Goal: Task Accomplishment & Management: Manage account settings

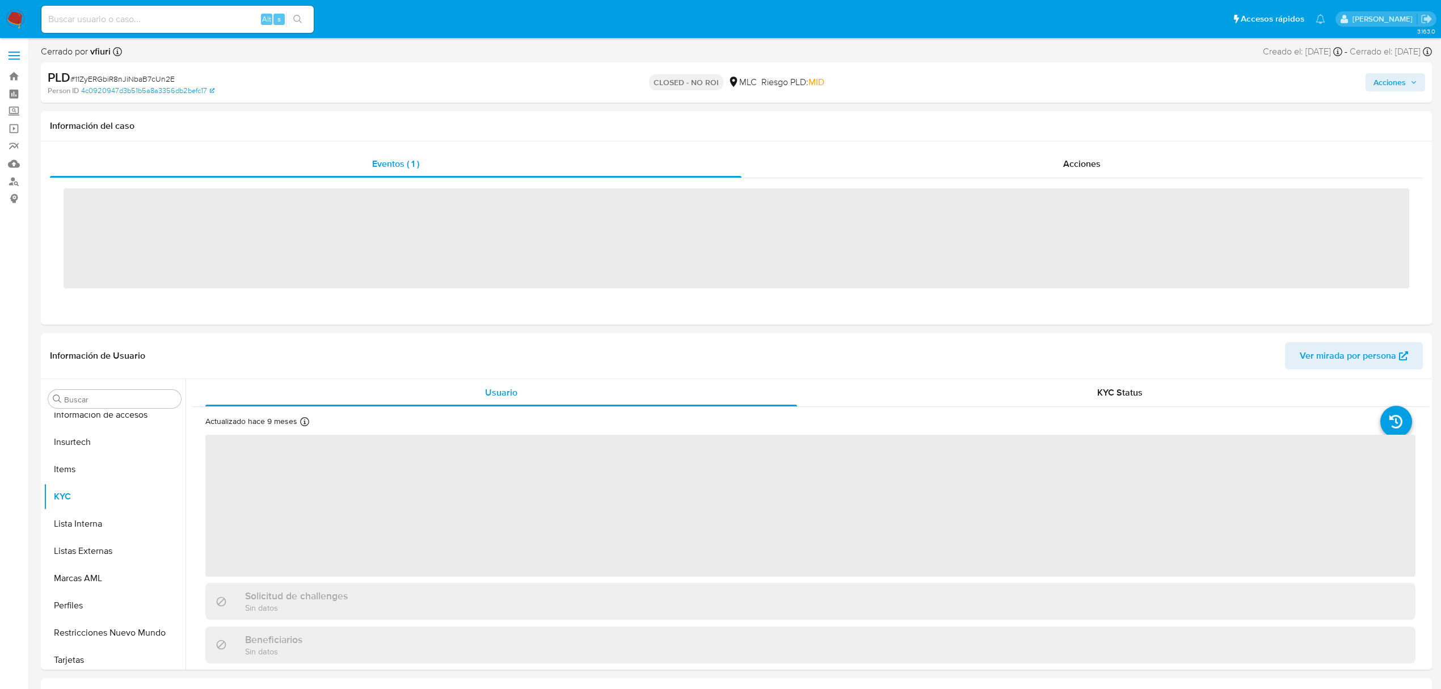
scroll to position [561, 0]
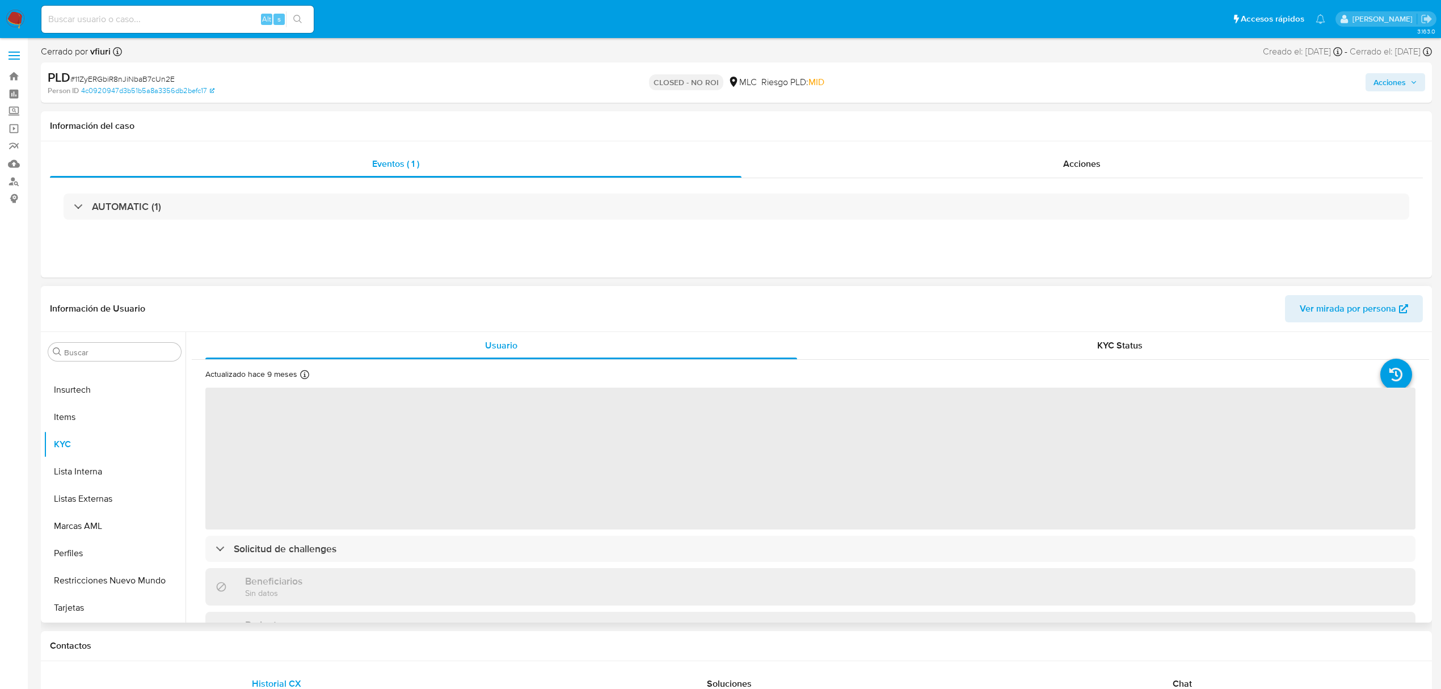
select select "10"
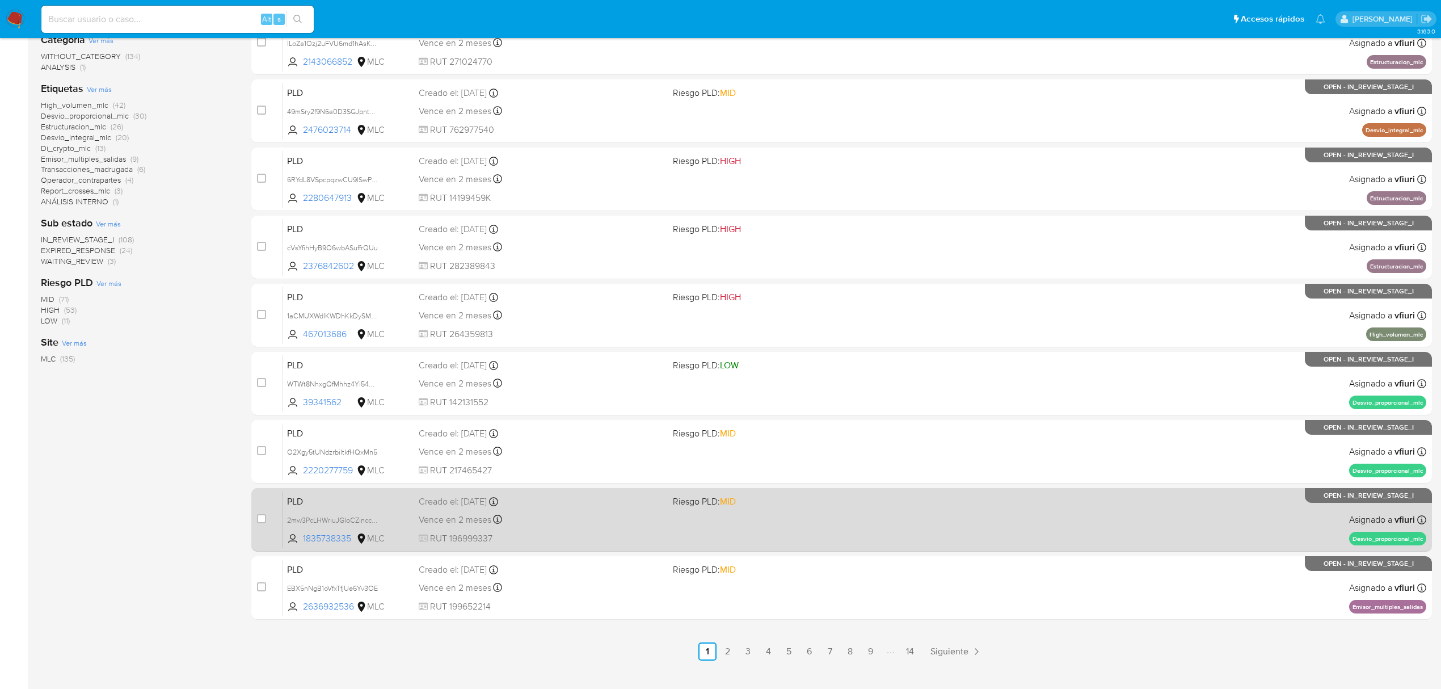
scroll to position [247, 0]
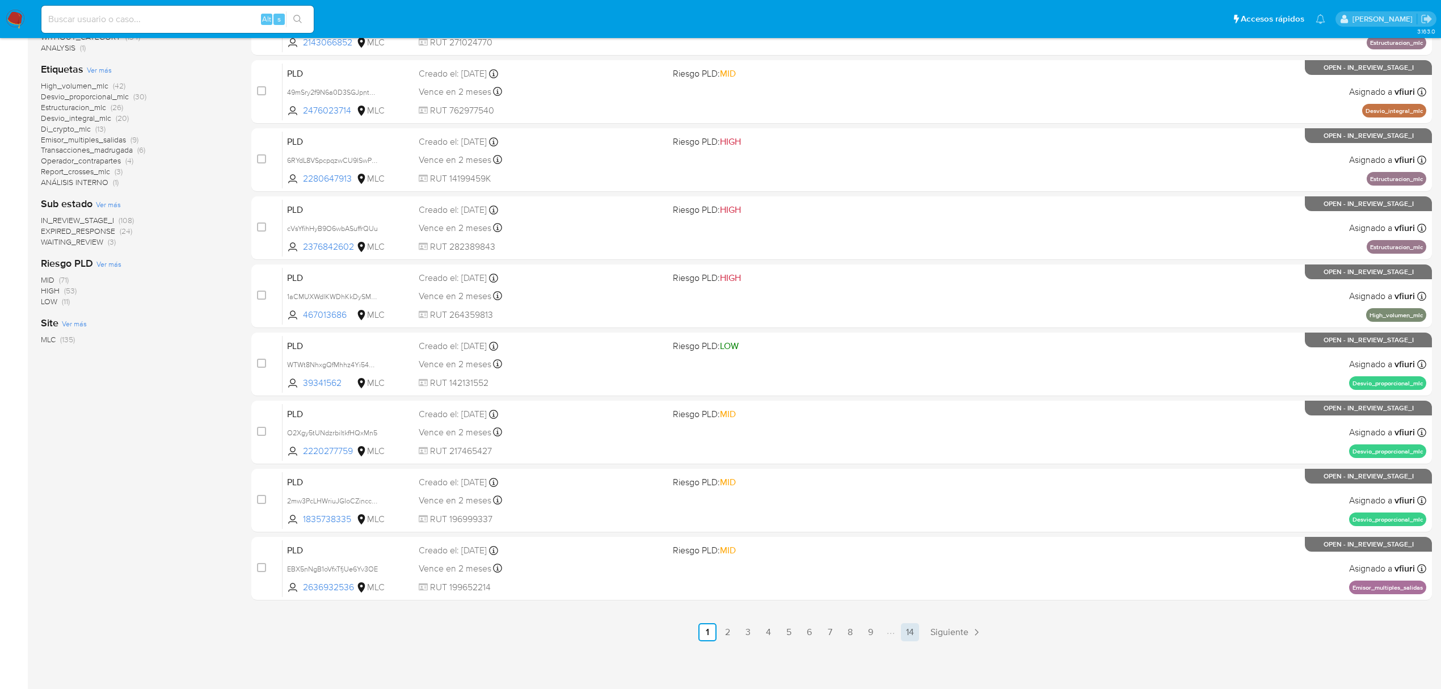
click at [912, 641] on link "14" at bounding box center [910, 632] width 18 height 18
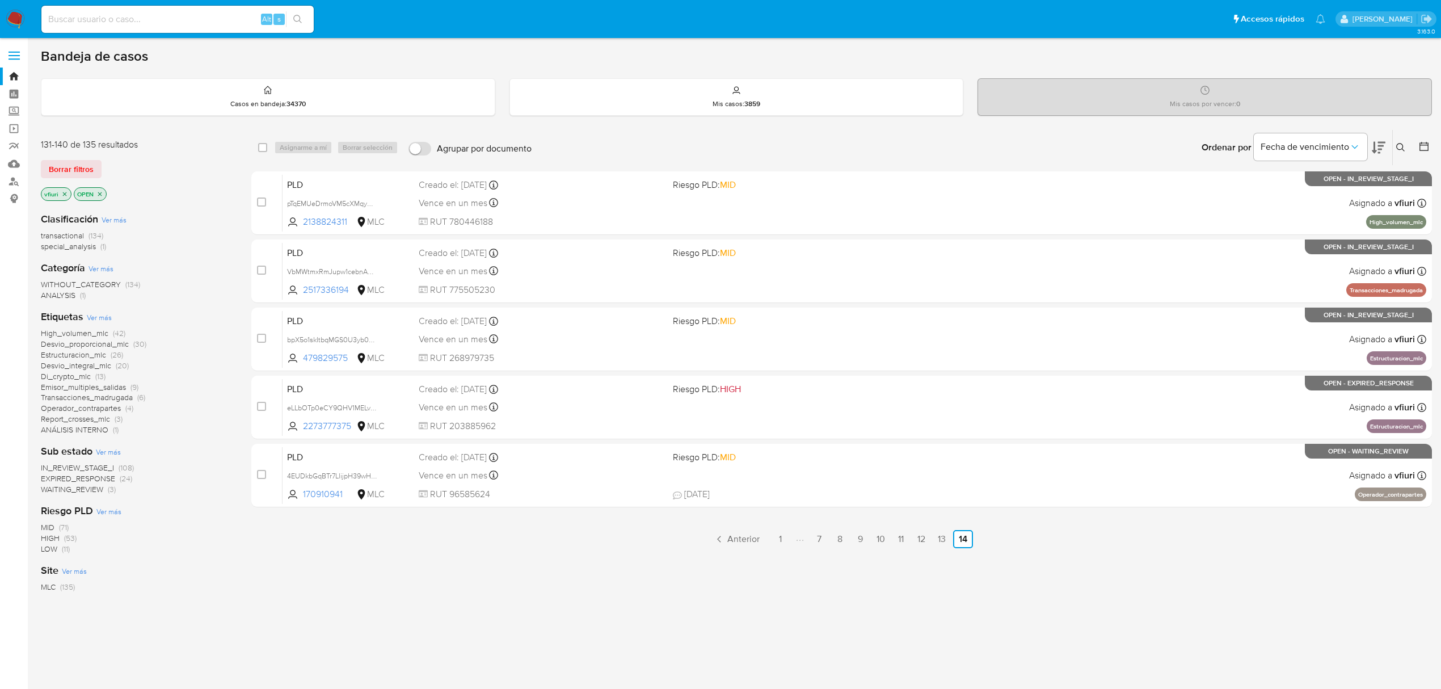
click at [1419, 153] on button at bounding box center [1425, 148] width 14 height 14
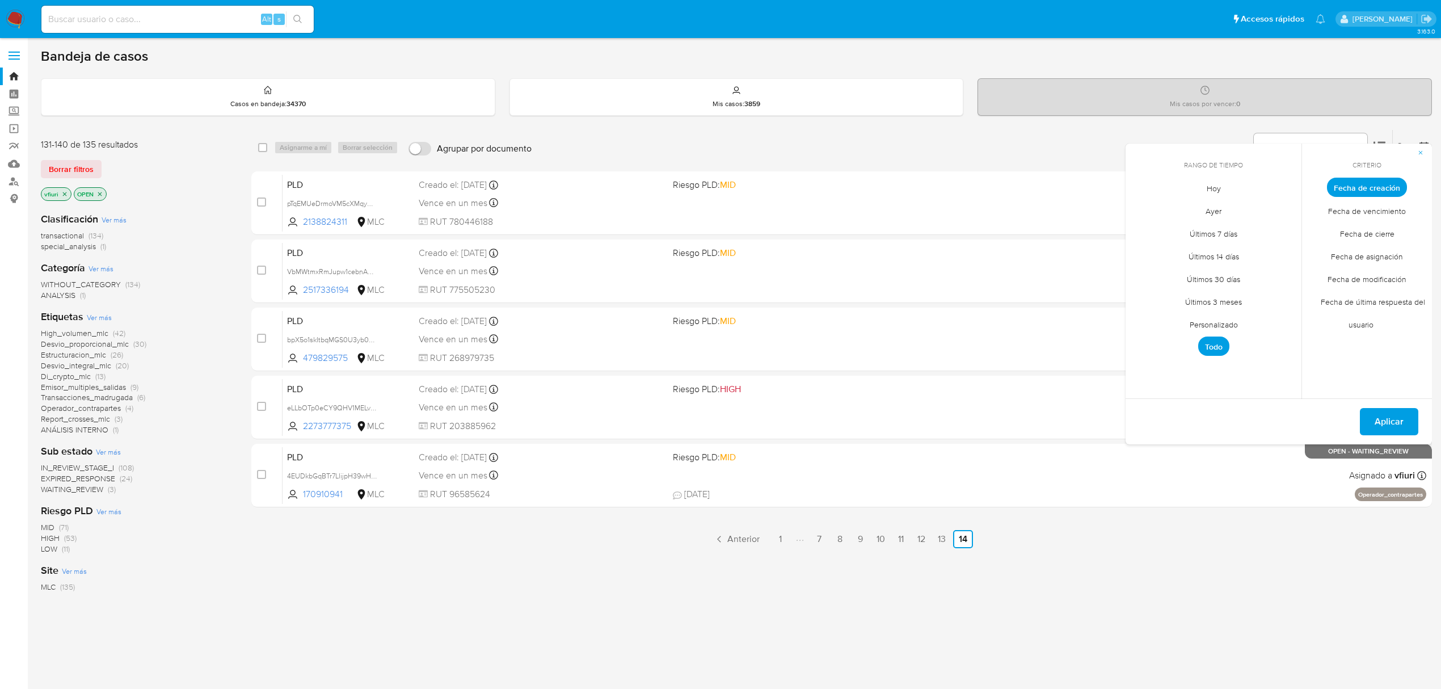
click at [1221, 321] on span "Personalizado" at bounding box center [1214, 324] width 72 height 23
click at [1143, 211] on icon "Mes anterior" at bounding box center [1143, 208] width 14 height 14
click at [1261, 276] on button "12" at bounding box center [1259, 273] width 18 height 18
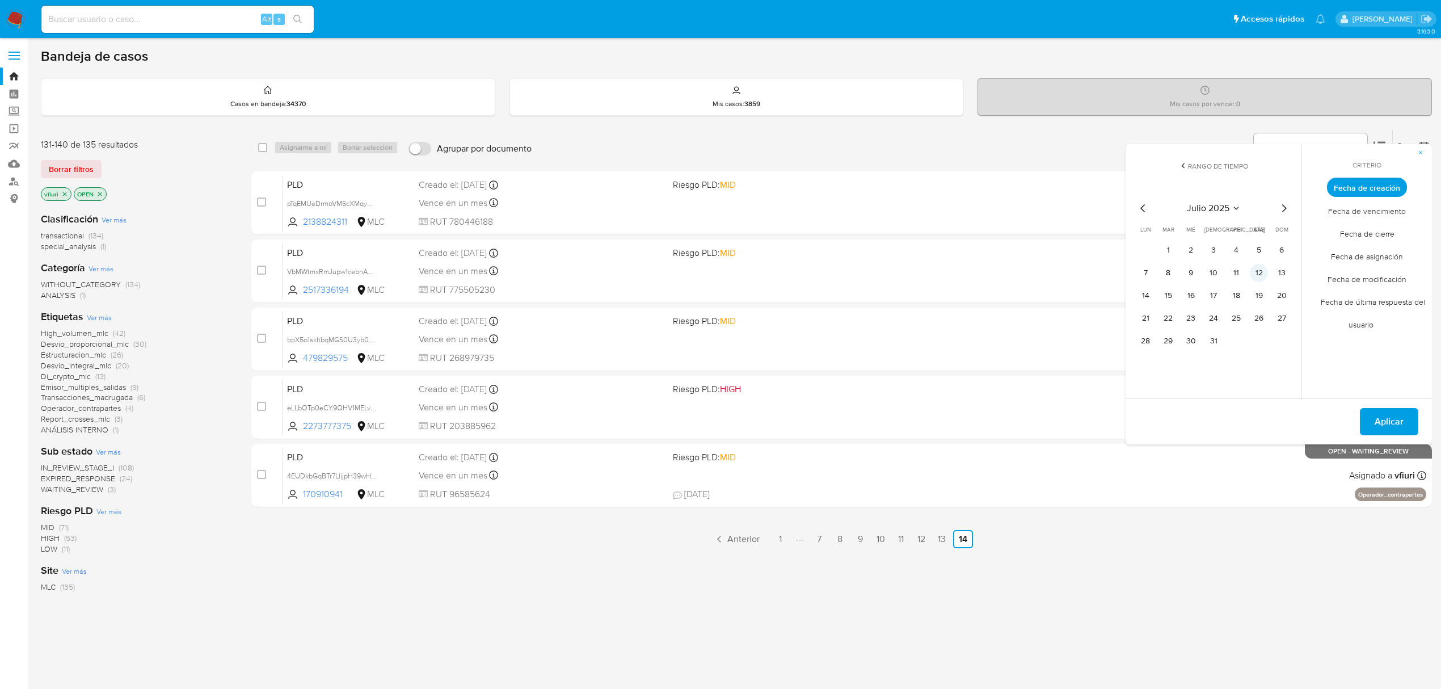
click at [1261, 276] on button "12" at bounding box center [1259, 273] width 18 height 18
click at [1380, 420] on span "Aplicar" at bounding box center [1389, 421] width 29 height 25
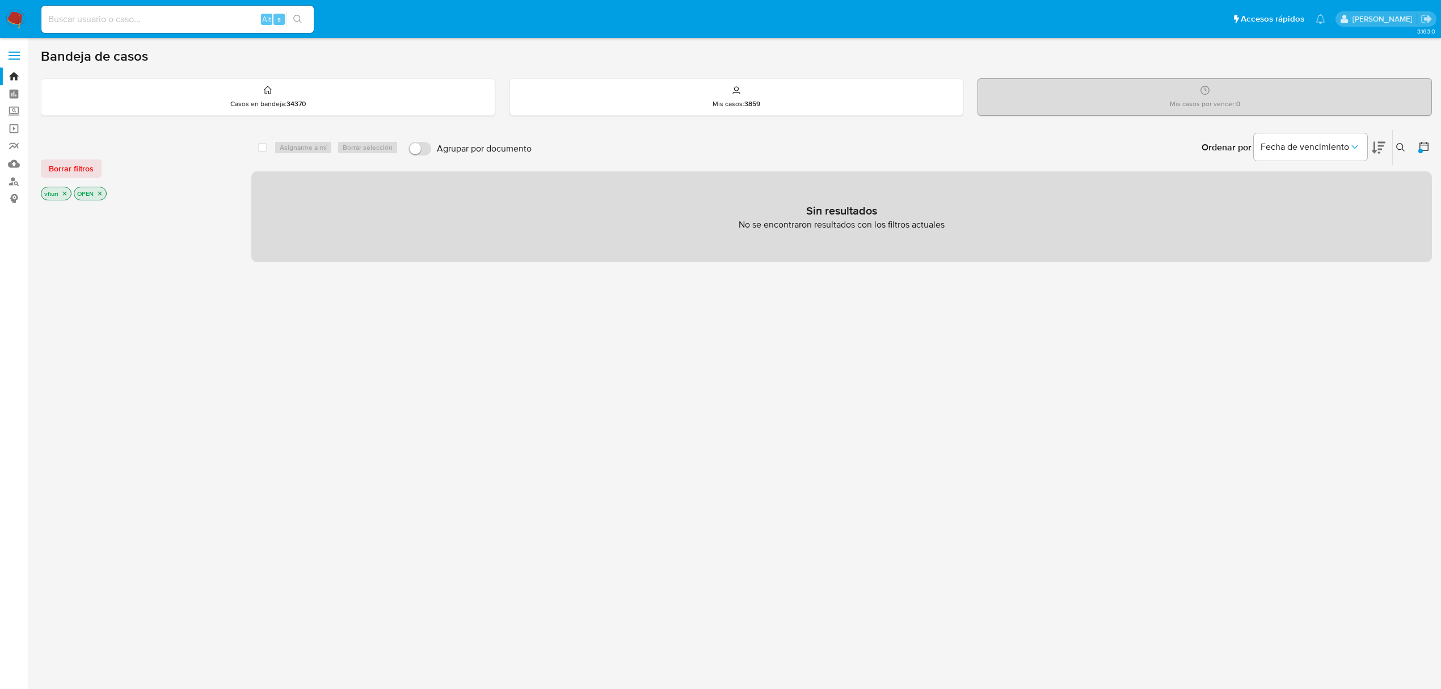
click at [65, 194] on icon "close-filter" at bounding box center [65, 194] width 4 height 4
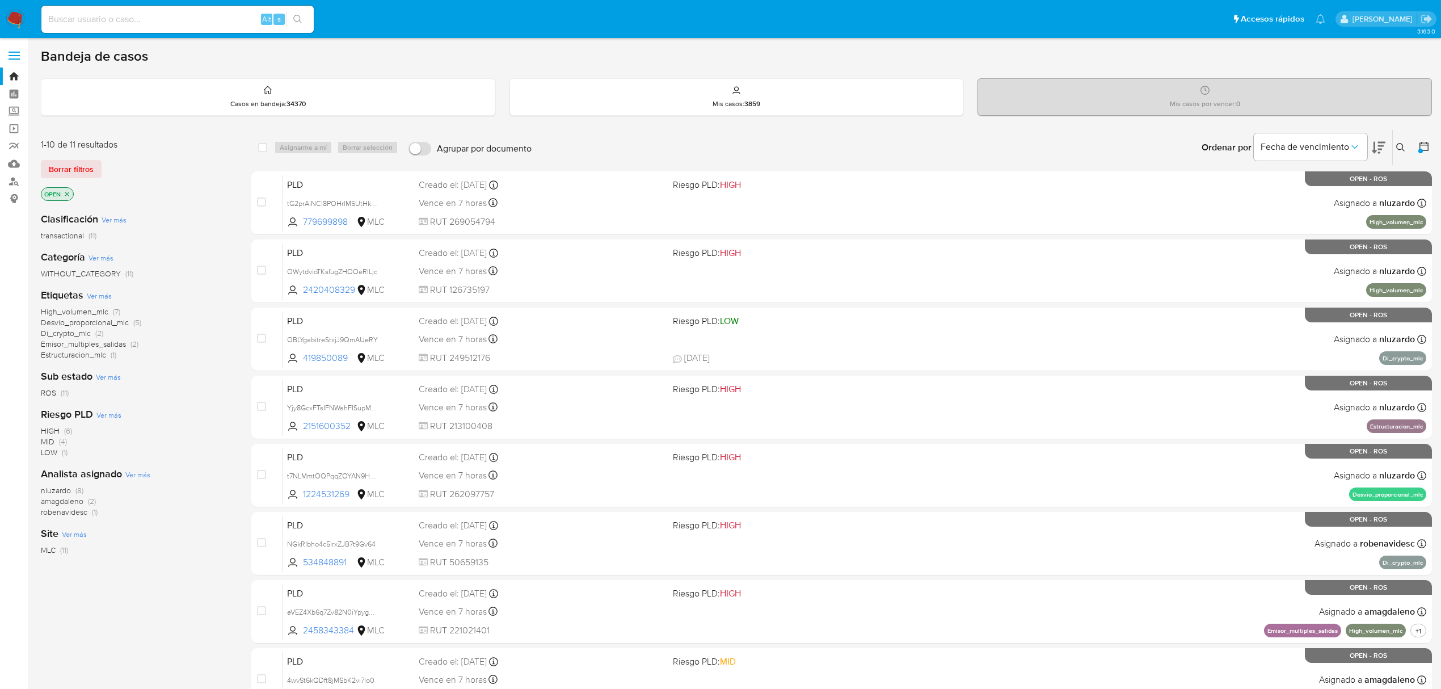
click at [82, 513] on span "robenavidesc" at bounding box center [64, 511] width 47 height 11
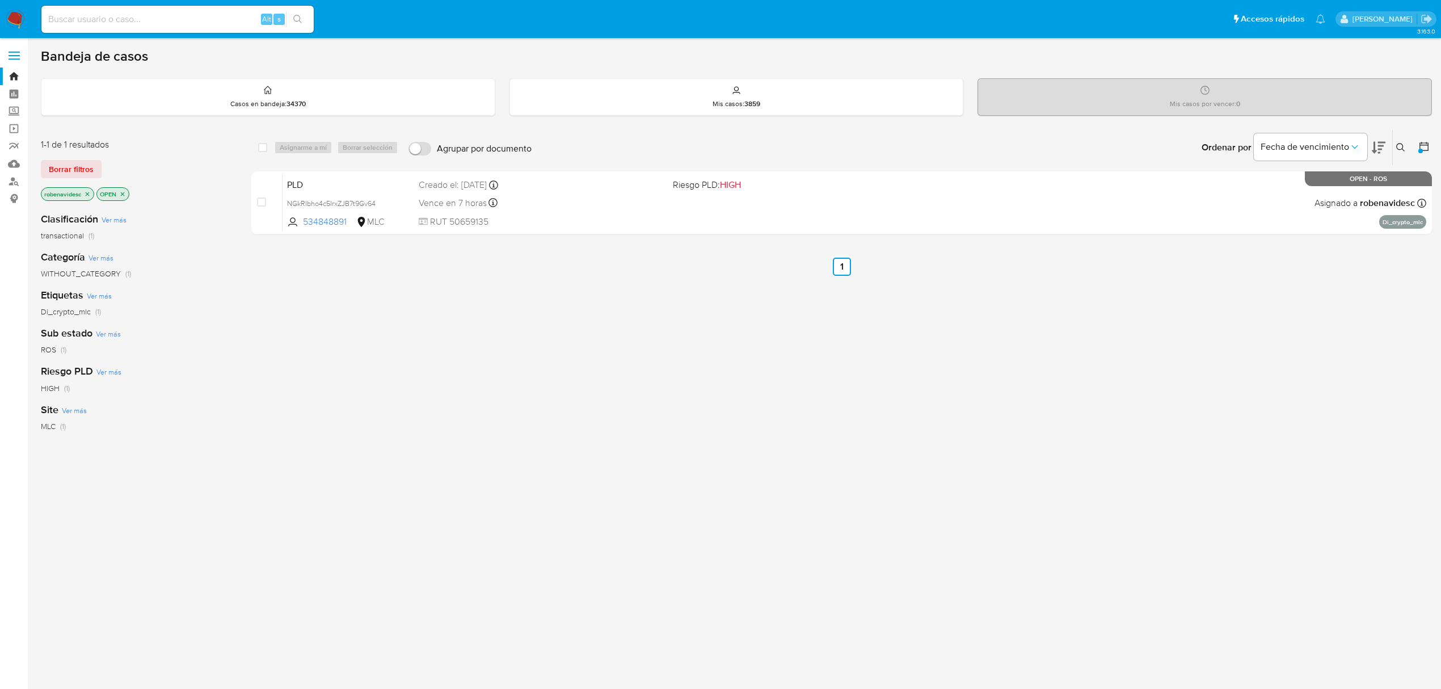
click at [86, 195] on icon "close-filter" at bounding box center [87, 194] width 7 height 7
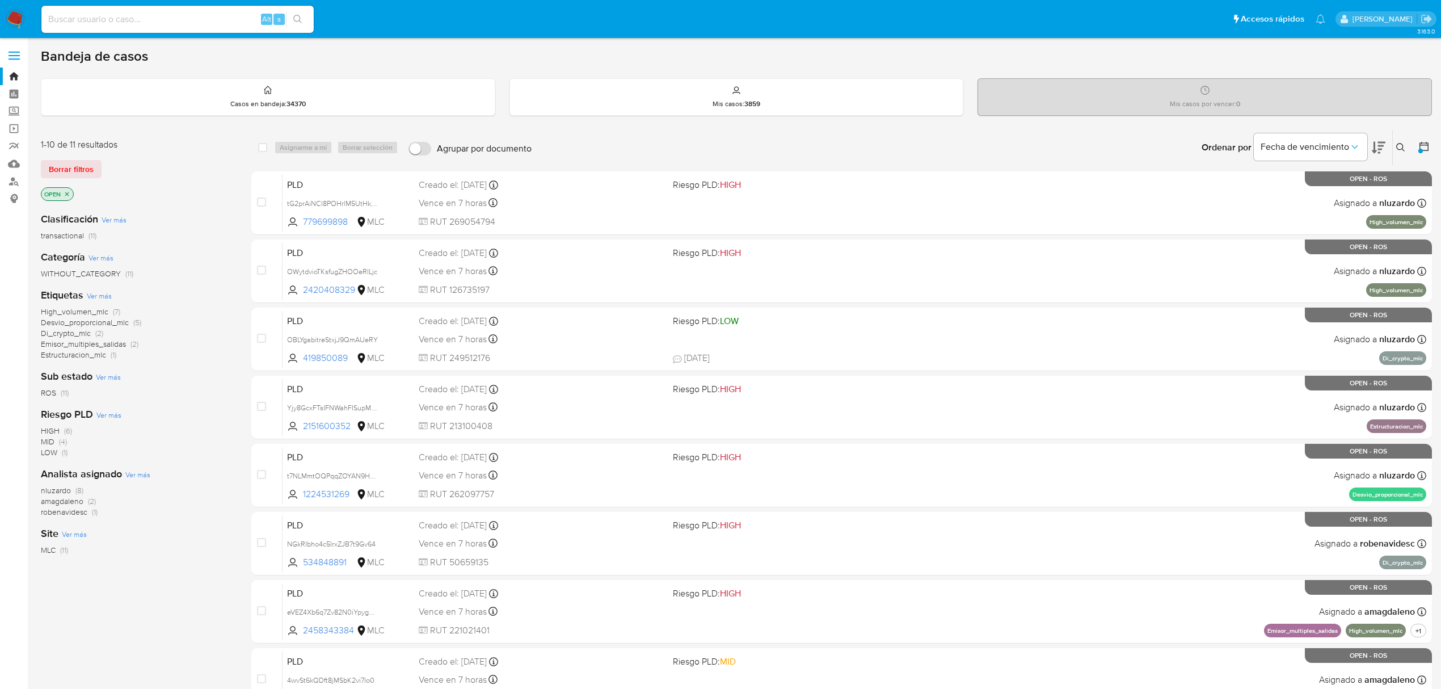
click at [1416, 146] on div at bounding box center [1422, 147] width 20 height 35
click at [1421, 146] on icon at bounding box center [1423, 146] width 11 height 11
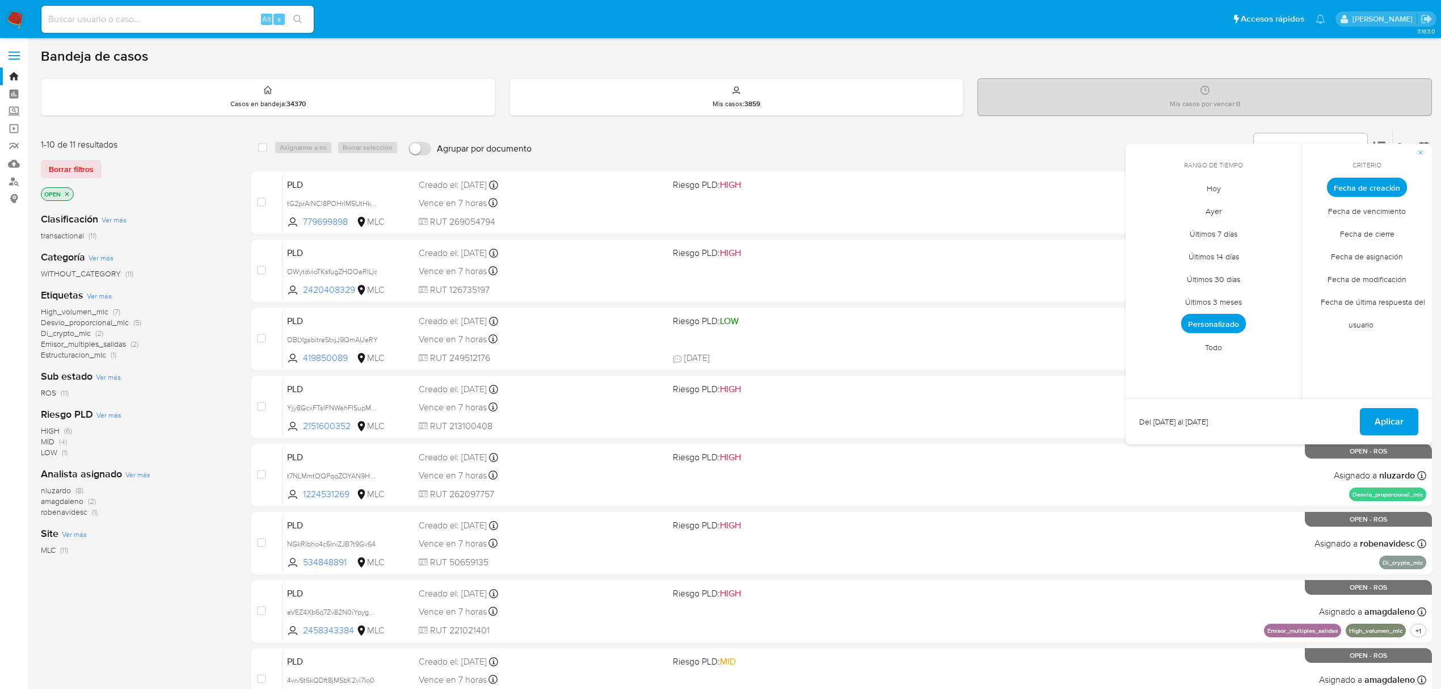
click at [1214, 349] on span "Todo" at bounding box center [1213, 346] width 41 height 23
click at [1384, 418] on span "Aplicar" at bounding box center [1389, 421] width 29 height 25
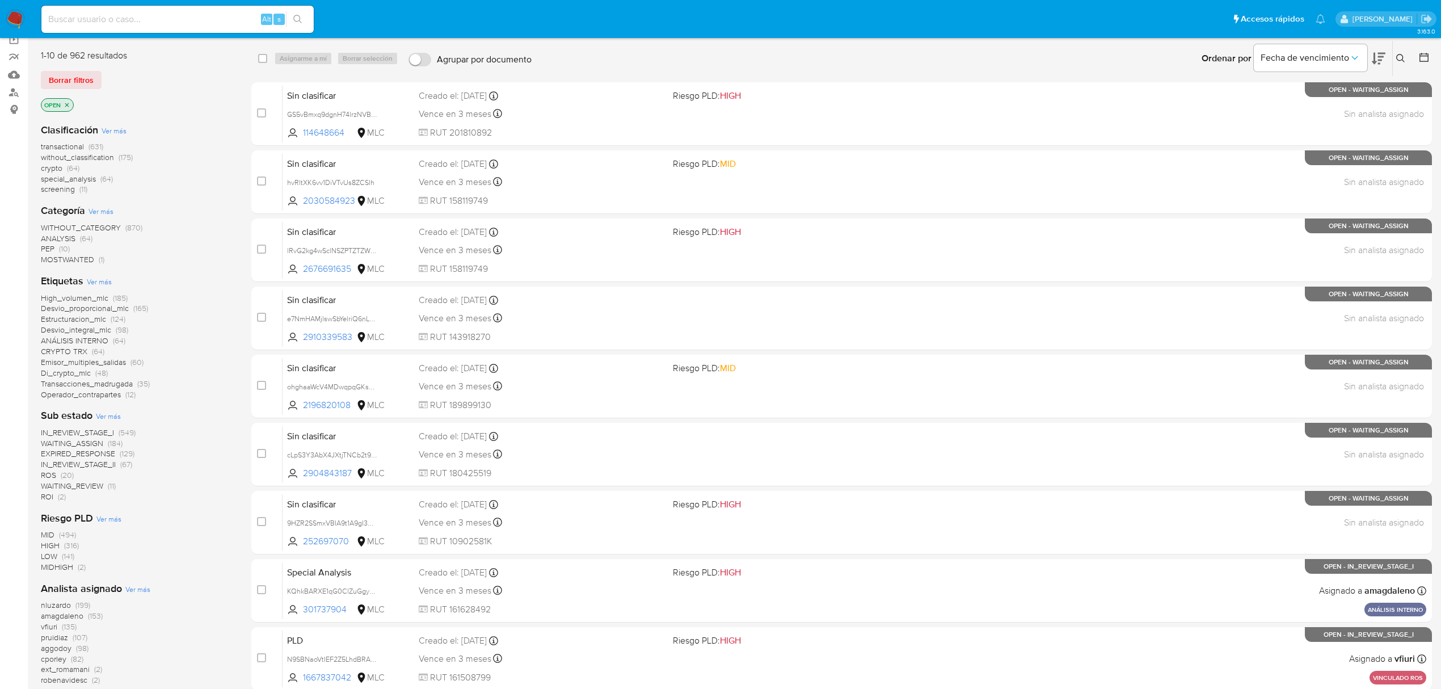
scroll to position [227, 0]
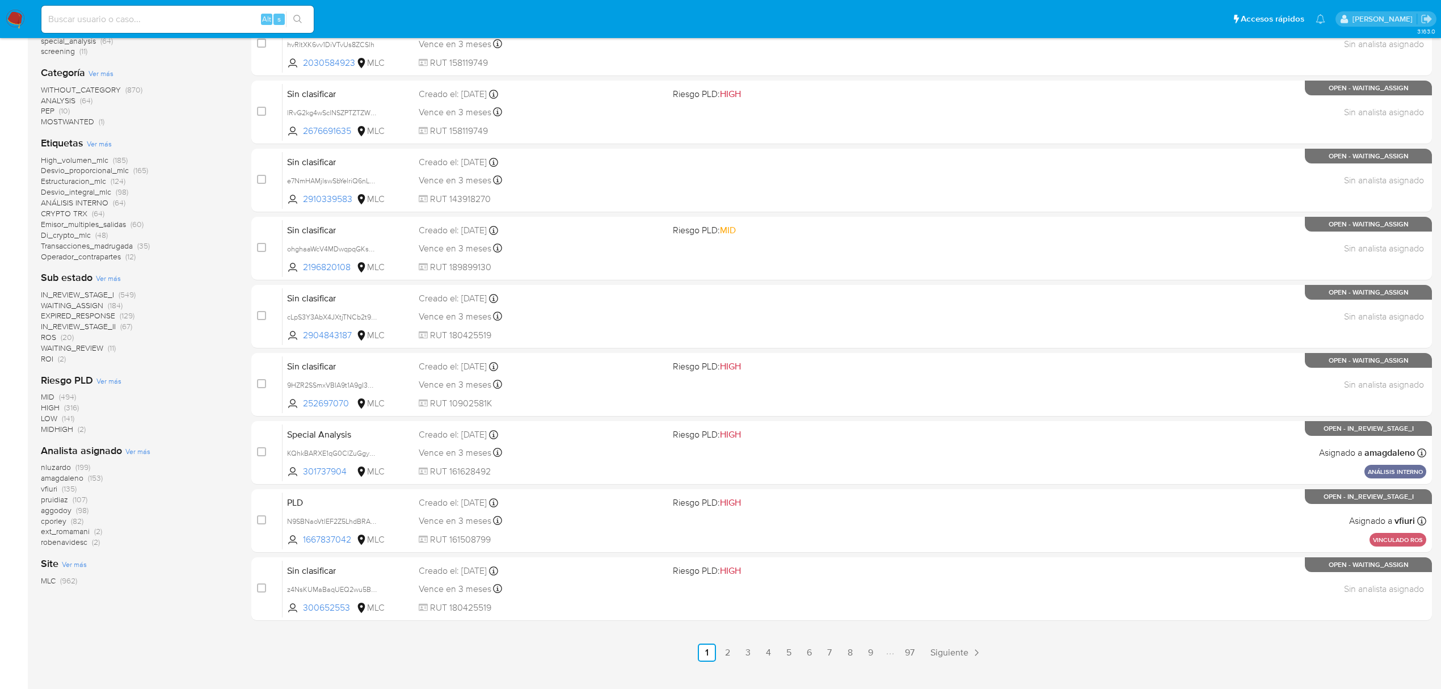
click at [71, 485] on span "(135)" at bounding box center [69, 488] width 15 height 11
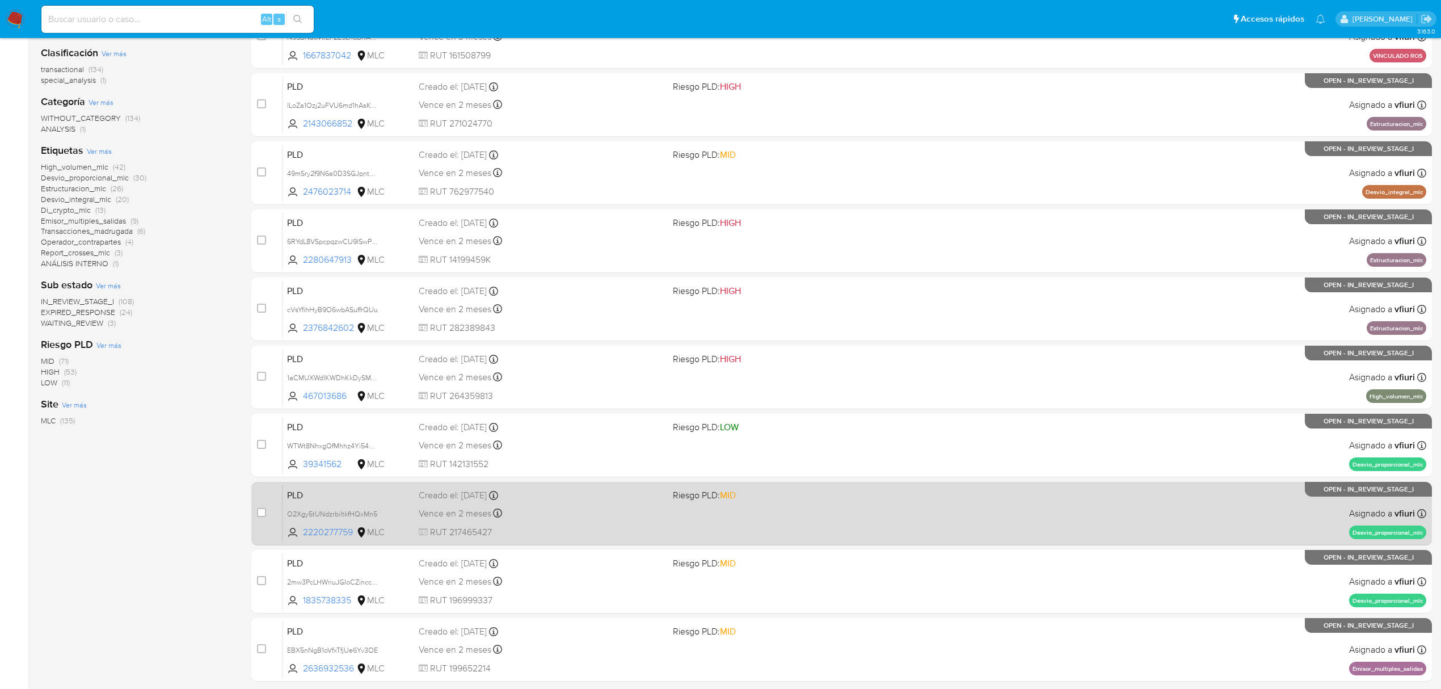
scroll to position [247, 0]
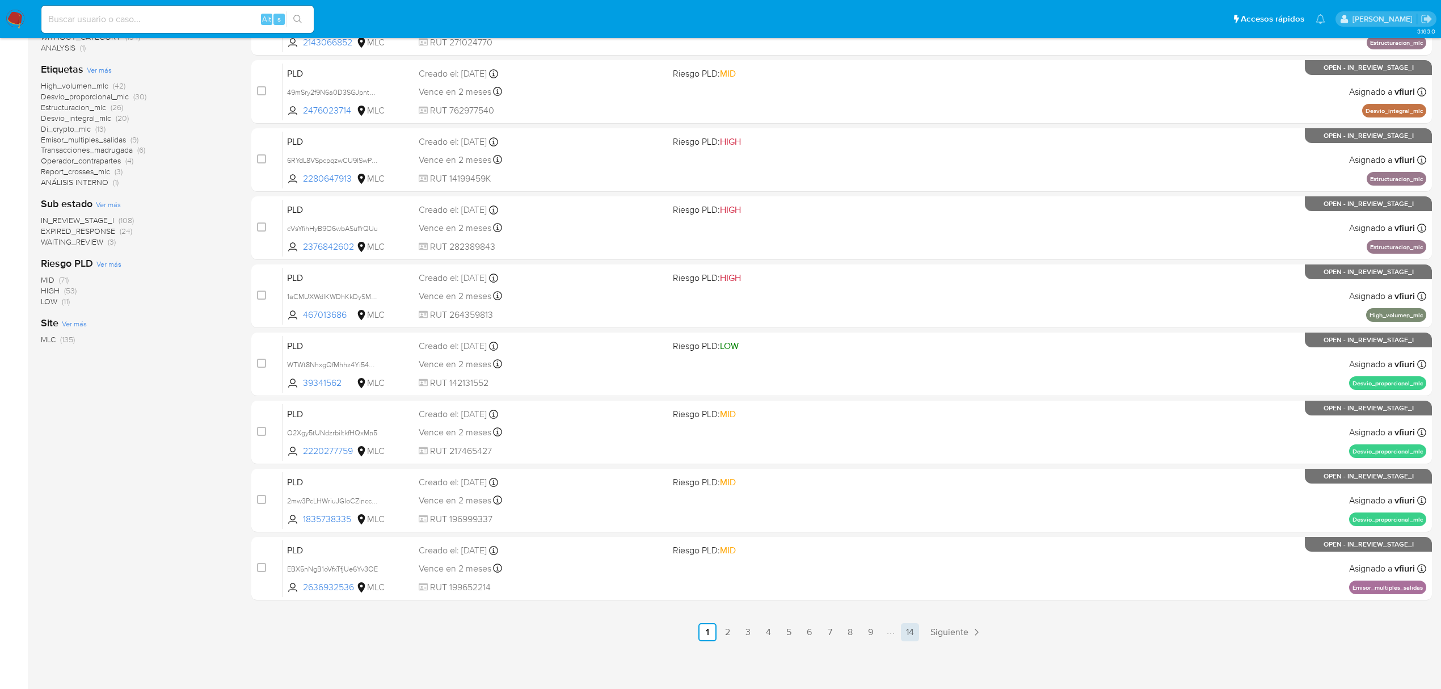
click at [911, 639] on link "14" at bounding box center [910, 632] width 18 height 18
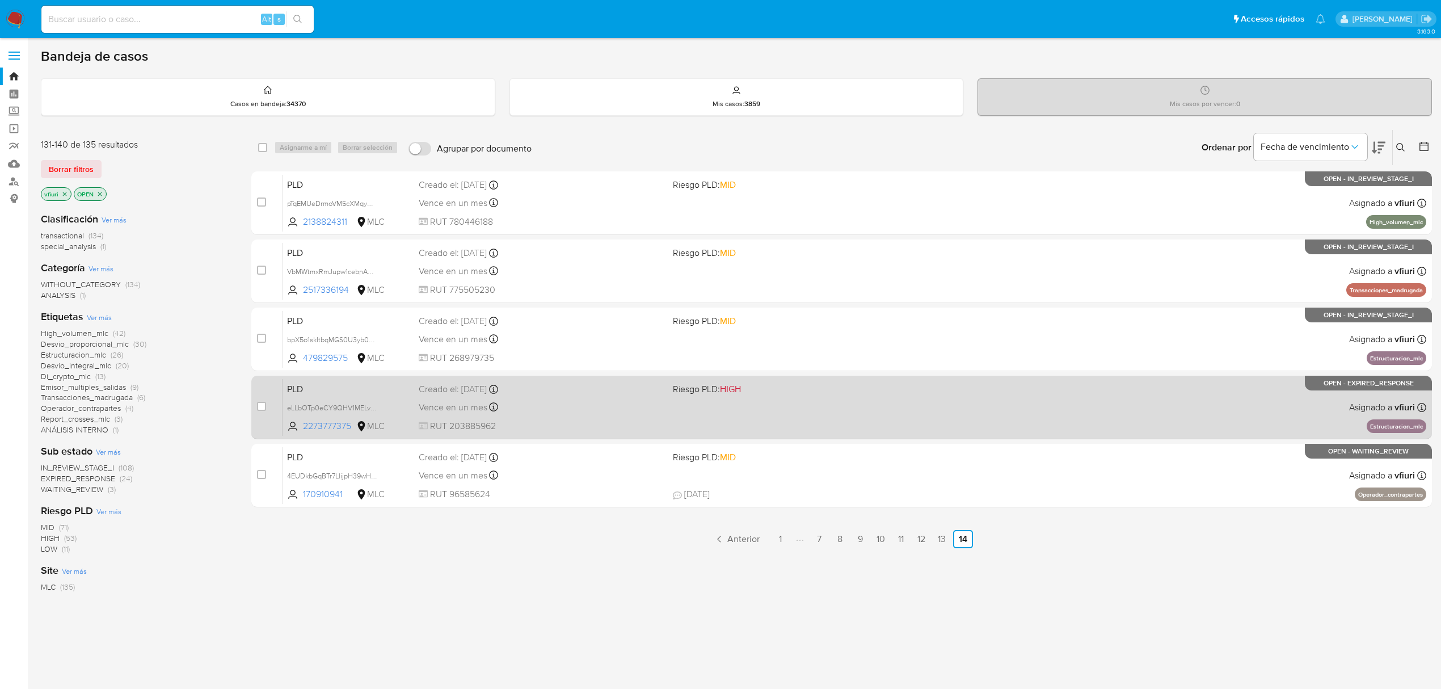
click at [768, 424] on div "PLD eLLbOTp0eCY9QHV1MELvDYzs 2273777375 MLC Riesgo PLD: HIGH Creado el: 12/08/2…" at bounding box center [855, 406] width 1144 height 57
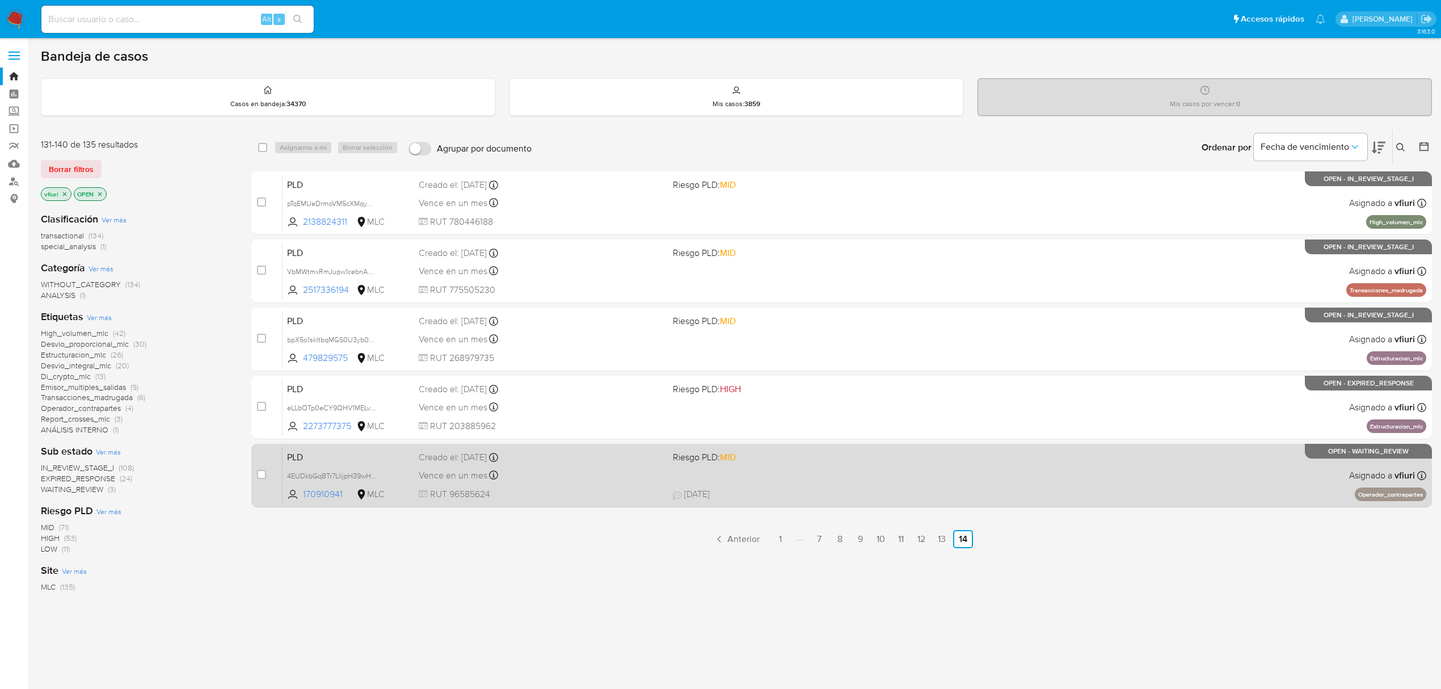
click at [600, 477] on div "Vence en un mes Vence el 10/11/2025 06:04:14" at bounding box center [541, 474] width 245 height 15
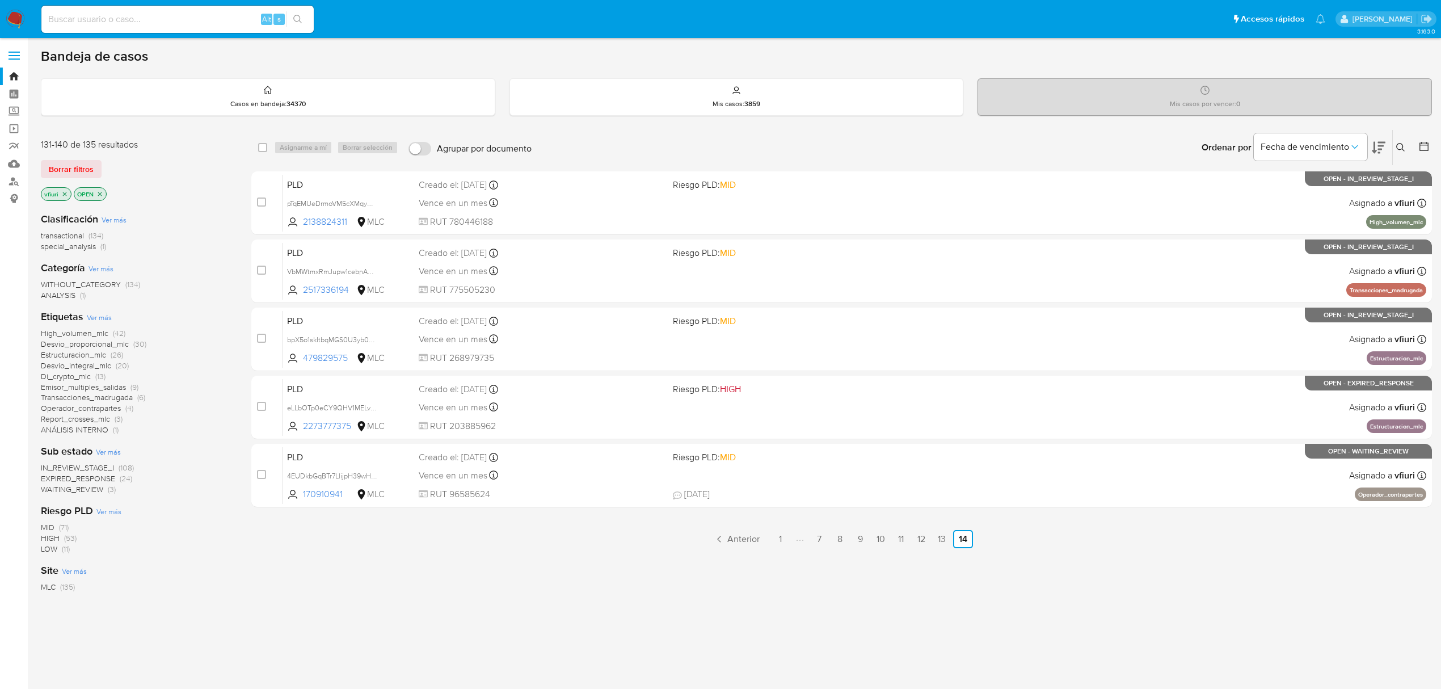
click at [171, 7] on div "Alt s" at bounding box center [177, 19] width 272 height 27
click at [171, 8] on div "Alt s" at bounding box center [177, 19] width 272 height 27
click at [134, 27] on div "Alt s" at bounding box center [177, 19] width 272 height 27
click at [121, 18] on input at bounding box center [177, 19] width 272 height 15
paste input "t7NLMmtOQPqqZOYAN9HqWf8n"
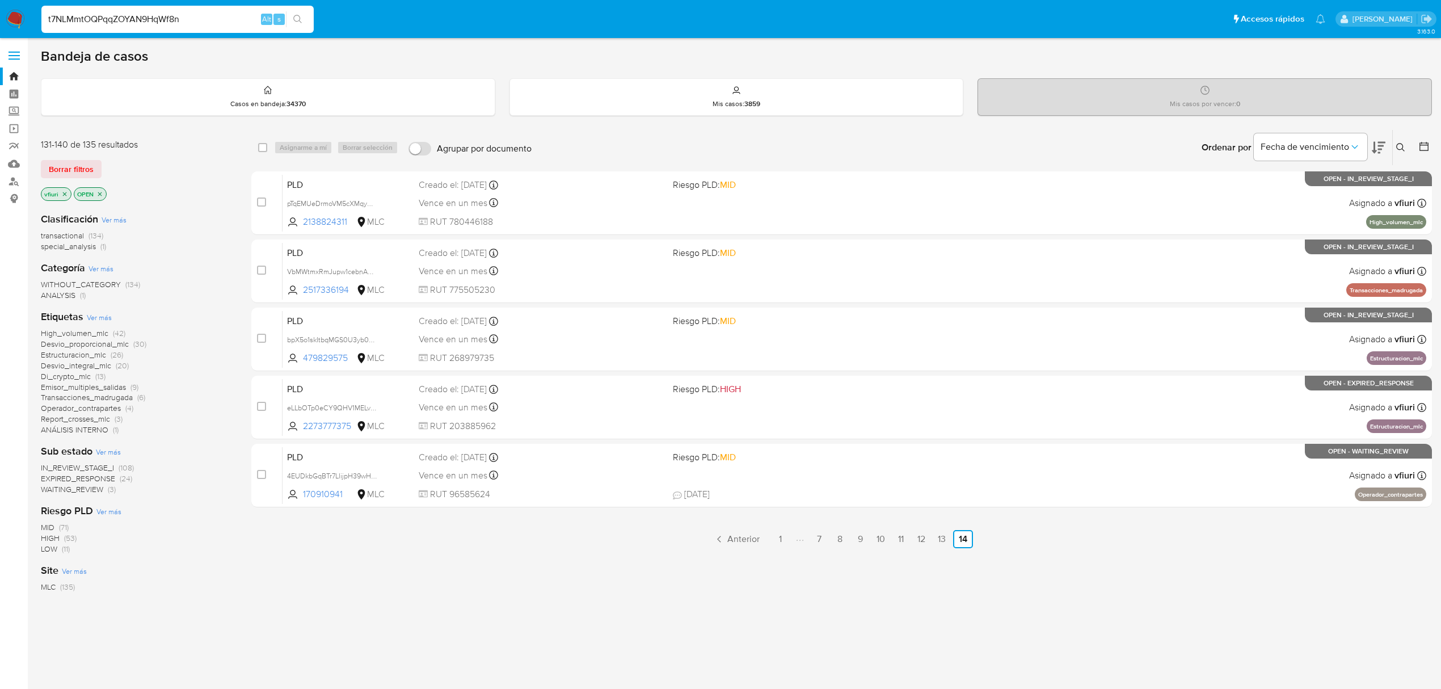
type input "t7NLMmtOQPqqZOYAN9HqWf8n"
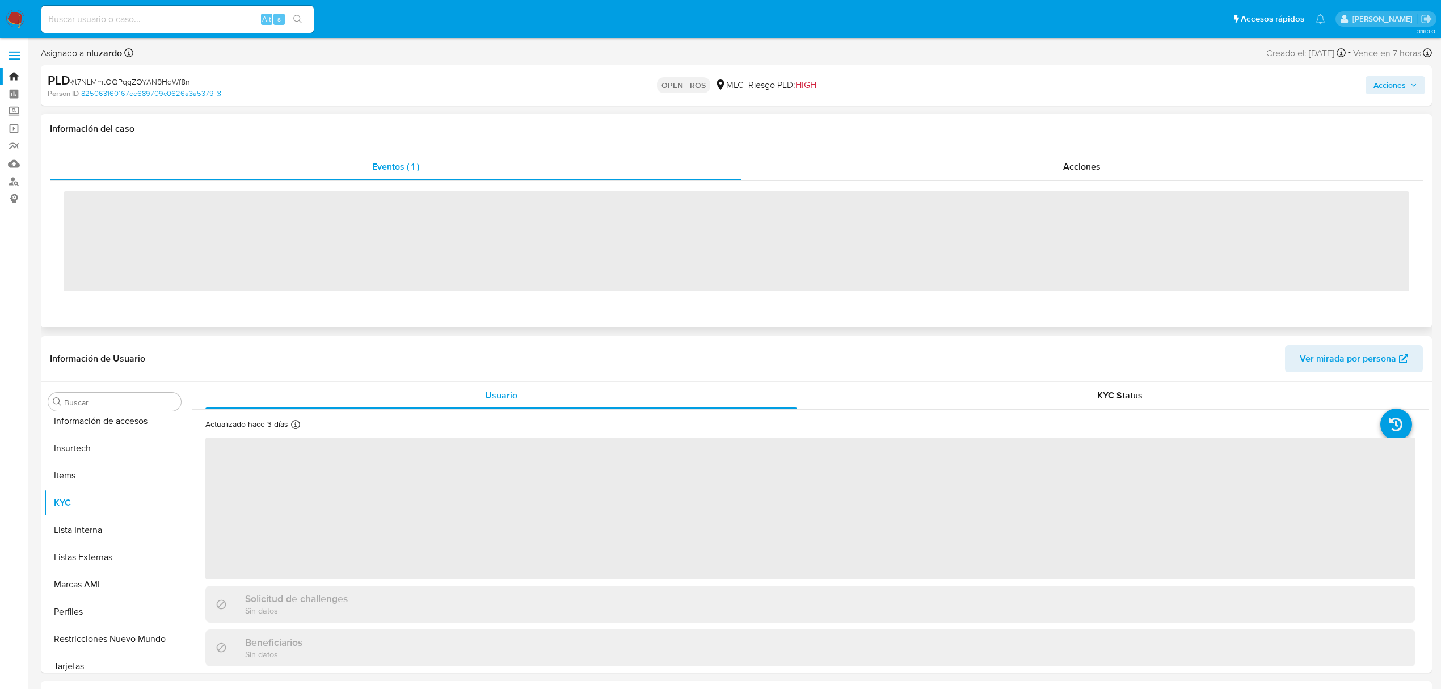
scroll to position [561, 0]
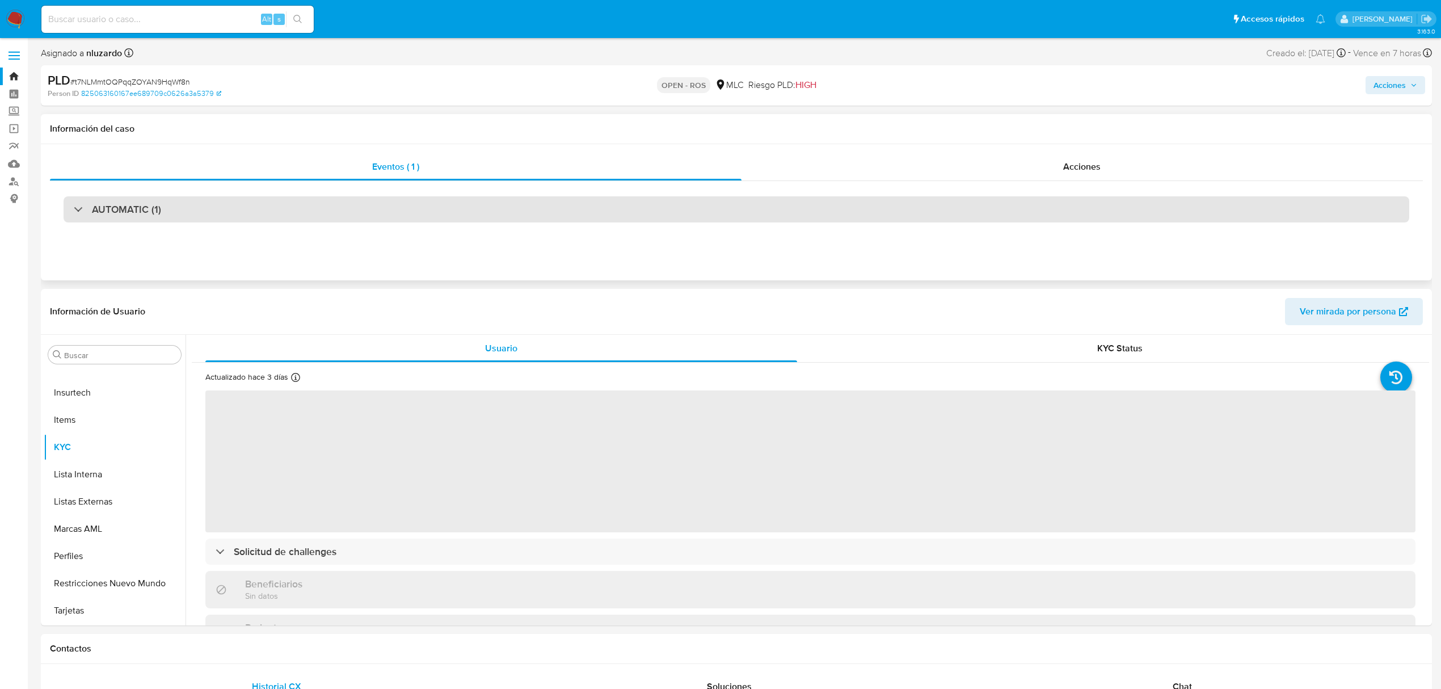
select select "10"
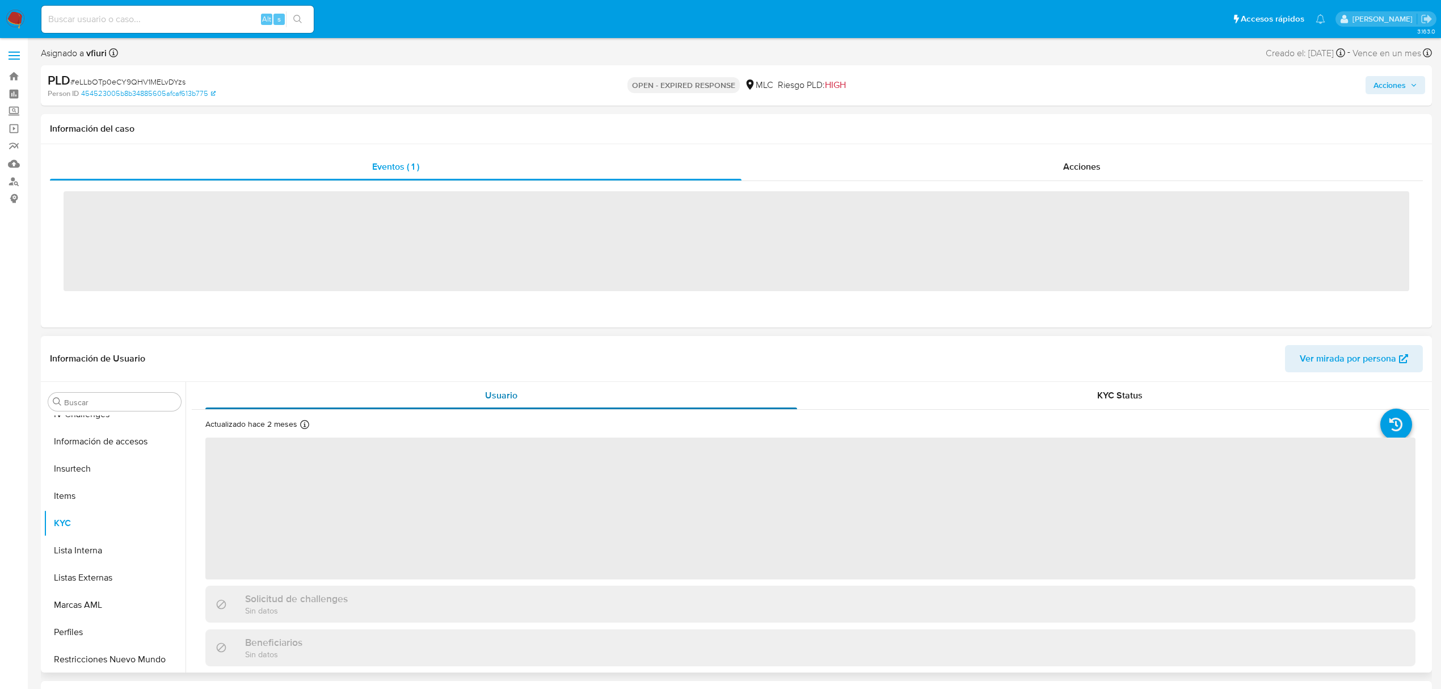
scroll to position [561, 0]
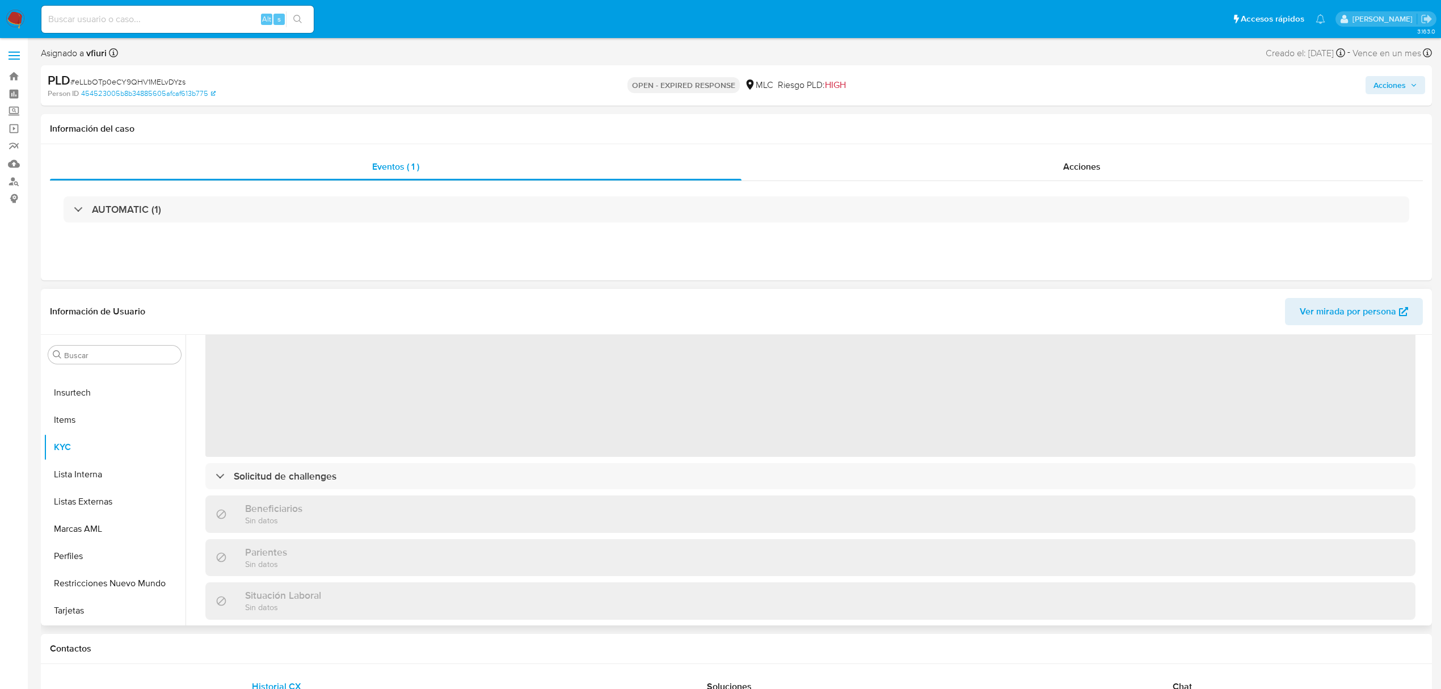
select select "10"
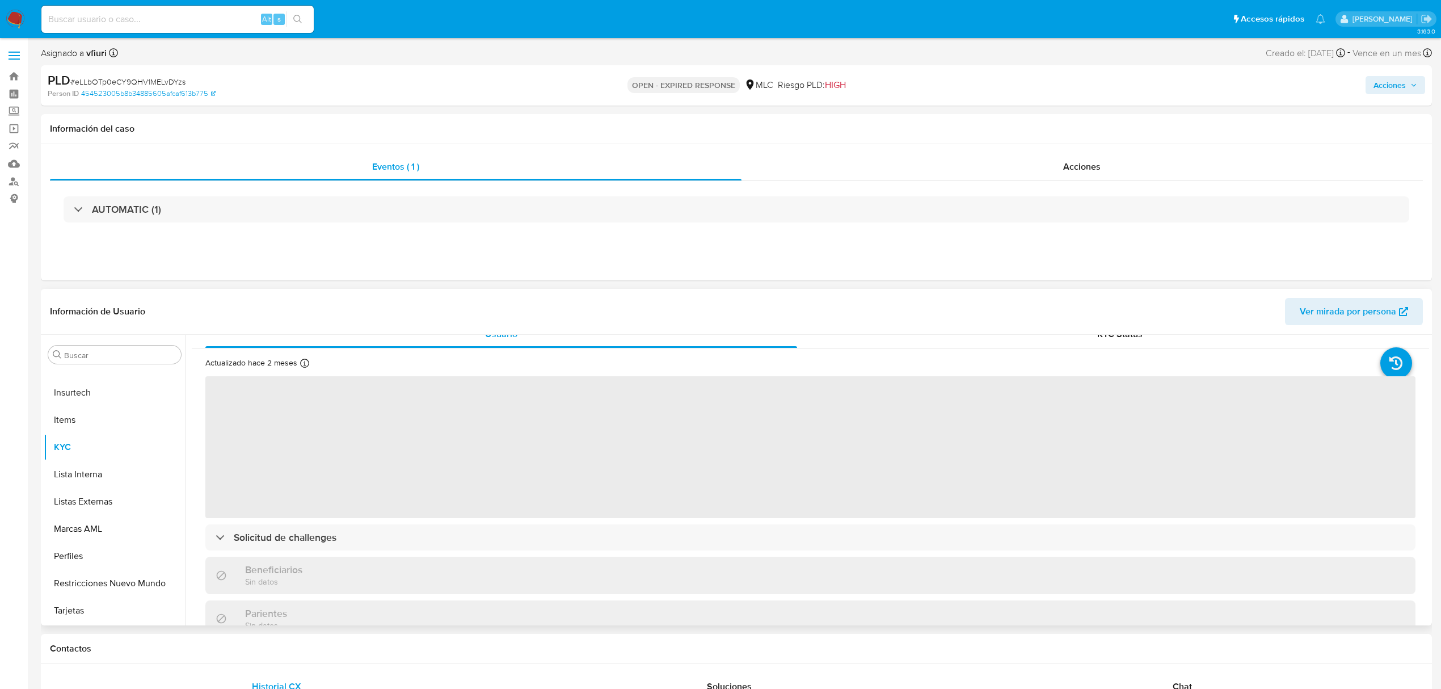
scroll to position [0, 0]
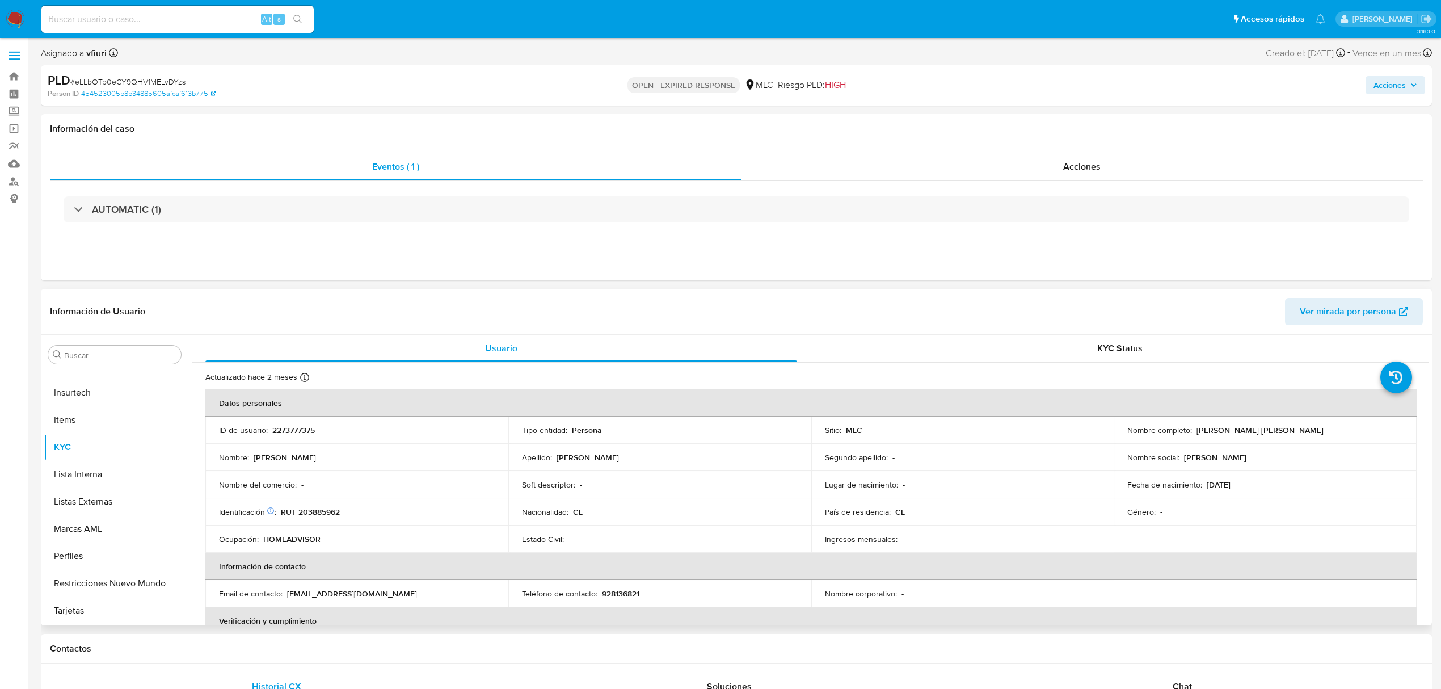
click at [303, 427] on p "2273777375" at bounding box center [293, 430] width 43 height 10
copy p "2273777375"
click at [91, 475] on button "Historial Casos" at bounding box center [110, 483] width 133 height 27
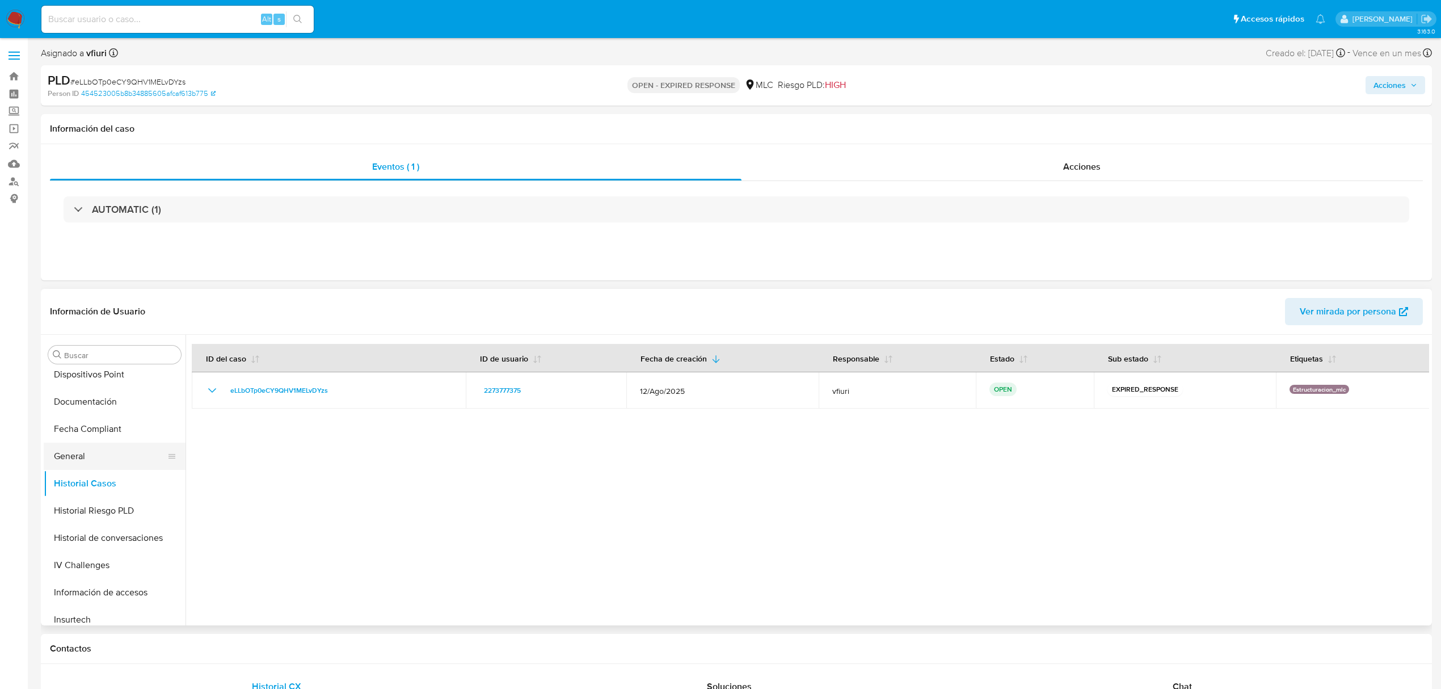
click at [85, 454] on button "General" at bounding box center [110, 456] width 133 height 27
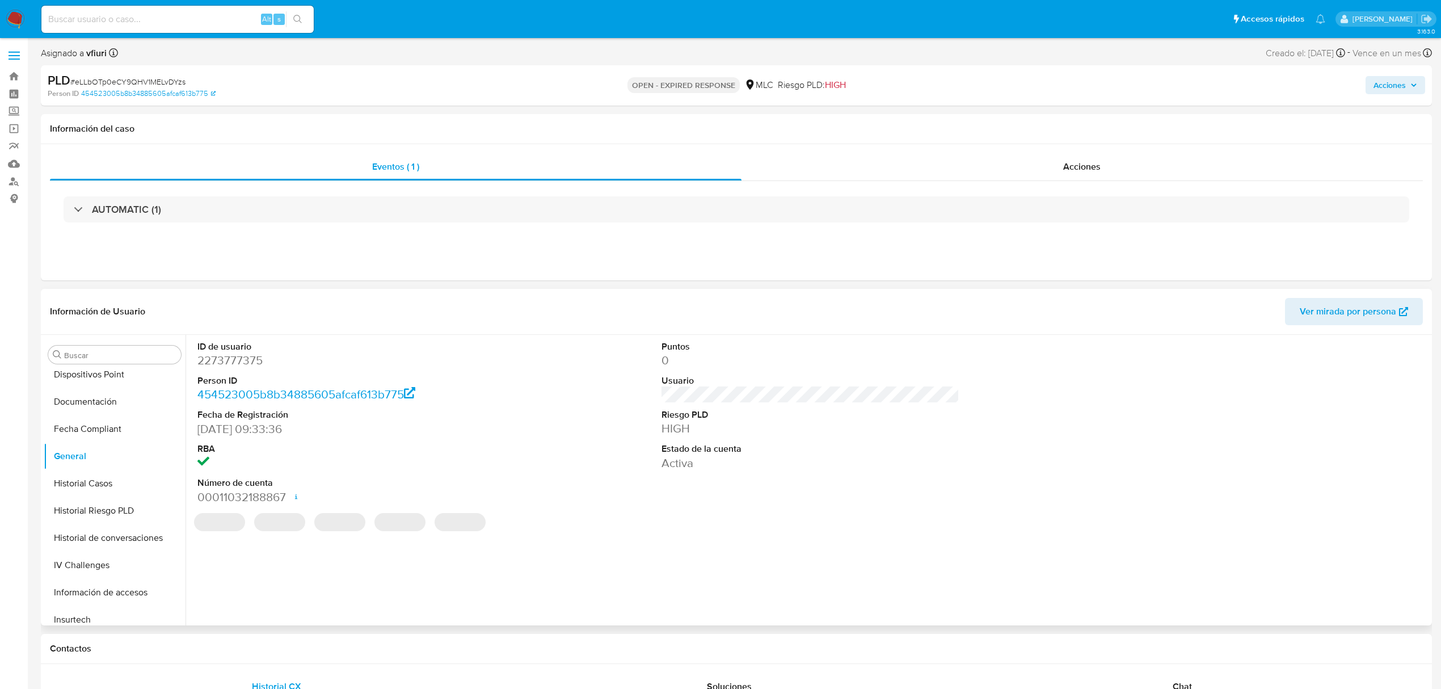
click at [220, 360] on dd "2273777375" at bounding box center [346, 360] width 298 height 16
copy dd "2273777375"
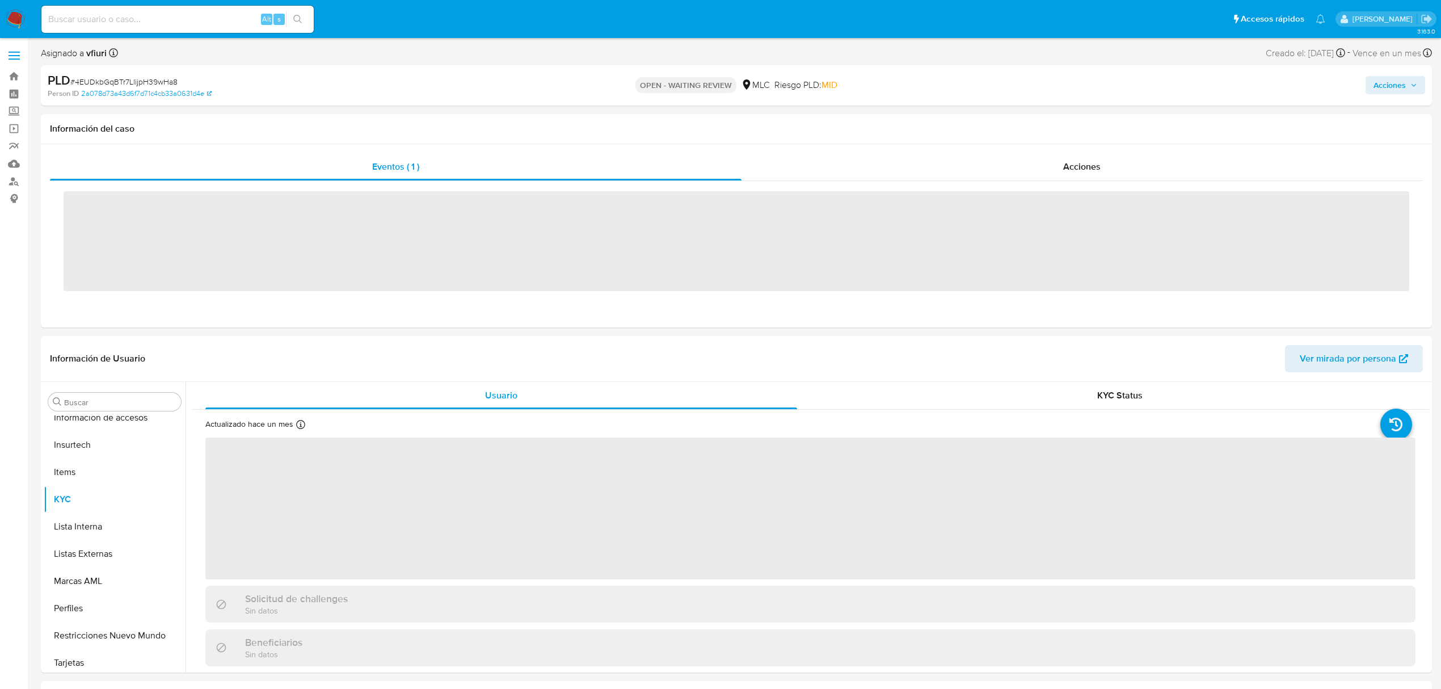
scroll to position [561, 0]
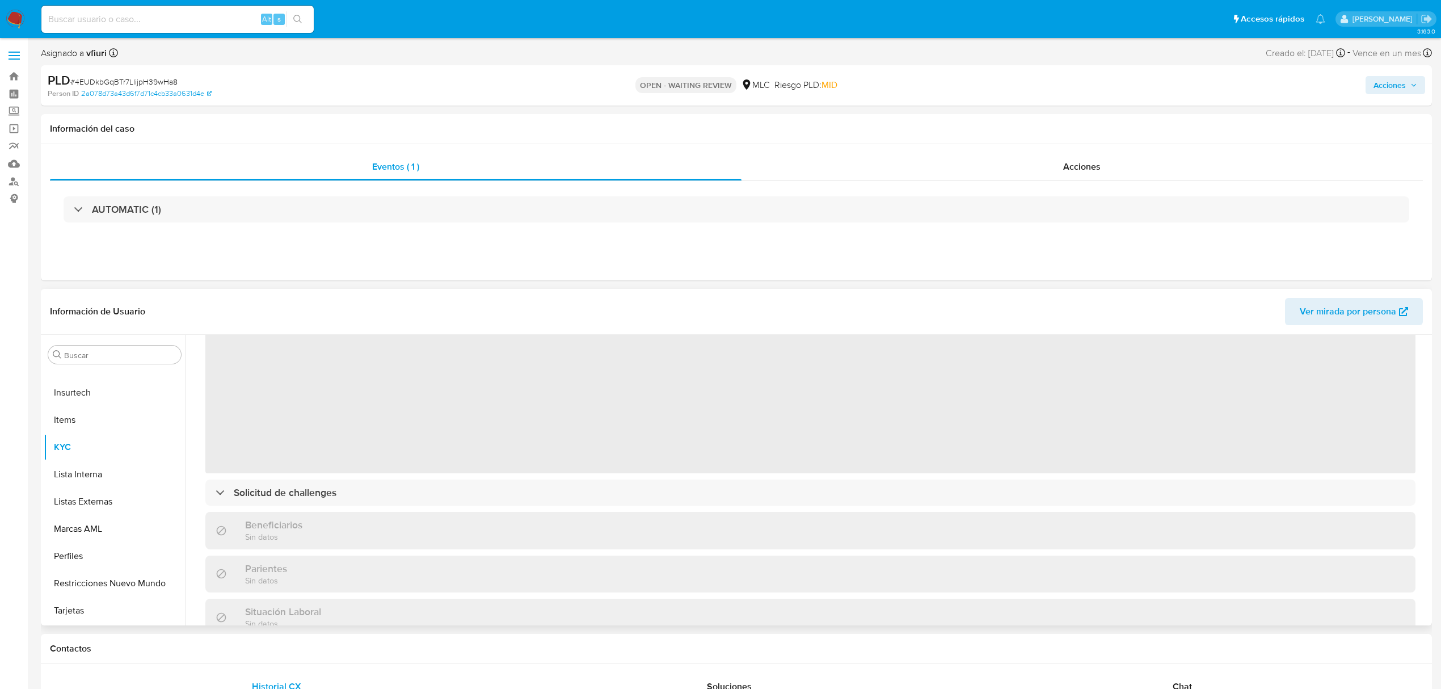
select select "10"
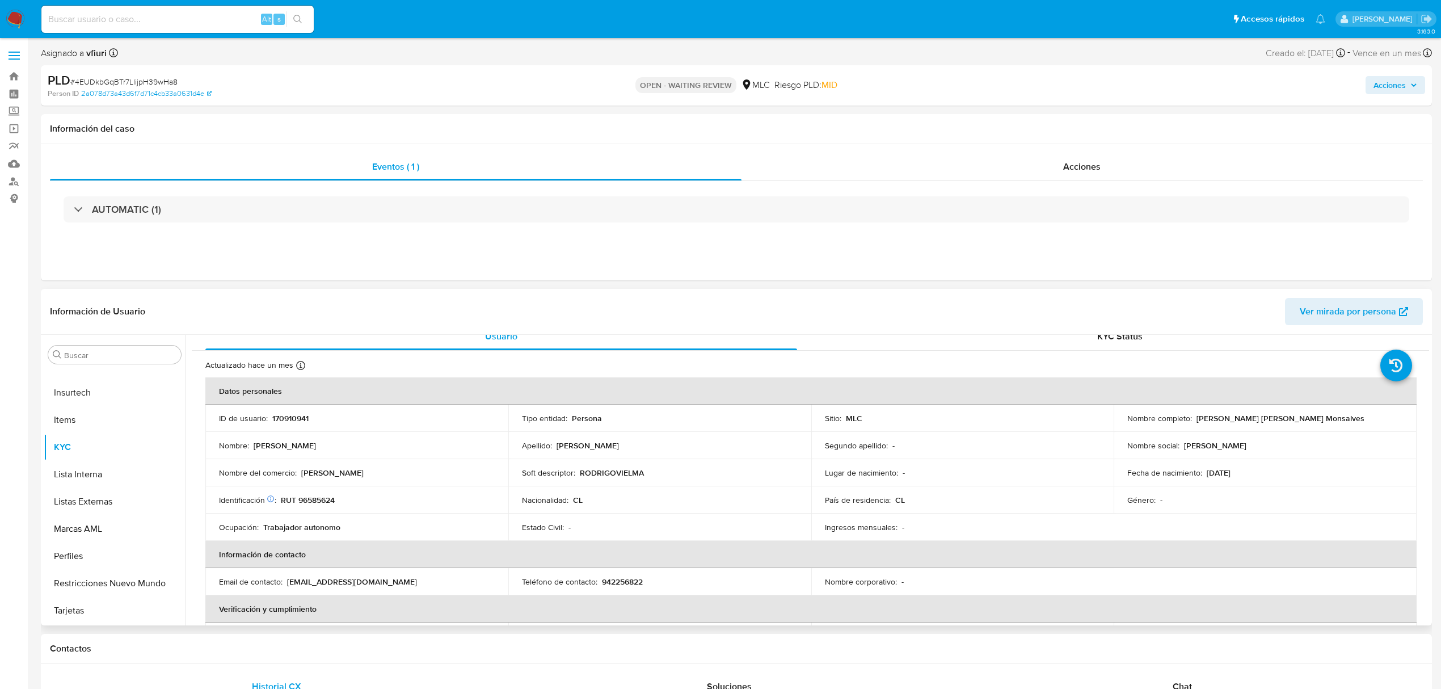
scroll to position [0, 0]
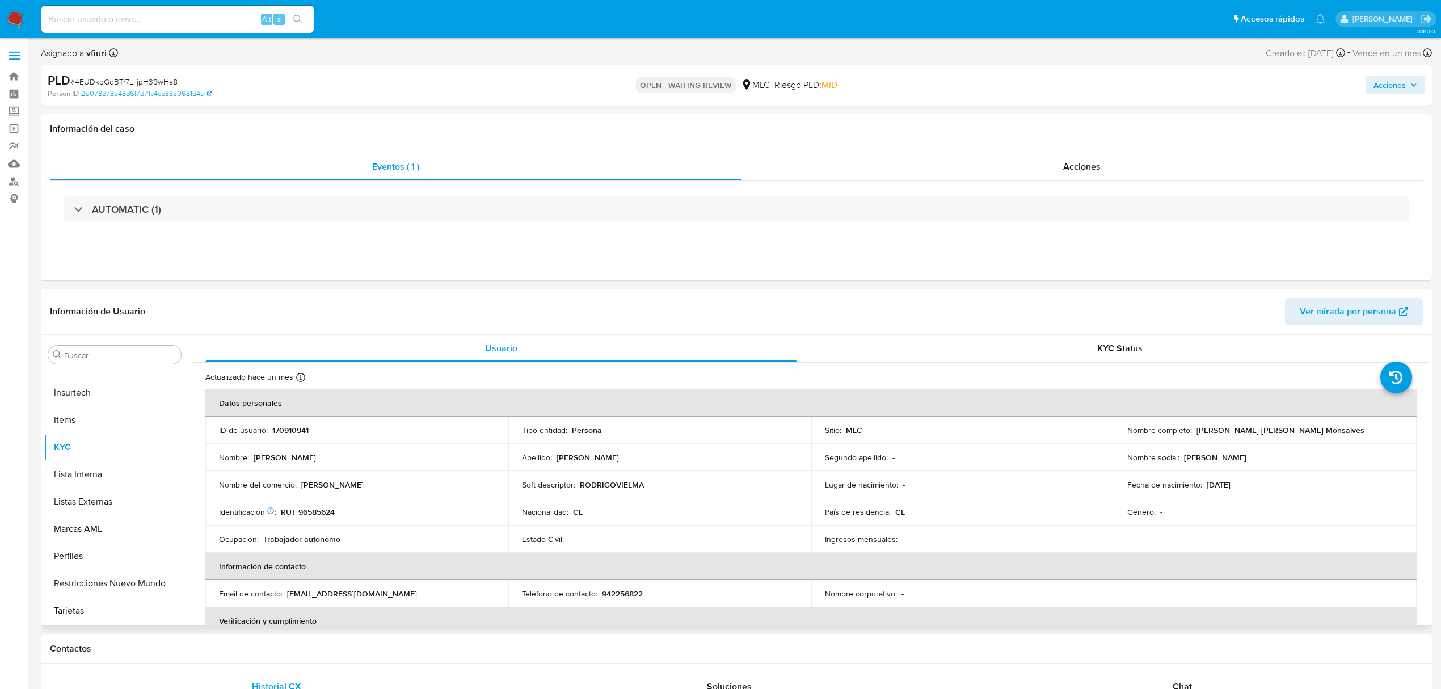
click at [298, 428] on p "170910941" at bounding box center [290, 430] width 36 height 10
copy p "170910941"
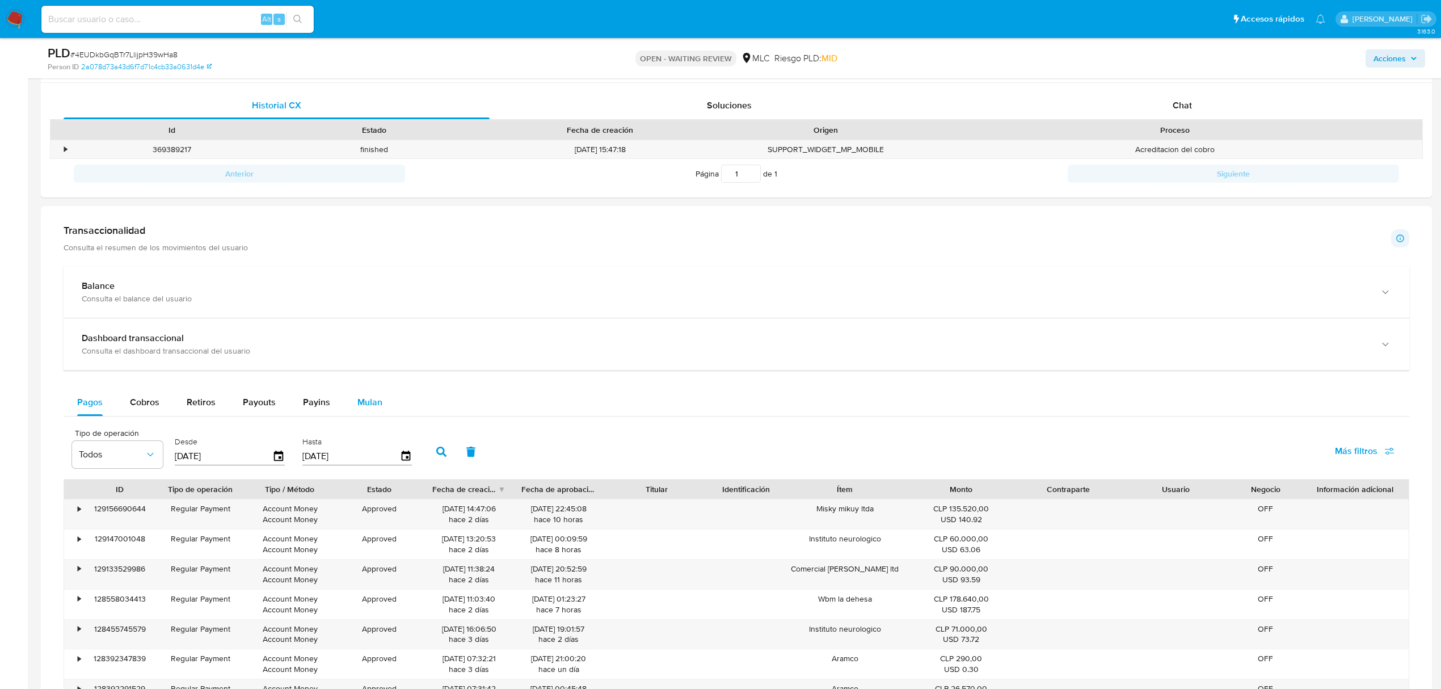
click at [368, 407] on span "Mulan" at bounding box center [369, 401] width 25 height 13
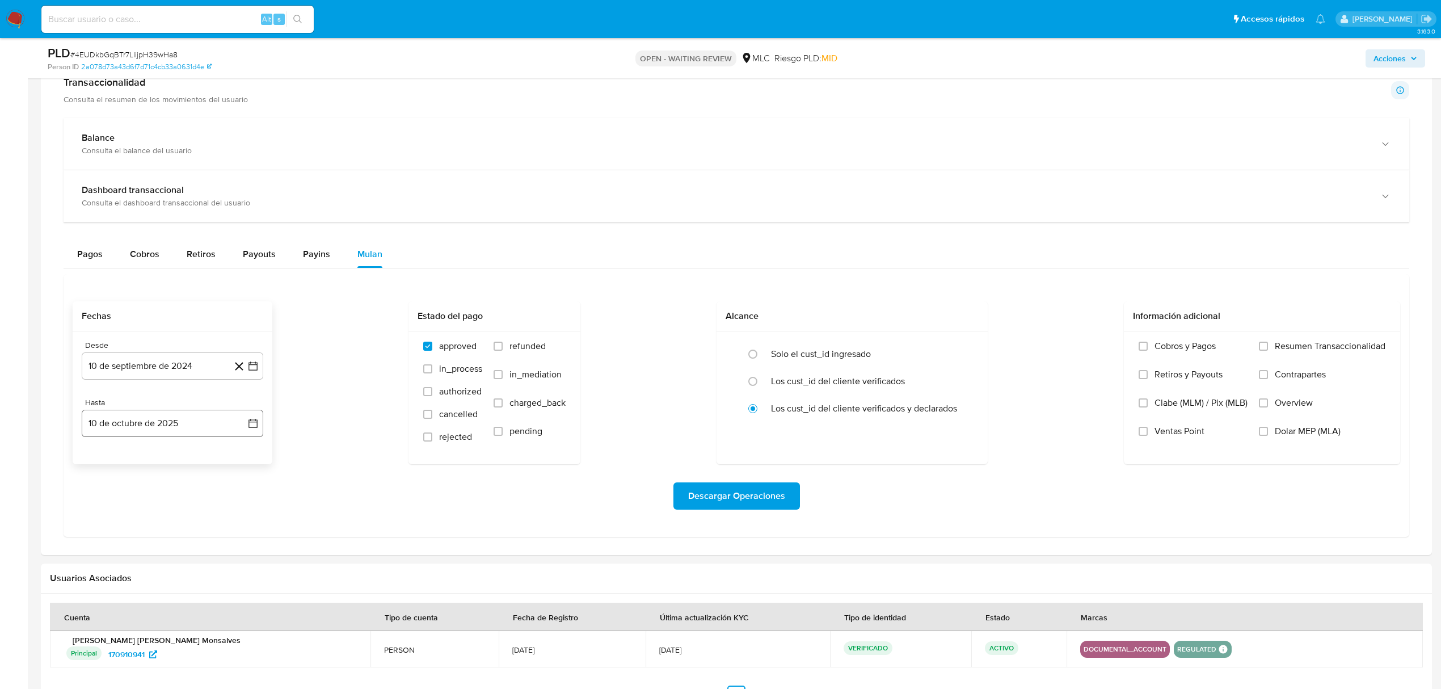
scroll to position [692, 0]
click at [257, 366] on icon "button" at bounding box center [252, 363] width 9 height 9
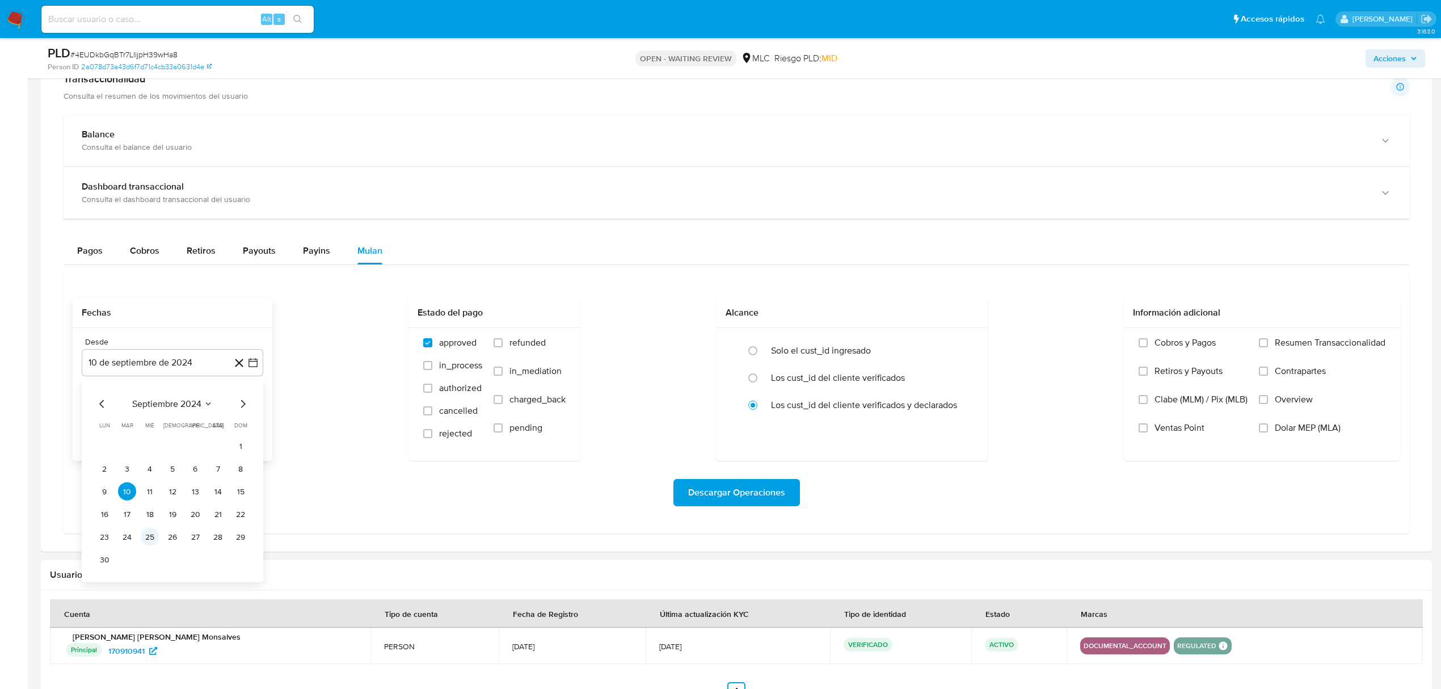
click at [155, 537] on button "25" at bounding box center [150, 537] width 18 height 18
click at [254, 426] on icon "button" at bounding box center [252, 419] width 11 height 11
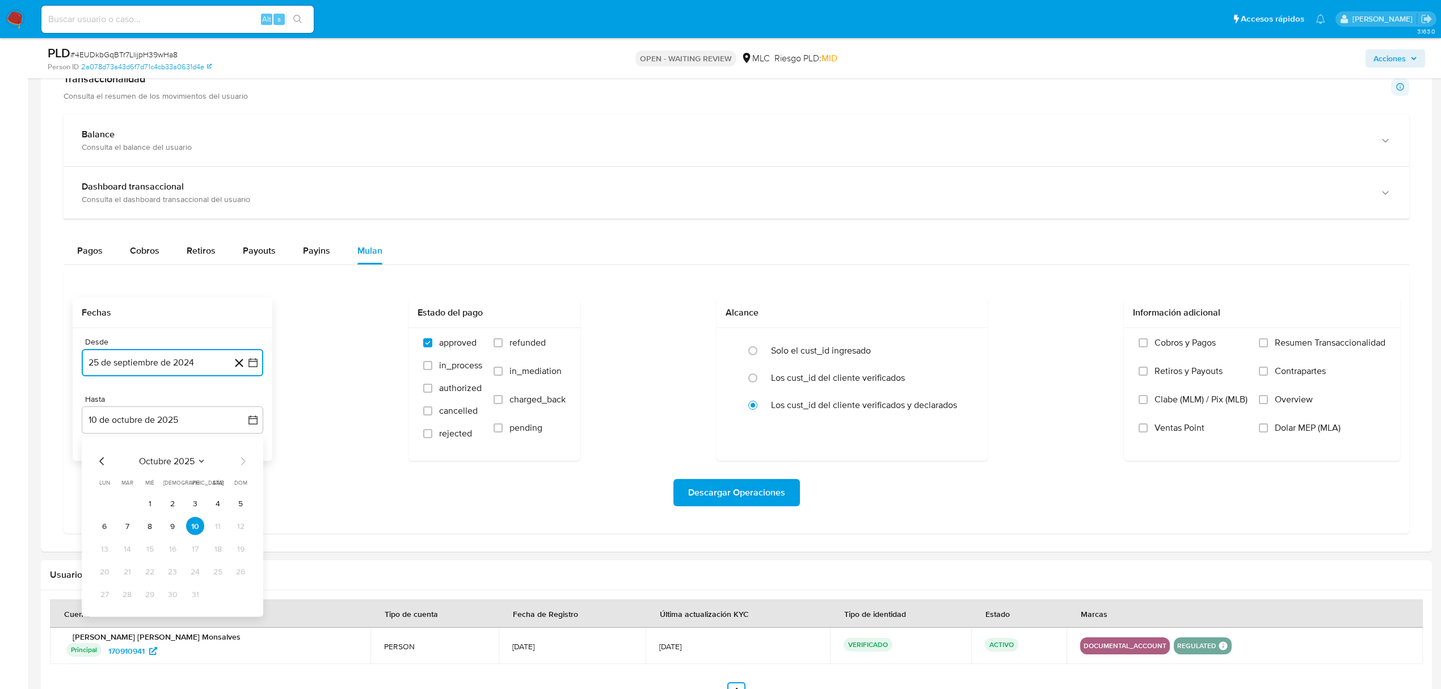
click at [101, 465] on icon "Mes anterior" at bounding box center [101, 461] width 5 height 8
click at [138, 574] on tr "22 23 24 25 26 27 28" at bounding box center [172, 571] width 154 height 18
click at [148, 575] on button "24" at bounding box center [150, 571] width 18 height 18
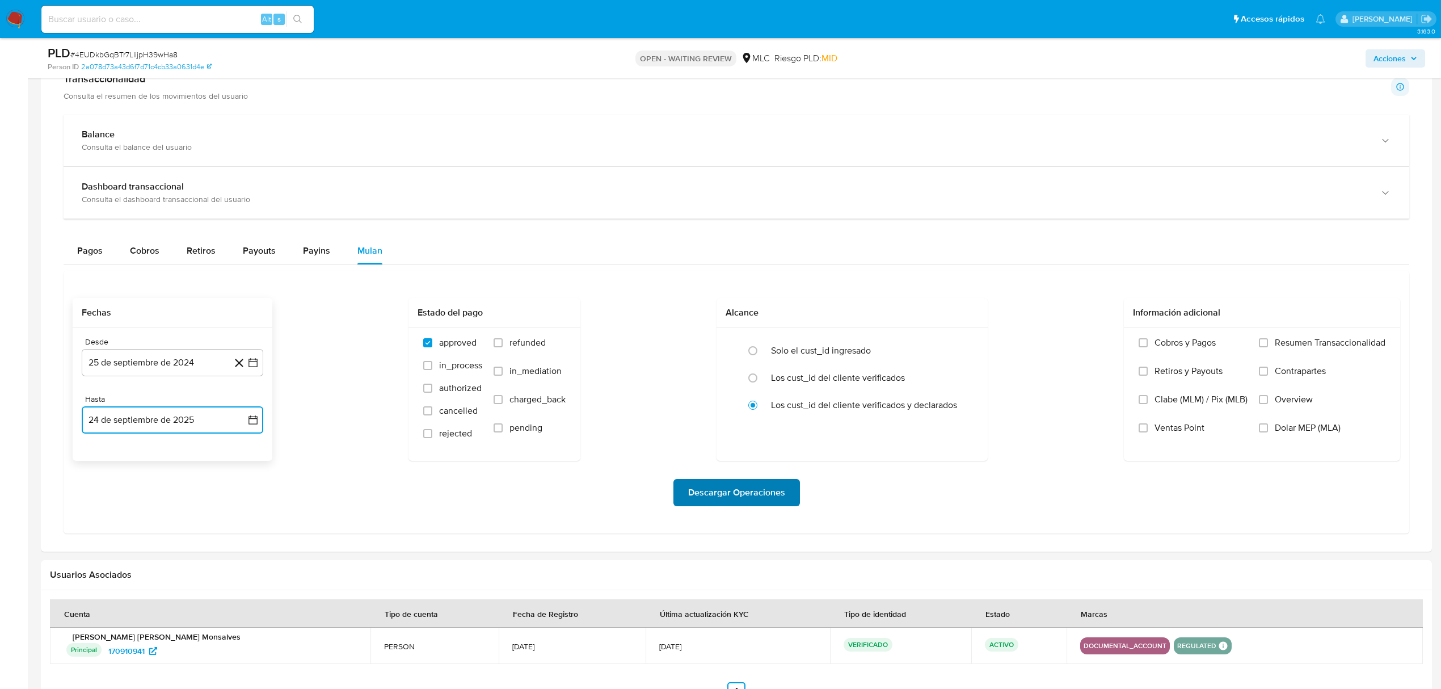
click at [702, 488] on span "Descargar Operaciones" at bounding box center [736, 492] width 97 height 25
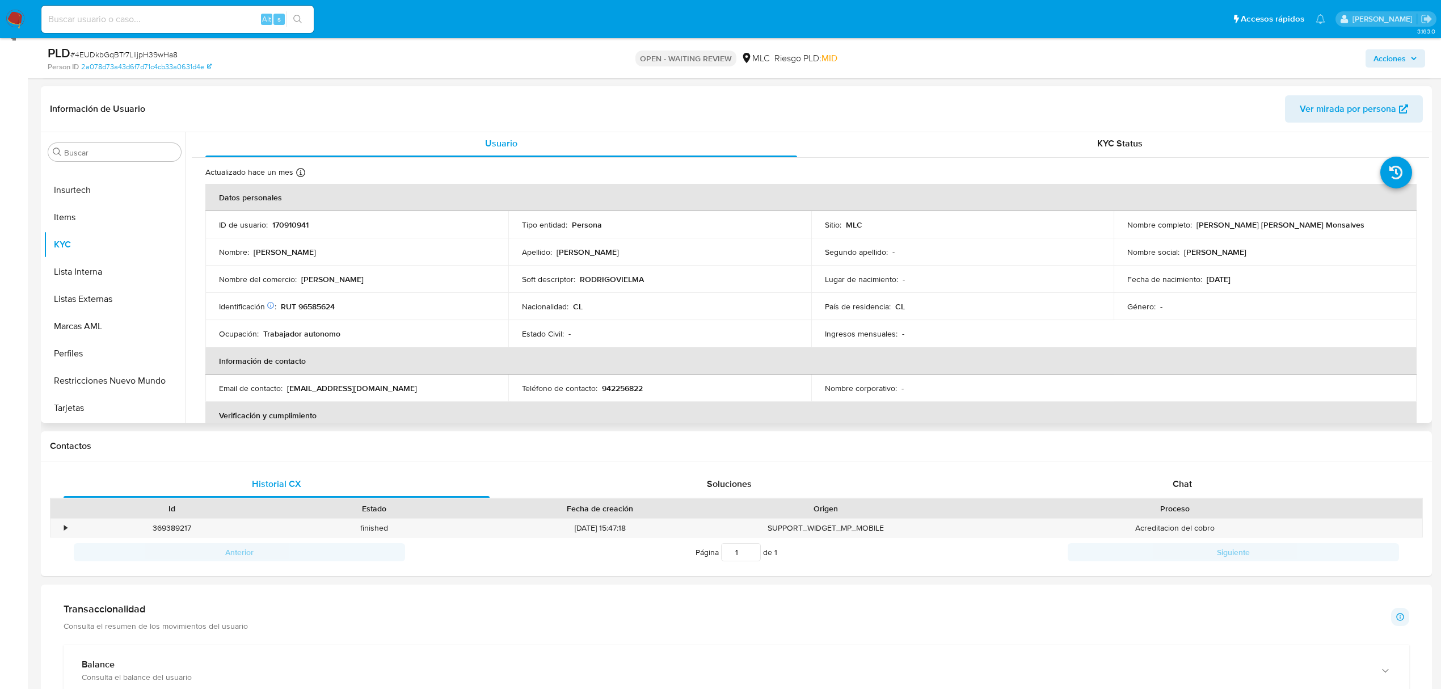
scroll to position [0, 0]
click at [284, 228] on p "170910941" at bounding box center [290, 227] width 36 height 10
click at [285, 226] on p "170910941" at bounding box center [290, 227] width 36 height 10
click at [283, 226] on p "170910941" at bounding box center [290, 227] width 36 height 10
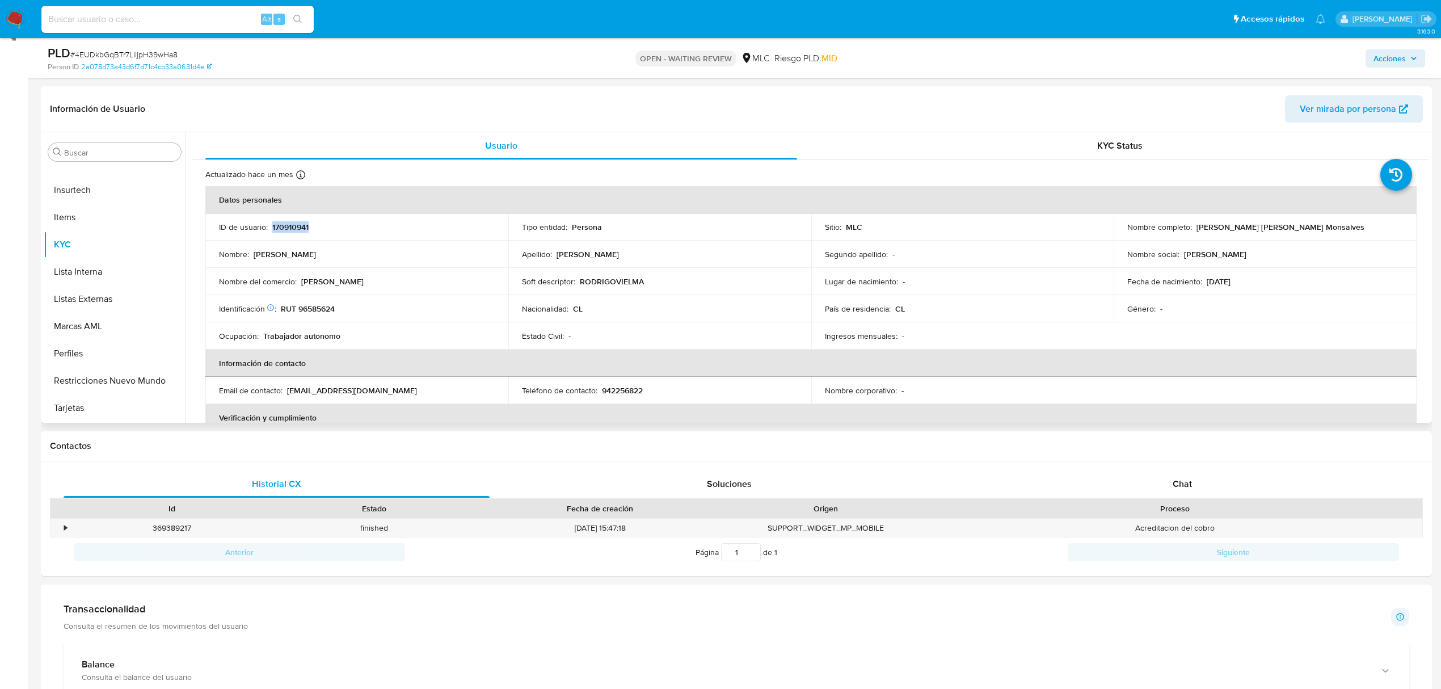
copy p "170910941"
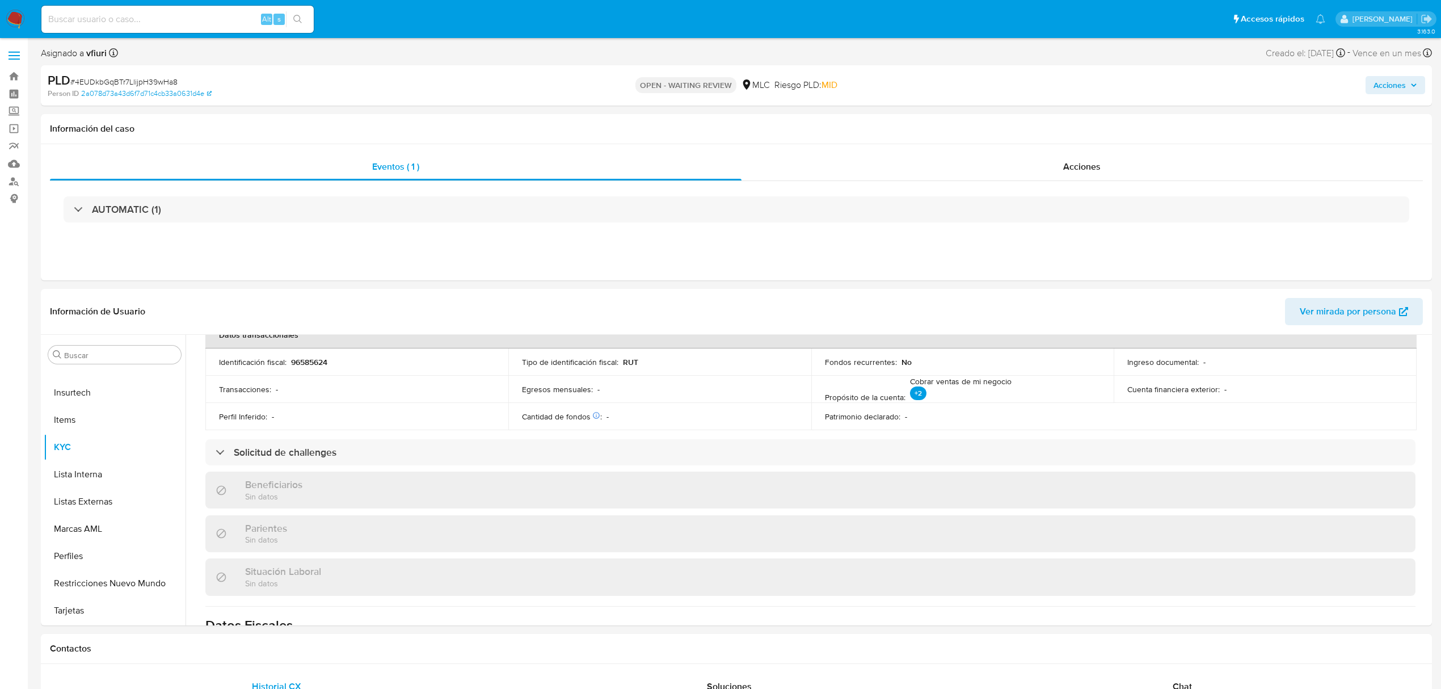
scroll to position [237, 0]
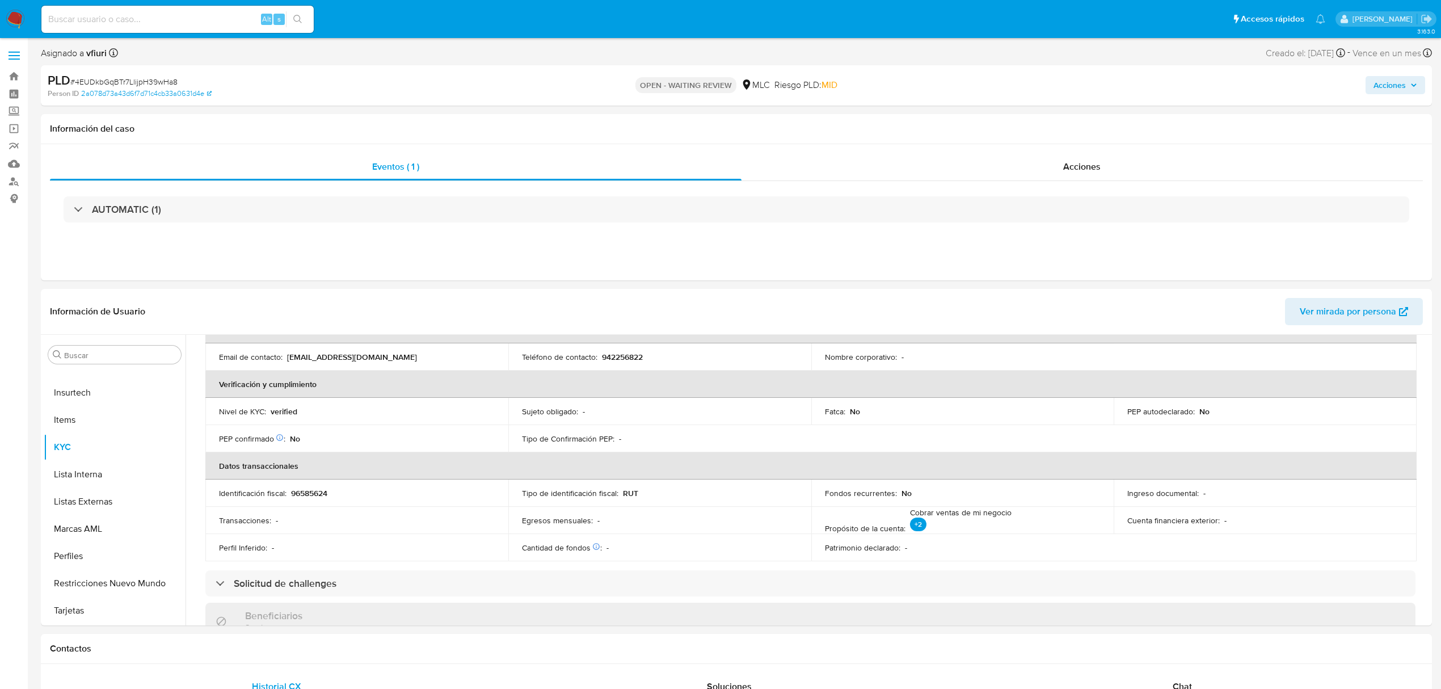
click at [115, 85] on span "# 4EUDkbGqBTr7LlijpH39wHa8" at bounding box center [123, 81] width 107 height 11
copy span "4EUDkbGqBTr7LlijpH39wHa8"
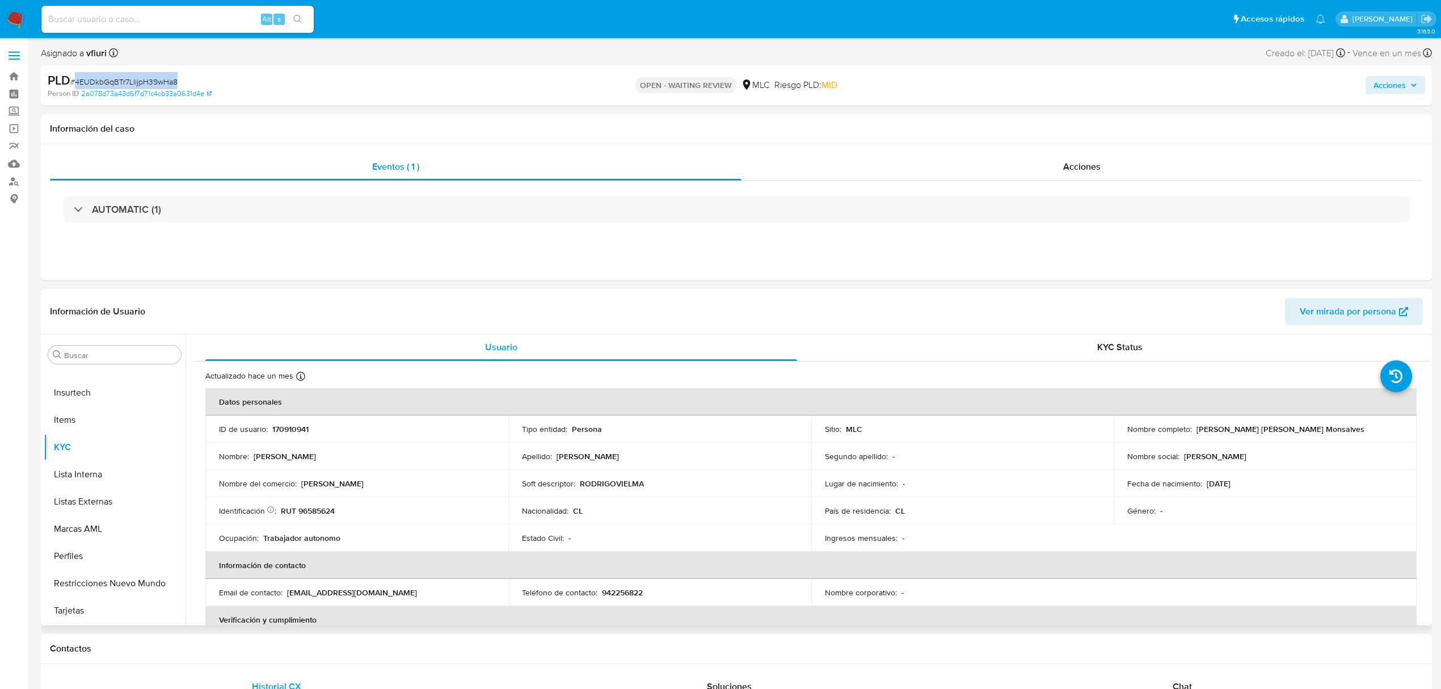
scroll to position [0, 0]
click at [293, 428] on p "170910941" at bounding box center [290, 430] width 36 height 10
copy p "170910941"
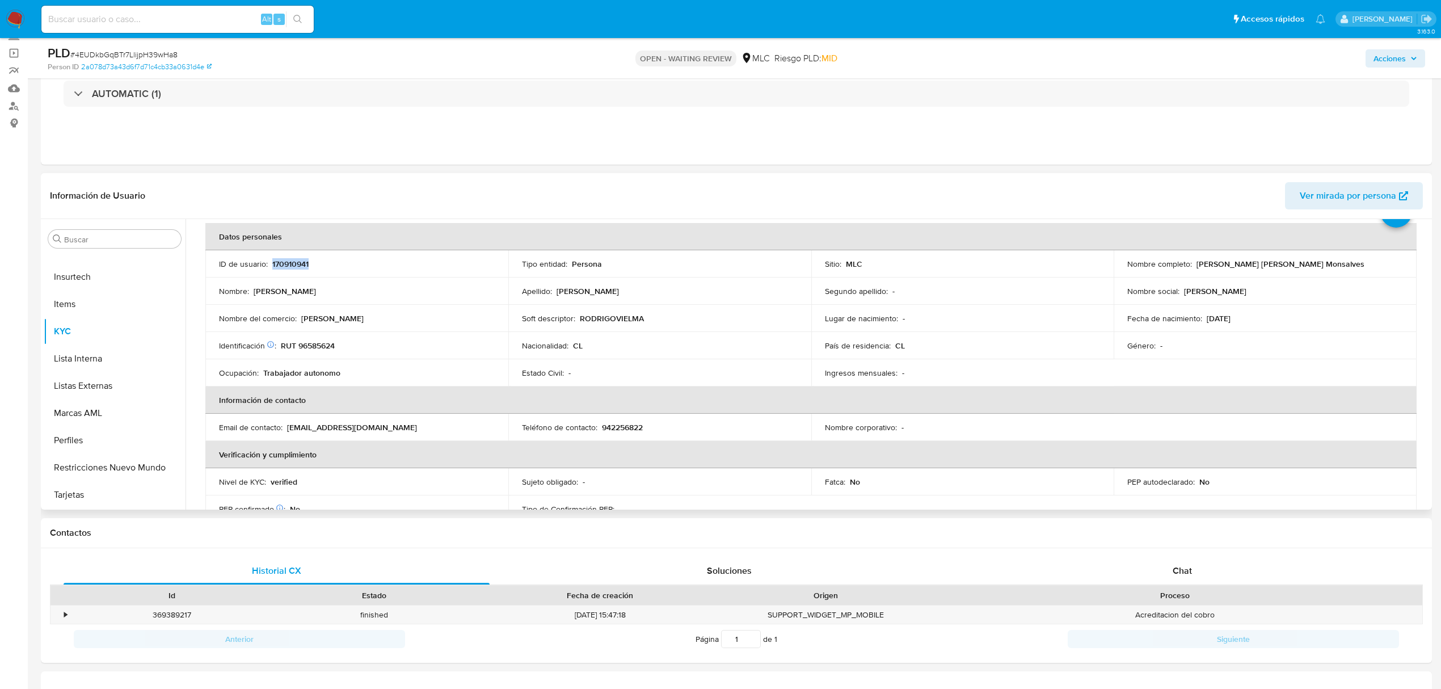
scroll to position [54, 0]
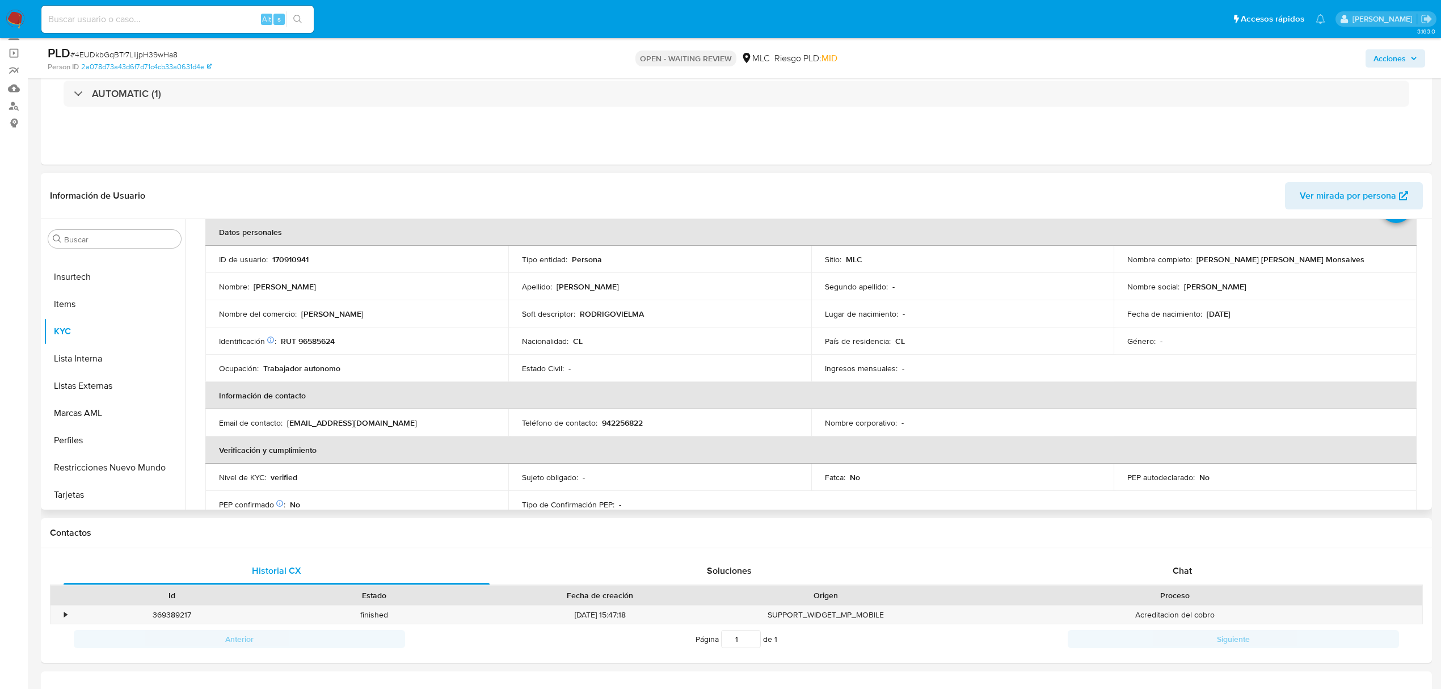
click at [395, 322] on td "Nombre del comercio : Dr.Rodrigo Vielma" at bounding box center [356, 313] width 303 height 27
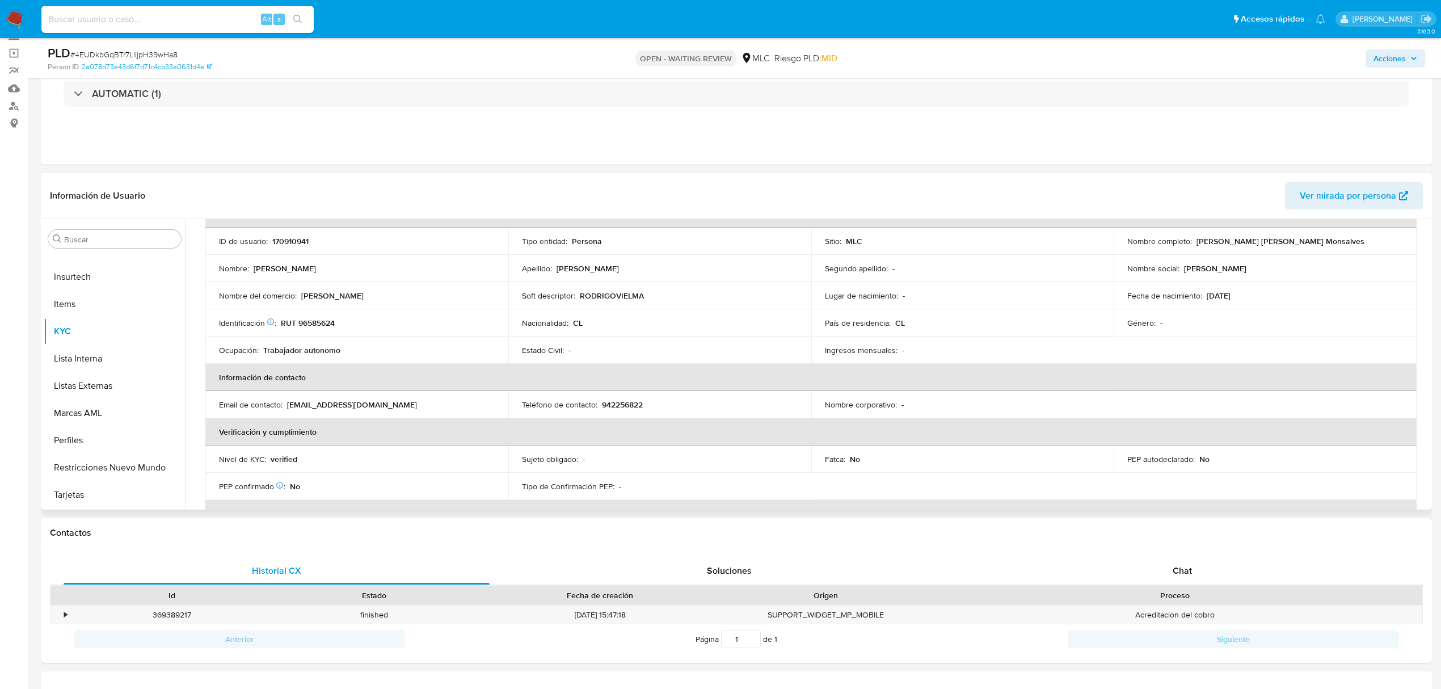
scroll to position [0, 0]
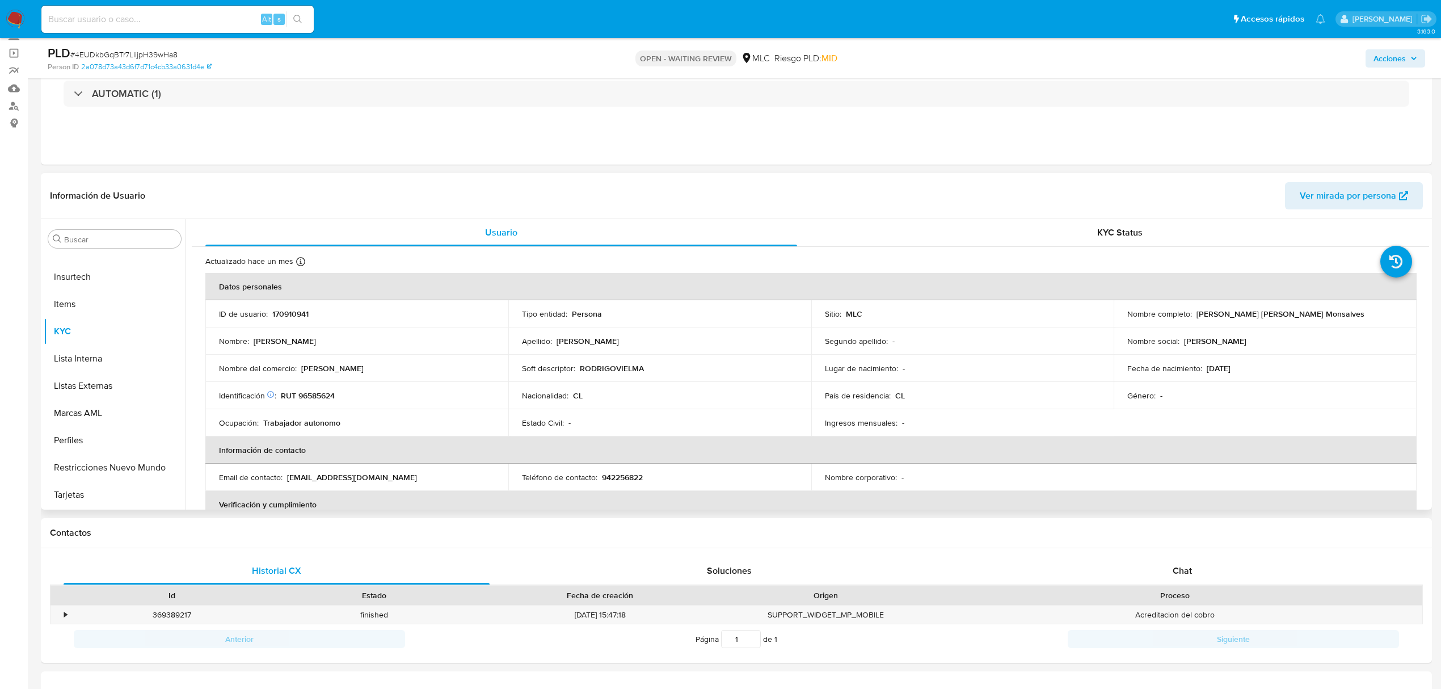
click at [323, 400] on p "RUT 96585624" at bounding box center [308, 395] width 54 height 10
copy p "96585624"
drag, startPoint x: 308, startPoint y: 403, endPoint x: 291, endPoint y: 399, distance: 16.8
click at [291, 399] on p "RUT 96585624" at bounding box center [308, 395] width 54 height 10
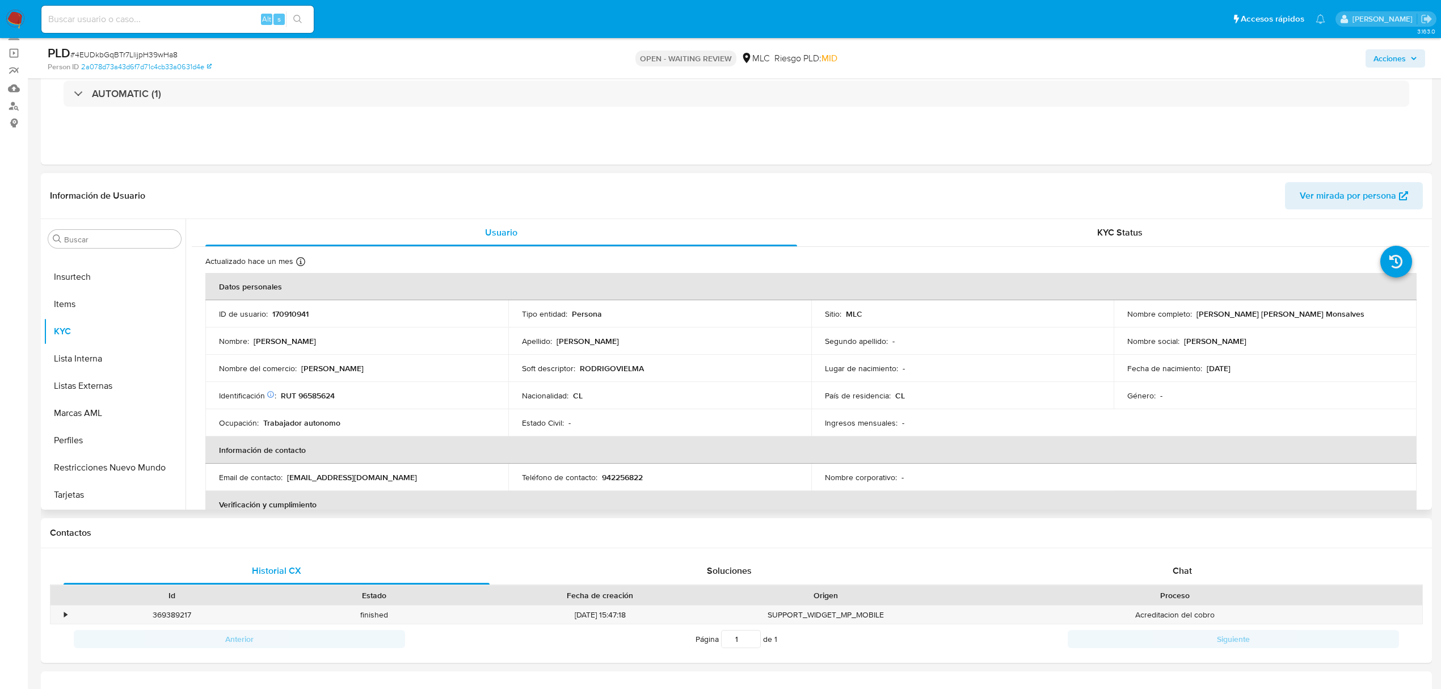
click at [311, 395] on p "RUT 96585624" at bounding box center [308, 395] width 54 height 10
copy p "96585624"
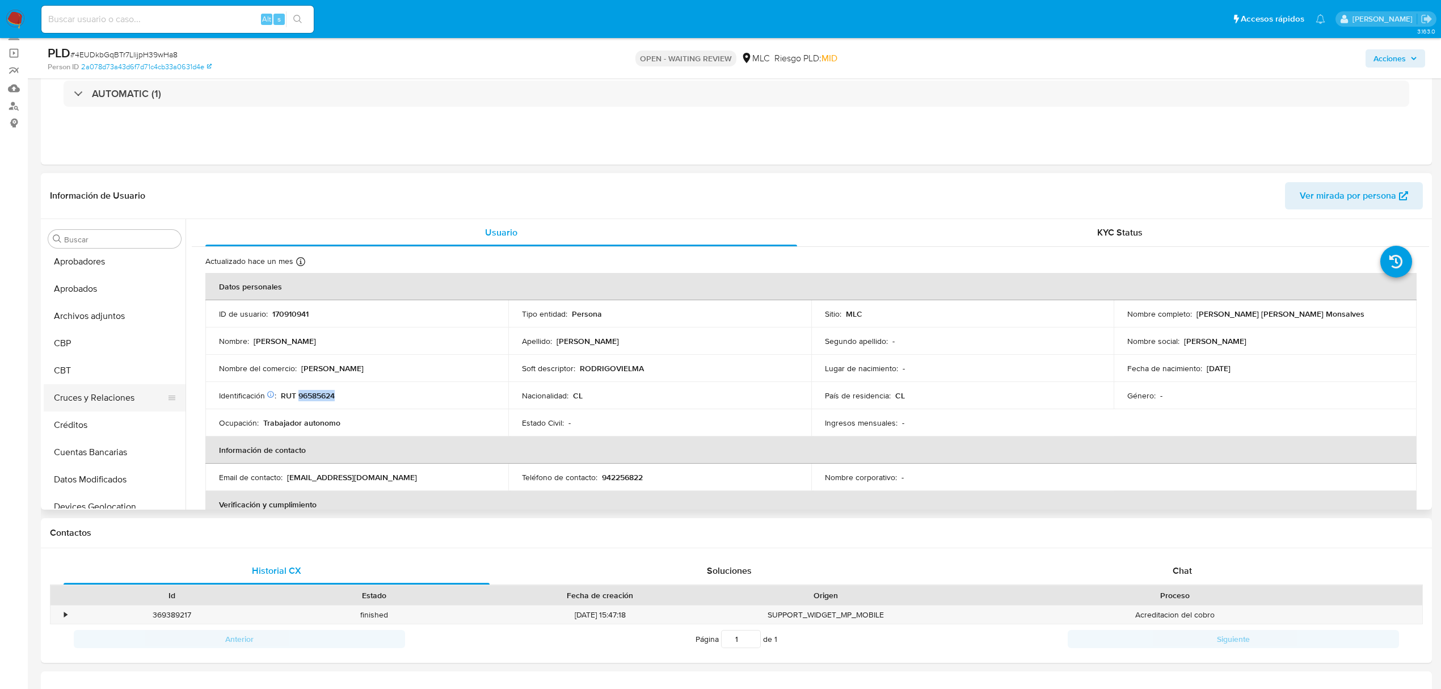
click at [96, 397] on button "Cruces y Relaciones" at bounding box center [110, 397] width 133 height 27
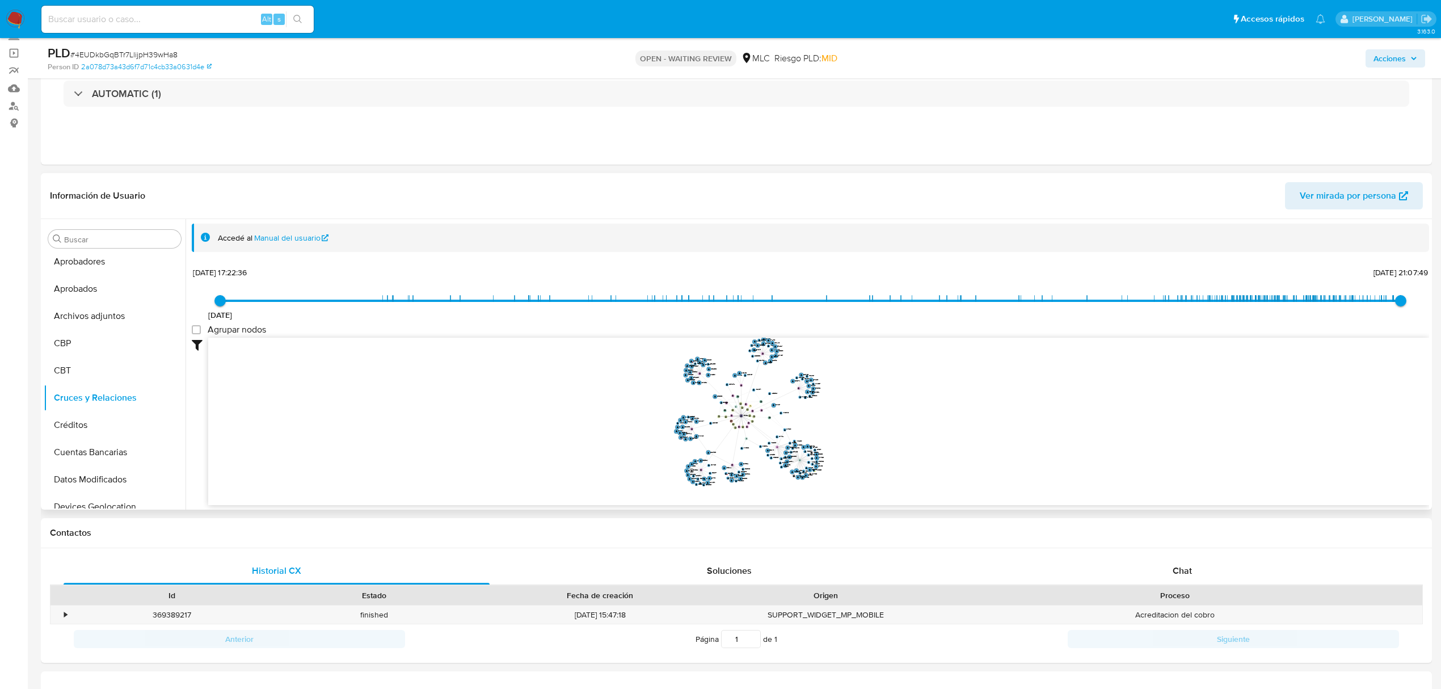
drag, startPoint x: 867, startPoint y: 405, endPoint x: 867, endPoint y: 420, distance: 14.8
click at [867, 420] on icon "device-62ad381108813b0018a2429a  device-60fe1b7f08813b0019dd57cb  device-60e1…" at bounding box center [818, 420] width 1221 height 165
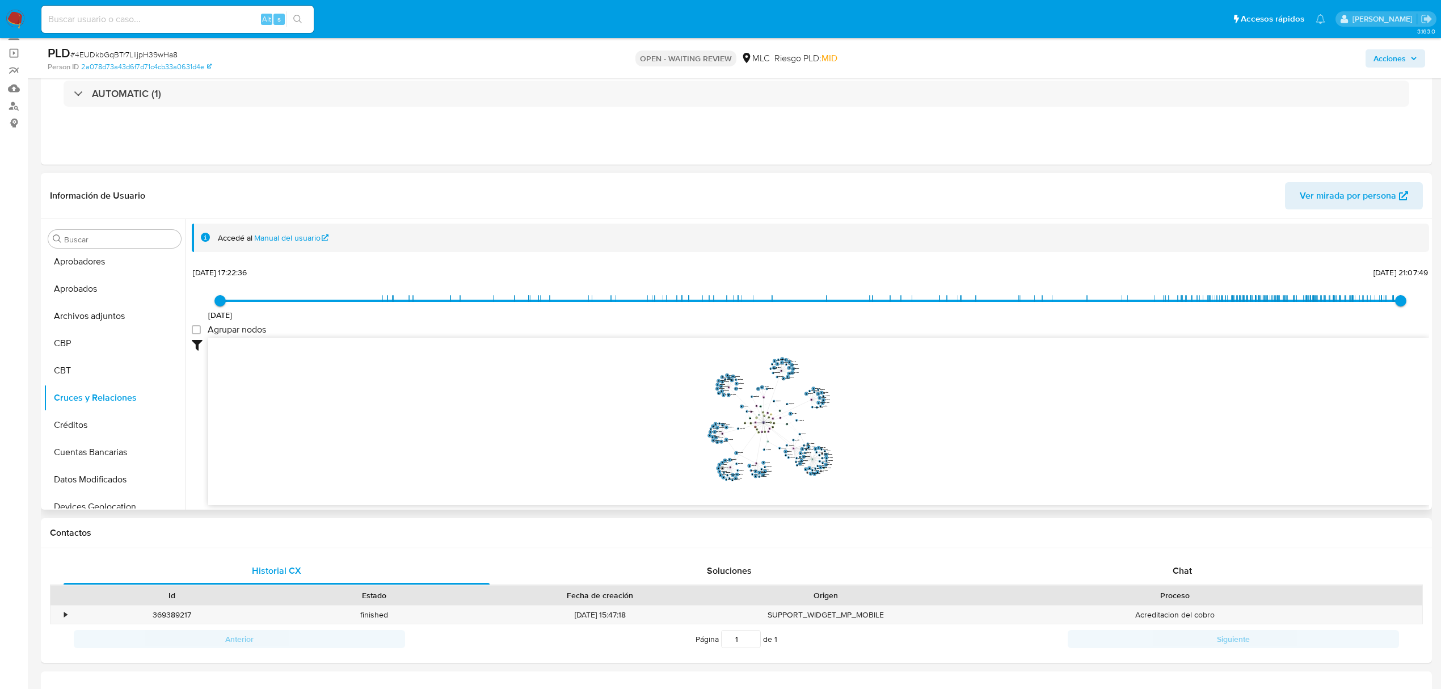
click at [870, 426] on icon "device-62ad381108813b0018a2429a  device-60fe1b7f08813b0019dd57cb  device-60e1…" at bounding box center [818, 420] width 1221 height 165
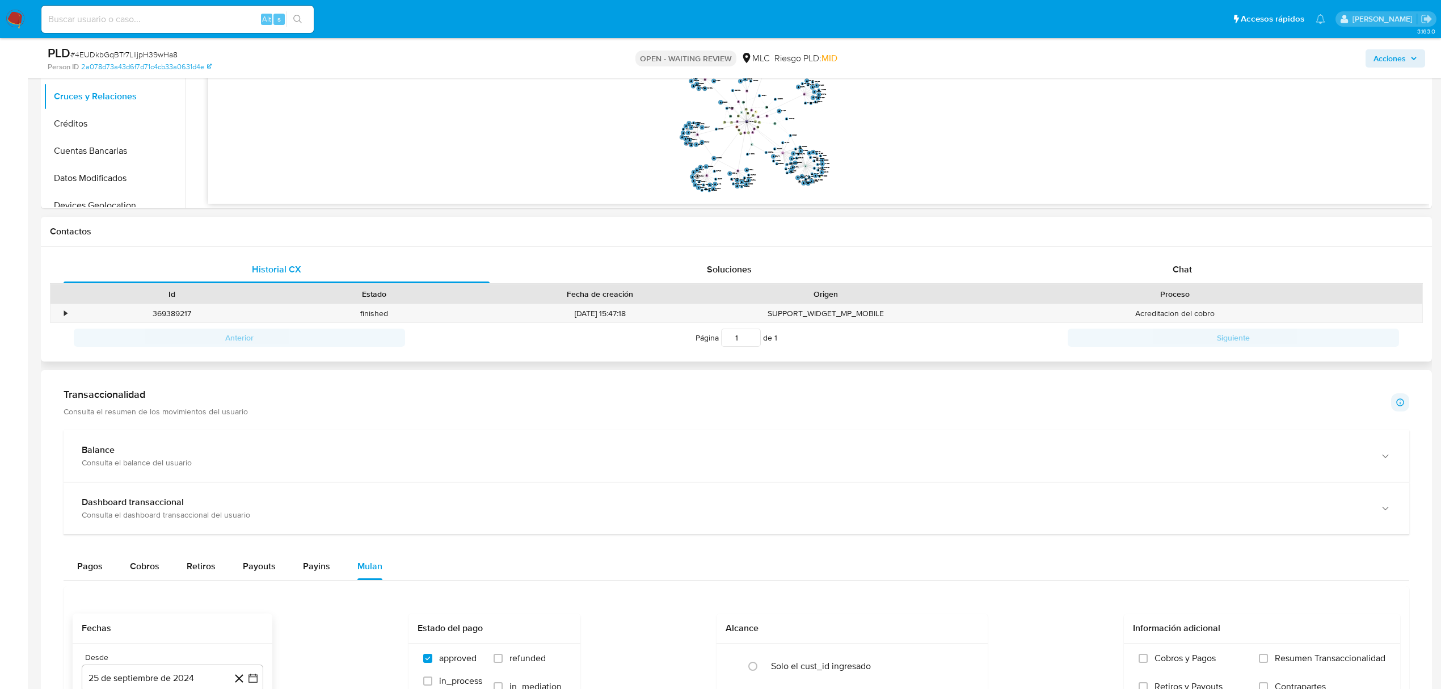
scroll to position [378, 0]
click at [1162, 253] on div "Historial CX Soluciones Chat Id Estado Fecha de creación Origen Proceso • 36938…" at bounding box center [736, 303] width 1391 height 115
click at [1164, 272] on div "Chat" at bounding box center [1183, 268] width 426 height 27
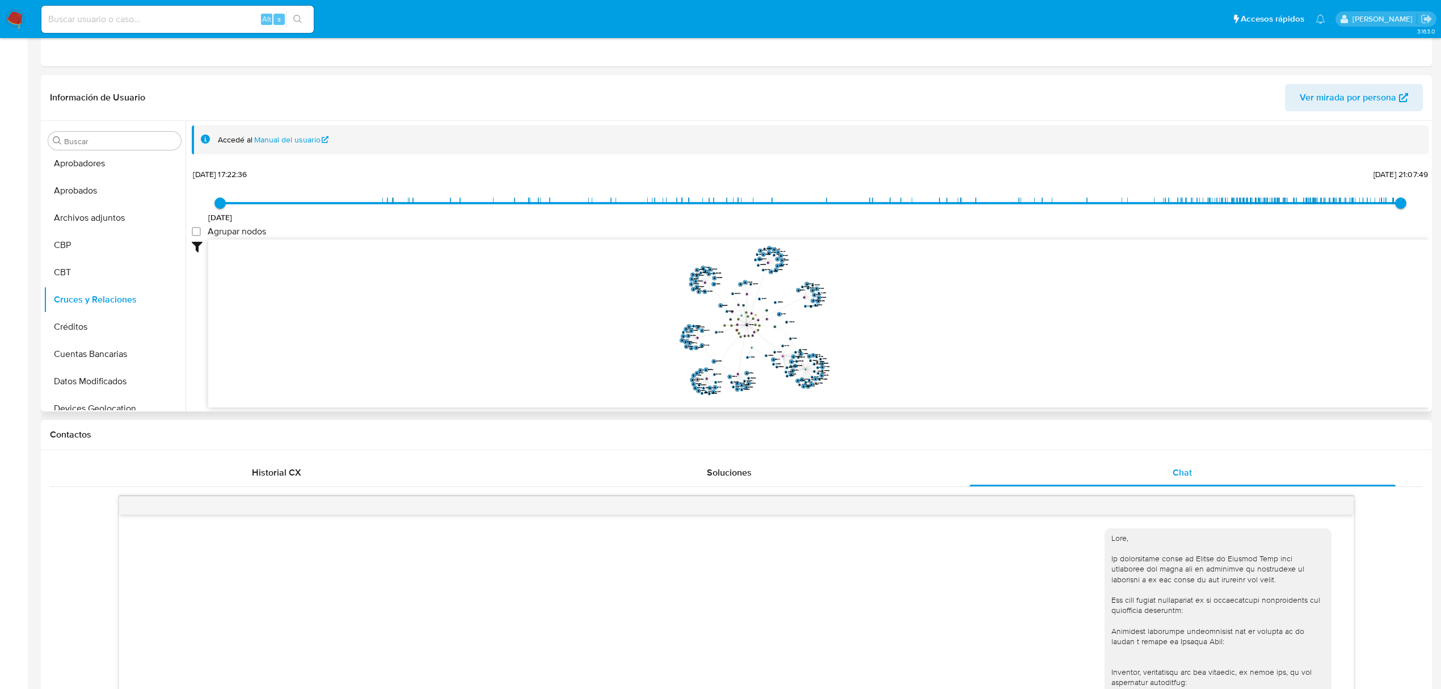
scroll to position [0, 0]
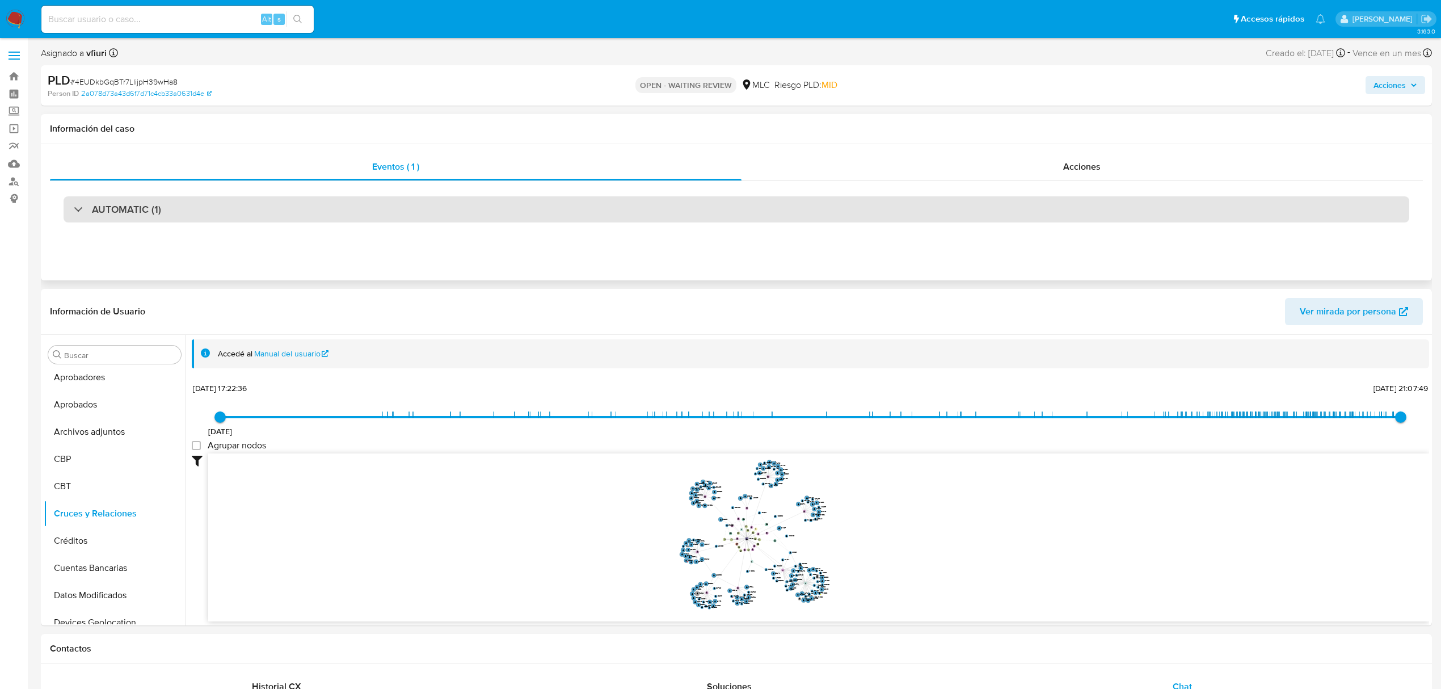
click at [623, 212] on div "AUTOMATIC (1)" at bounding box center [737, 209] width 1346 height 26
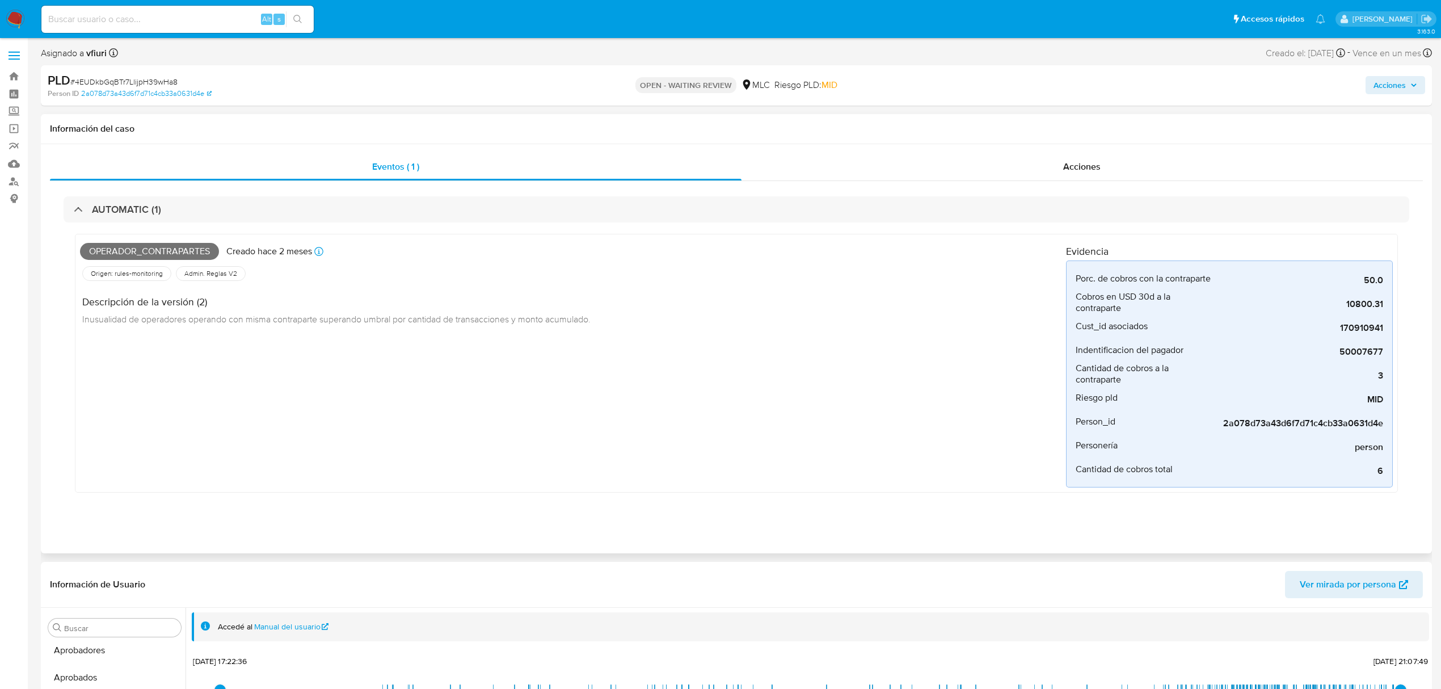
drag, startPoint x: 1338, startPoint y: 334, endPoint x: 1407, endPoint y: 336, distance: 69.3
click at [1407, 336] on div "Operador_contrapartes Creado hace 2 meses Creado: 12/08/2025 06:04:13 Origen: r…" at bounding box center [737, 365] width 1346 height 287
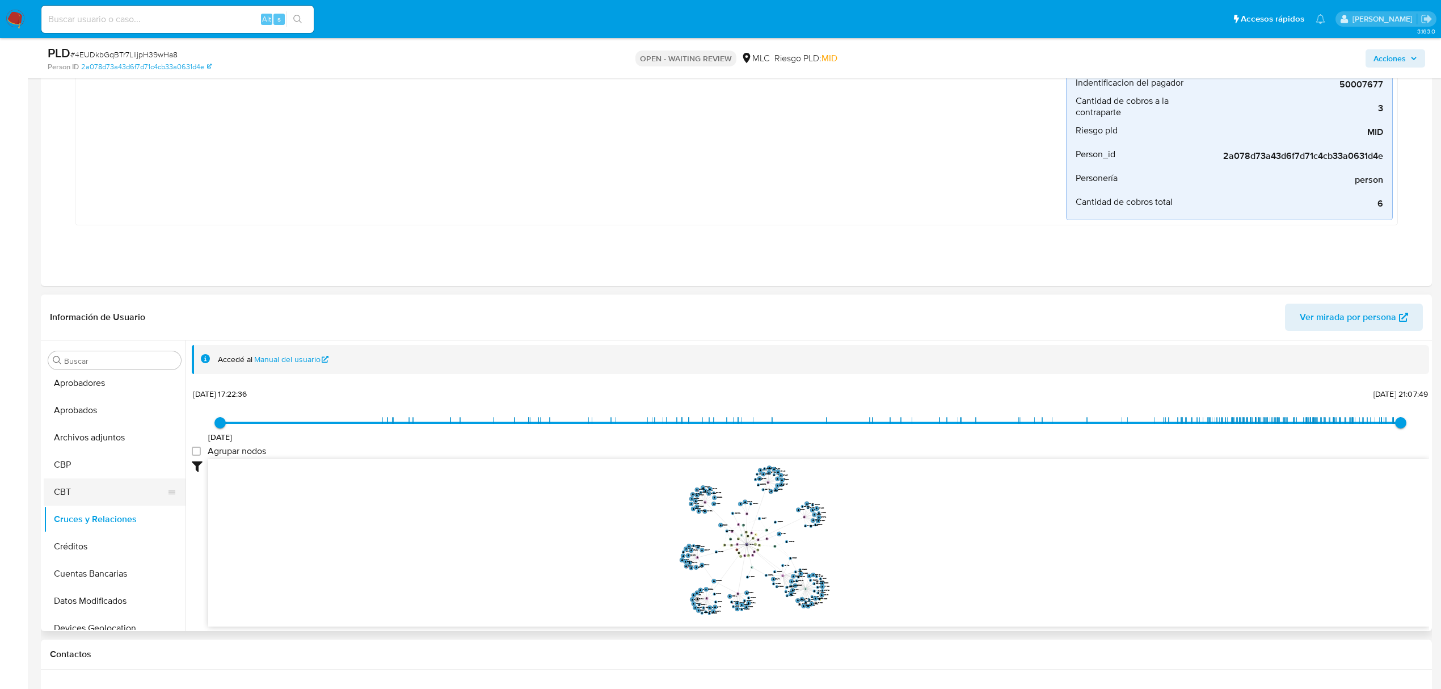
scroll to position [486, 0]
click at [65, 544] on button "Lista Interna" at bounding box center [110, 555] width 133 height 27
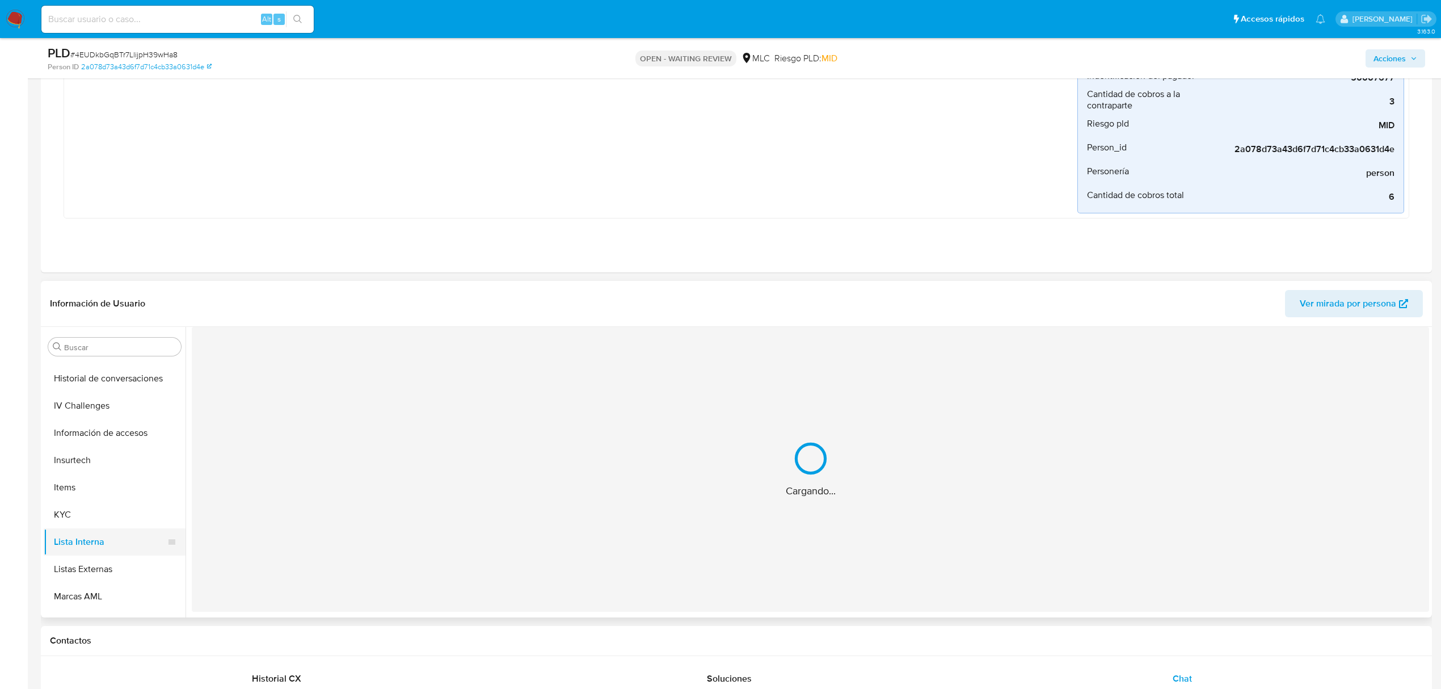
click at [68, 529] on button "Lista Interna" at bounding box center [110, 541] width 133 height 27
click at [69, 519] on button "KYC" at bounding box center [110, 514] width 133 height 27
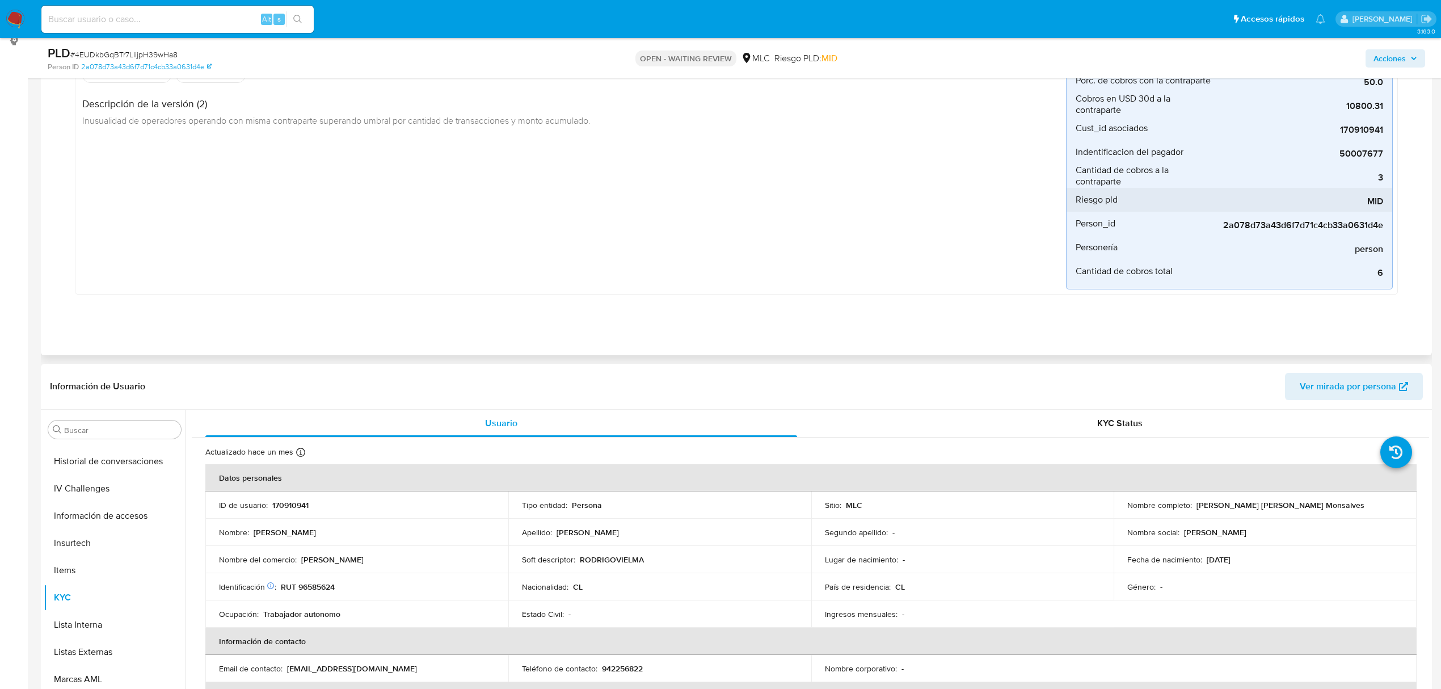
scroll to position [0, 0]
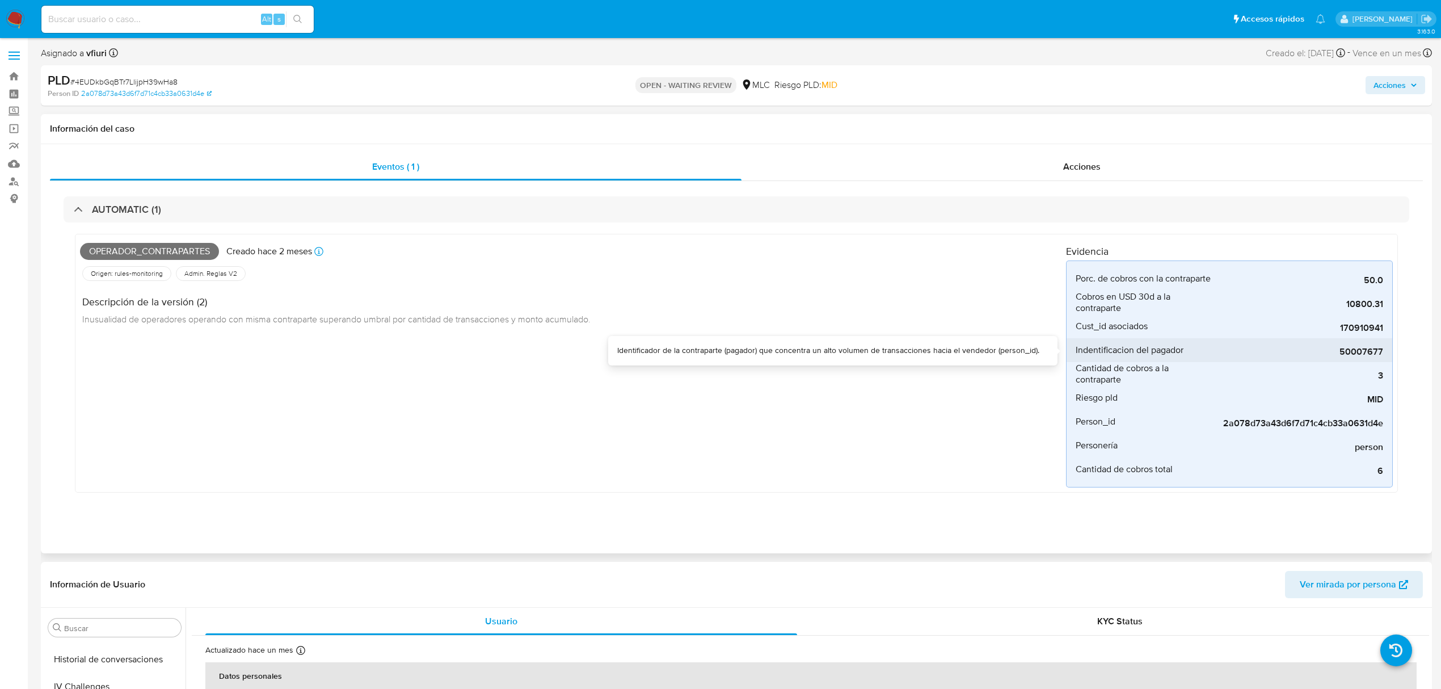
drag, startPoint x: 1337, startPoint y: 357, endPoint x: 1384, endPoint y: 356, distance: 47.7
click at [1384, 356] on li "Indentificacion del pagador 50007677" at bounding box center [1230, 350] width 326 height 24
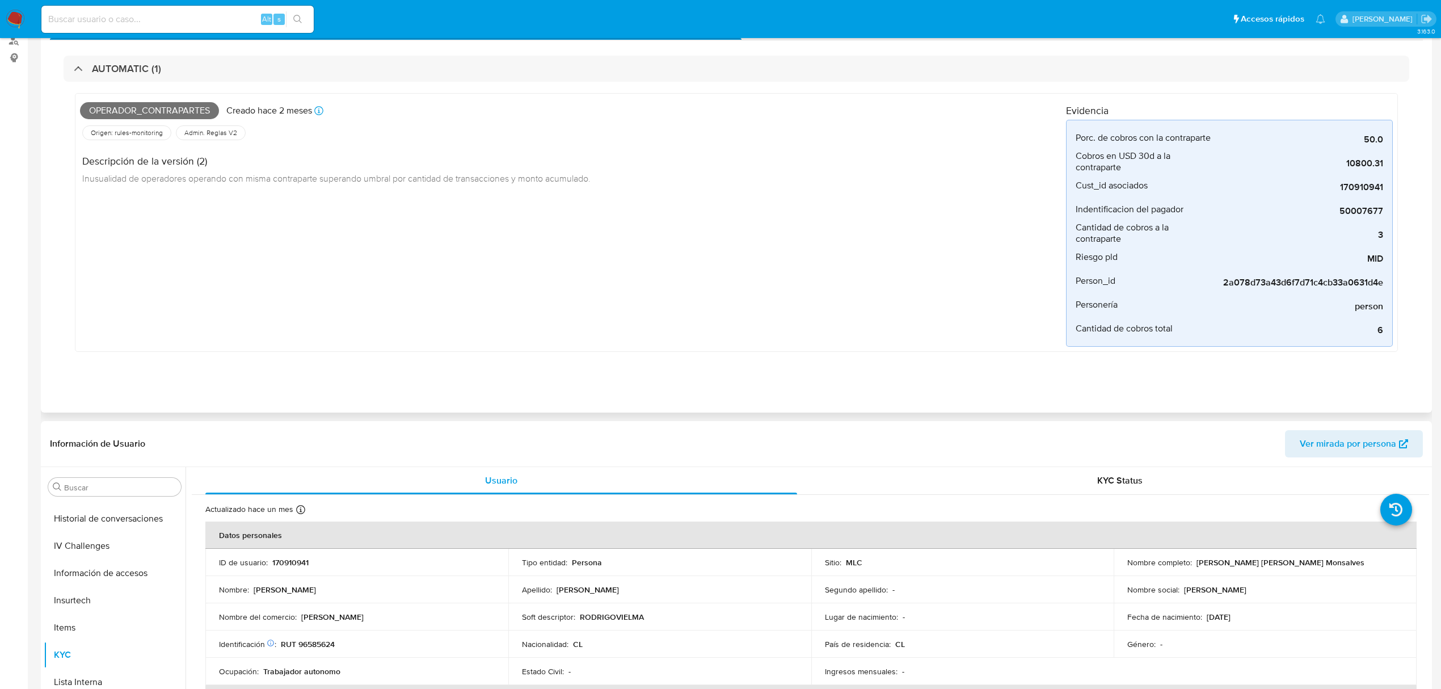
scroll to position [378, 0]
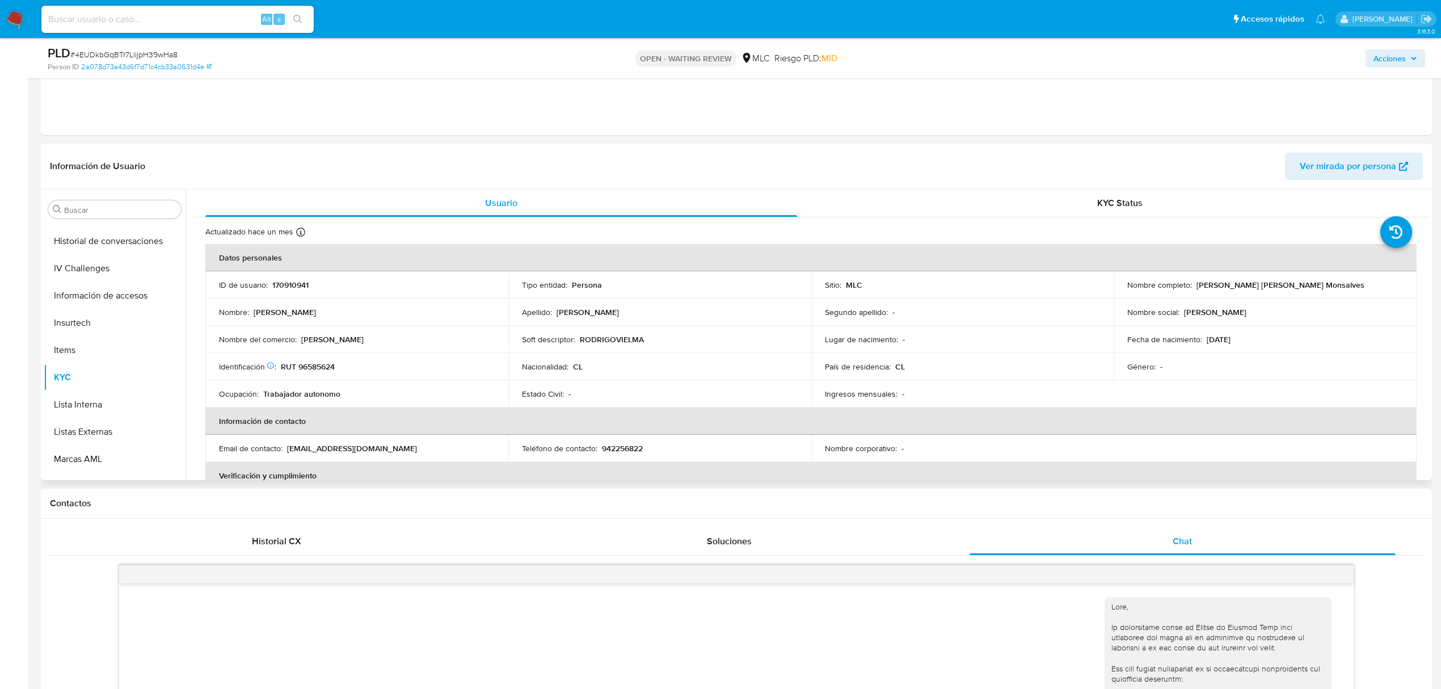
drag, startPoint x: 298, startPoint y: 339, endPoint x: 387, endPoint y: 341, distance: 88.5
click at [387, 341] on div "Nombre del comercio : Dr.Rodrigo Vielma" at bounding box center [357, 339] width 276 height 10
copy div "Dr.Rodrigo Vielma"
click at [106, 361] on button "Cruces y Relaciones" at bounding box center [110, 368] width 133 height 27
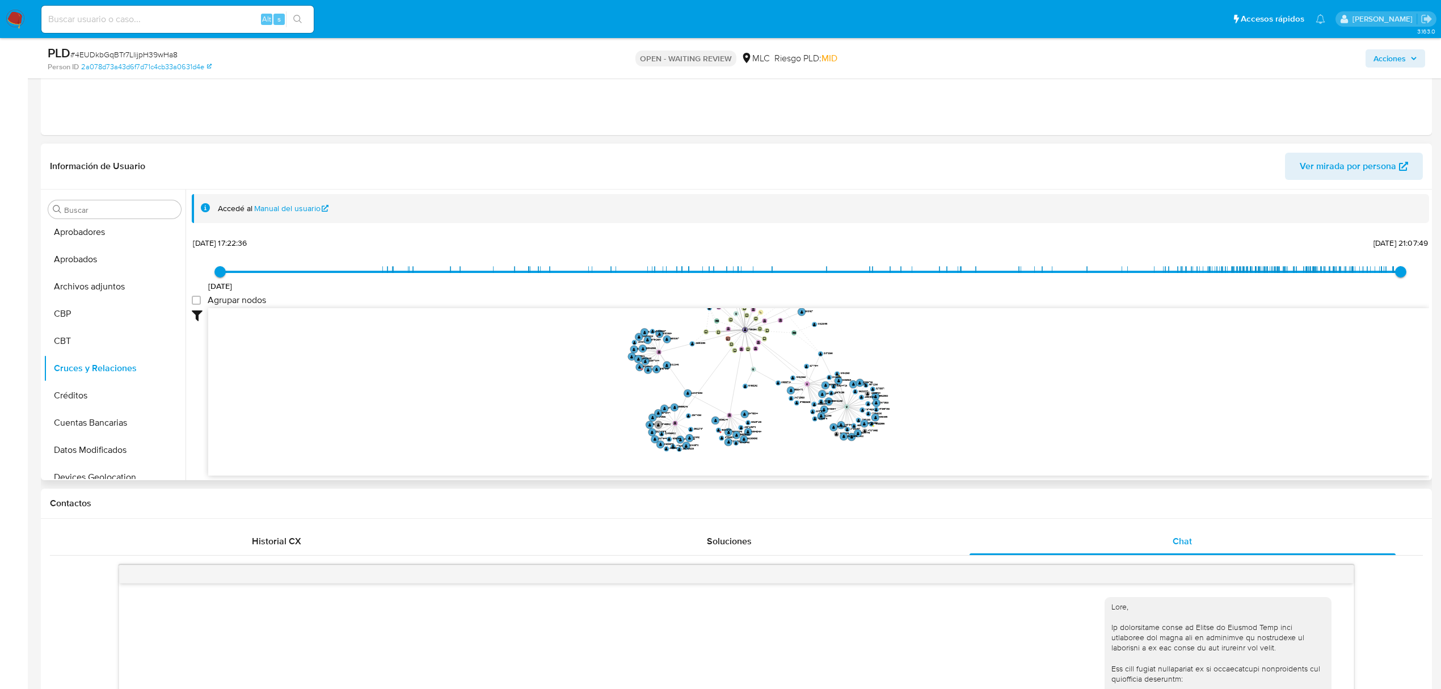
drag, startPoint x: 724, startPoint y: 410, endPoint x: 702, endPoint y: 346, distance: 67.3
click at [702, 346] on icon "device-62ad381108813b0018a2429a  device-60fe1b7f08813b0019dd57cb  device-60e1…" at bounding box center [818, 390] width 1221 height 165
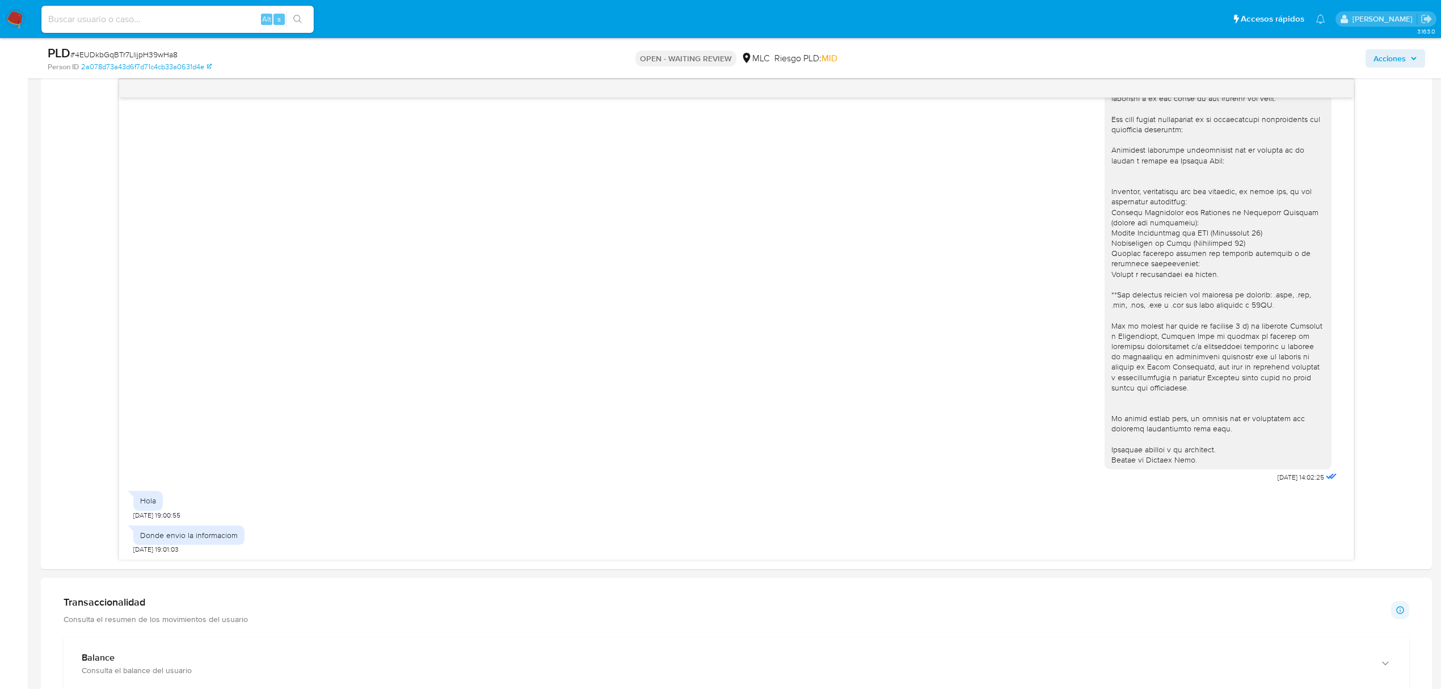
scroll to position [1059, 0]
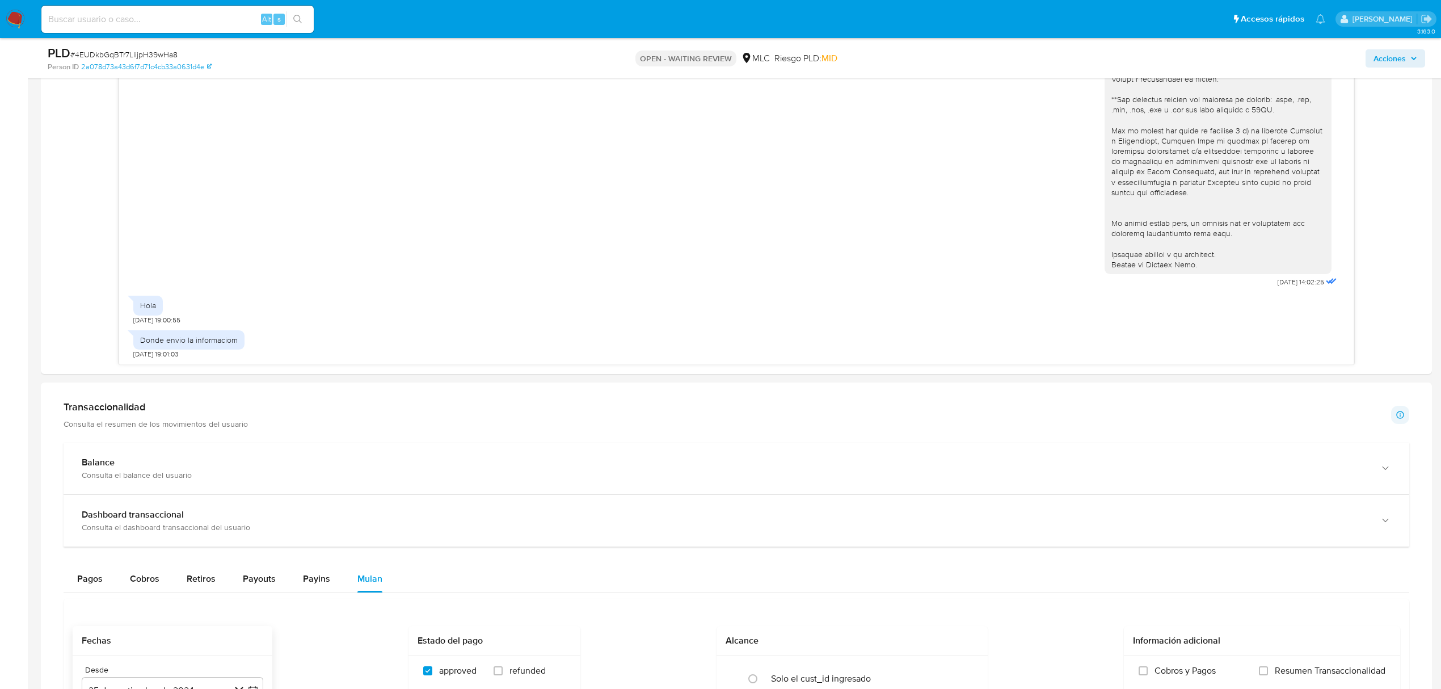
click at [132, 51] on span "# 4EUDkbGqBTr7LlijpH39wHa8" at bounding box center [123, 54] width 107 height 11
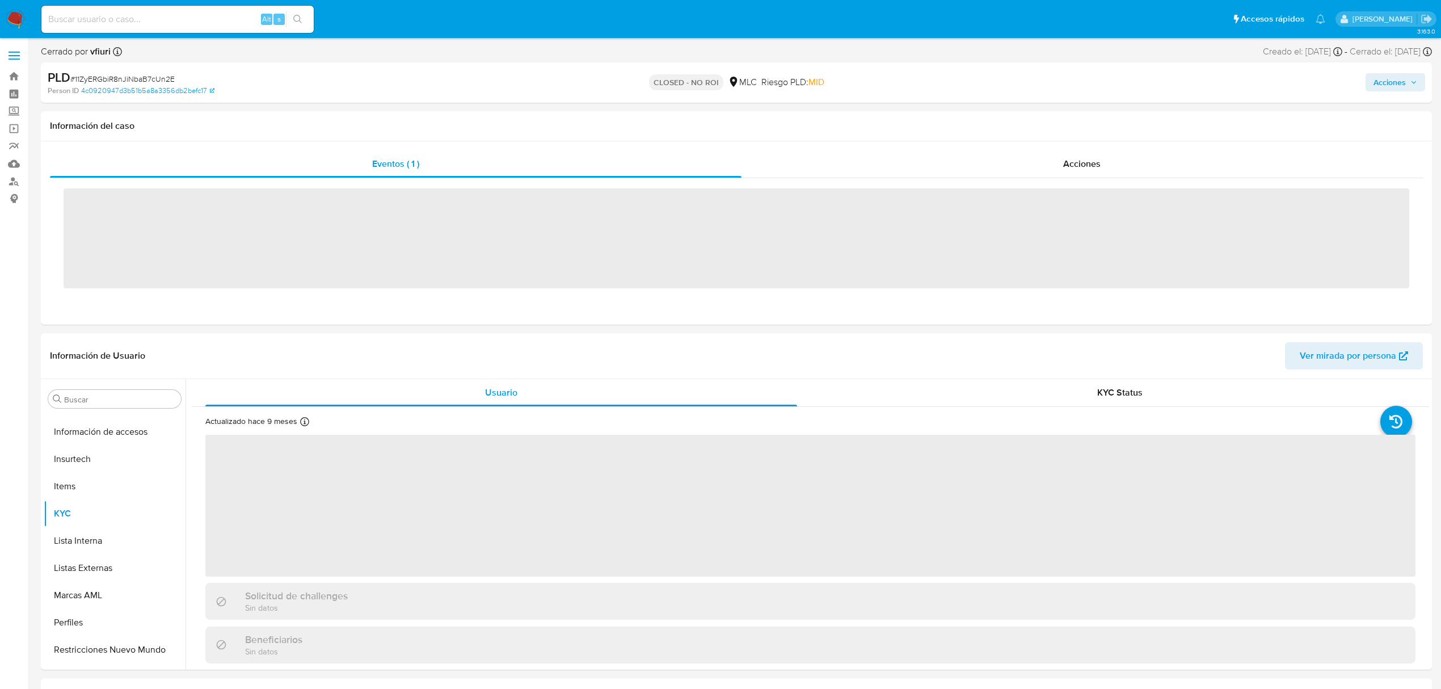
scroll to position [561, 0]
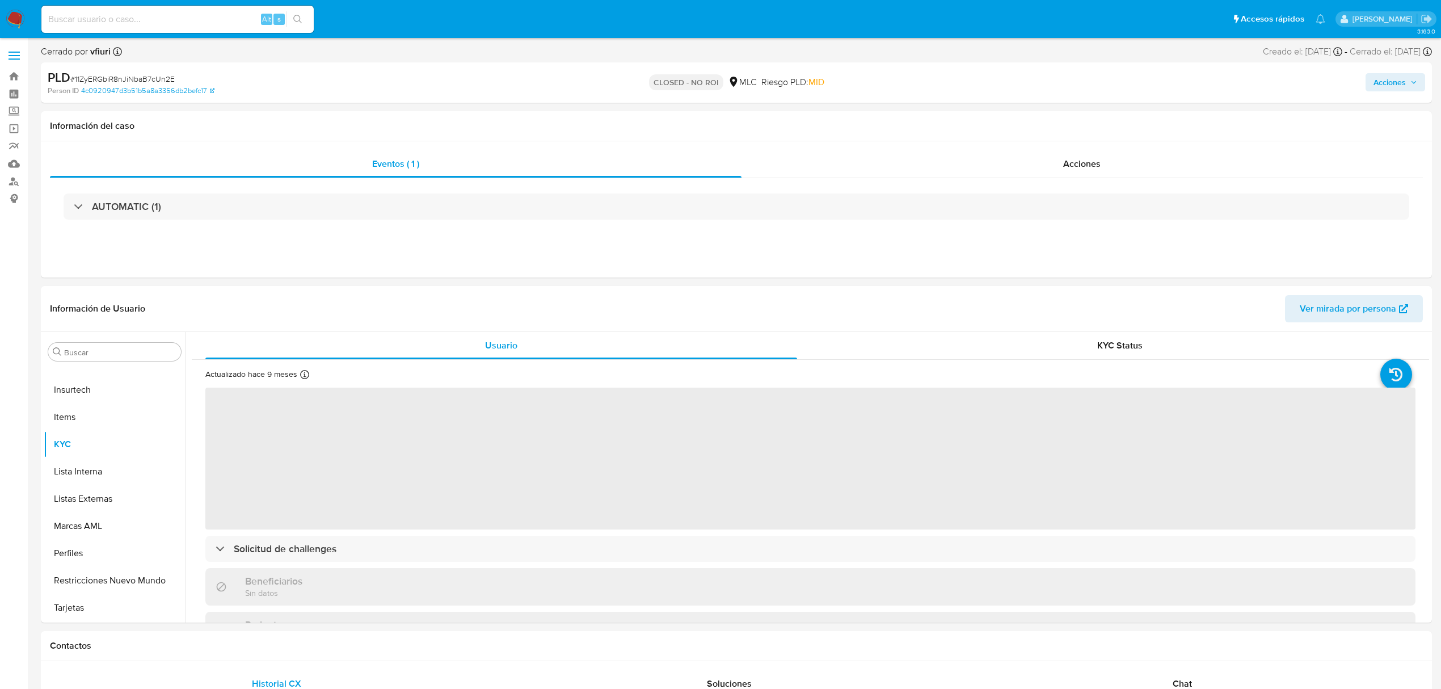
click at [112, 21] on input at bounding box center [177, 19] width 272 height 15
select select "10"
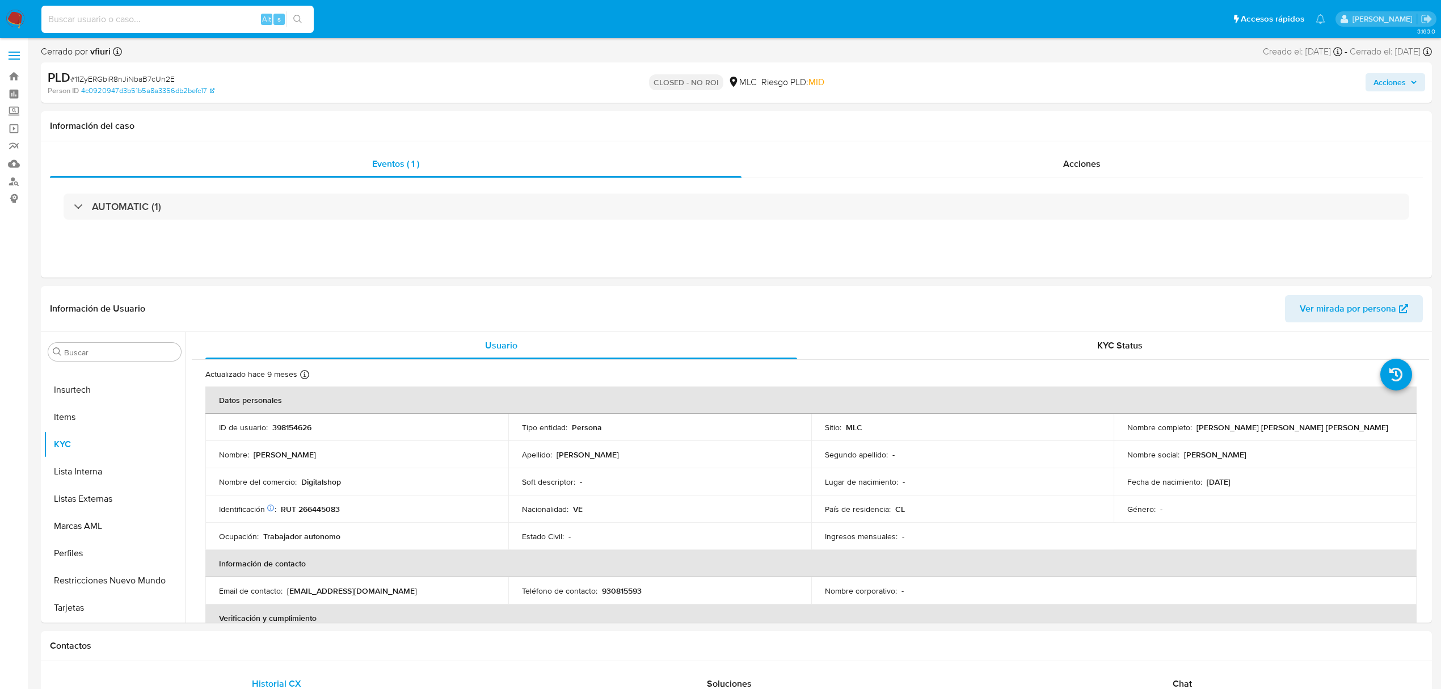
paste input "50007677"
type input "50007677"
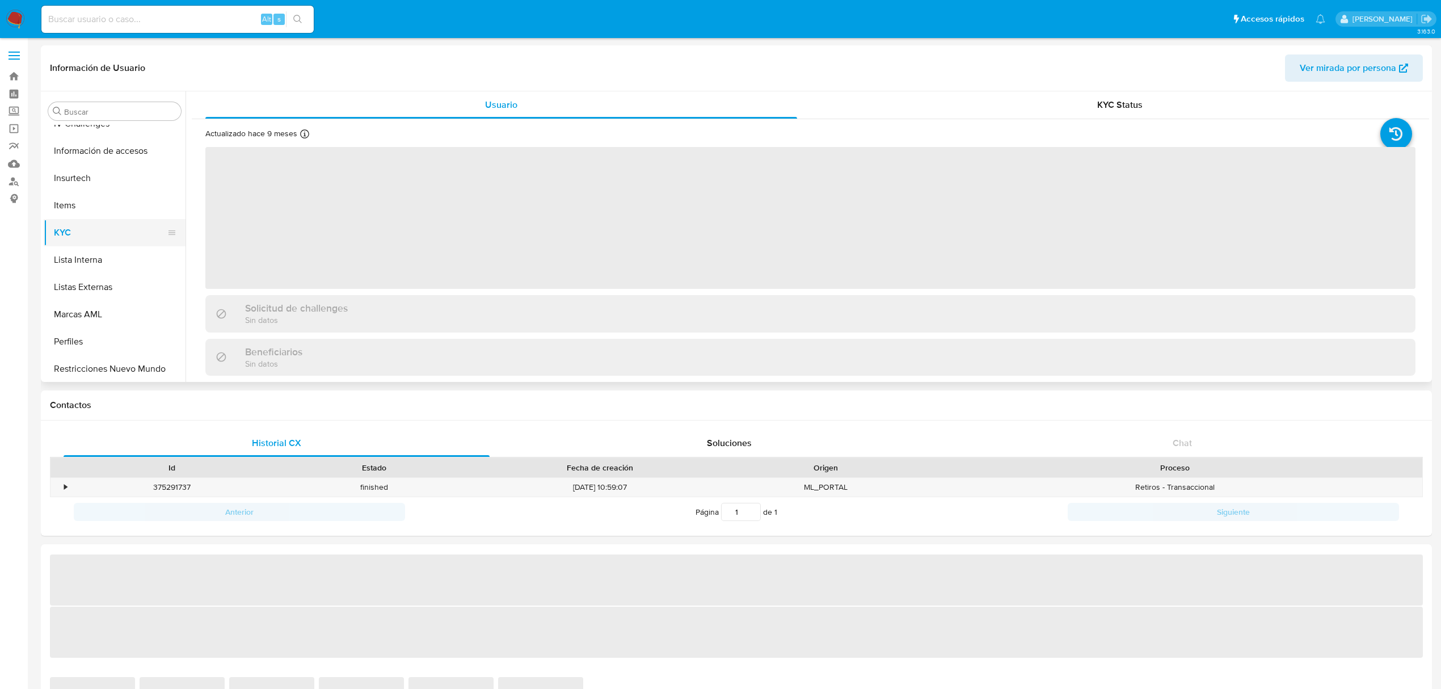
scroll to position [561, 0]
select select "10"
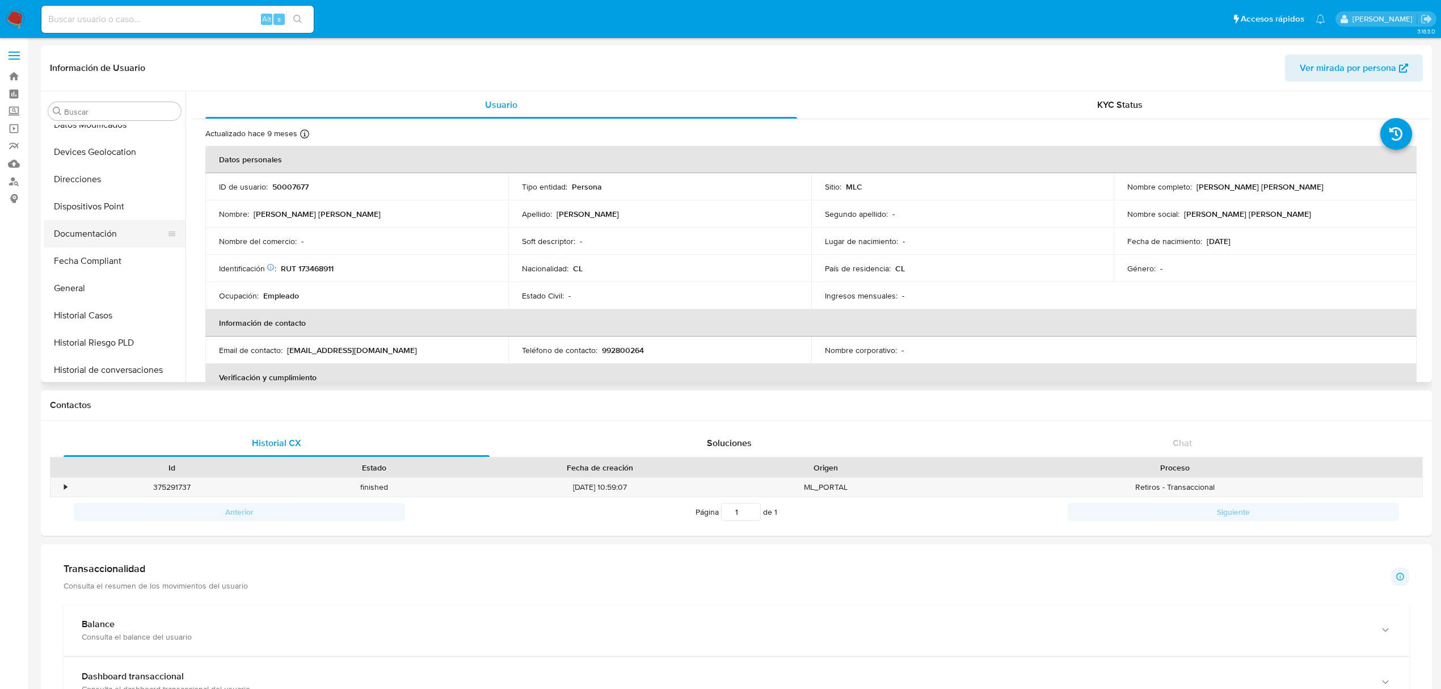
scroll to position [258, 0]
click at [80, 239] on button "Documentación" at bounding box center [110, 234] width 133 height 27
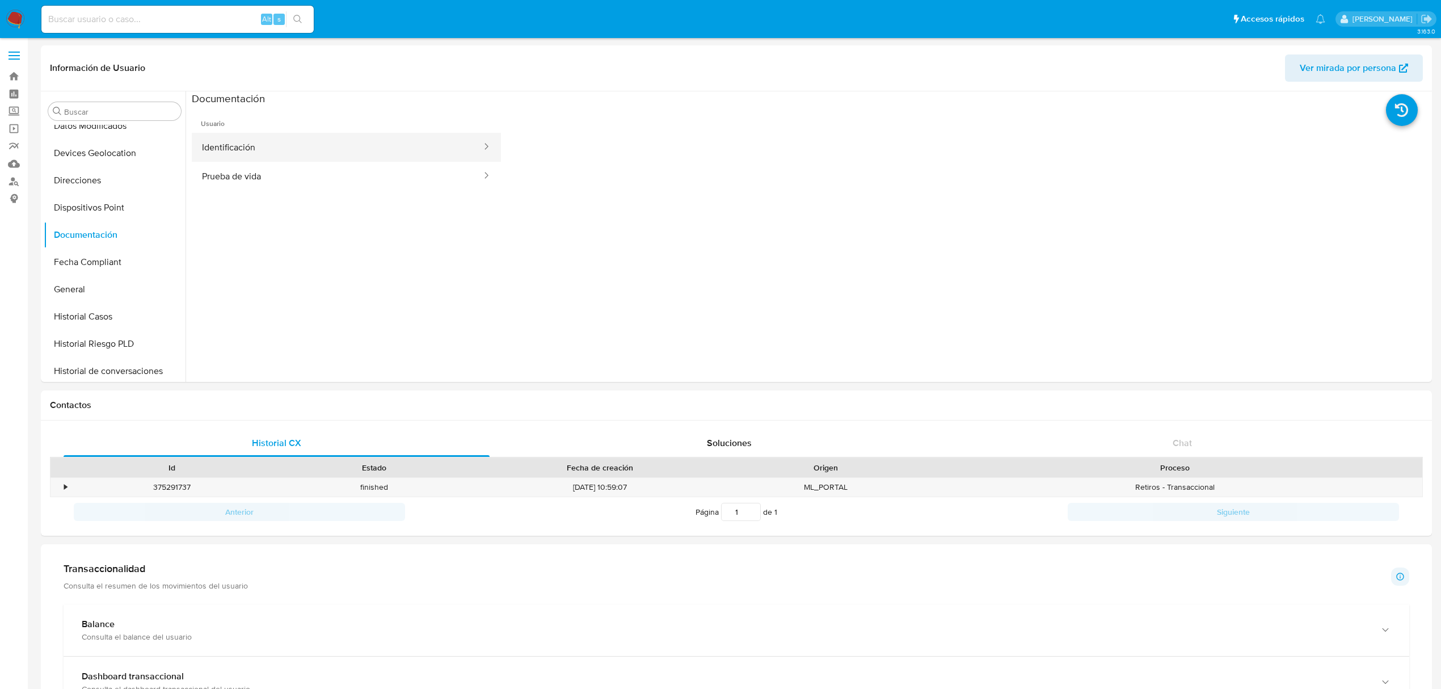
click at [287, 155] on button "Identificación" at bounding box center [337, 147] width 291 height 29
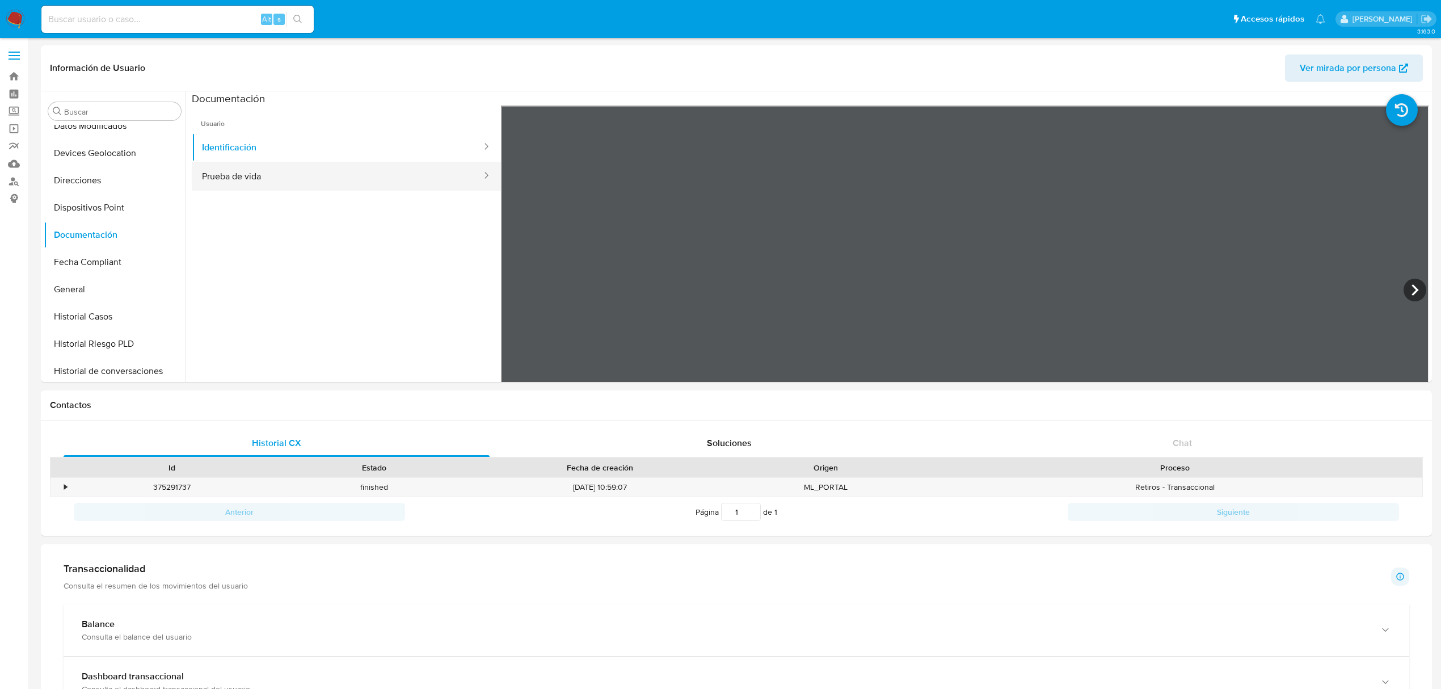
click at [303, 176] on button "Prueba de vida" at bounding box center [337, 176] width 291 height 29
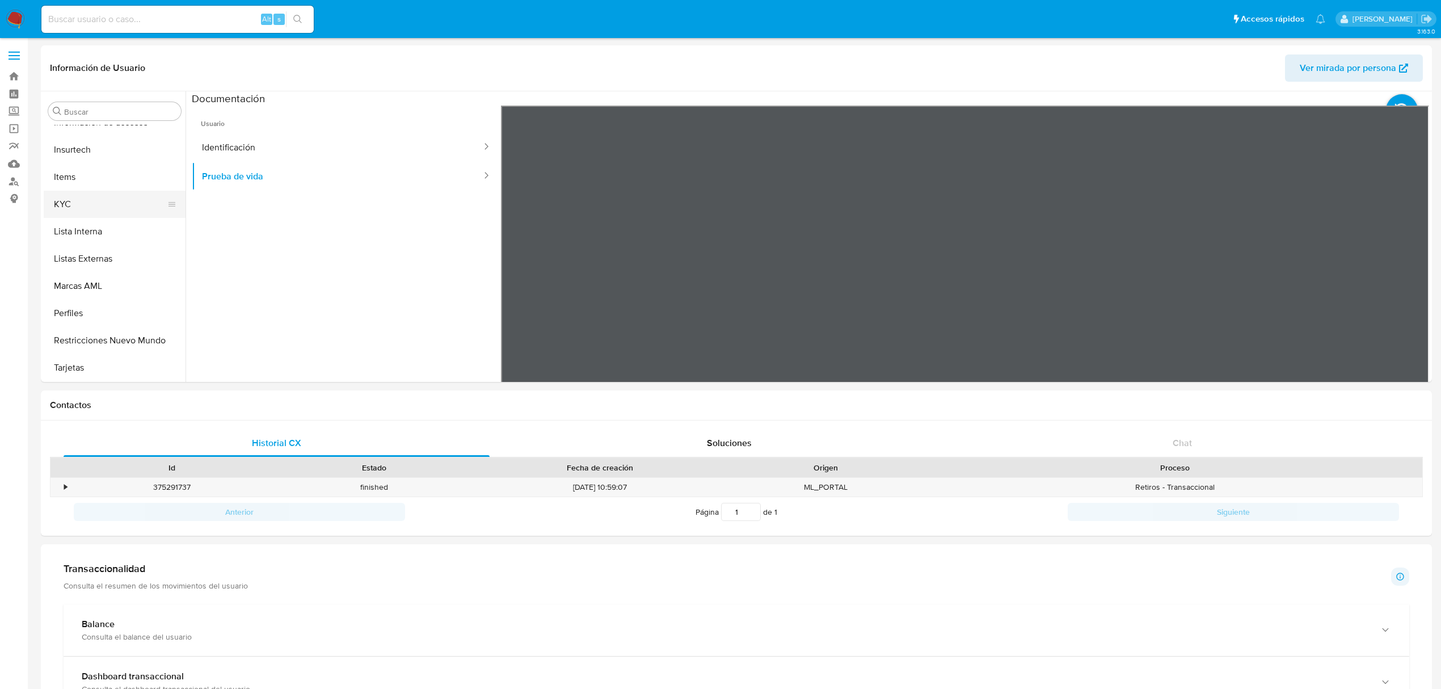
click at [103, 207] on button "KYC" at bounding box center [110, 204] width 133 height 27
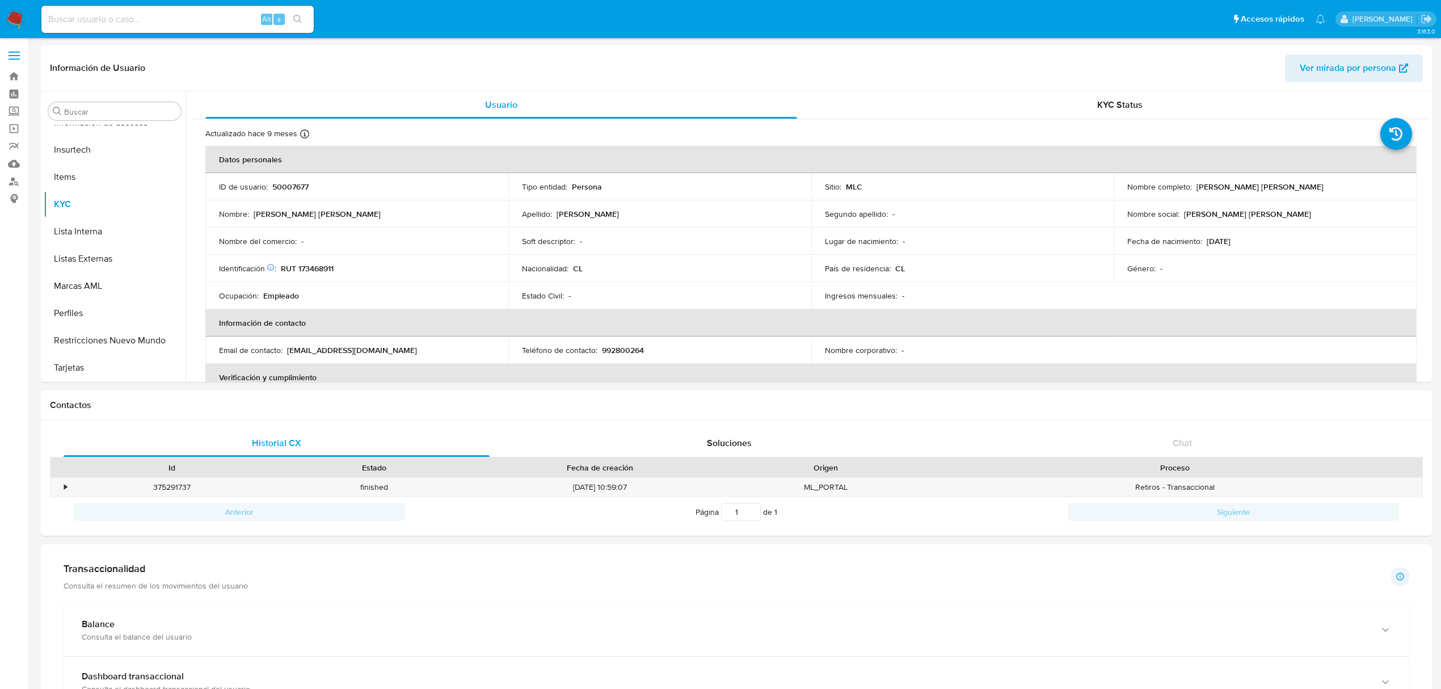
click at [323, 263] on p "RUT 173468911" at bounding box center [307, 268] width 53 height 10
click at [323, 269] on p "RUT 173468911" at bounding box center [307, 268] width 53 height 10
copy p "173468911"
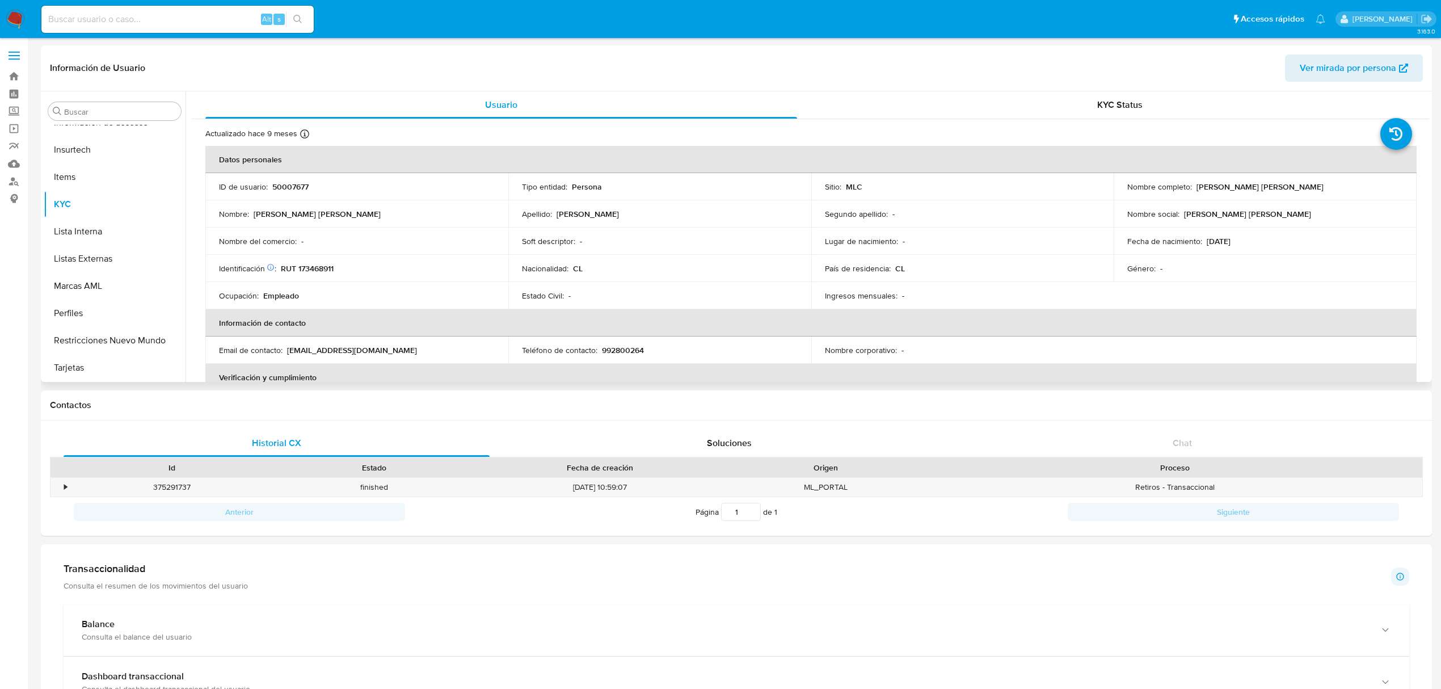
drag, startPoint x: 314, startPoint y: 262, endPoint x: 309, endPoint y: 266, distance: 6.0
click at [309, 266] on p "RUT 173468911" at bounding box center [307, 268] width 53 height 10
copy p "173468911"
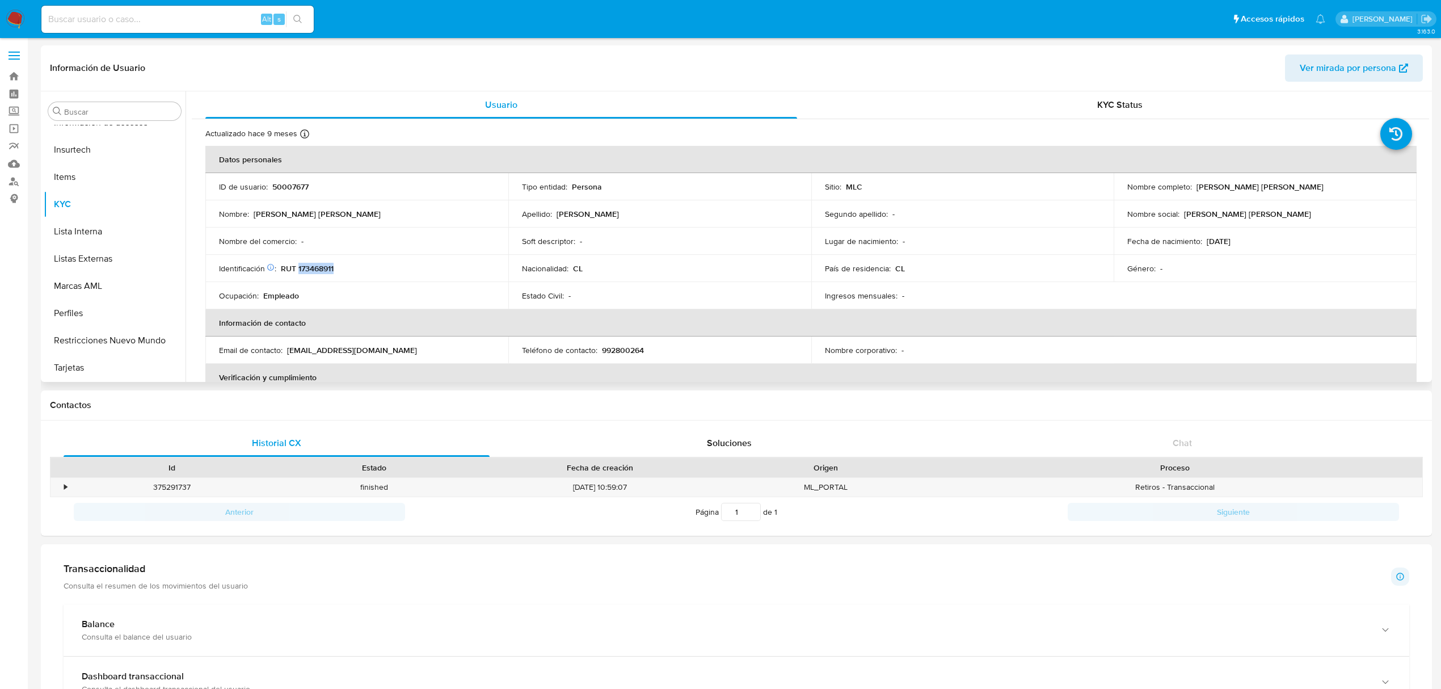
drag, startPoint x: 1192, startPoint y: 187, endPoint x: 1317, endPoint y: 186, distance: 125.4
click at [1317, 186] on div "Nombre completo : Paulina Andrea Muñoz Monsalve" at bounding box center [1265, 187] width 276 height 10
copy p "Paulina Andrea Muñoz Monsalve"
drag, startPoint x: 282, startPoint y: 270, endPoint x: 346, endPoint y: 263, distance: 63.9
click at [346, 263] on div "Identificación Nº de serie: 523823584 : RUT 173468911" at bounding box center [357, 268] width 276 height 10
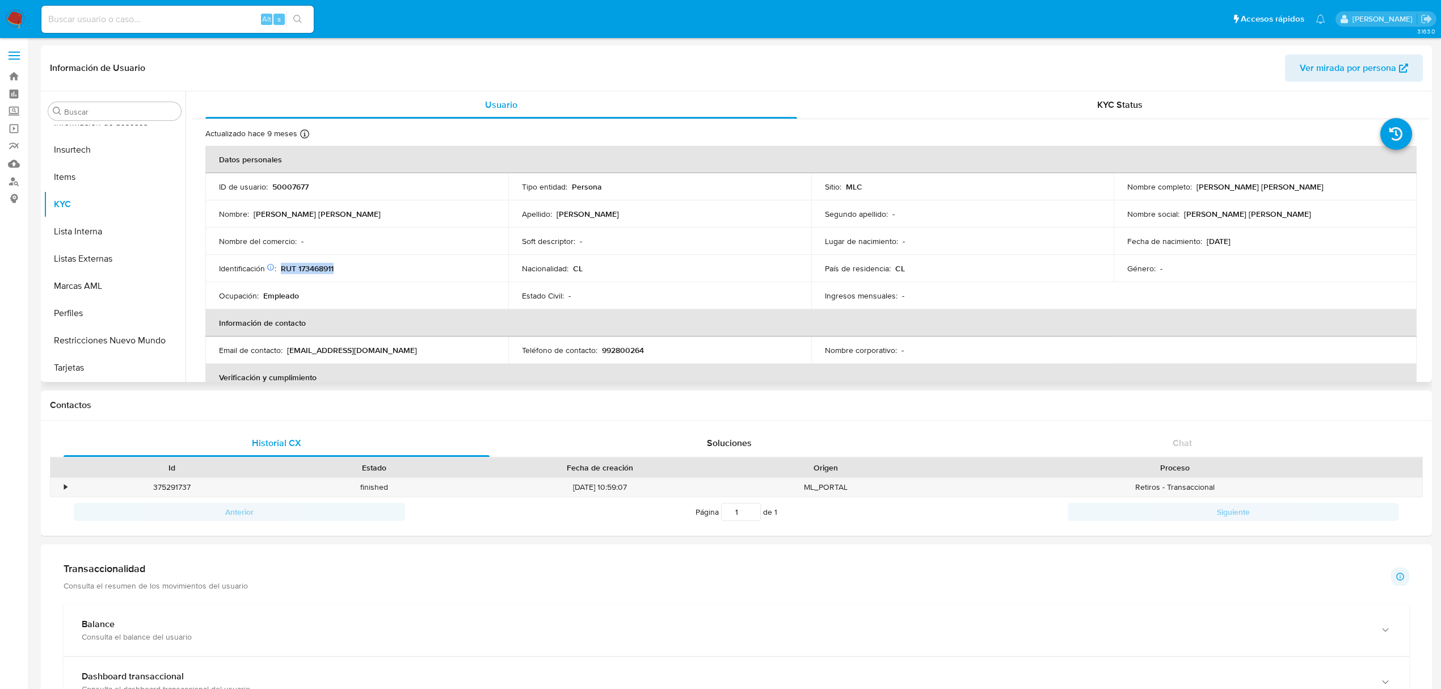
copy p "RUT 173468911"
click at [12, 70] on link "Bandeja" at bounding box center [67, 77] width 135 height 18
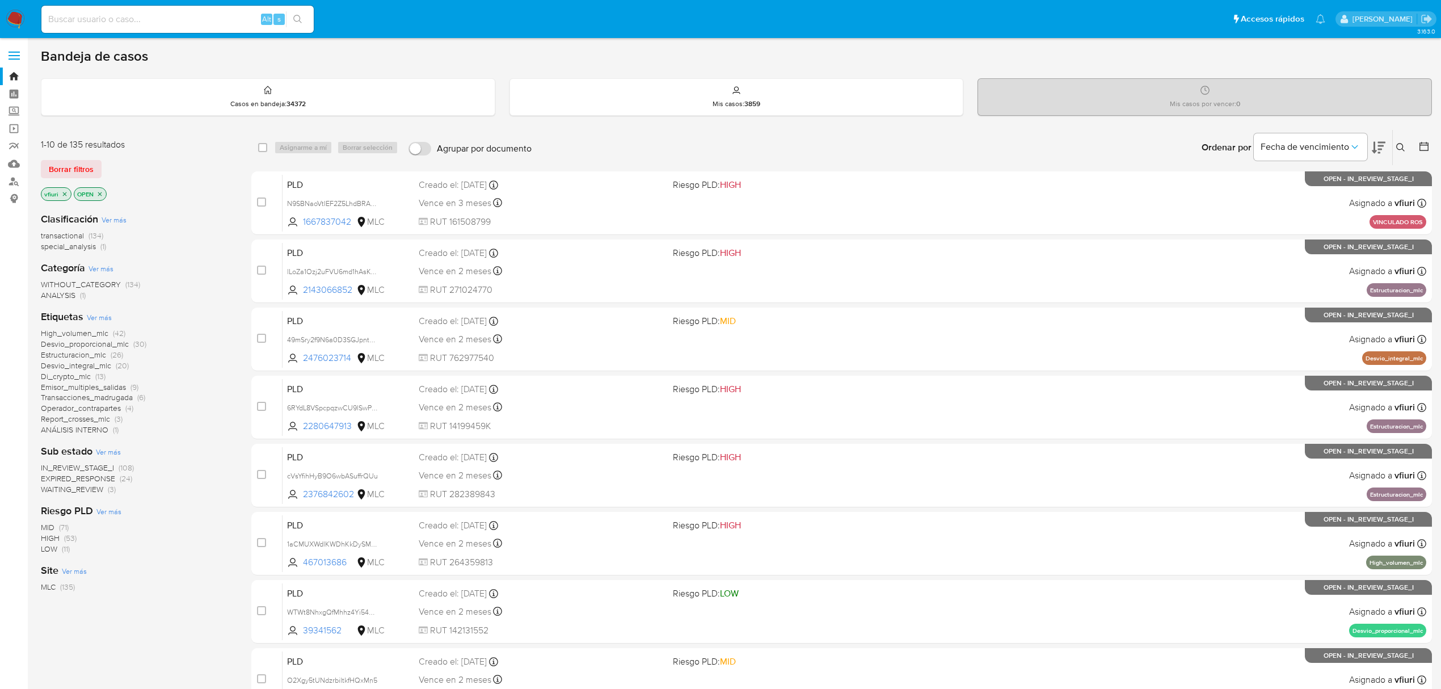
click at [1404, 145] on icon at bounding box center [1400, 147] width 9 height 9
click at [1216, 201] on div at bounding box center [1307, 190] width 192 height 27
click at [1215, 196] on input at bounding box center [1307, 190] width 192 height 15
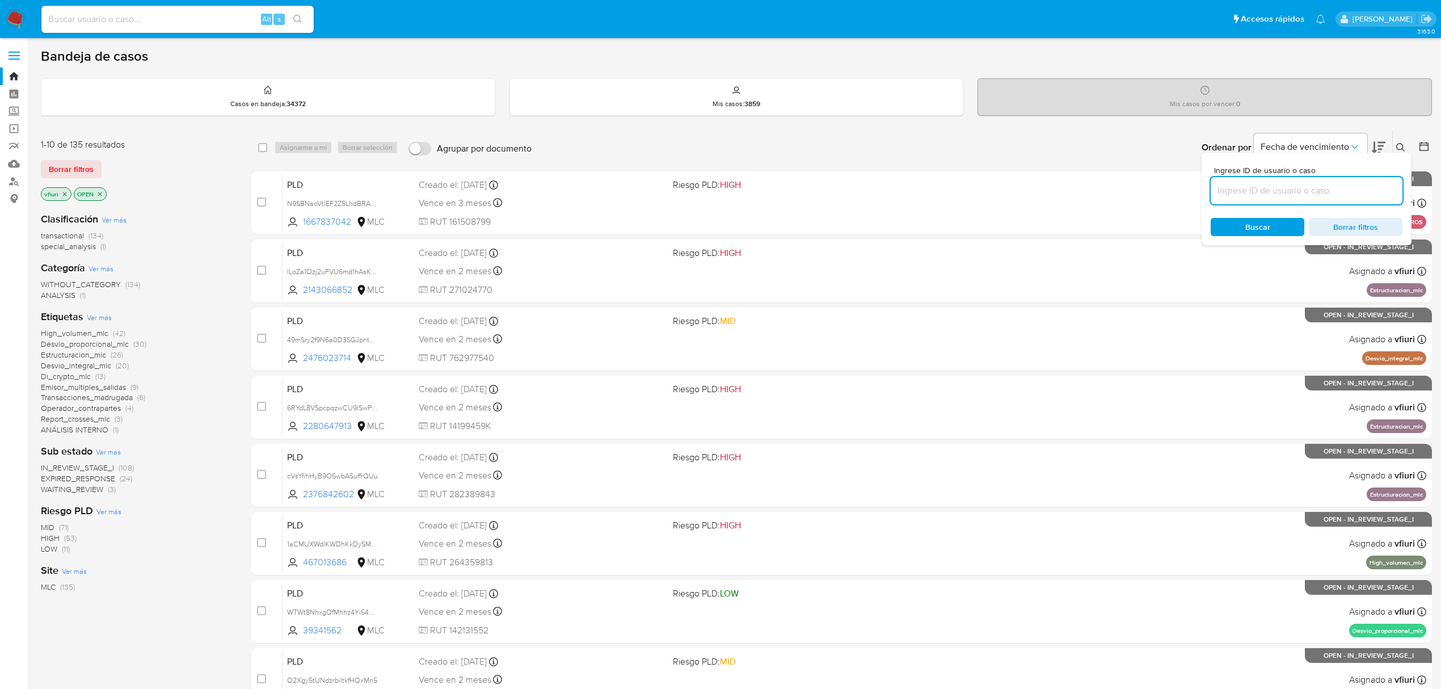
paste input "4EUDkbGqBTr7LlijpH39wHa8"
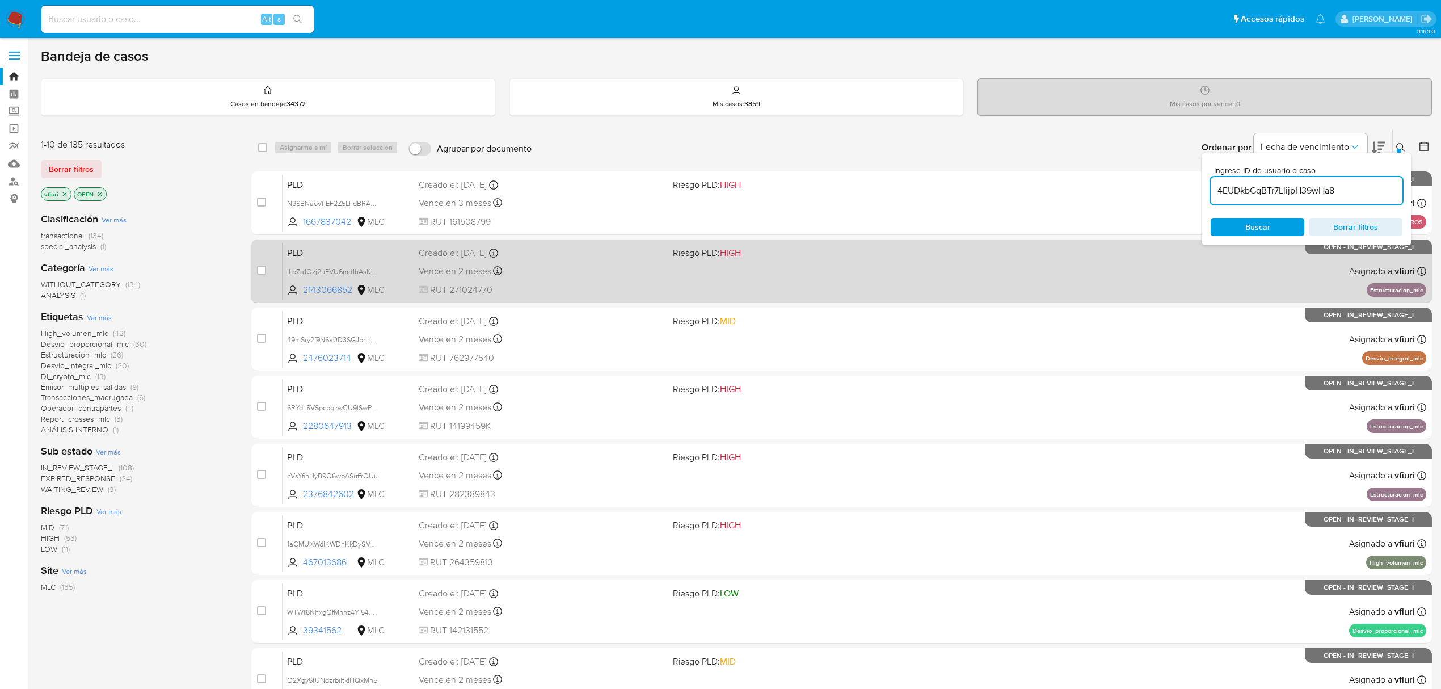
type input "4EUDkbGqBTr7LlijpH39wHa8"
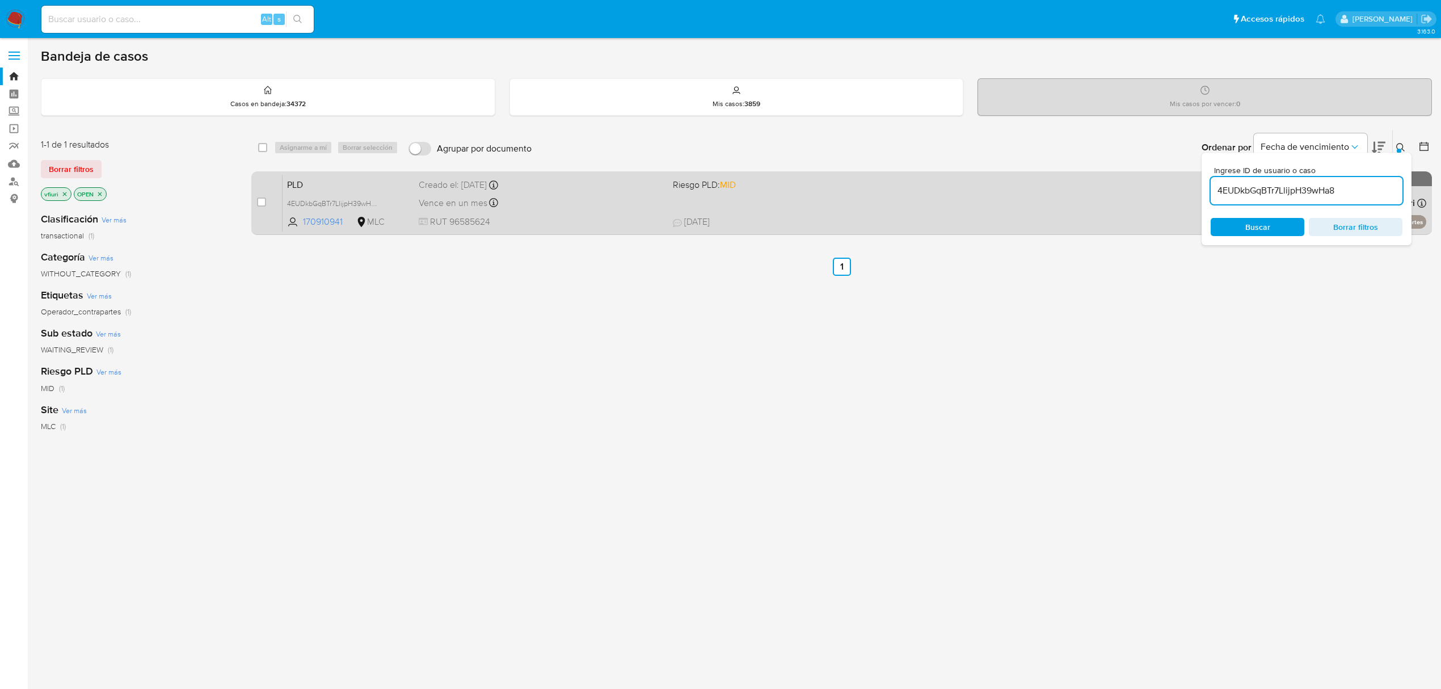
click at [256, 196] on div "case-item-checkbox No es posible asignar el caso PLD 4EUDkbGqBTr7LlijpH39wHa8 1…" at bounding box center [841, 203] width 1181 height 64
click at [260, 197] on input "checkbox" at bounding box center [261, 201] width 9 height 9
checkbox input "true"
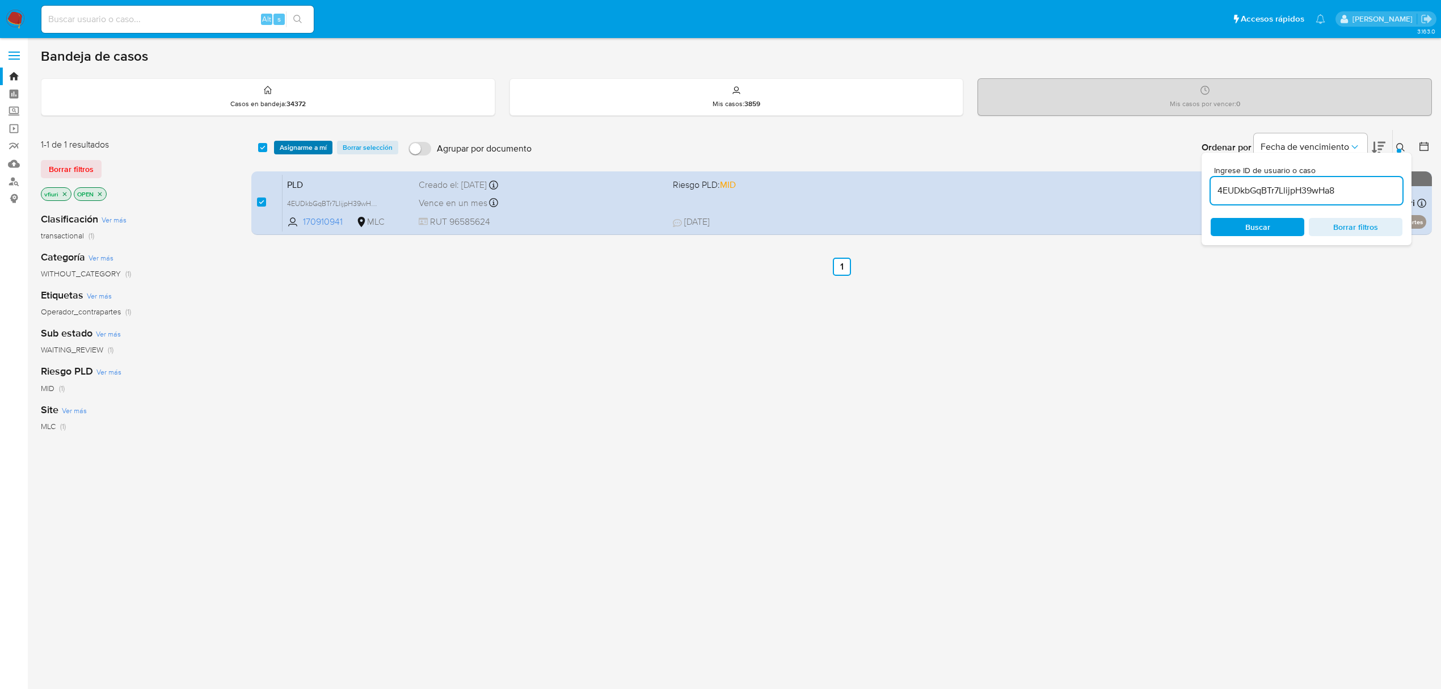
click at [291, 146] on span "Asignarme a mí" at bounding box center [303, 147] width 47 height 11
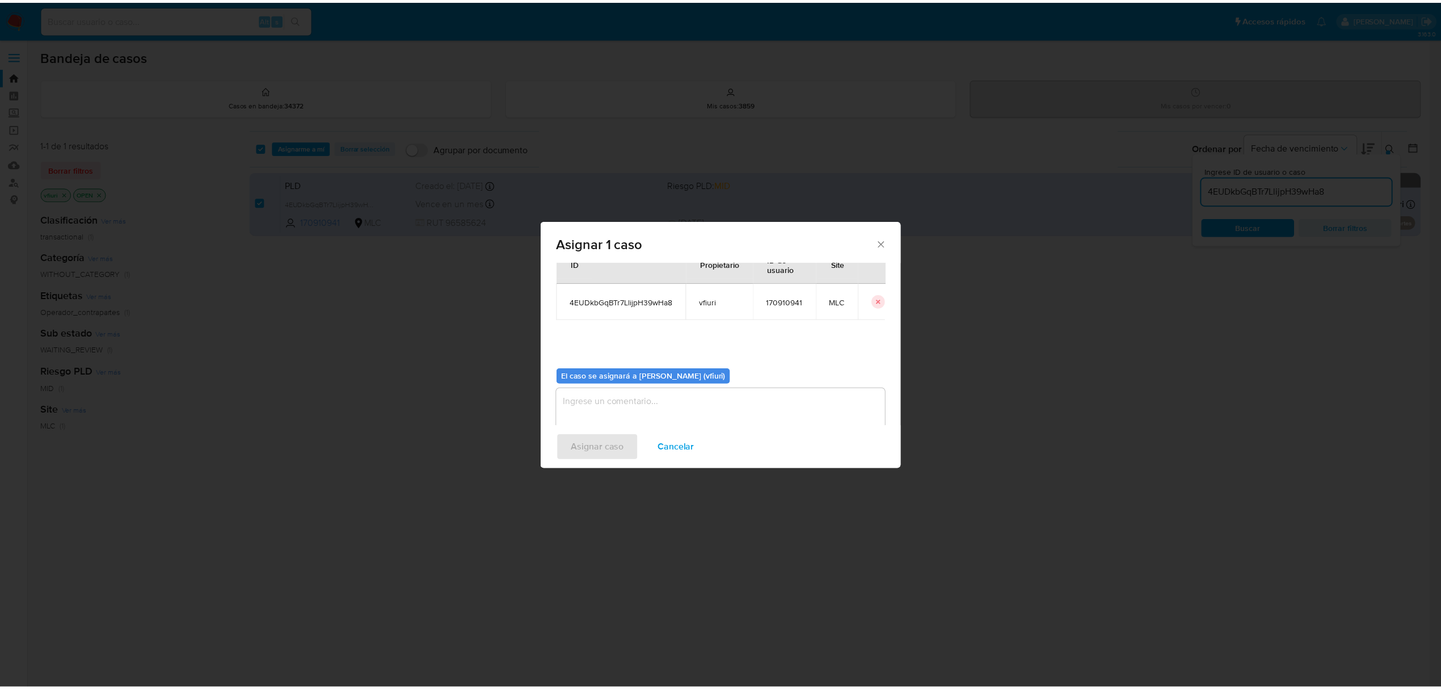
scroll to position [58, 0]
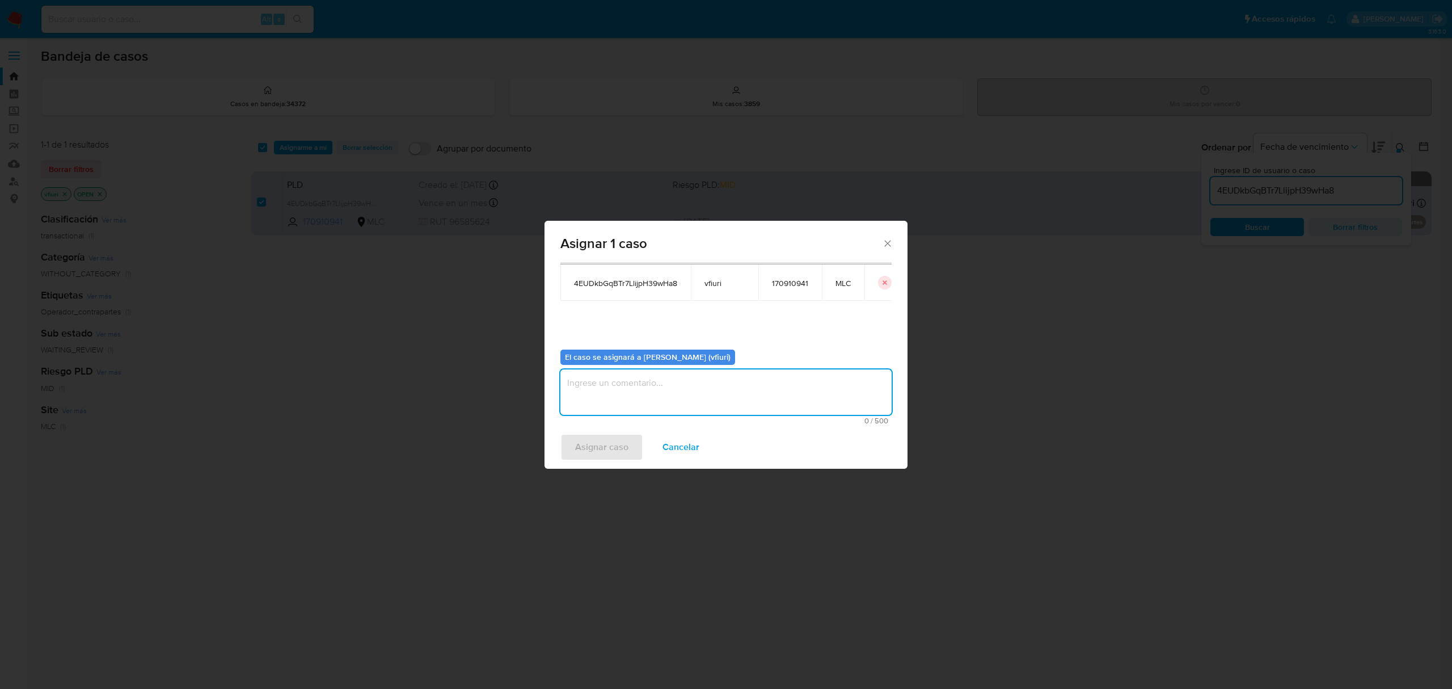
click at [647, 386] on textarea "assign-modal" at bounding box center [726, 391] width 331 height 45
type textarea "-"
click at [625, 441] on span "Asignar caso" at bounding box center [601, 447] width 53 height 25
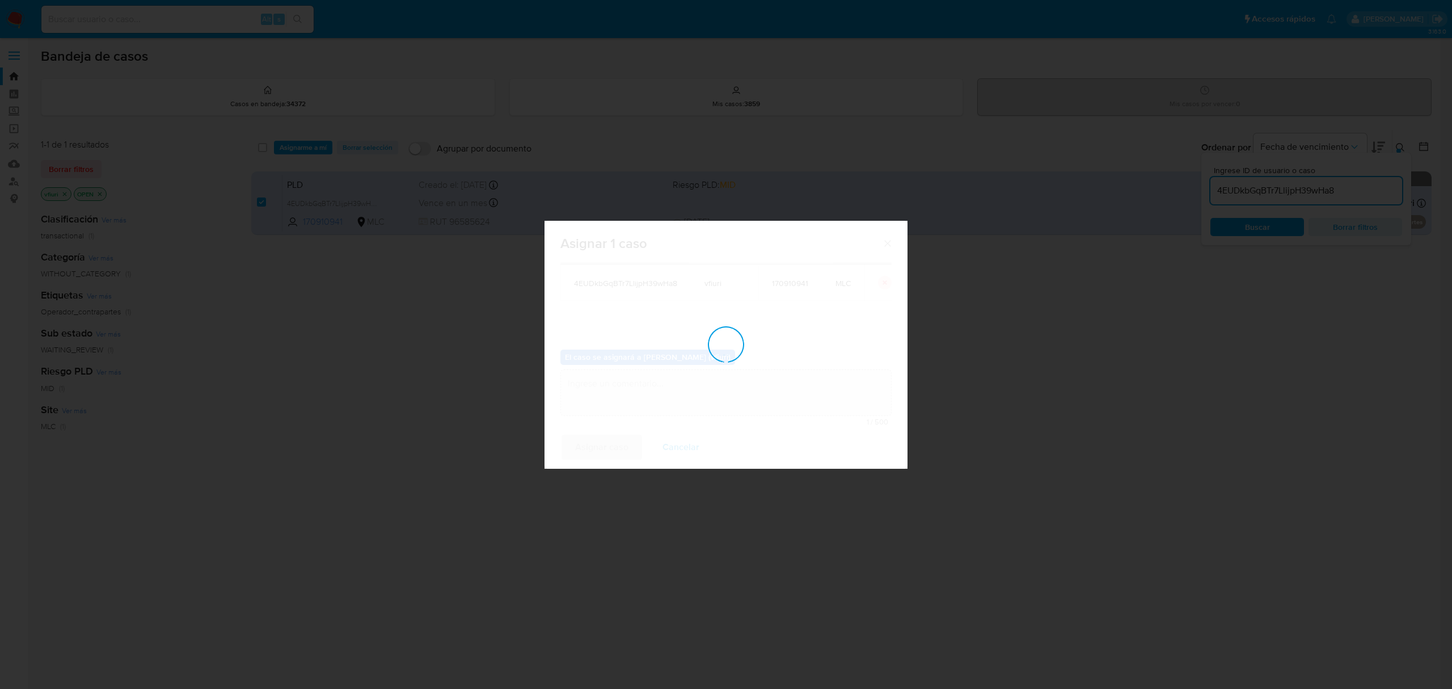
checkbox input "false"
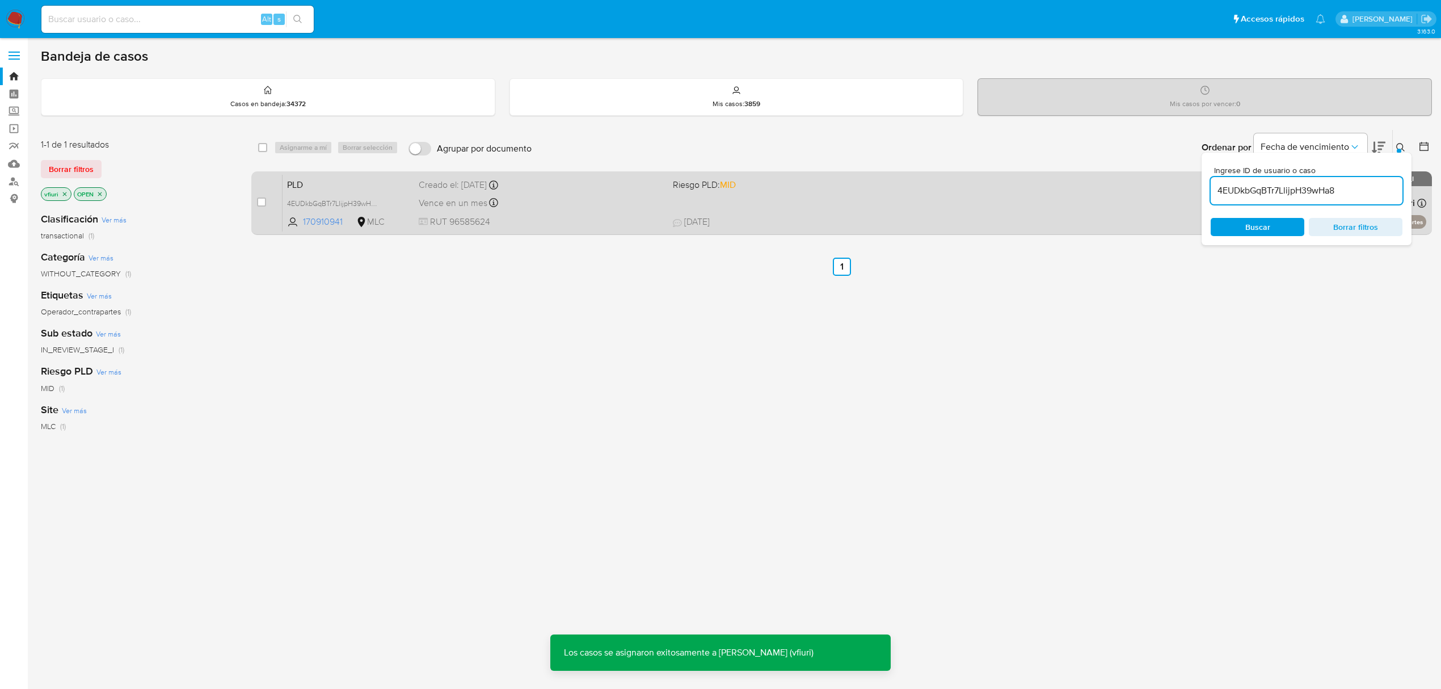
click at [585, 217] on span "RUT 96585624" at bounding box center [541, 222] width 245 height 12
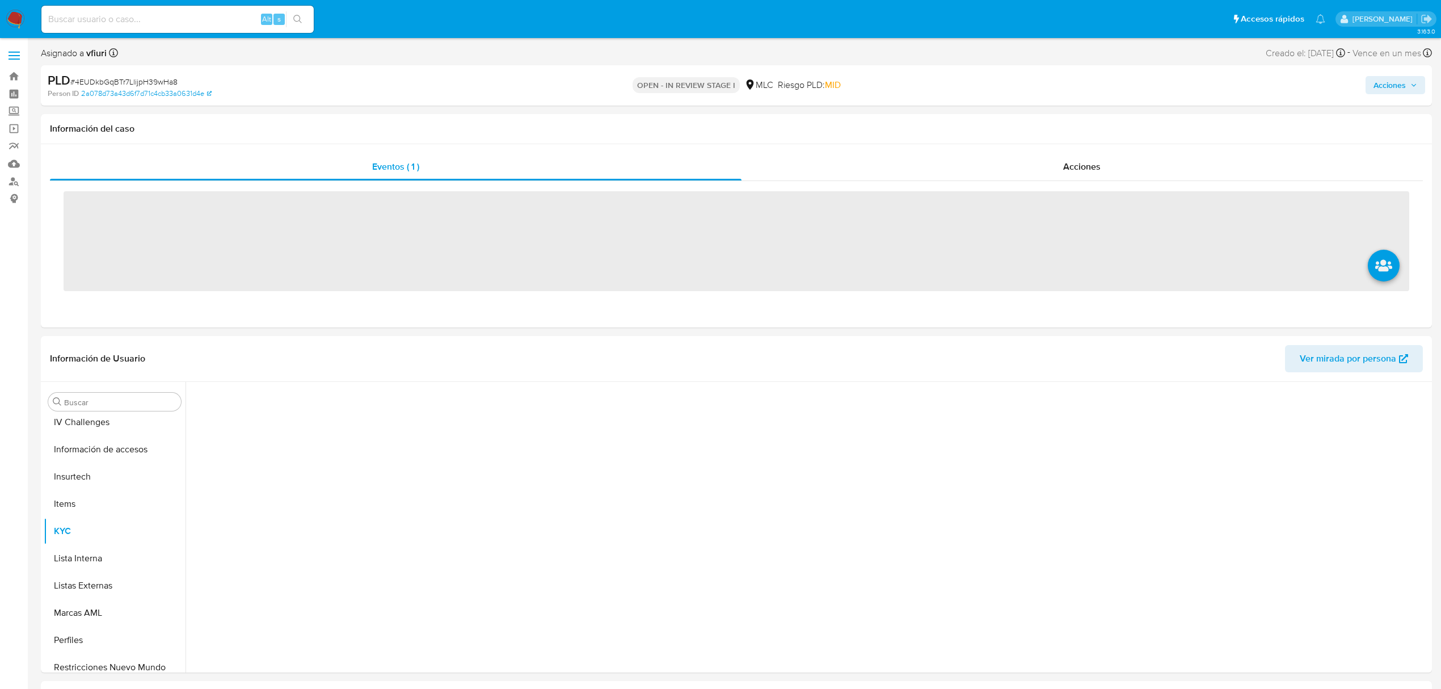
scroll to position [561, 0]
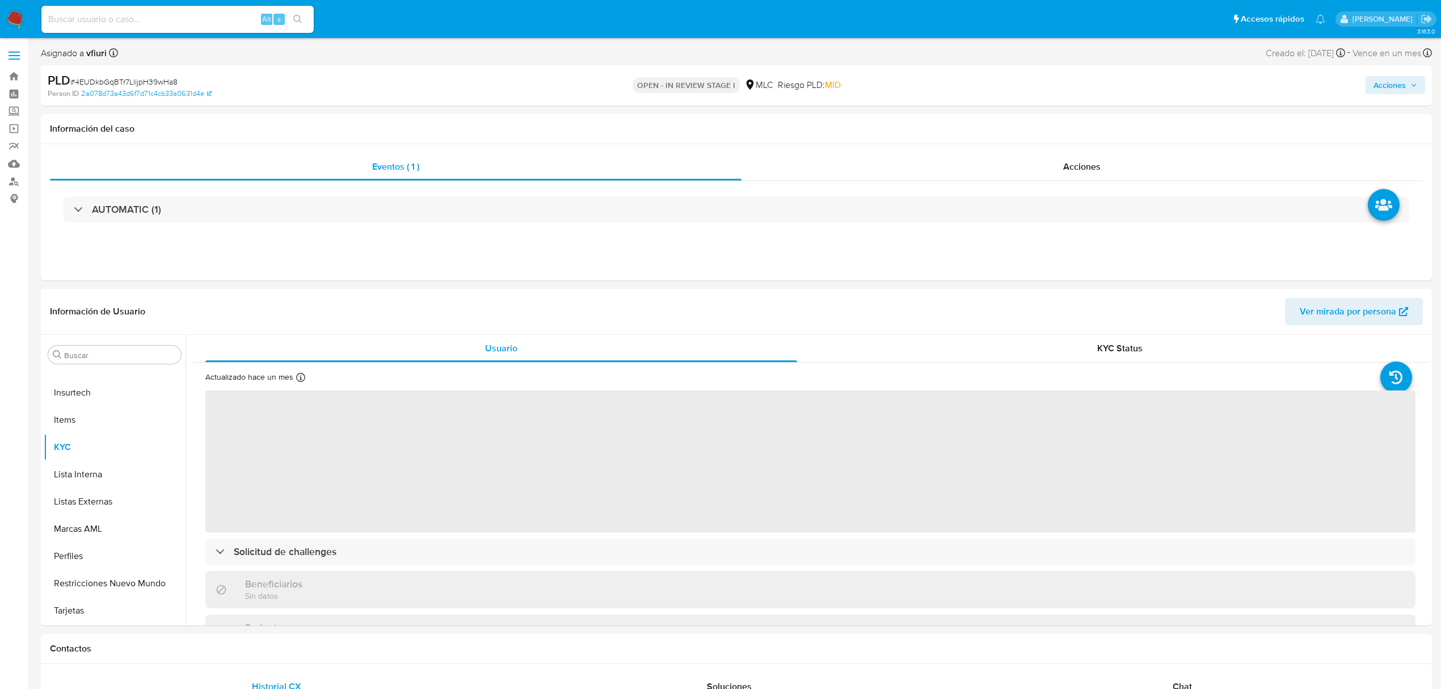
select select "10"
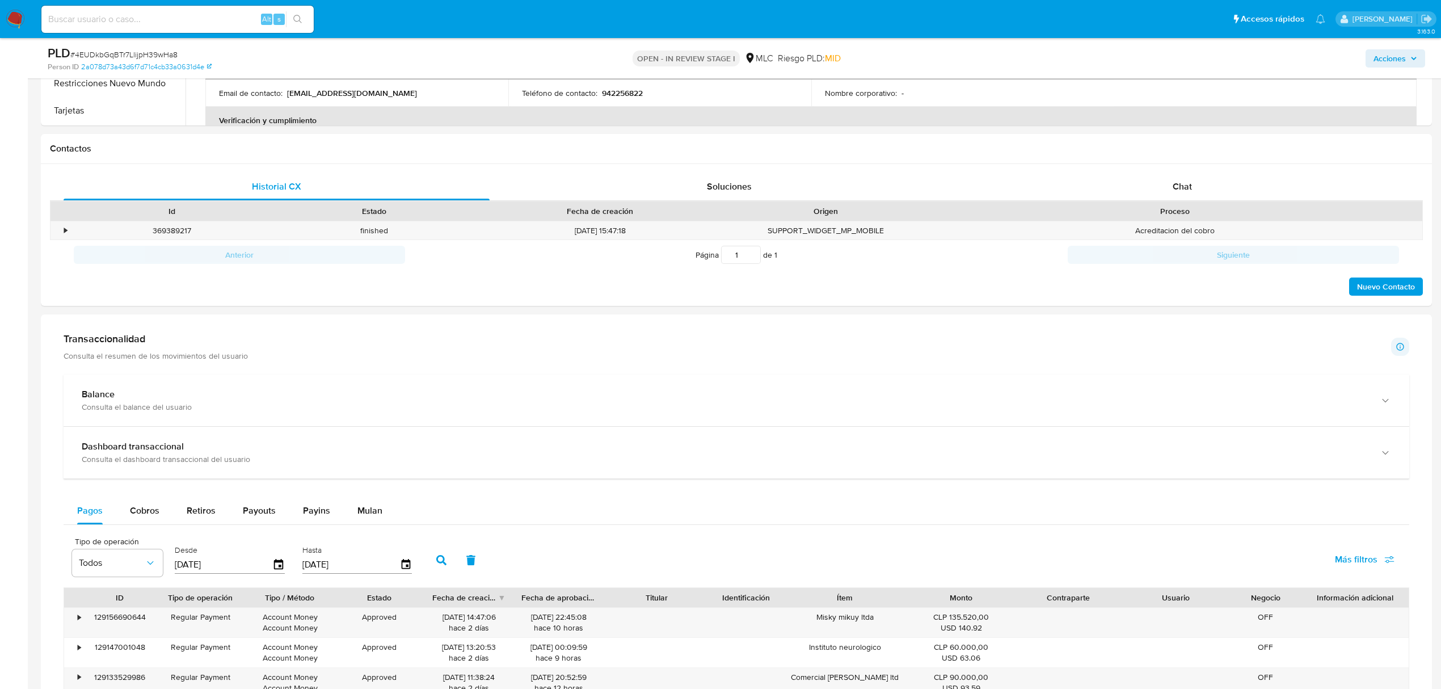
scroll to position [252, 0]
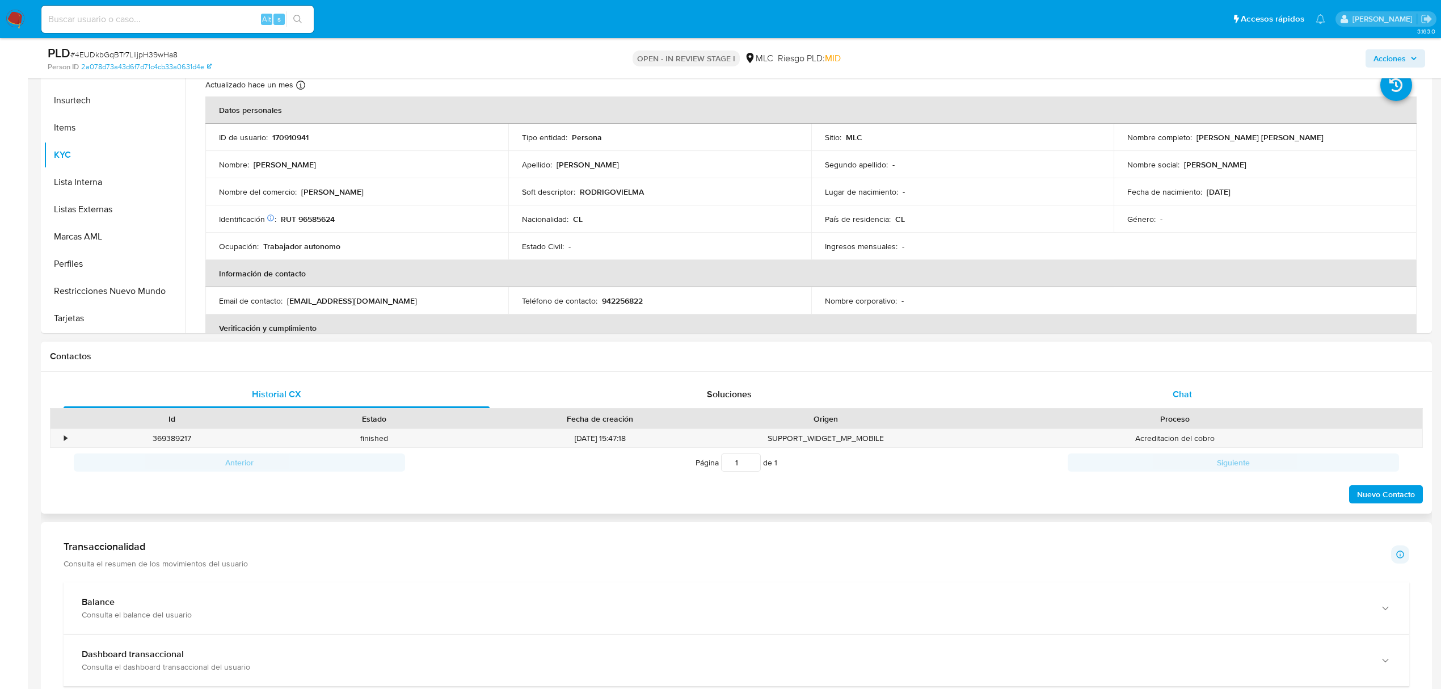
click at [1181, 389] on span "Chat" at bounding box center [1182, 393] width 19 height 13
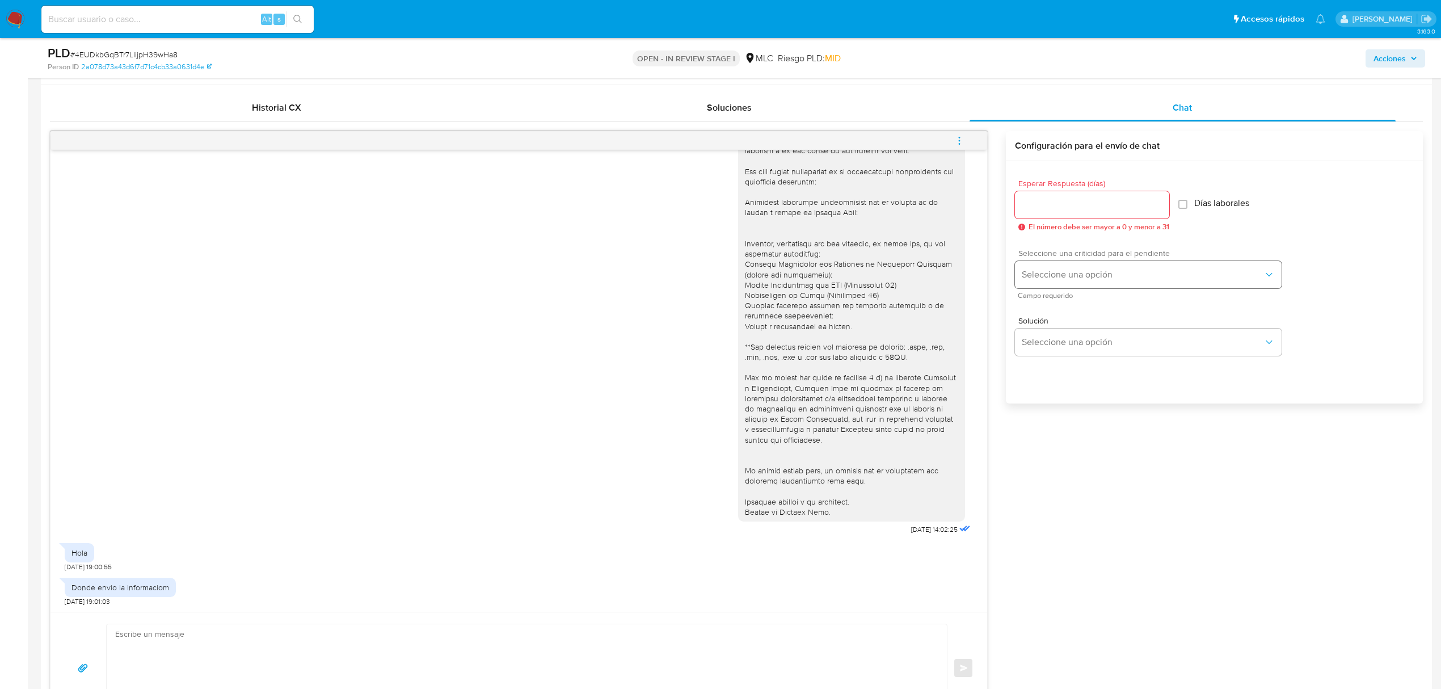
scroll to position [630, 0]
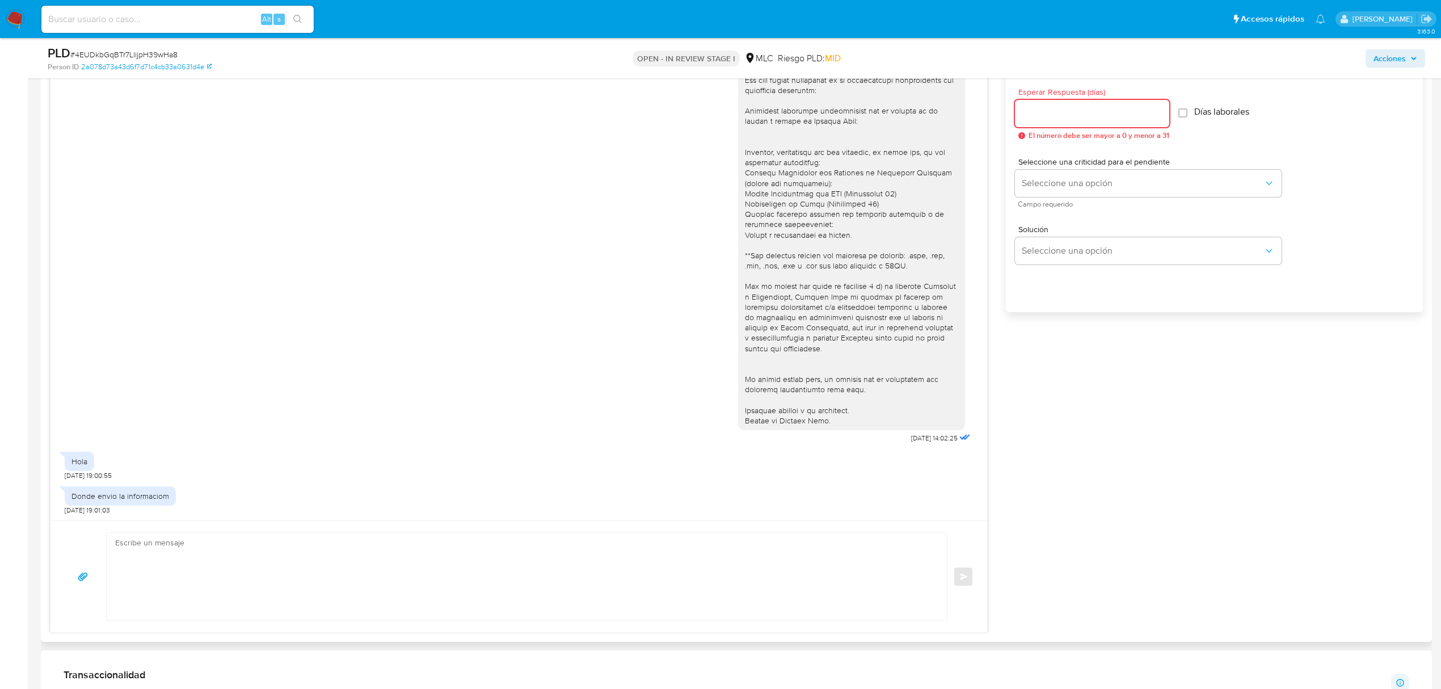
click at [1047, 114] on input "Esperar Respuesta (días)" at bounding box center [1092, 113] width 154 height 15
type input "3"
click at [1053, 166] on span "Seleccione una criticidad para el pendiente" at bounding box center [1151, 162] width 267 height 8
click at [1054, 167] on div "Seleccione una criticidad para el pendiente Seleccione una opción Campo requeri…" at bounding box center [1148, 182] width 267 height 49
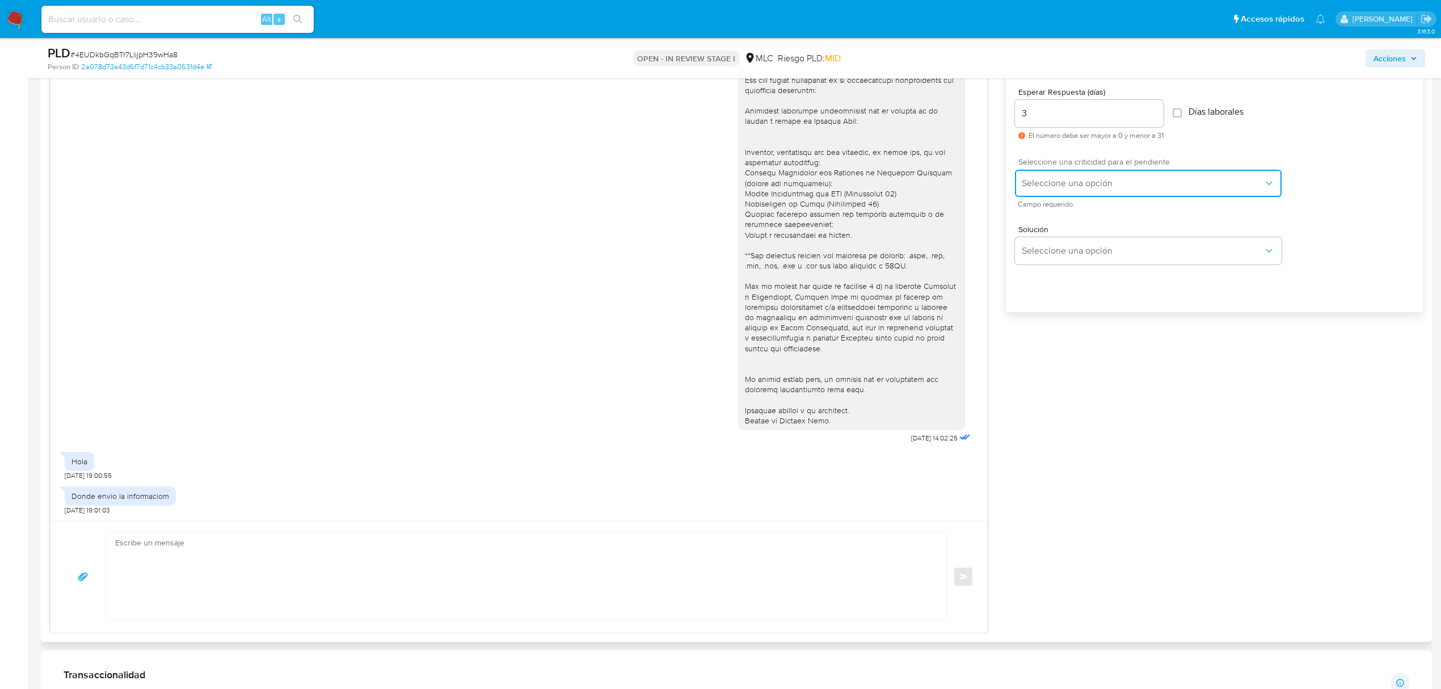
click at [1054, 170] on button "Seleccione una opción" at bounding box center [1148, 183] width 267 height 27
click at [1054, 192] on div "LOW" at bounding box center [1146, 184] width 248 height 23
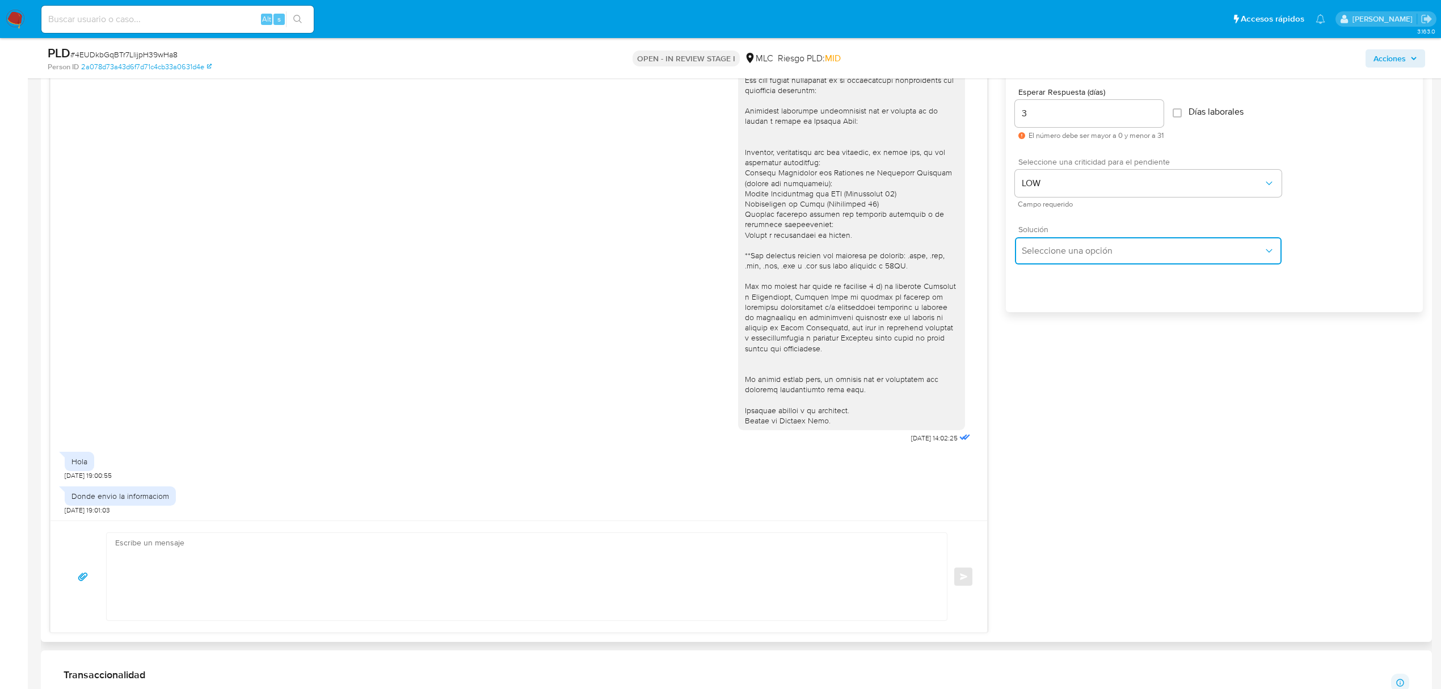
click at [1045, 252] on span "Seleccione una opción" at bounding box center [1143, 250] width 242 height 11
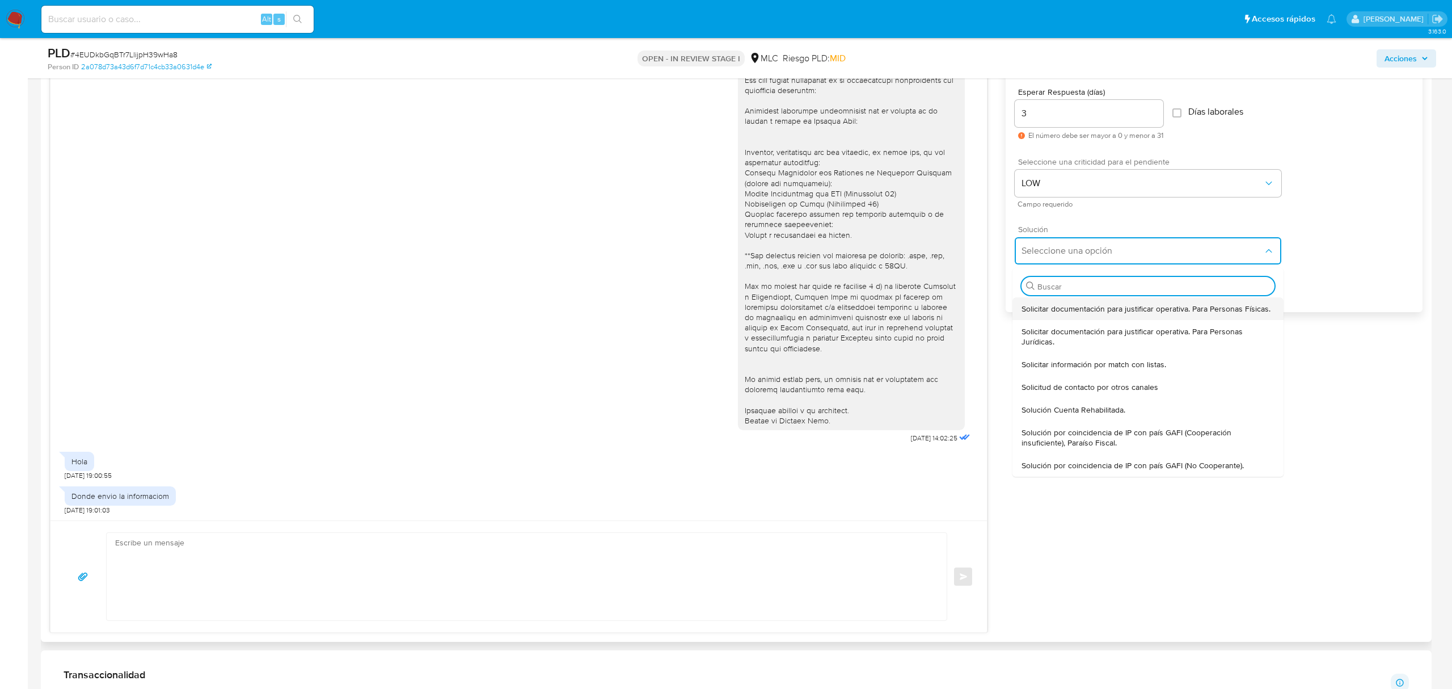
click at [1044, 308] on span "Solicitar documentación para justificar operativa. Para Personas Físicas." at bounding box center [1146, 309] width 249 height 10
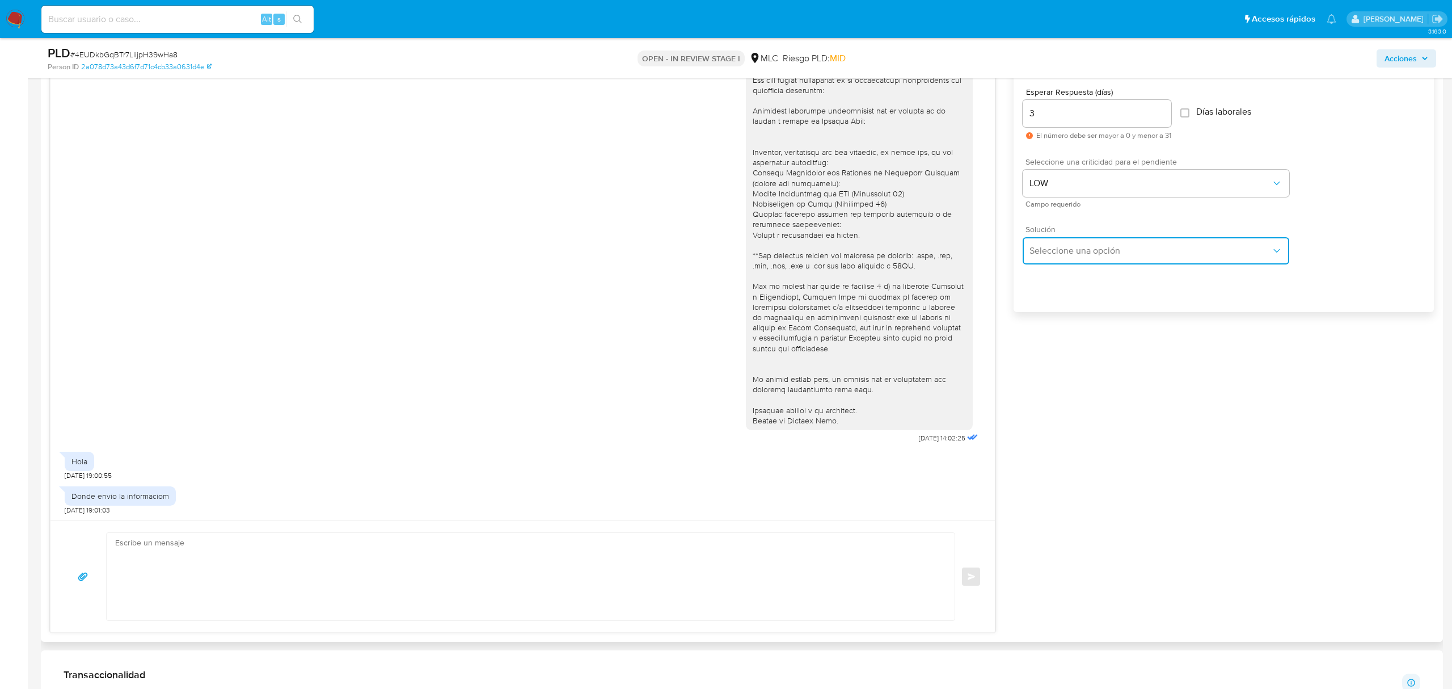
type textarea "Hola ,Te contactamos dado que tu cuenta fue suspendida para una verificación de…"
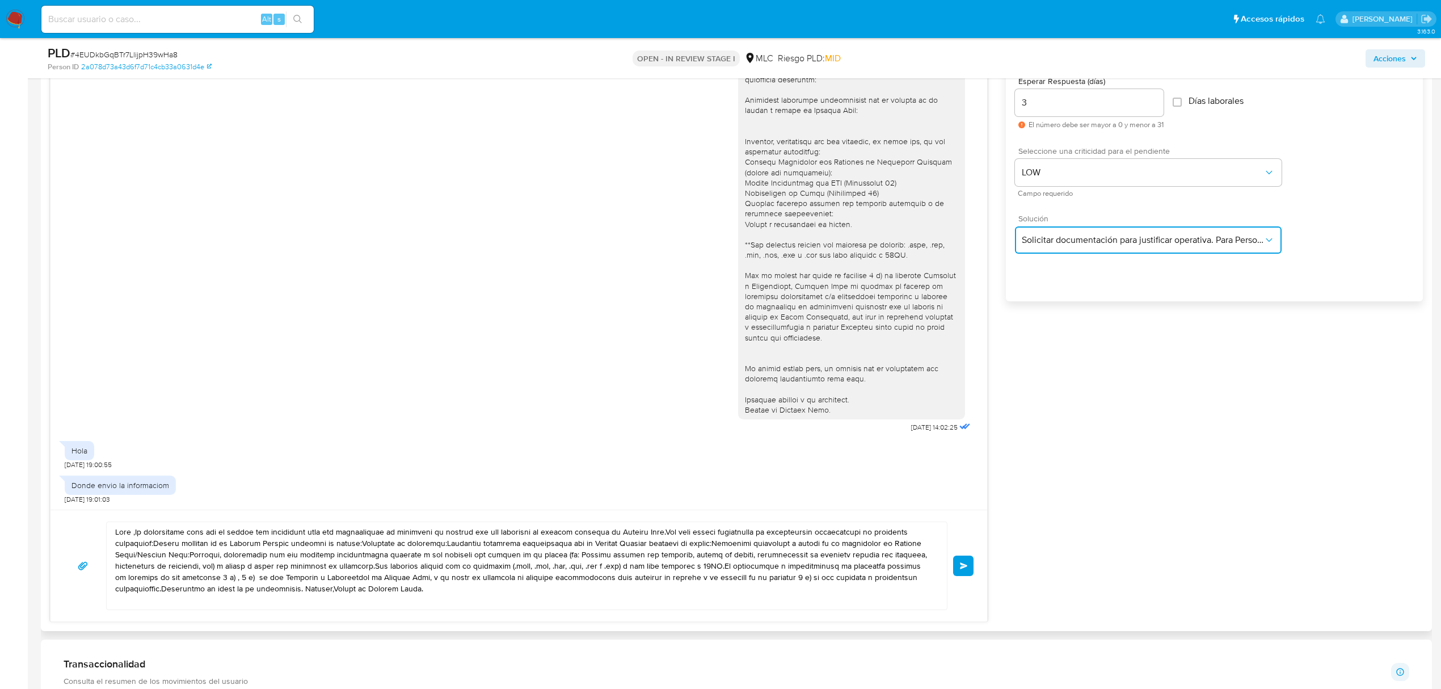
scroll to position [857, 0]
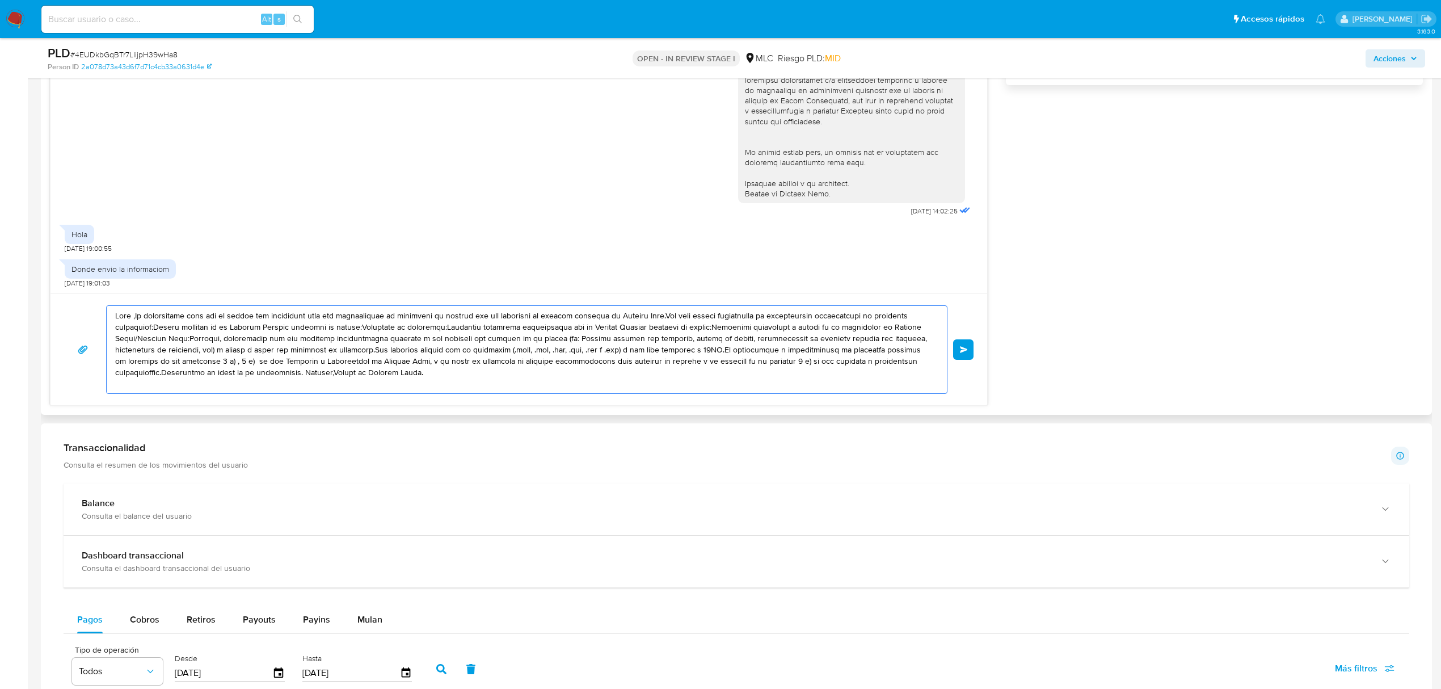
drag, startPoint x: 448, startPoint y: 384, endPoint x: 74, endPoint y: 295, distance: 384.8
click at [74, 295] on div "Enviar" at bounding box center [518, 349] width 937 height 112
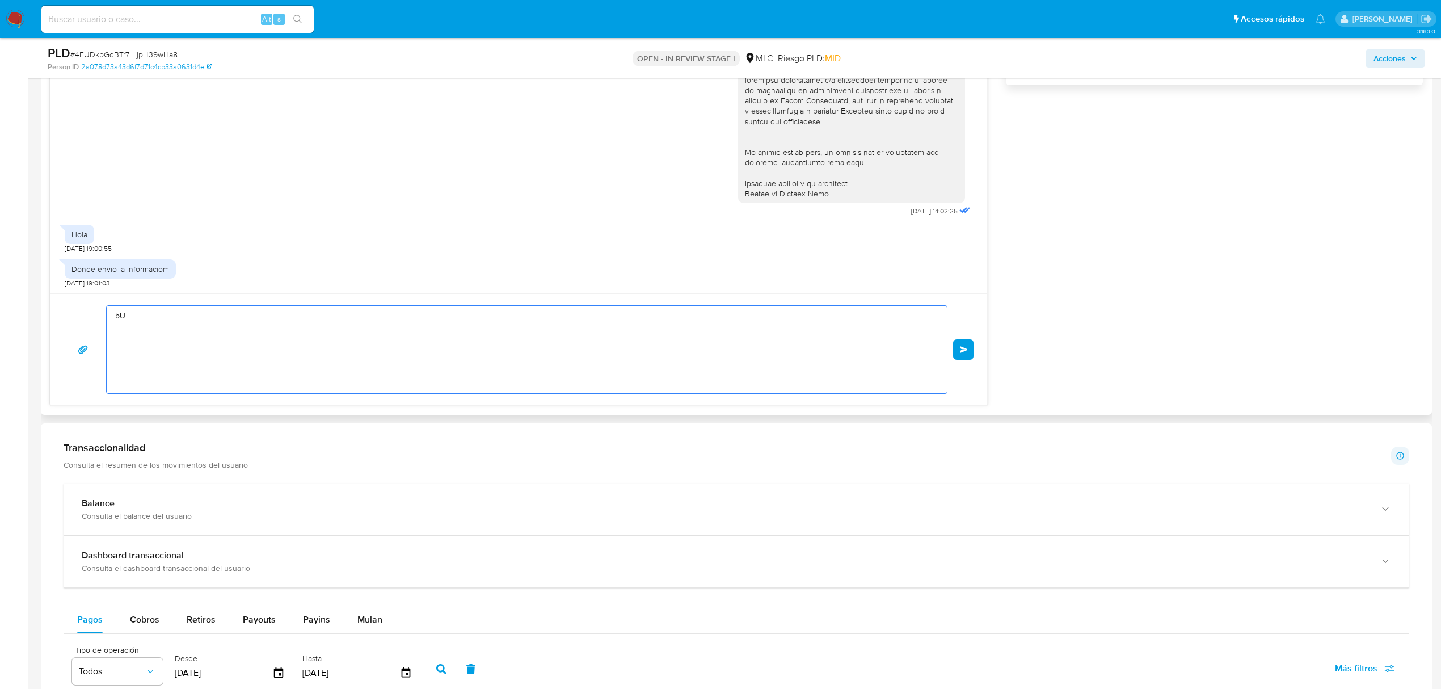
type textarea "b"
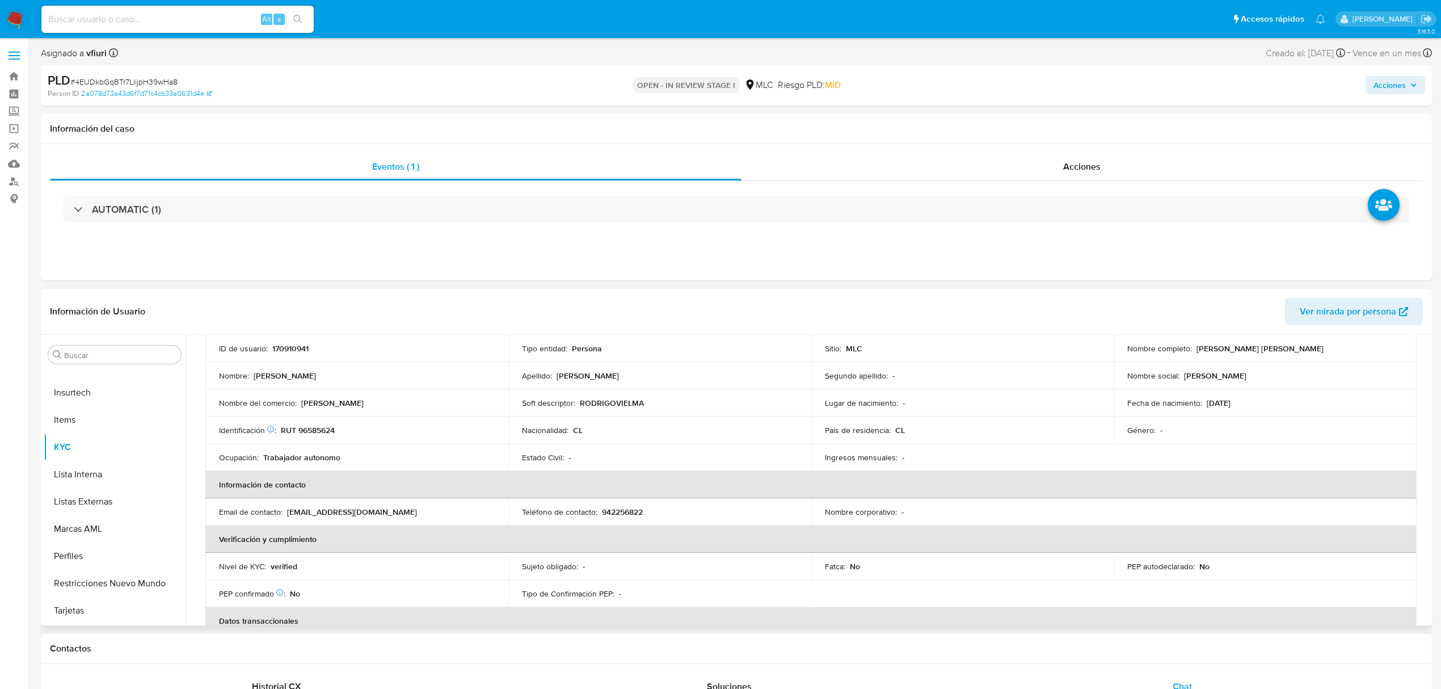
scroll to position [0, 0]
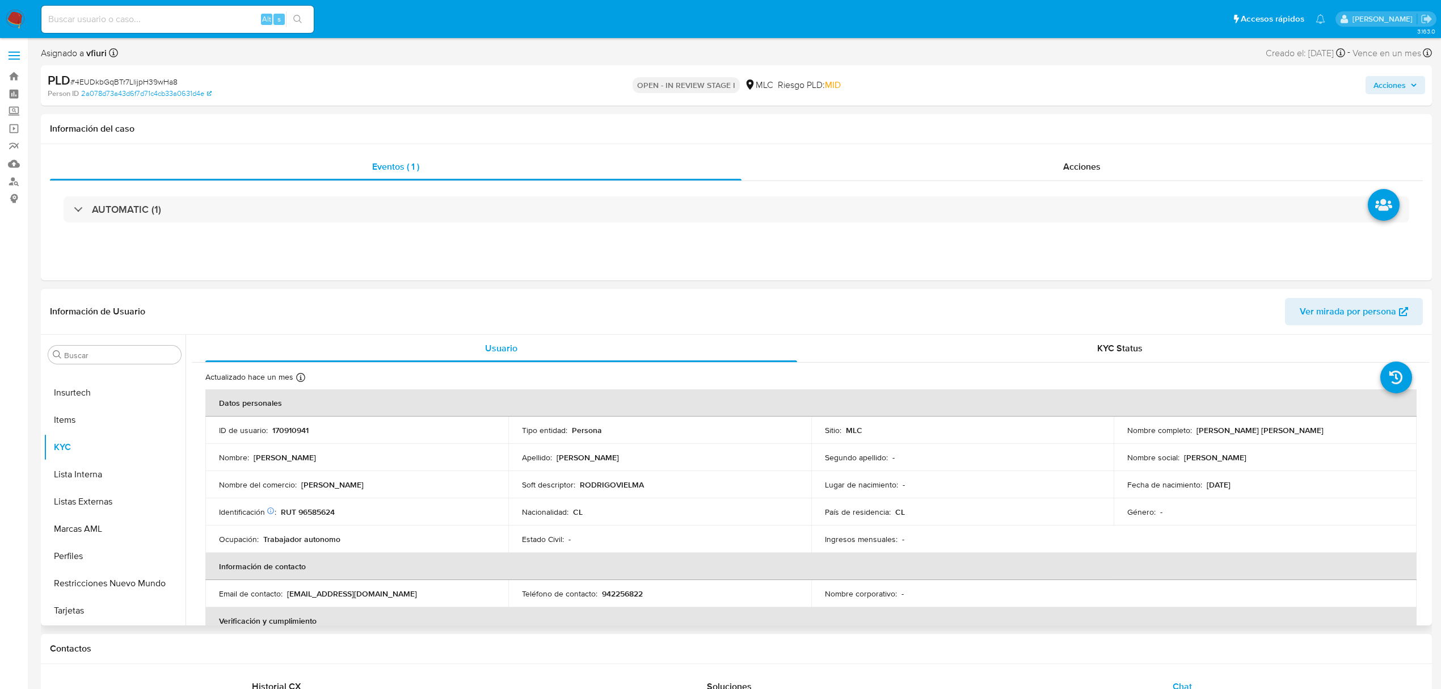
click at [1207, 432] on p "Rodrigo Humberto Samuel Vielma Monsalves" at bounding box center [1260, 430] width 127 height 10
copy p "Rodrigo"
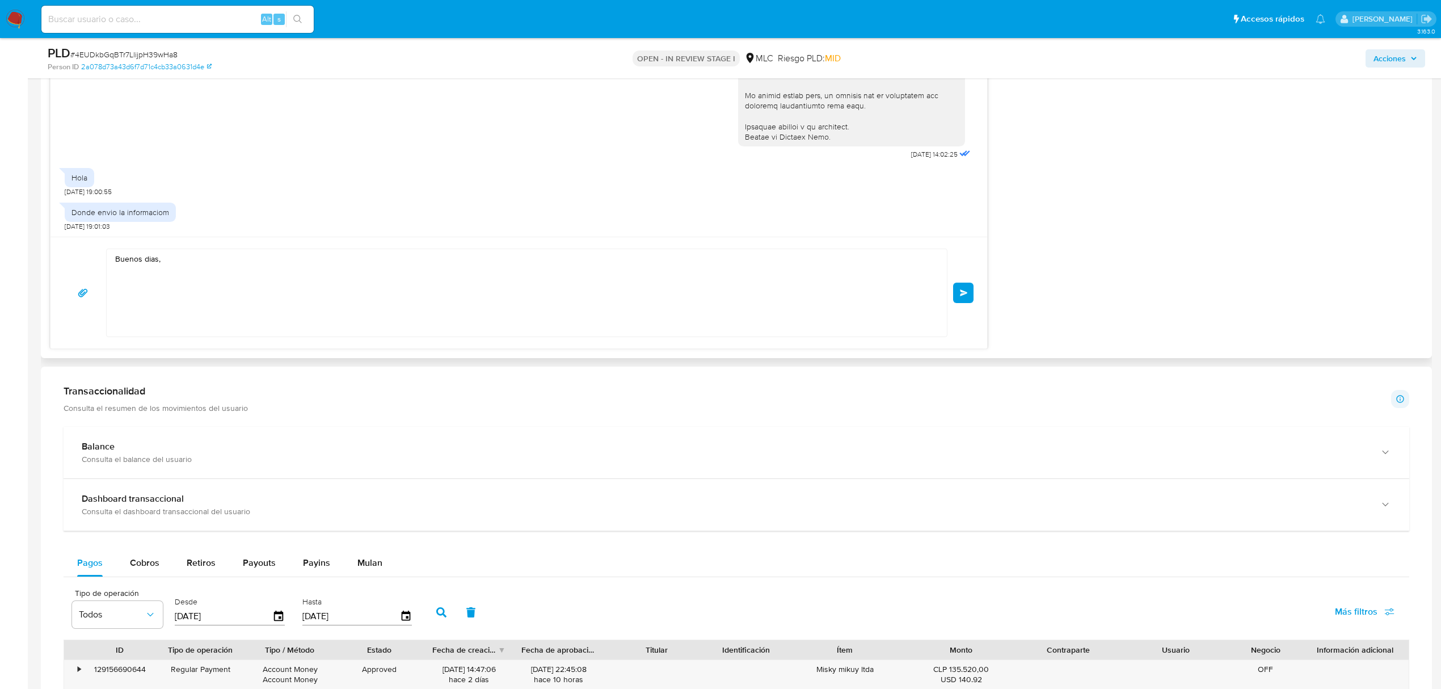
scroll to position [908, 0]
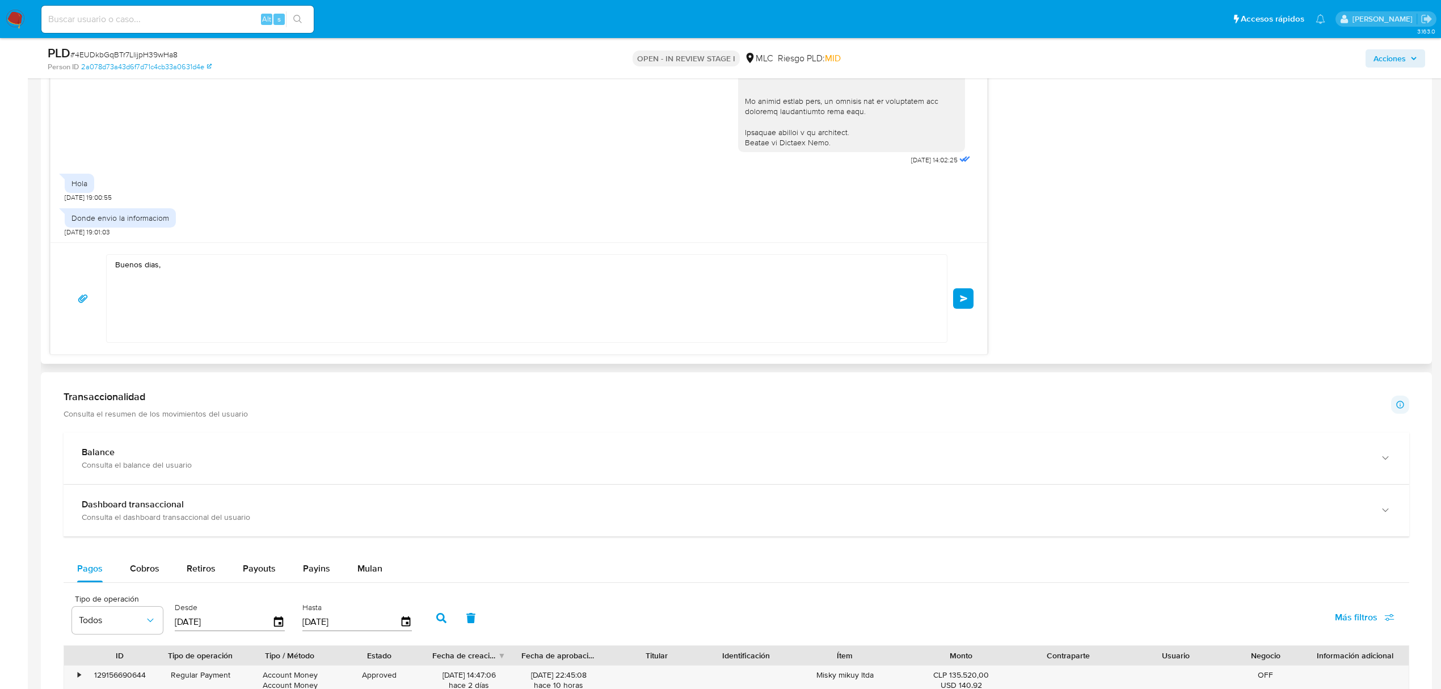
click at [149, 264] on textarea "Buenos dias," at bounding box center [524, 298] width 818 height 87
click at [0, 0] on lt-span "d í as" at bounding box center [0, 0] width 0 height 0
click at [177, 271] on textarea "Buenos días," at bounding box center [524, 298] width 818 height 87
paste textarea "Rodrigo"
click at [188, 290] on textarea "Buenos días, Rodrigo. Puedes enviar la información por este meido." at bounding box center [524, 298] width 818 height 87
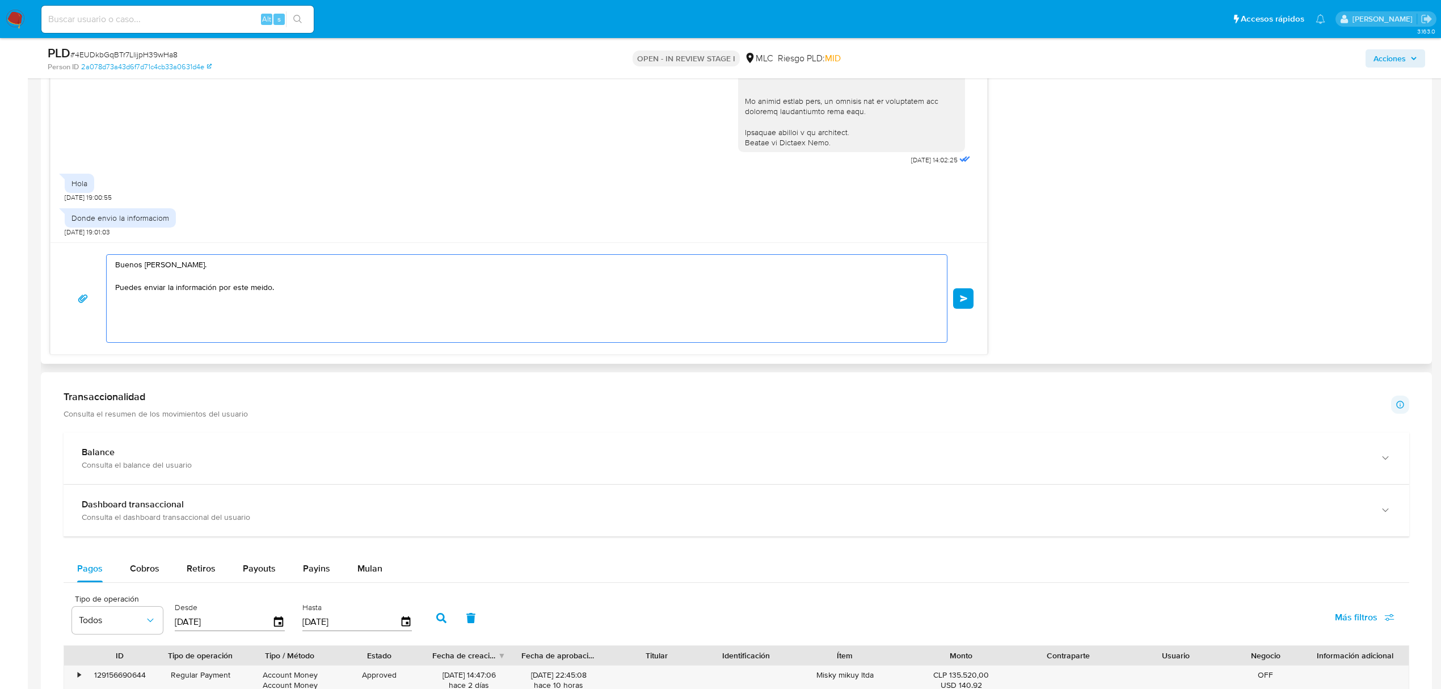
click at [188, 290] on textarea "Buenos días, Rodrigo. Puedes enviar la información por este meido." at bounding box center [524, 298] width 818 height 87
click at [264, 289] on textarea "Buenos días, Rodrigo. Puedes enviar la documentación por este meido." at bounding box center [524, 298] width 818 height 87
click at [0, 0] on lt-span "medio" at bounding box center [0, 0] width 0 height 0
click at [323, 297] on textarea "Buenos días, Rodrigo. Puedes enviar la documentación por este medio." at bounding box center [524, 298] width 818 height 87
click at [298, 307] on textarea "Buenos días, Rodrigo. Puedes enviar la documentación por este medio. A su vez, …" at bounding box center [524, 298] width 818 height 87
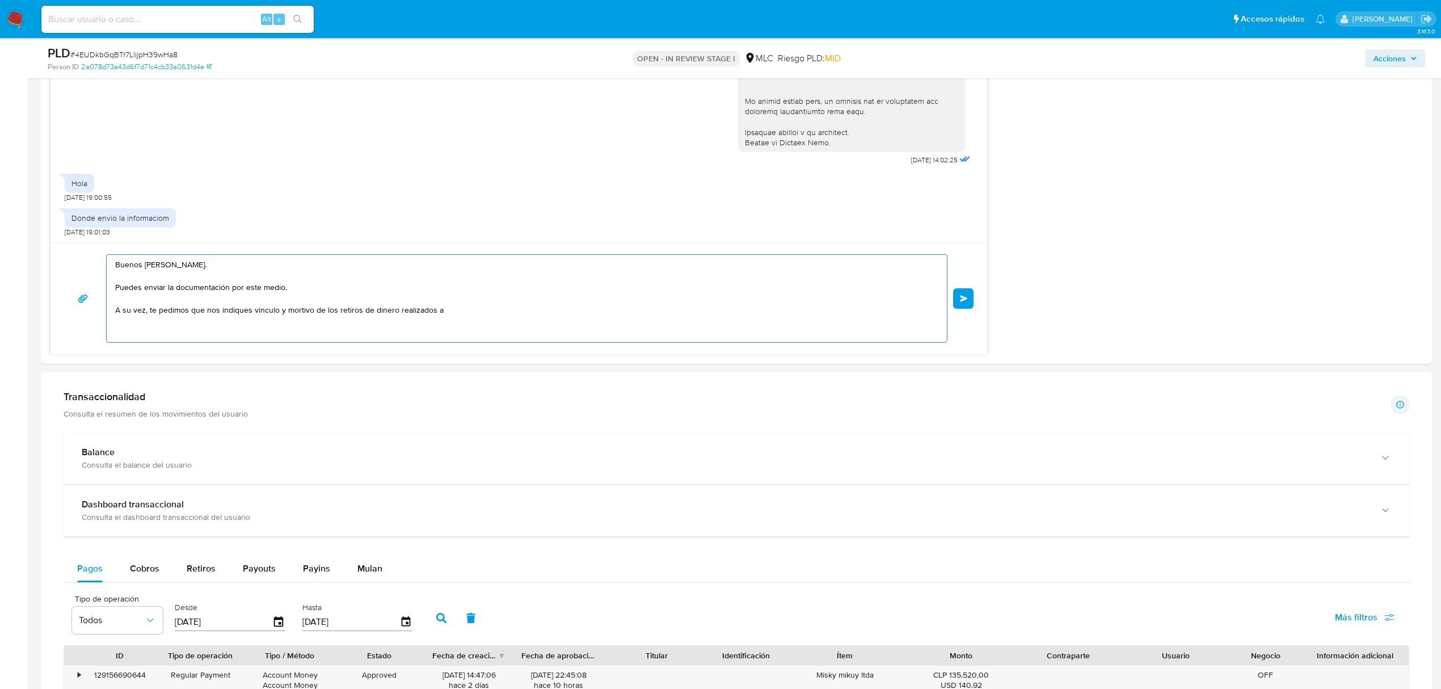
click at [0, 0] on lt-div "Se ha encontrado un posible error ortográfico. motivo motivó mortiño ortivo Des…" at bounding box center [0, 0] width 0 height 0
click at [0, 0] on lt-span "motivo" at bounding box center [0, 0] width 0 height 0
click at [259, 311] on textarea "Buenos días, Rodrigo. Puedes enviar la documentación por este medio. A su vez, …" at bounding box center [524, 298] width 818 height 87
click at [268, 314] on textarea "Buenos días, Rodrigo. Puedes enviar la documentación por este medio. A su vez, …" at bounding box center [524, 298] width 818 height 87
click at [0, 0] on lt-span "v í nculo" at bounding box center [0, 0] width 0 height 0
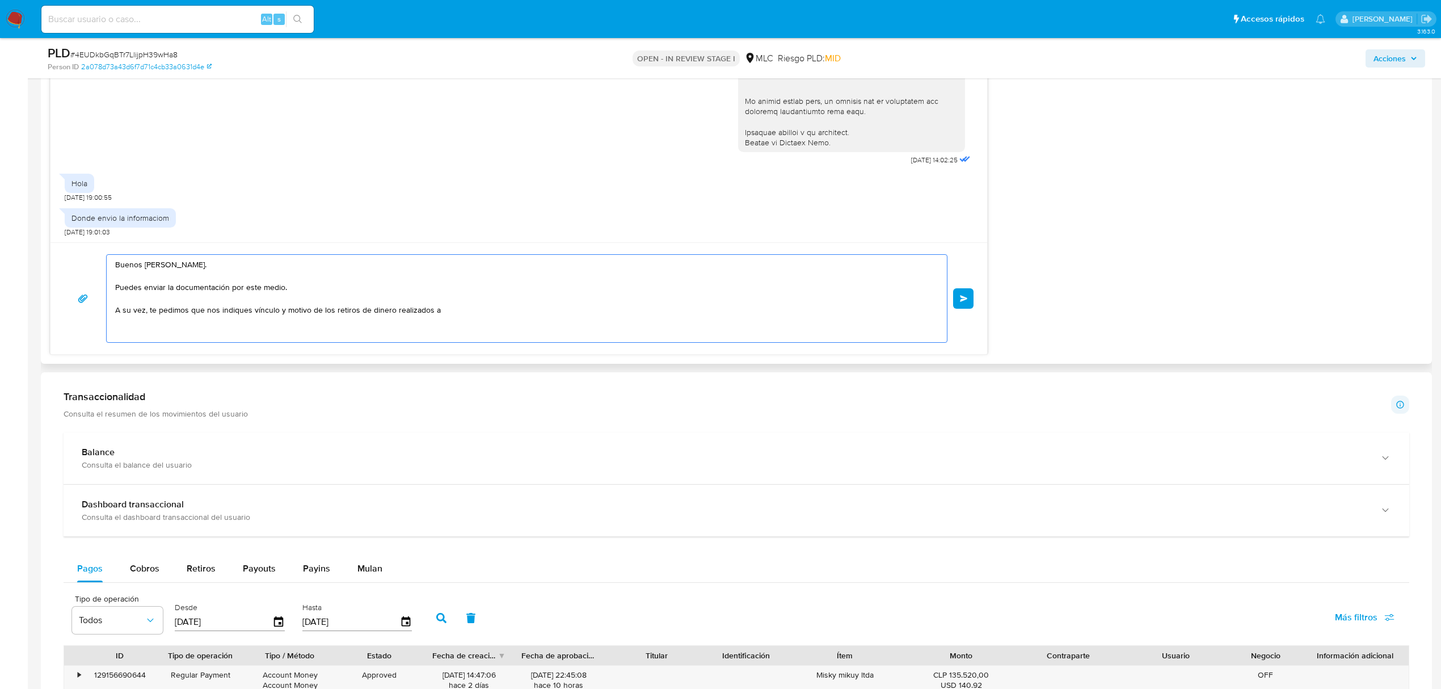
click at [448, 308] on textarea "Buenos días, Rodrigo. Puedes enviar la documentación por este medio. A su vez, …" at bounding box center [524, 298] width 818 height 87
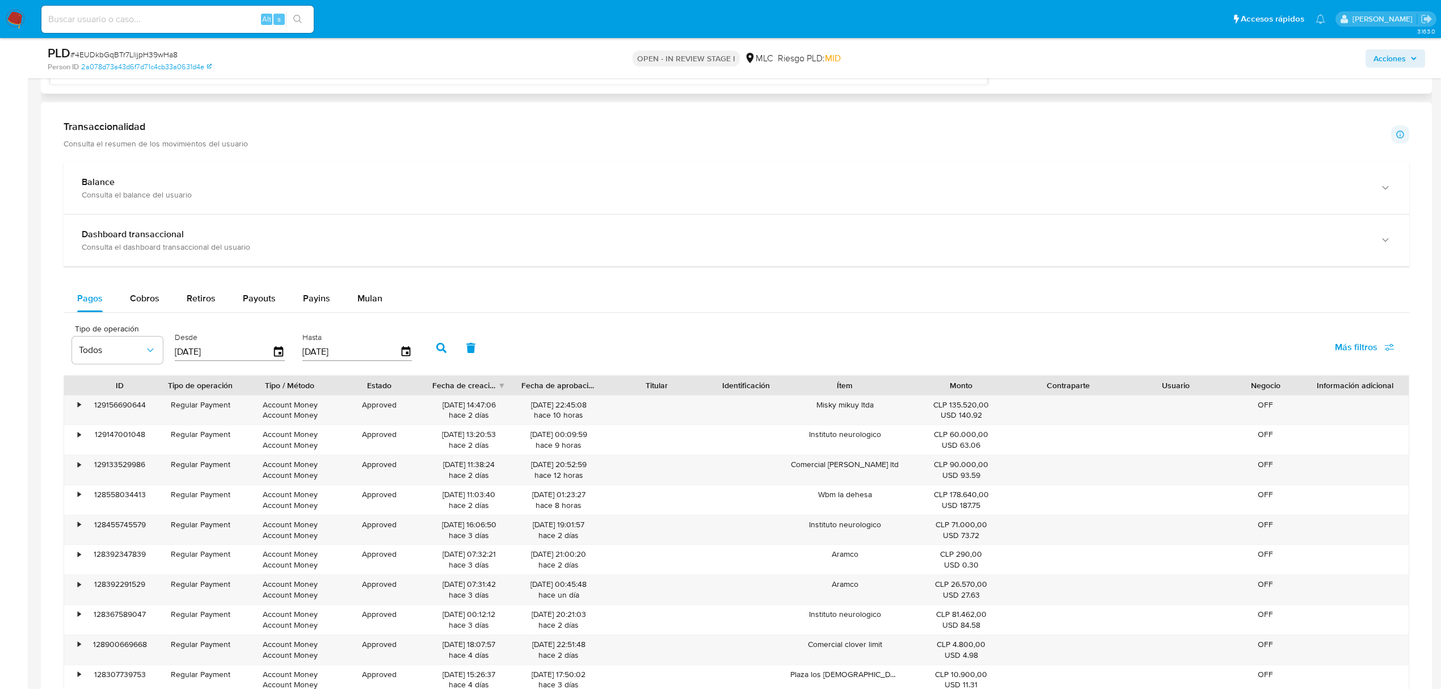
scroll to position [983, 0]
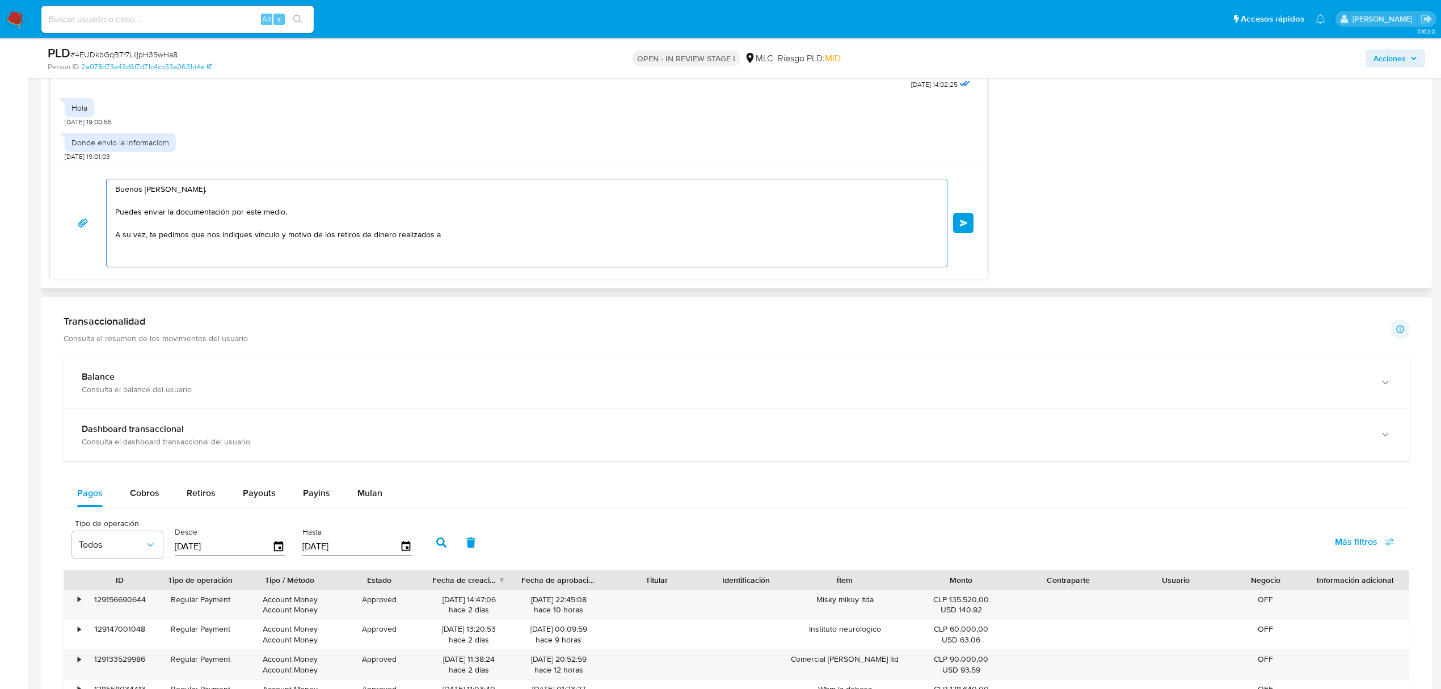
paste textarea "Gladys Ivonne Pérez Espínola"
click at [577, 232] on textarea "Buenos días, Rodrigo. Puedes enviar la documentación por este medio. A su vez, …" at bounding box center [524, 222] width 818 height 87
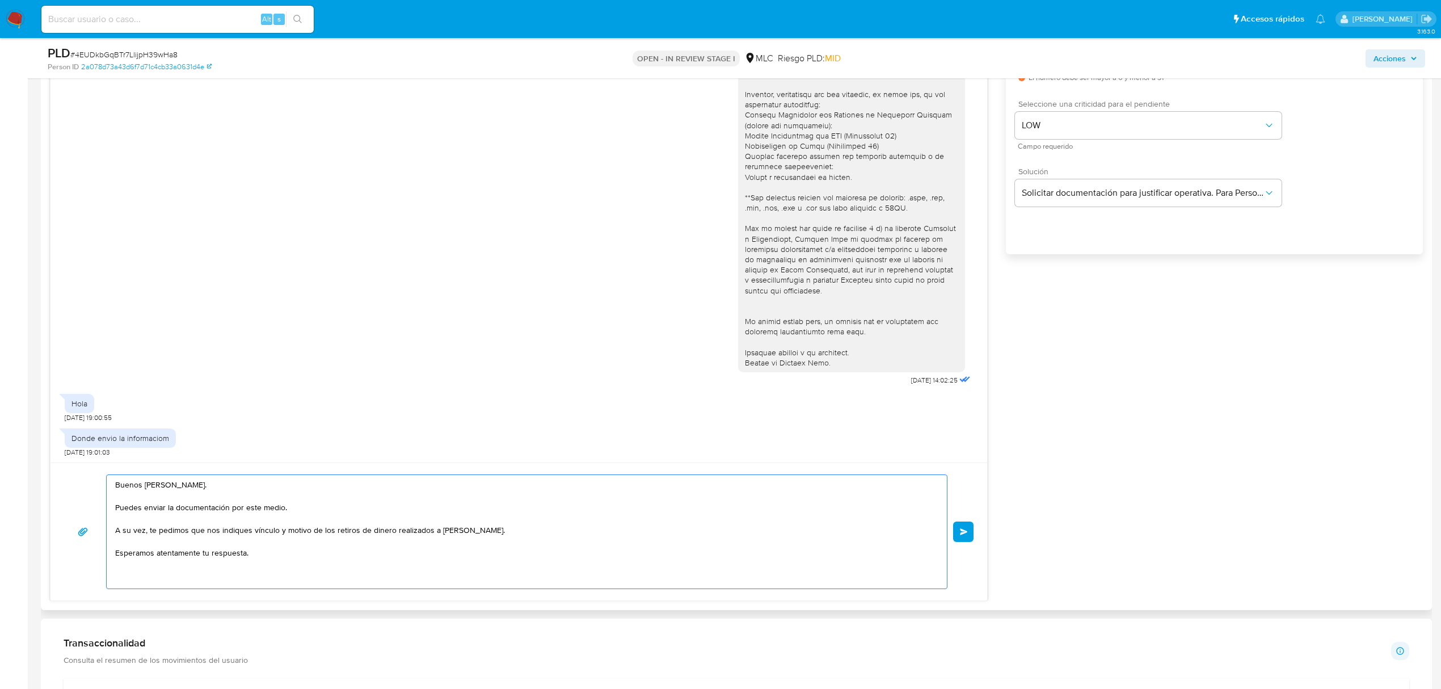
scroll to position [681, 0]
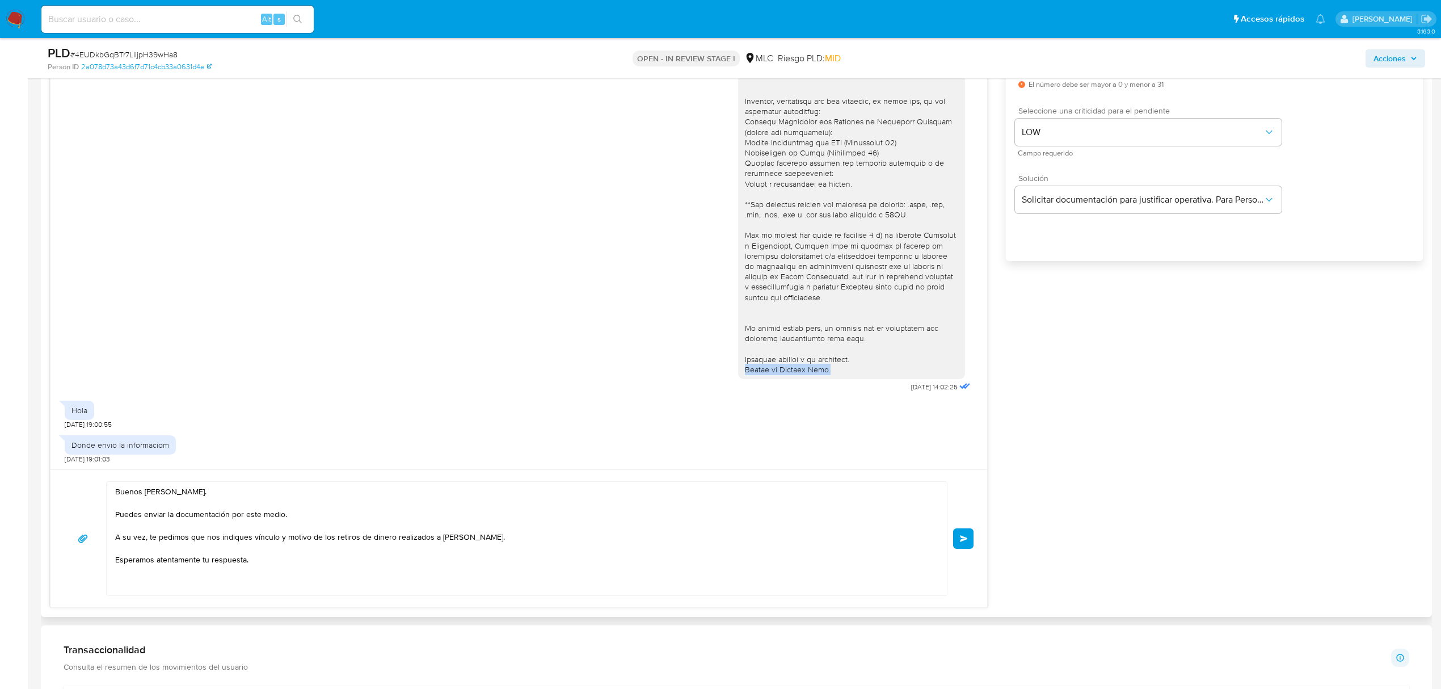
drag, startPoint x: 837, startPoint y: 368, endPoint x: 721, endPoint y: 370, distance: 116.9
click at [721, 370] on div "18/08/2025 14:02:25" at bounding box center [519, 173] width 908 height 446
copy div "Equipo de Mercado Pago."
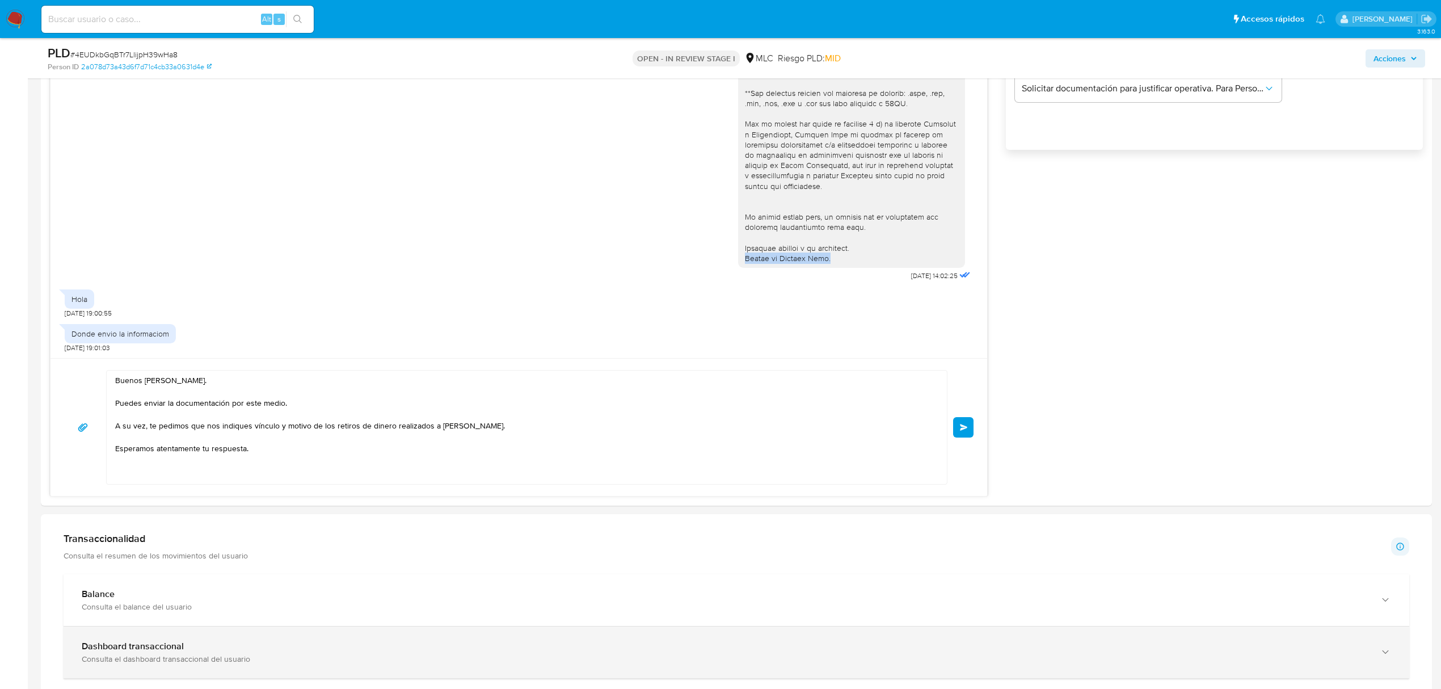
scroll to position [983, 0]
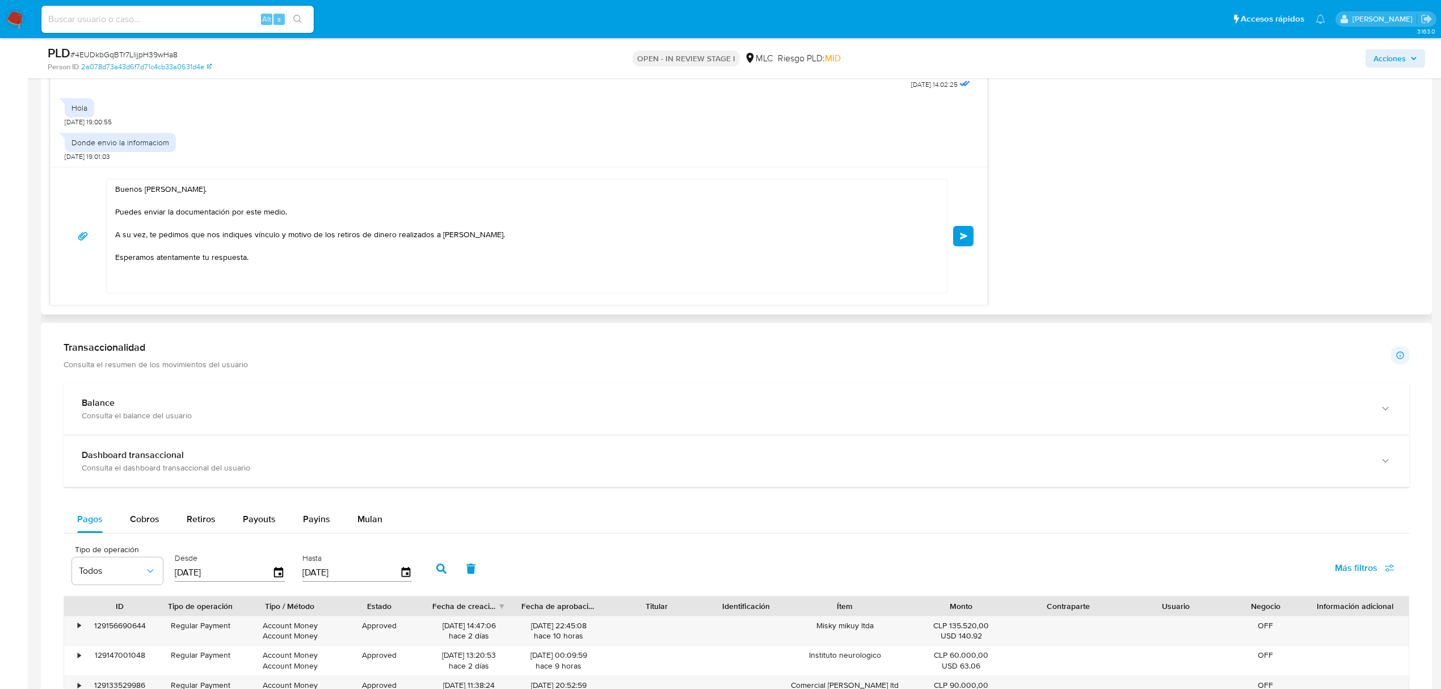
click at [139, 284] on textarea "Buenos días, Rodrigo. Puedes enviar la documentación por este medio. A su vez, …" at bounding box center [524, 235] width 818 height 113
paste textarea "Equipo de Mercado Pago."
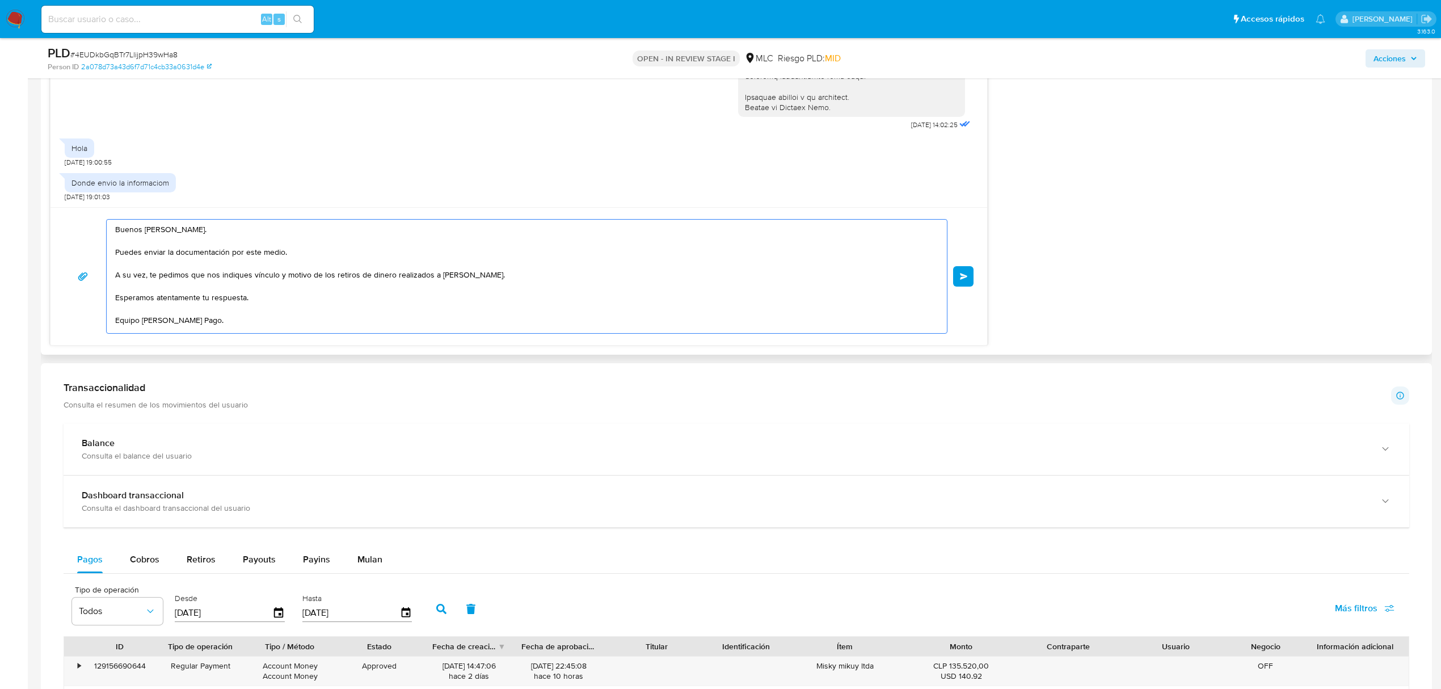
scroll to position [908, 0]
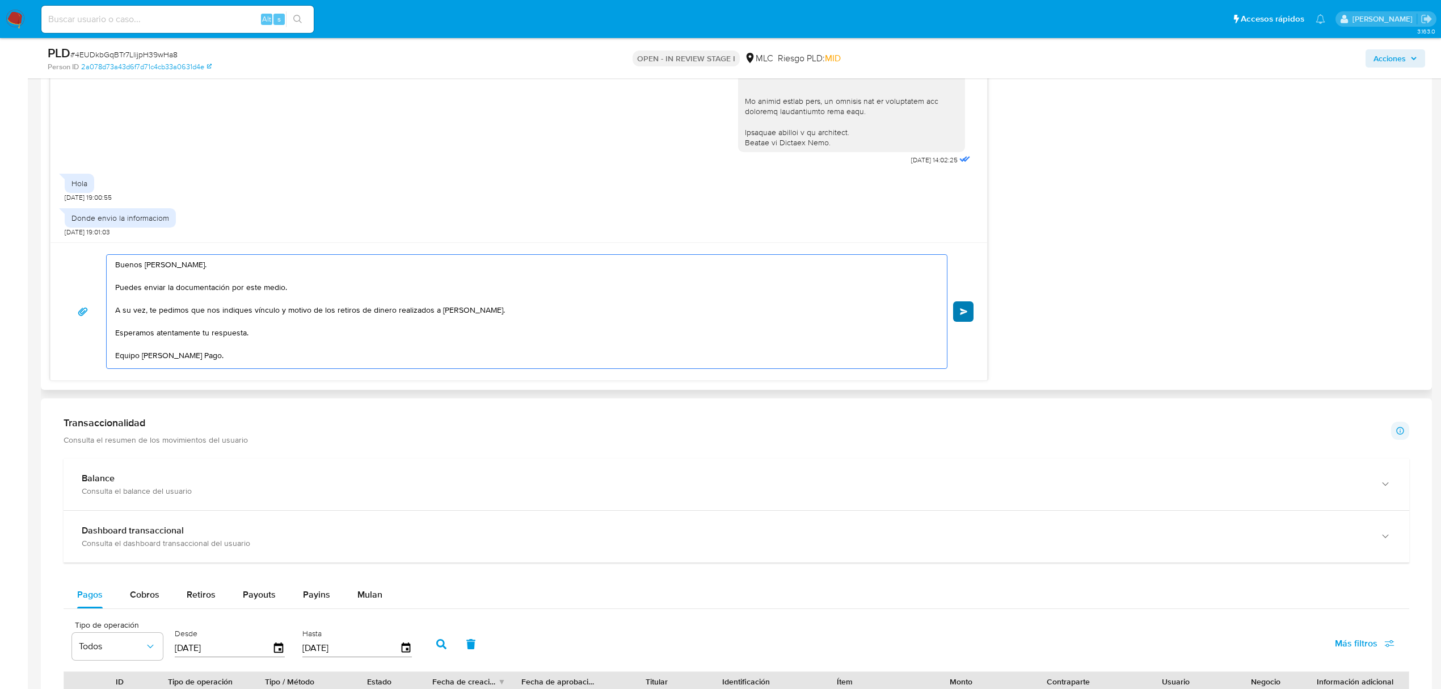
type textarea "Buenos días, Rodrigo. Puedes enviar la documentación por este medio. A su vez, …"
click at [970, 308] on button "Enviar" at bounding box center [963, 311] width 20 height 20
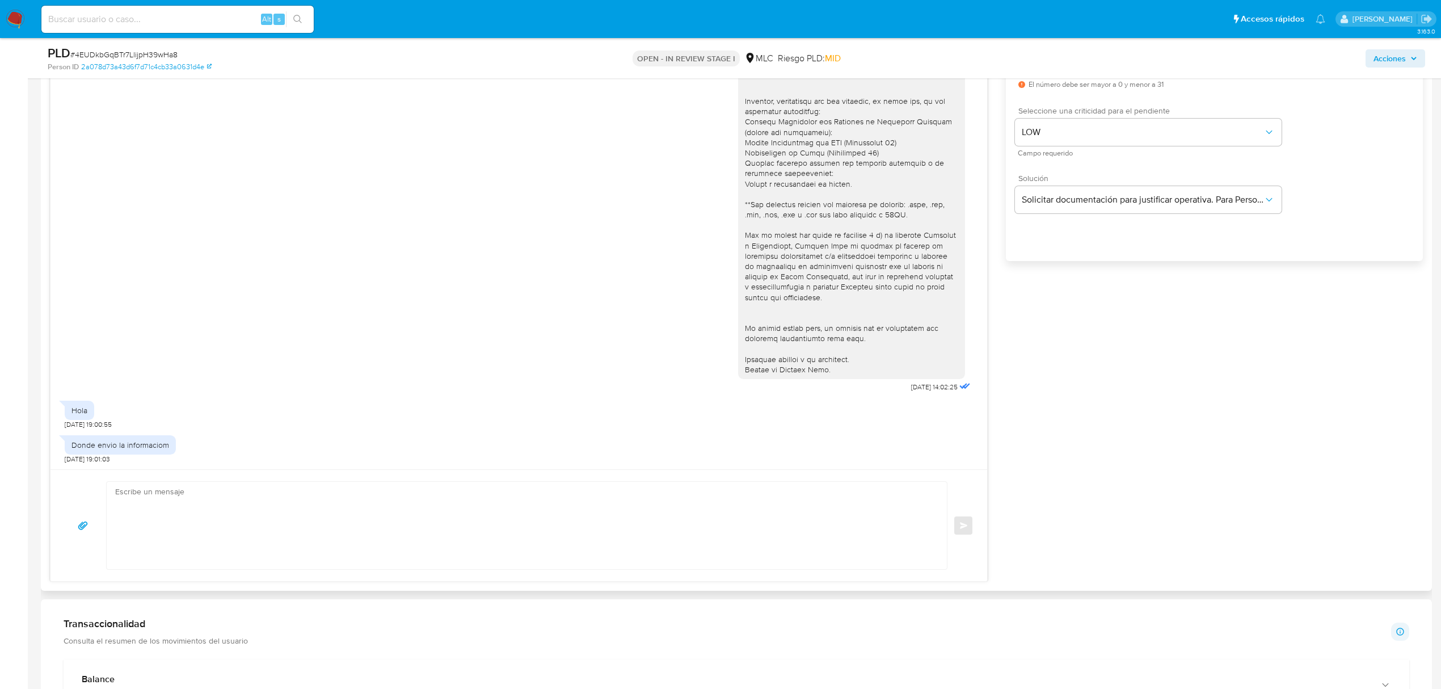
scroll to position [200, 0]
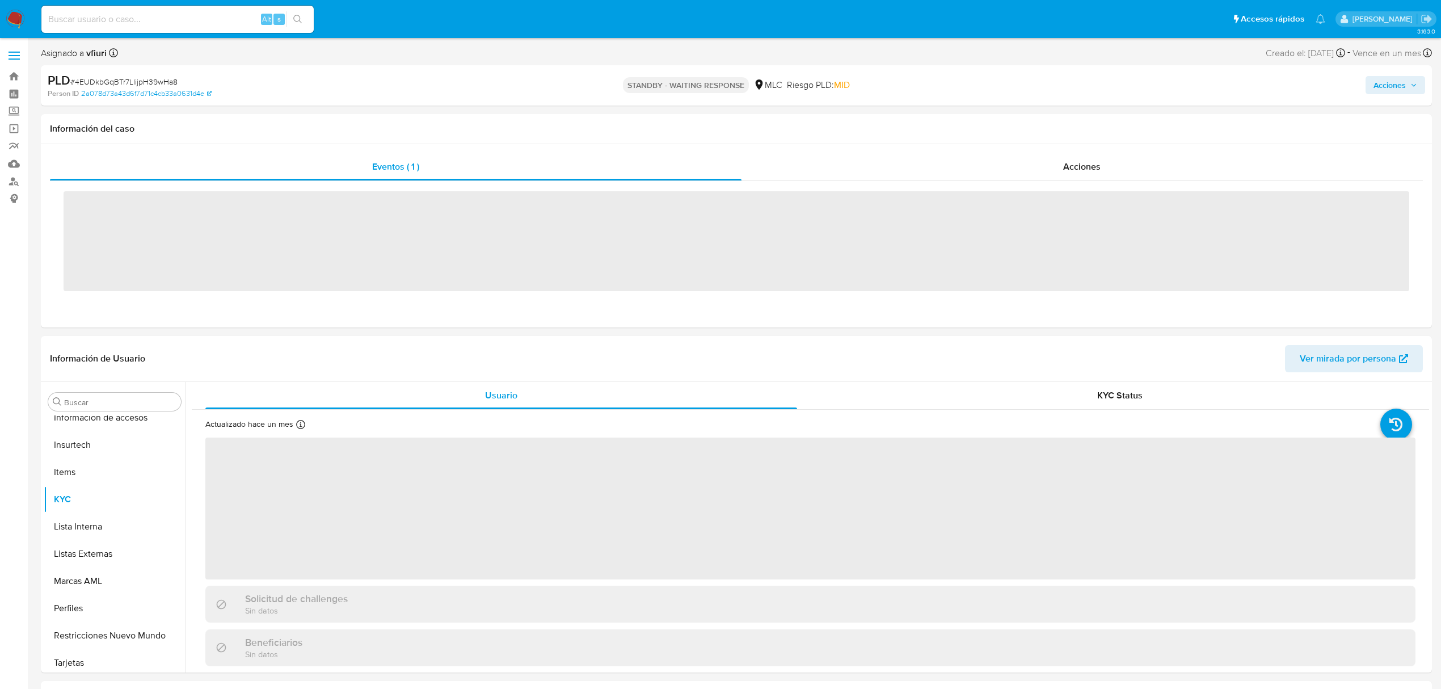
scroll to position [561, 0]
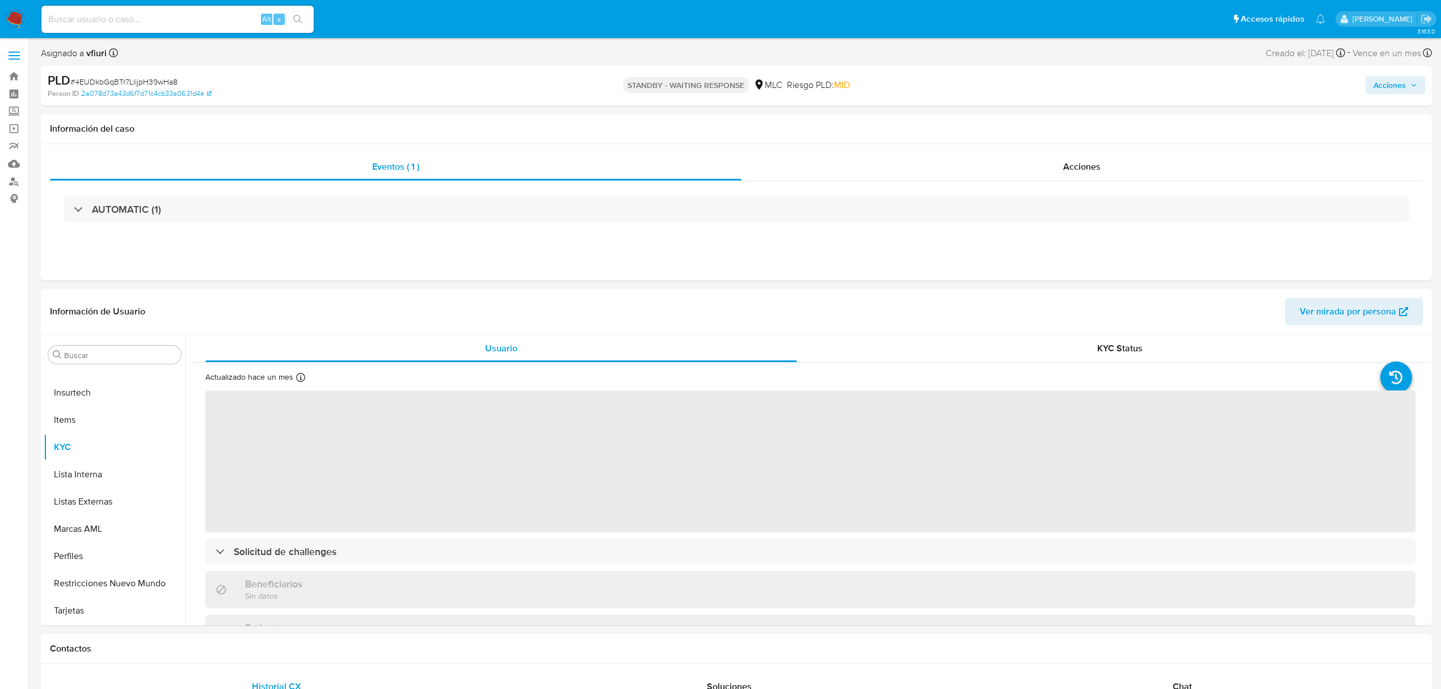
select select "10"
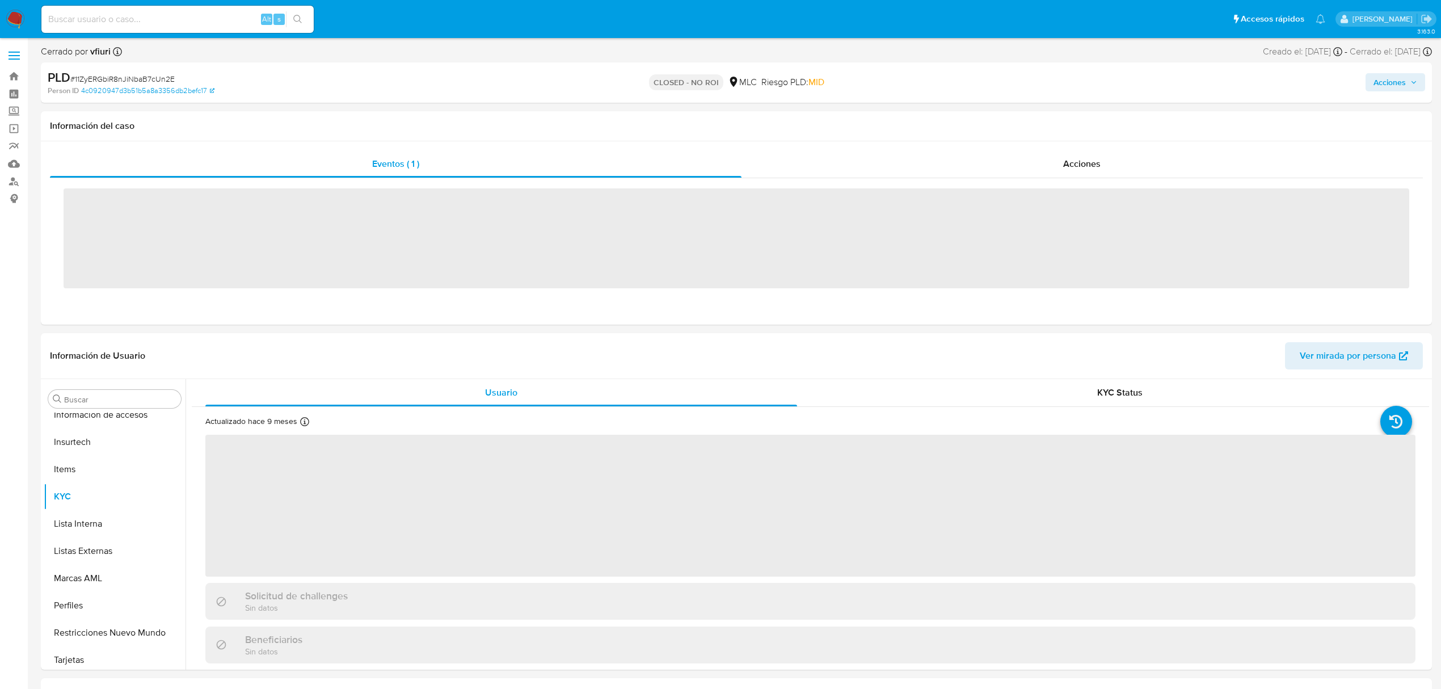
scroll to position [561, 0]
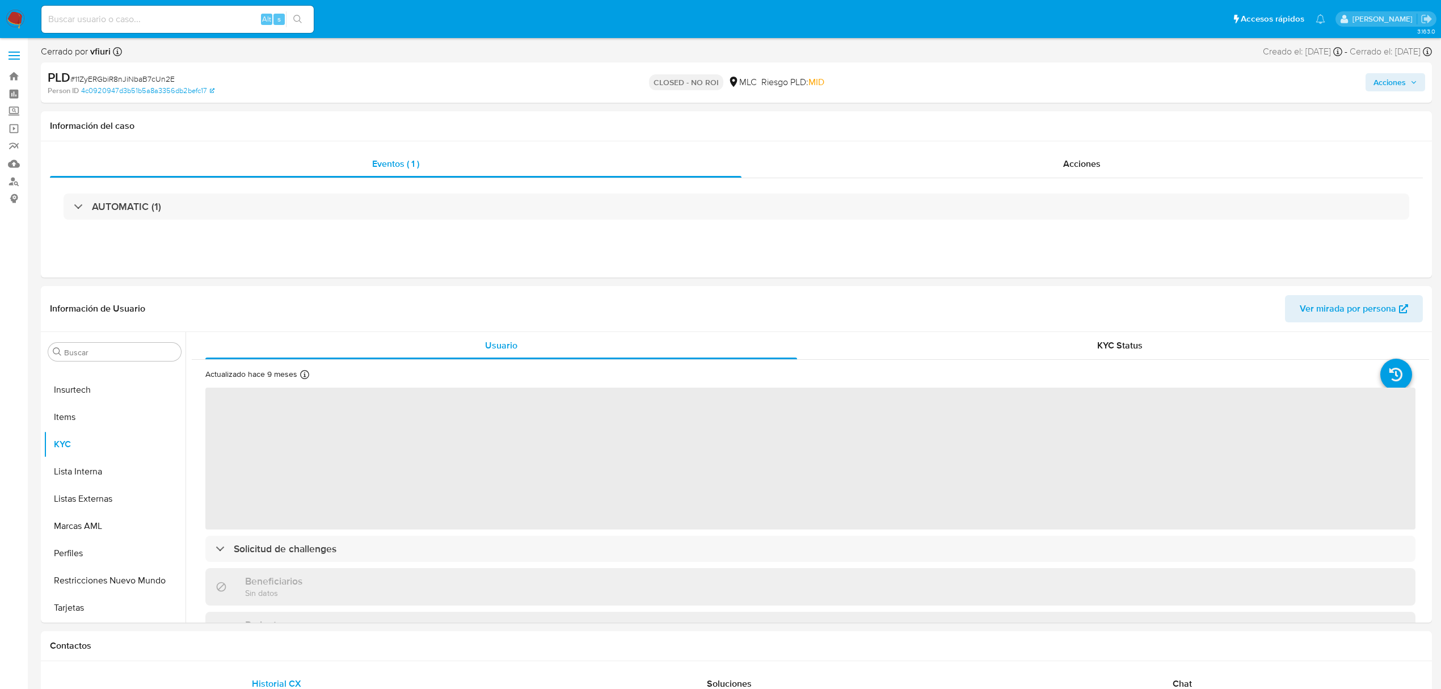
select select "10"
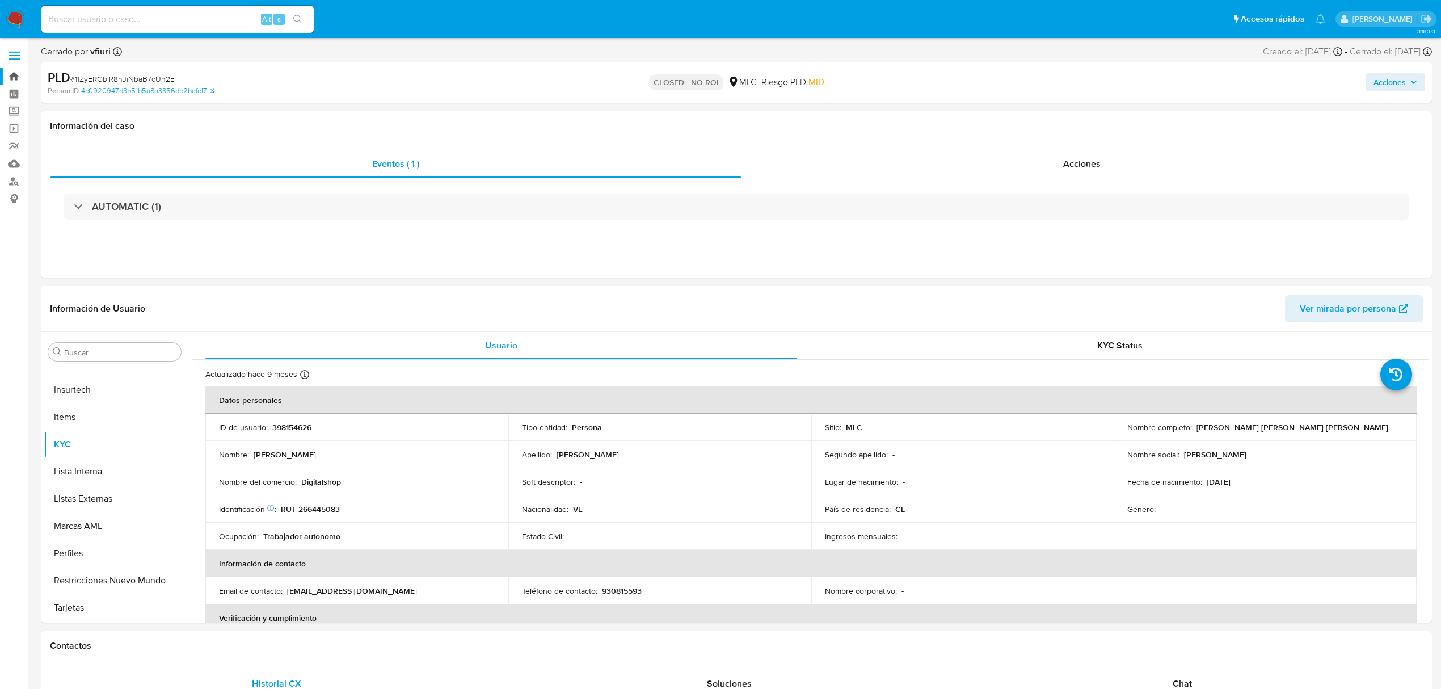
click at [11, 70] on link "Bandeja" at bounding box center [67, 77] width 135 height 18
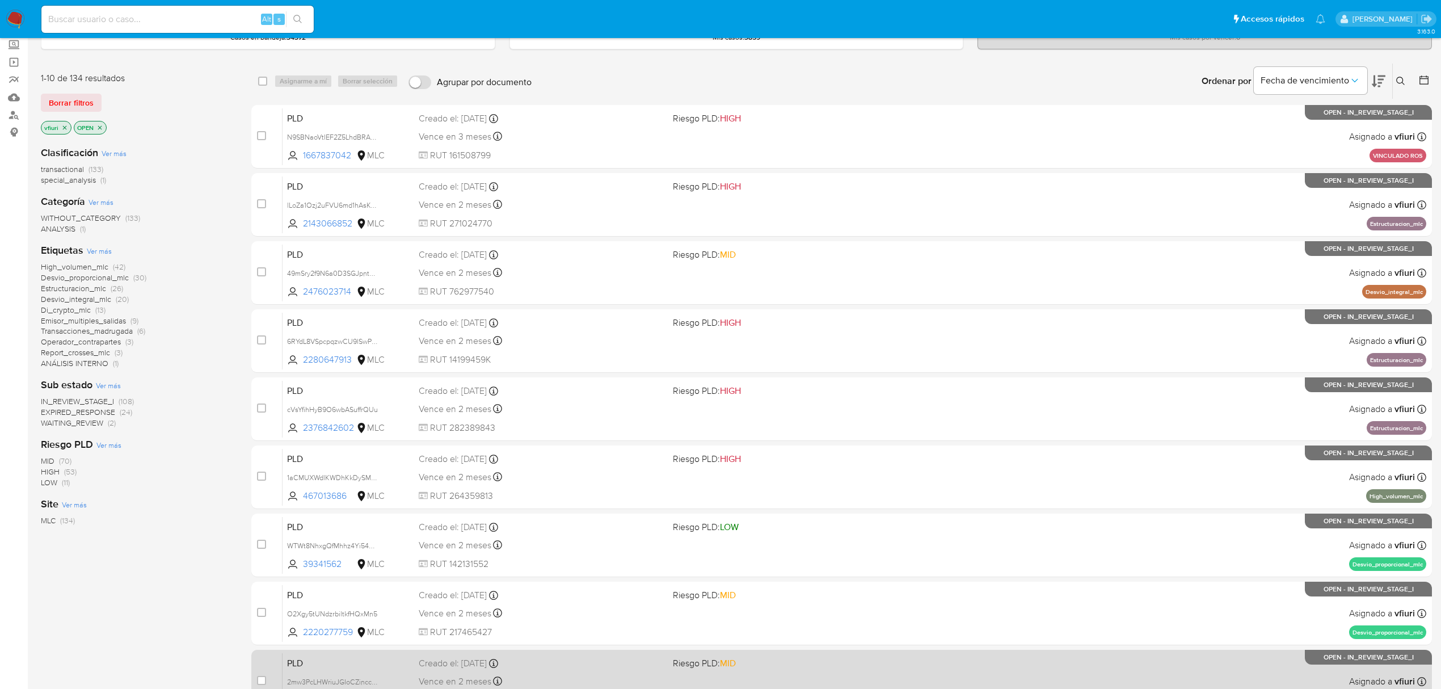
scroll to position [247, 0]
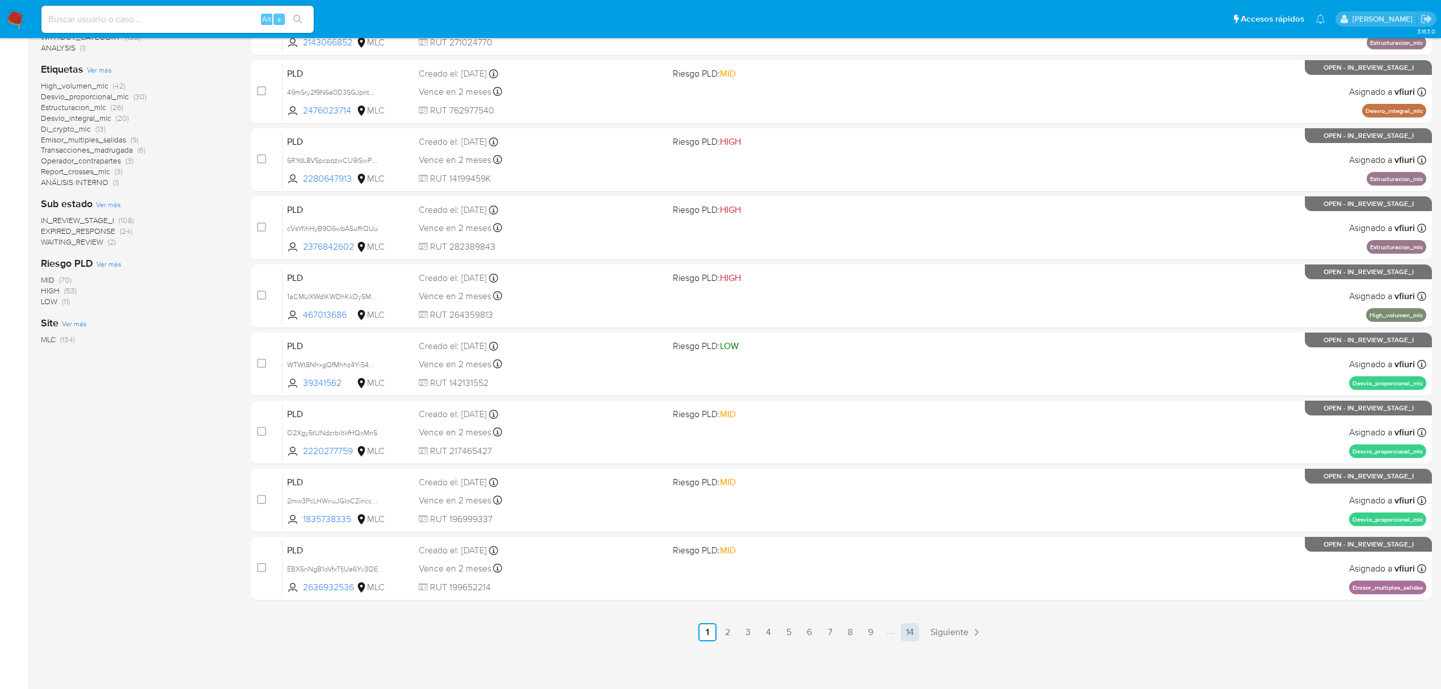
click at [905, 638] on link "14" at bounding box center [910, 632] width 18 height 18
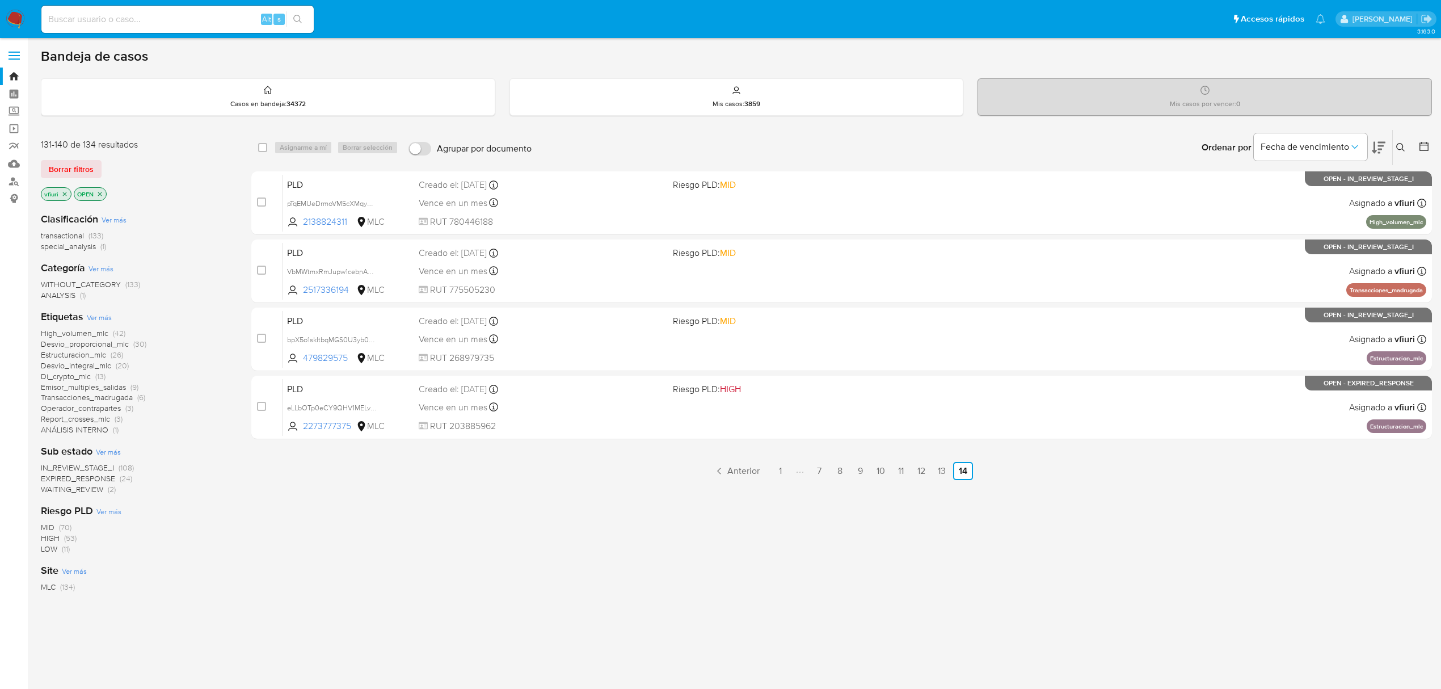
click at [1424, 143] on icon at bounding box center [1423, 146] width 9 height 9
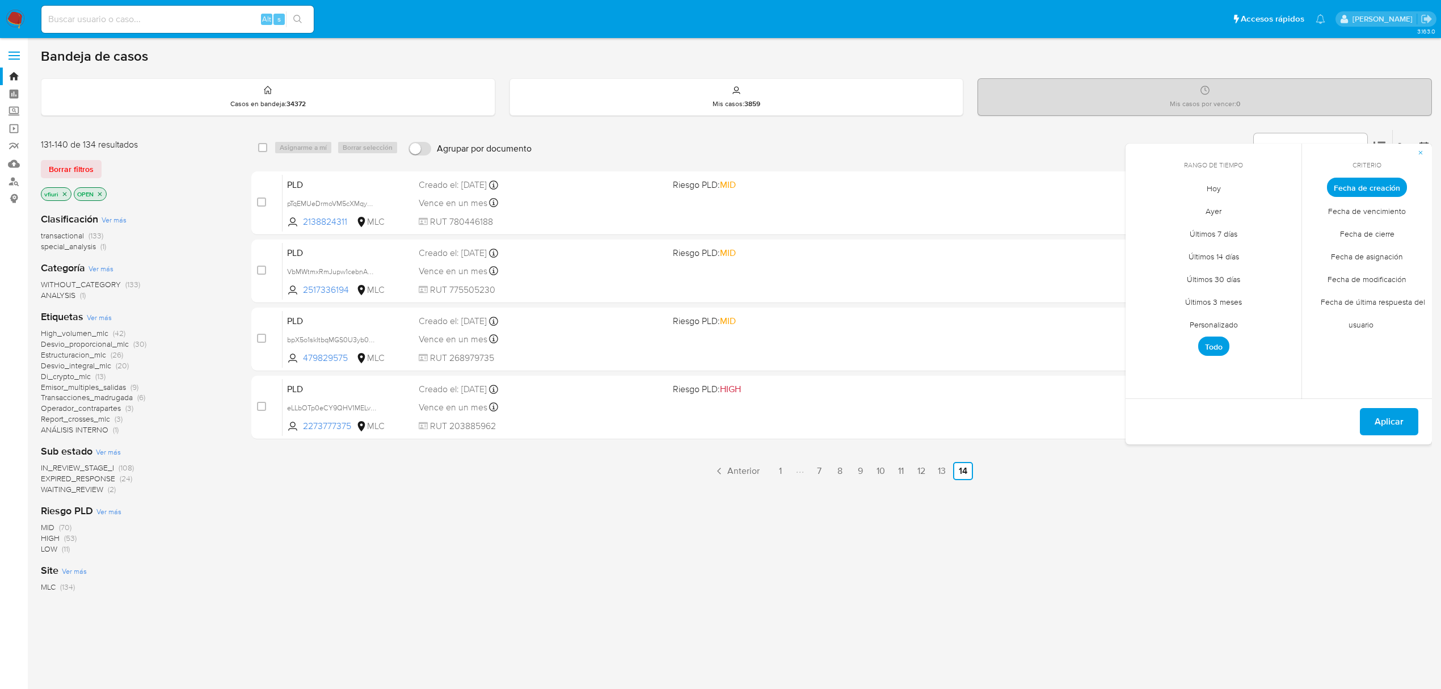
click at [1202, 323] on span "Personalizado" at bounding box center [1214, 324] width 72 height 23
click at [1144, 209] on icon "Mes anterior" at bounding box center [1143, 208] width 14 height 14
click at [1169, 296] on button "12" at bounding box center [1168, 296] width 18 height 18
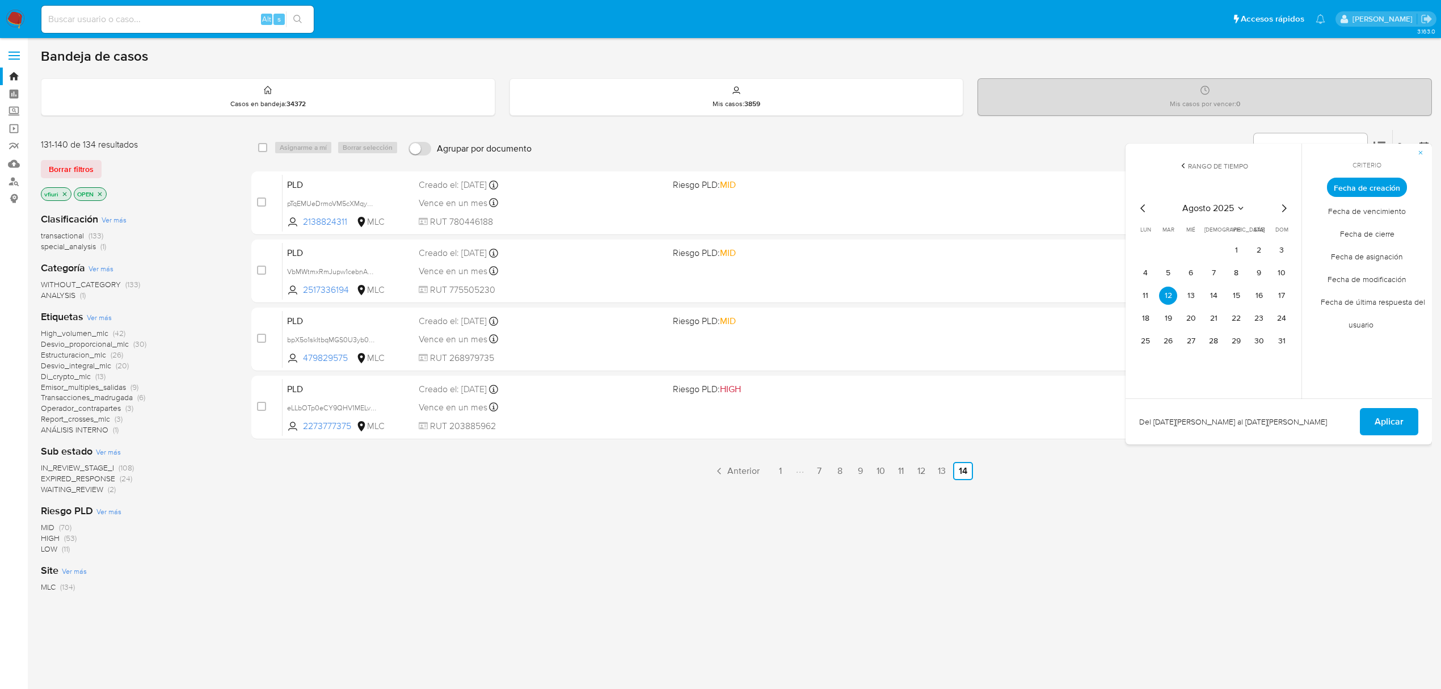
click at [1426, 422] on div "Del 12 de agosto de 2025 al 12 de agosto de 2025 Aplicar" at bounding box center [1279, 421] width 306 height 46
click at [1402, 420] on span "Aplicar" at bounding box center [1389, 421] width 29 height 25
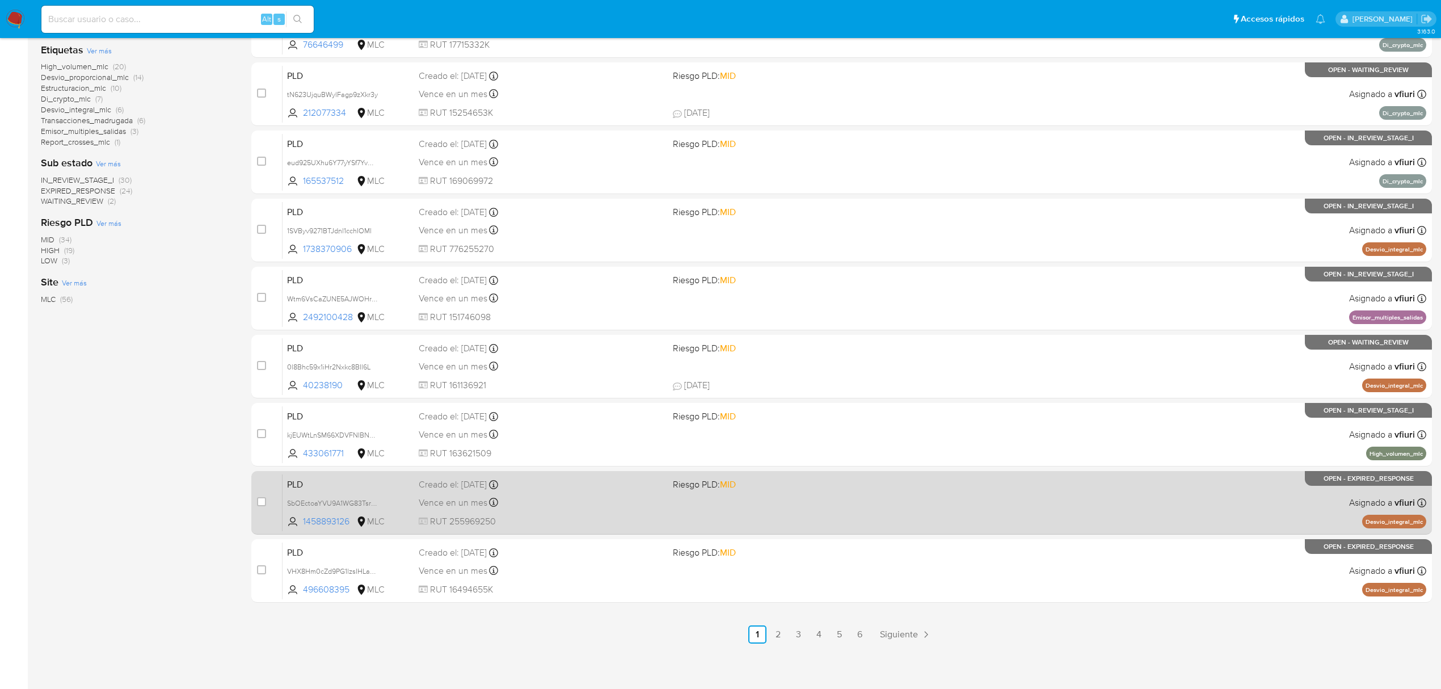
scroll to position [247, 0]
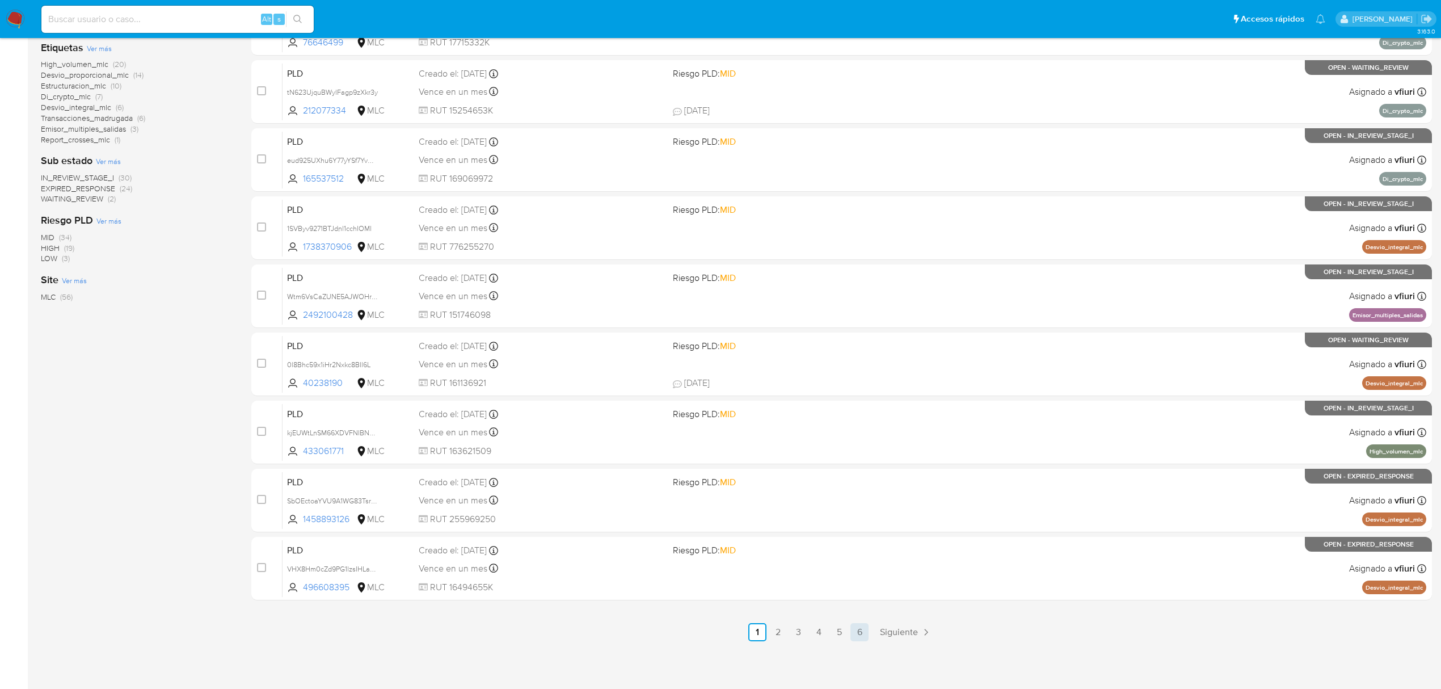
click at [865, 625] on link "6" at bounding box center [859, 632] width 18 height 18
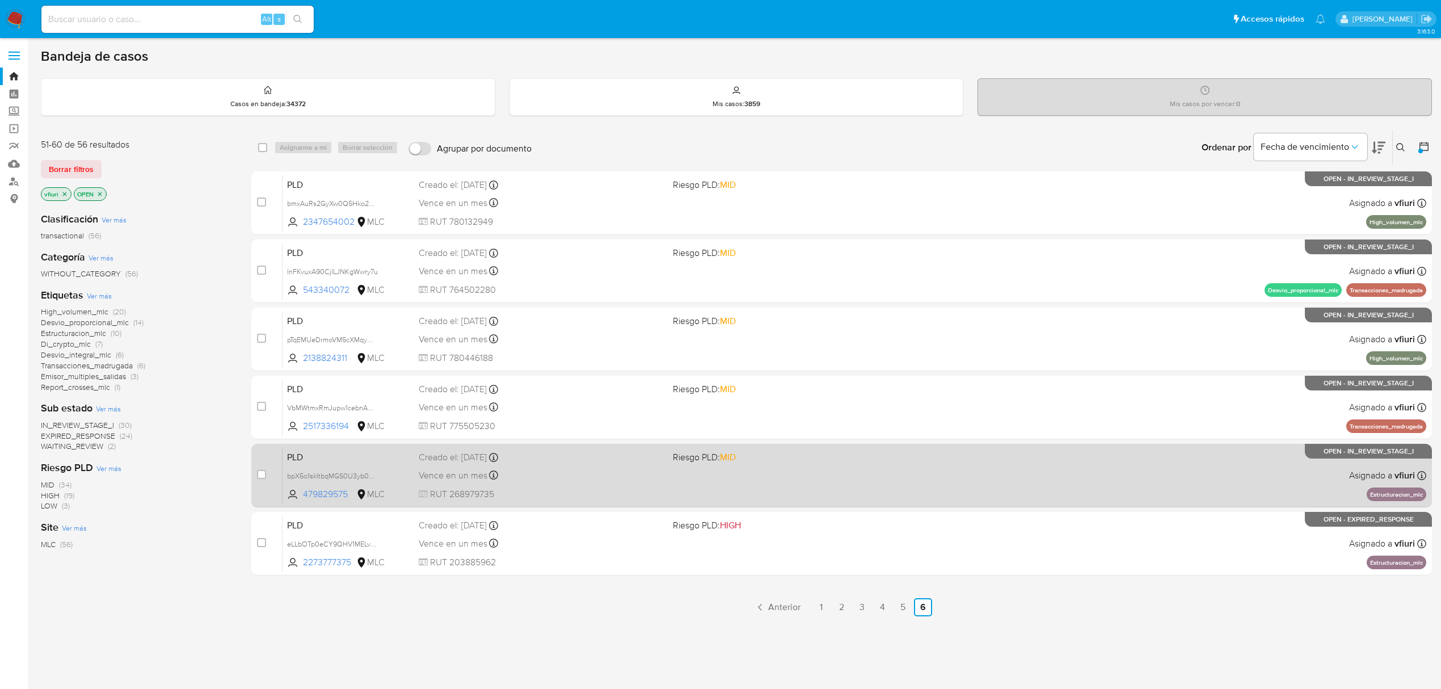
scroll to position [2, 0]
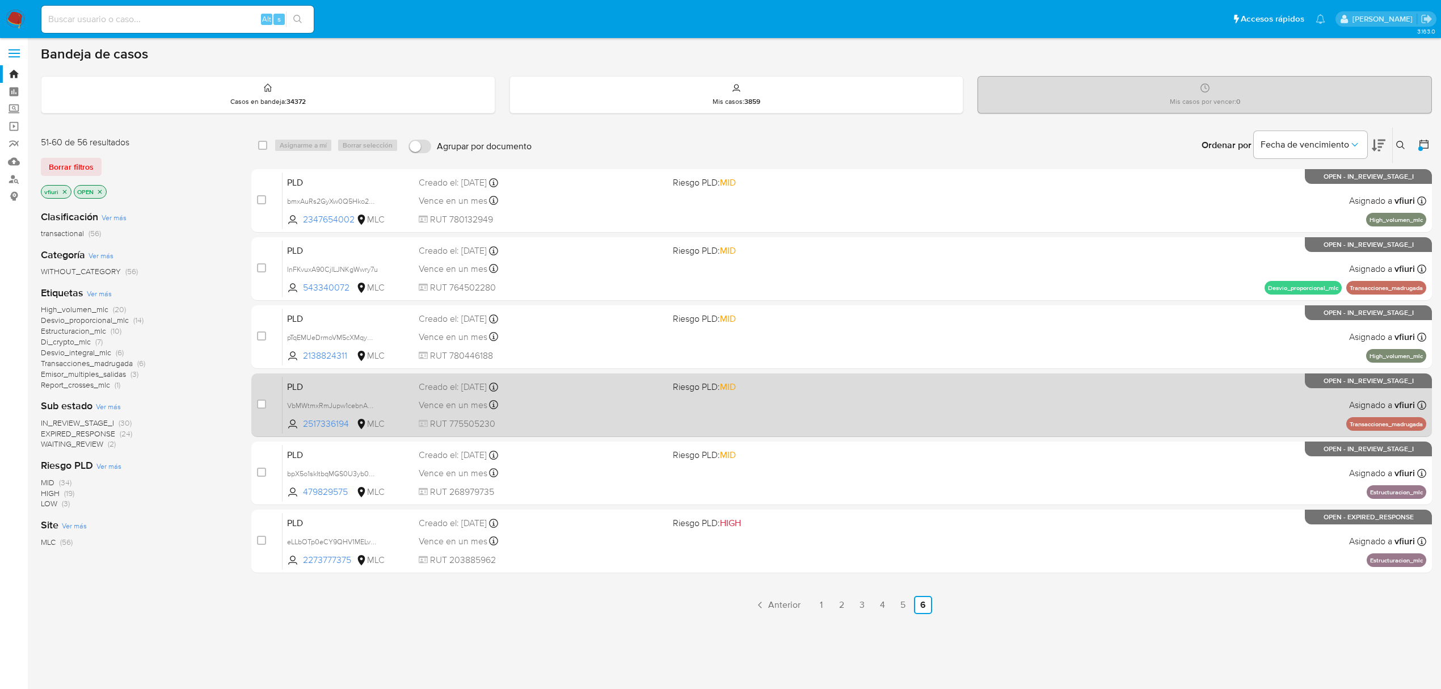
click at [1041, 405] on div "PLD VbMWtmxRmJupw1cebnARYINd 2517336194 MLC Riesgo PLD: MID Creado el: 12/08/20…" at bounding box center [855, 404] width 1144 height 57
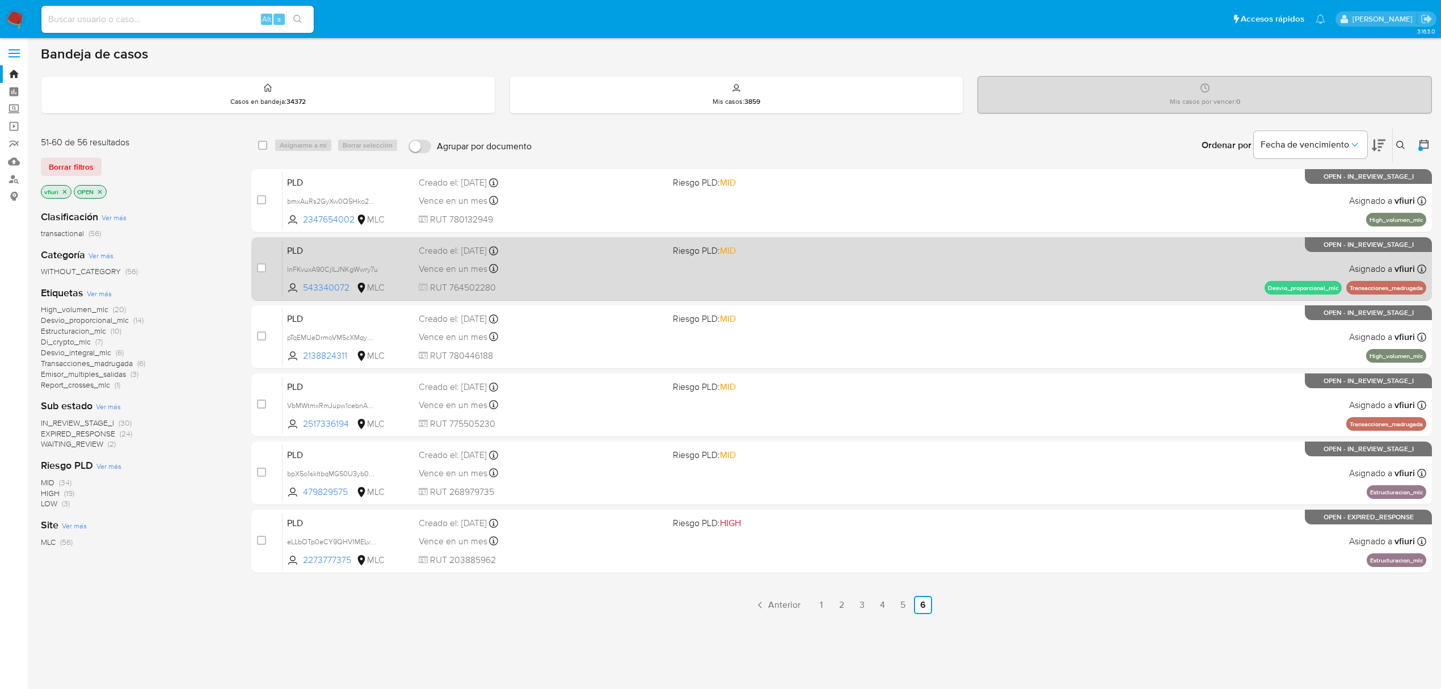
click at [946, 275] on div "PLD InFKvuxA90CjlLJNKgWwry7u 543340072 MLC Riesgo PLD: MID Creado el: 12/08/202…" at bounding box center [855, 268] width 1144 height 57
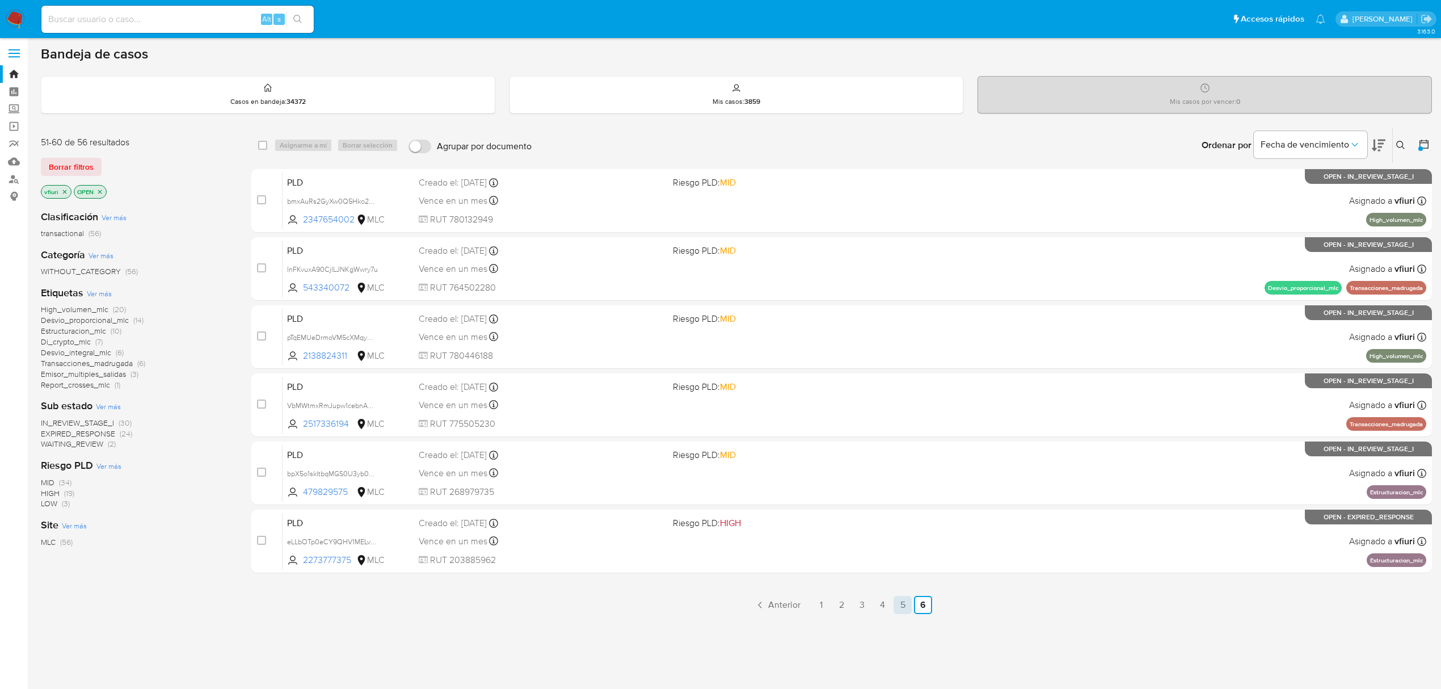
click at [899, 601] on link "5" at bounding box center [903, 605] width 18 height 18
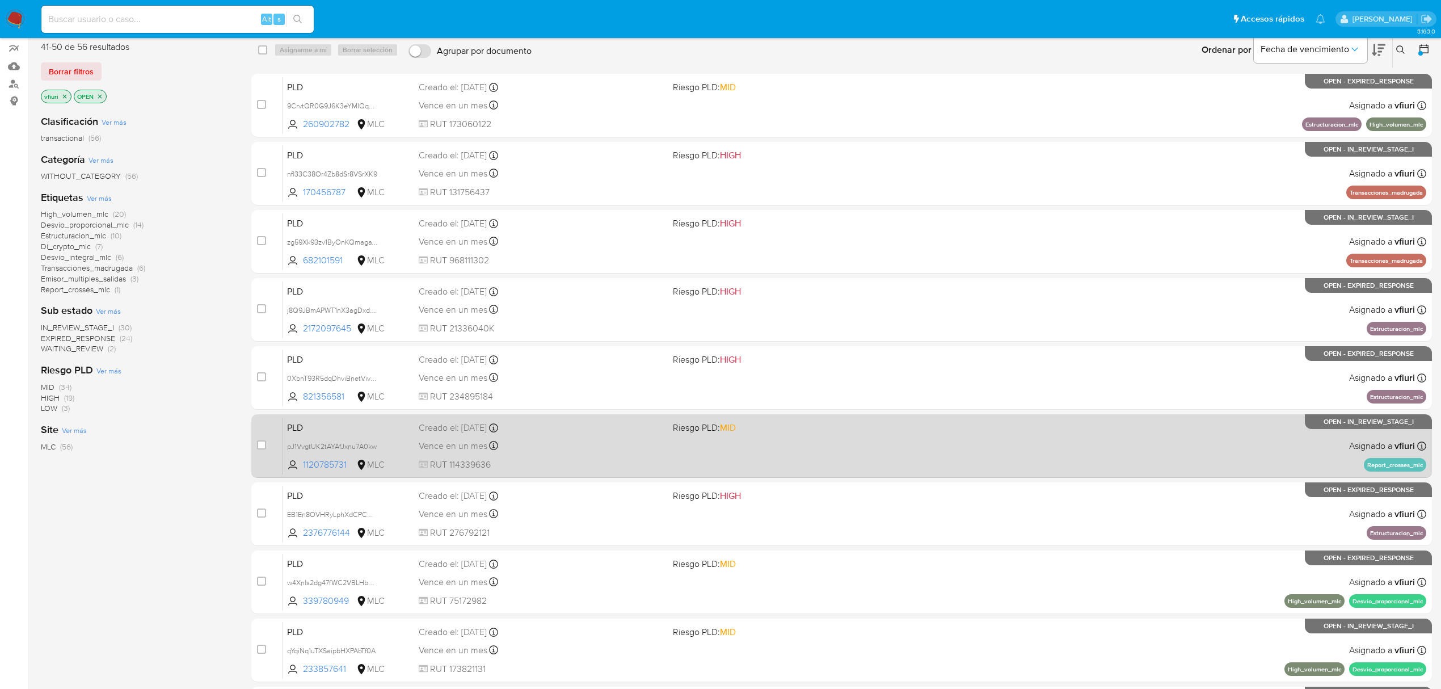
scroll to position [96, 0]
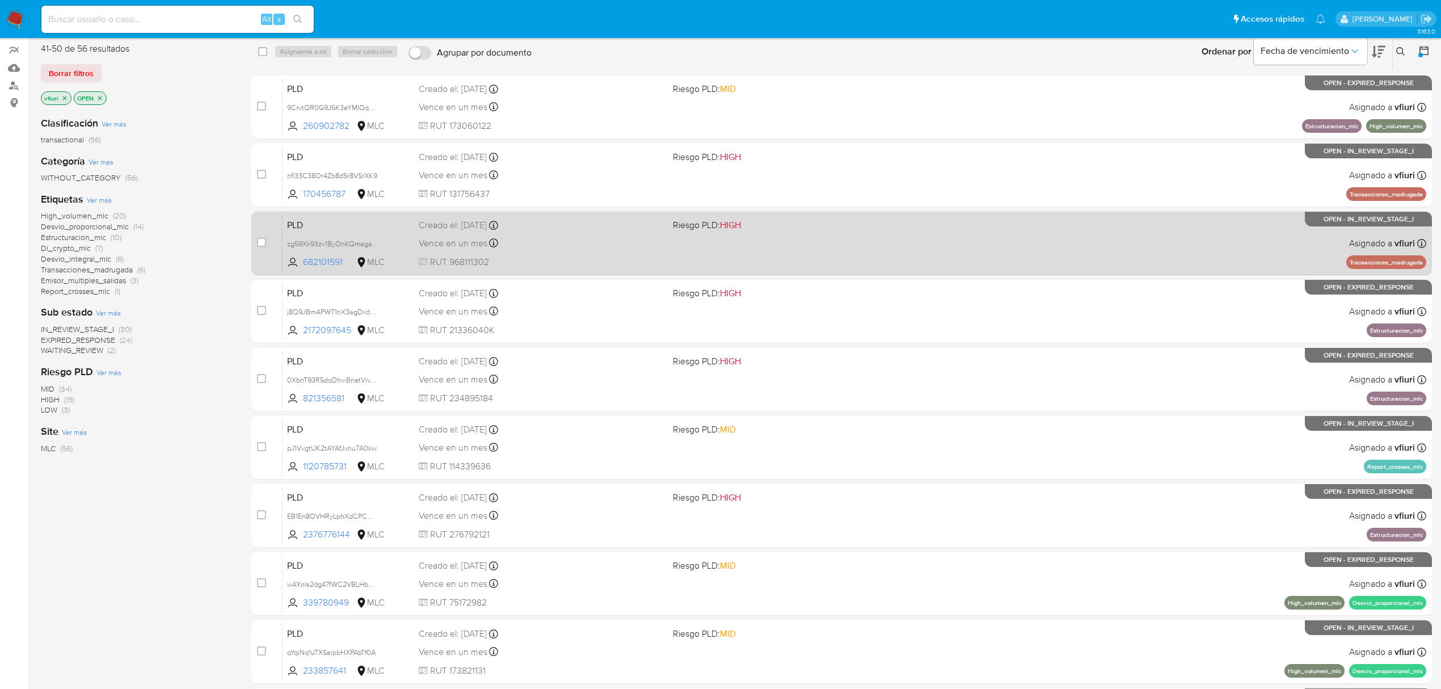
click at [861, 264] on div "PLD zg59Xk93zv1ByOnKQmagaWIT 682101591 MLC Riesgo PLD: HIGH Creado el: 12/08/20…" at bounding box center [855, 242] width 1144 height 57
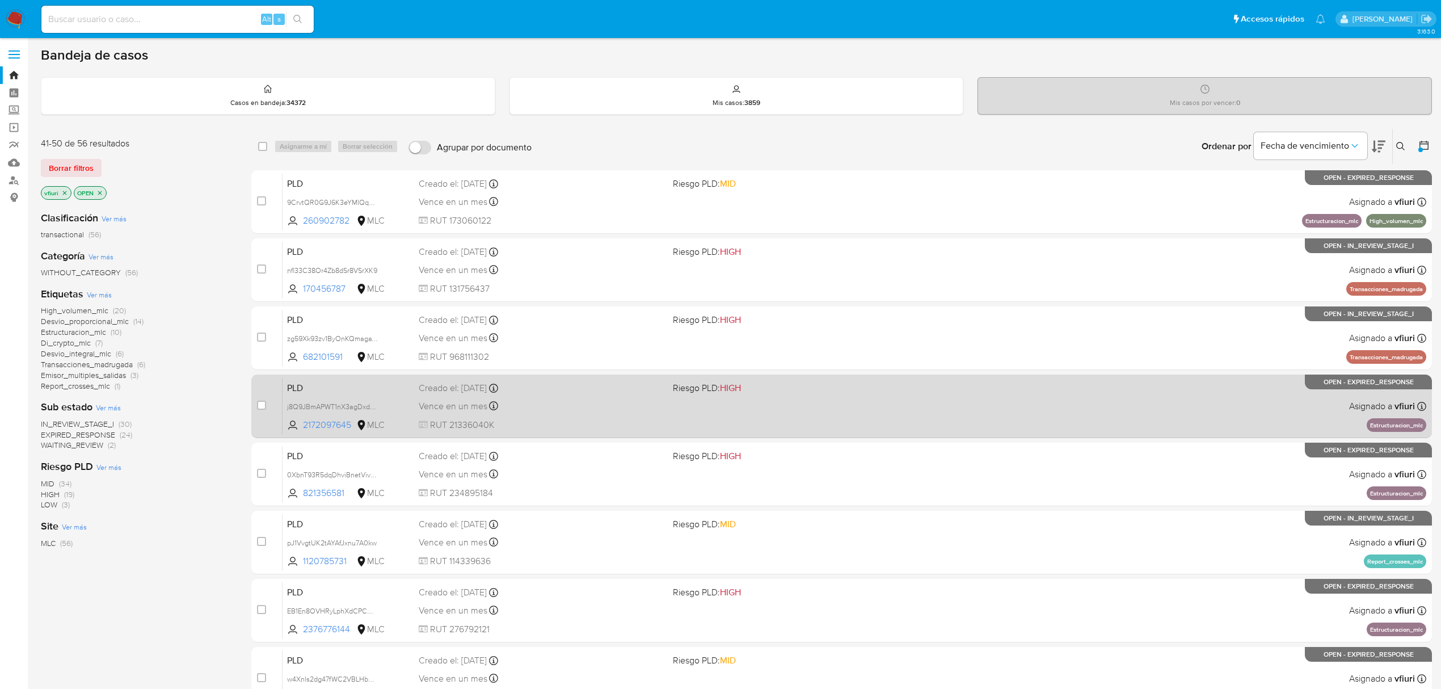
scroll to position [0, 0]
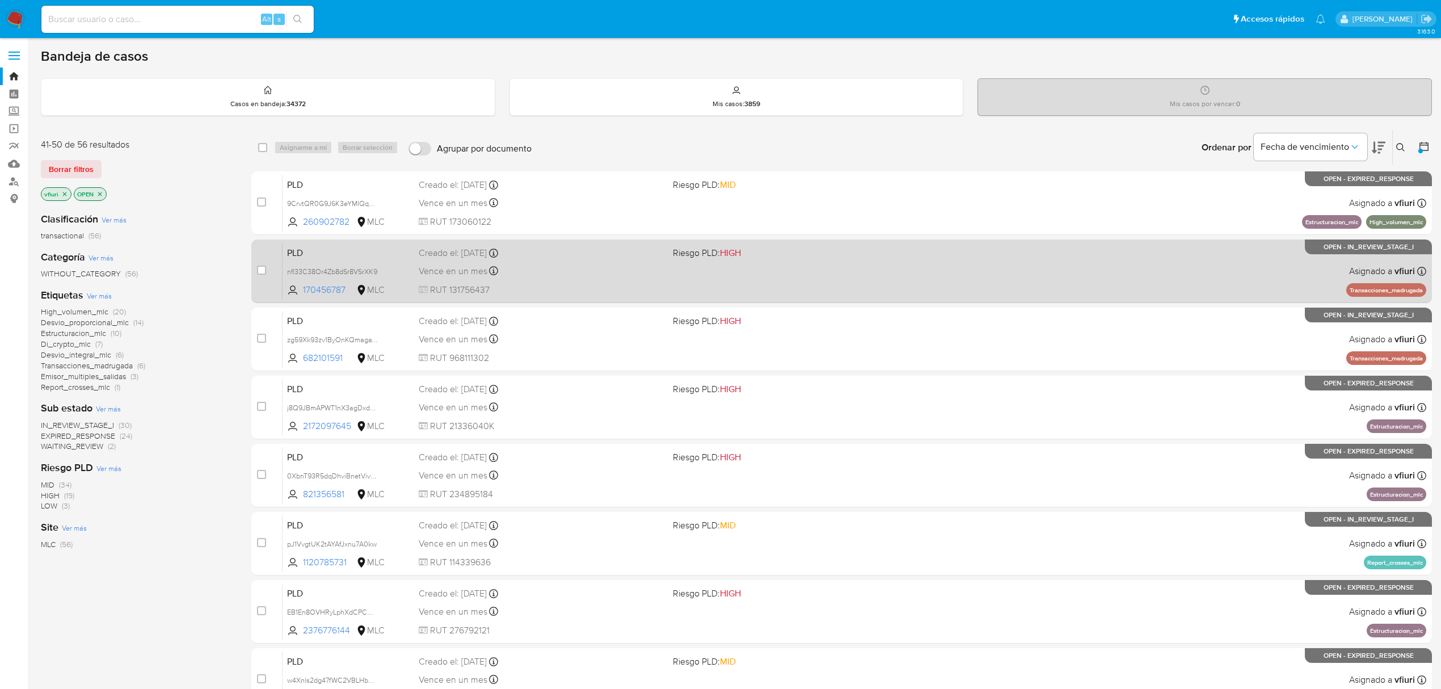
click at [949, 270] on div "PLD nfl33C38Or4Zb8dSr8VSrXK9 170456787 MLC Riesgo PLD: HIGH Creado el: 12/08/20…" at bounding box center [855, 270] width 1144 height 57
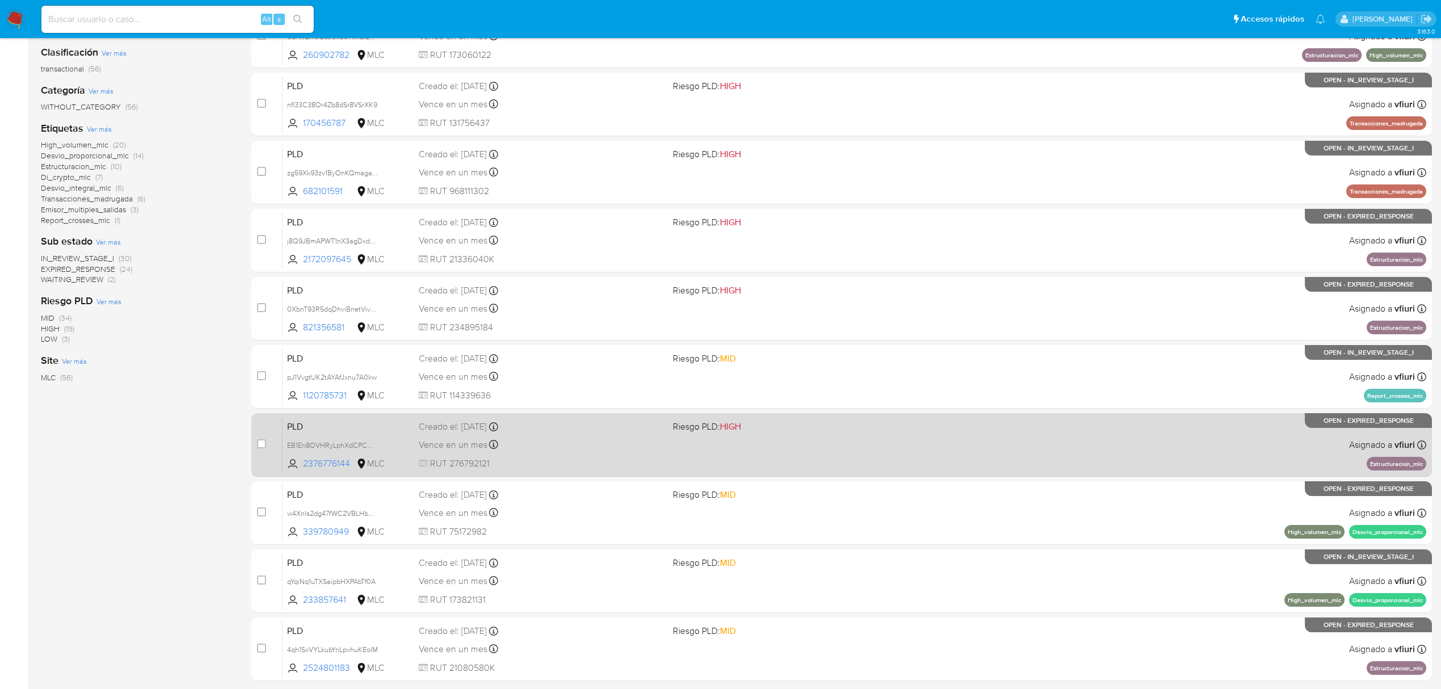
scroll to position [247, 0]
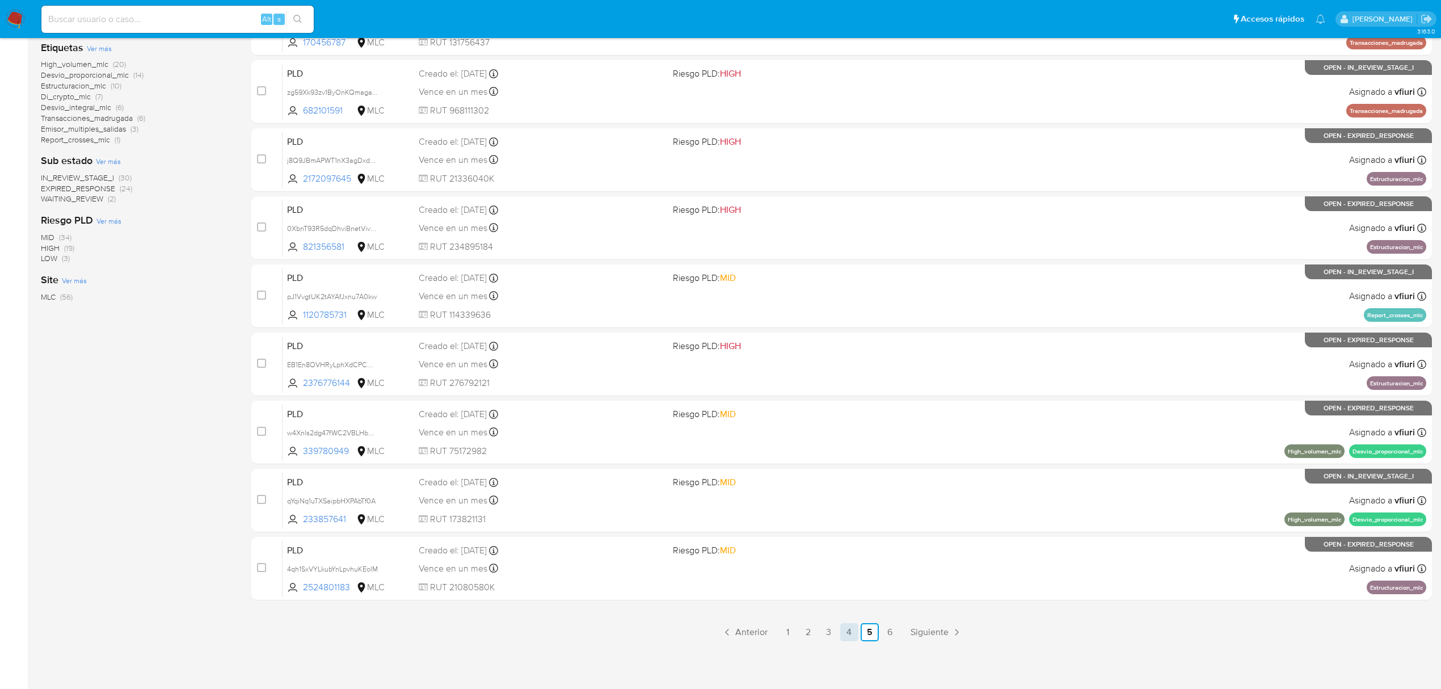
click at [845, 629] on link "4" at bounding box center [849, 632] width 18 height 18
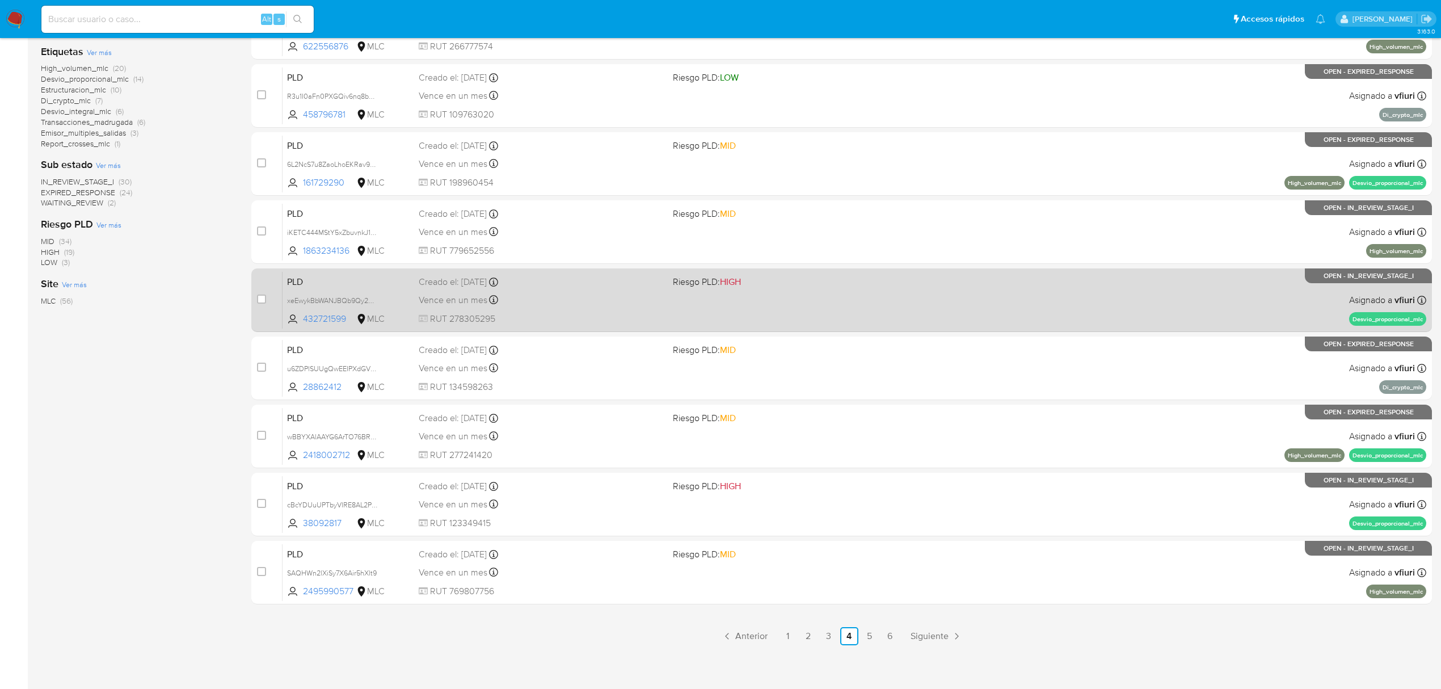
scroll to position [247, 0]
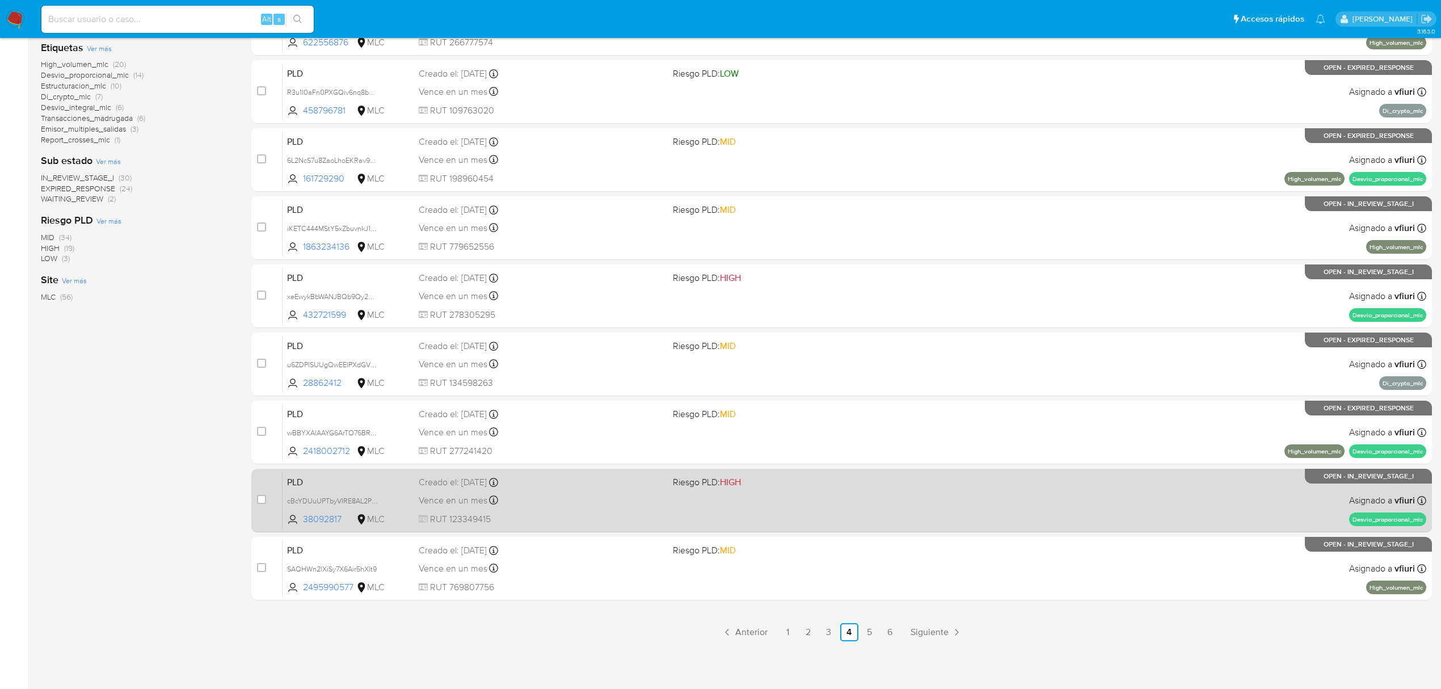
click at [813, 504] on div "PLD cBcYDUuUPTbyVIRE8AL2P1ts 38092817 MLC Riesgo PLD: HIGH Creado el: 12/08/202…" at bounding box center [855, 499] width 1144 height 57
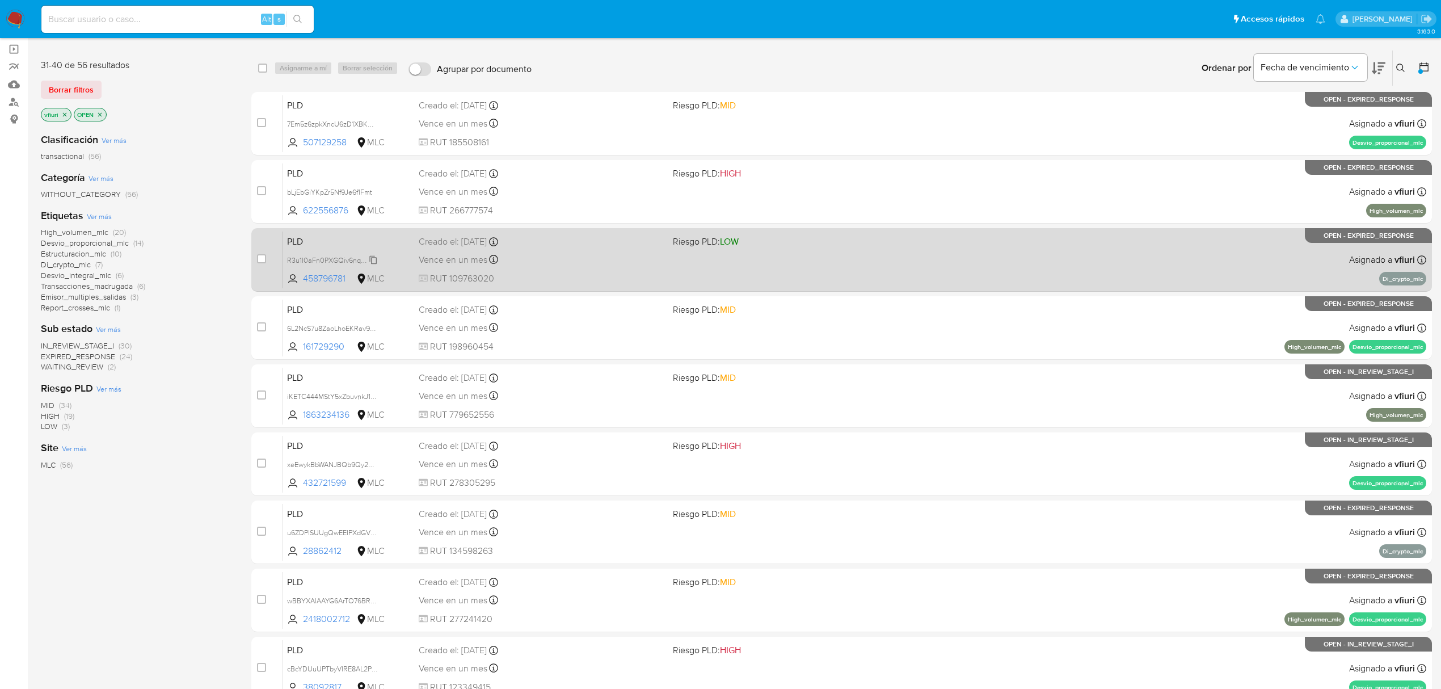
scroll to position [0, 0]
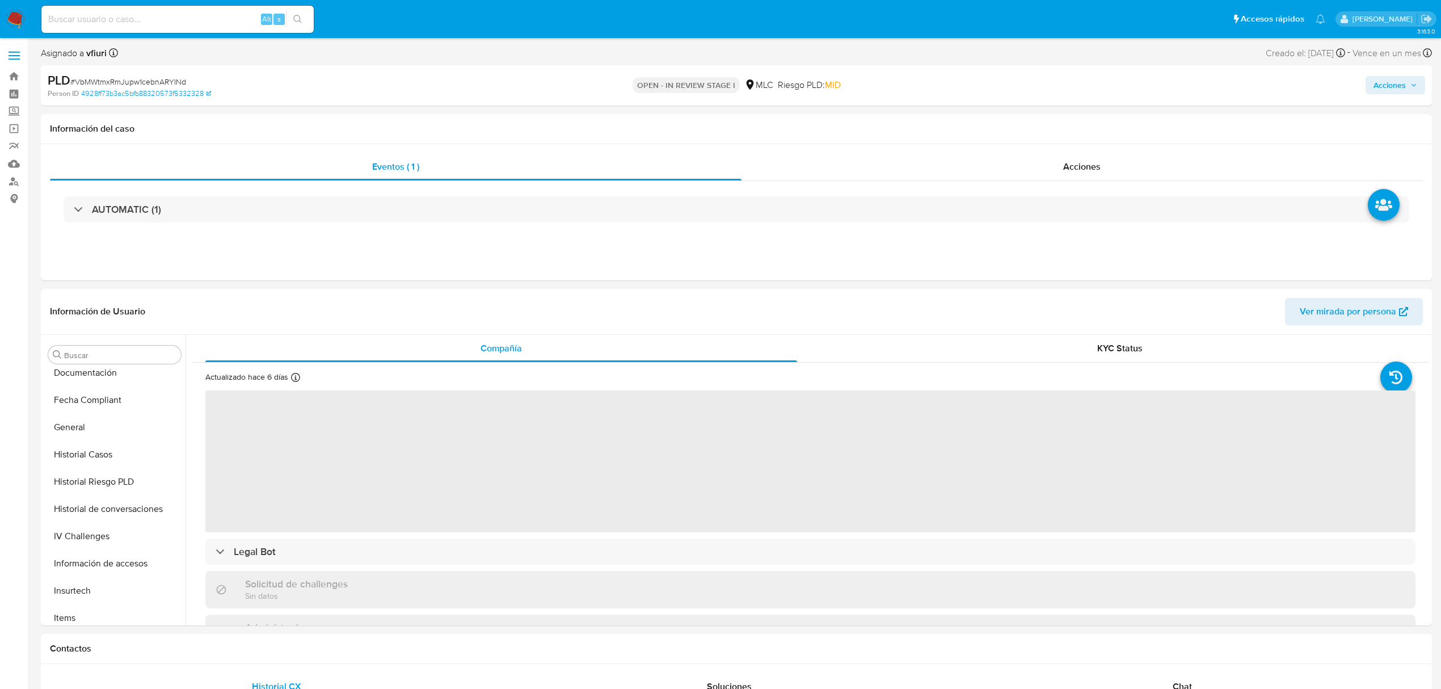
select select "10"
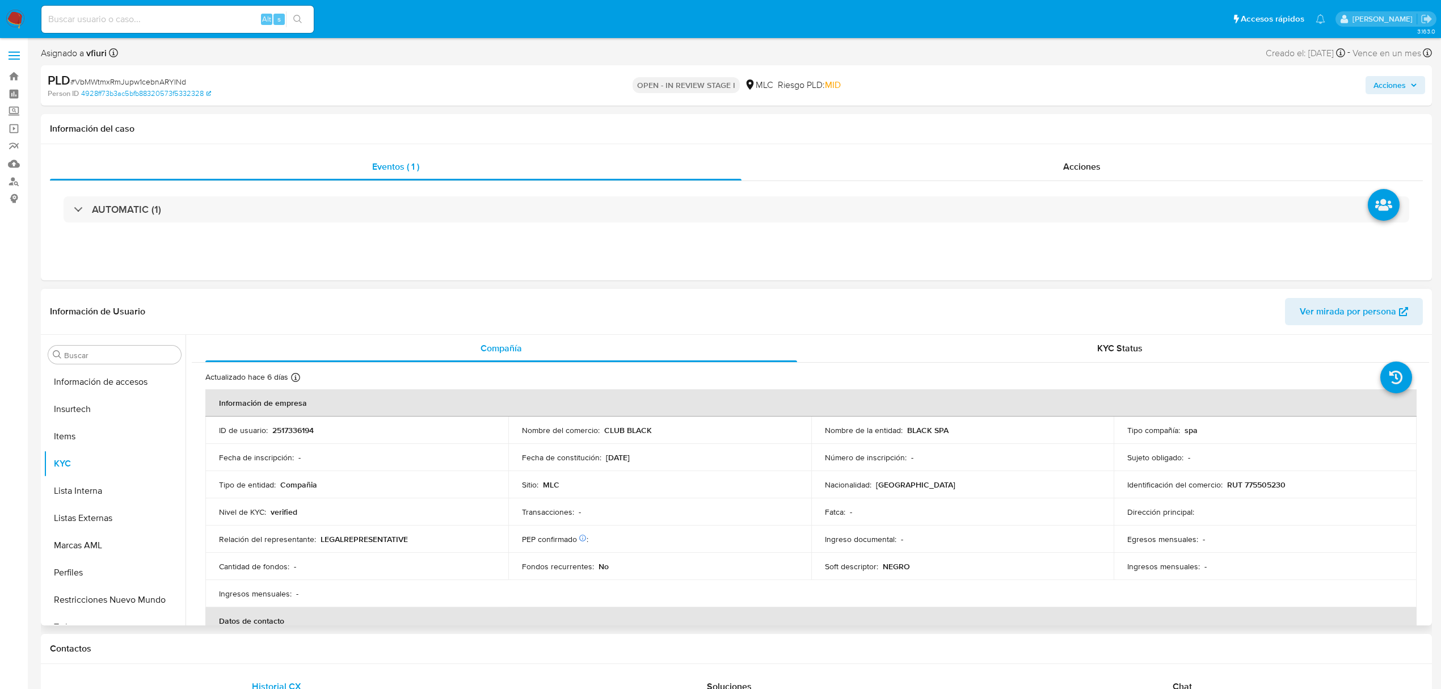
scroll to position [561, 0]
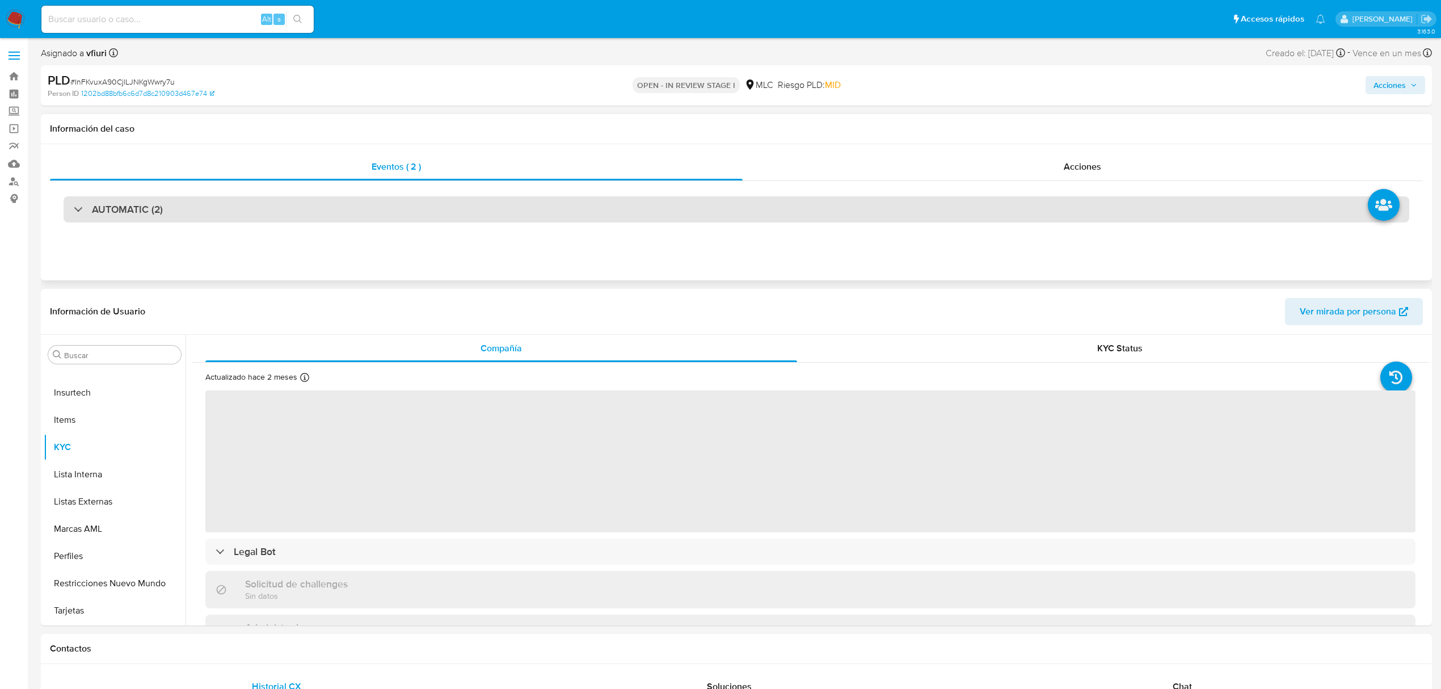
scroll to position [75, 0]
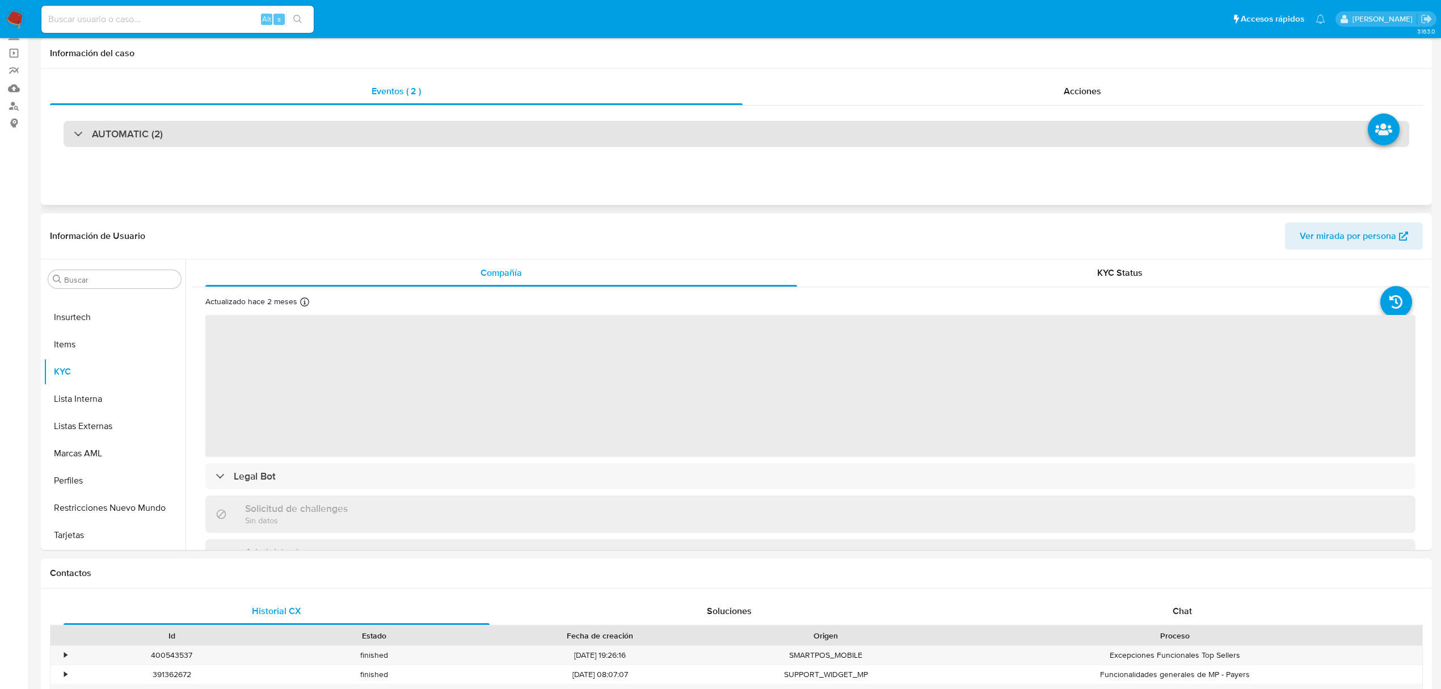
select select "10"
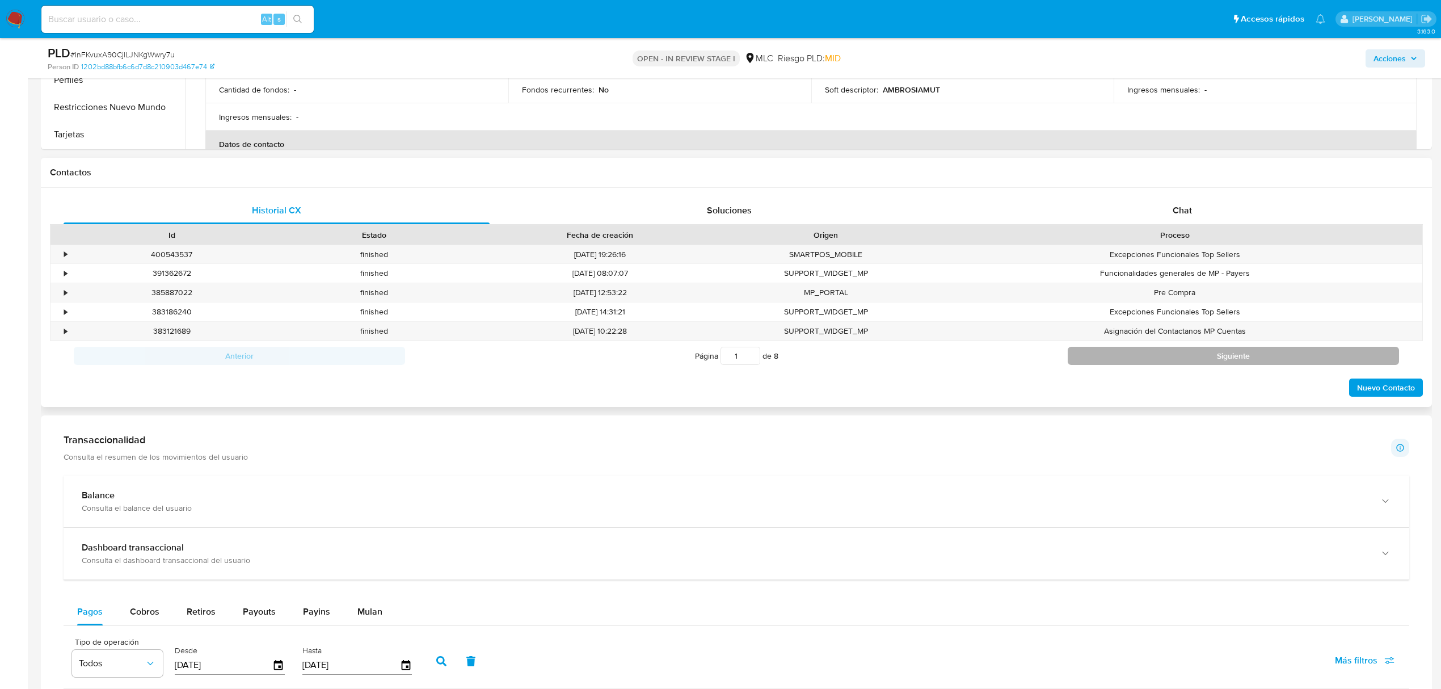
scroll to position [454, 0]
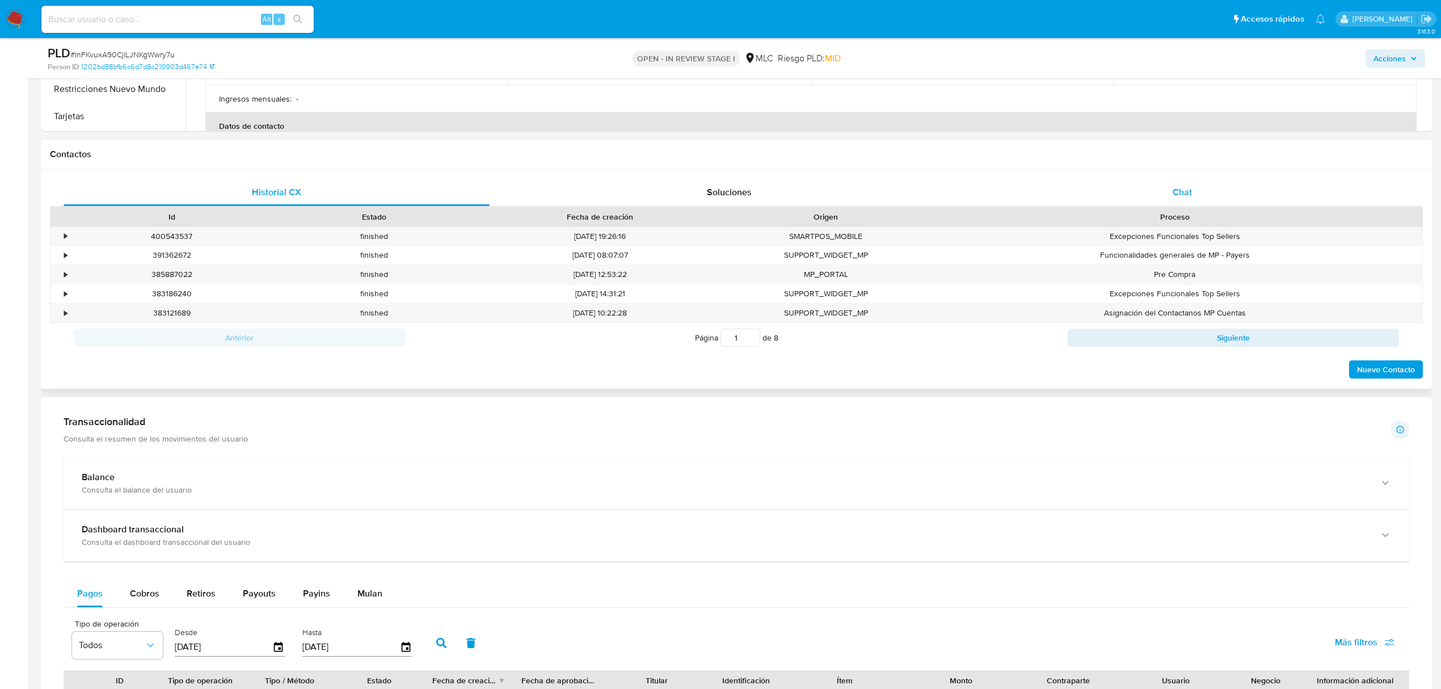
click at [1208, 182] on div "Chat" at bounding box center [1183, 192] width 426 height 27
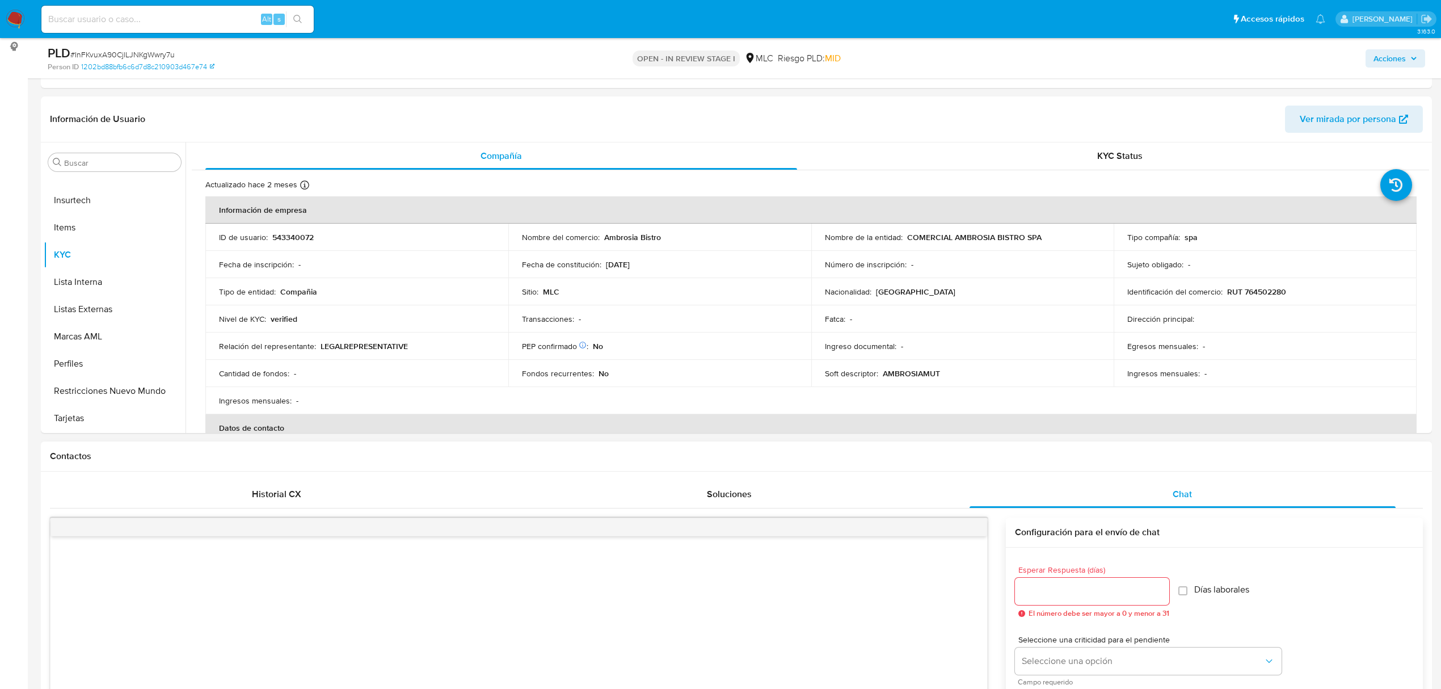
scroll to position [151, 0]
click at [289, 243] on p "543340072" at bounding box center [292, 238] width 41 height 10
copy p "543340072"
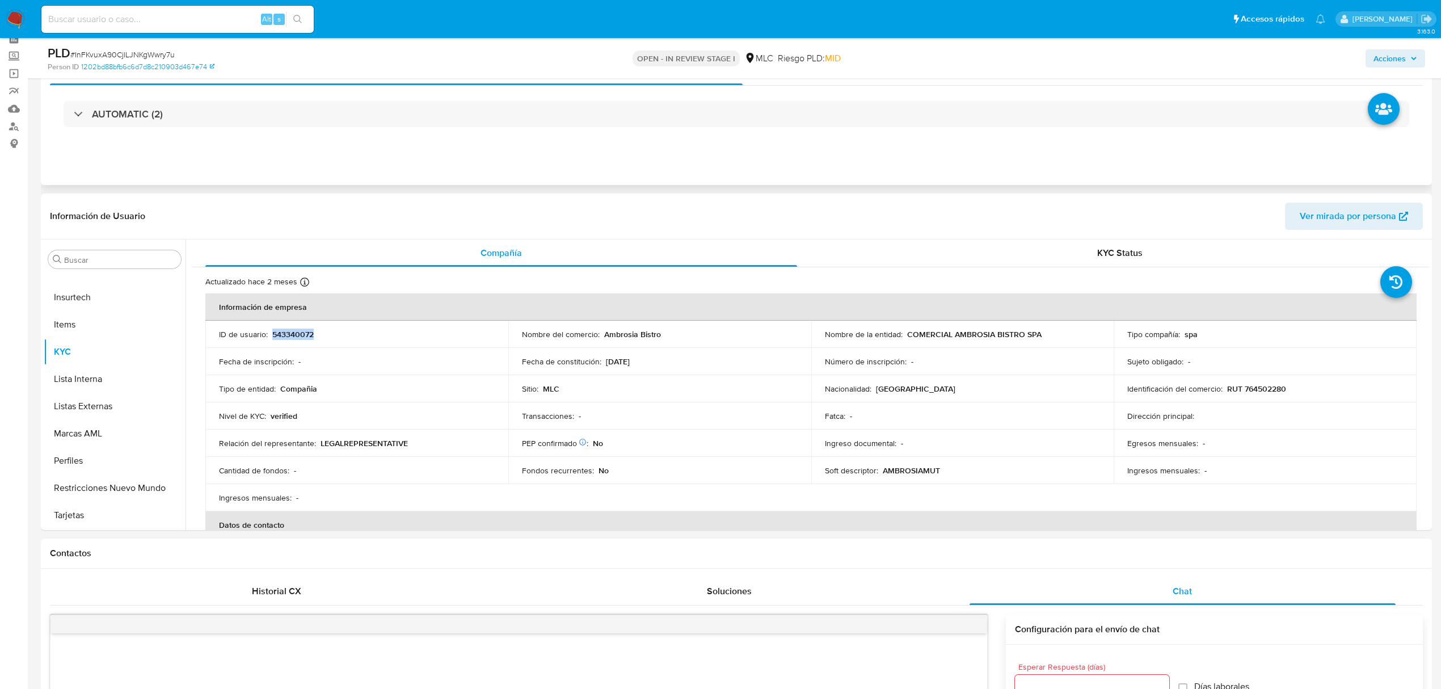
scroll to position [0, 0]
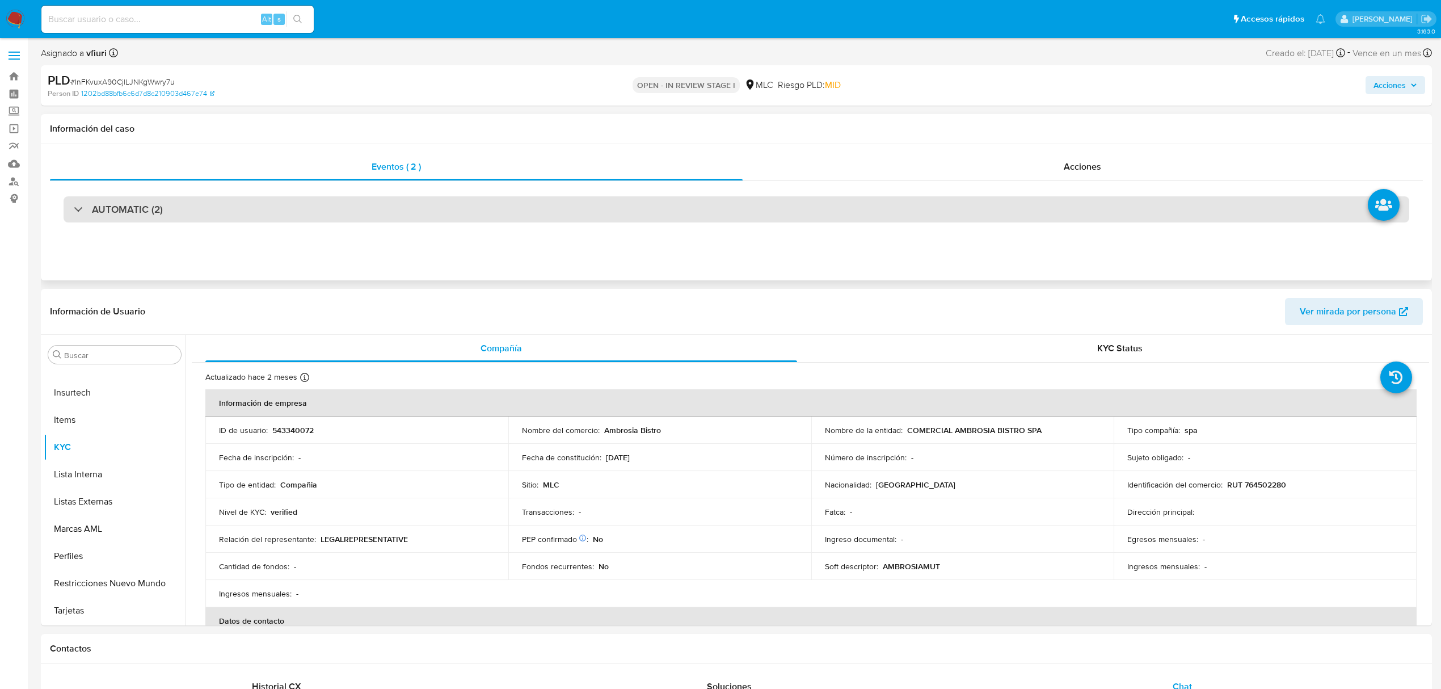
click at [118, 203] on h3 "AUTOMATIC (2)" at bounding box center [127, 209] width 71 height 12
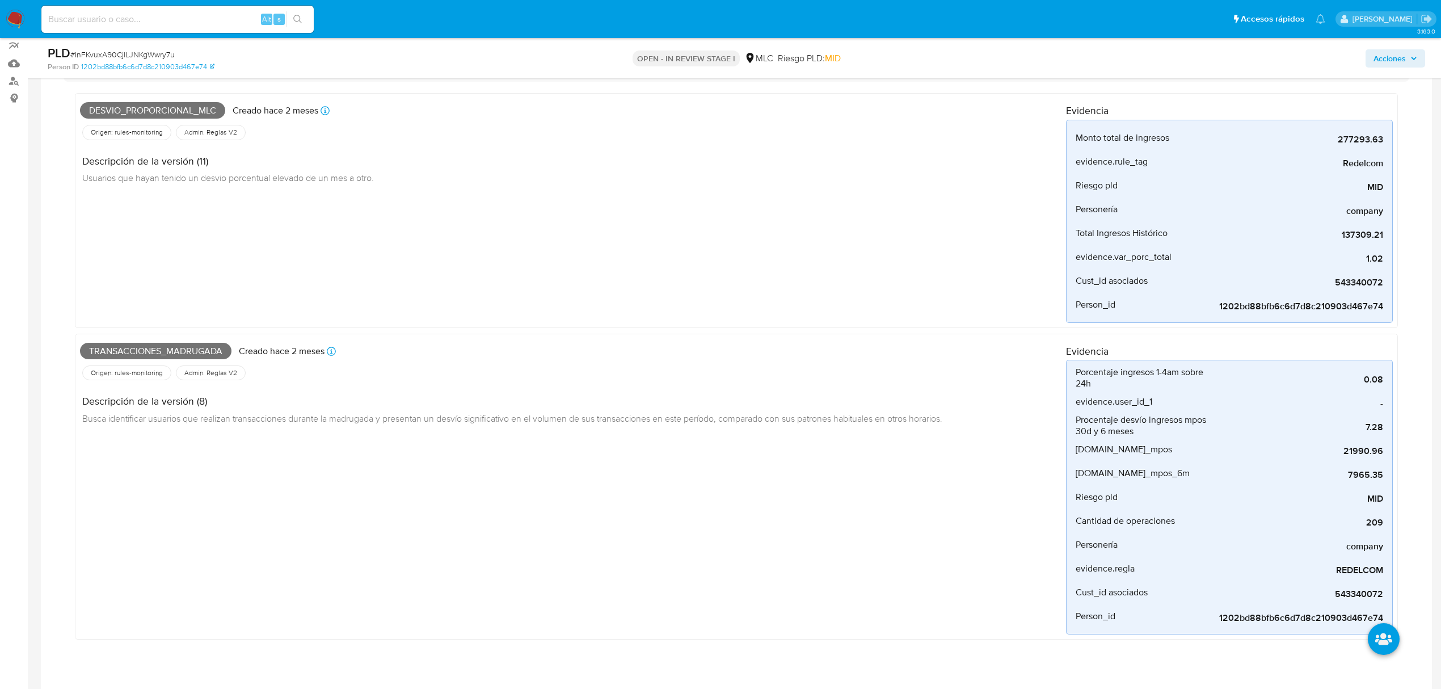
scroll to position [75, 0]
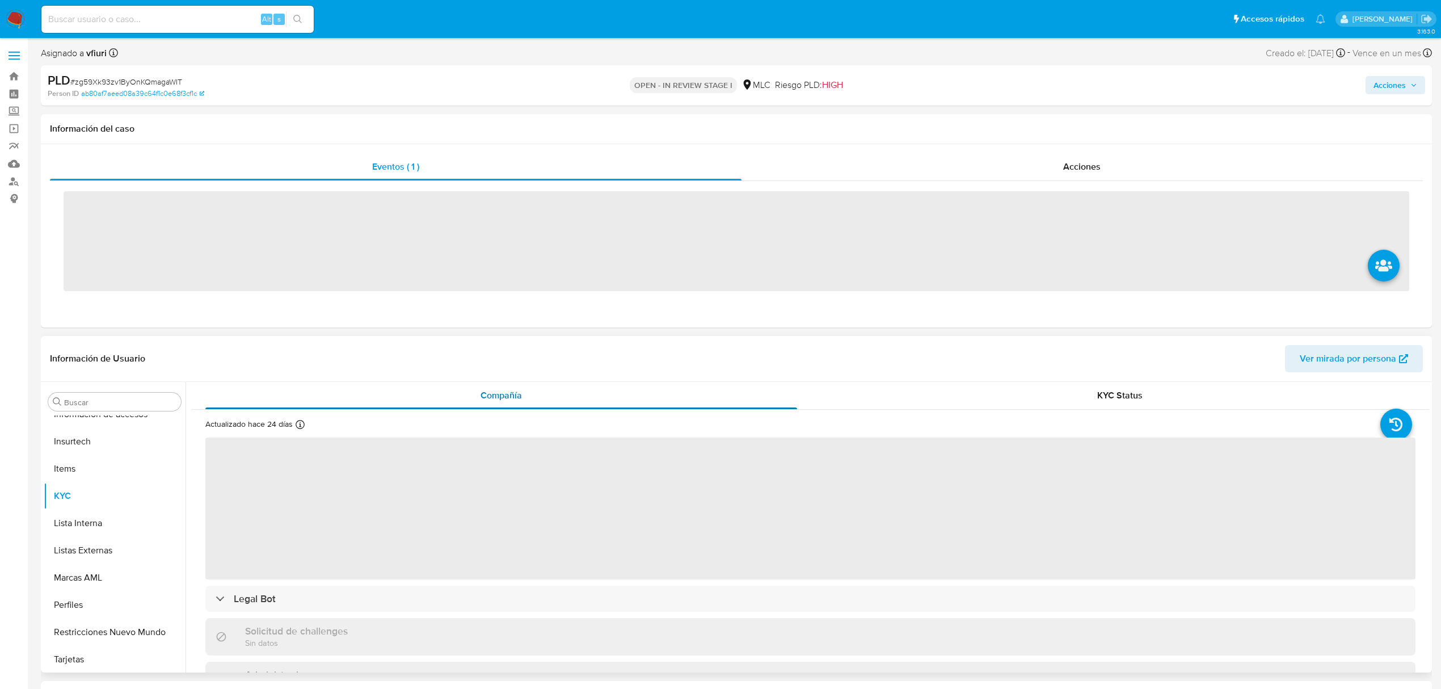
scroll to position [561, 0]
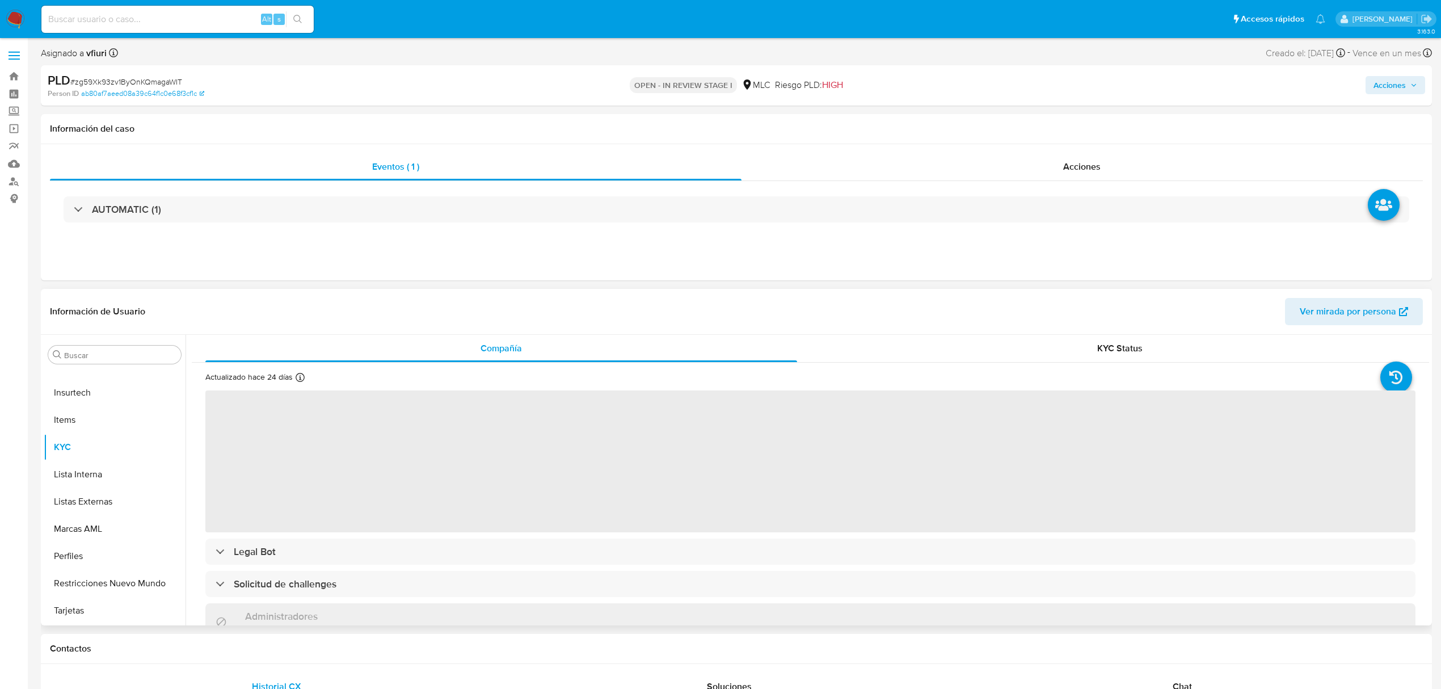
select select "10"
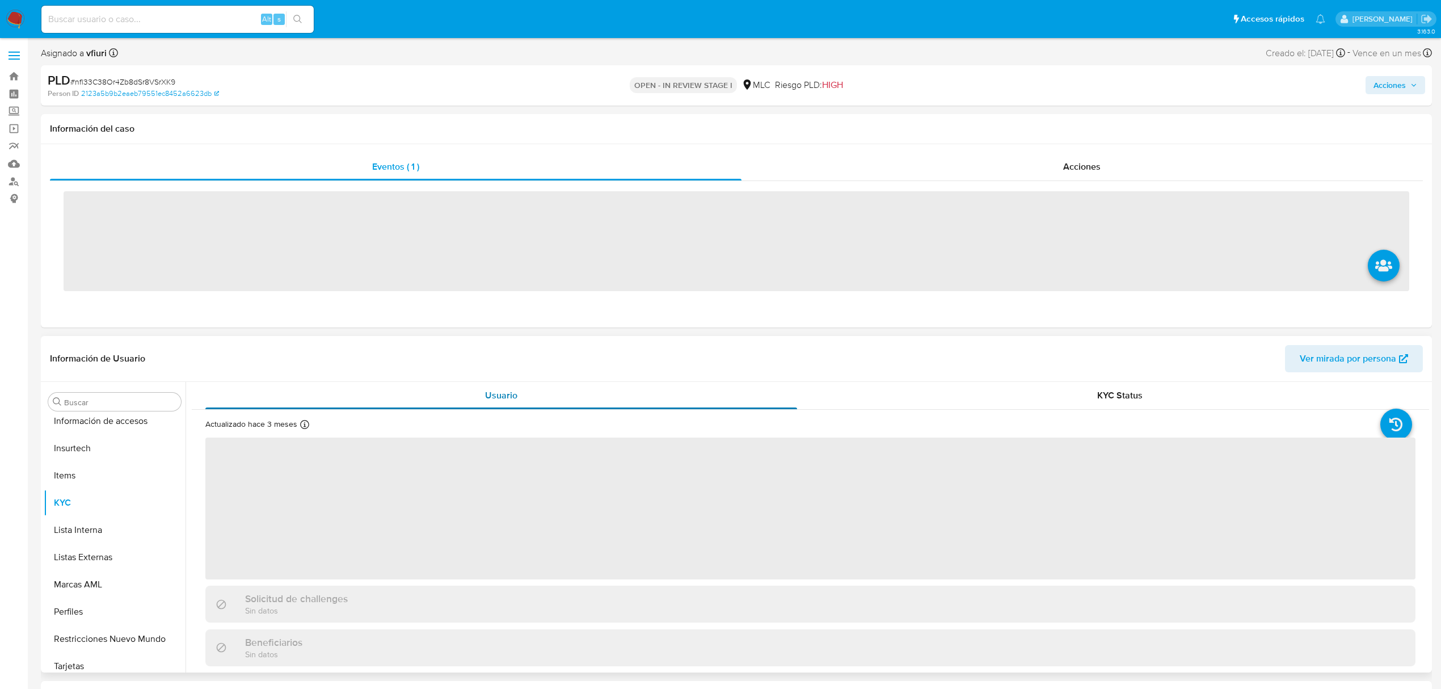
scroll to position [561, 0]
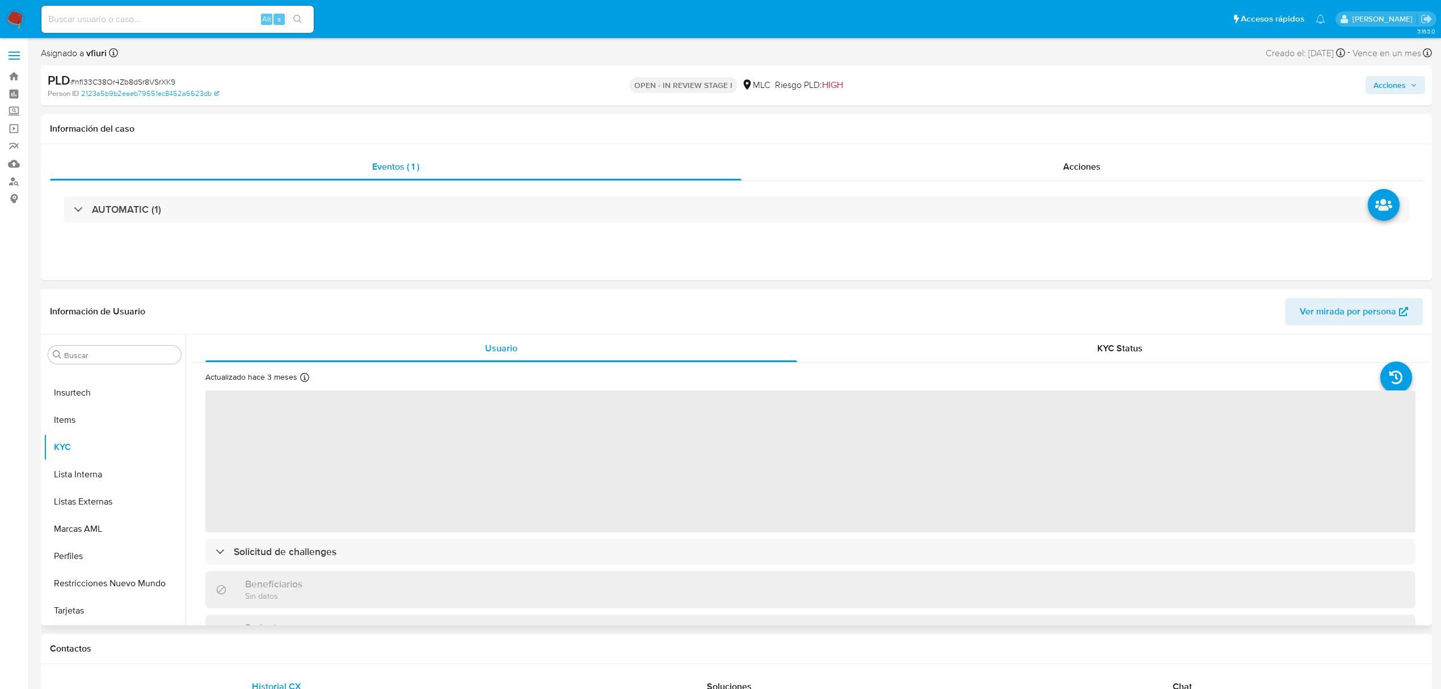
select select "10"
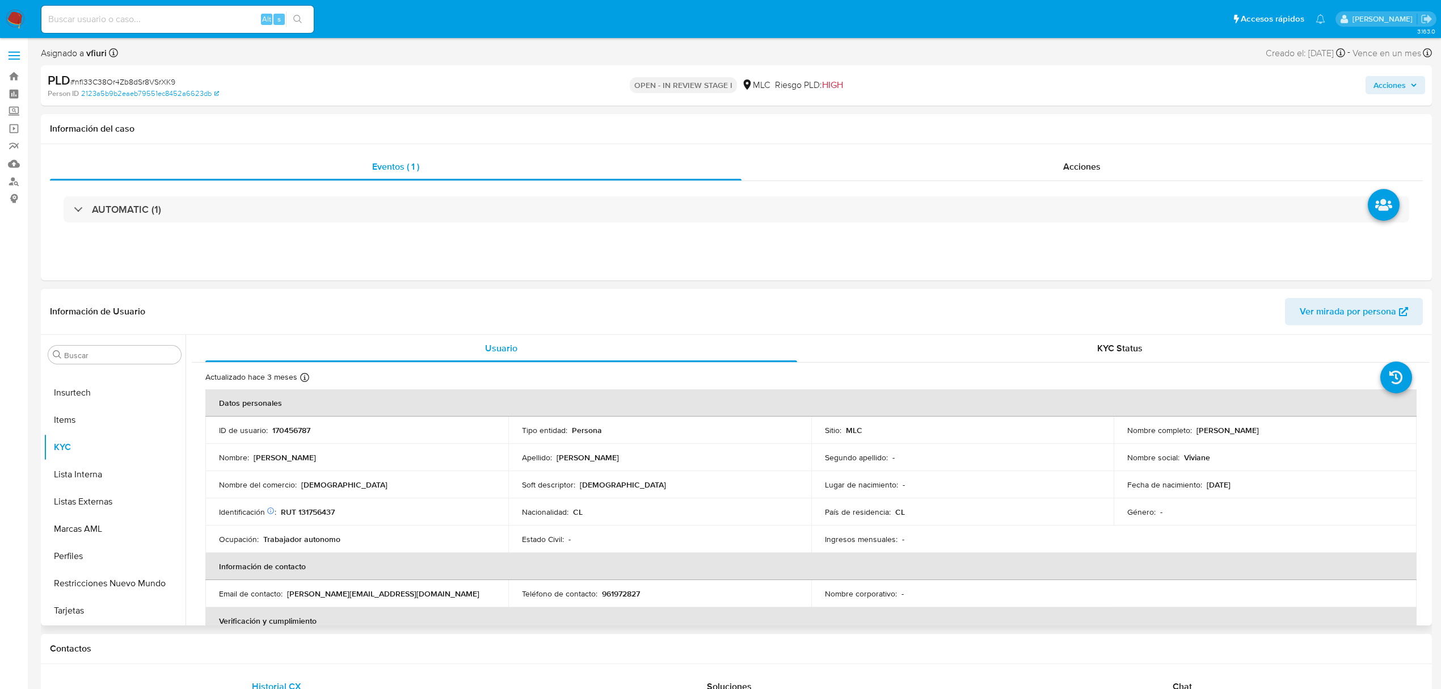
click at [295, 430] on p "170456787" at bounding box center [291, 430] width 38 height 10
copy p "170456787"
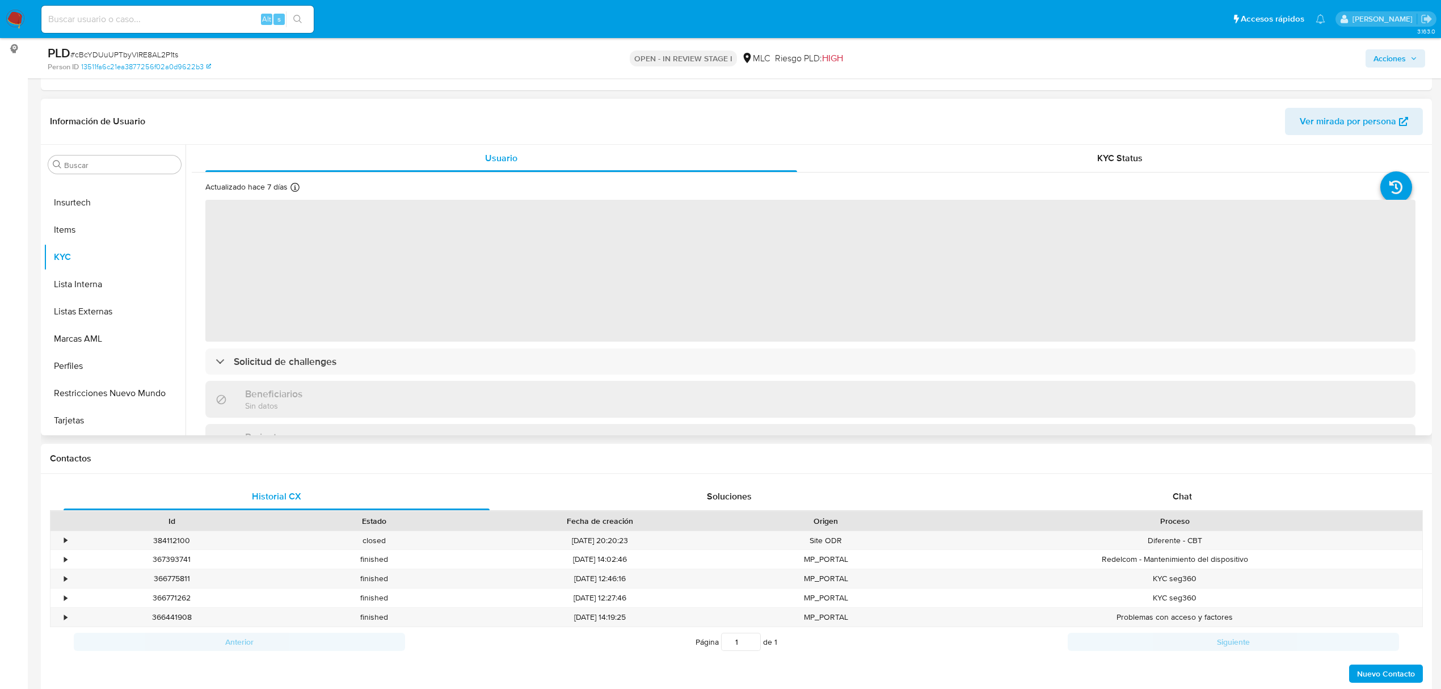
scroll to position [151, 0]
select select "10"
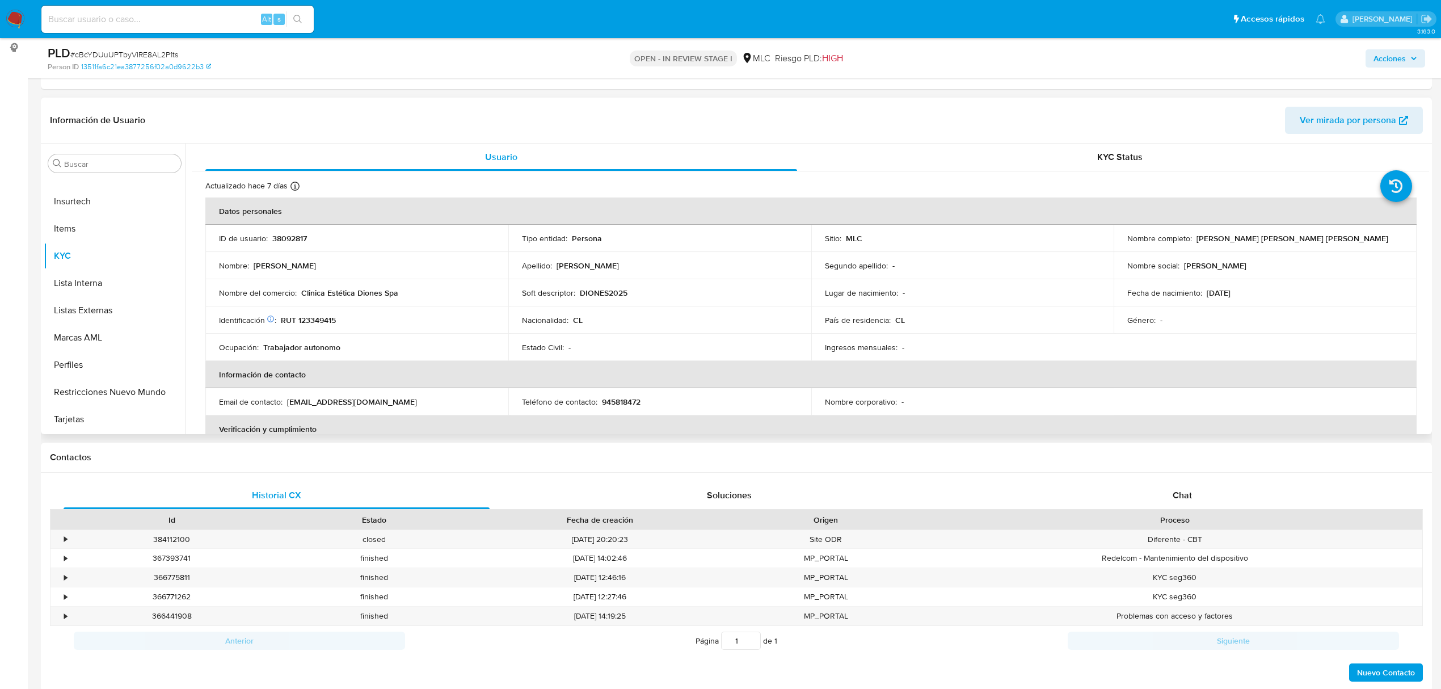
click at [298, 236] on p "38092817" at bounding box center [289, 238] width 35 height 10
copy p "38092817"
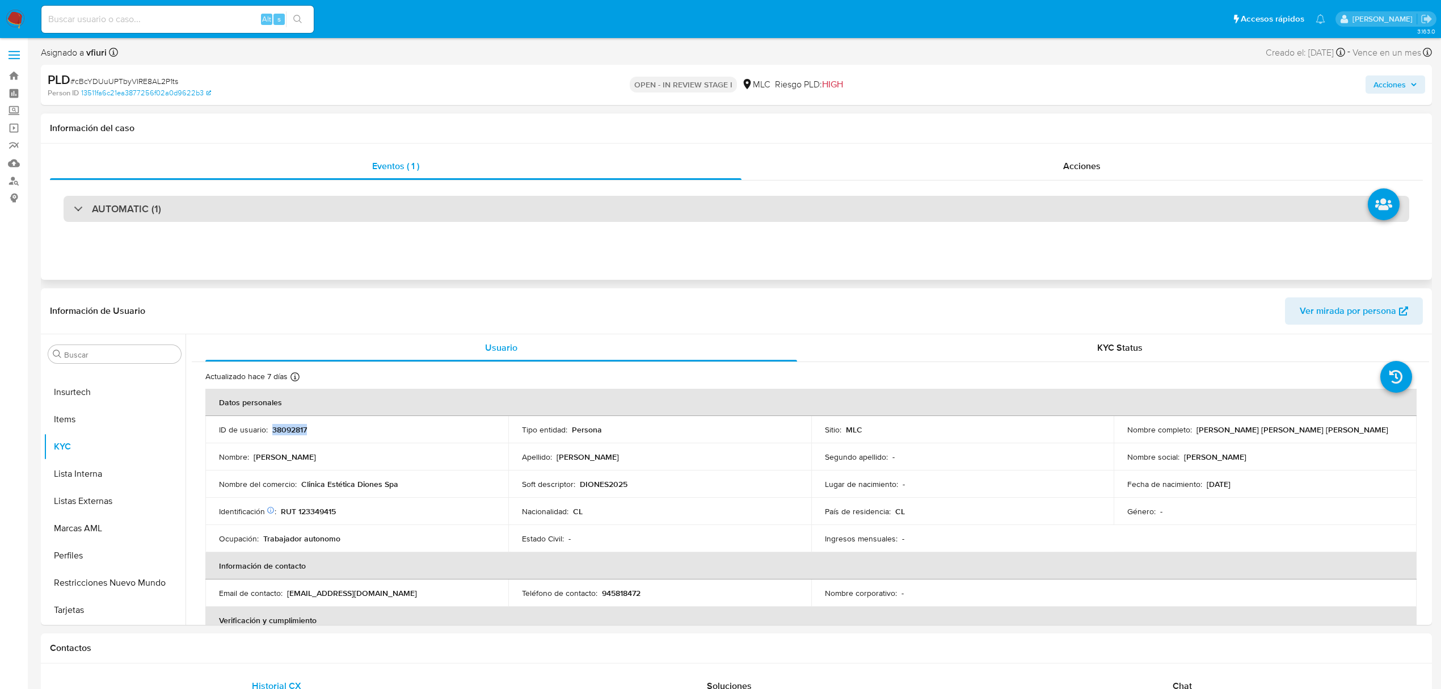
scroll to position [0, 0]
click at [248, 212] on div "AUTOMATIC (1)" at bounding box center [737, 209] width 1346 height 26
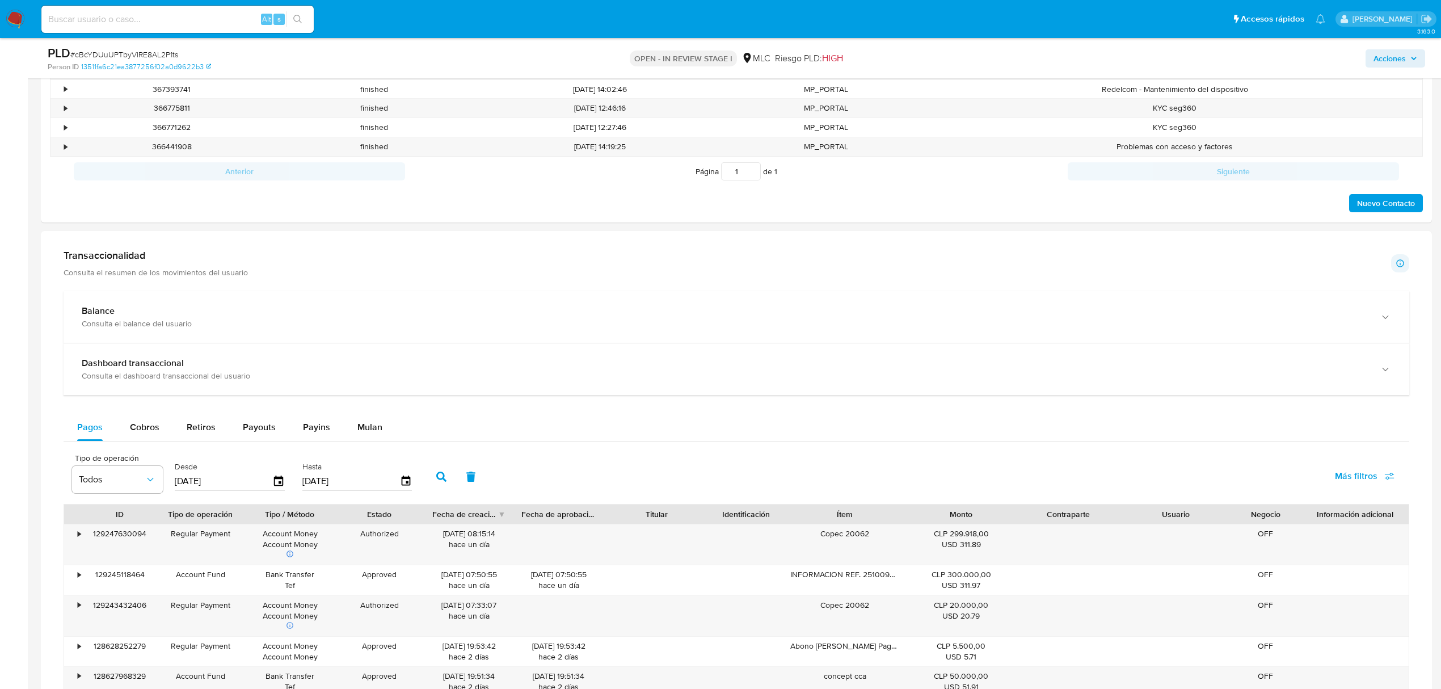
scroll to position [983, 0]
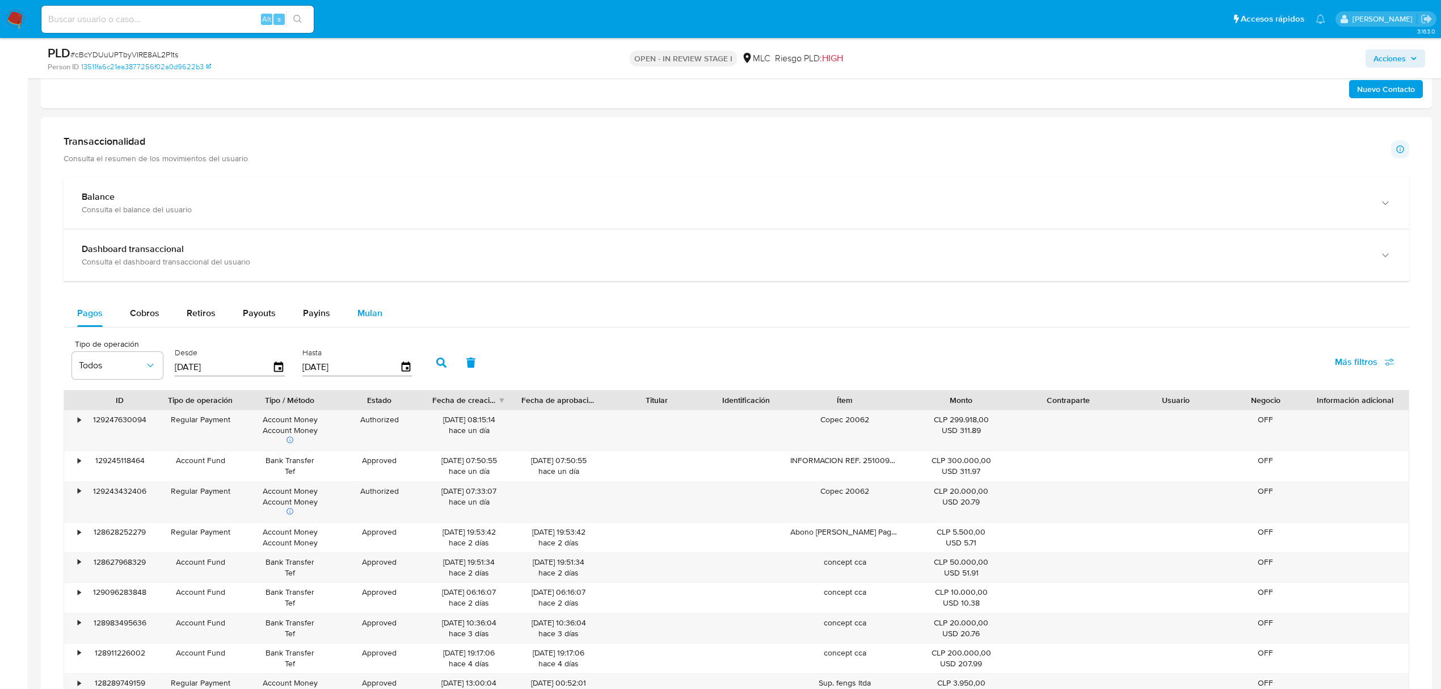
click at [369, 325] on div "Mulan" at bounding box center [369, 313] width 25 height 27
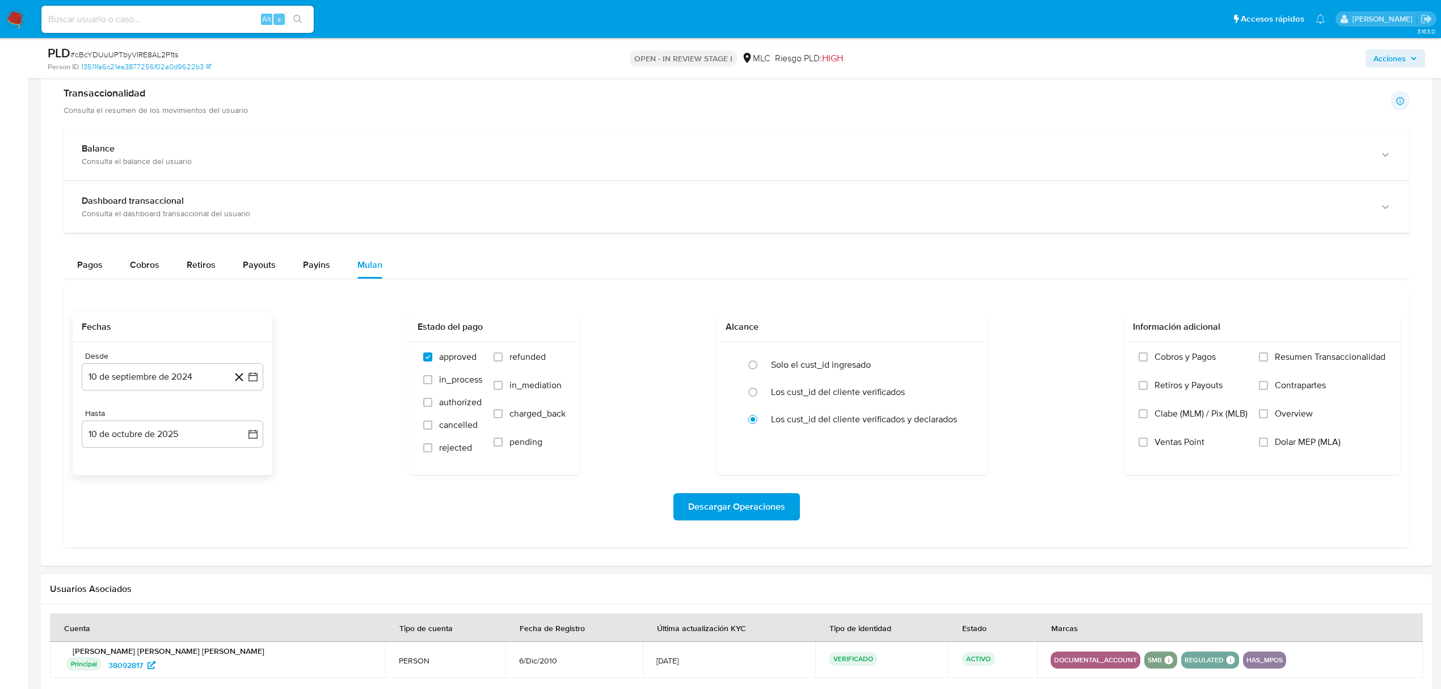
scroll to position [1059, 0]
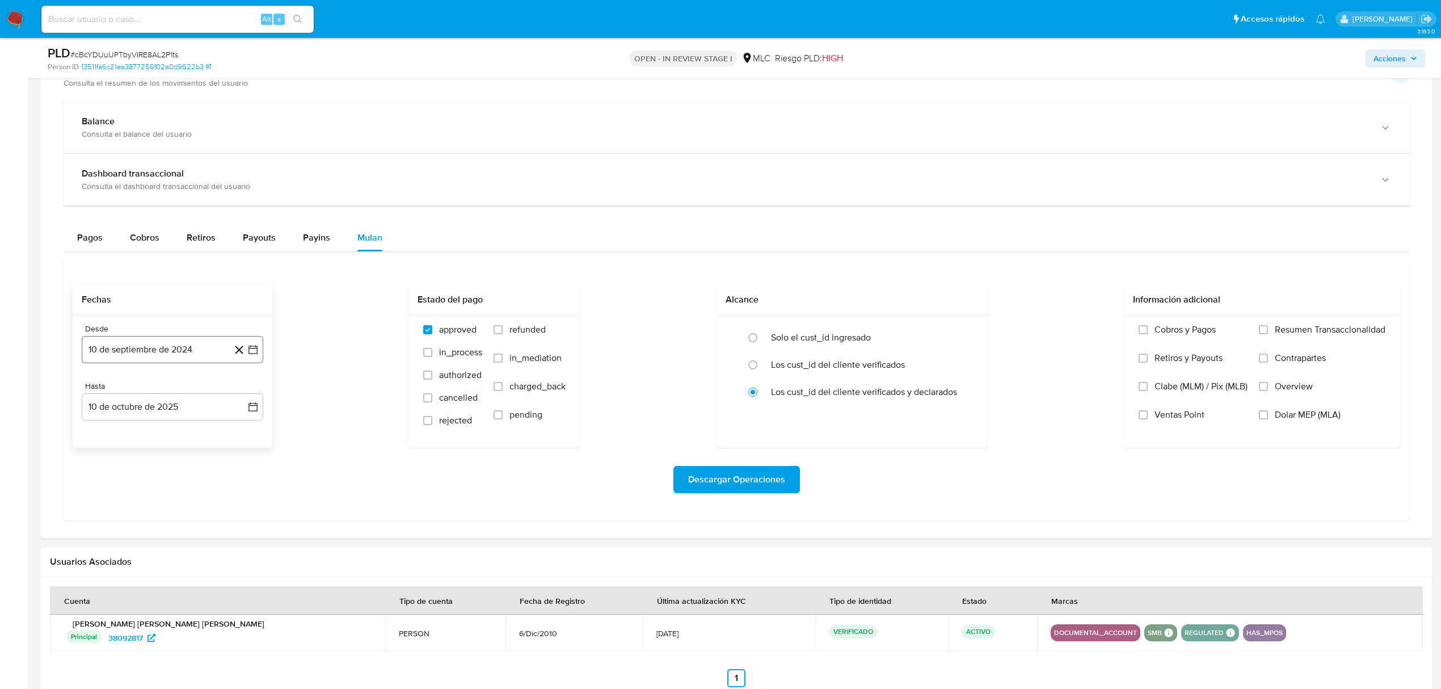
click at [250, 354] on icon "button" at bounding box center [252, 349] width 9 height 9
click at [146, 532] on button "25" at bounding box center [150, 524] width 18 height 18
click at [255, 412] on icon "button" at bounding box center [252, 406] width 11 height 11
click at [100, 452] on icon "Mes anterior" at bounding box center [101, 448] width 5 height 8
click at [148, 566] on button "24" at bounding box center [150, 558] width 18 height 18
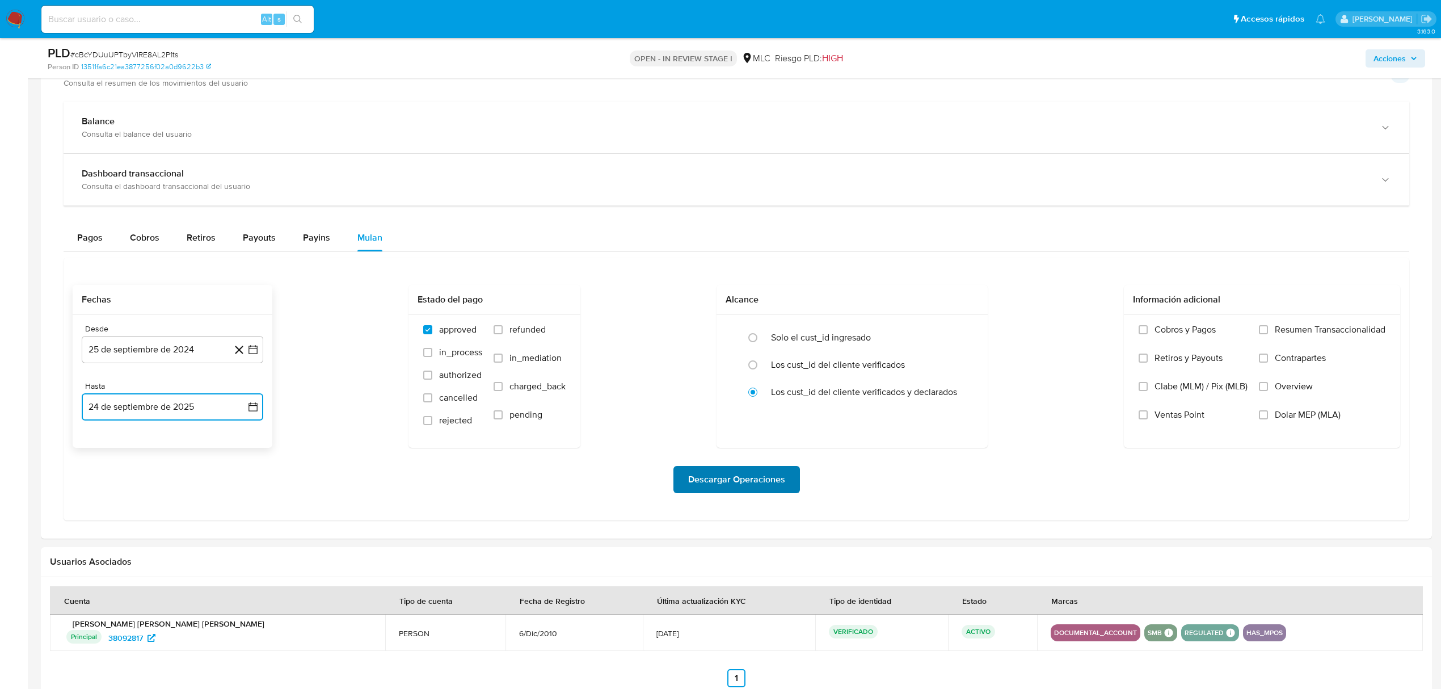
click at [782, 482] on span "Descargar Operaciones" at bounding box center [736, 479] width 97 height 25
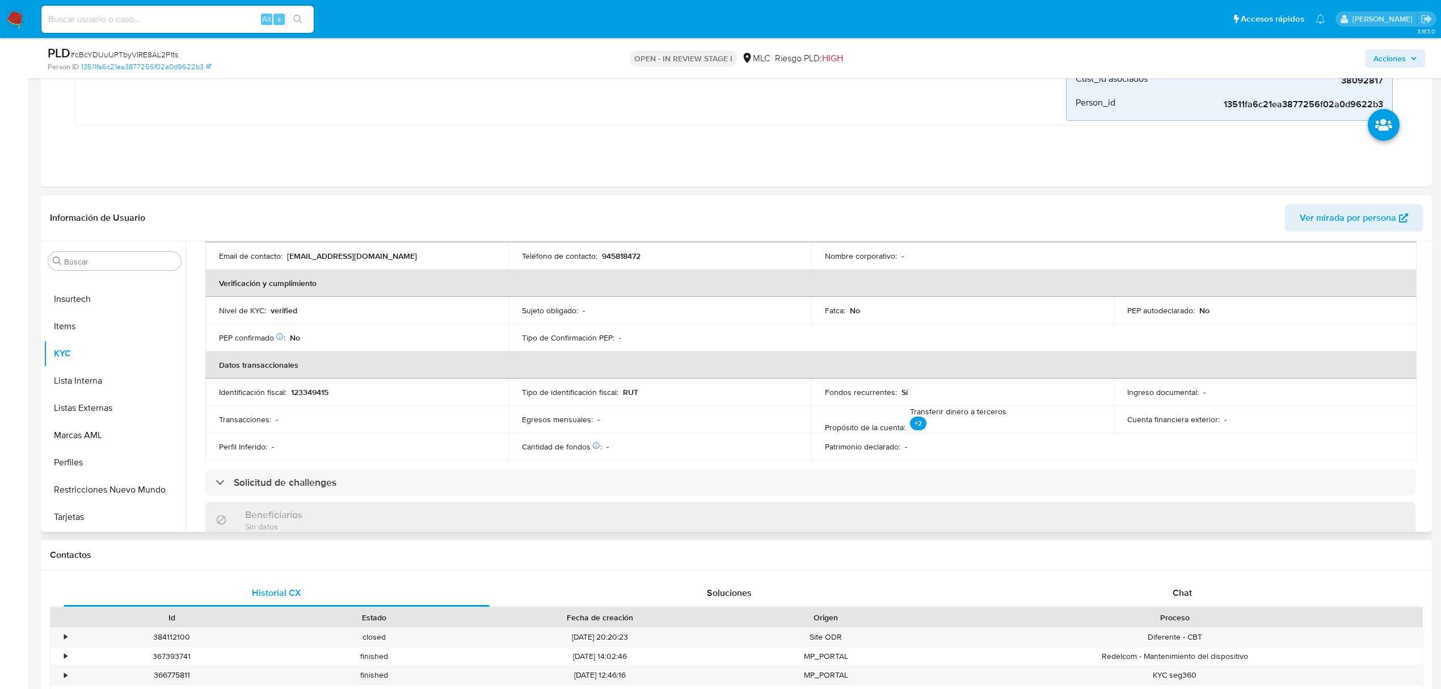
scroll to position [0, 0]
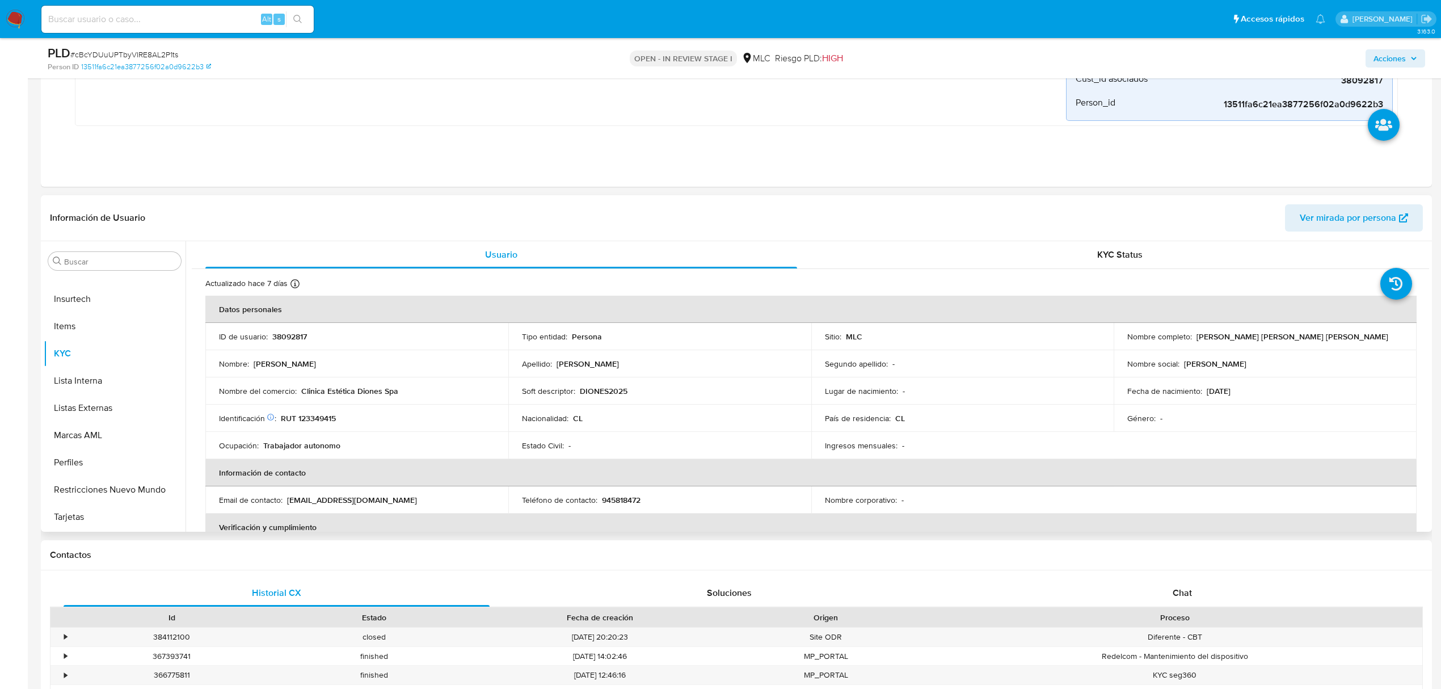
click at [300, 337] on p "38092817" at bounding box center [289, 336] width 35 height 10
copy p "38092817"
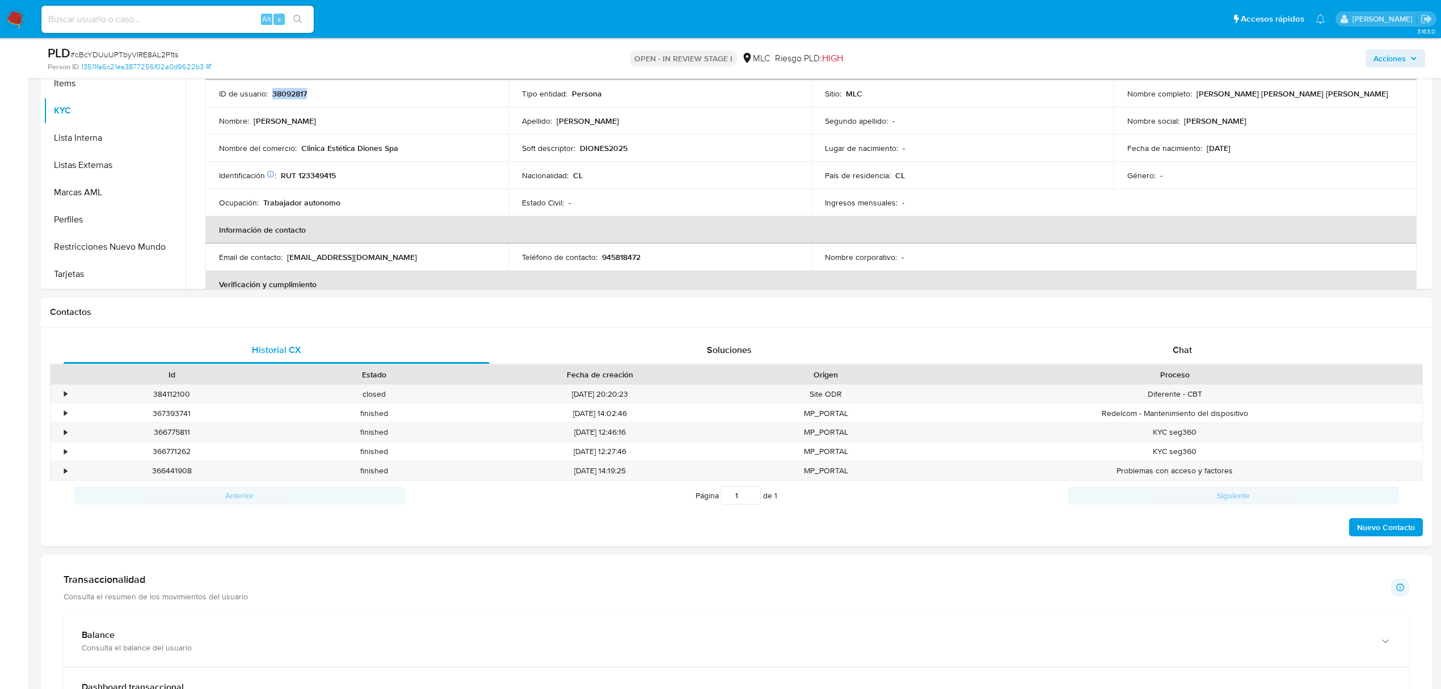
scroll to position [302, 0]
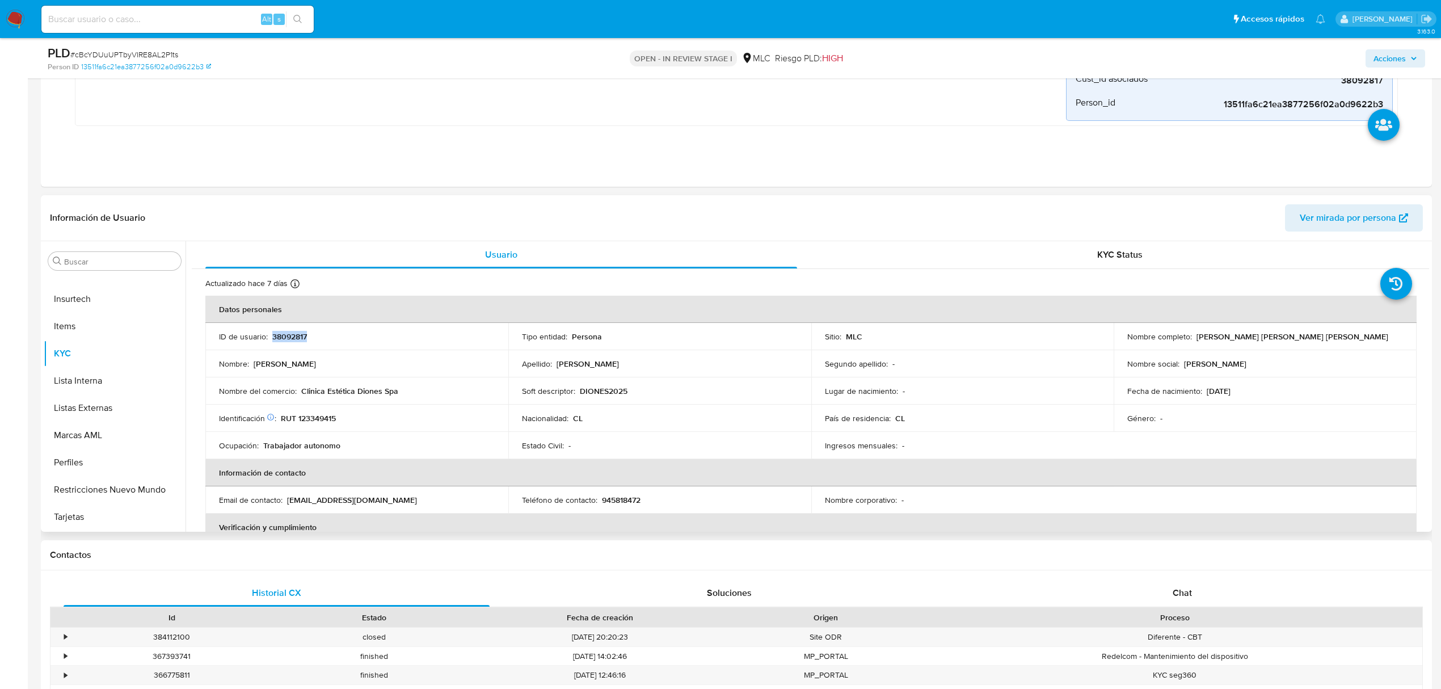
copy p "38092817"
click at [153, 49] on span "# cBcYDUuUPTbyVIRE8AL2P1ts" at bounding box center [124, 54] width 108 height 11
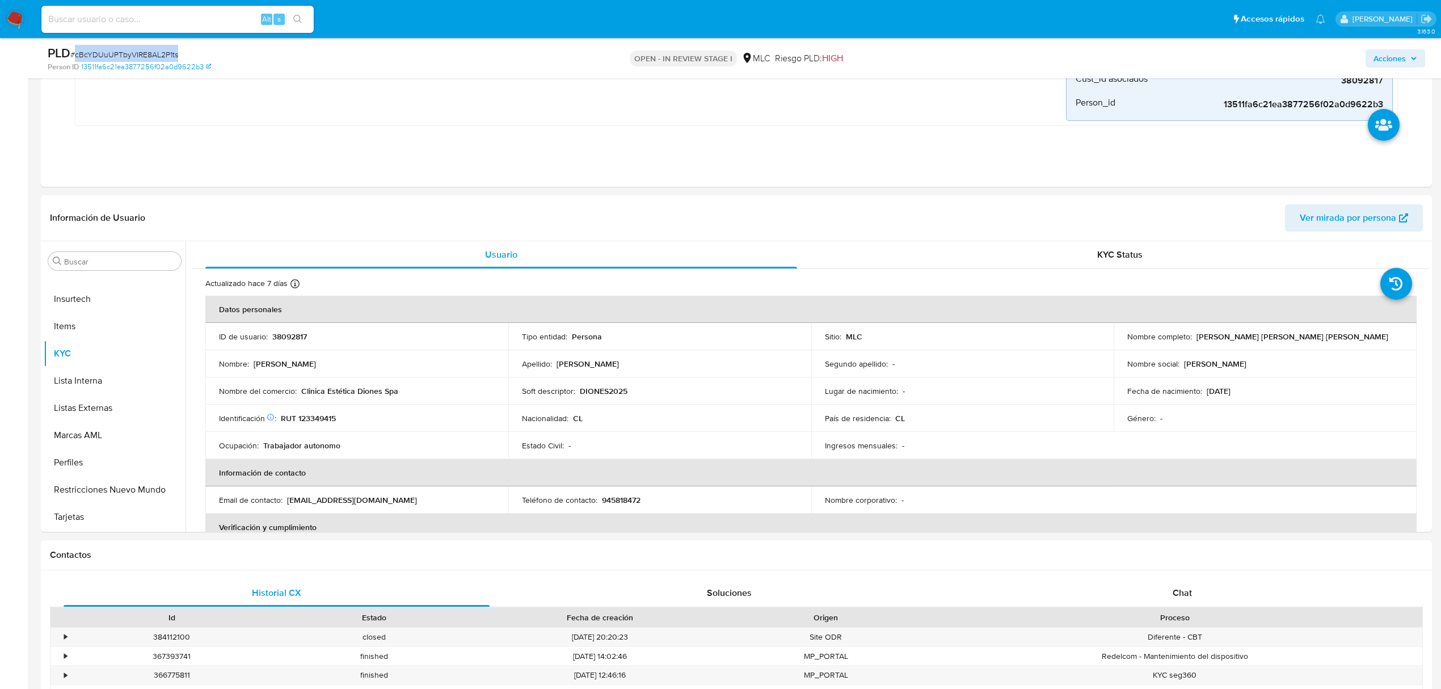
copy span "cBcYDUuUPTbyVIRE8AL2P1ts"
click at [329, 416] on p "RUT 123349415" at bounding box center [308, 418] width 55 height 10
copy p "123349415"
click at [325, 416] on p "RUT 123349415" at bounding box center [308, 418] width 55 height 10
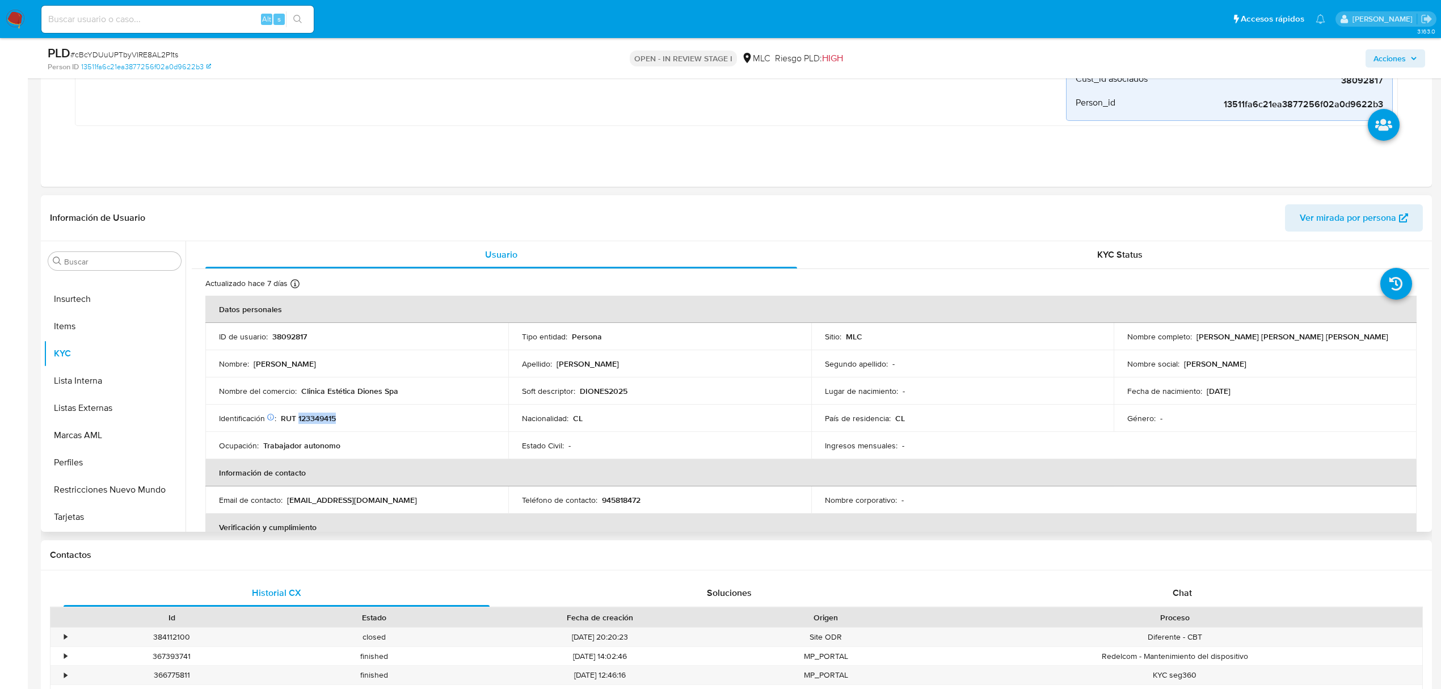
click at [325, 416] on p "RUT 123349415" at bounding box center [308, 418] width 55 height 10
copy p "123349415"
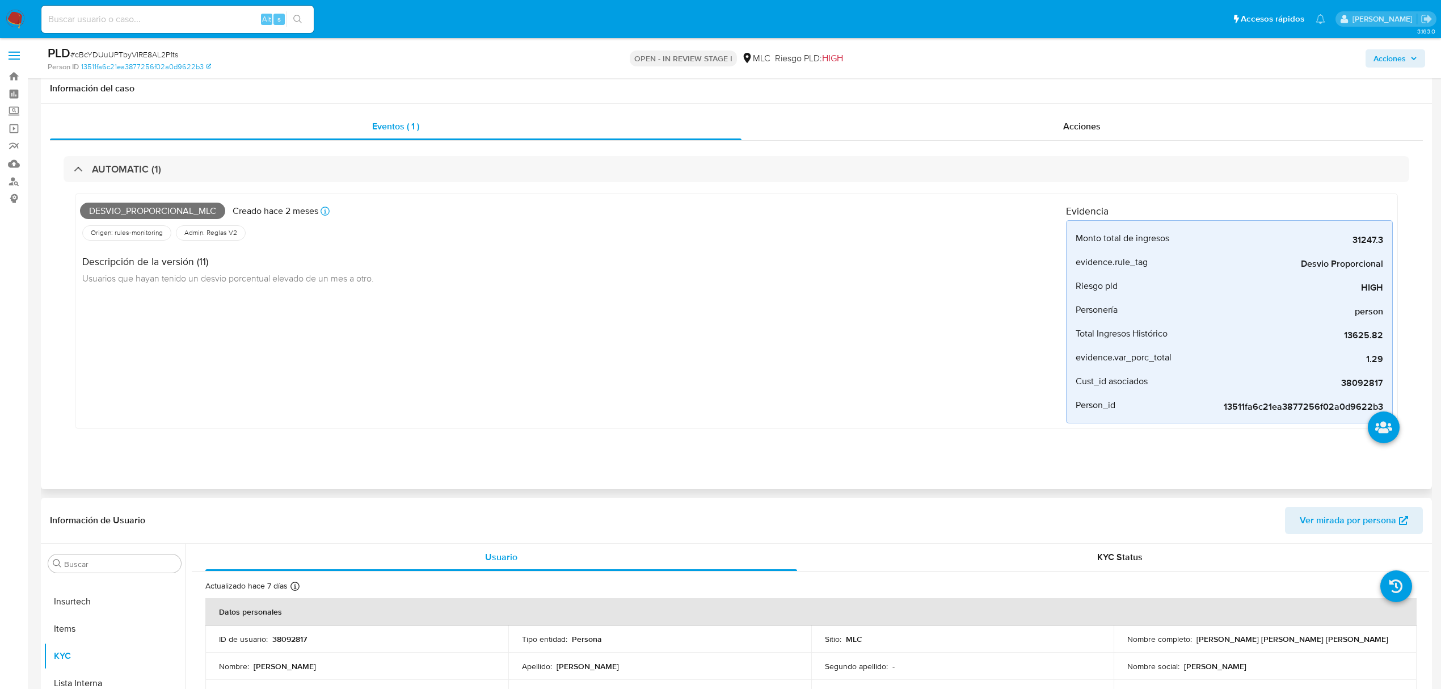
scroll to position [378, 0]
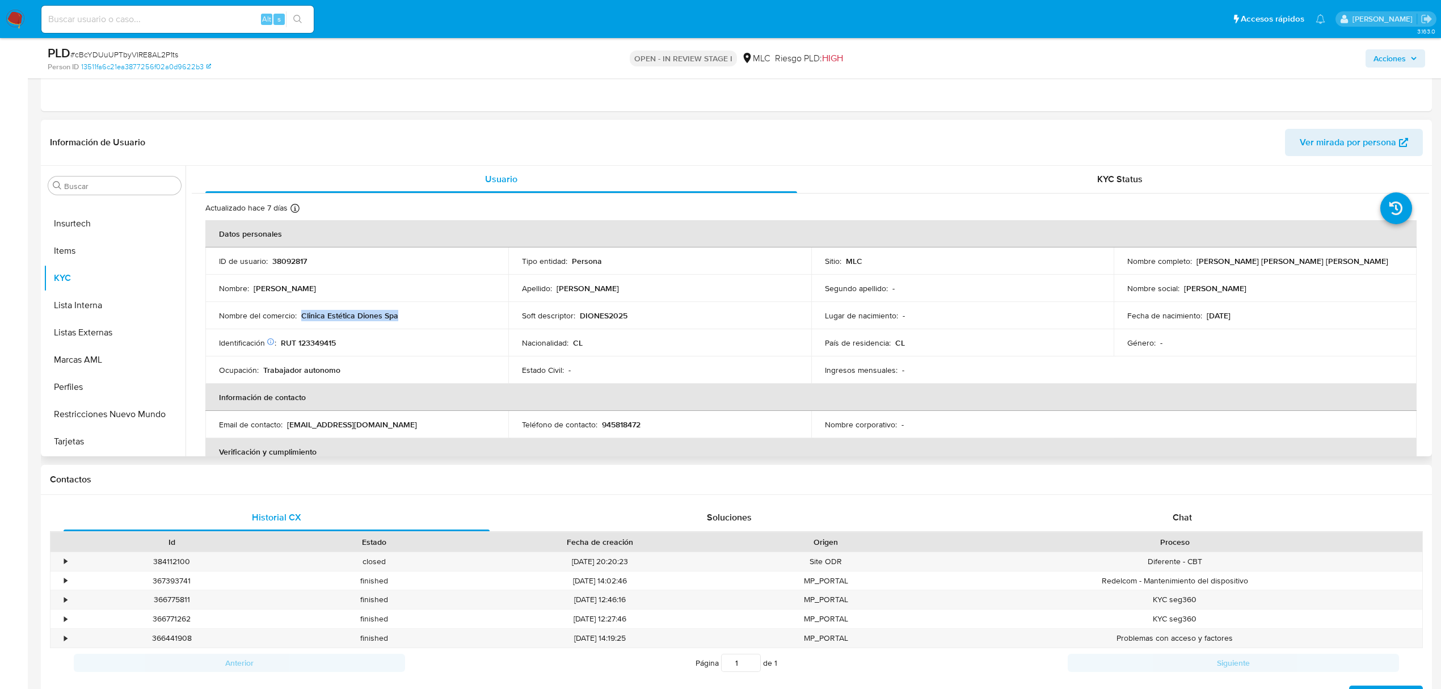
drag, startPoint x: 300, startPoint y: 319, endPoint x: 398, endPoint y: 319, distance: 97.6
click at [398, 319] on div "Nombre del comercio : Clinica Estética Diones Spa" at bounding box center [357, 315] width 276 height 10
click at [397, 318] on div "Nombre del comercio : Clinica Estética Diones Spa" at bounding box center [357, 315] width 276 height 10
copy p "Clinica Estética Diones Spa"
drag, startPoint x: 1195, startPoint y: 260, endPoint x: 1287, endPoint y: 268, distance: 92.3
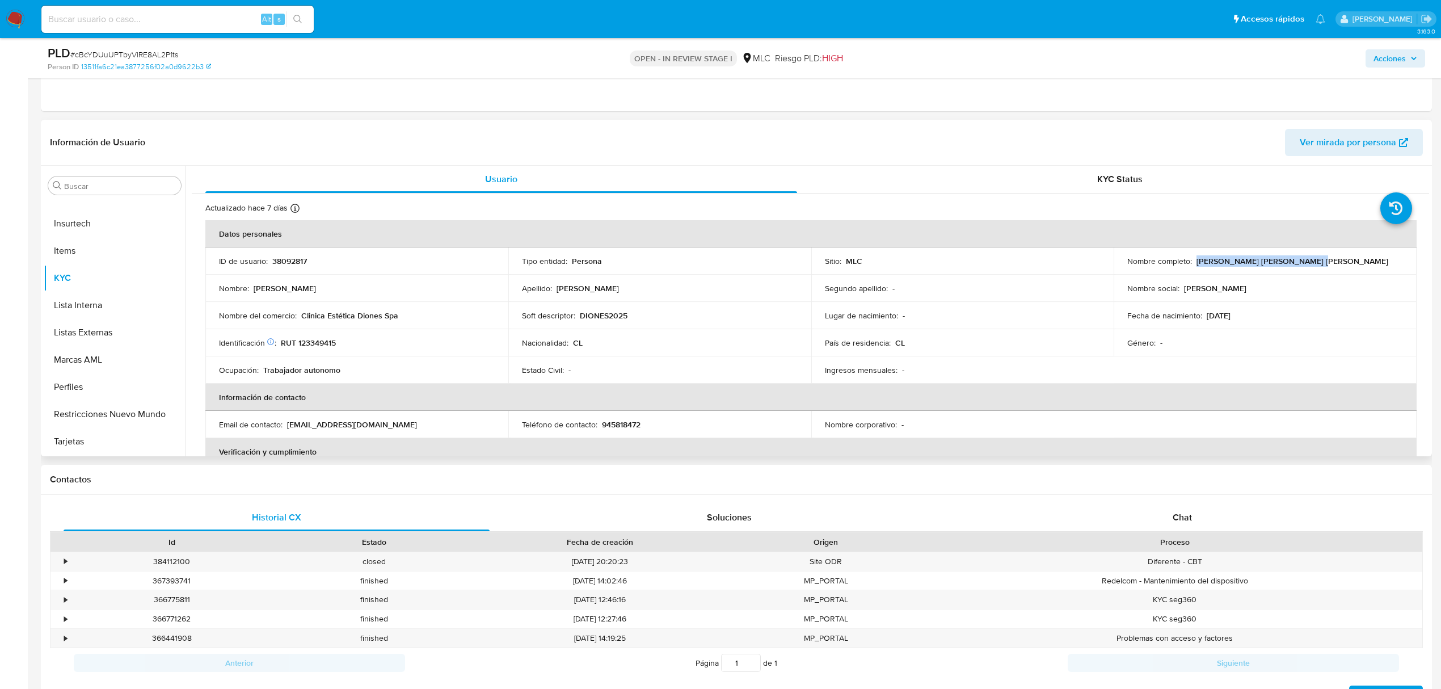
click at [1287, 268] on td "Nombre completo : Danilo René González González" at bounding box center [1265, 260] width 303 height 27
copy p "Danilo René González González"
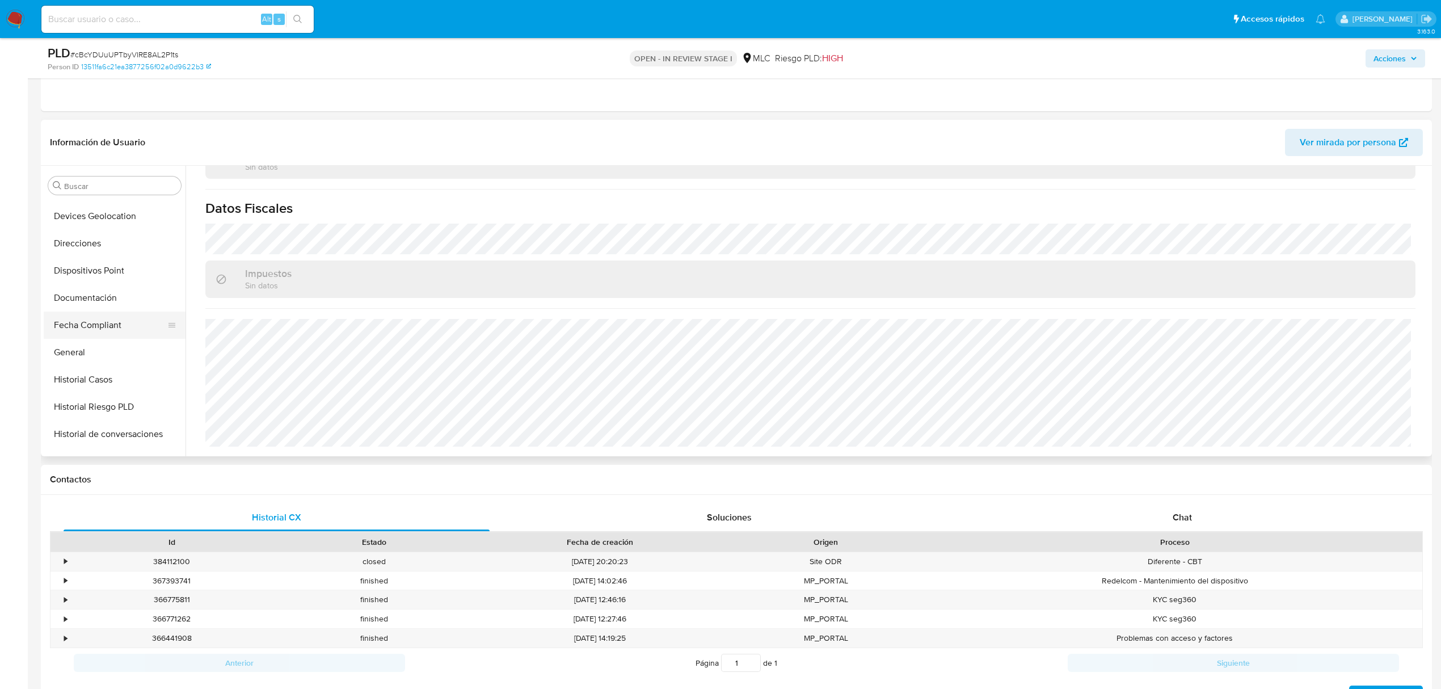
scroll to position [259, 0]
click at [95, 248] on button "Direcciones" at bounding box center [110, 253] width 133 height 27
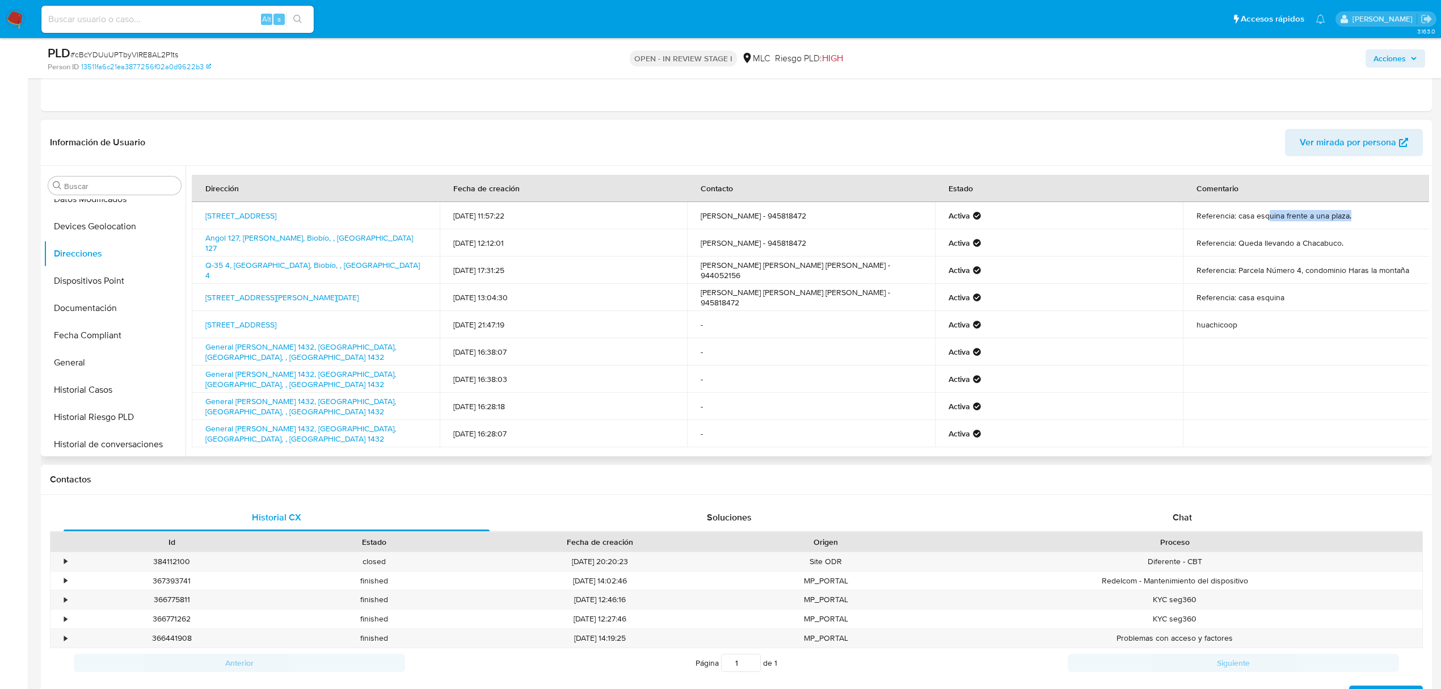
drag, startPoint x: 1281, startPoint y: 213, endPoint x: 1349, endPoint y: 225, distance: 69.1
click at [1349, 225] on td "Referencia: casa esquina frente a una plaza." at bounding box center [1307, 215] width 248 height 27
click at [1364, 270] on td "Referencia: Parcela Número 4, condominio Haras la montaña" at bounding box center [1307, 269] width 248 height 27
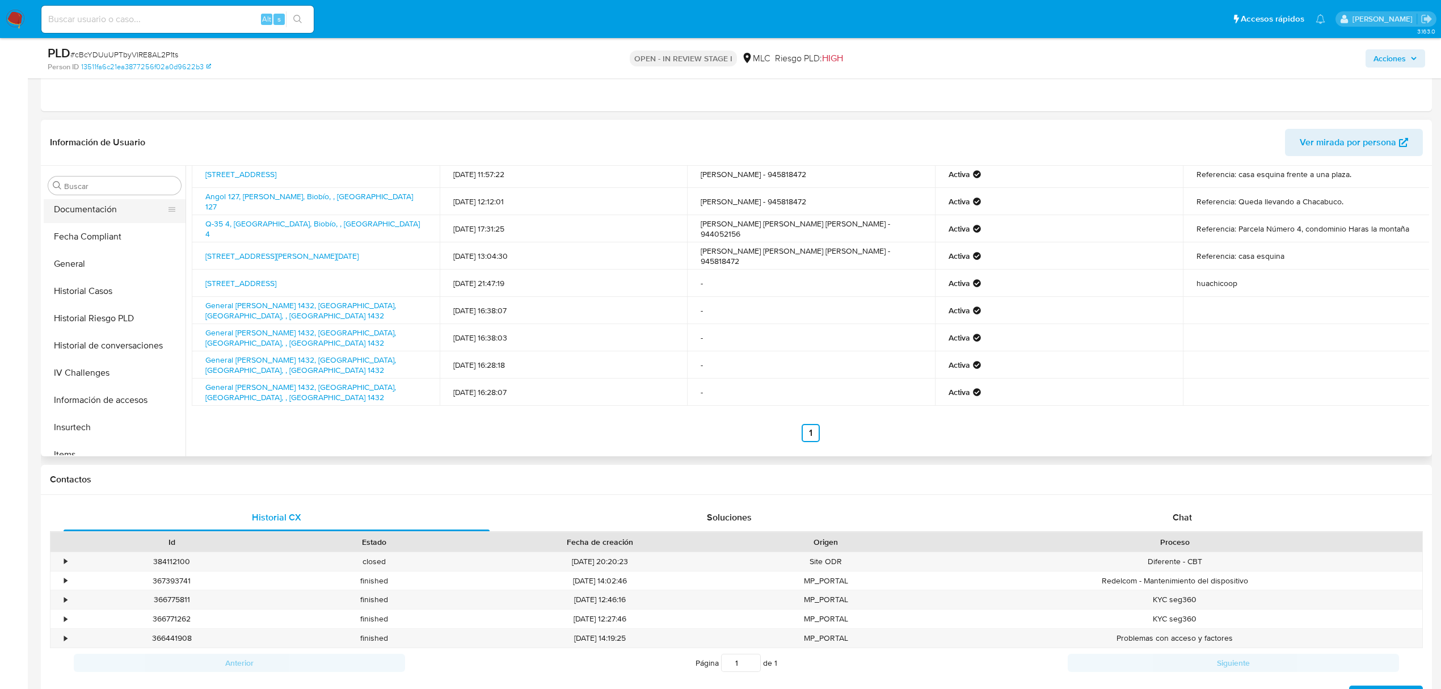
scroll to position [561, 0]
click at [98, 270] on button "KYC" at bounding box center [110, 277] width 133 height 27
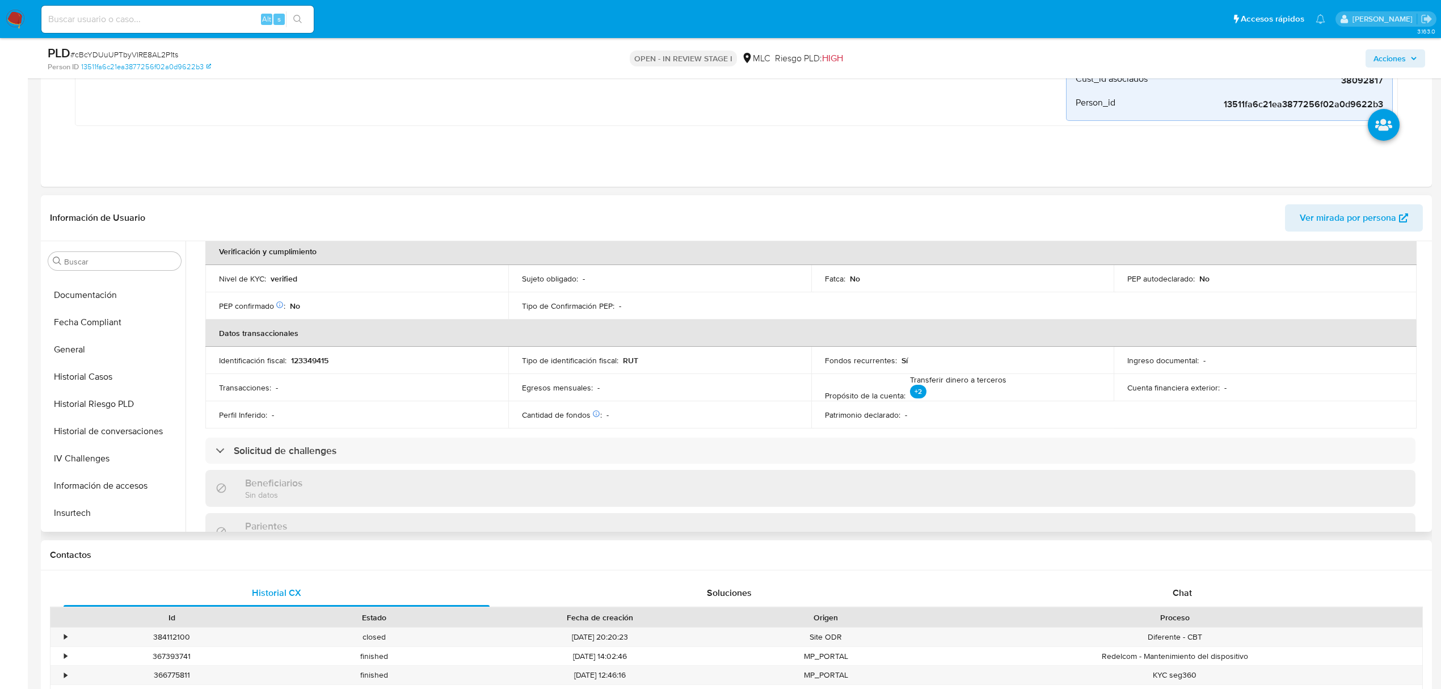
scroll to position [32, 0]
click at [66, 418] on button "Cruces y Relaciones" at bounding box center [110, 419] width 133 height 27
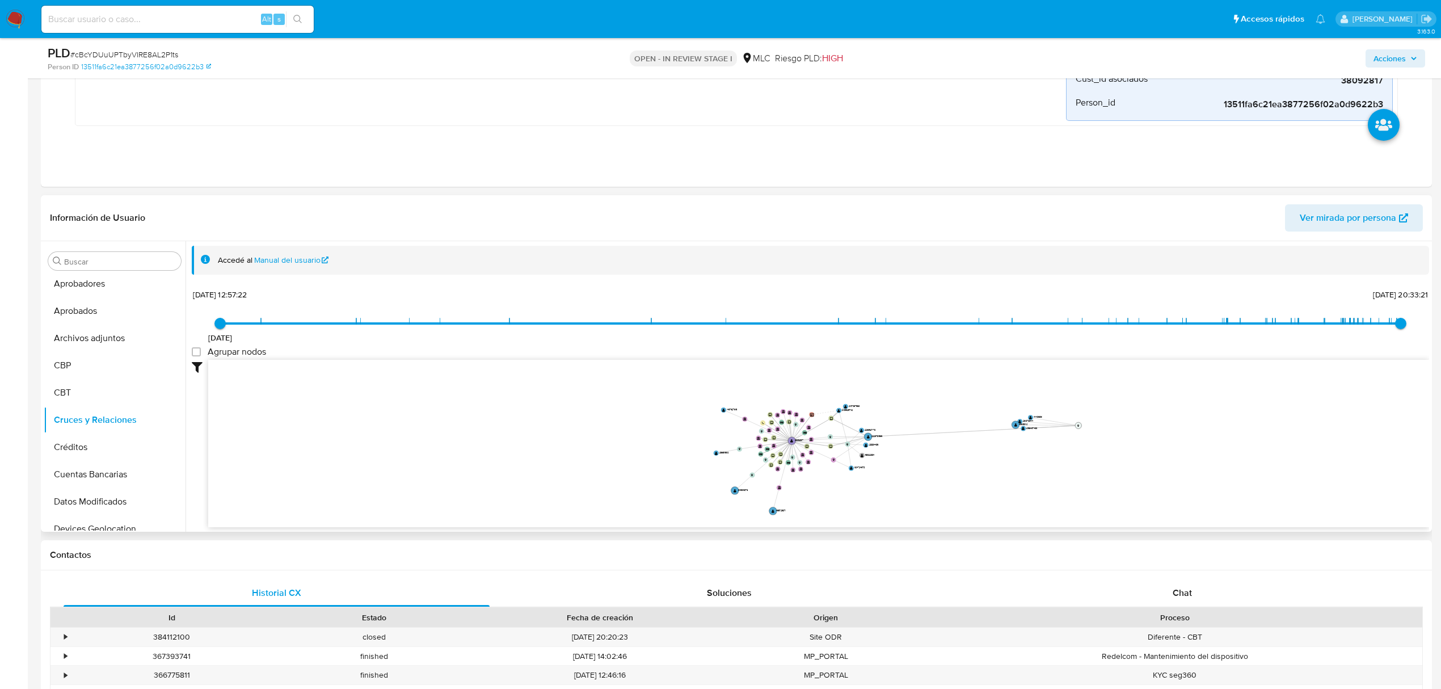
drag, startPoint x: 808, startPoint y: 393, endPoint x: 1077, endPoint y: 427, distance: 271.1
click at [1077, 427] on circle at bounding box center [1078, 425] width 6 height 6
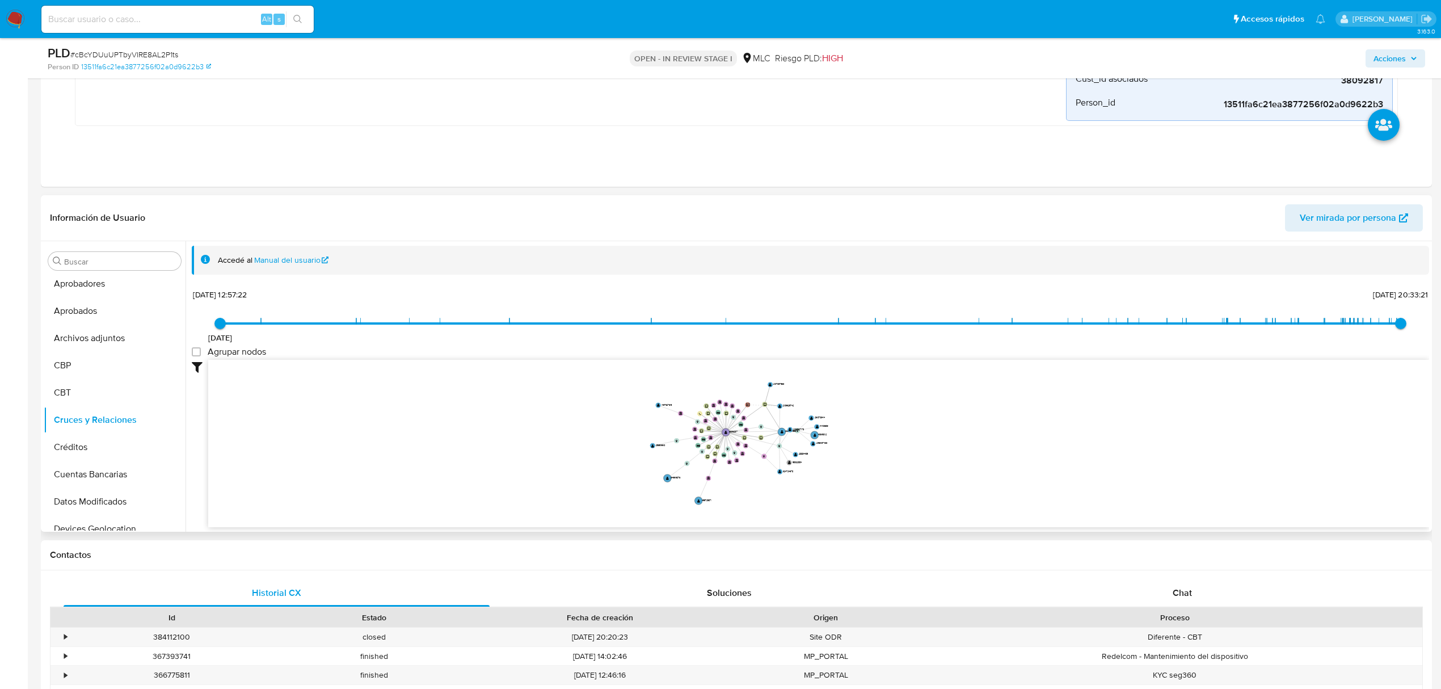
drag, startPoint x: 822, startPoint y: 498, endPoint x: 752, endPoint y: 493, distance: 69.4
click at [752, 493] on icon "device-65faf27274e4f2b5a46d568b  device-678a5582be36c65c8a66f2c0  device-6456…" at bounding box center [818, 442] width 1221 height 165
drag, startPoint x: 698, startPoint y: 500, endPoint x: 335, endPoint y: 405, distance: 375.3
click at [422, 424] on text "" at bounding box center [423, 426] width 3 height 4
drag, startPoint x: 727, startPoint y: 468, endPoint x: 754, endPoint y: 481, distance: 29.7
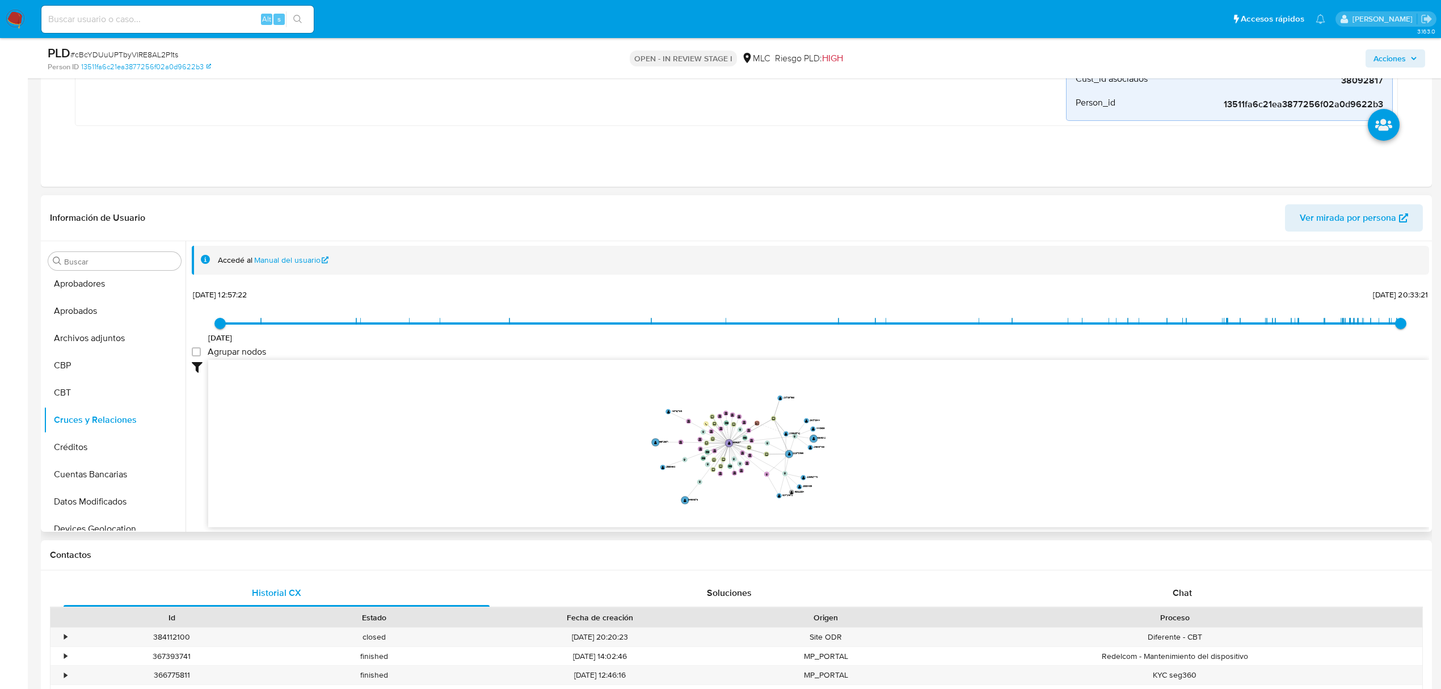
click at [752, 481] on icon "device-65faf27274e4f2b5a46d568b  device-678a5582be36c65c8a66f2c0  device-6456…" at bounding box center [818, 442] width 1221 height 165
drag, startPoint x: 916, startPoint y: 503, endPoint x: 929, endPoint y: 506, distance: 13.5
click at [929, 506] on icon "device-65faf27274e4f2b5a46d568b  device-678a5582be36c65c8a66f2c0  device-6456…" at bounding box center [818, 442] width 1221 height 165
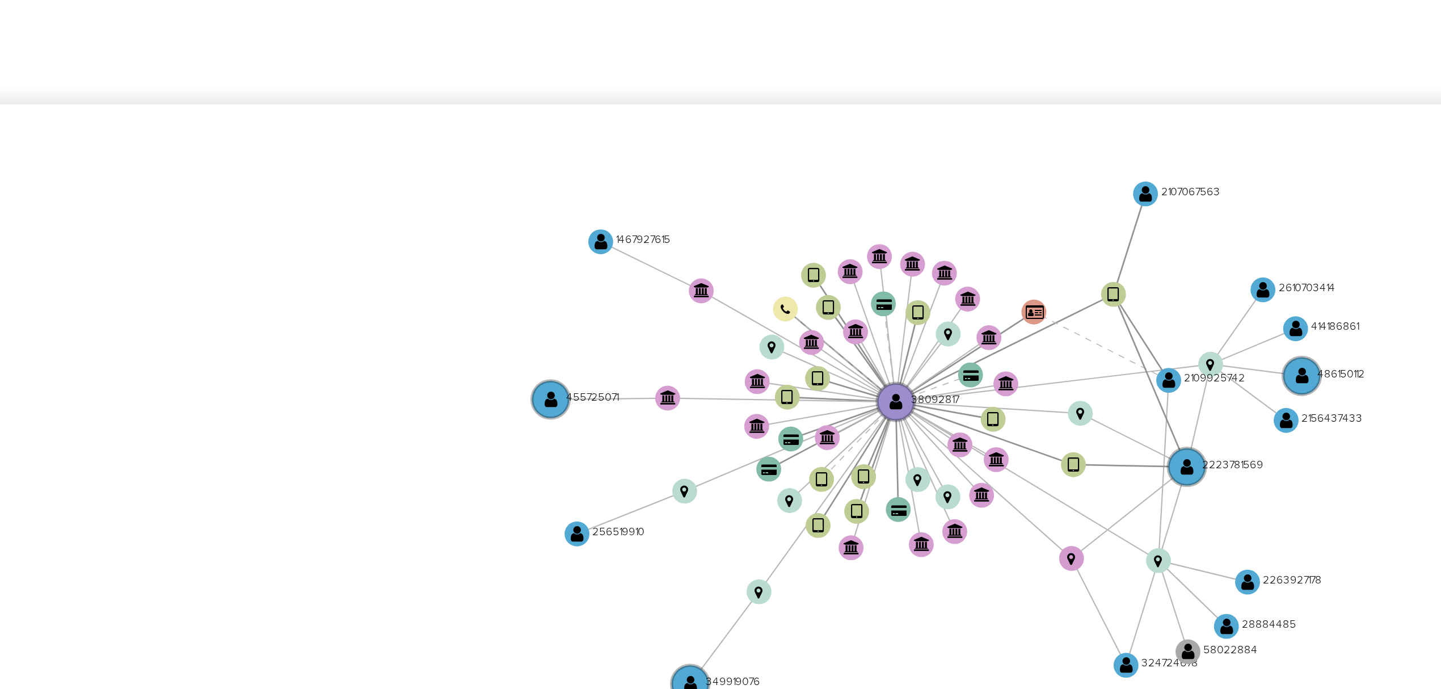
scroll to position [302, 0]
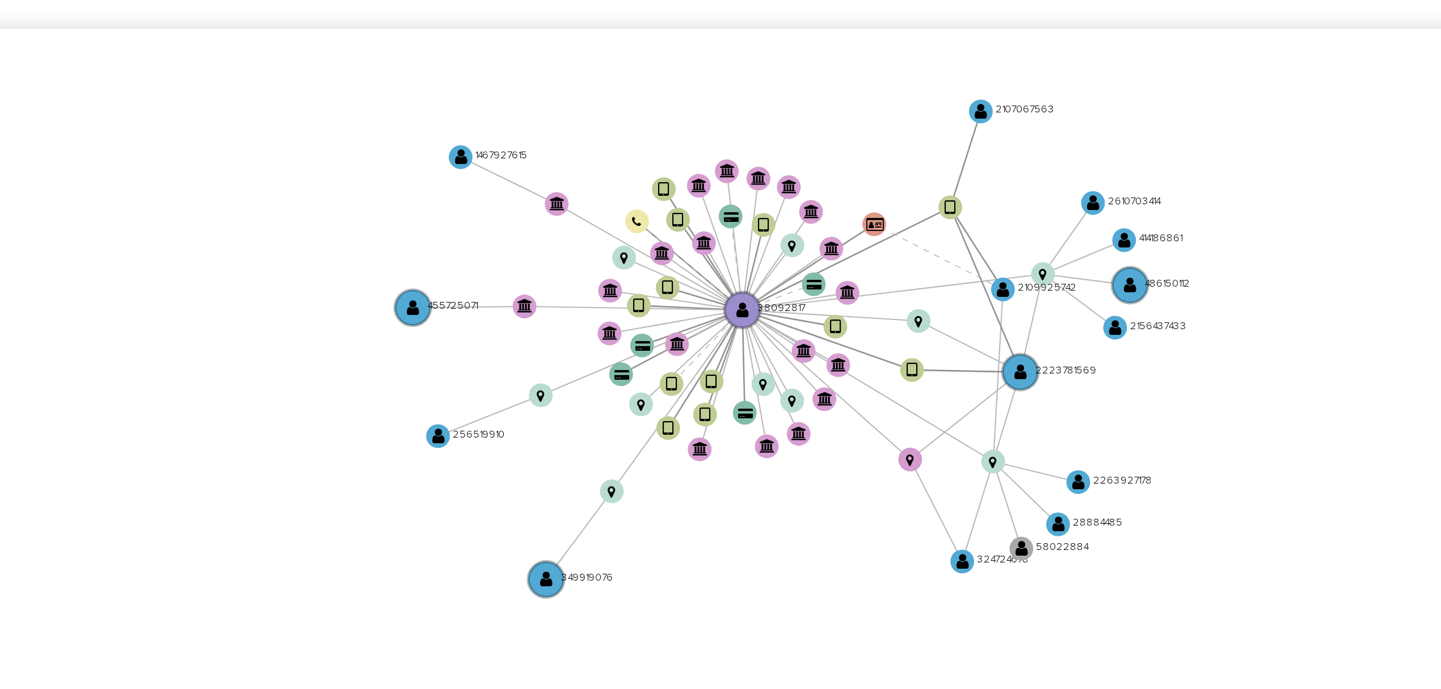
drag, startPoint x: 724, startPoint y: 383, endPoint x: 714, endPoint y: 381, distance: 9.8
click at [714, 381] on icon "device-65faf27274e4f2b5a46d568b  device-678a5582be36c65c8a66f2c0  device-6456…" at bounding box center [818, 442] width 1221 height 165
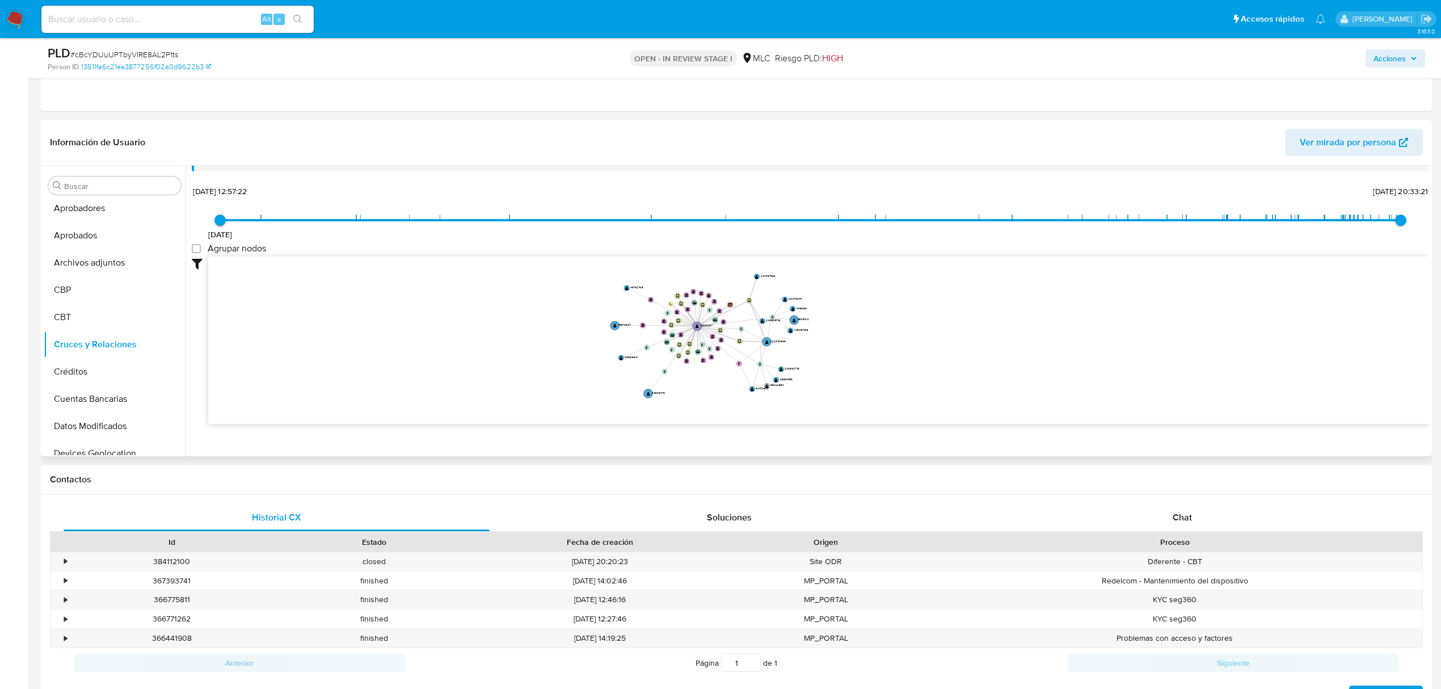
scroll to position [42, 0]
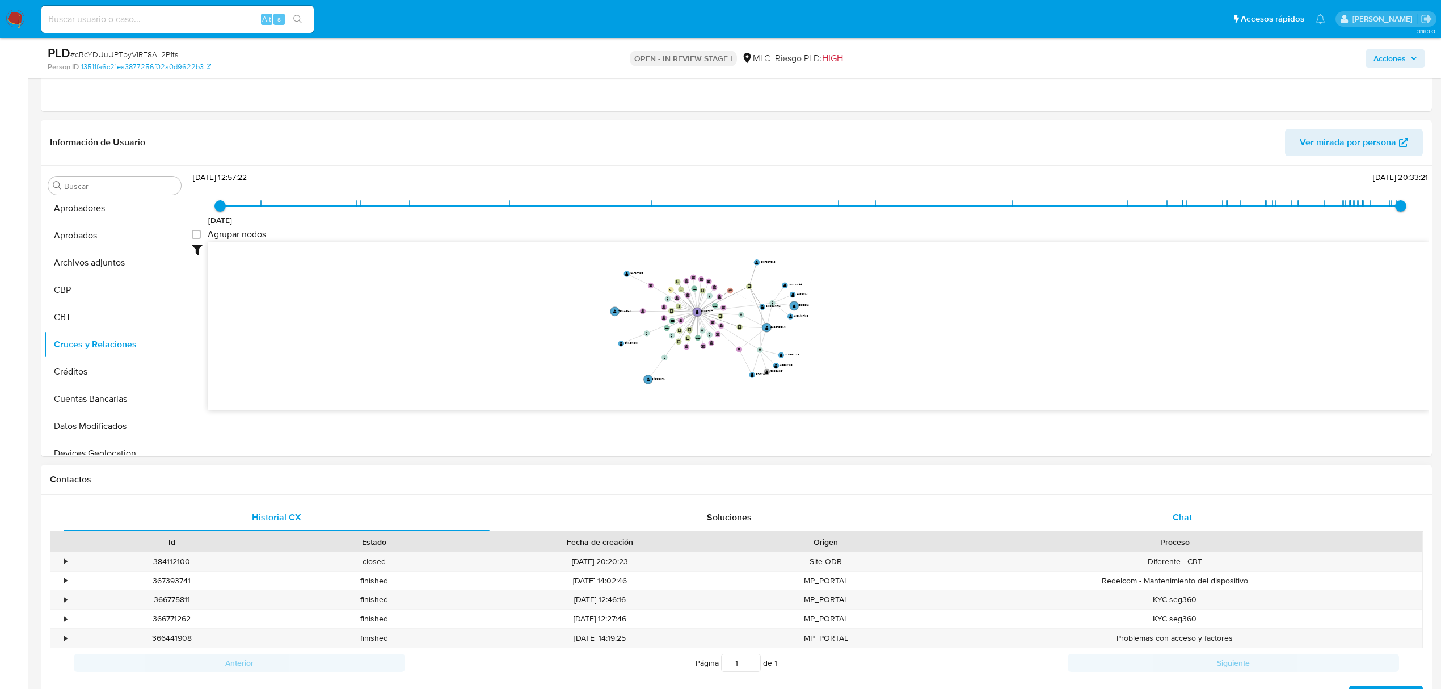
click at [1156, 525] on div "Chat" at bounding box center [1183, 517] width 426 height 27
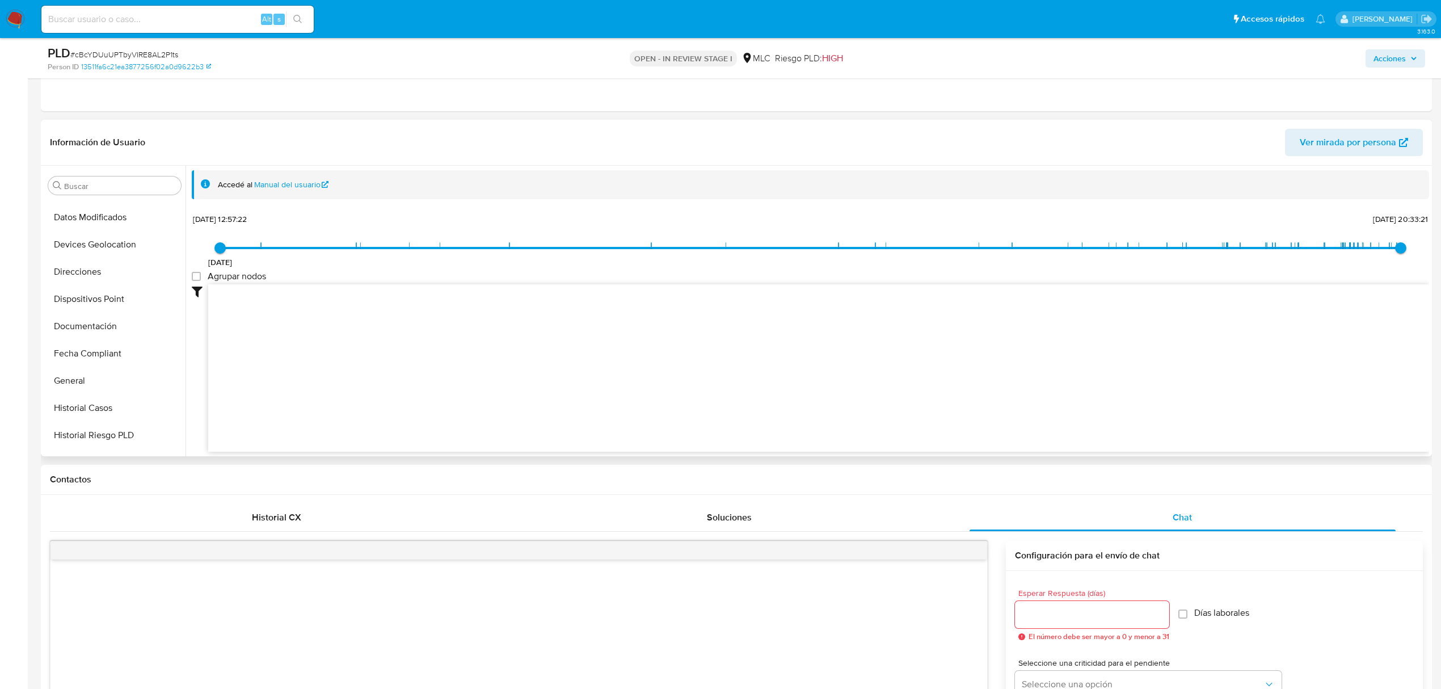
scroll to position [410, 0]
click at [85, 429] on button "KYC" at bounding box center [110, 429] width 133 height 27
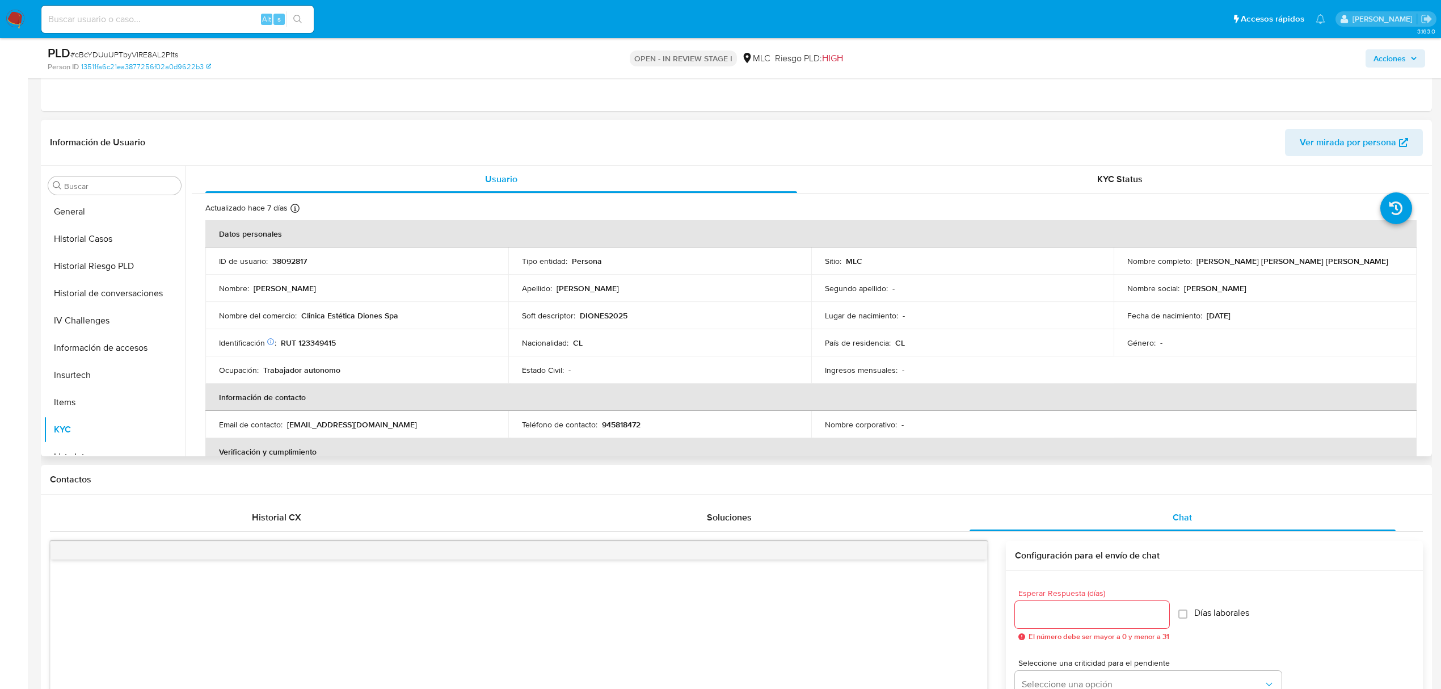
click at [309, 271] on td "ID de usuario : 38092817" at bounding box center [356, 260] width 303 height 27
click at [331, 340] on p "RUT 123349415" at bounding box center [308, 343] width 55 height 10
click at [338, 351] on td "Identificación Nº de serie: 533148081 : RUT 123349415" at bounding box center [356, 342] width 303 height 27
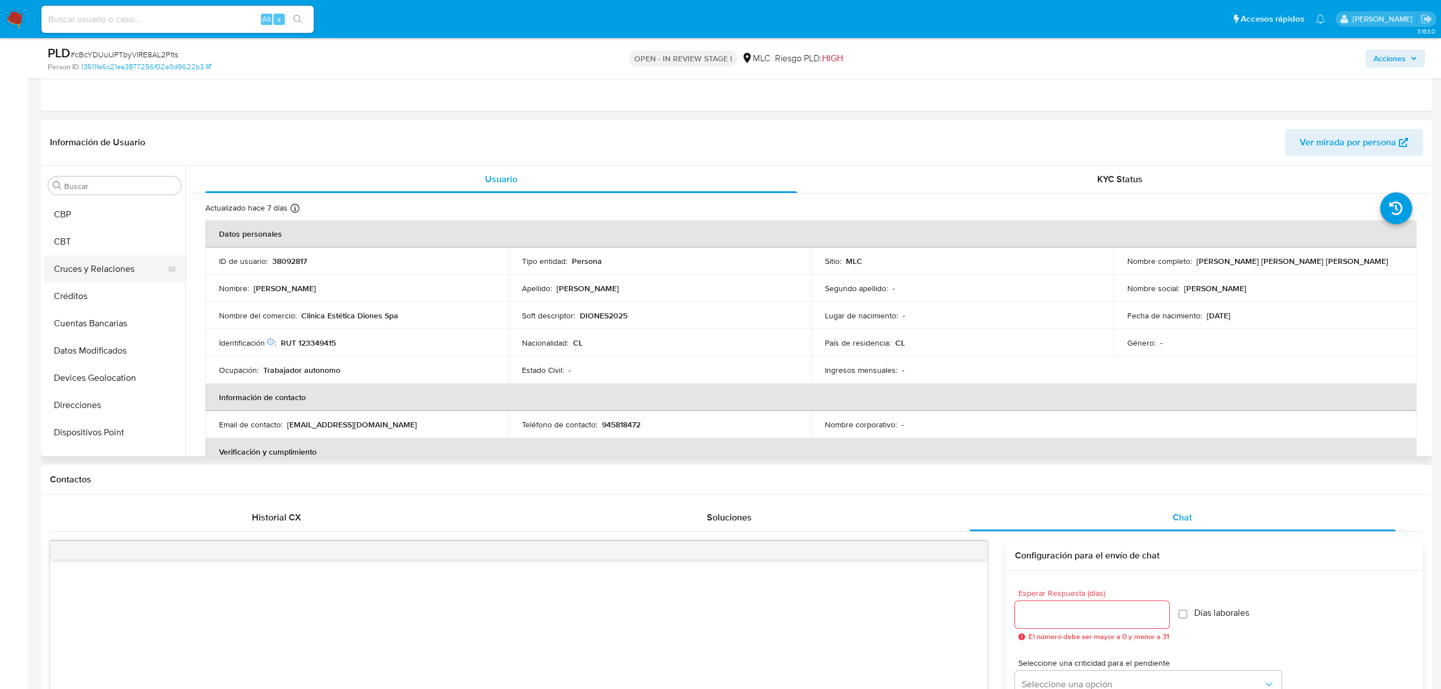
click at [96, 271] on button "Cruces y Relaciones" at bounding box center [110, 268] width 133 height 27
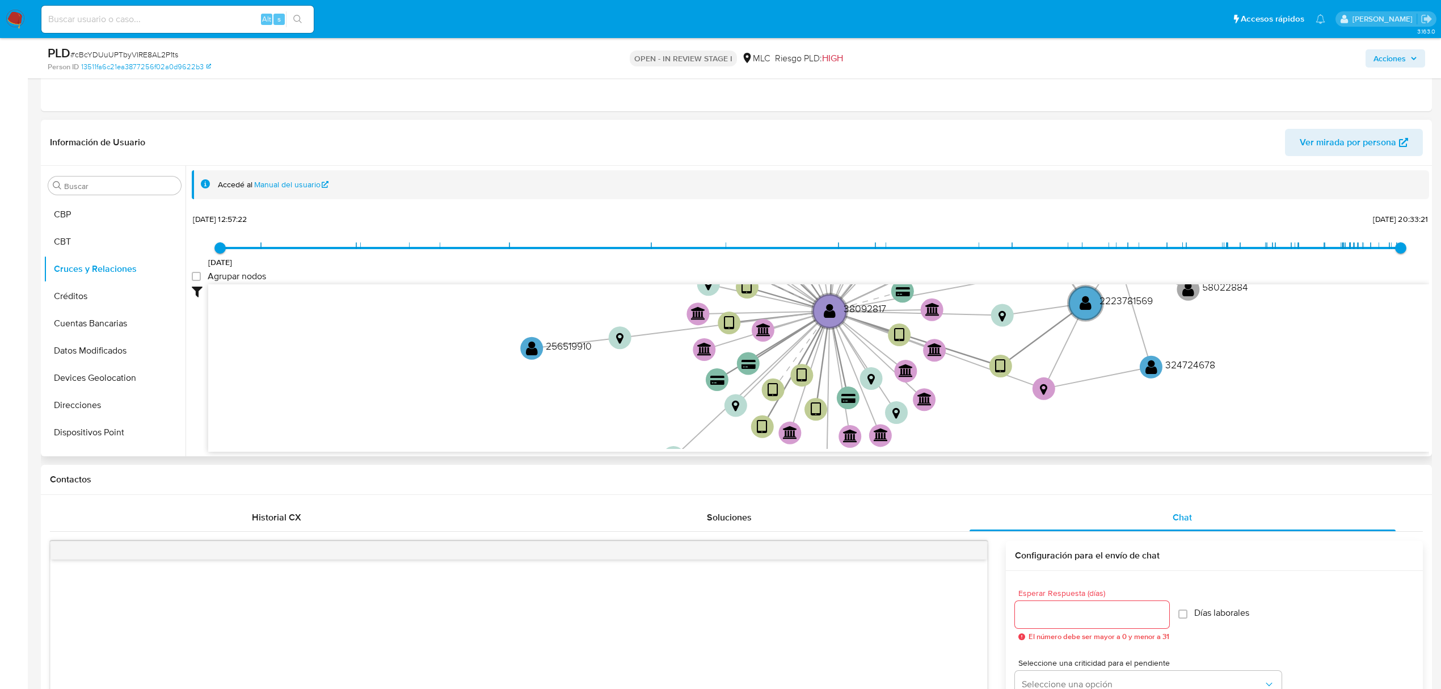
scroll to position [42, 0]
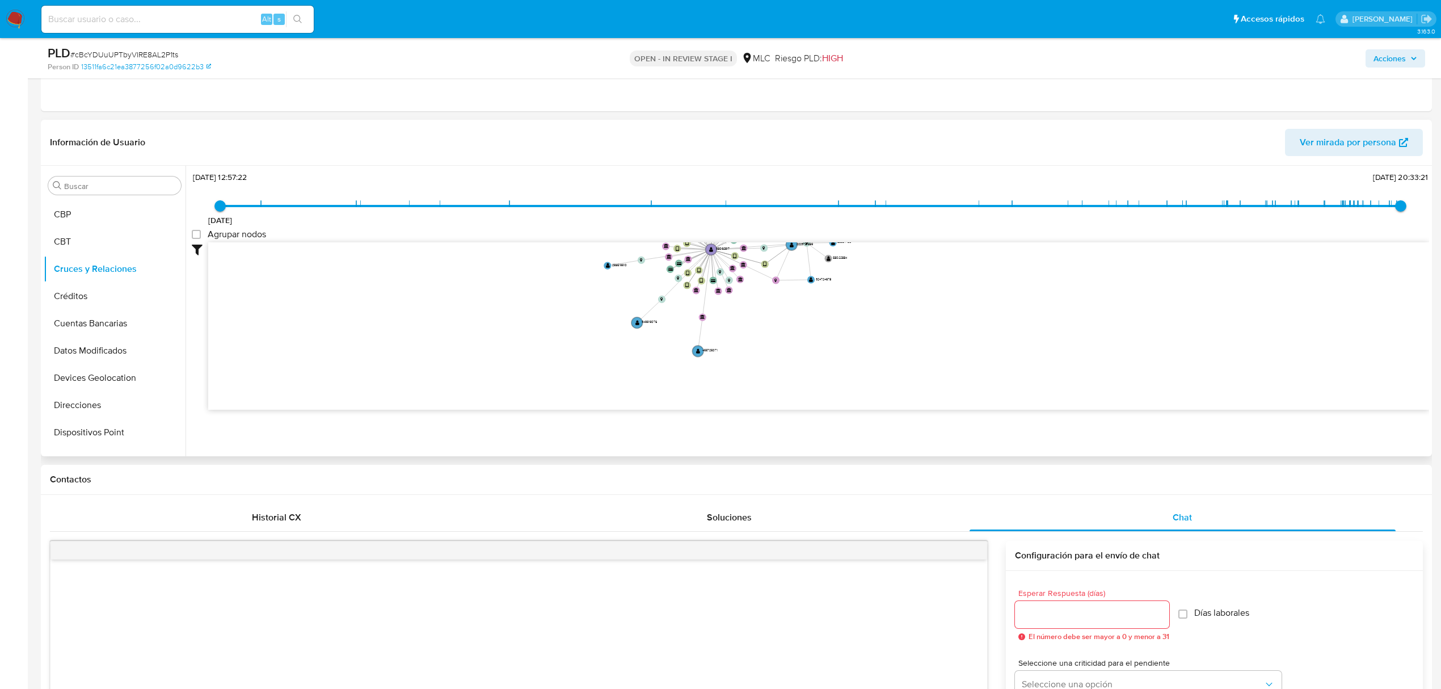
drag, startPoint x: 623, startPoint y: 327, endPoint x: 615, endPoint y: 257, distance: 70.8
click at [615, 257] on icon "device-65faf27274e4f2b5a46d568b  device-678a5582be36c65c8a66f2c0  device-6456…" at bounding box center [818, 324] width 1221 height 165
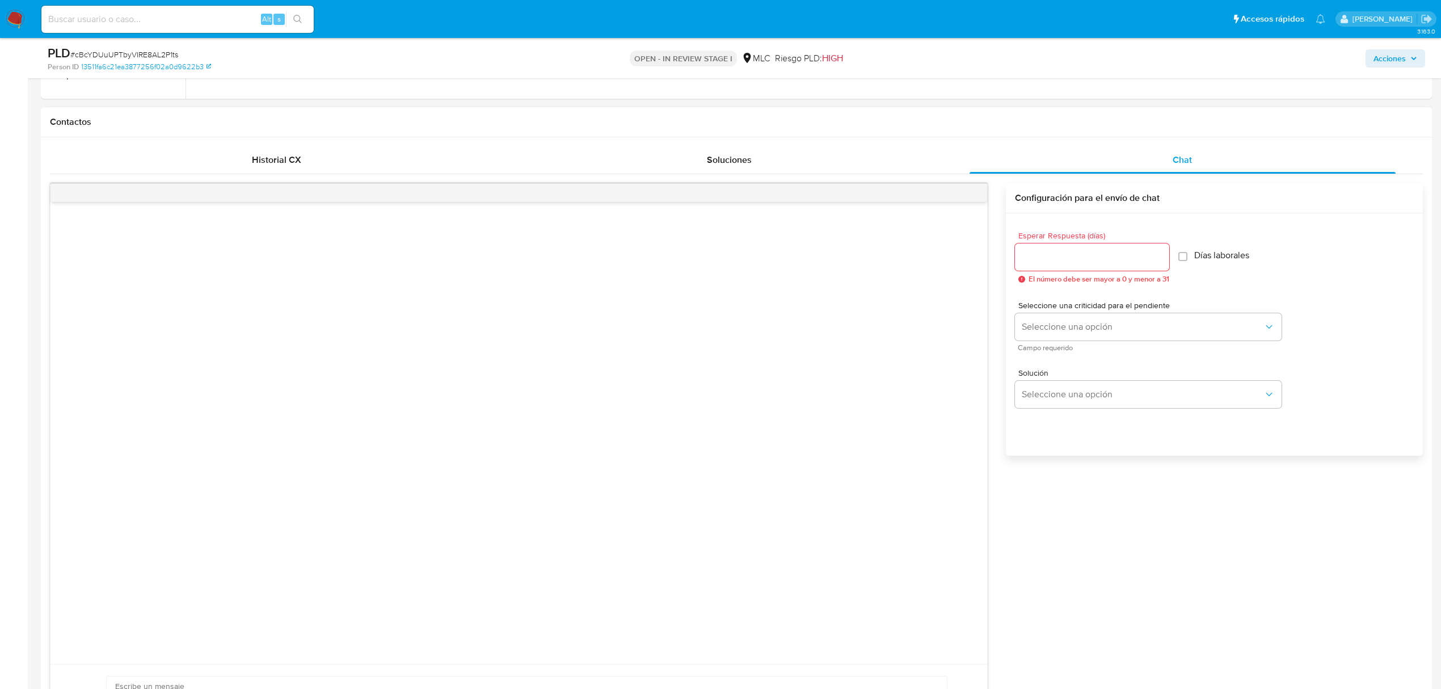
scroll to position [756, 0]
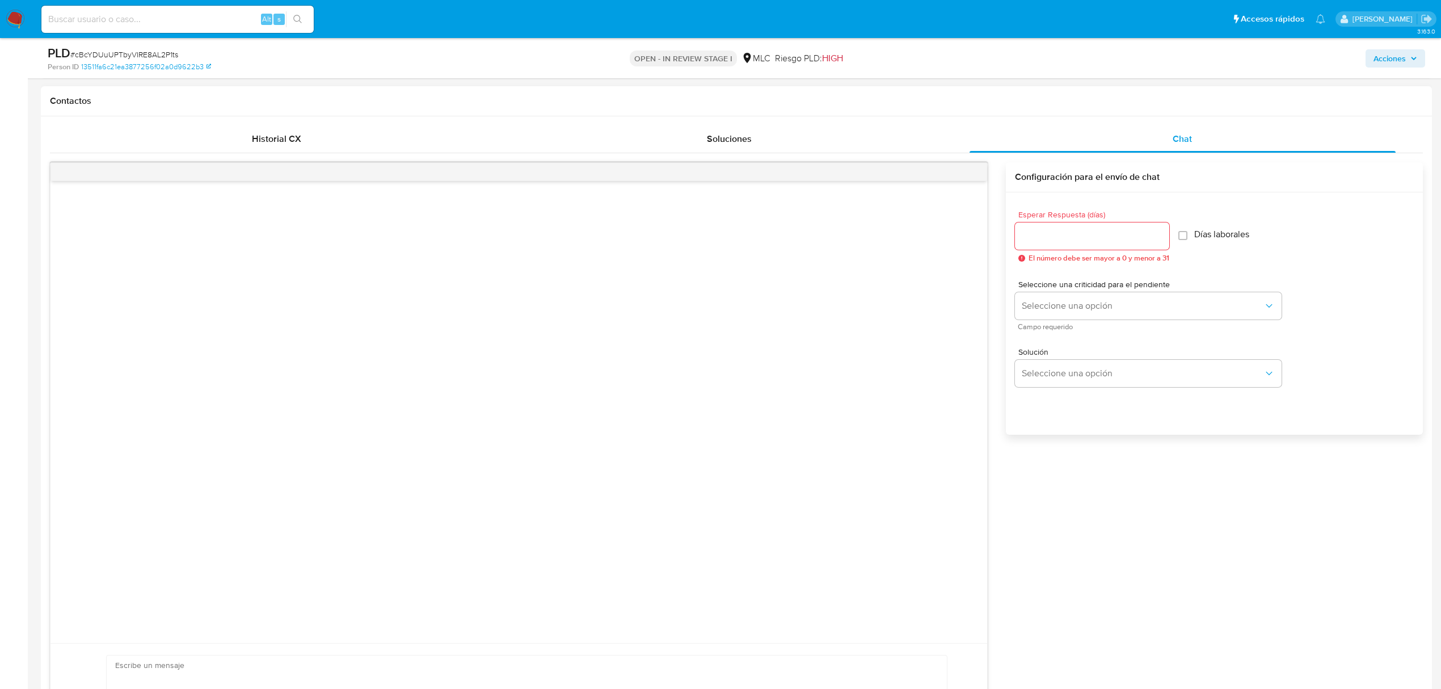
click at [1064, 237] on input "Esperar Respuesta (días)" at bounding box center [1092, 236] width 154 height 15
type input "3"
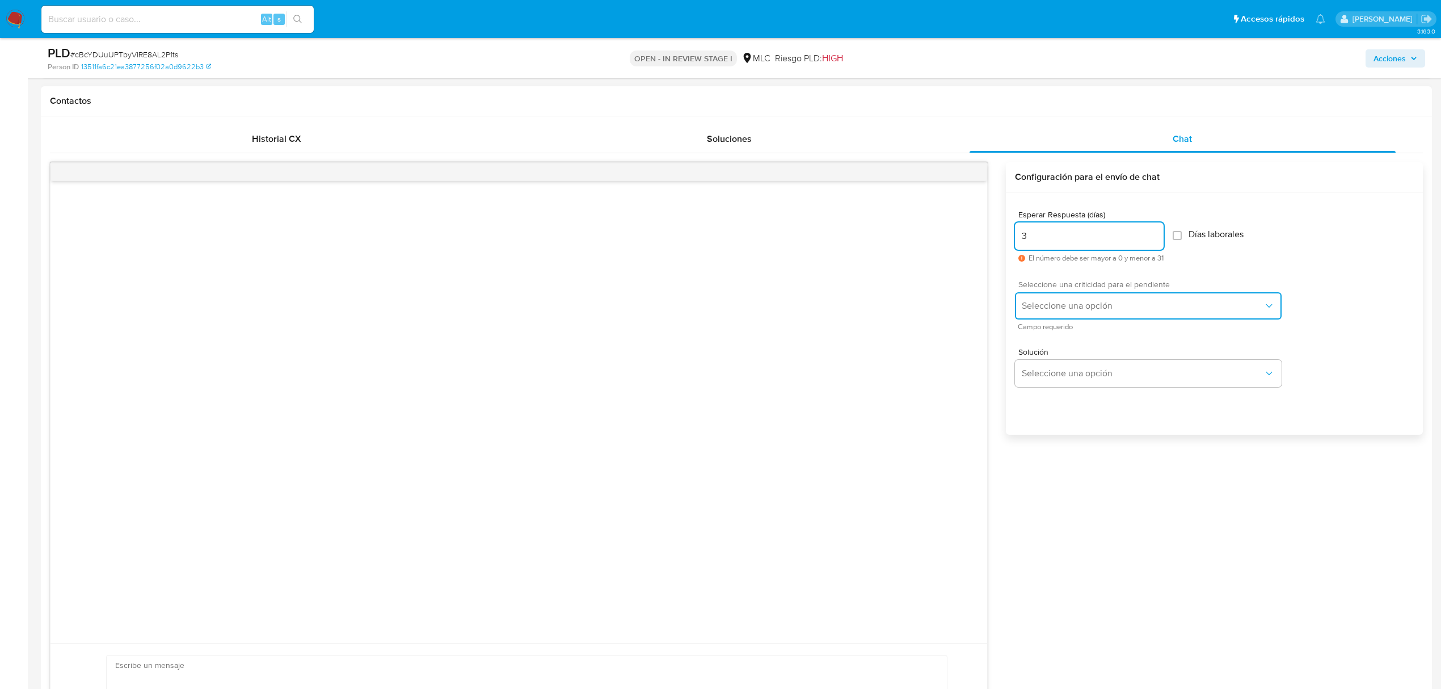
click at [1052, 301] on span "Seleccione una opción" at bounding box center [1143, 305] width 242 height 11
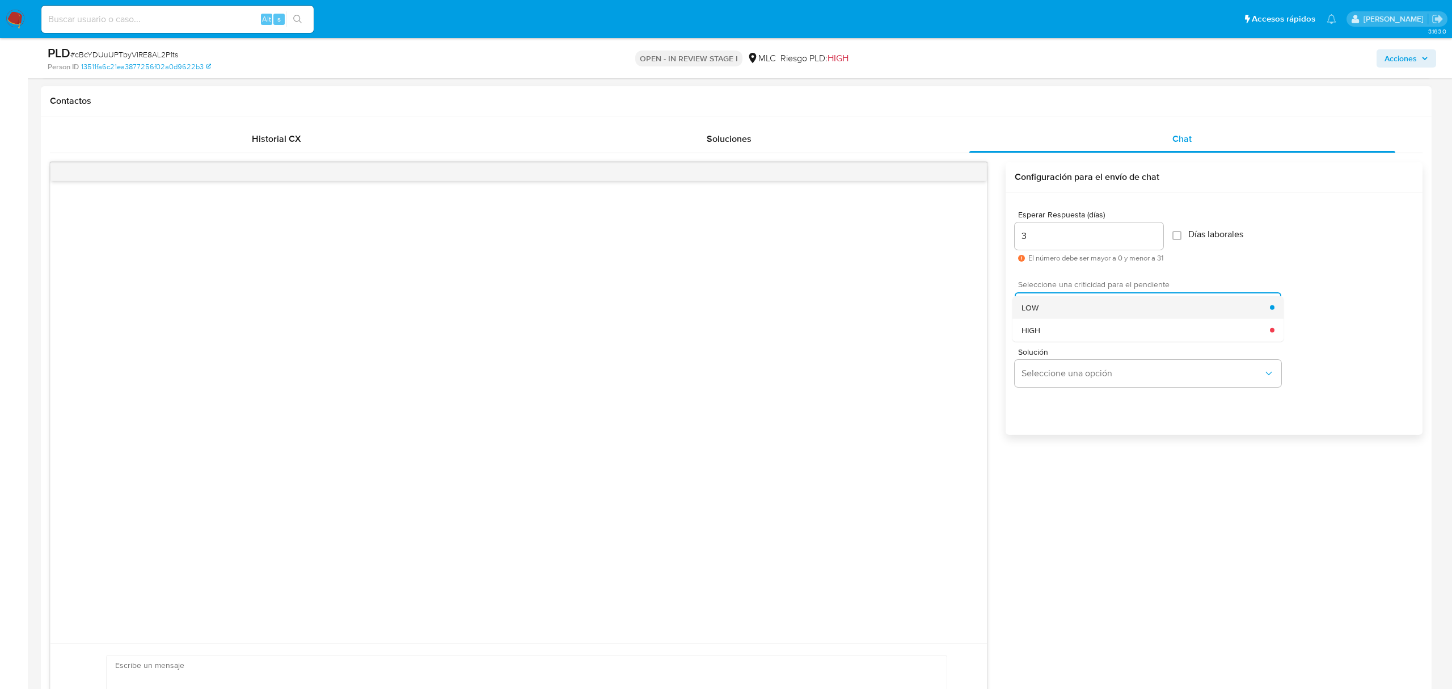
click at [1056, 308] on div "LOW" at bounding box center [1146, 307] width 248 height 23
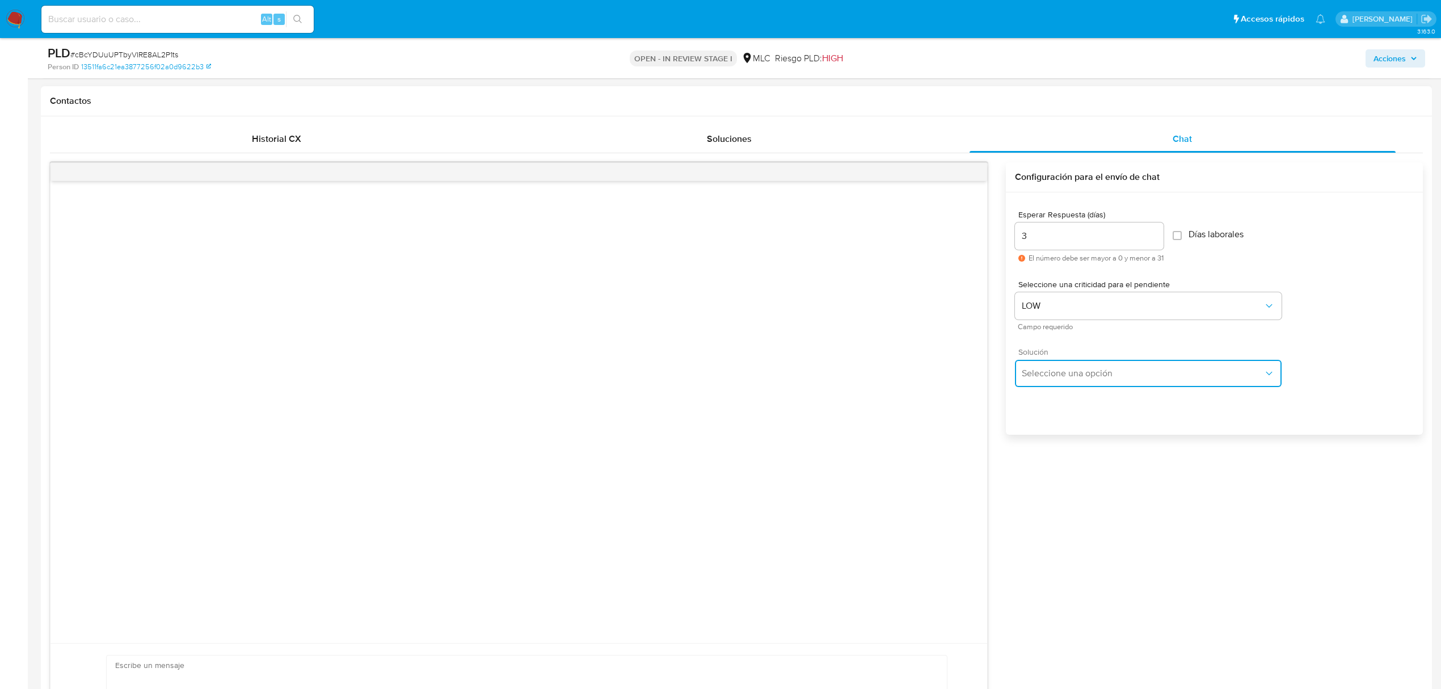
click at [1058, 376] on span "Seleccione una opción" at bounding box center [1143, 373] width 242 height 11
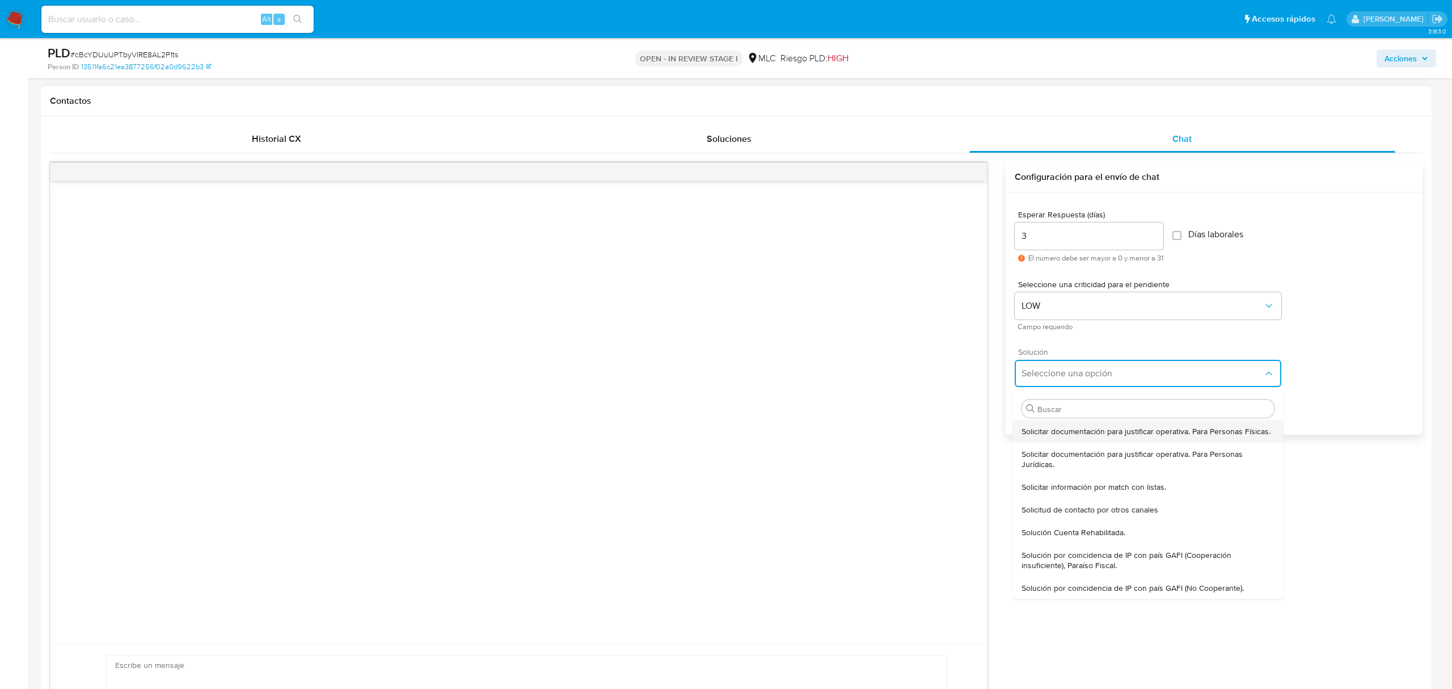
click at [1056, 432] on span "Solicitar documentación para justificar operativa. Para Personas Físicas." at bounding box center [1146, 431] width 249 height 10
type textarea "Hola ,Te contactamos dado que tu cuenta fue suspendida para una verificación de…"
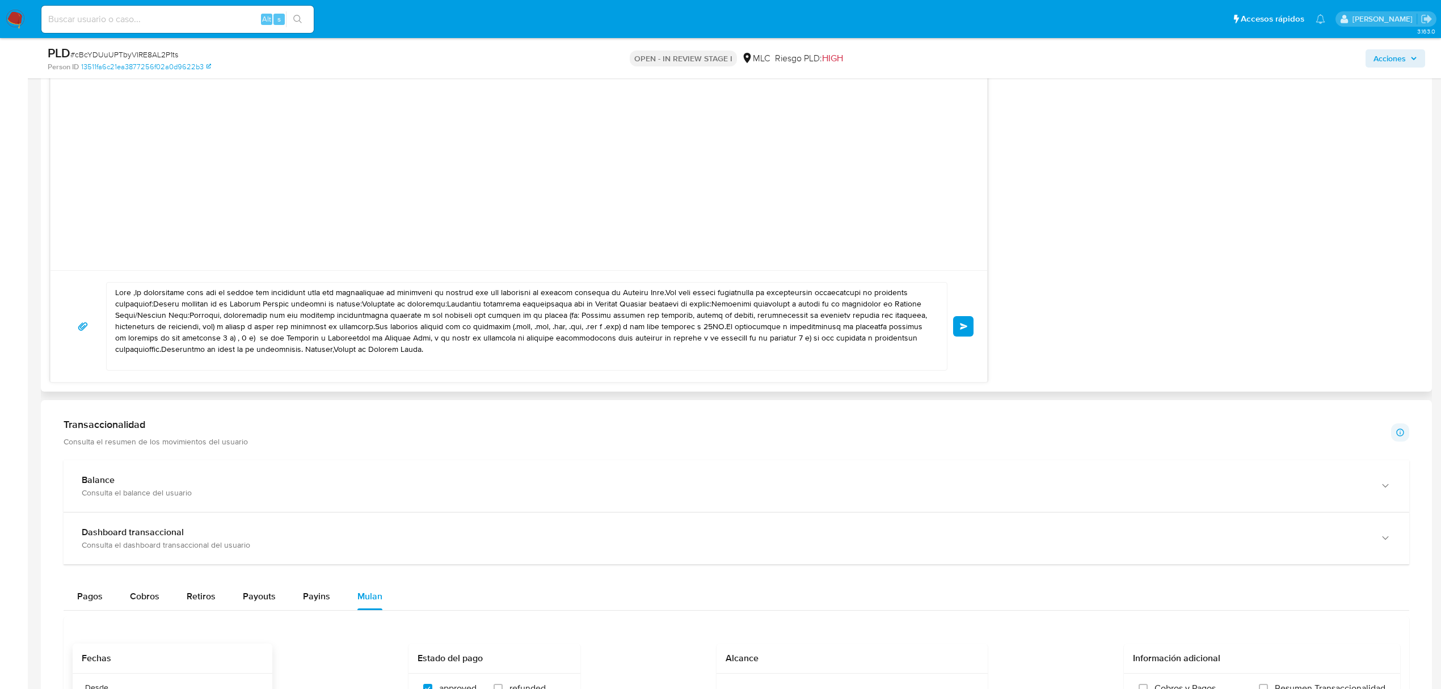
scroll to position [1135, 0]
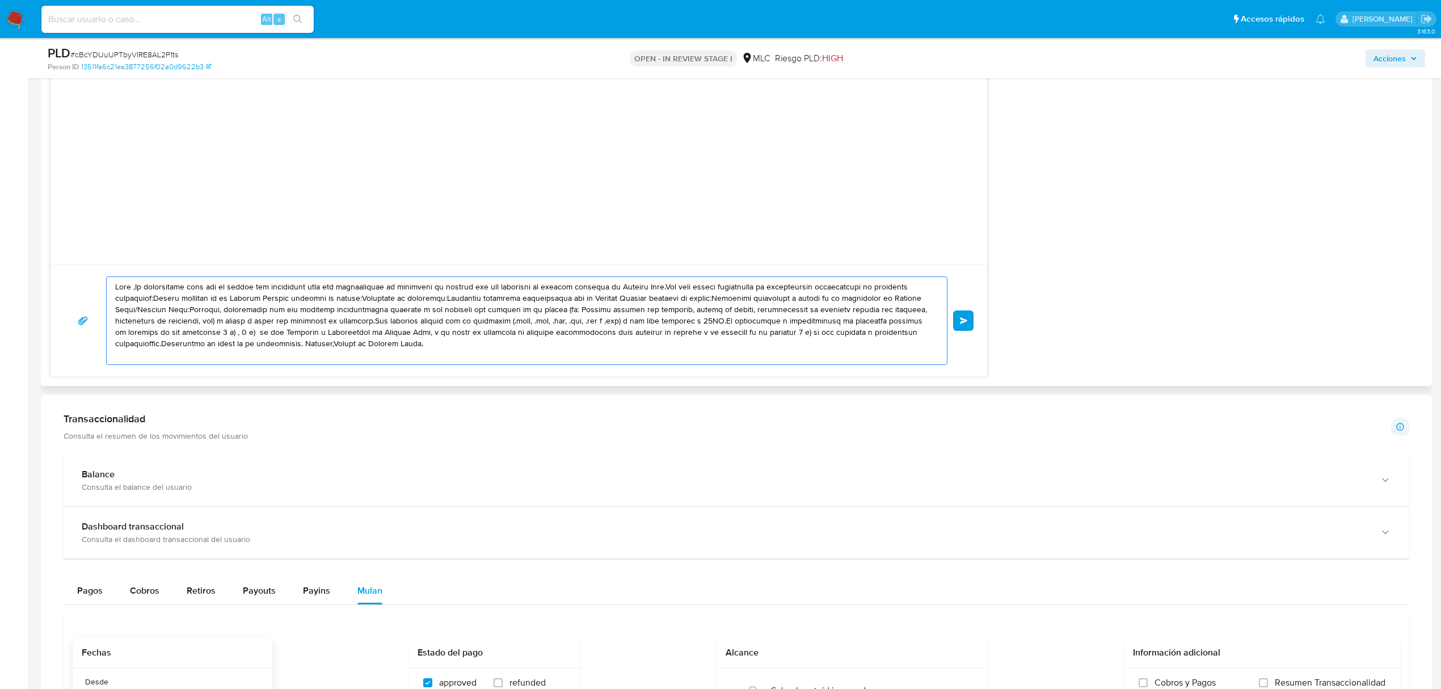
drag, startPoint x: 441, startPoint y: 352, endPoint x: 66, endPoint y: 285, distance: 381.0
click at [66, 285] on div "Enviar" at bounding box center [518, 320] width 909 height 89
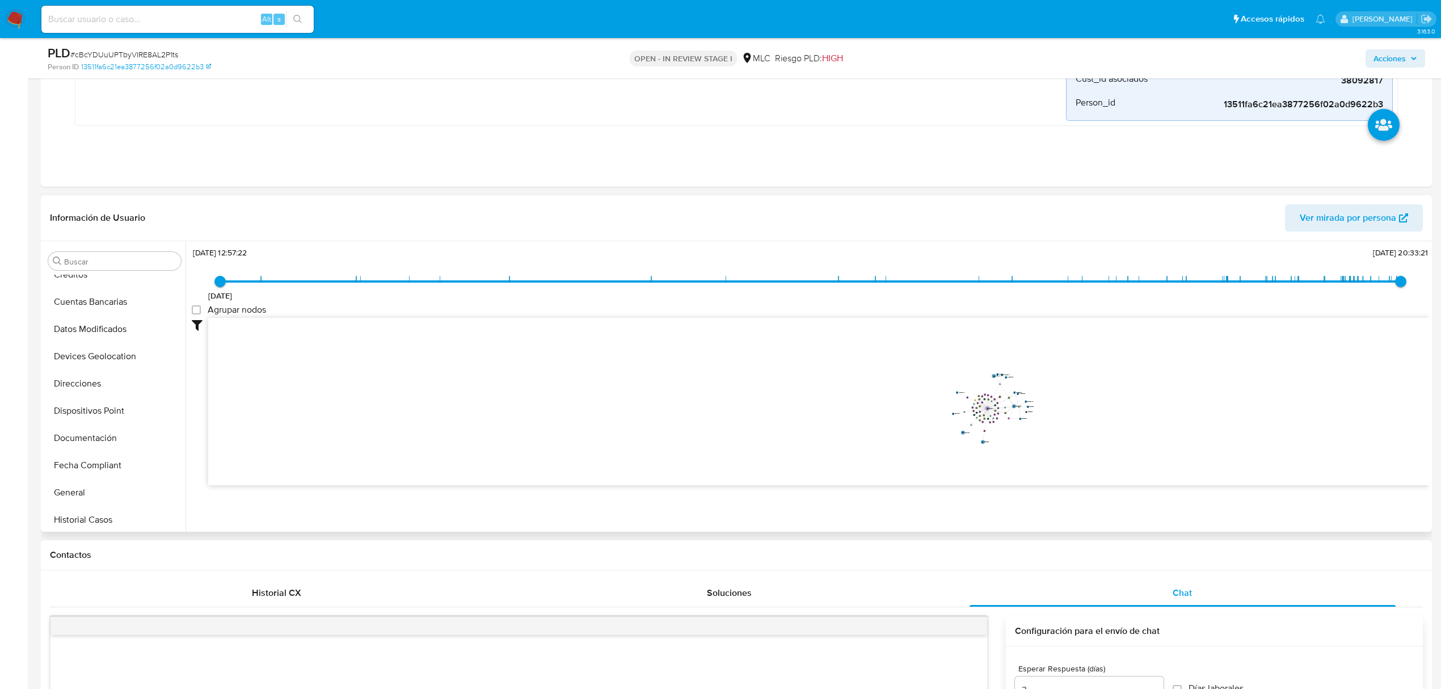
scroll to position [486, 0]
click at [82, 414] on button "Items" at bounding box center [110, 401] width 133 height 27
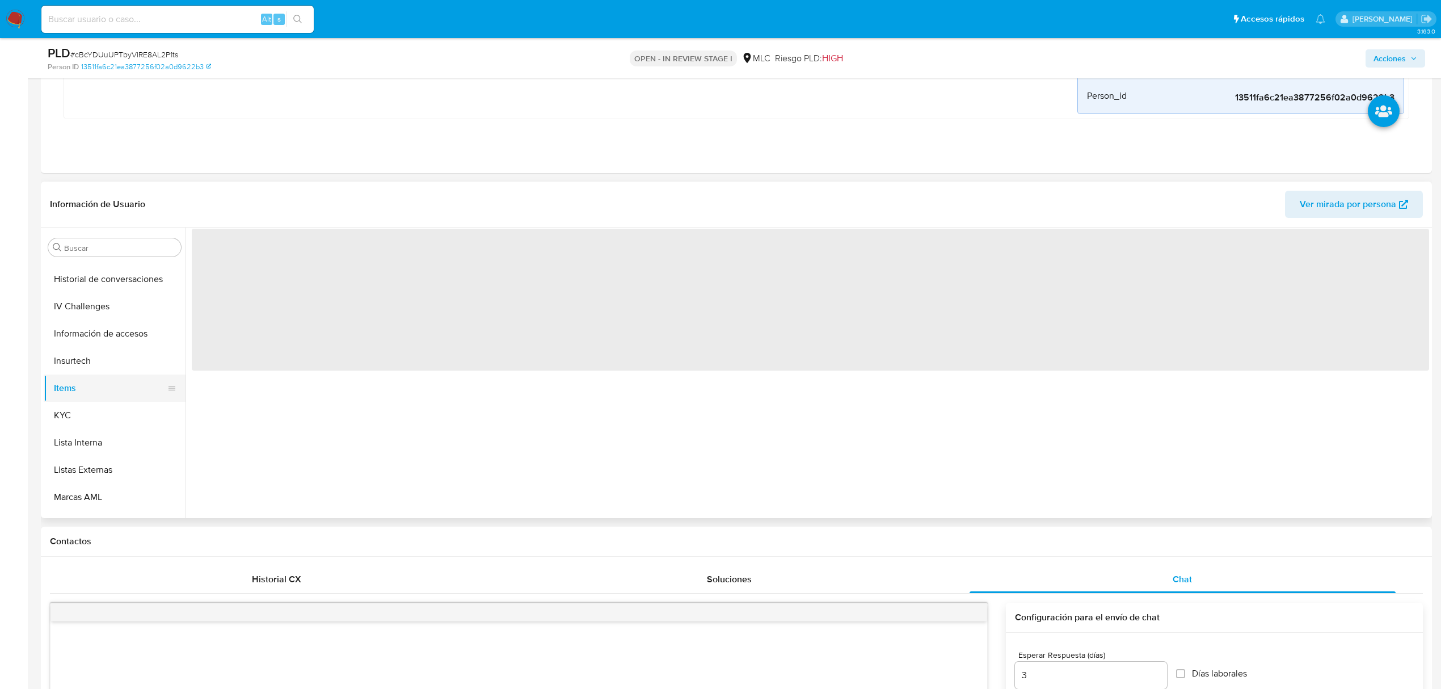
scroll to position [0, 0]
click at [83, 426] on button "KYC" at bounding box center [110, 415] width 133 height 27
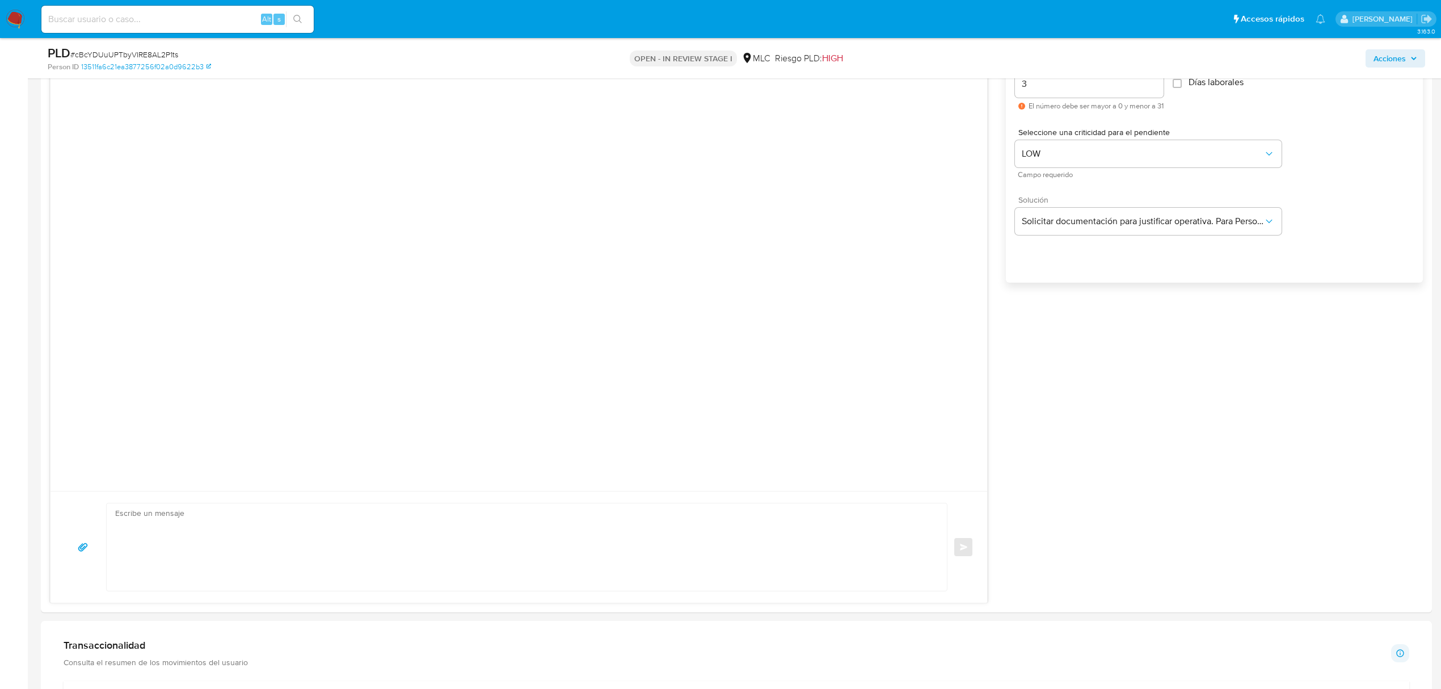
scroll to position [1059, 0]
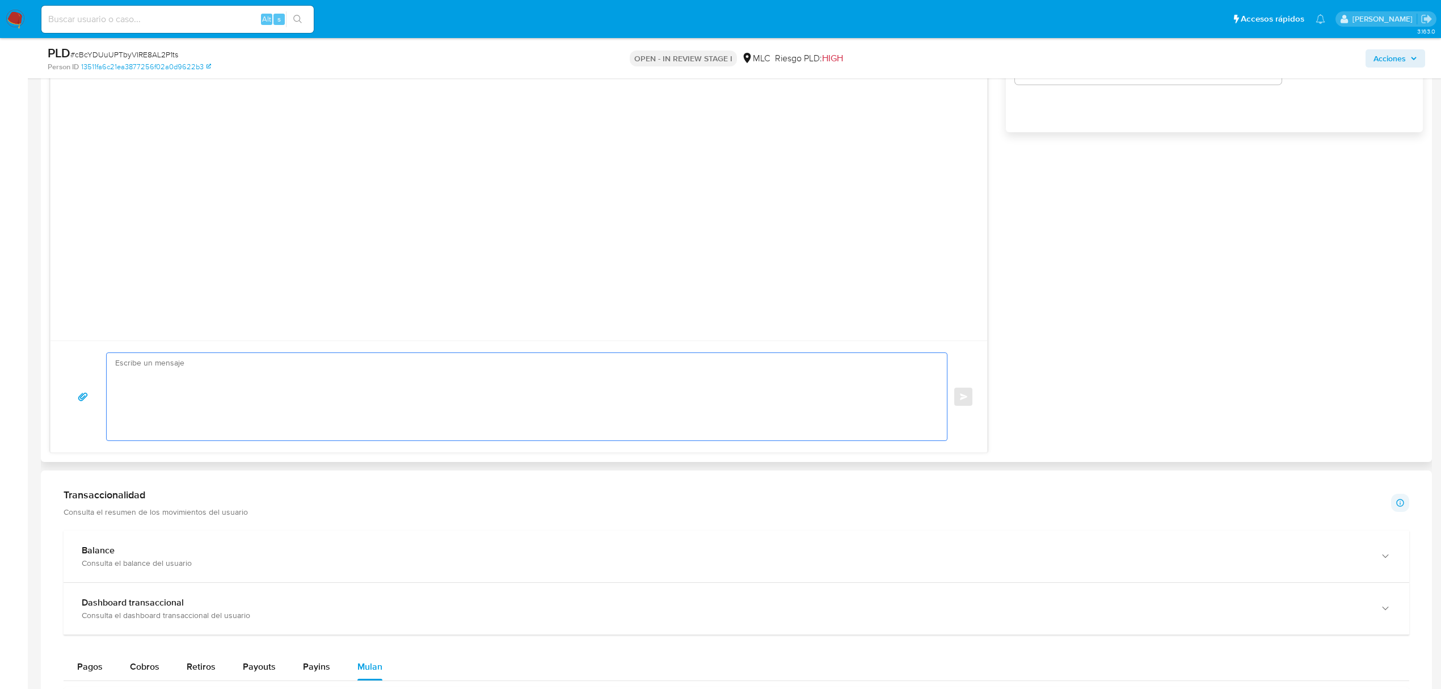
click at [258, 399] on textarea at bounding box center [524, 396] width 818 height 87
paste textarea "Hola Danilo. Te contactamos desde el Equipo de Mercado Pago para verificar tus …"
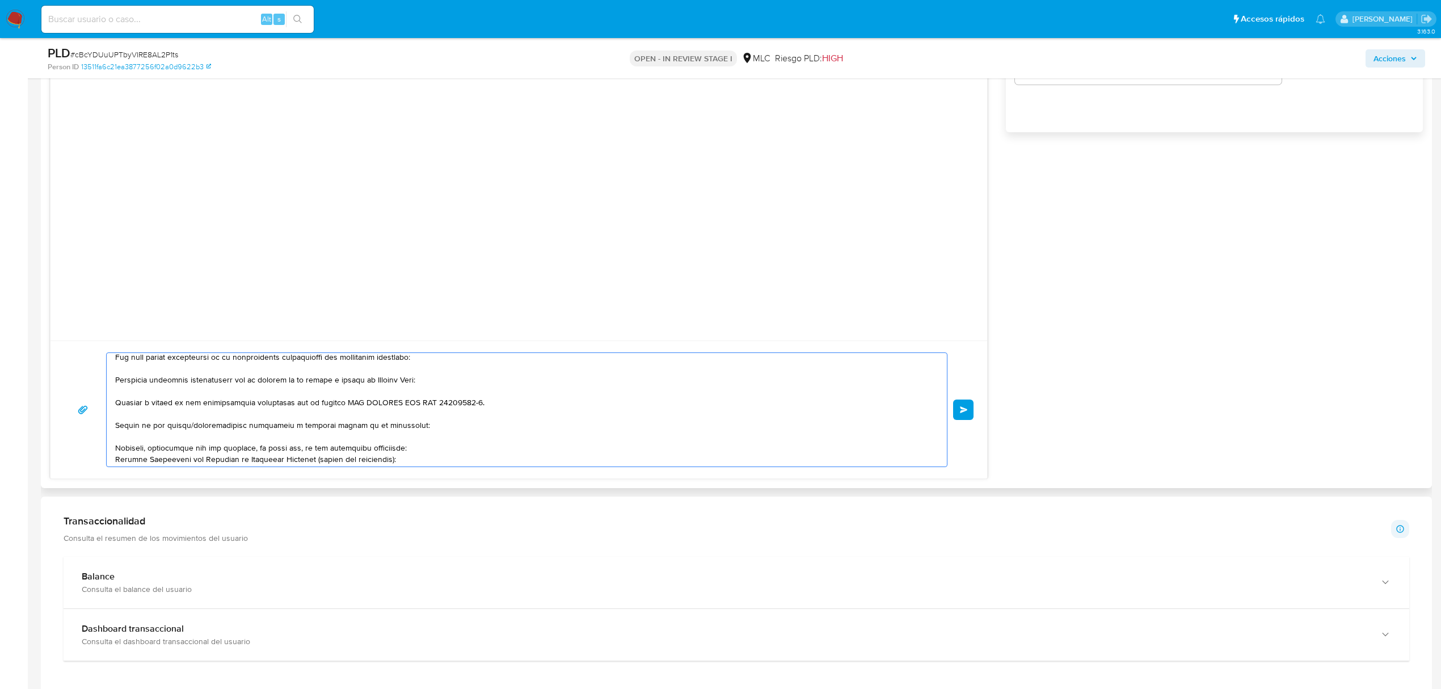
scroll to position [75, 0]
click at [400, 407] on textarea at bounding box center [524, 409] width 818 height 113
click at [390, 377] on textarea at bounding box center [524, 409] width 818 height 113
click at [0, 0] on lt-span "NICOLÁS" at bounding box center [0, 0] width 0 height 0
click at [431, 399] on textarea at bounding box center [524, 409] width 818 height 113
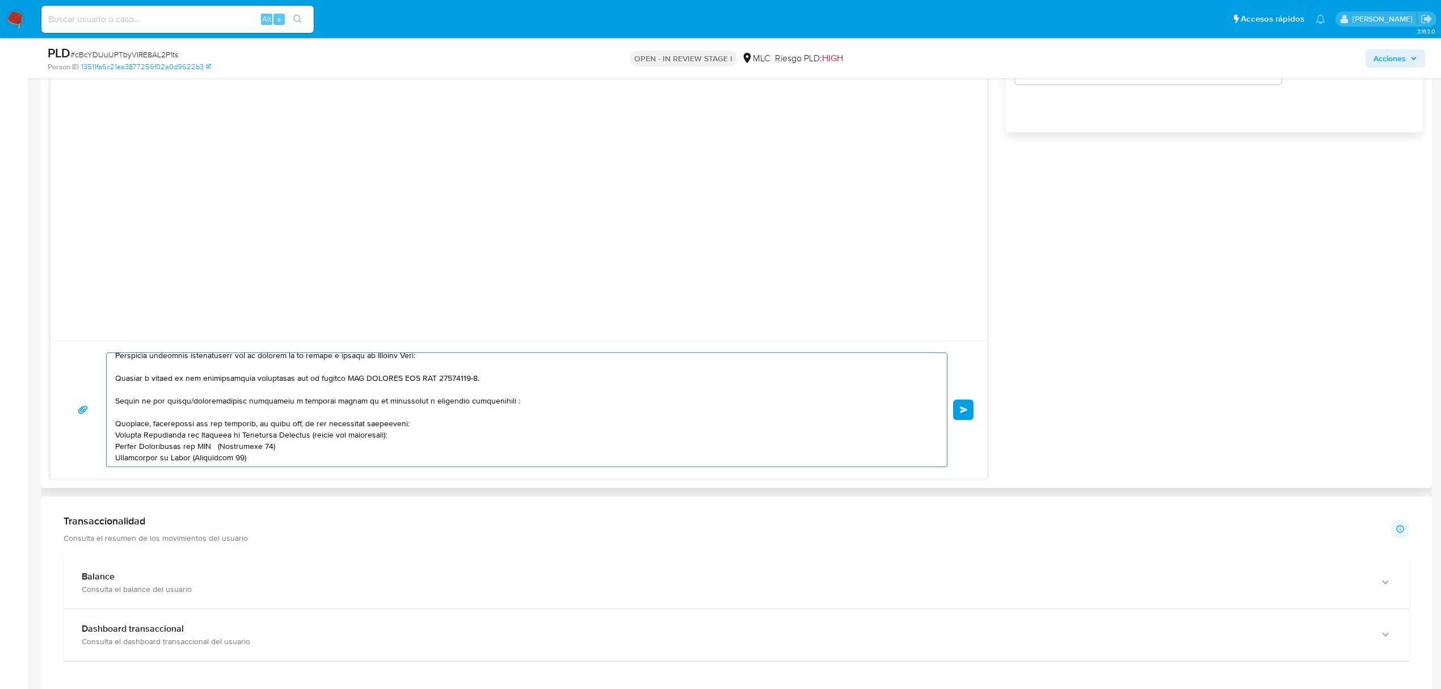
click at [423, 399] on textarea at bounding box center [524, 409] width 818 height 113
click at [0, 0] on lt-span "múltiples" at bounding box center [0, 0] width 0 height 0
click at [462, 404] on textarea at bounding box center [524, 409] width 818 height 113
click at [468, 414] on textarea at bounding box center [524, 409] width 818 height 113
click at [466, 406] on textarea at bounding box center [524, 409] width 818 height 113
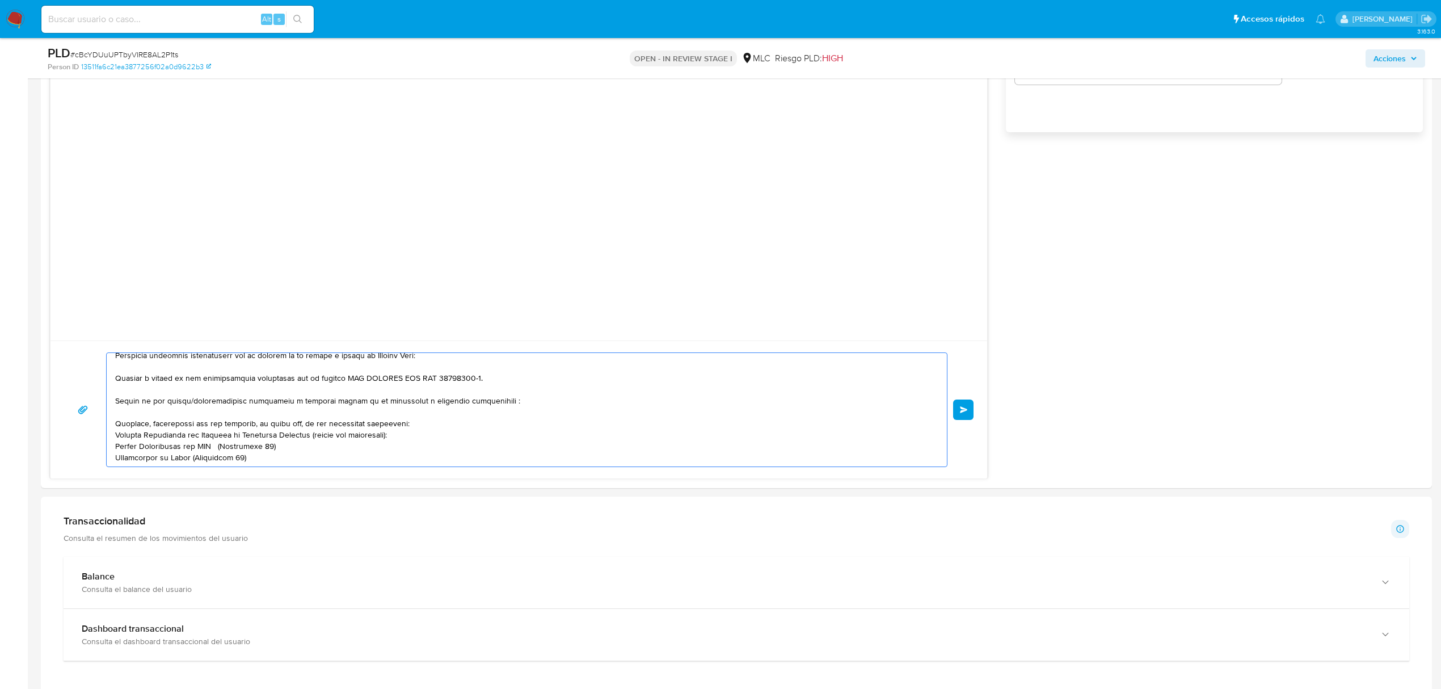
click at [0, 0] on lt-span "contrapartes:" at bounding box center [0, 0] width 0 height 0
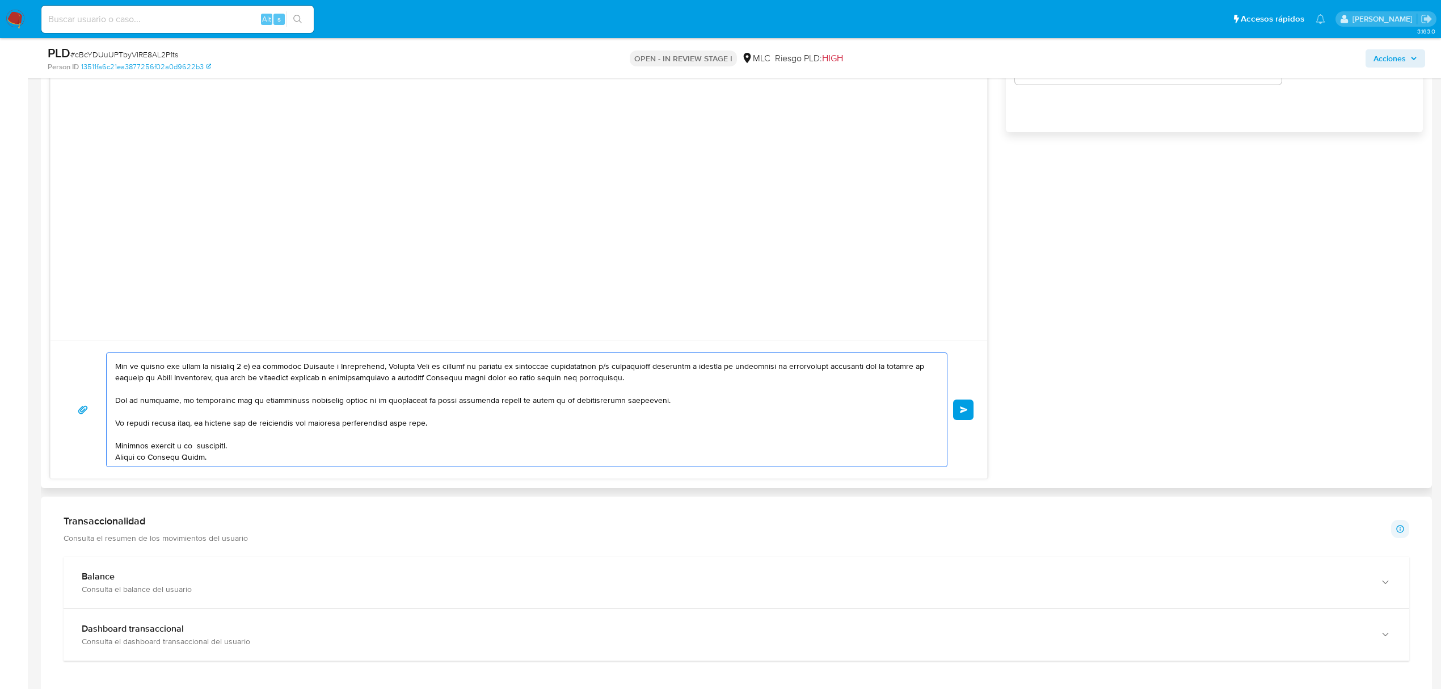
type textarea "Hola Danilo. Te contactamos desde el Equipo de Mercado Pago para verificar tus …"
click at [978, 413] on div "Enviar" at bounding box center [518, 409] width 937 height 138
click at [965, 409] on span "Enviar" at bounding box center [964, 409] width 8 height 7
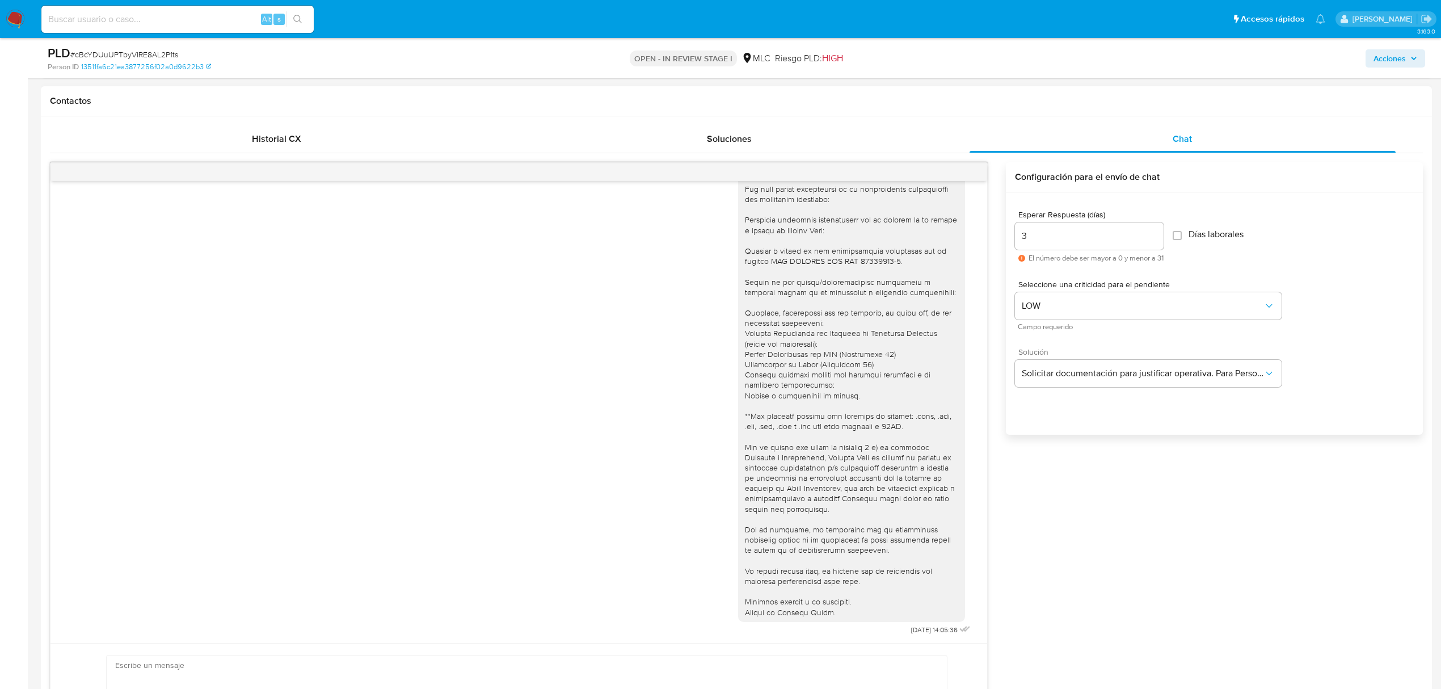
scroll to position [0, 0]
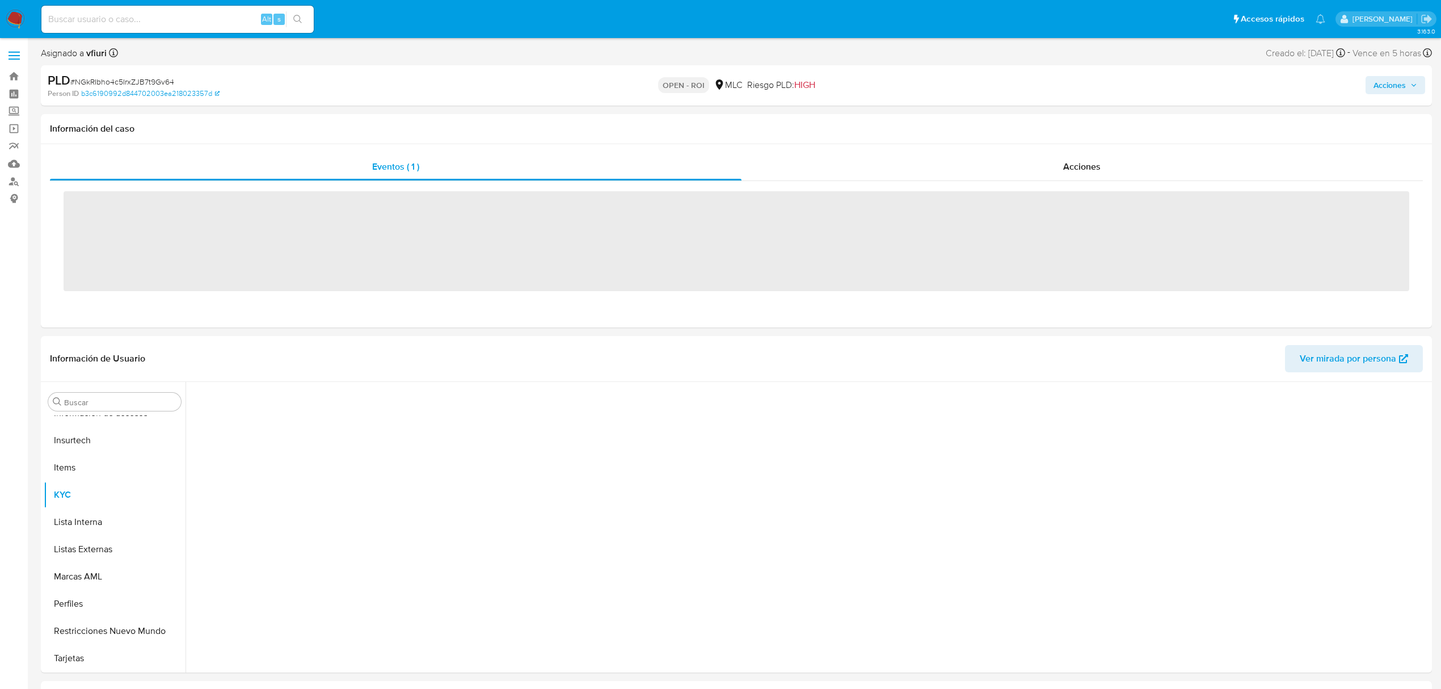
scroll to position [561, 0]
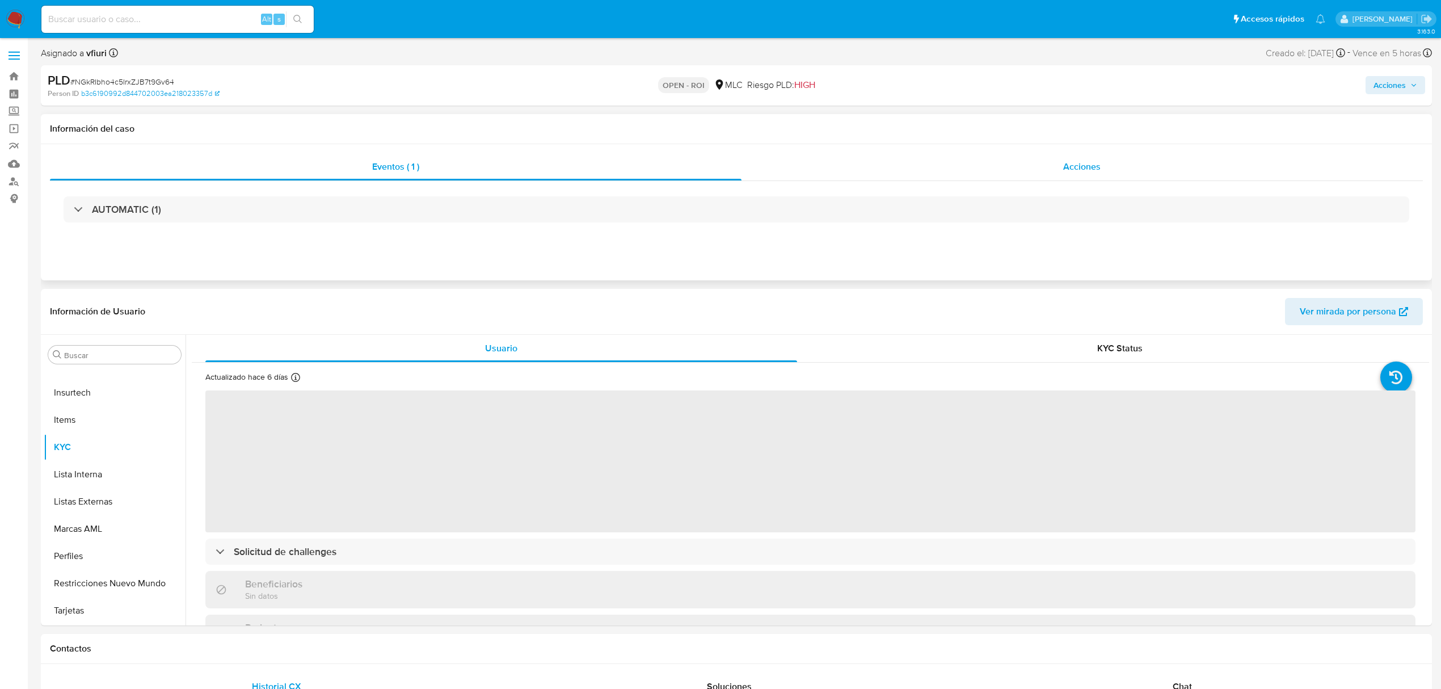
click at [1086, 171] on span "Acciones" at bounding box center [1081, 166] width 37 height 13
select select "10"
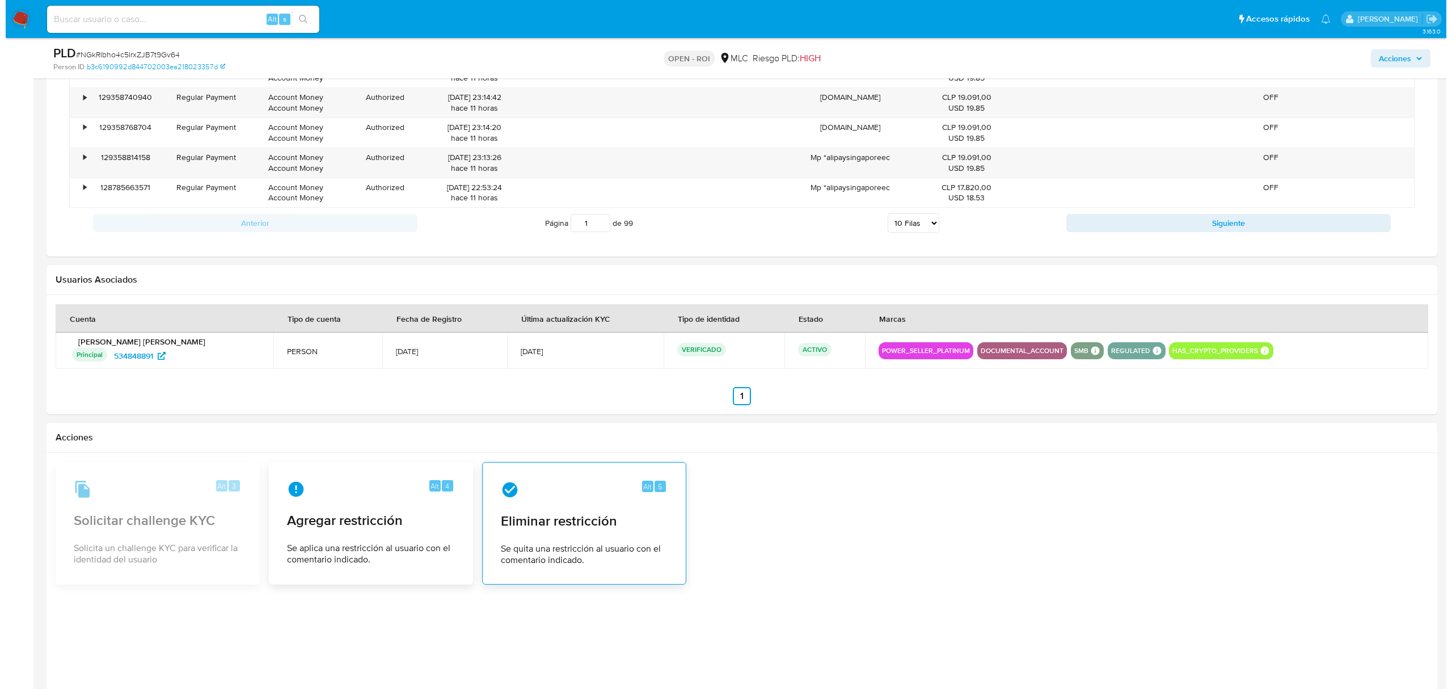
scroll to position [1380, 0]
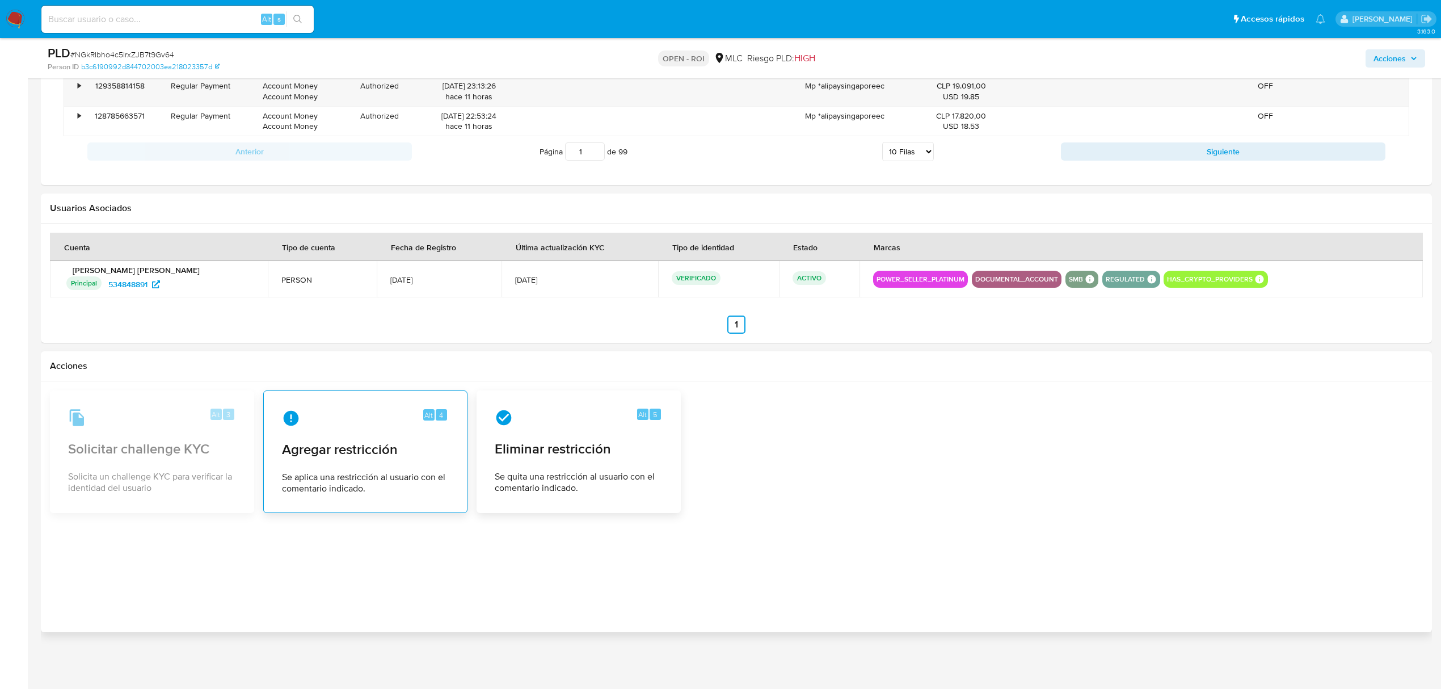
click at [322, 452] on span "Agregar restricción" at bounding box center [365, 449] width 167 height 17
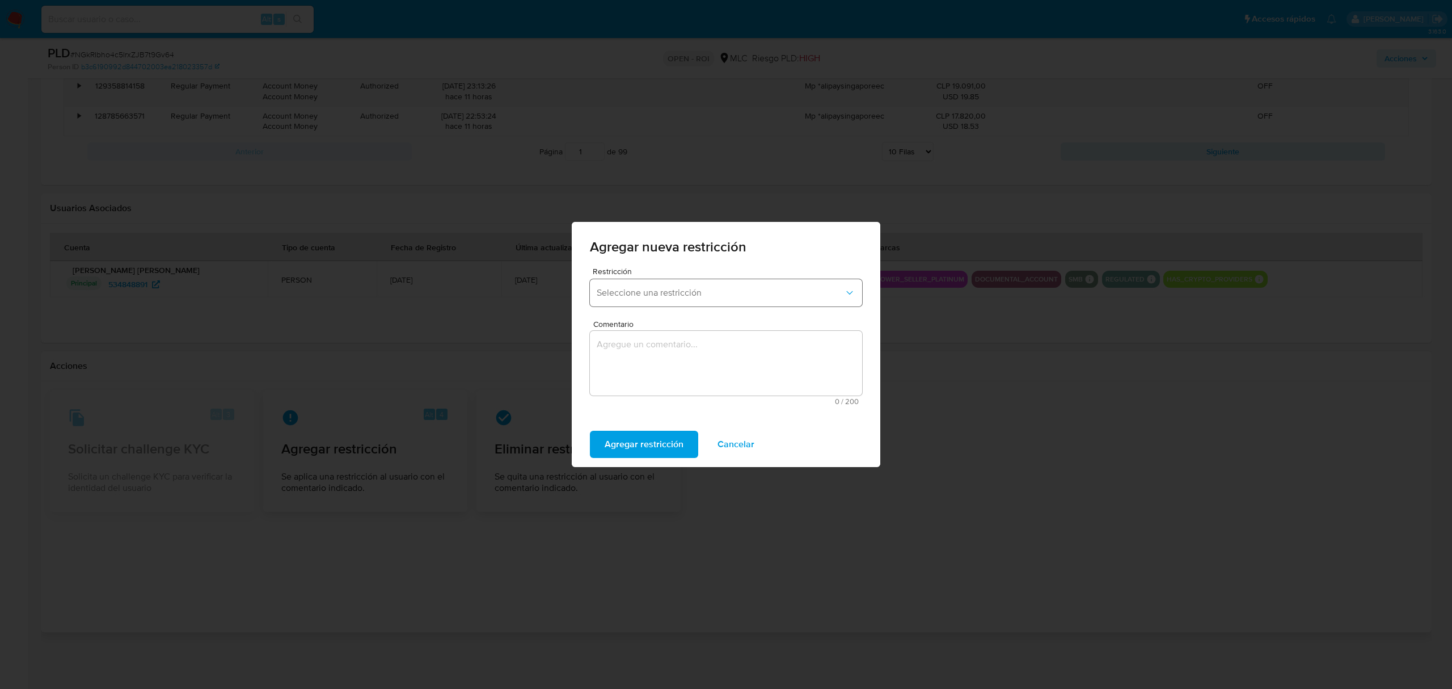
click at [688, 285] on button "Seleccione una restricción" at bounding box center [726, 292] width 272 height 27
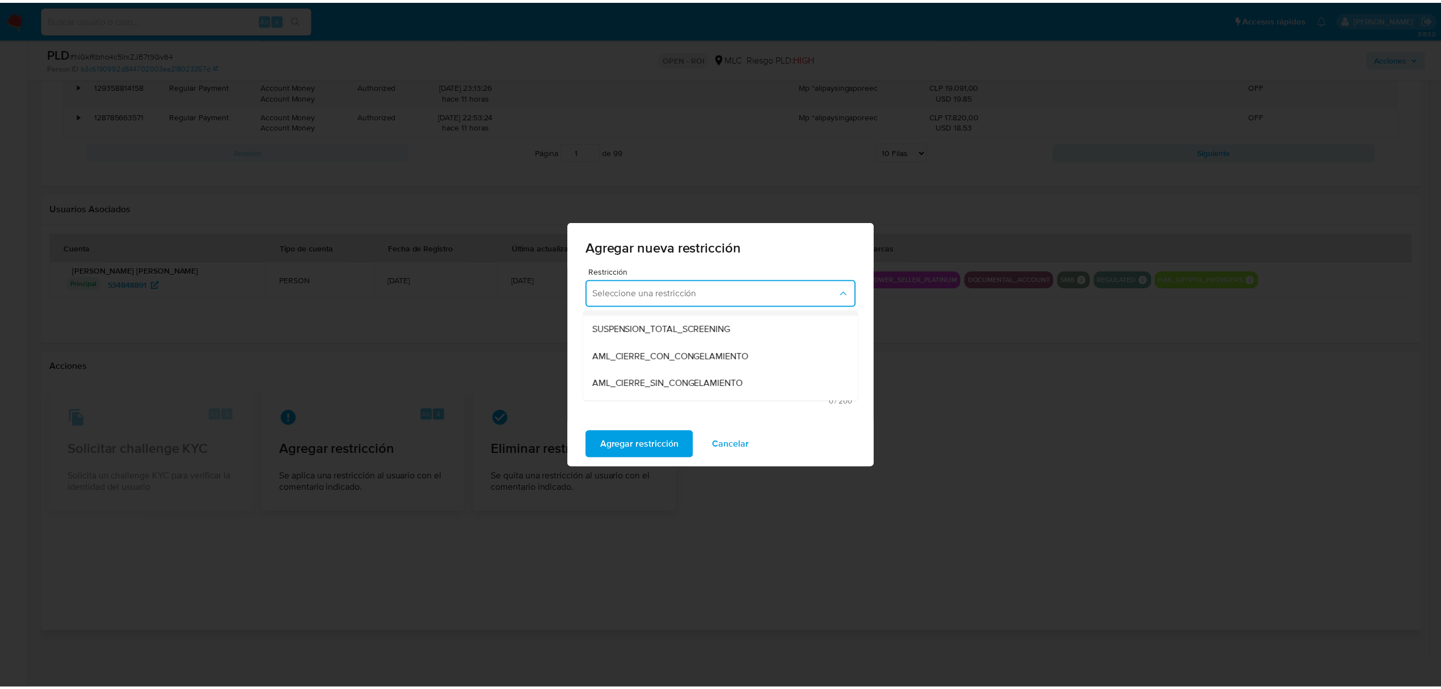
scroll to position [75, 0]
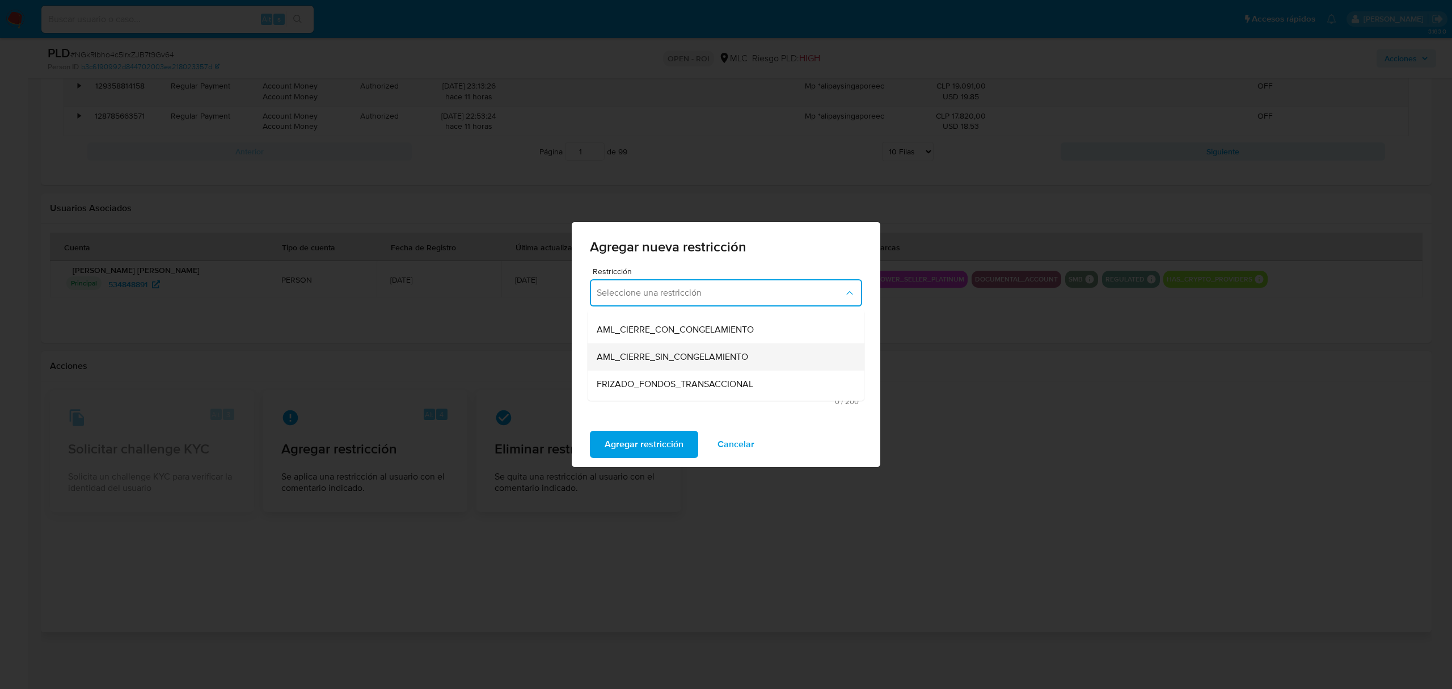
click at [688, 361] on span "AML_CIERRE_SIN_CONGELAMIENTO" at bounding box center [672, 356] width 151 height 11
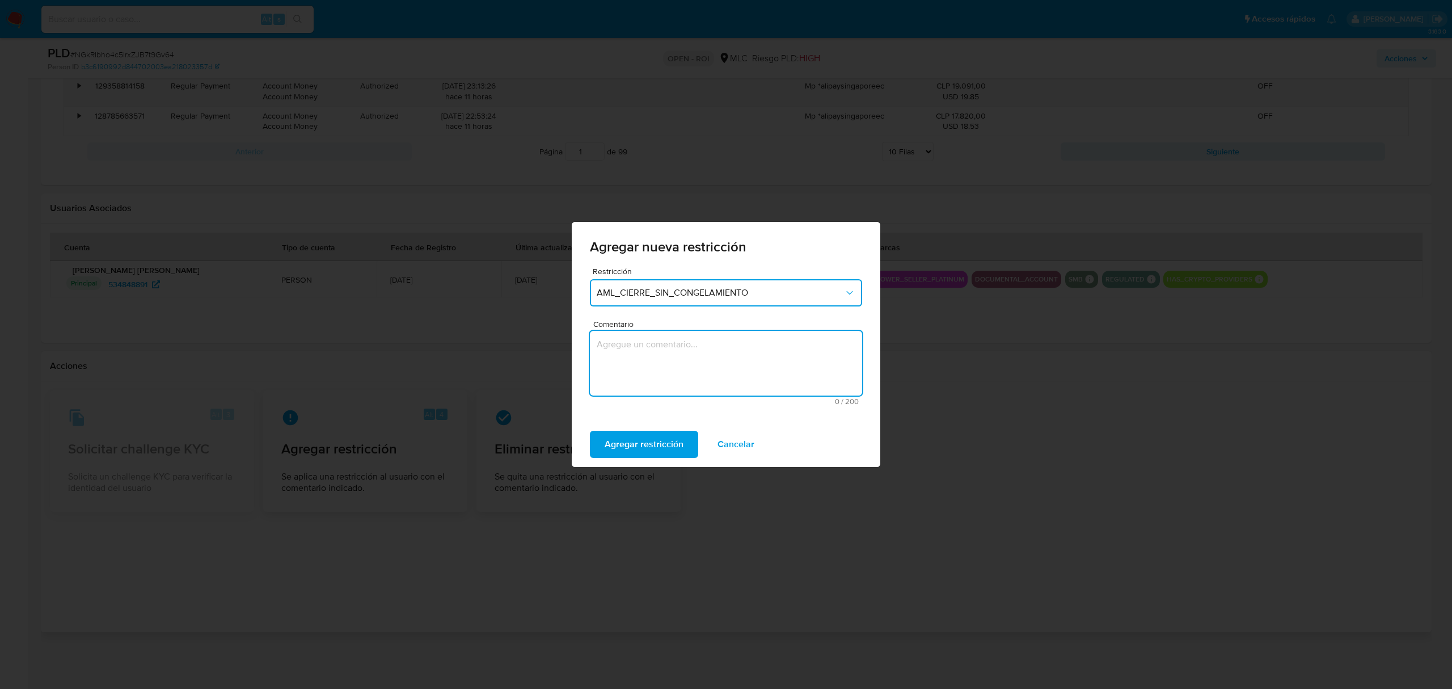
click at [656, 379] on textarea "Comentario" at bounding box center [726, 363] width 272 height 65
type textarea "-"
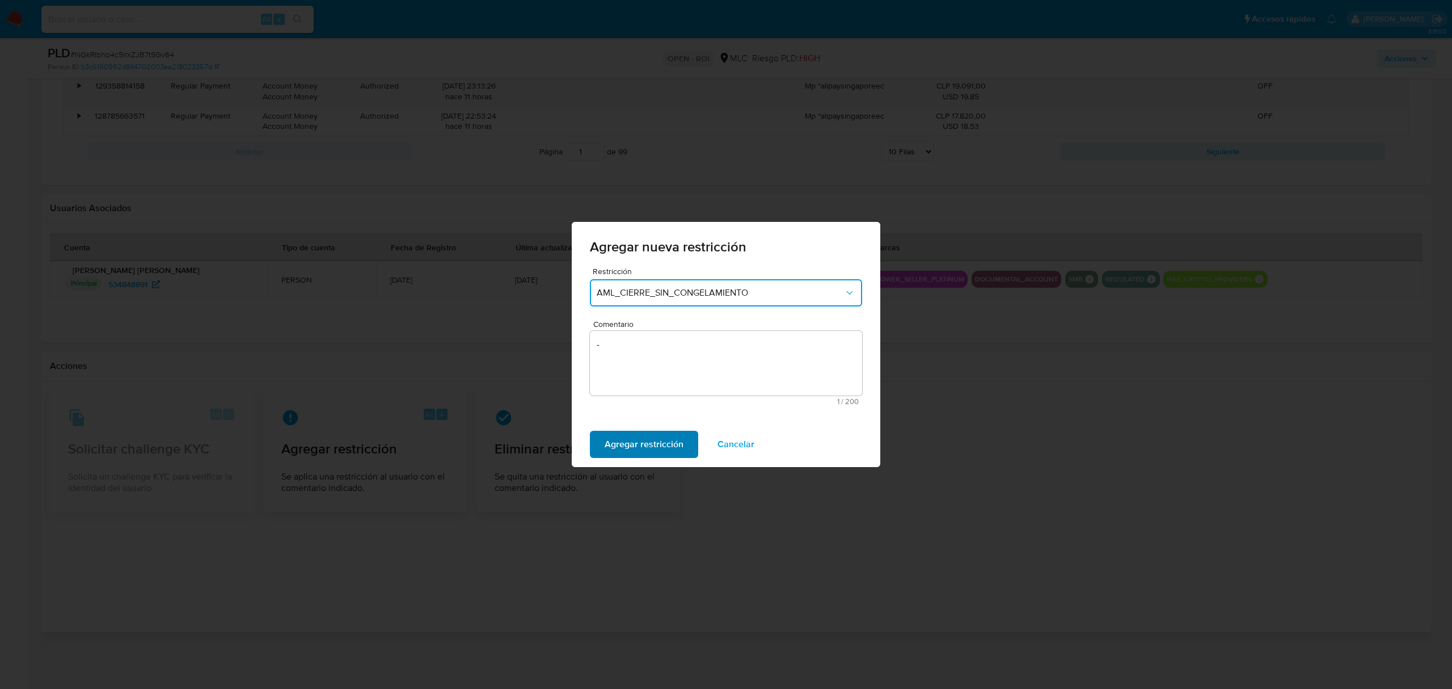
click at [633, 441] on span "Agregar restricción" at bounding box center [644, 444] width 79 height 25
click at [633, 441] on span "Confirmar" at bounding box center [625, 444] width 41 height 25
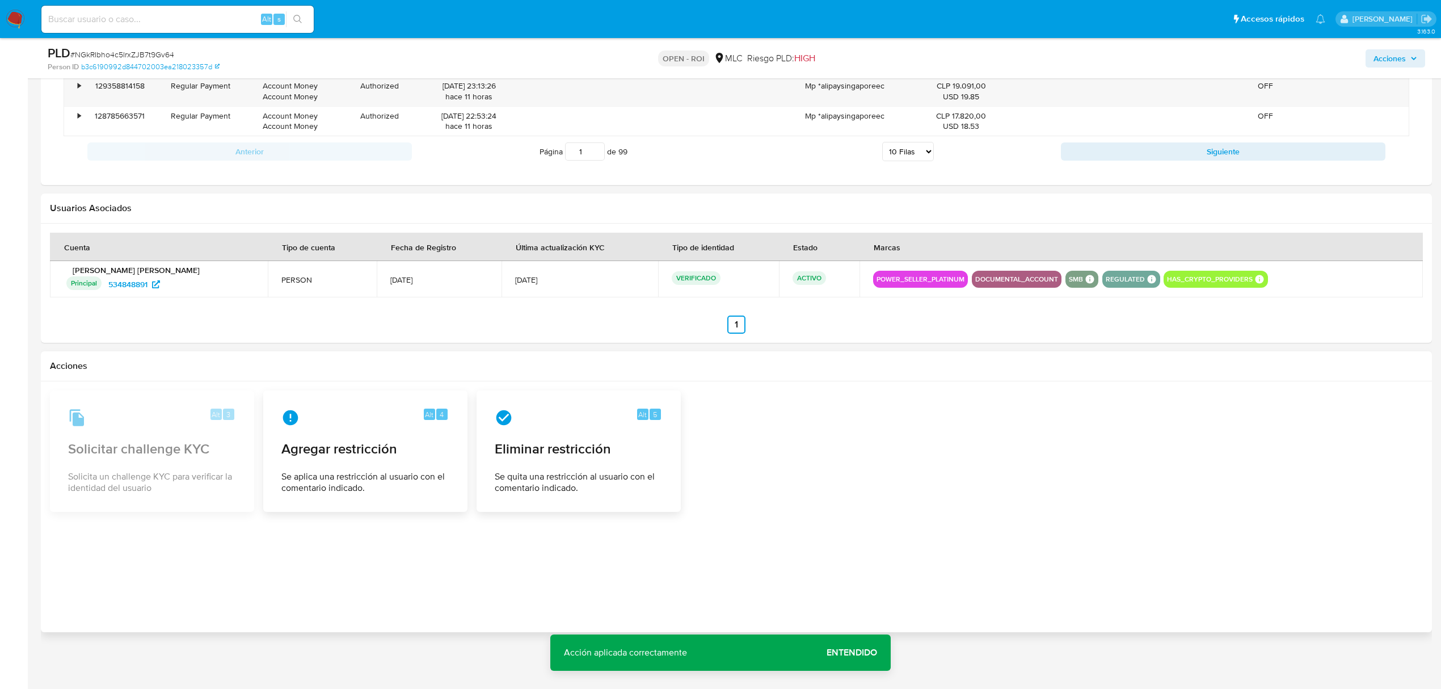
click at [853, 652] on span "Entendido" at bounding box center [852, 652] width 50 height 0
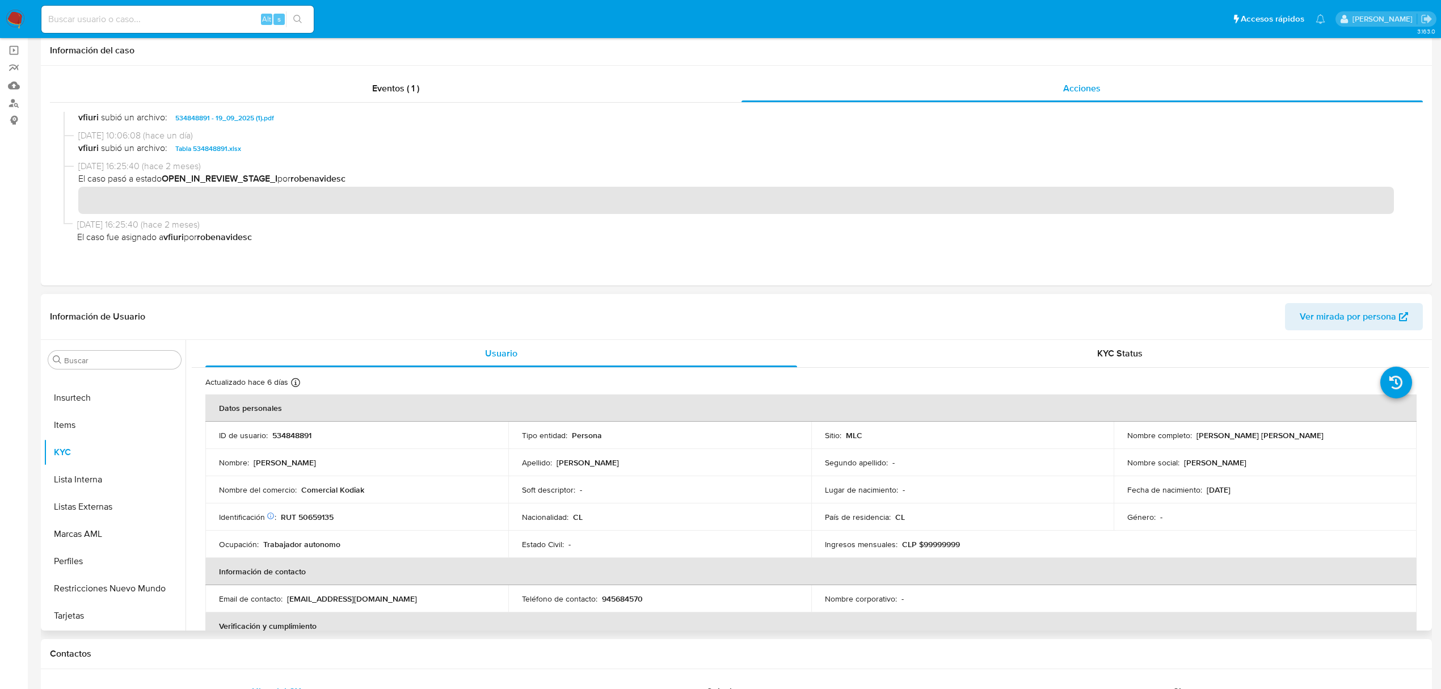
scroll to position [0, 0]
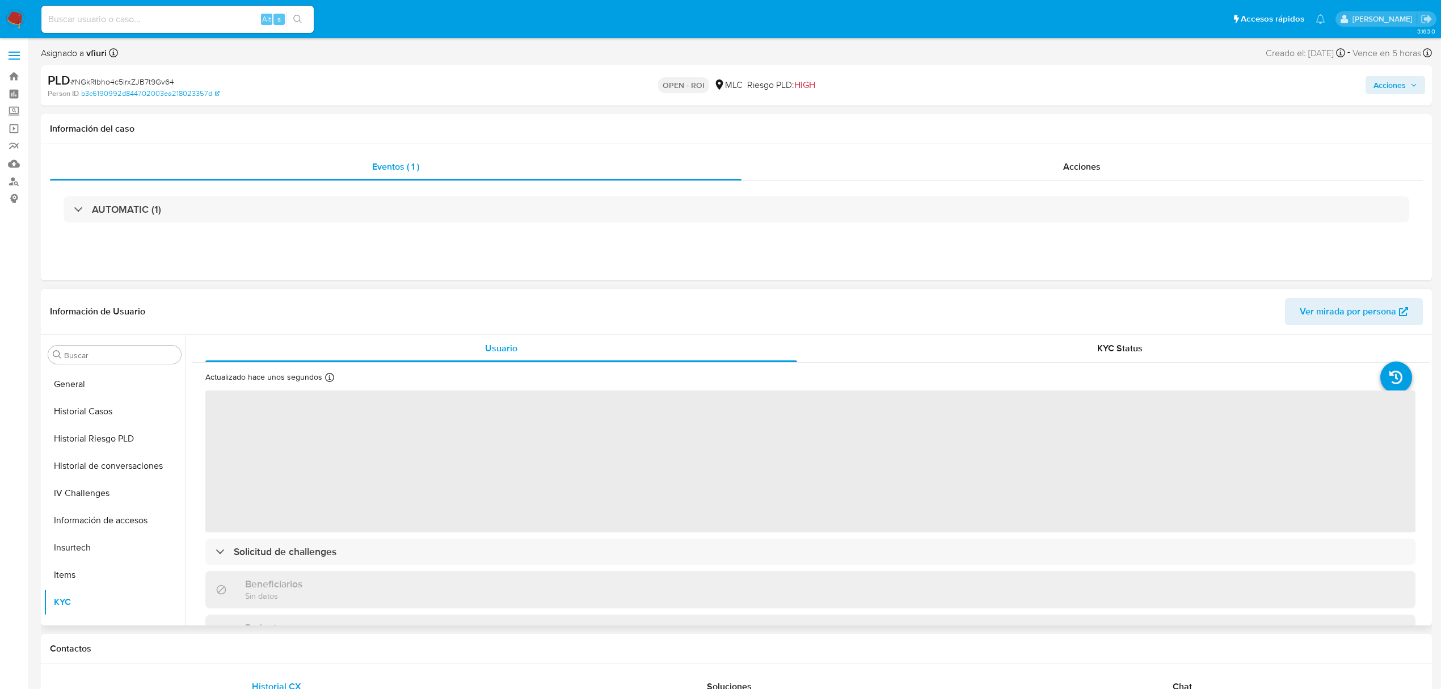
scroll to position [183, 0]
select select "10"
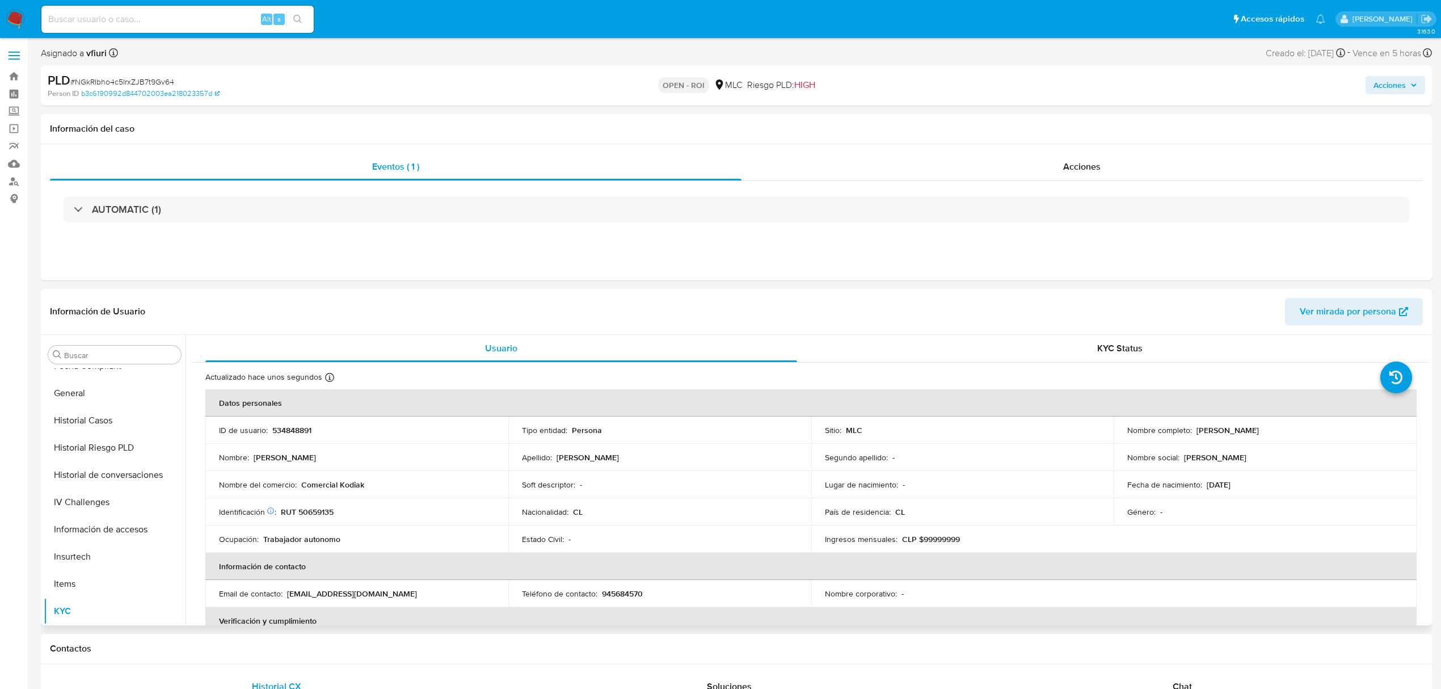
scroll to position [486, 0]
click at [99, 546] on button "Lista Interna" at bounding box center [110, 549] width 133 height 27
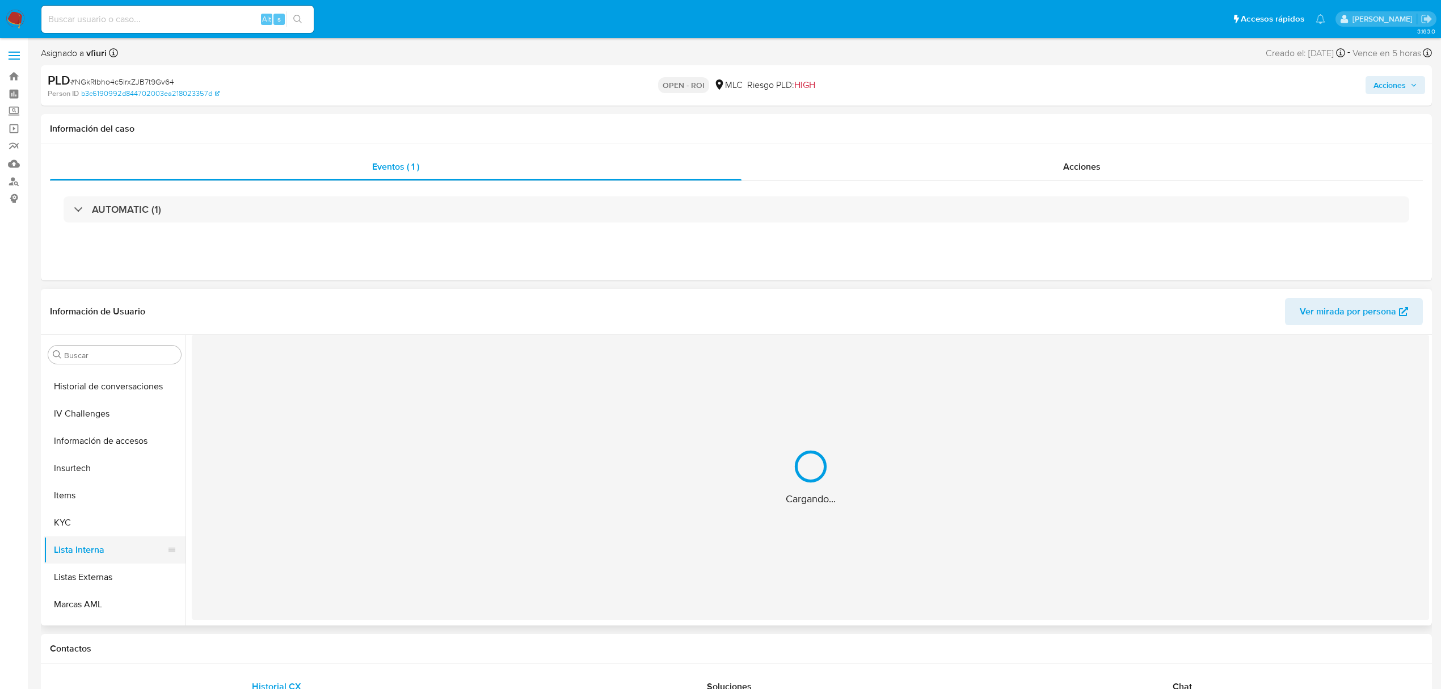
scroll to position [561, 0]
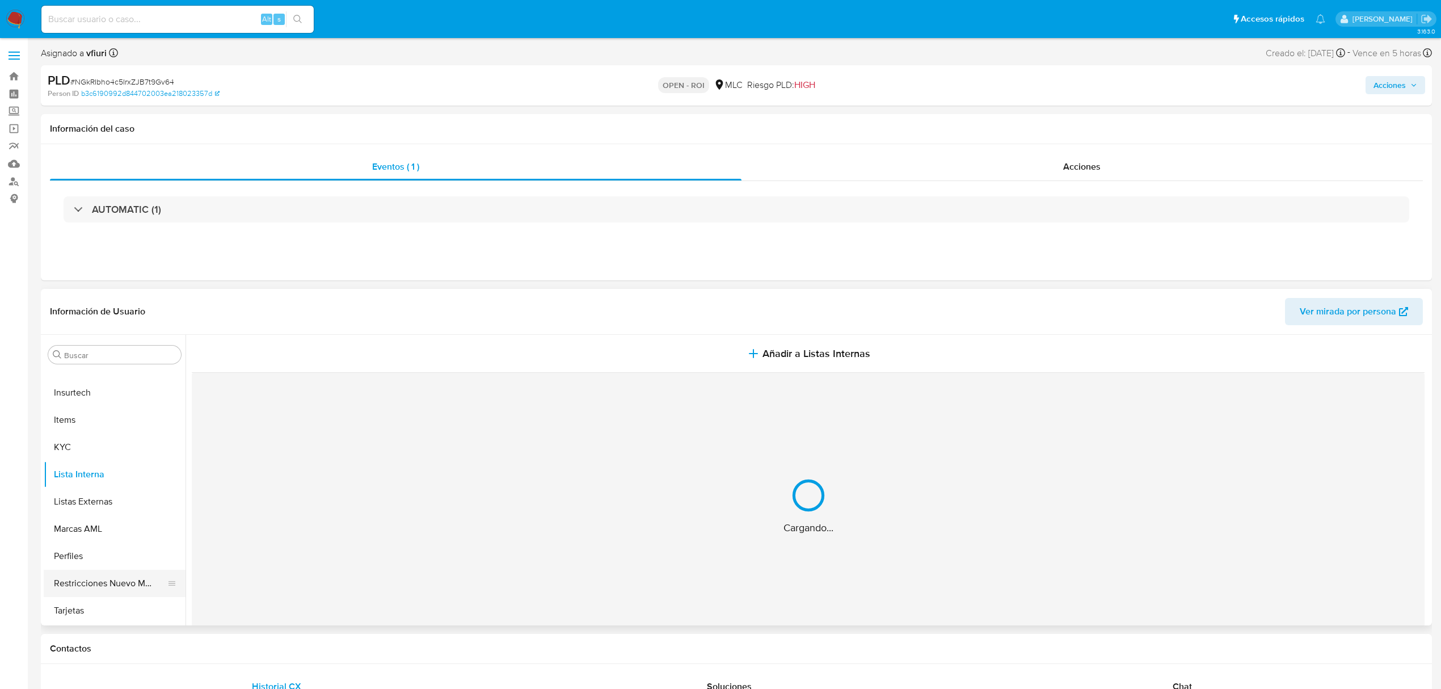
click at [103, 576] on button "Restricciones Nuevo Mundo" at bounding box center [110, 583] width 133 height 27
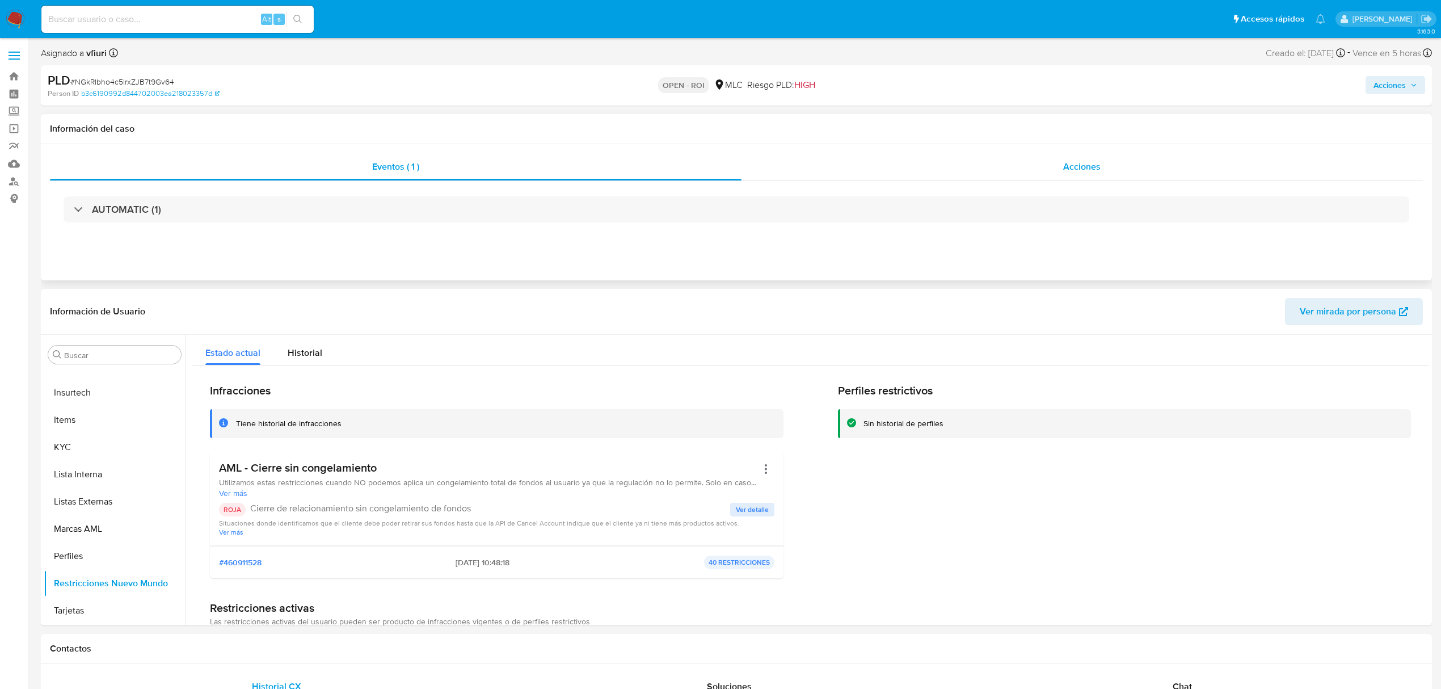
click at [1065, 166] on span "Acciones" at bounding box center [1081, 166] width 37 height 13
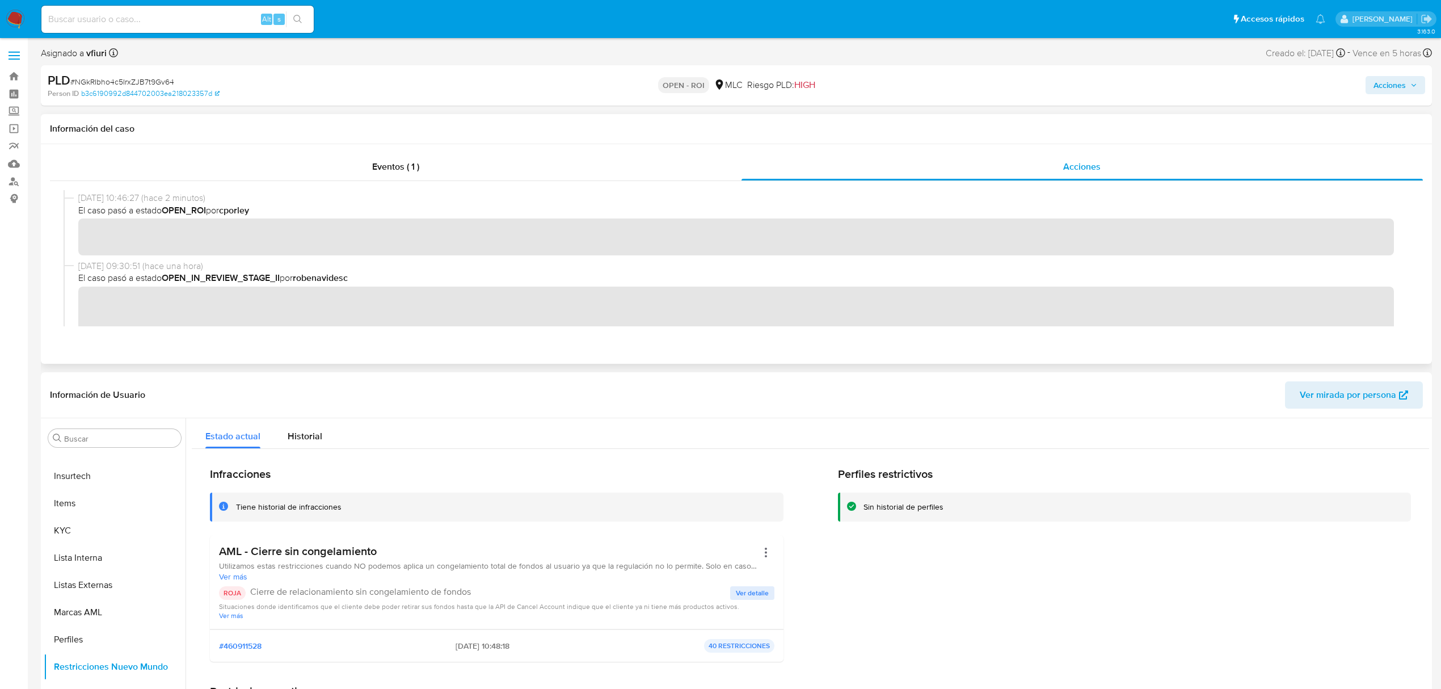
scroll to position [0, 0]
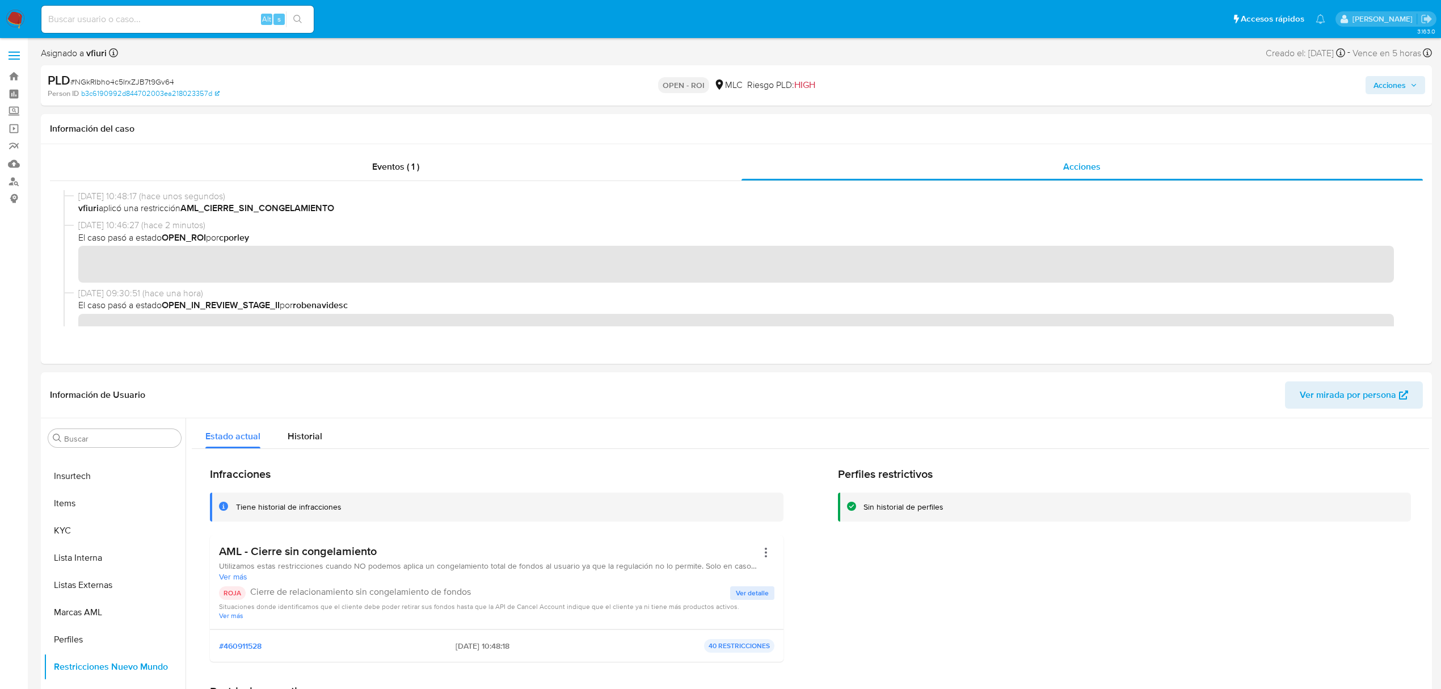
click at [1387, 87] on span "Acciones" at bounding box center [1390, 85] width 32 height 18
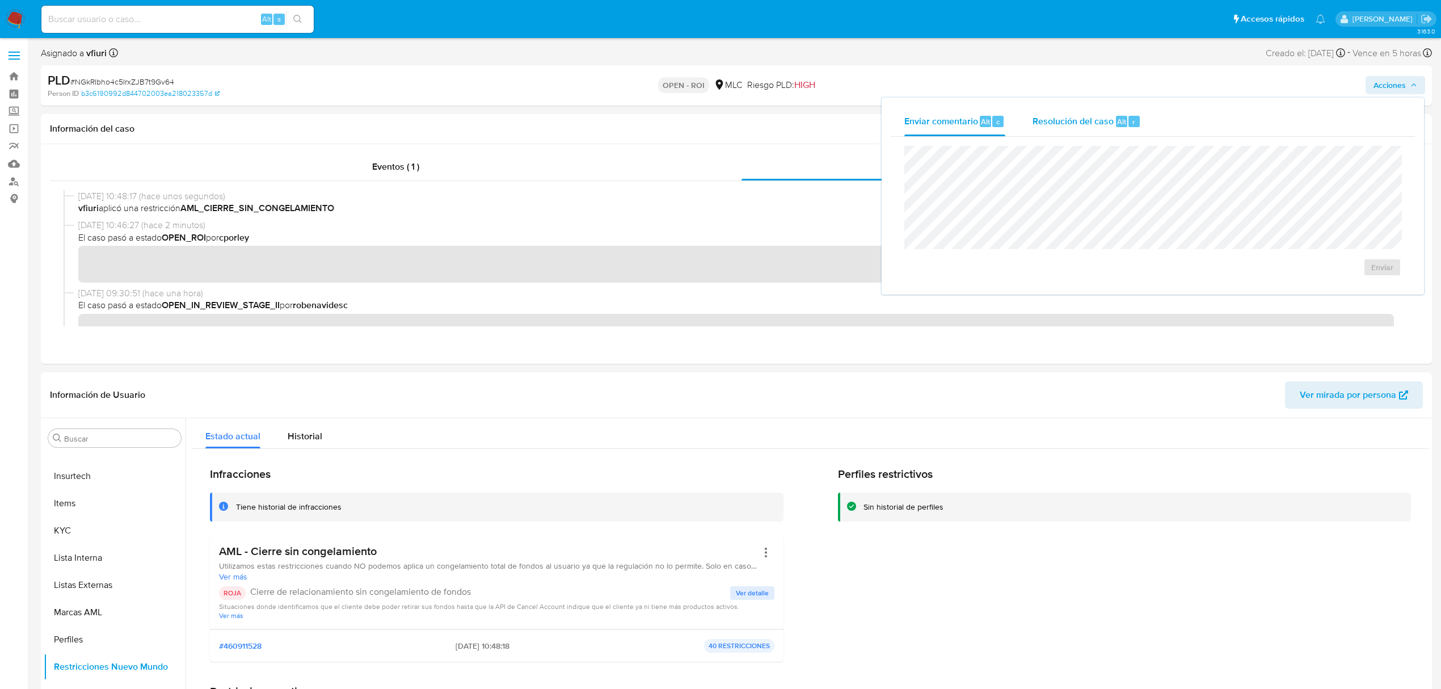
click at [1121, 124] on span "Alt" at bounding box center [1121, 121] width 9 height 11
click at [1359, 290] on span "ROI" at bounding box center [1350, 278] width 56 height 25
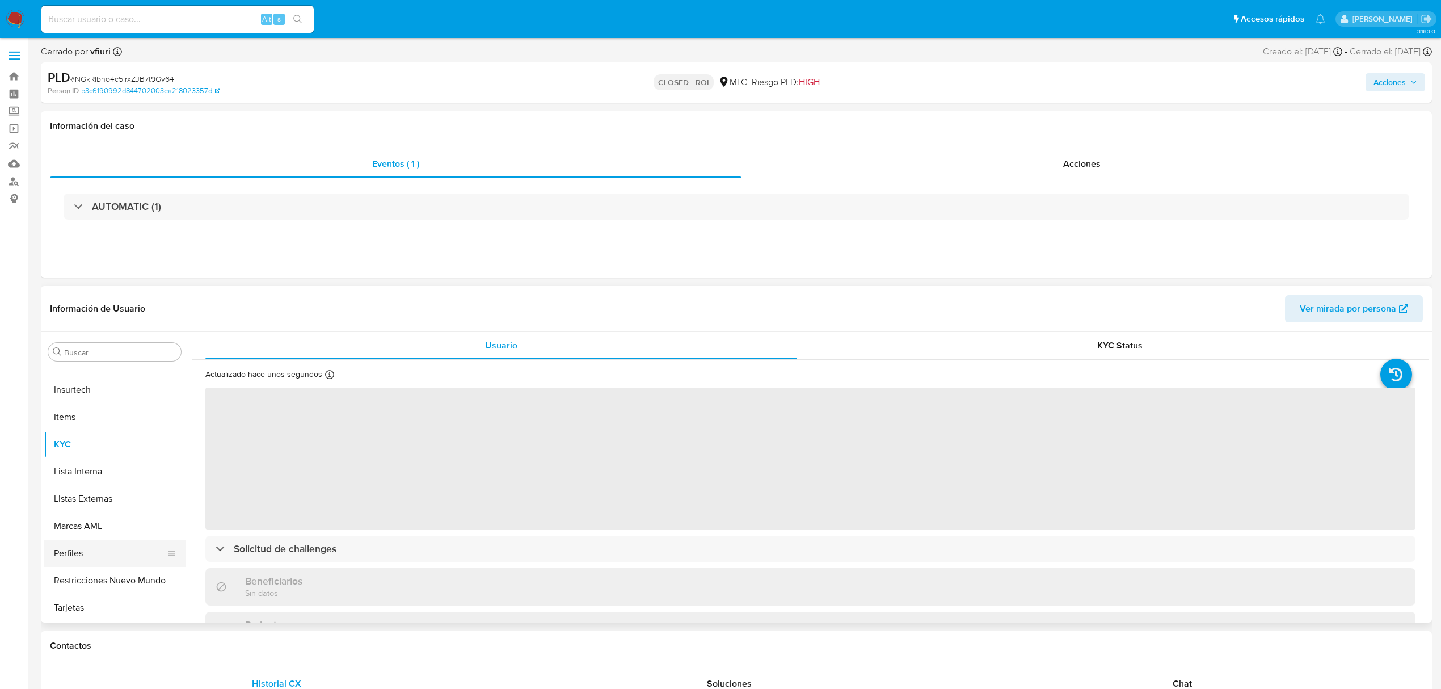
scroll to position [32, 0]
select select "10"
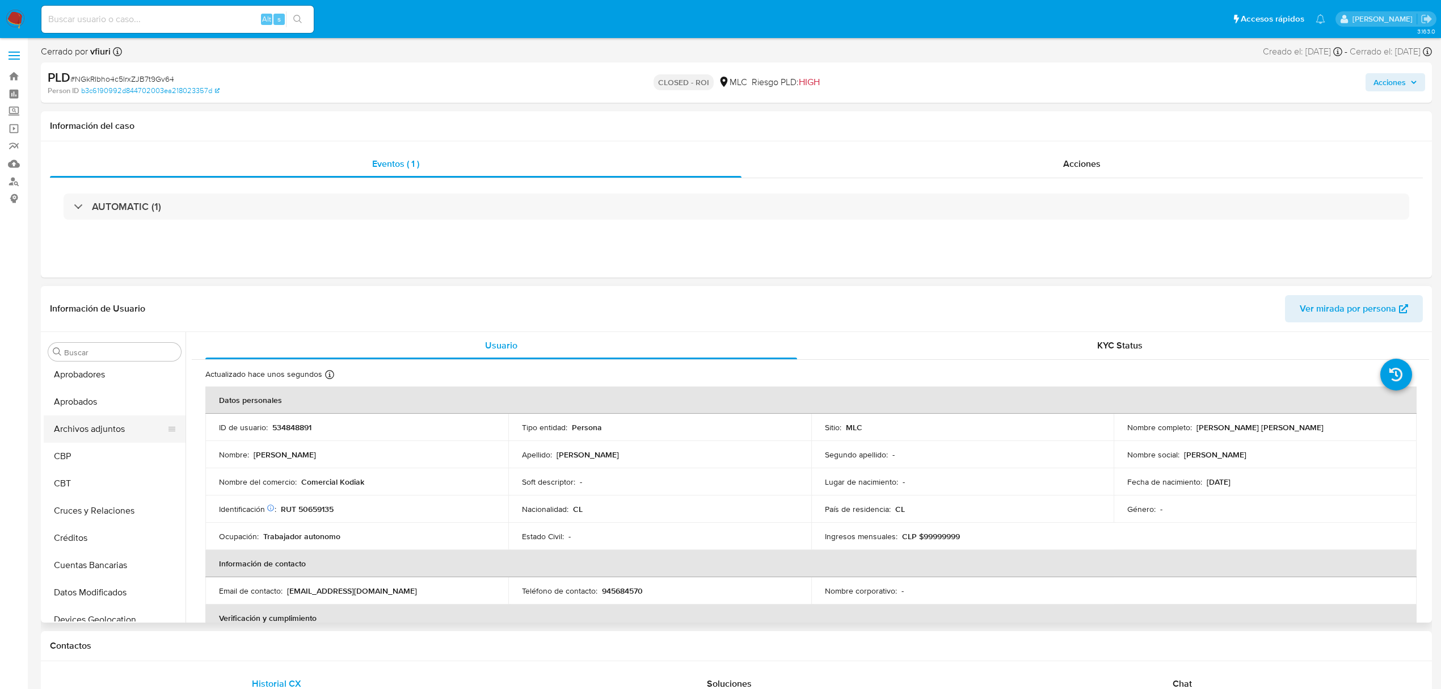
click at [93, 434] on button "Archivos adjuntos" at bounding box center [110, 428] width 133 height 27
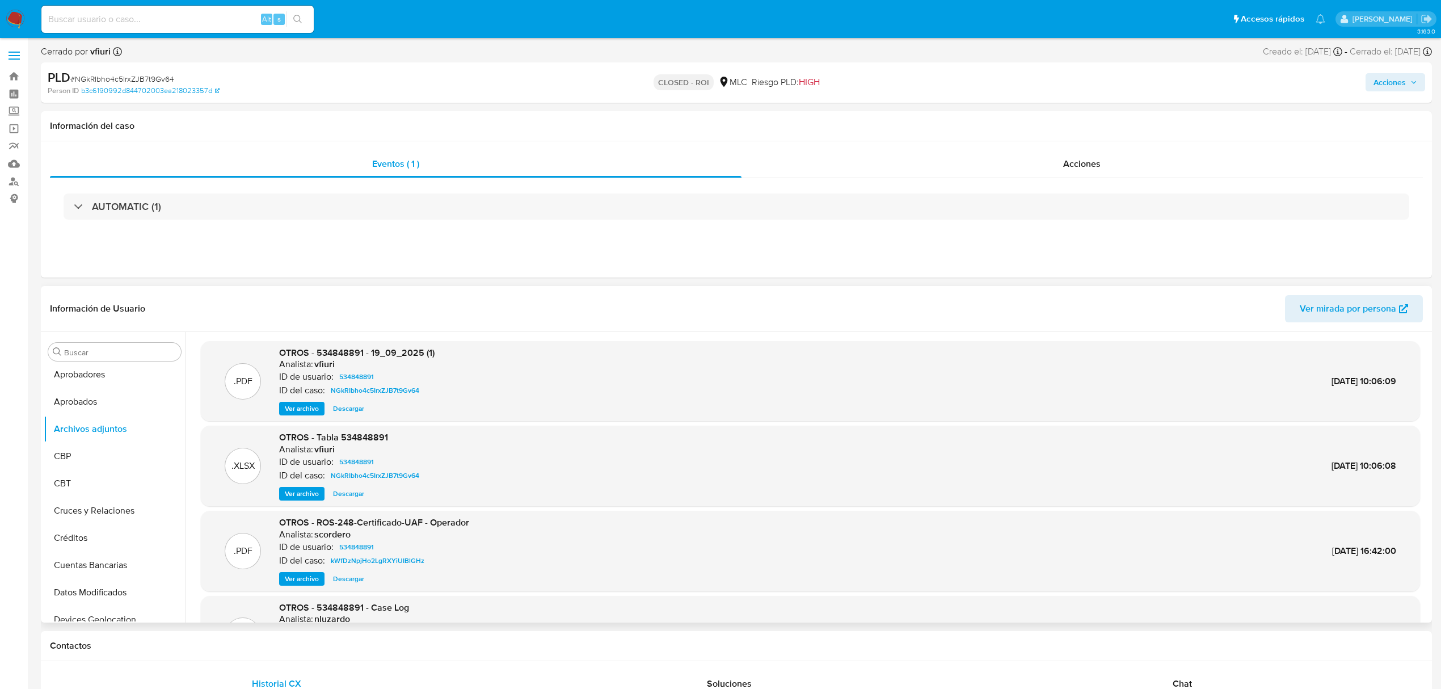
click at [304, 409] on span "Ver archivo" at bounding box center [302, 408] width 34 height 11
click at [343, 353] on span "OTROS - 534848891 - 19_09_2025 (1)" at bounding box center [356, 352] width 155 height 13
copy span "534848891"
click at [18, 177] on link "Buscador de personas" at bounding box center [67, 181] width 135 height 18
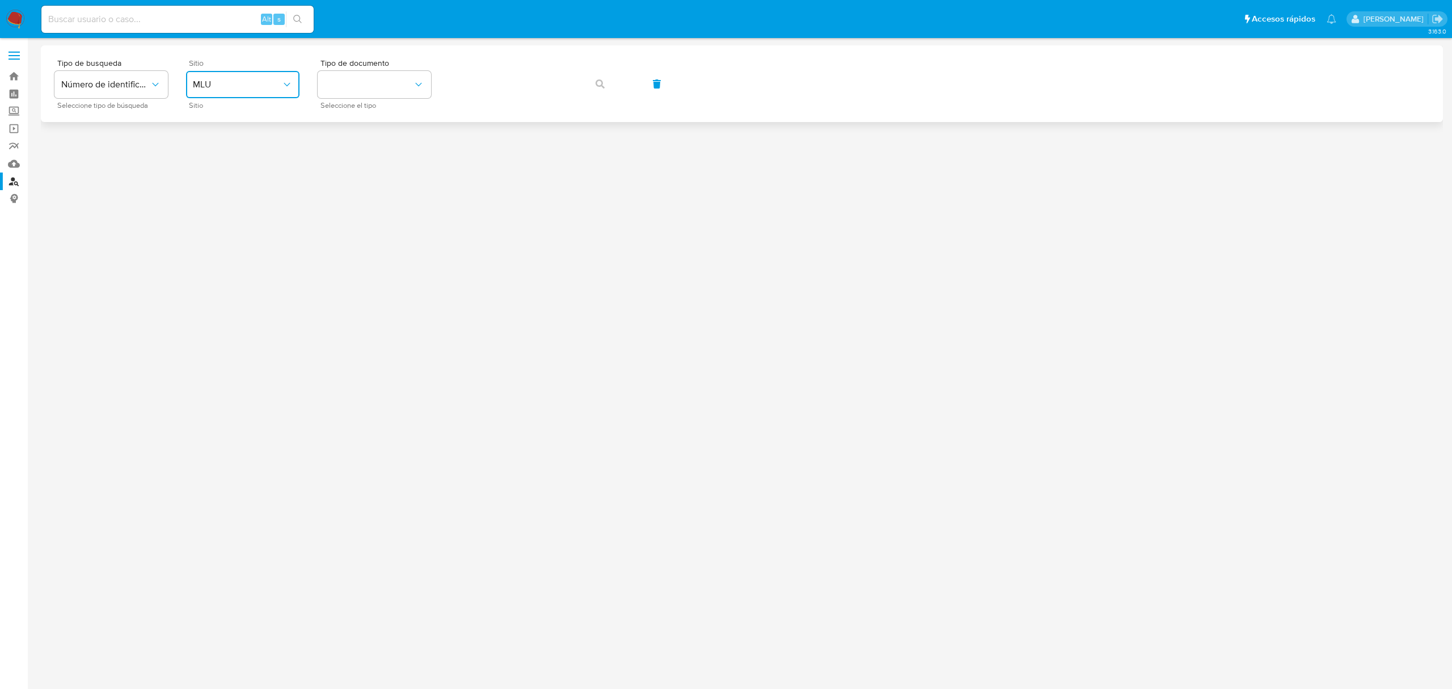
click at [228, 86] on span "MLU" at bounding box center [237, 84] width 89 height 11
click at [212, 270] on div "MLC" at bounding box center [239, 278] width 93 height 27
click at [356, 78] on button "identificationType" at bounding box center [374, 84] width 113 height 27
click at [355, 112] on div "RUT RUT" at bounding box center [371, 121] width 93 height 39
click at [448, 83] on div "Tipo de busqueda Número de identificación Seleccione tipo de búsqueda Sitio MLC…" at bounding box center [741, 83] width 1375 height 49
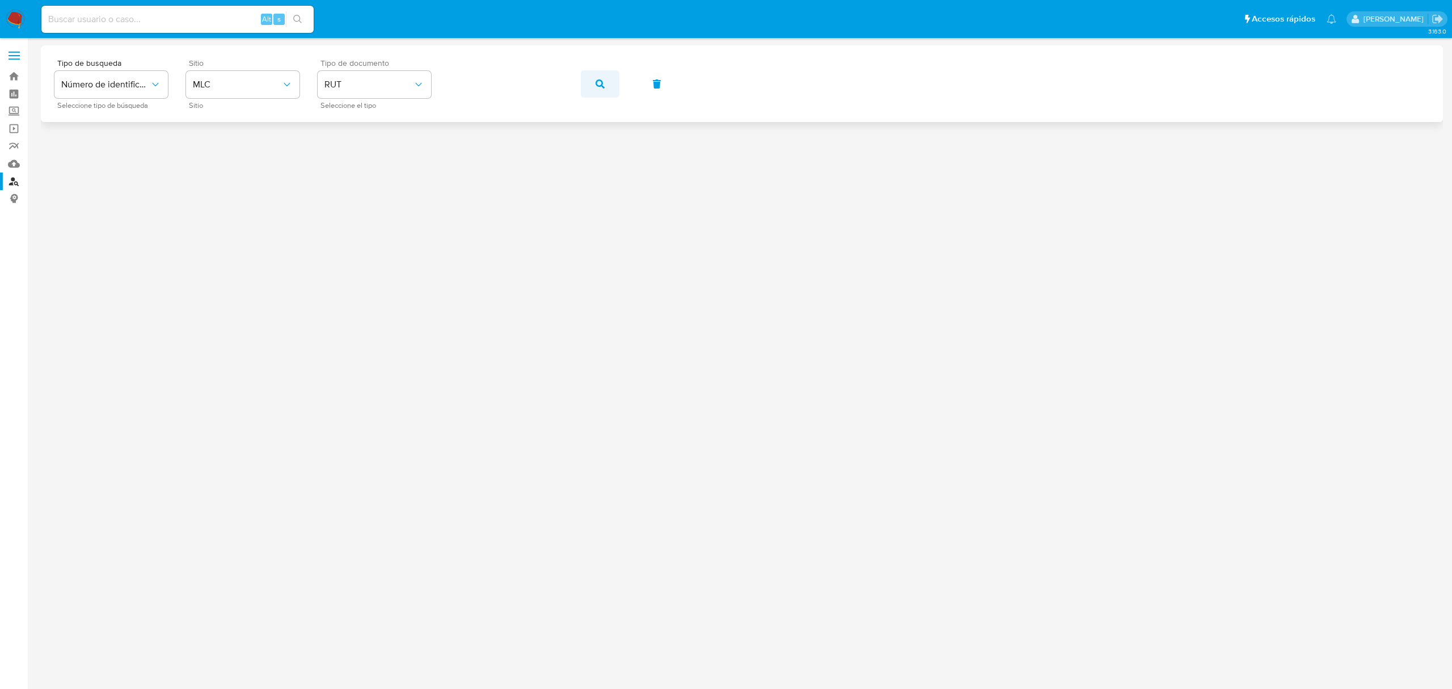
click at [607, 87] on button "button" at bounding box center [600, 83] width 39 height 27
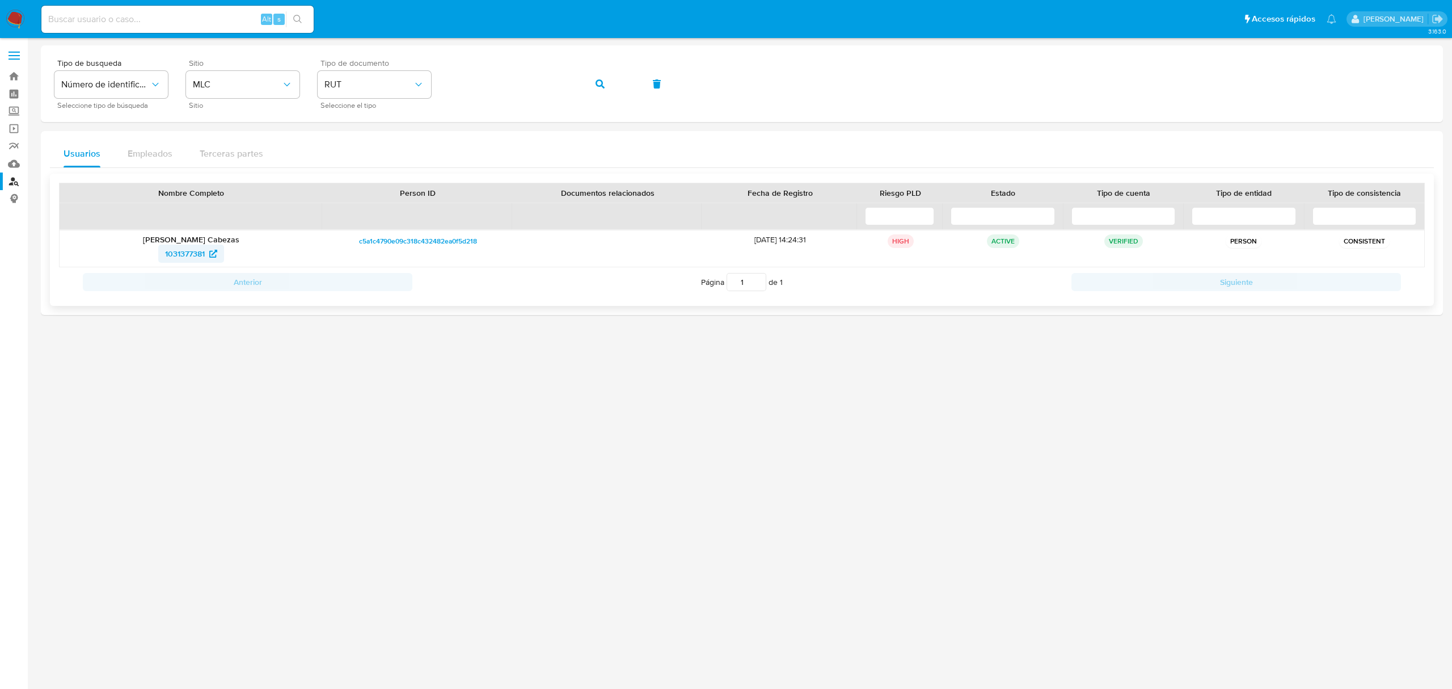
click at [180, 255] on span "1031377381" at bounding box center [185, 254] width 40 height 18
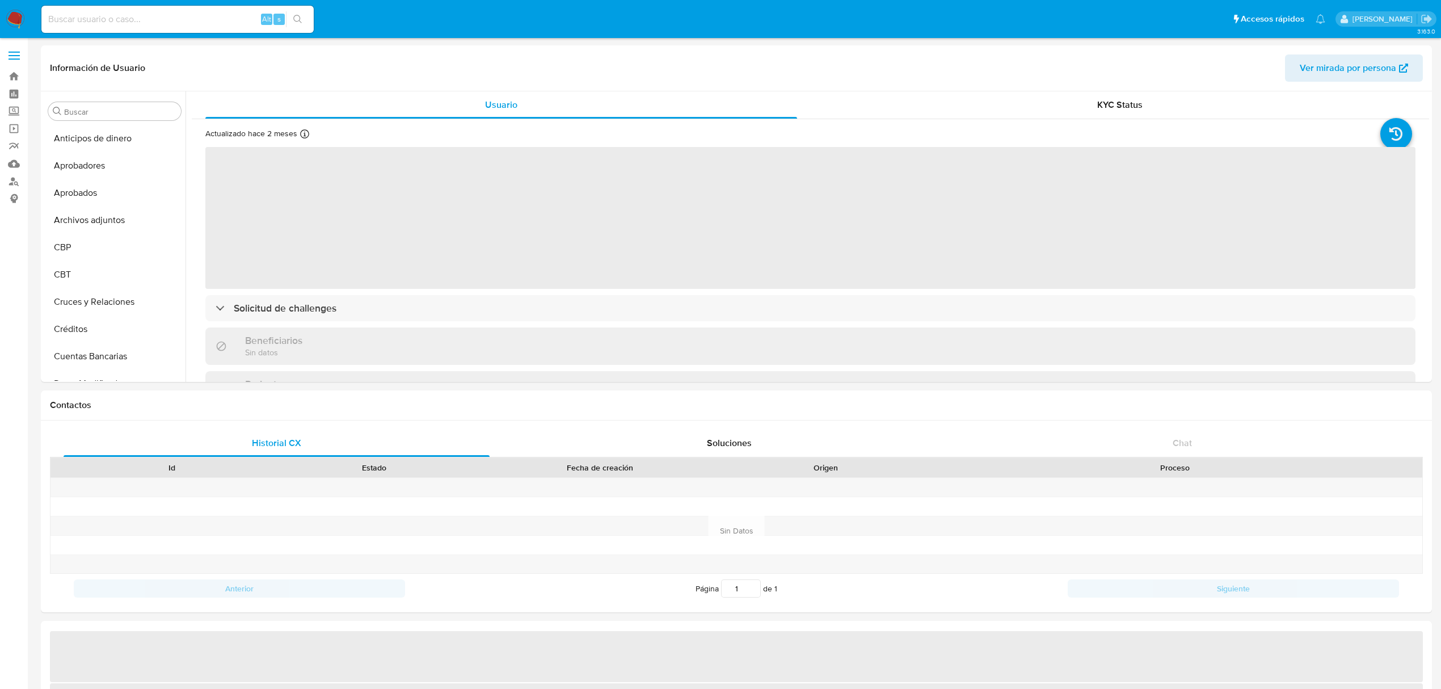
scroll to position [561, 0]
select select "10"
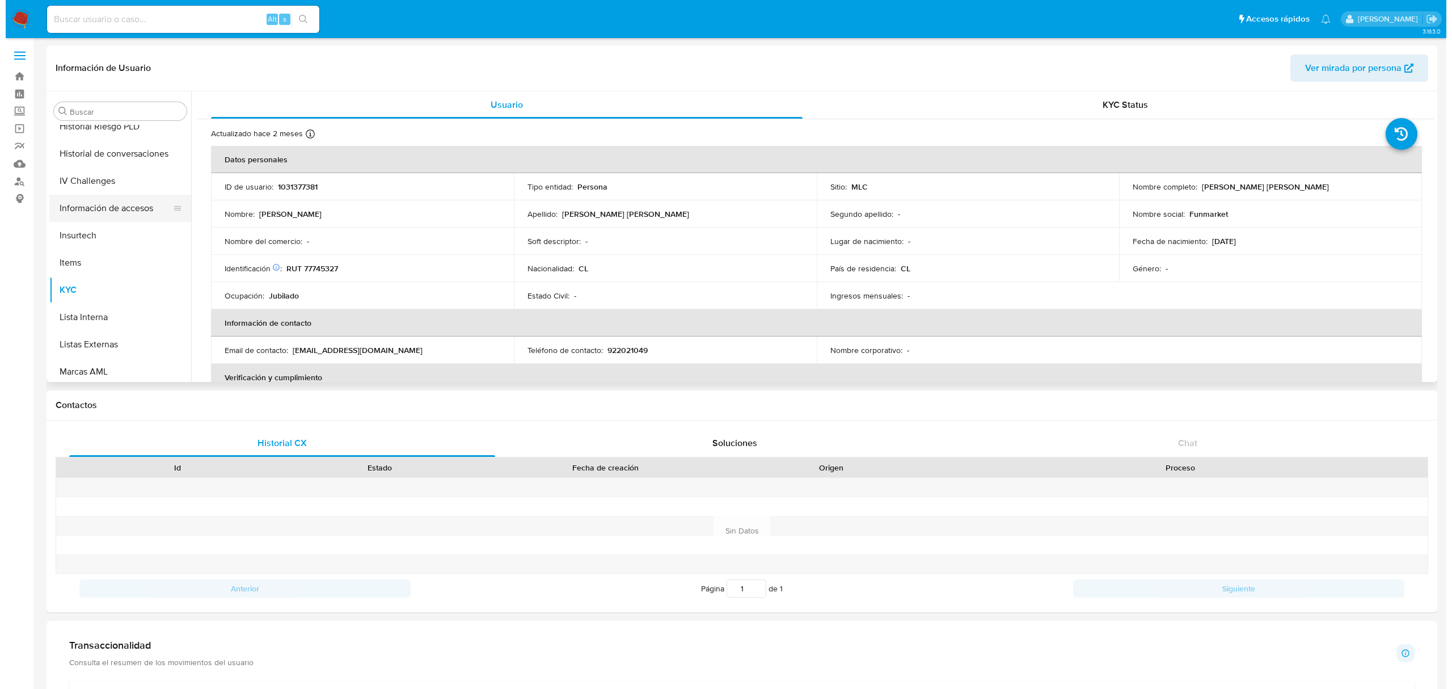
scroll to position [258, 0]
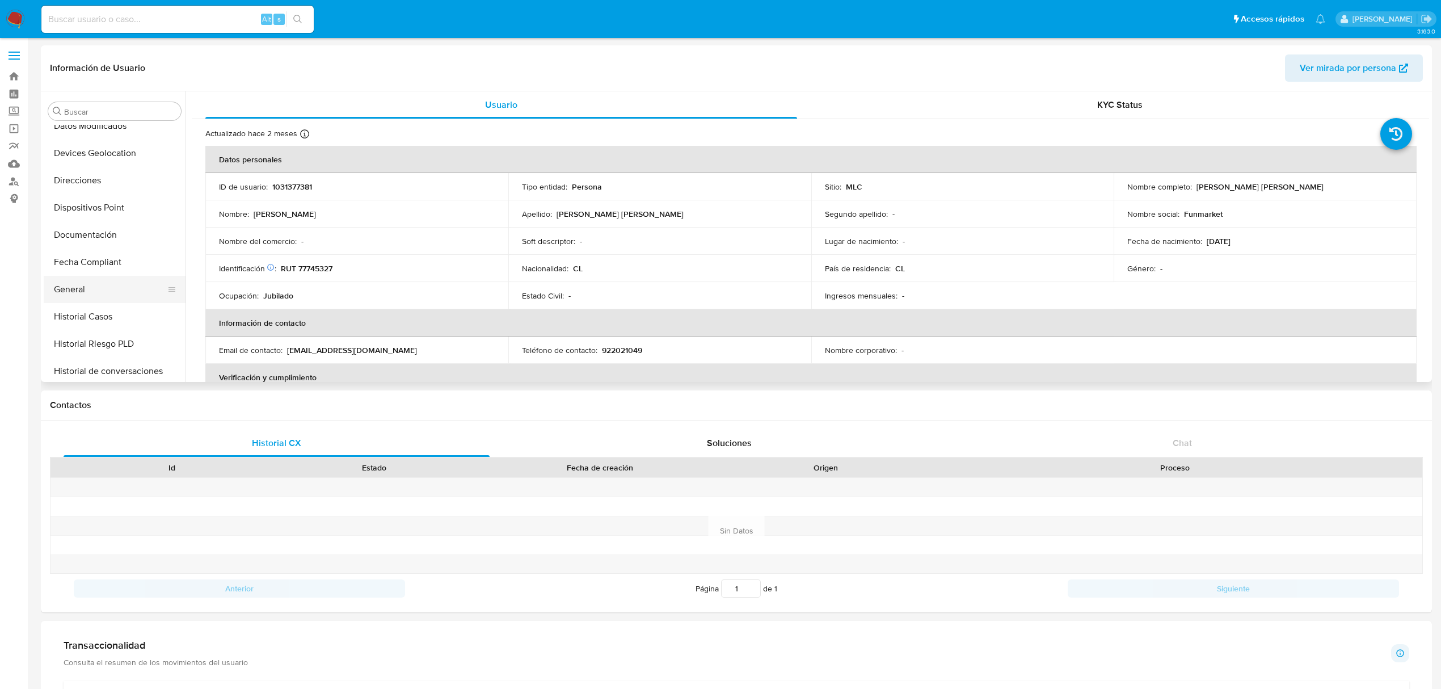
click at [94, 290] on button "General" at bounding box center [110, 289] width 133 height 27
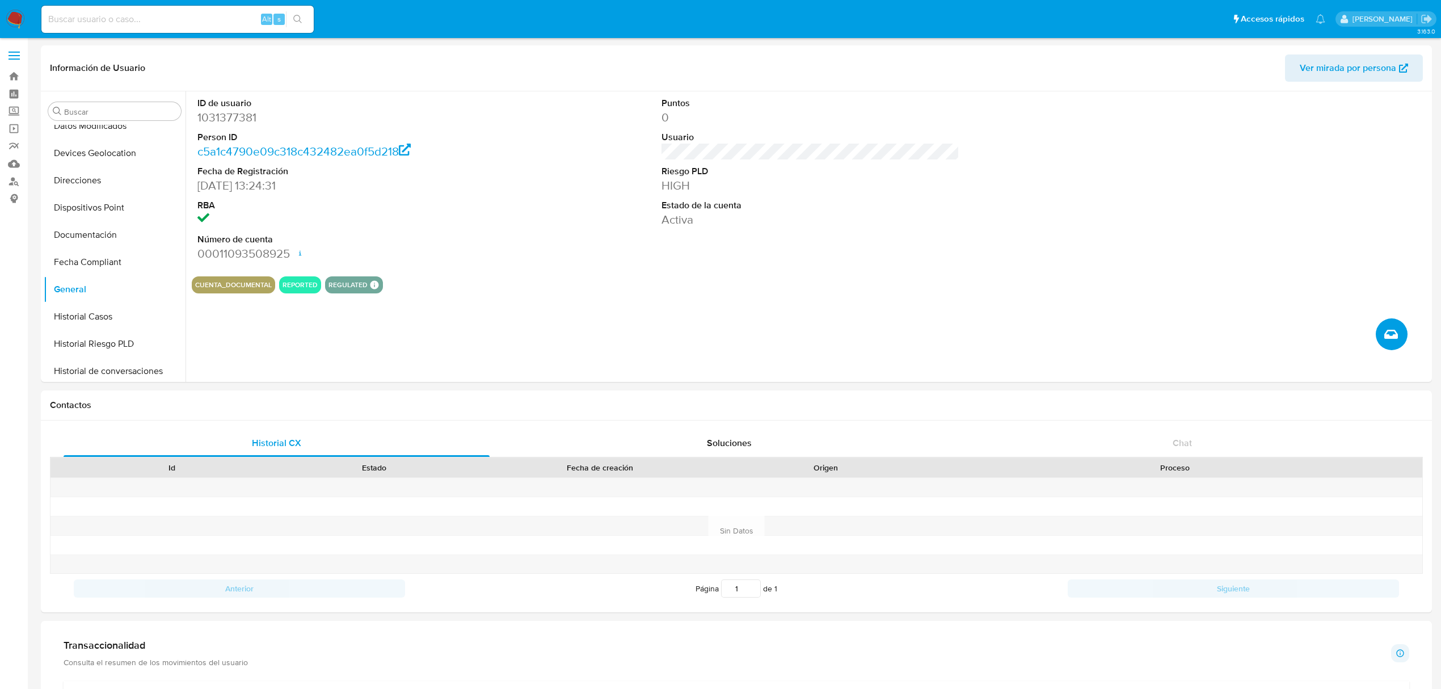
click at [1385, 330] on icon "Crear caso manual" at bounding box center [1391, 334] width 14 height 14
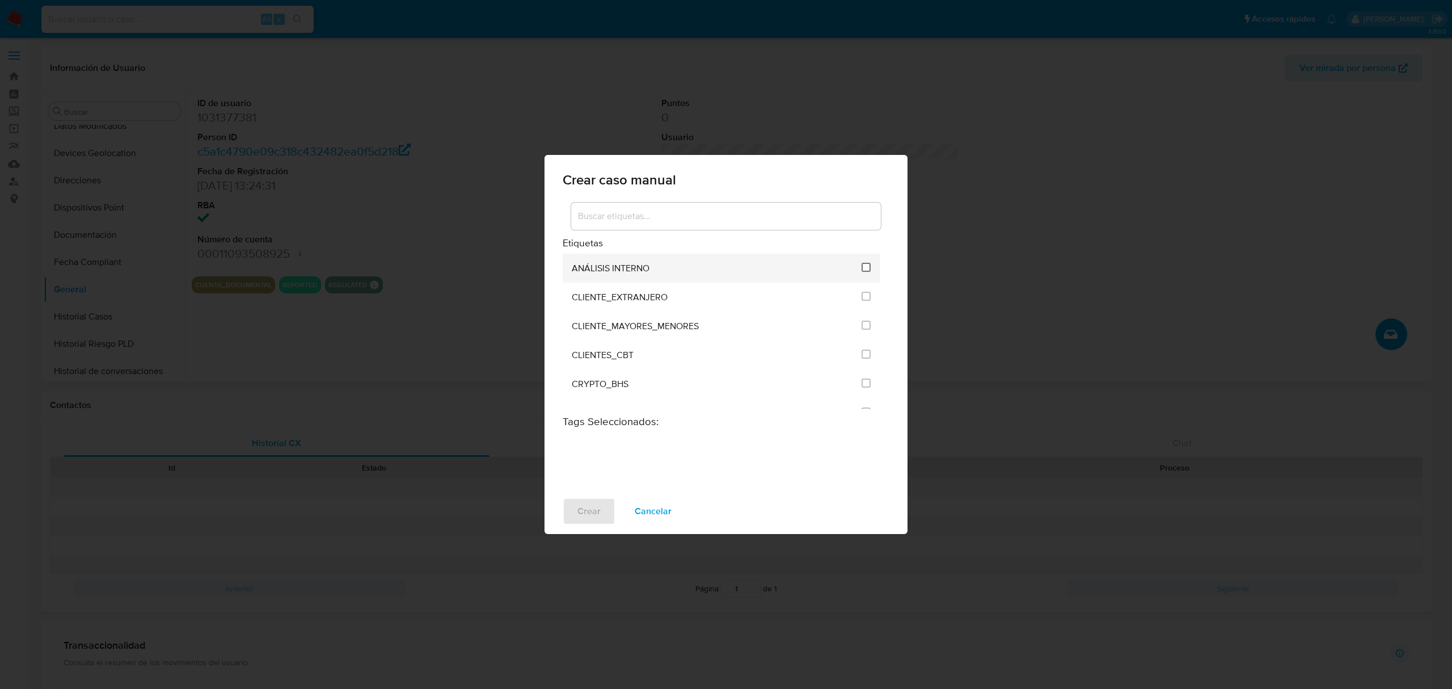
click at [863, 263] on input "1896" at bounding box center [866, 267] width 9 height 9
checkbox input "true"
click at [570, 520] on button "Crear" at bounding box center [589, 511] width 53 height 27
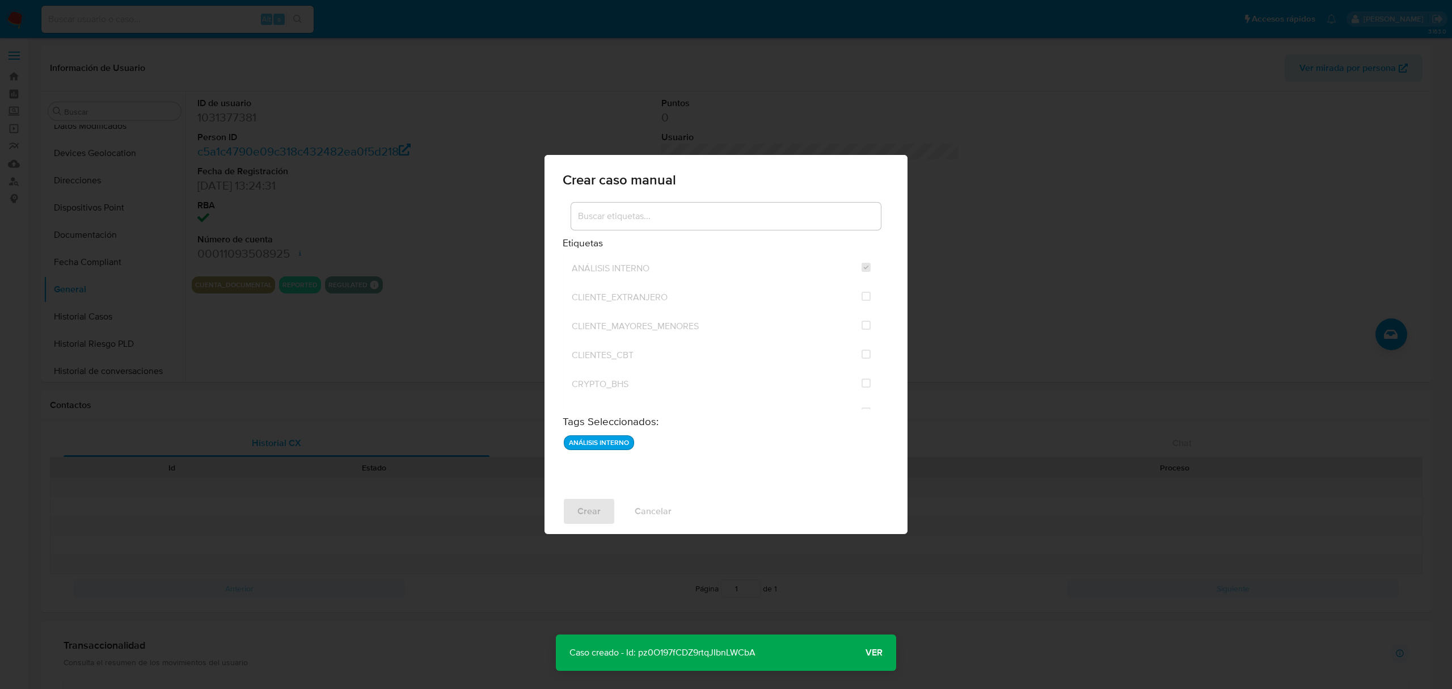
click at [871, 652] on span "Ver" at bounding box center [874, 652] width 17 height 0
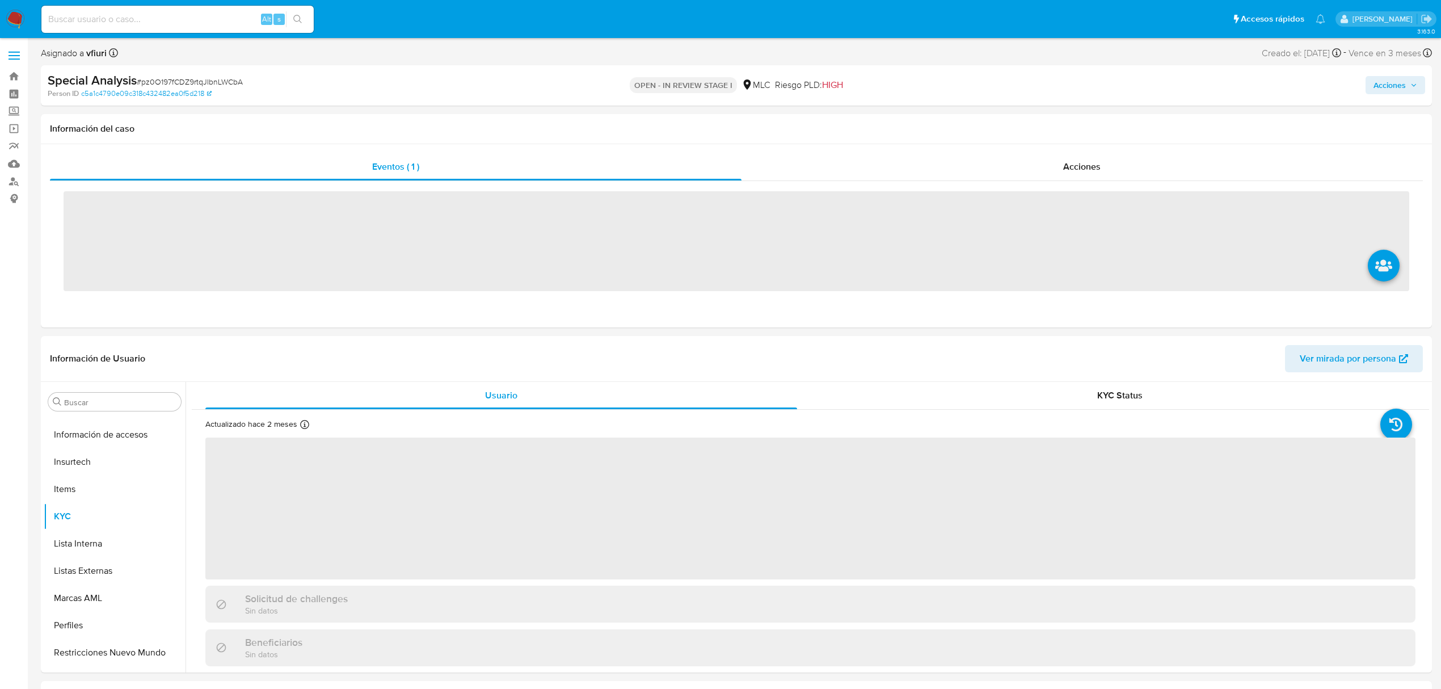
scroll to position [561, 0]
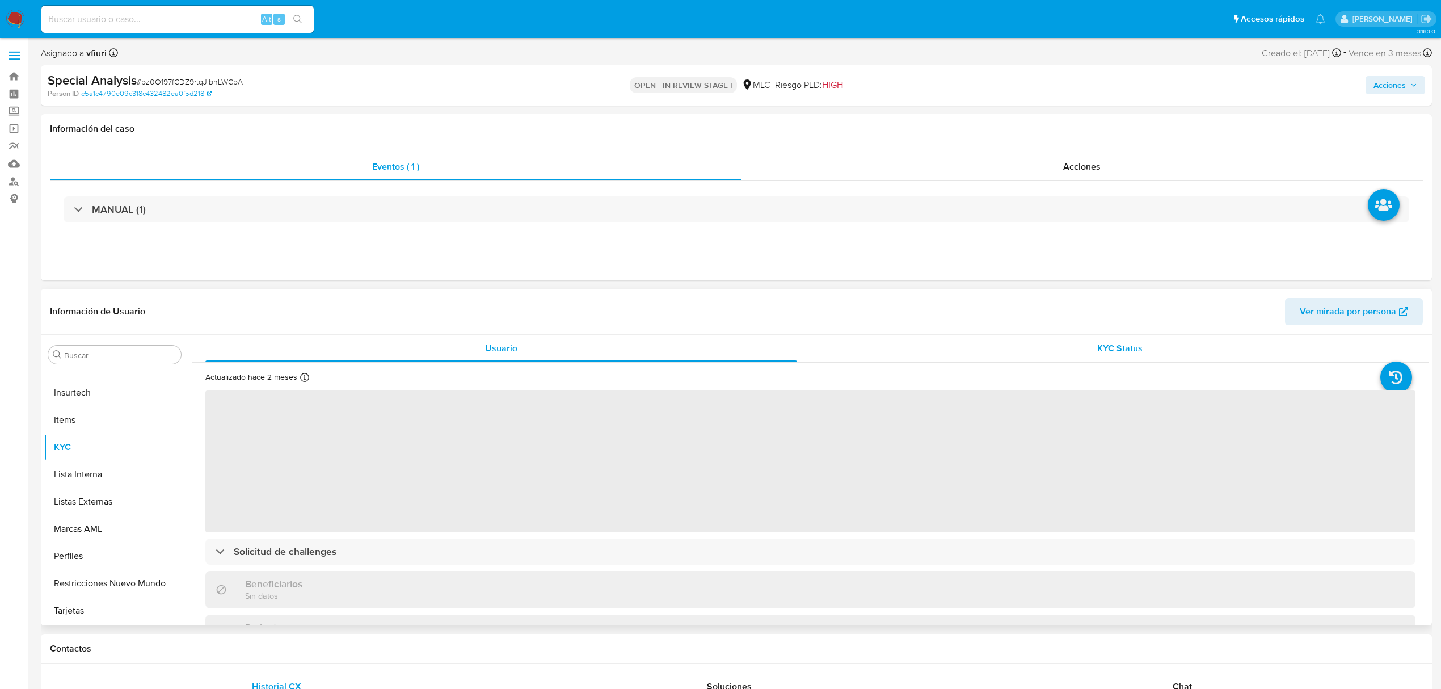
select select "10"
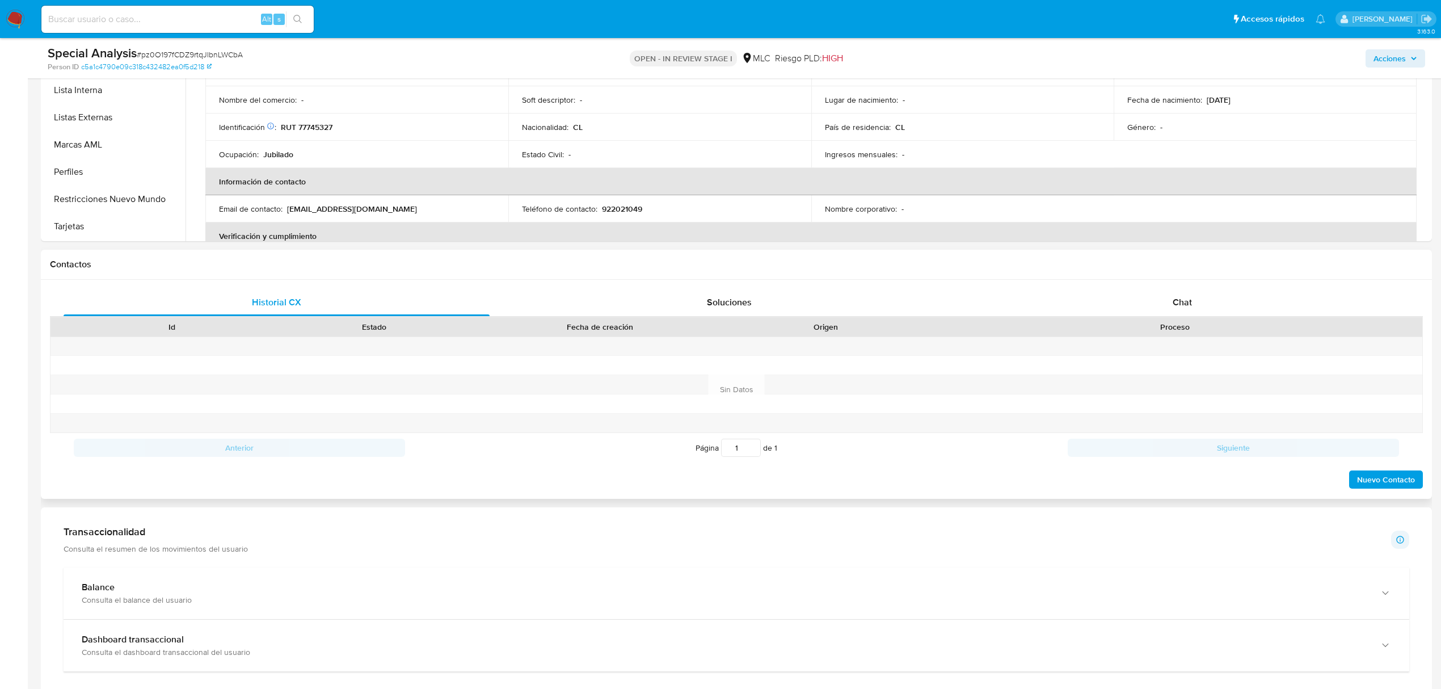
scroll to position [227, 0]
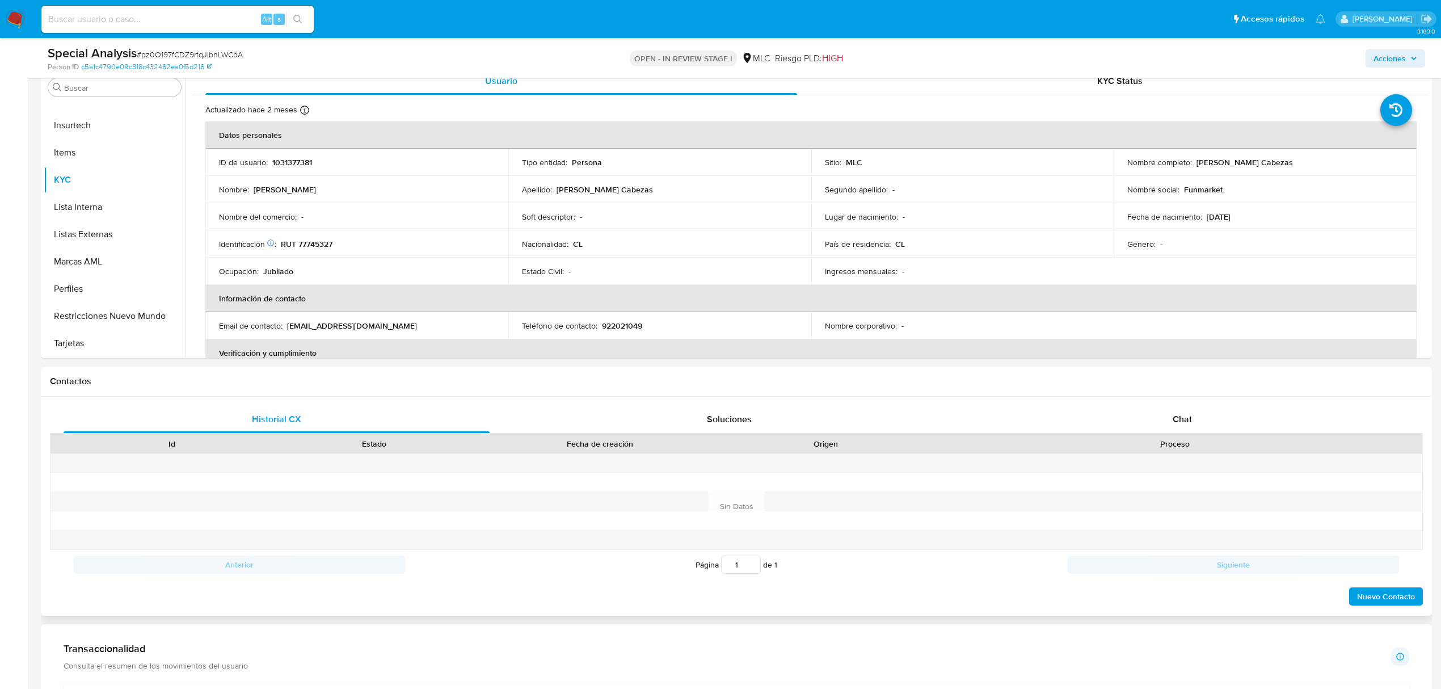
click at [1185, 437] on div "Proceso" at bounding box center [1174, 443] width 495 height 19
click at [1182, 429] on div "Chat" at bounding box center [1183, 419] width 426 height 27
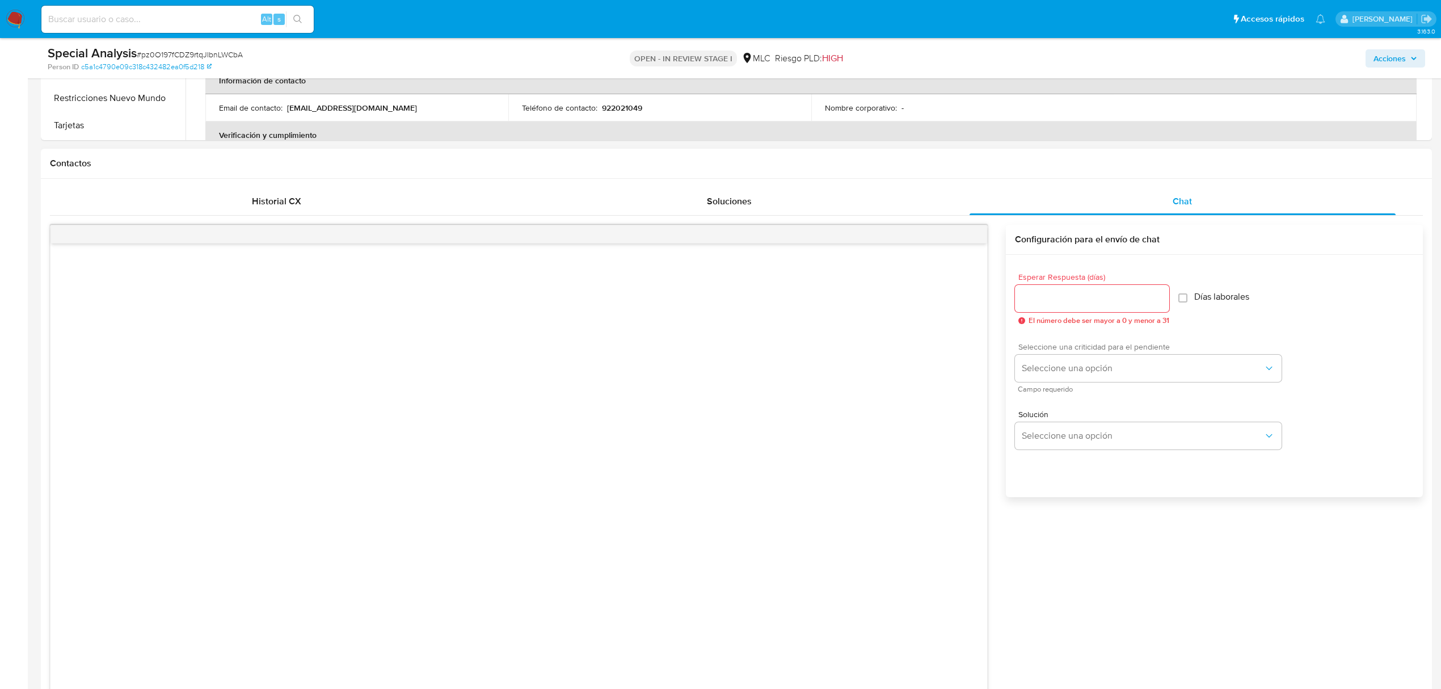
scroll to position [454, 0]
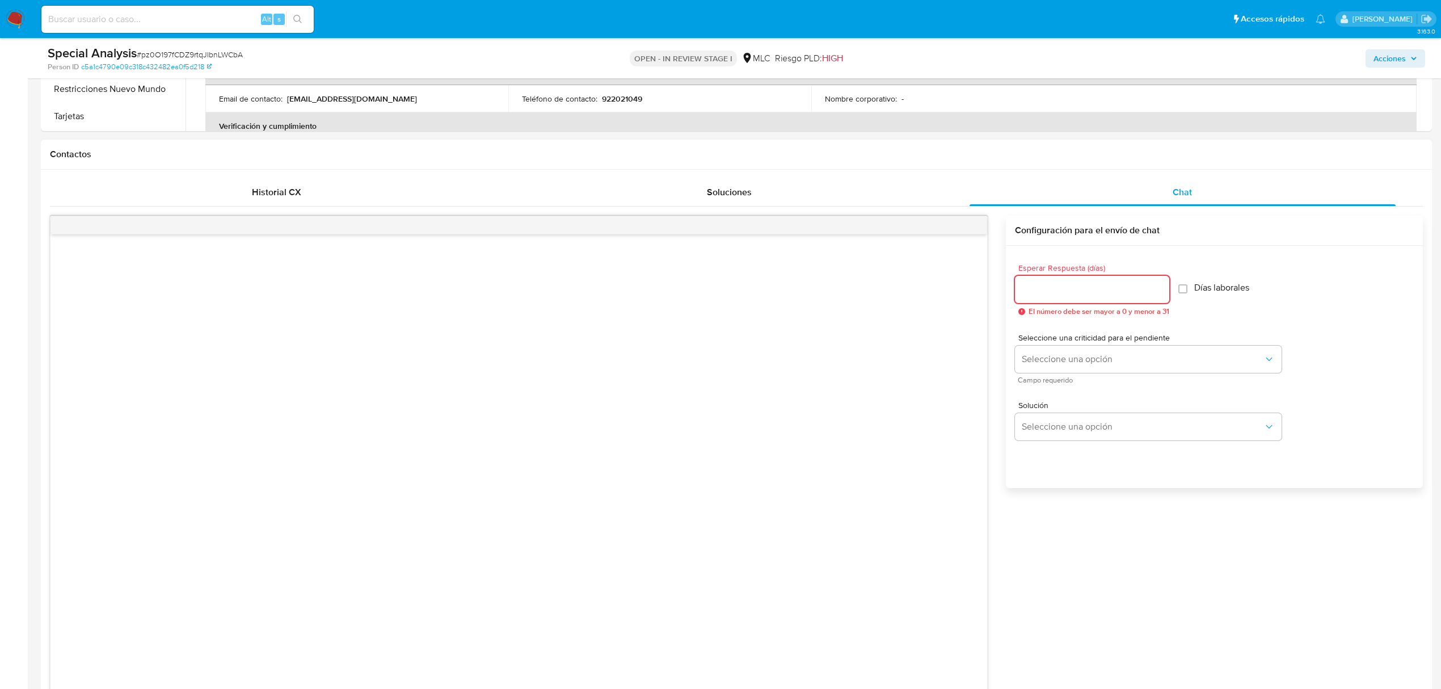
click at [1056, 282] on input "Esperar Respuesta (días)" at bounding box center [1092, 289] width 154 height 15
type input "5"
click at [1073, 355] on span "Seleccione una opción" at bounding box center [1143, 358] width 242 height 11
click at [1070, 364] on div "LOW" at bounding box center [1146, 360] width 248 height 23
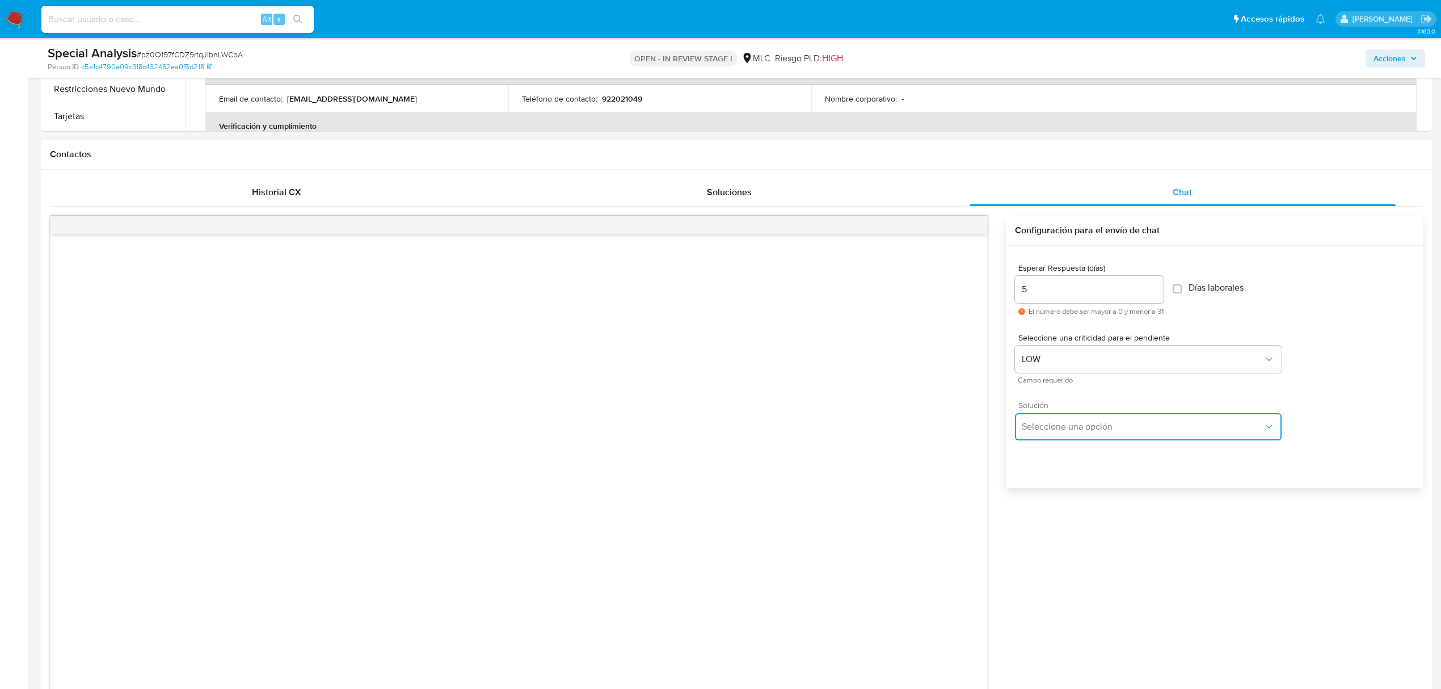
click at [1085, 440] on button "Seleccione una opción" at bounding box center [1148, 426] width 267 height 27
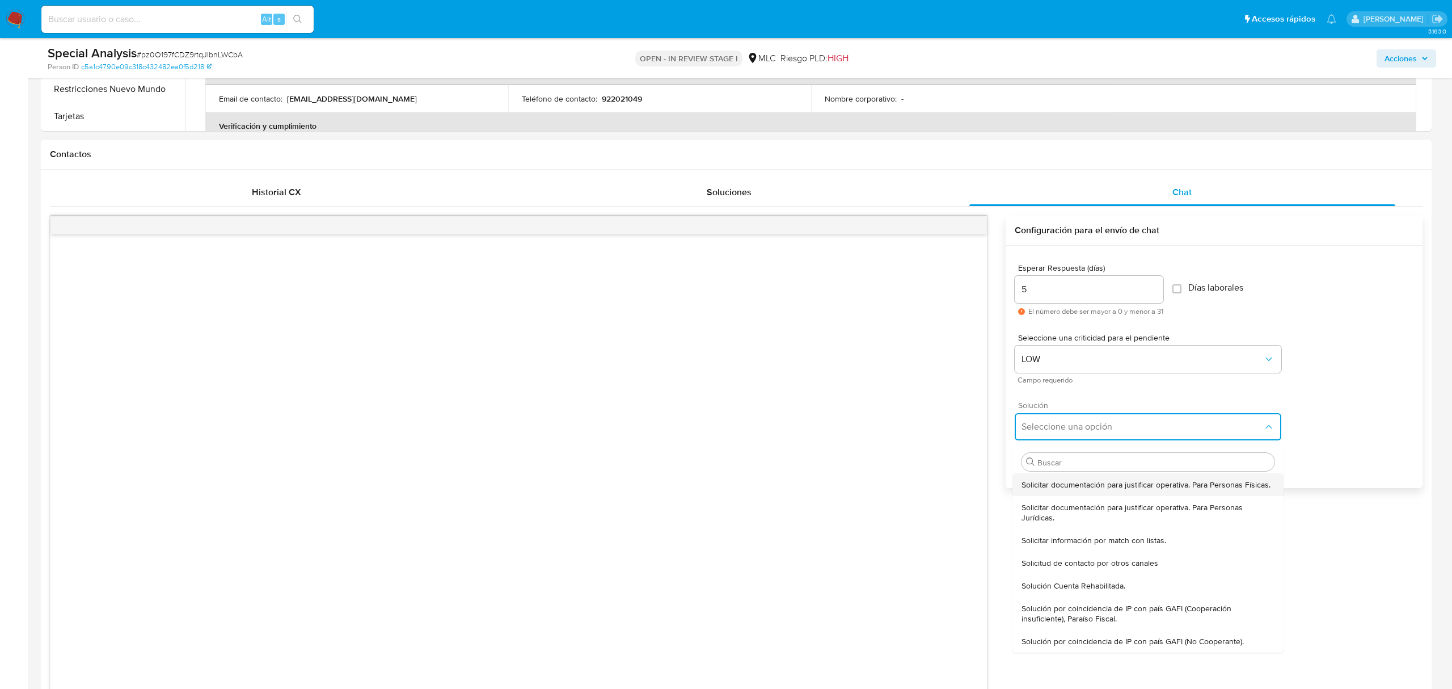
click at [1072, 479] on span "Solicitar documentación para justificar operativa. Para Personas Físicas." at bounding box center [1146, 484] width 249 height 10
type textarea "Hola ,Te contactamos dado que tu cuenta fue suspendida para una verificación de…"
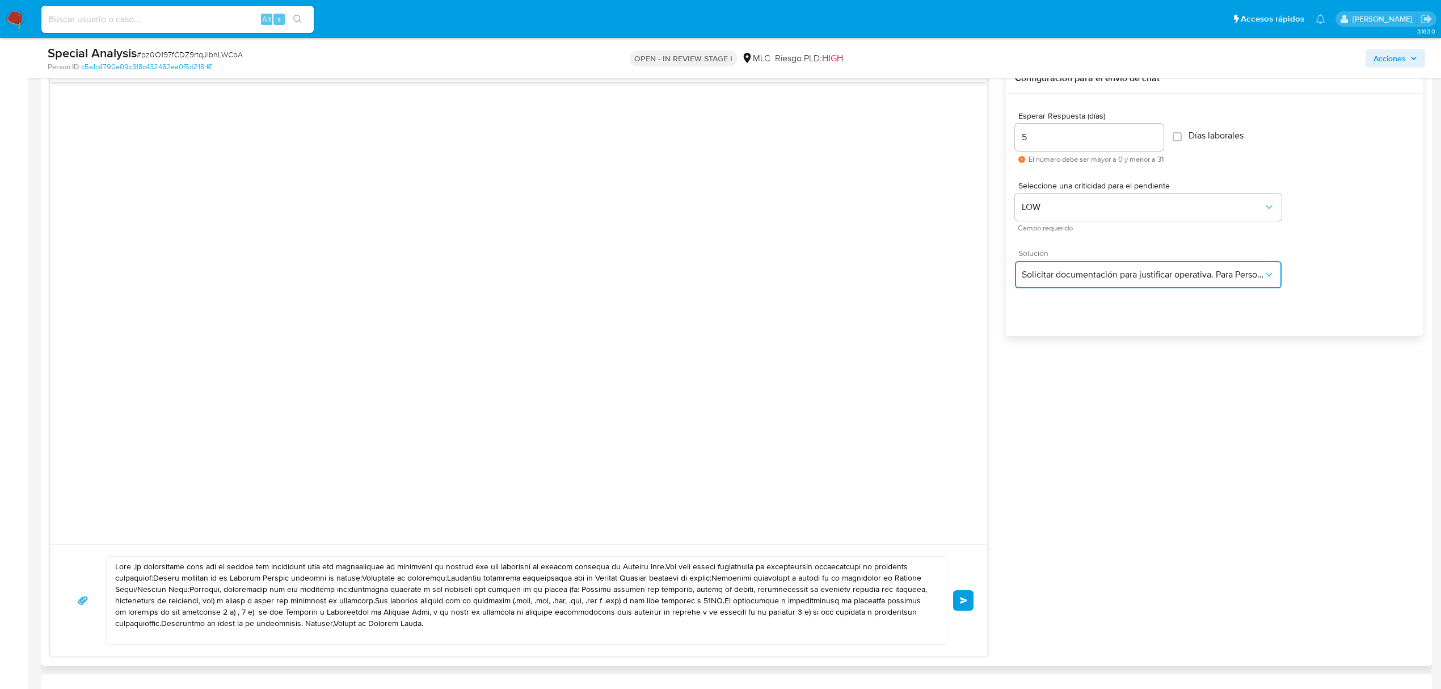
scroll to position [832, 0]
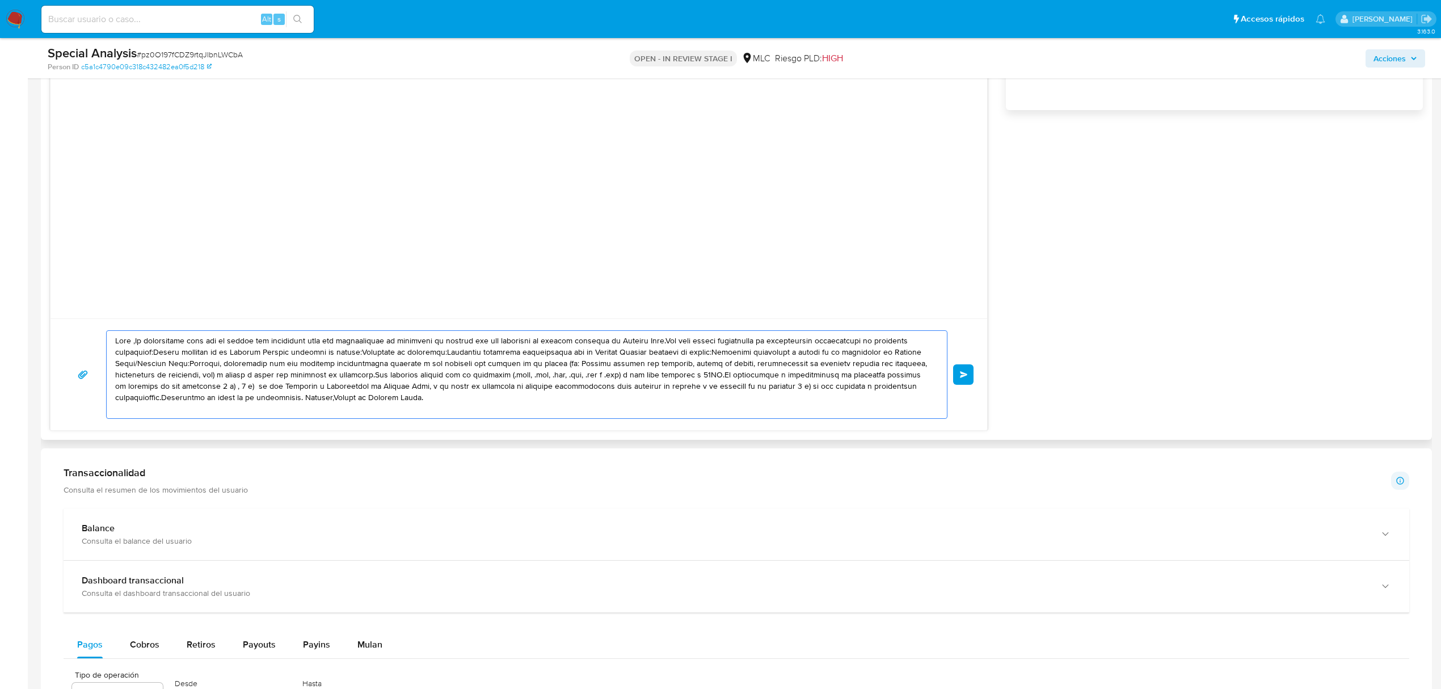
drag, startPoint x: 352, startPoint y: 377, endPoint x: 68, endPoint y: 332, distance: 287.8
click at [68, 332] on div "Enviar" at bounding box center [518, 374] width 909 height 89
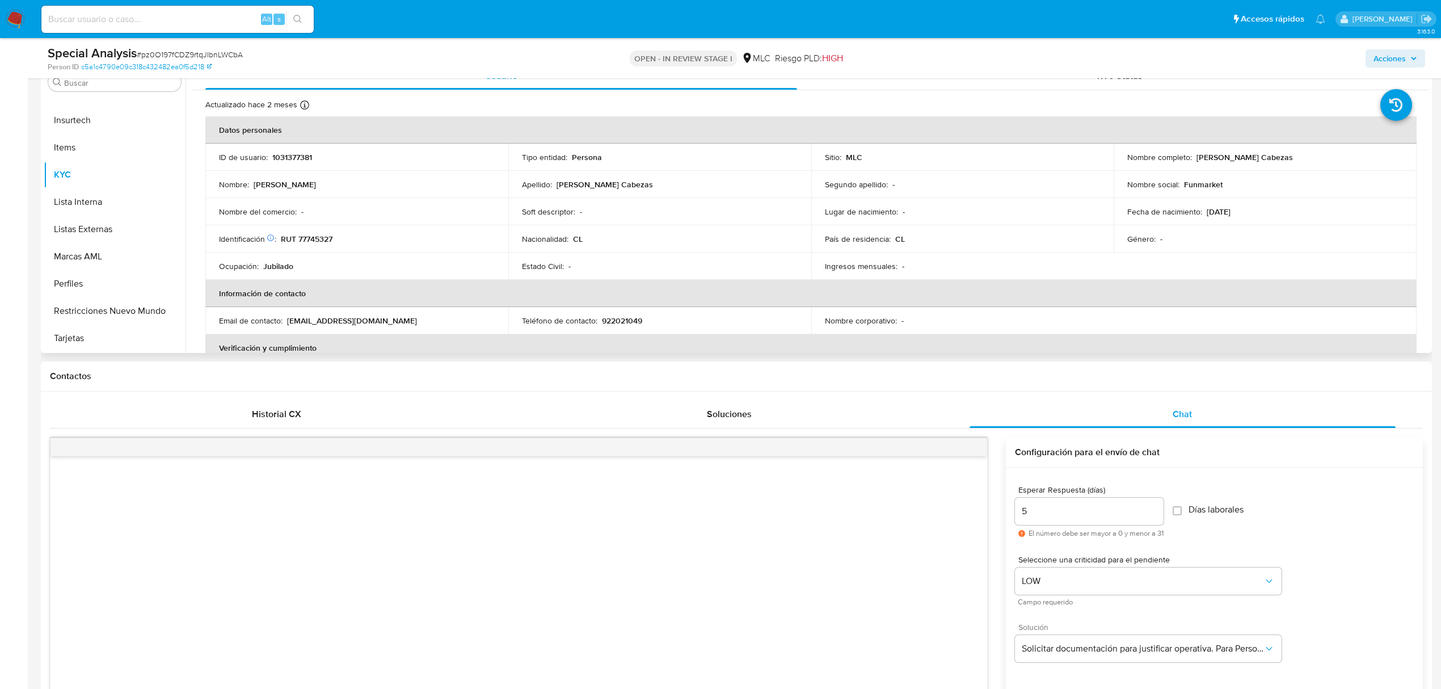
scroll to position [227, 0]
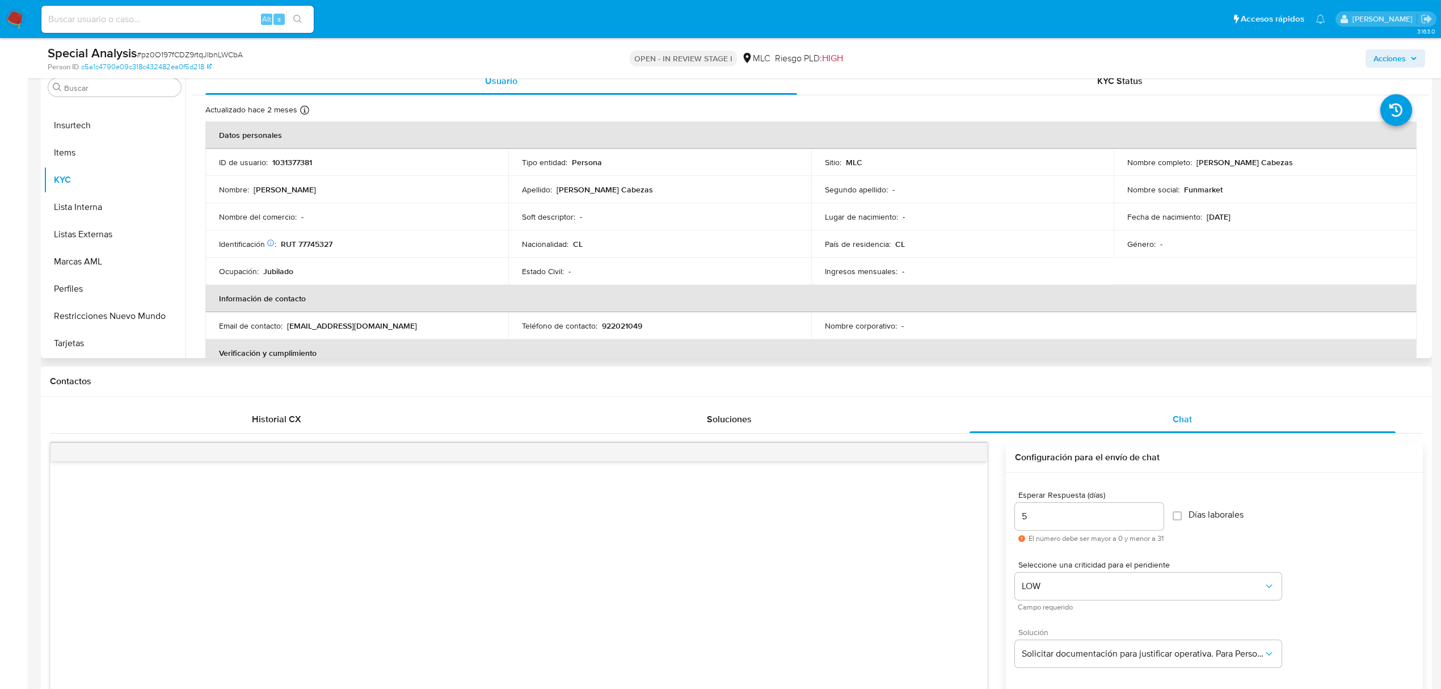
click at [1208, 166] on p "Kareen Cecilia Meyer von Schauensee Cabezas" at bounding box center [1245, 162] width 96 height 10
copy p "Kareen"
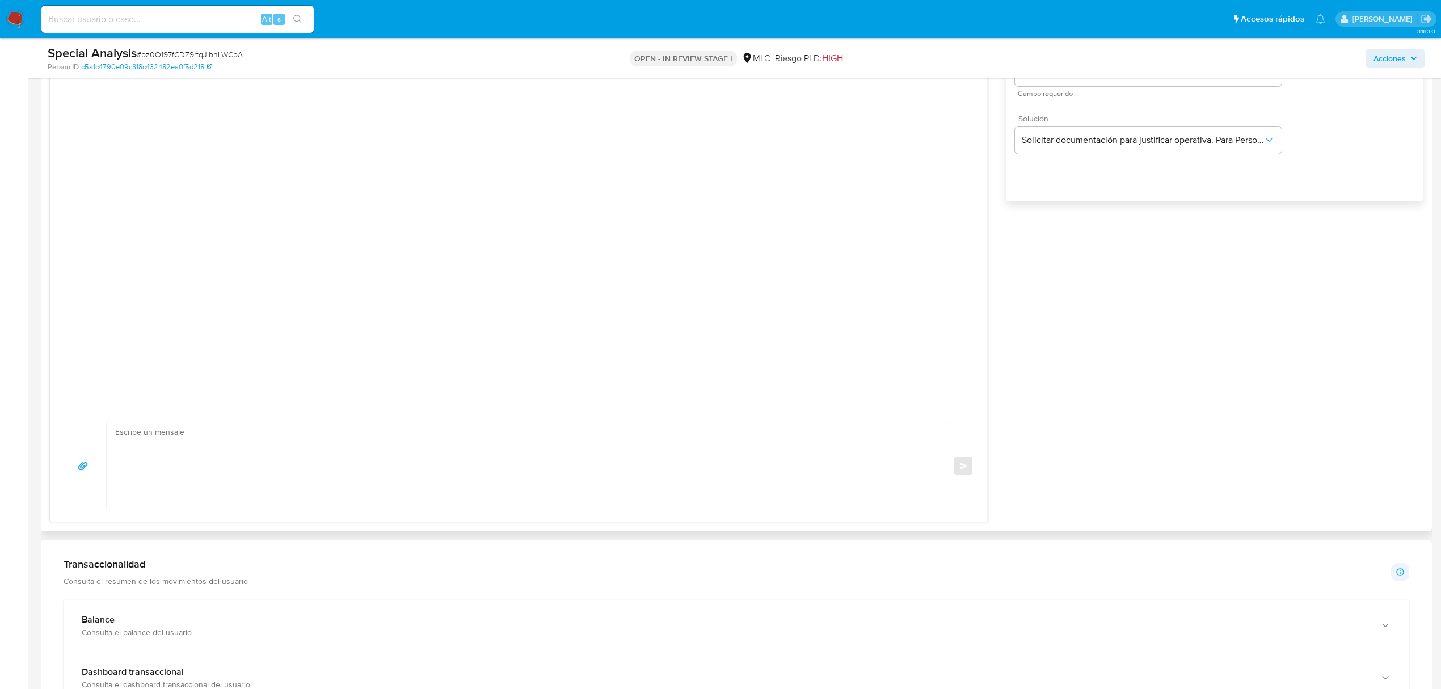
scroll to position [756, 0]
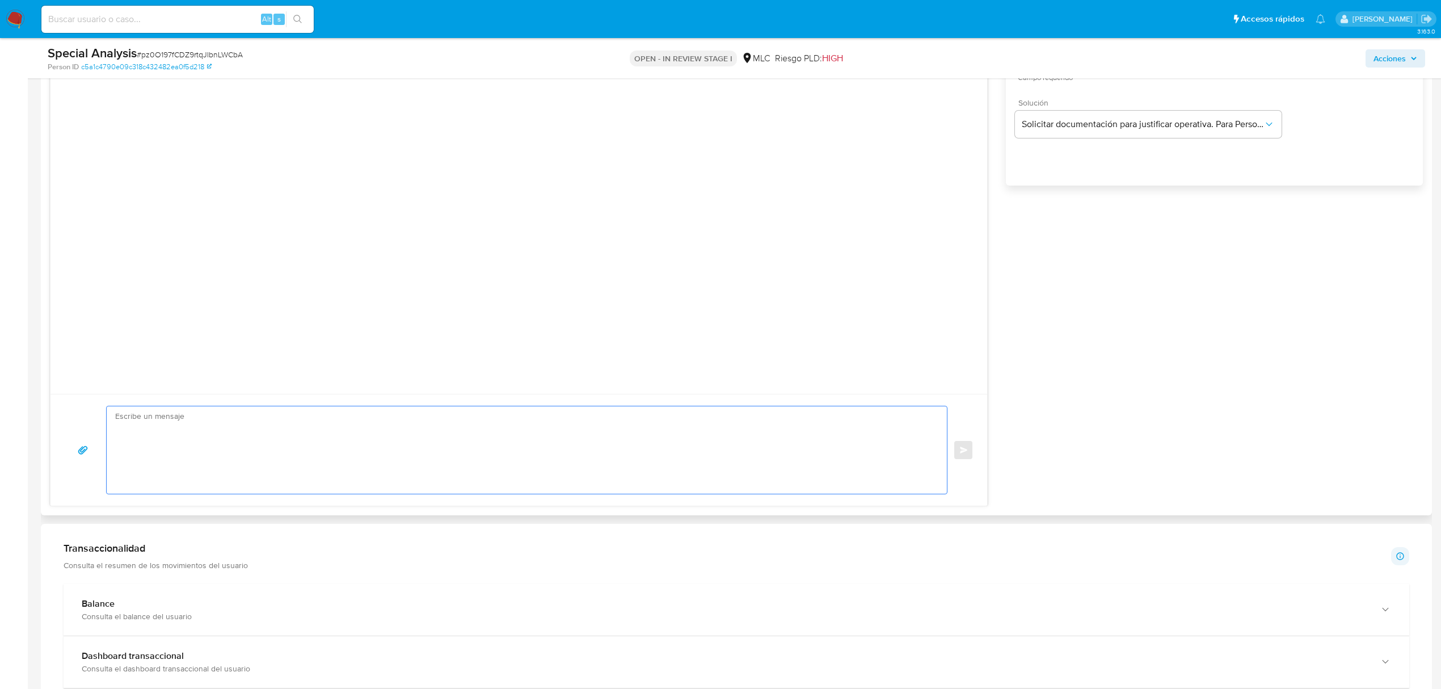
click at [281, 438] on textarea at bounding box center [524, 449] width 818 height 87
paste textarea "Hola Kareen, Te contactamos desde el Equipo de Mercado Pago para verificar tus …"
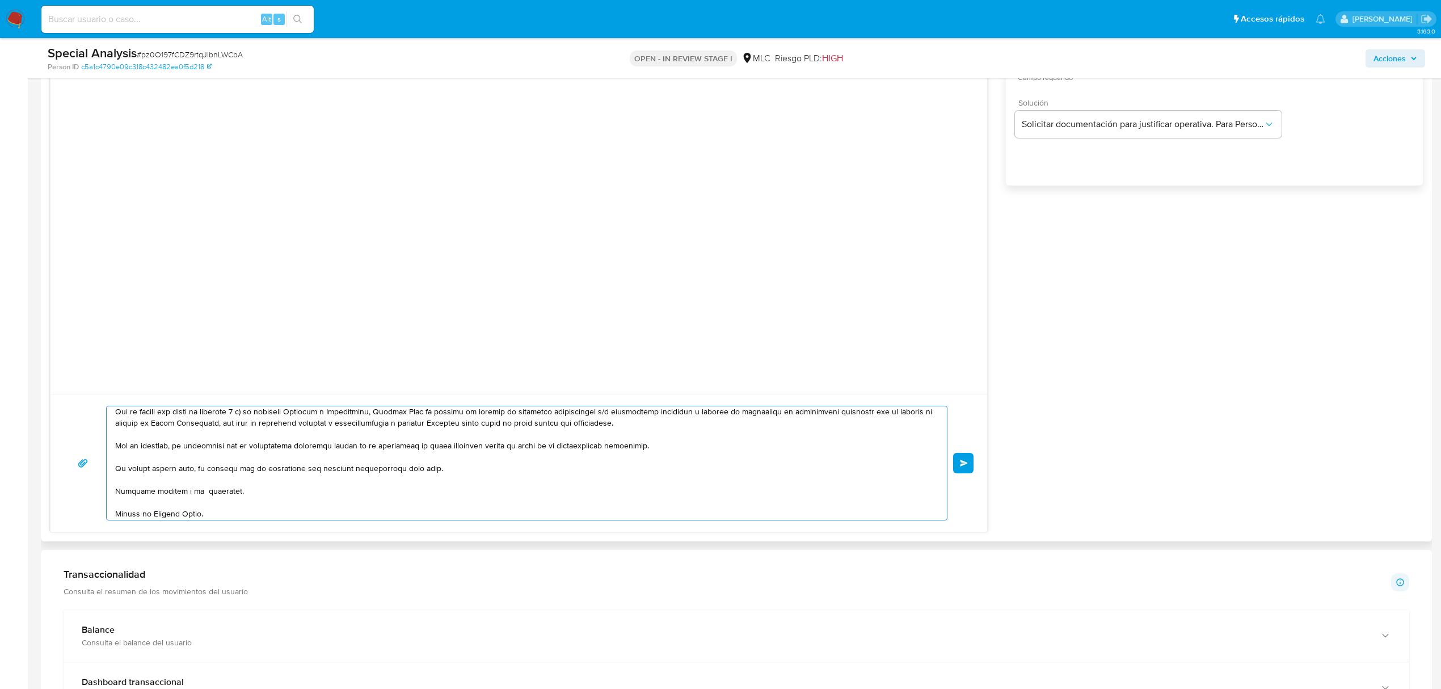
scroll to position [0, 0]
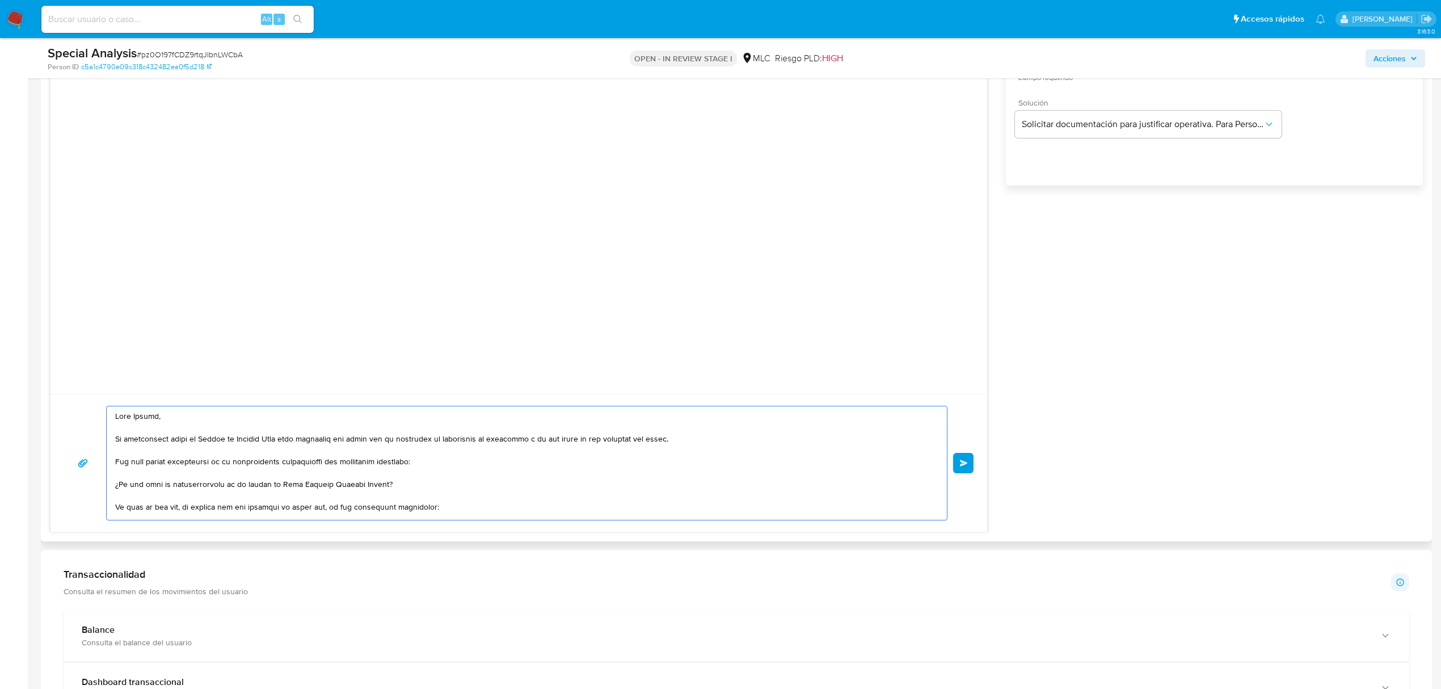
click at [120, 483] on textarea at bounding box center [524, 462] width 818 height 113
click at [0, 0] on lt-em "Tú" at bounding box center [0, 0] width 0 height 0
click at [457, 493] on textarea at bounding box center [524, 462] width 818 height 113
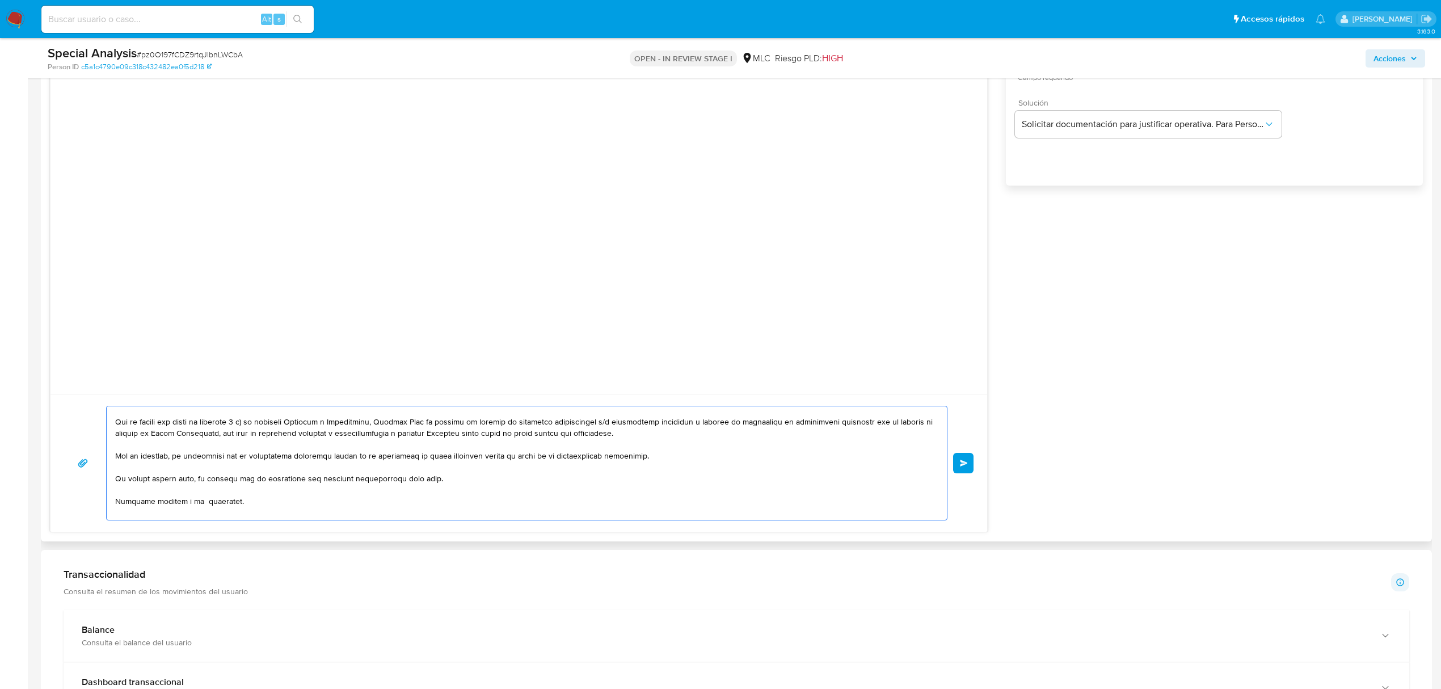
scroll to position [212, 0]
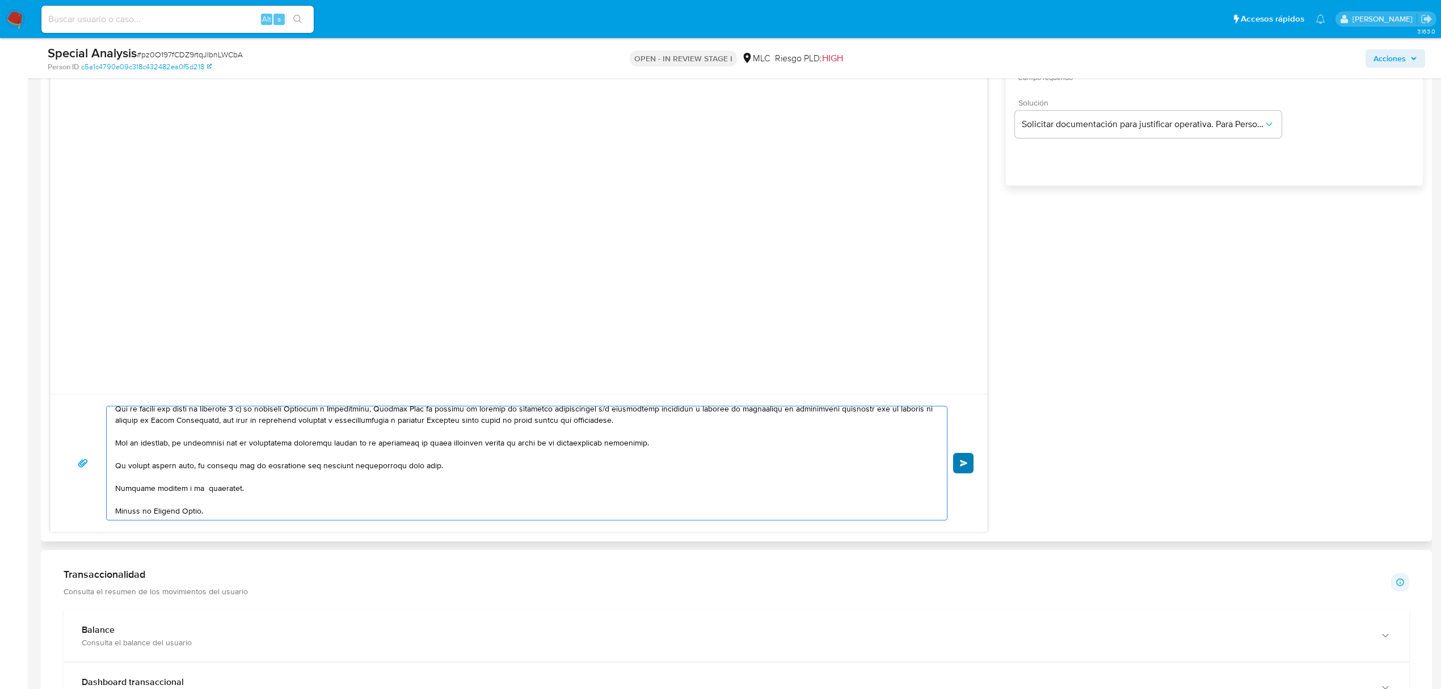
type textarea "Hola Kareen, Te contactamos desde el Equipo de Mercado Pago para verificar tus …"
click at [971, 460] on button "Enviar" at bounding box center [963, 463] width 20 height 20
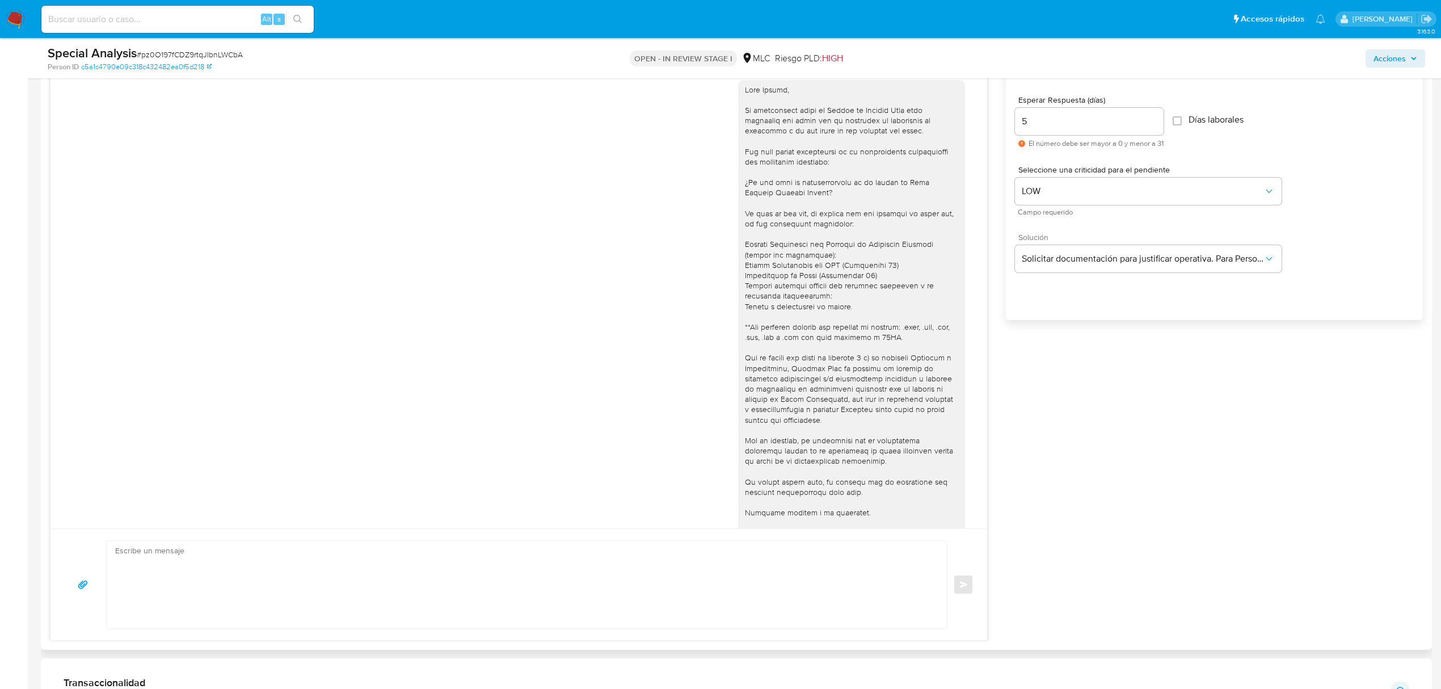
scroll to position [529, 0]
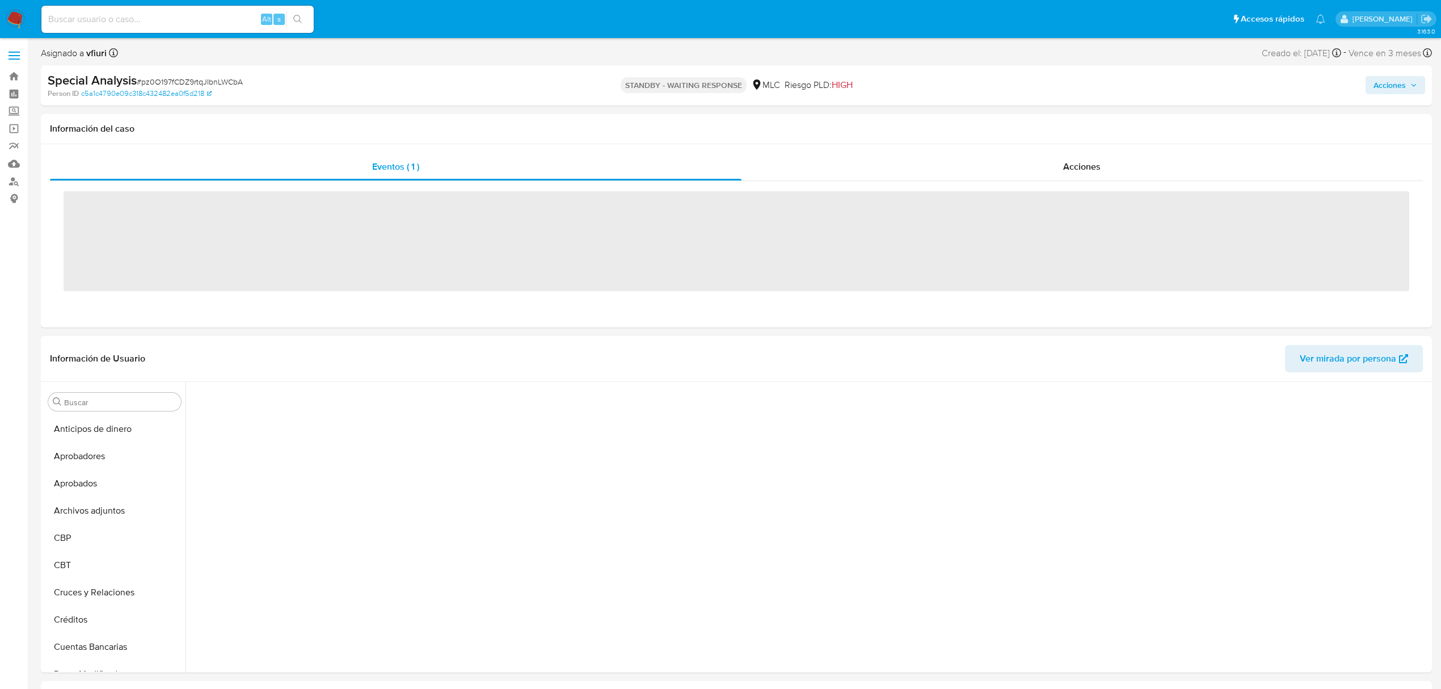
scroll to position [514, 0]
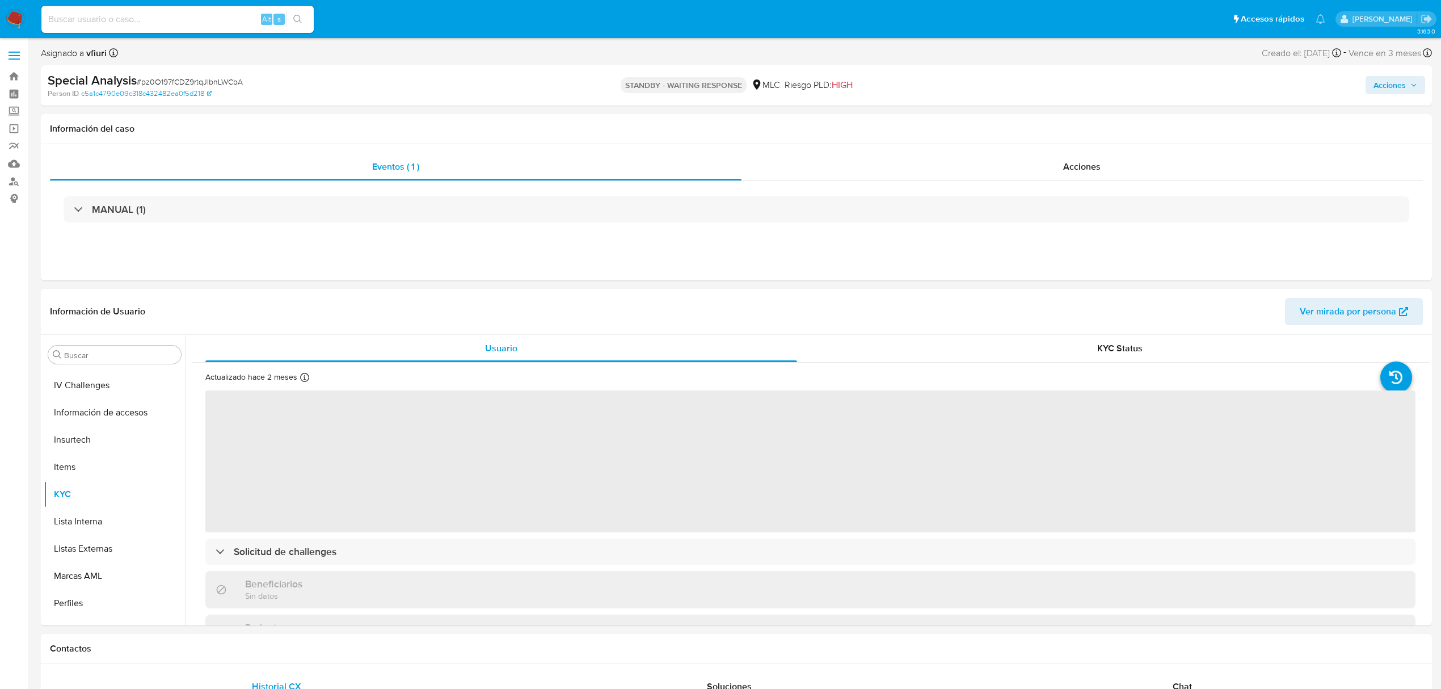
select select "10"
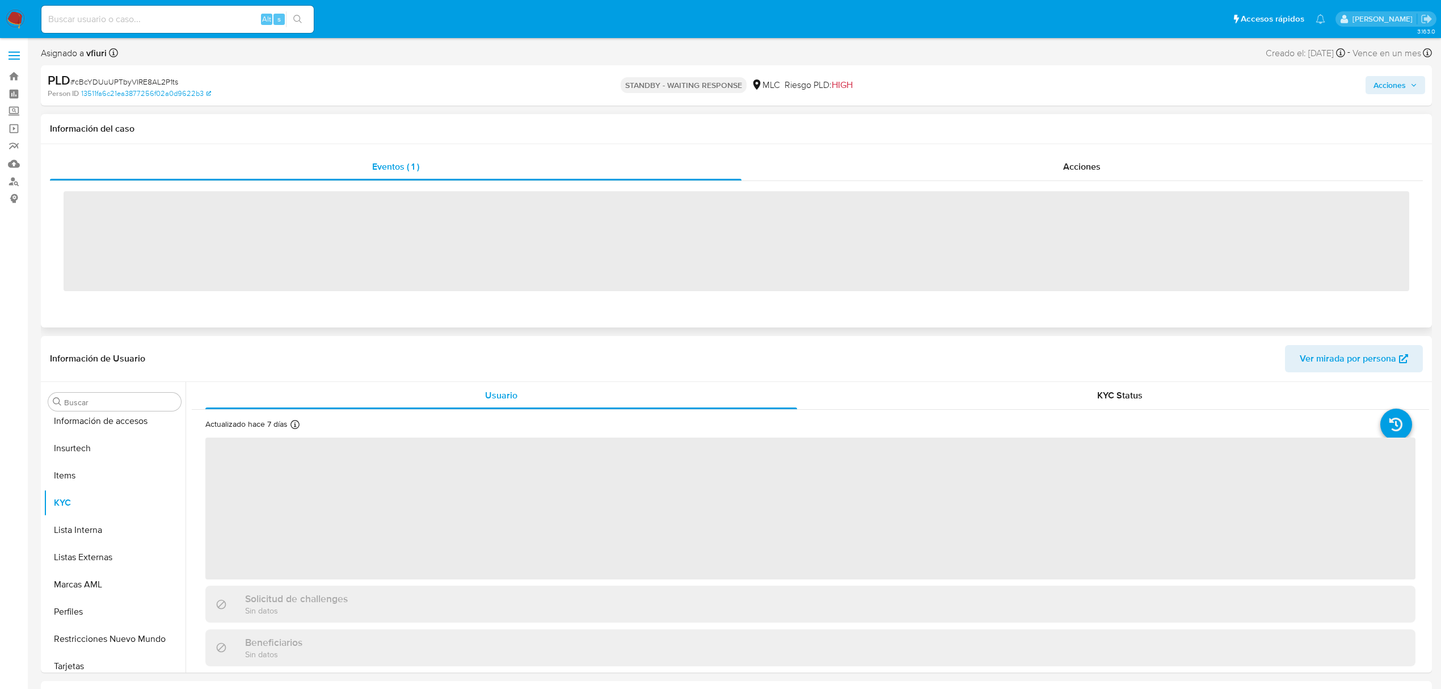
scroll to position [561, 0]
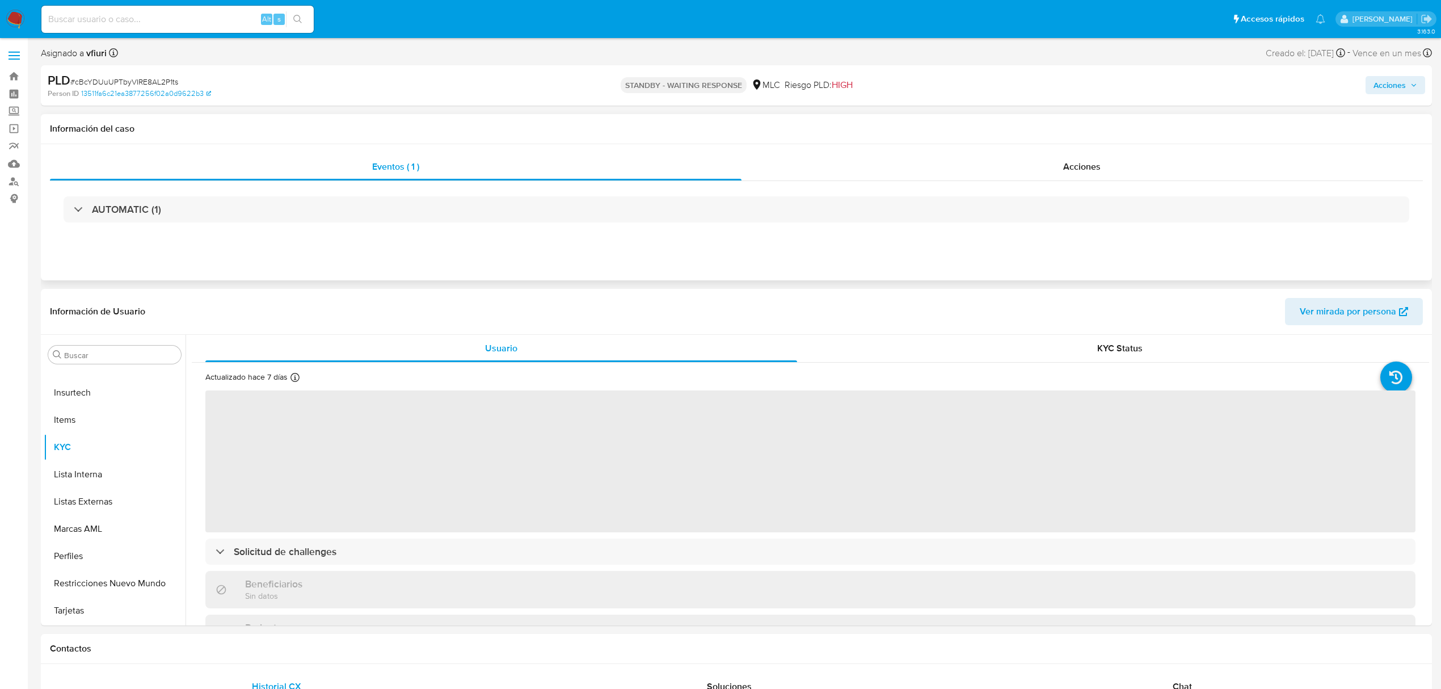
select select "10"
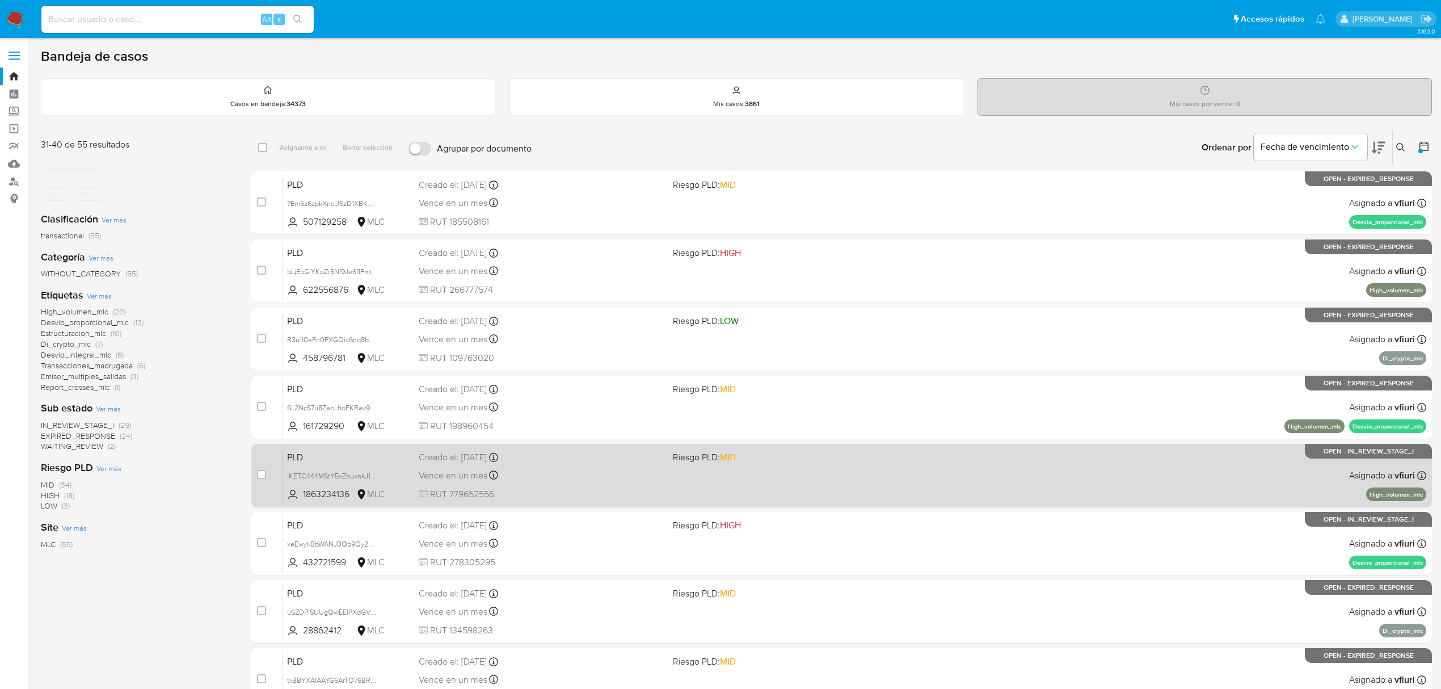
scroll to position [247, 0]
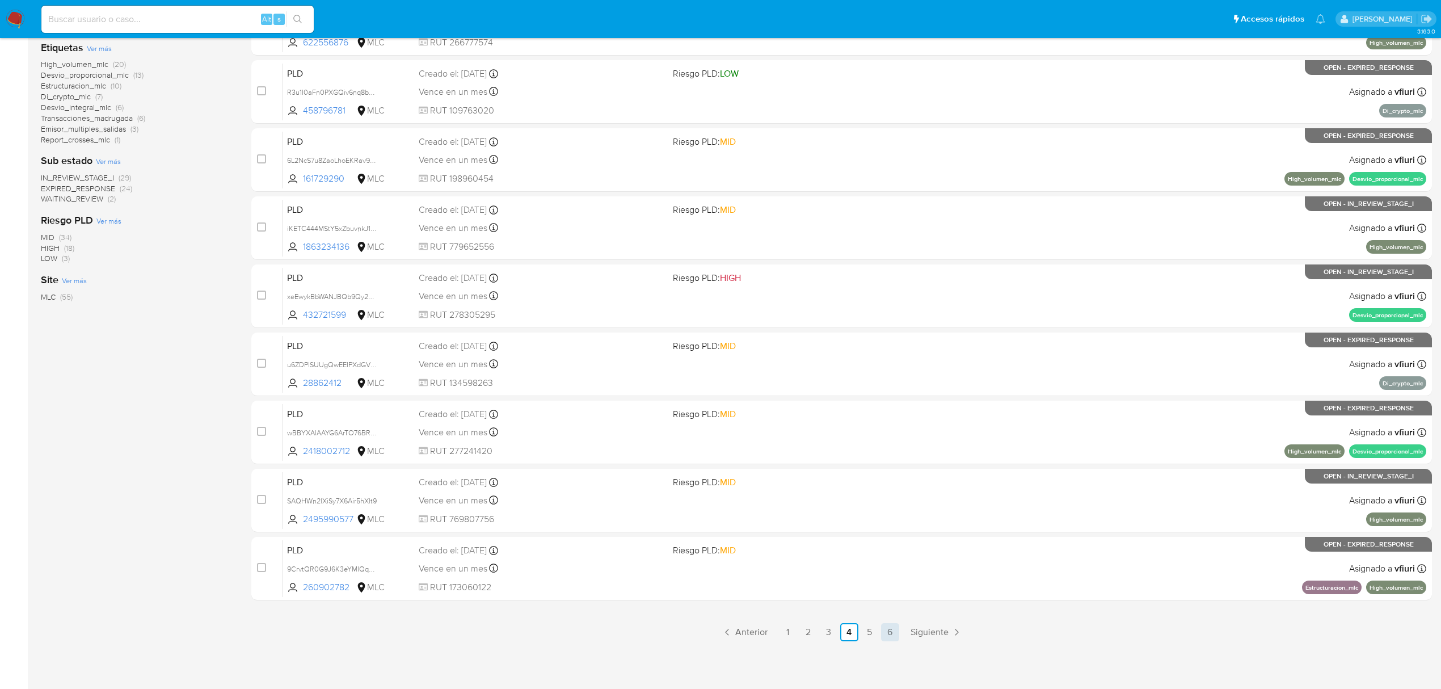
click at [890, 629] on link "6" at bounding box center [890, 632] width 18 height 18
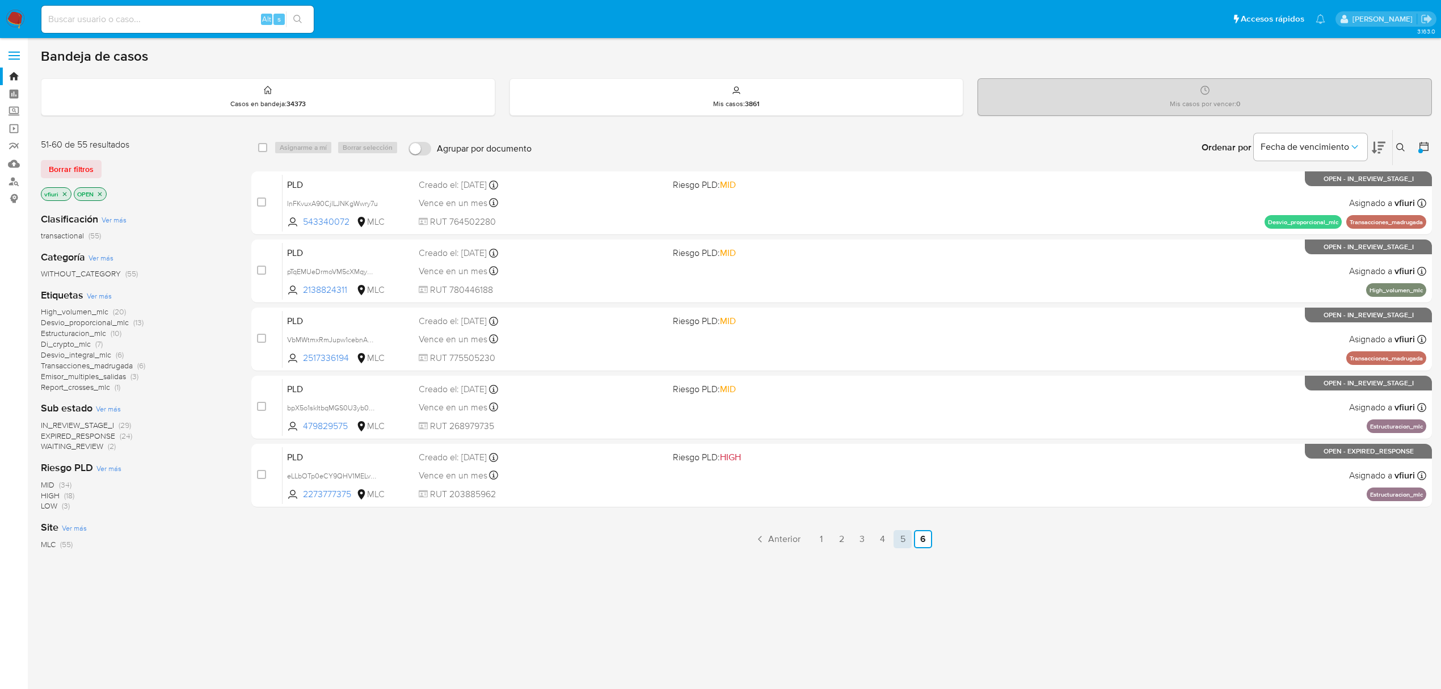
click at [903, 537] on link "5" at bounding box center [903, 539] width 18 height 18
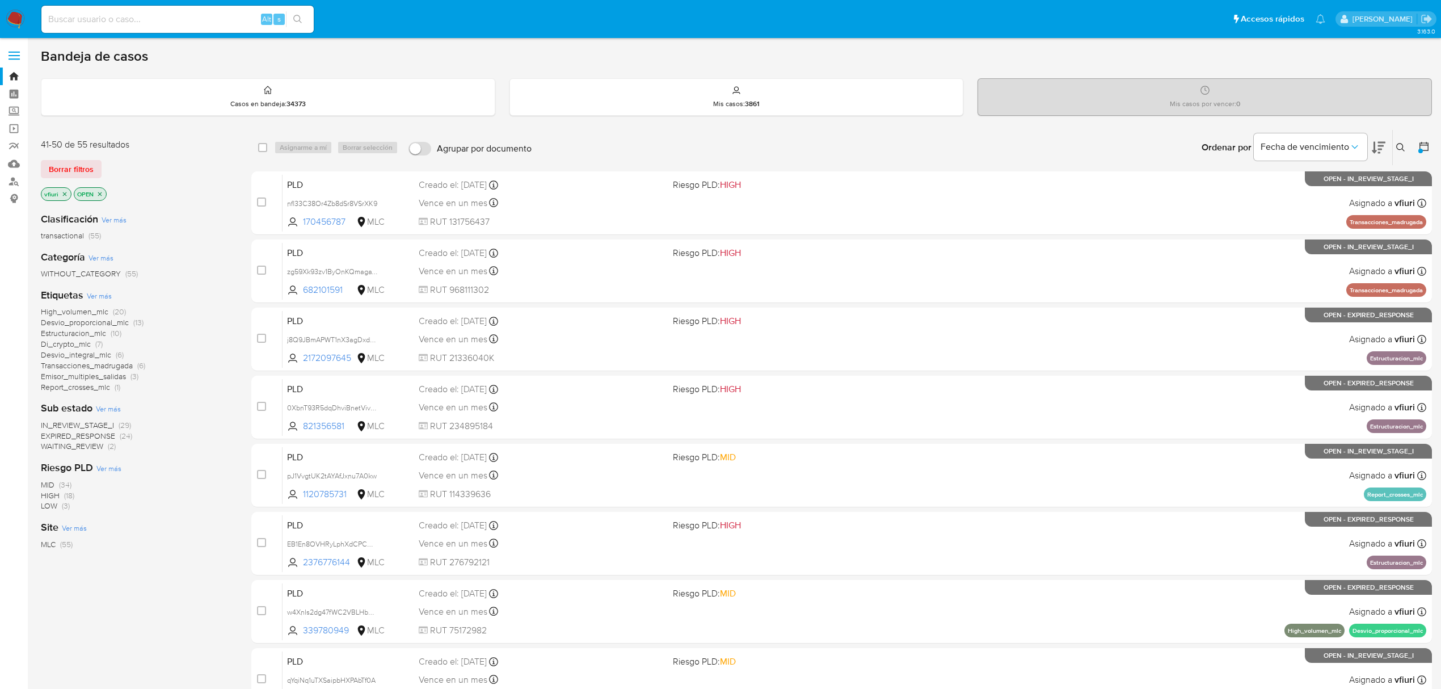
click at [64, 321] on span "Desvio_proporcional_mlc" at bounding box center [85, 322] width 88 height 11
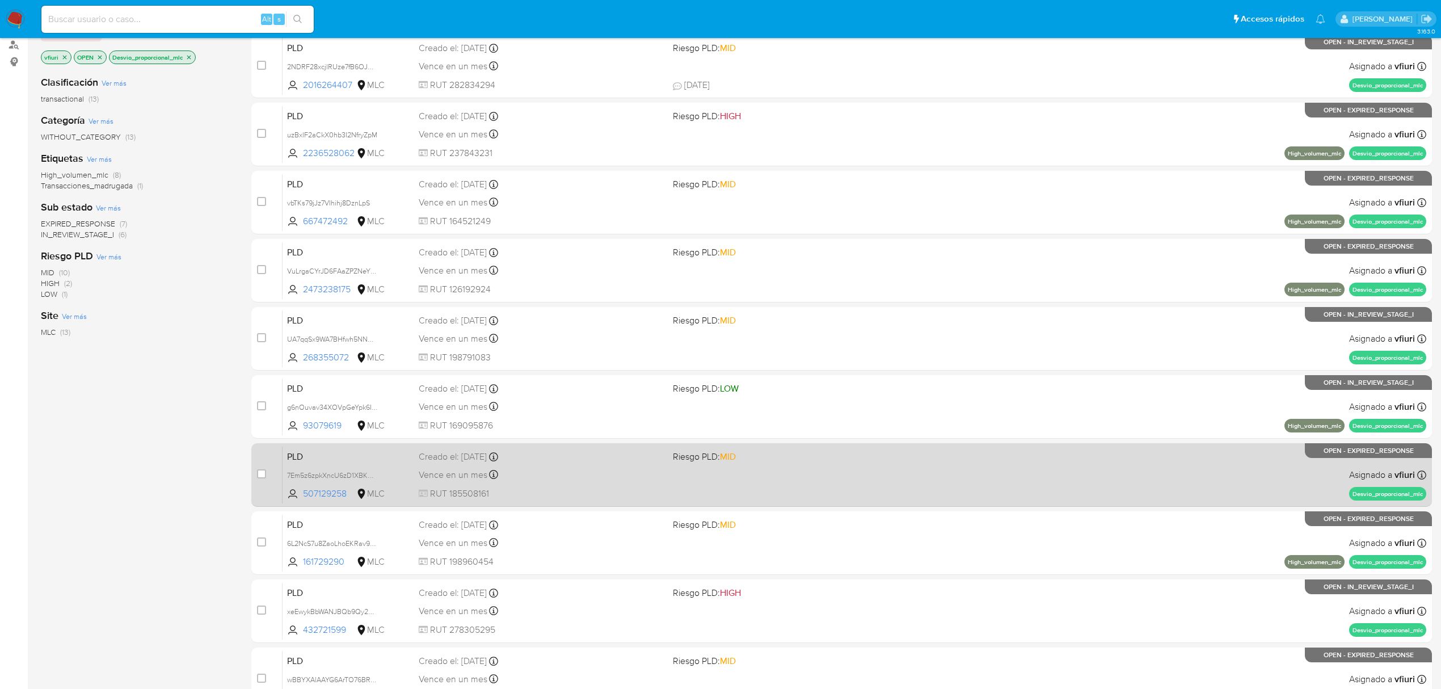
scroll to position [247, 0]
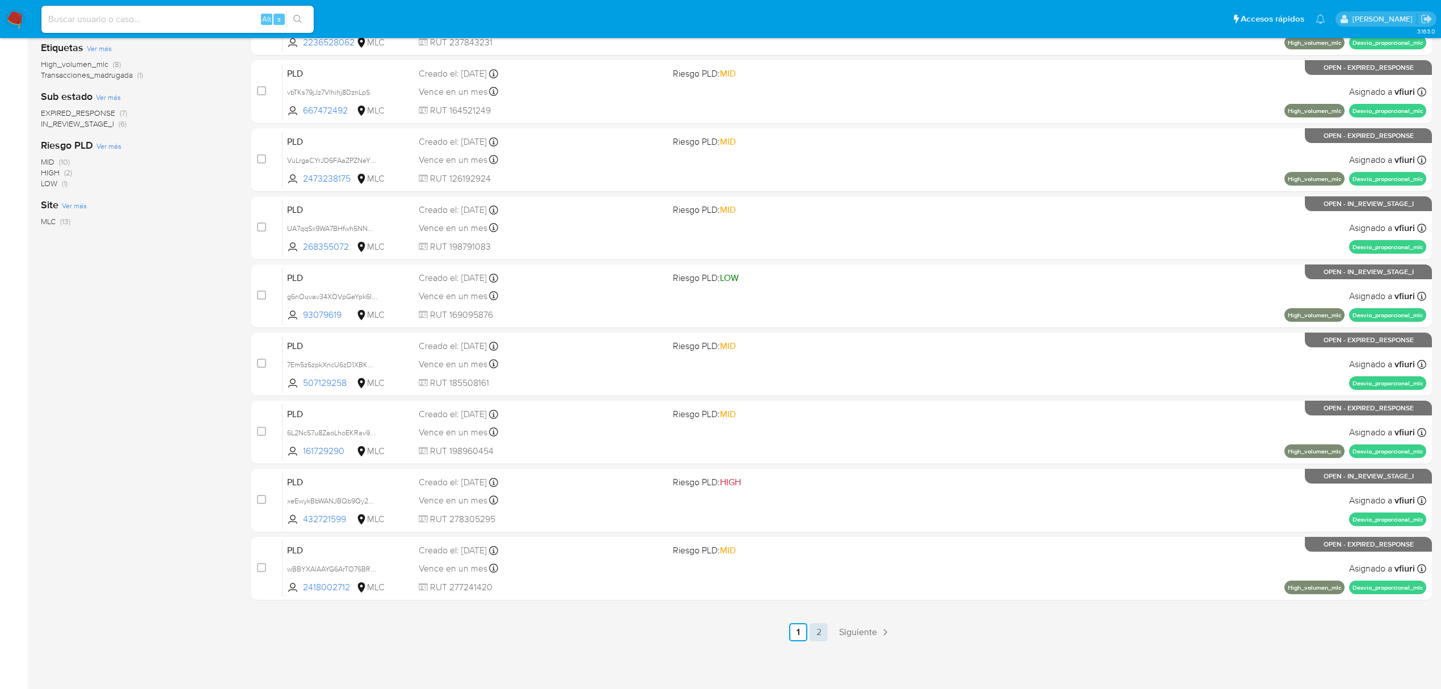
click at [813, 629] on link "2" at bounding box center [819, 632] width 18 height 18
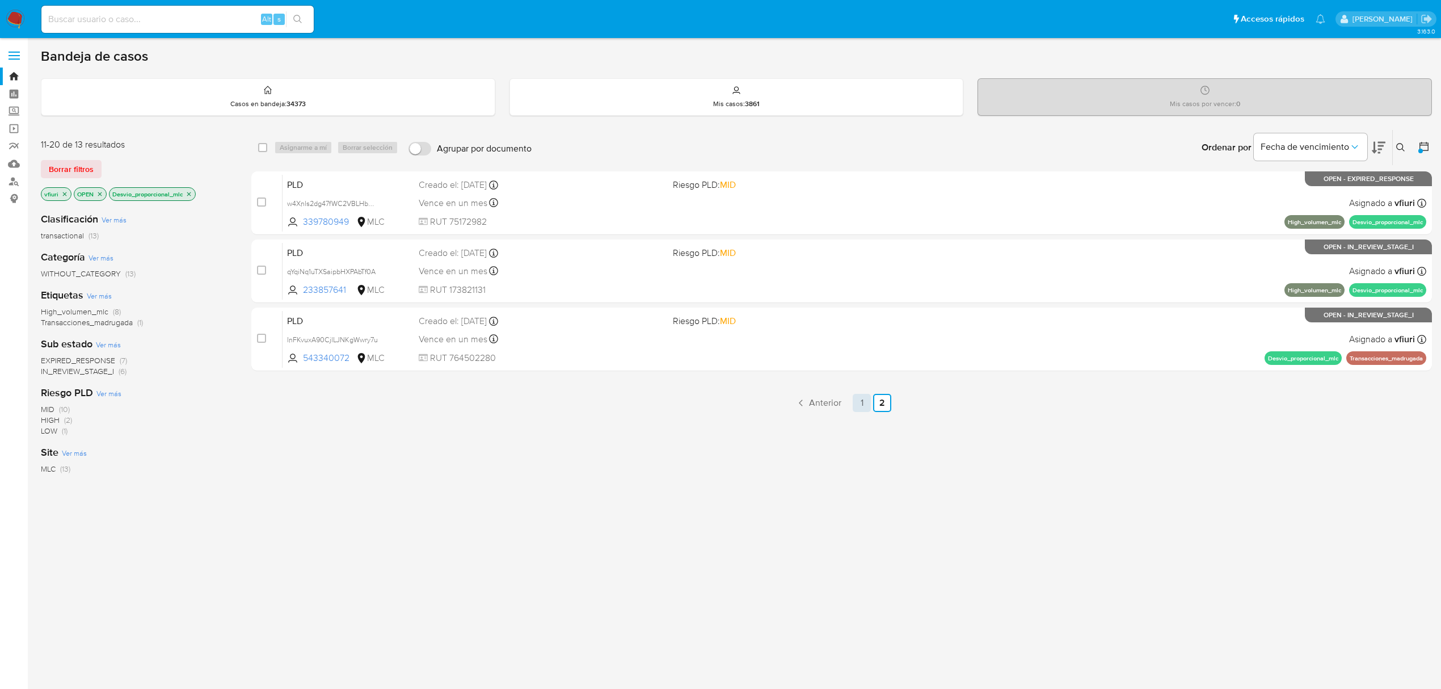
click at [867, 398] on link "1" at bounding box center [862, 403] width 18 height 18
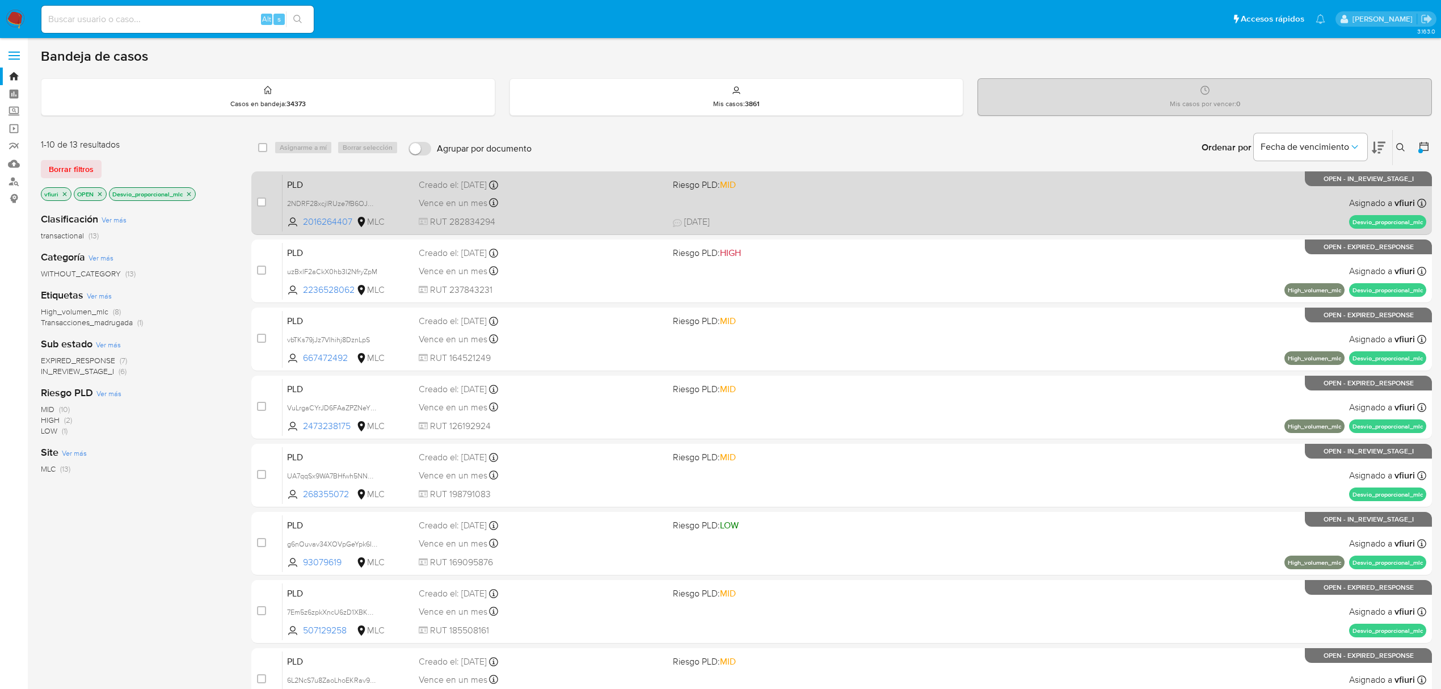
click at [806, 200] on div "PLD 2NDRF28xcjlRUze7fB6OJMK8 2016264407 MLC Riesgo PLD: MID Creado el: 12/08/20…" at bounding box center [855, 202] width 1144 height 57
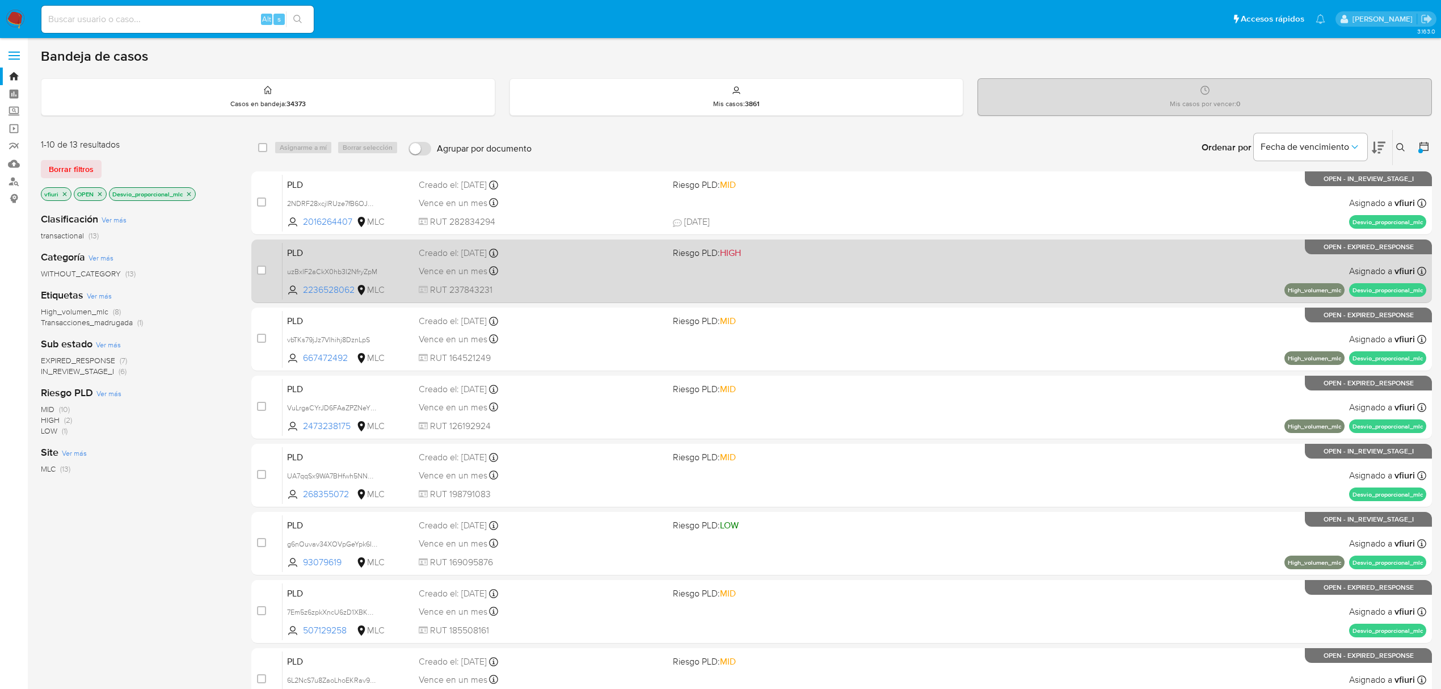
click at [586, 277] on div "Vence en un mes Vence el 10/11/2025 06:06:57" at bounding box center [541, 270] width 245 height 15
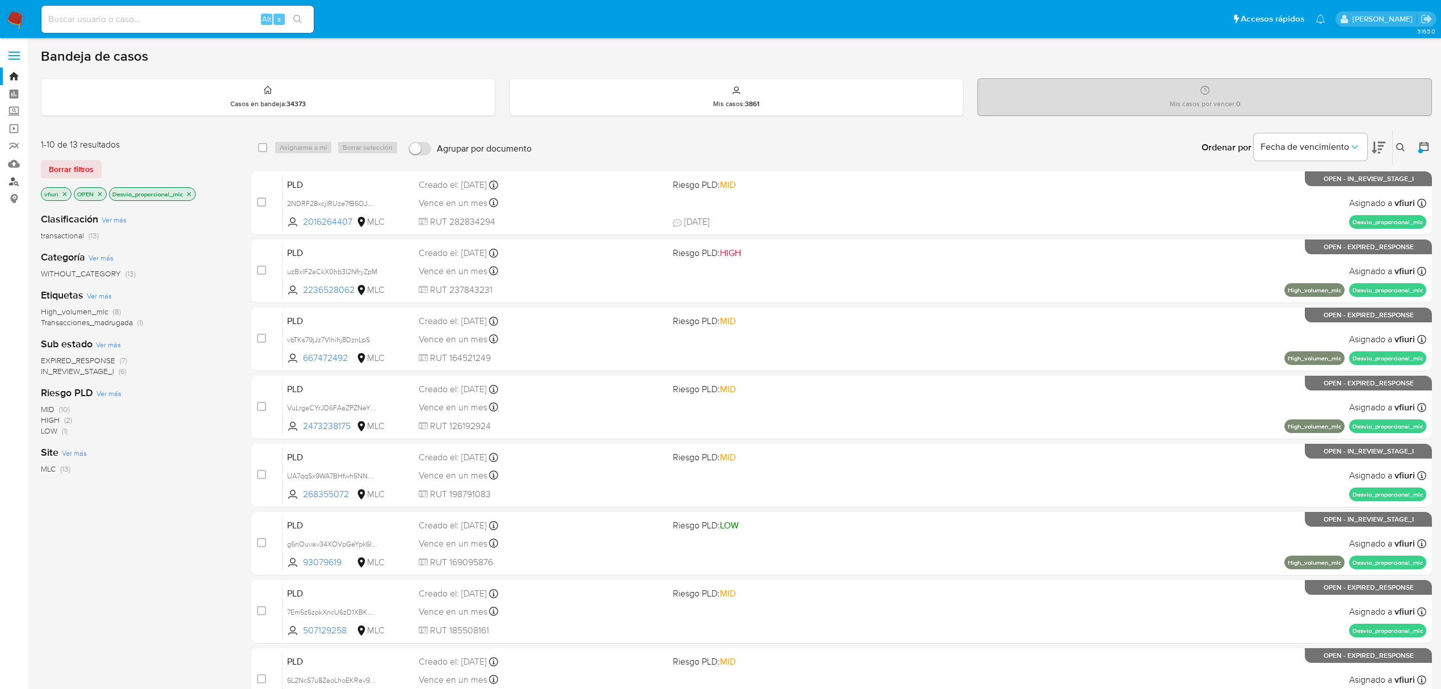
click at [12, 180] on link "Buscador de personas" at bounding box center [67, 181] width 135 height 18
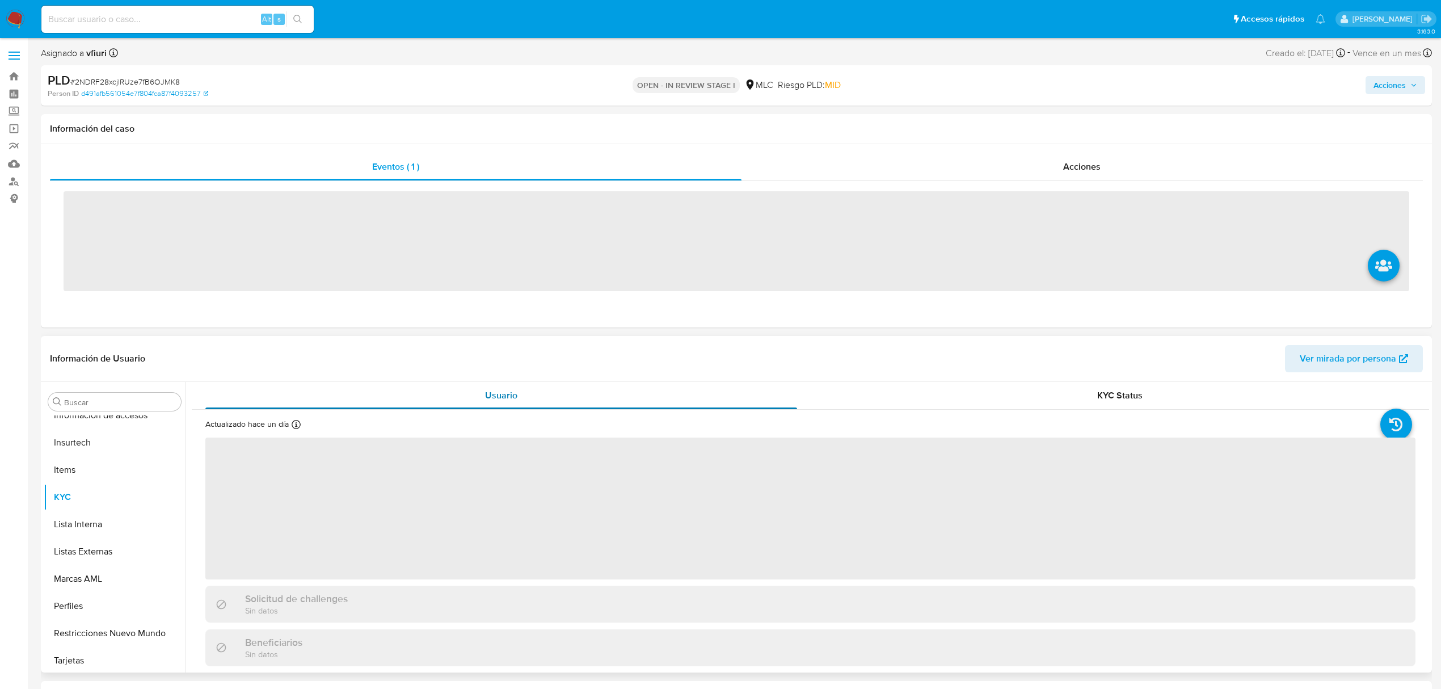
scroll to position [561, 0]
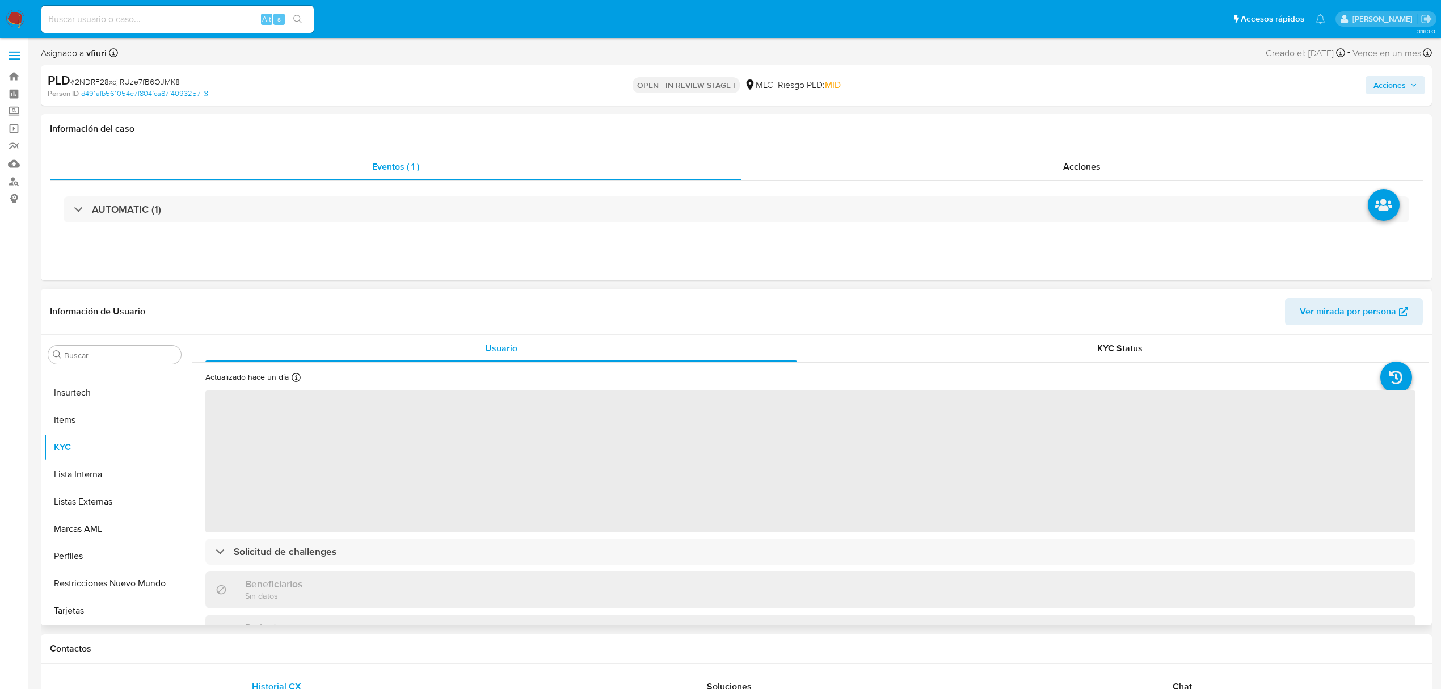
select select "10"
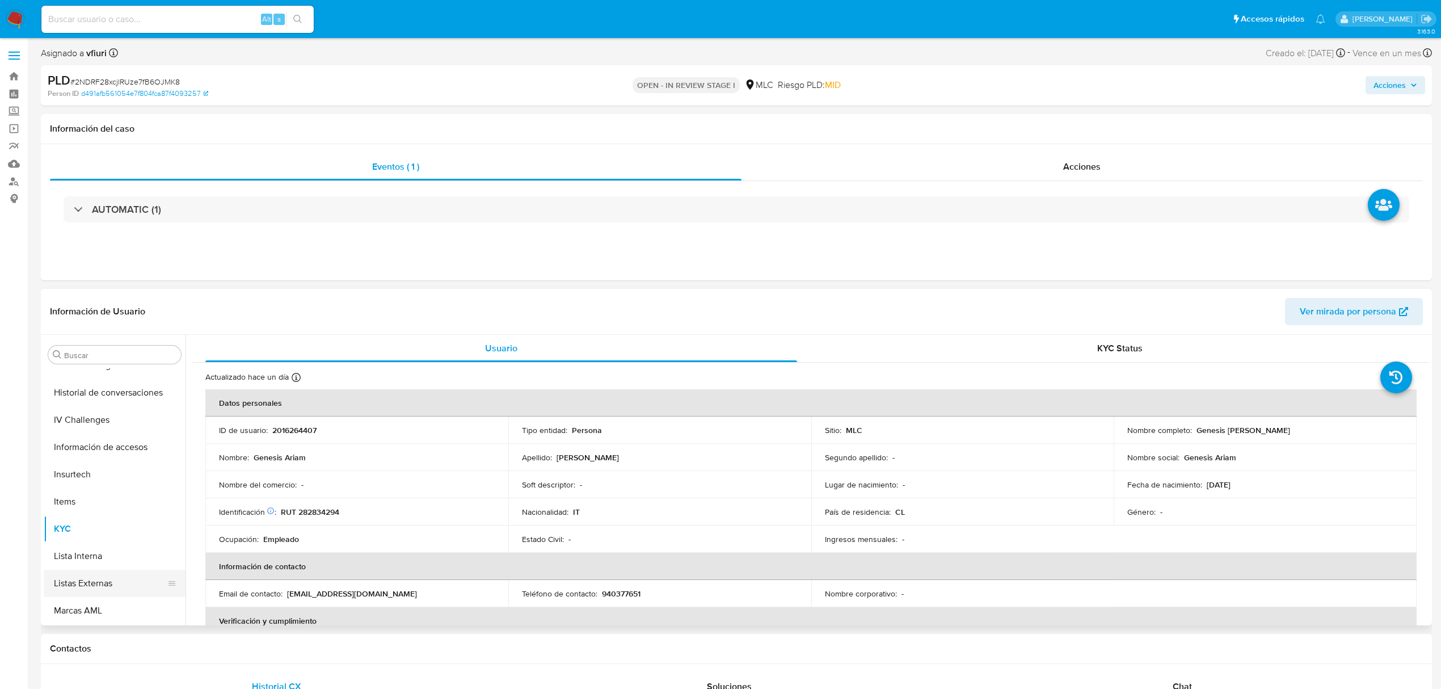
scroll to position [334, 0]
click at [103, 484] on button "Historial Casos" at bounding box center [110, 483] width 133 height 27
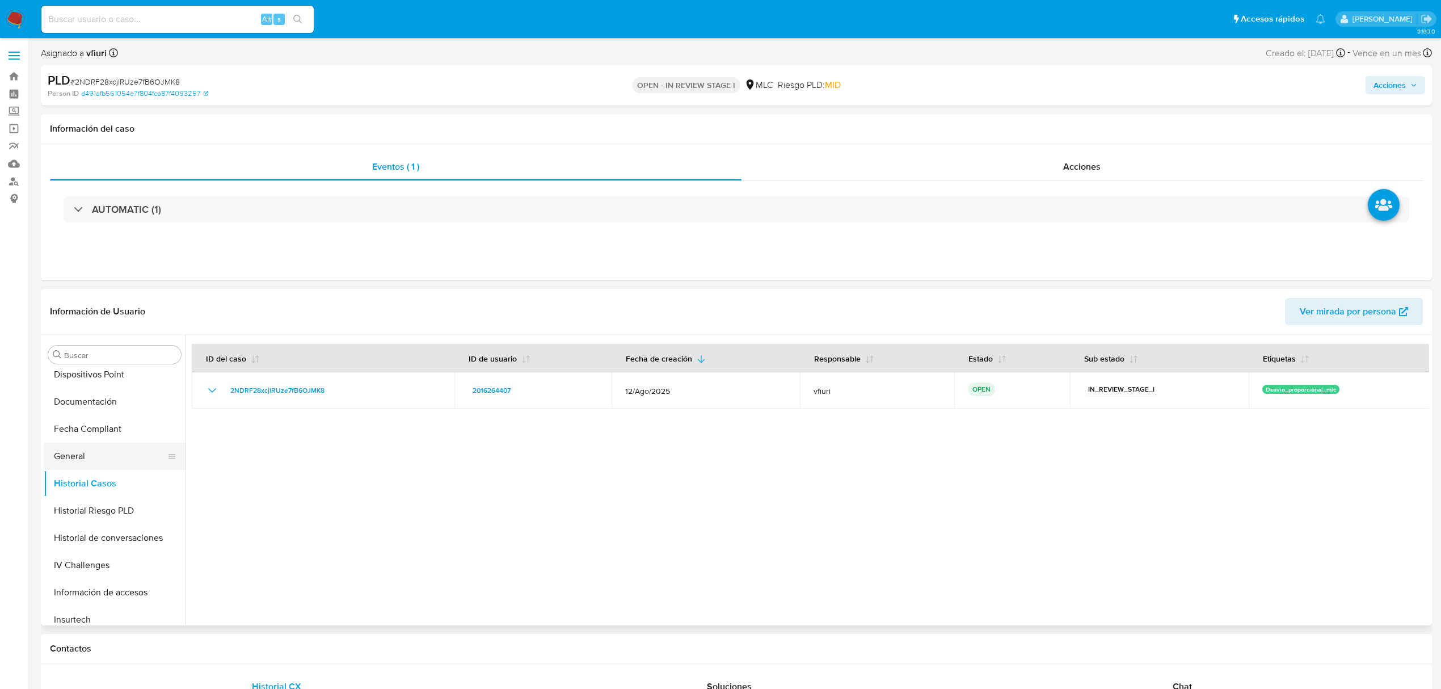
click at [110, 457] on button "General" at bounding box center [110, 456] width 133 height 27
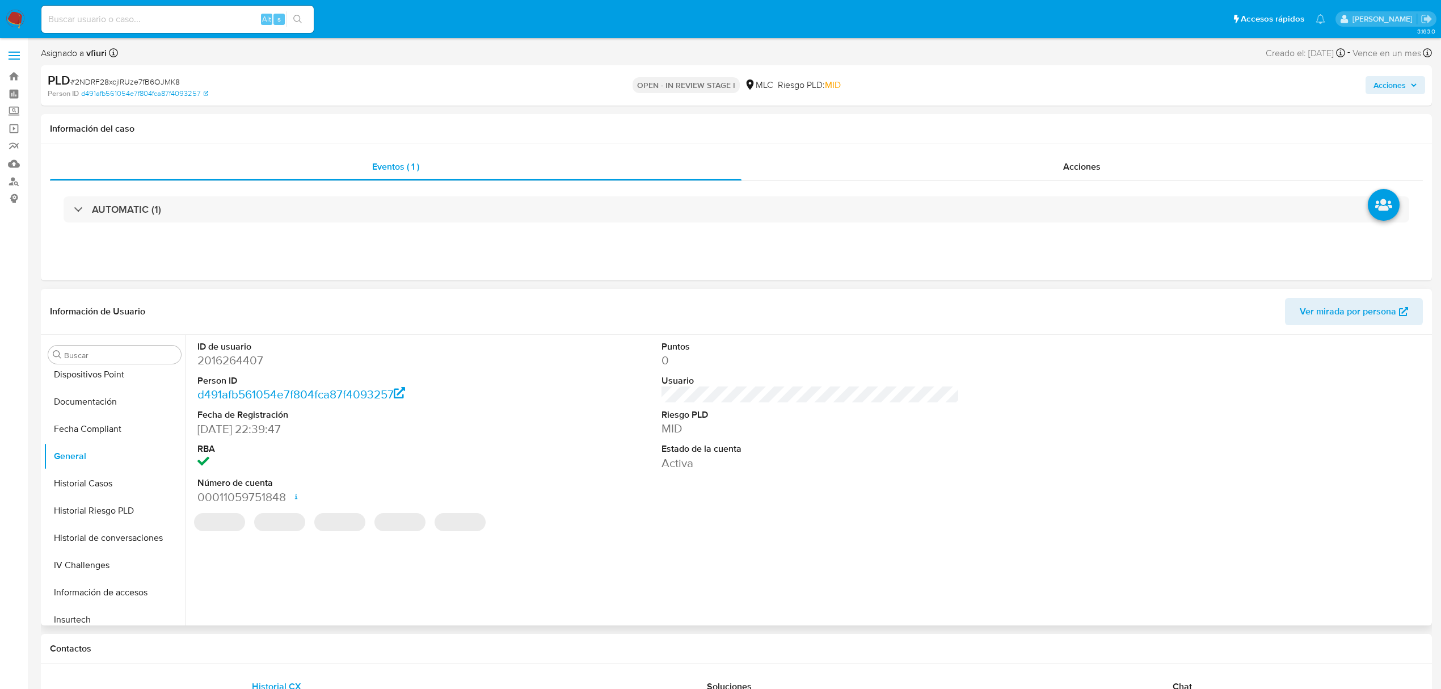
click at [227, 364] on dd "2016264407" at bounding box center [346, 360] width 298 height 16
copy dd "2016264407"
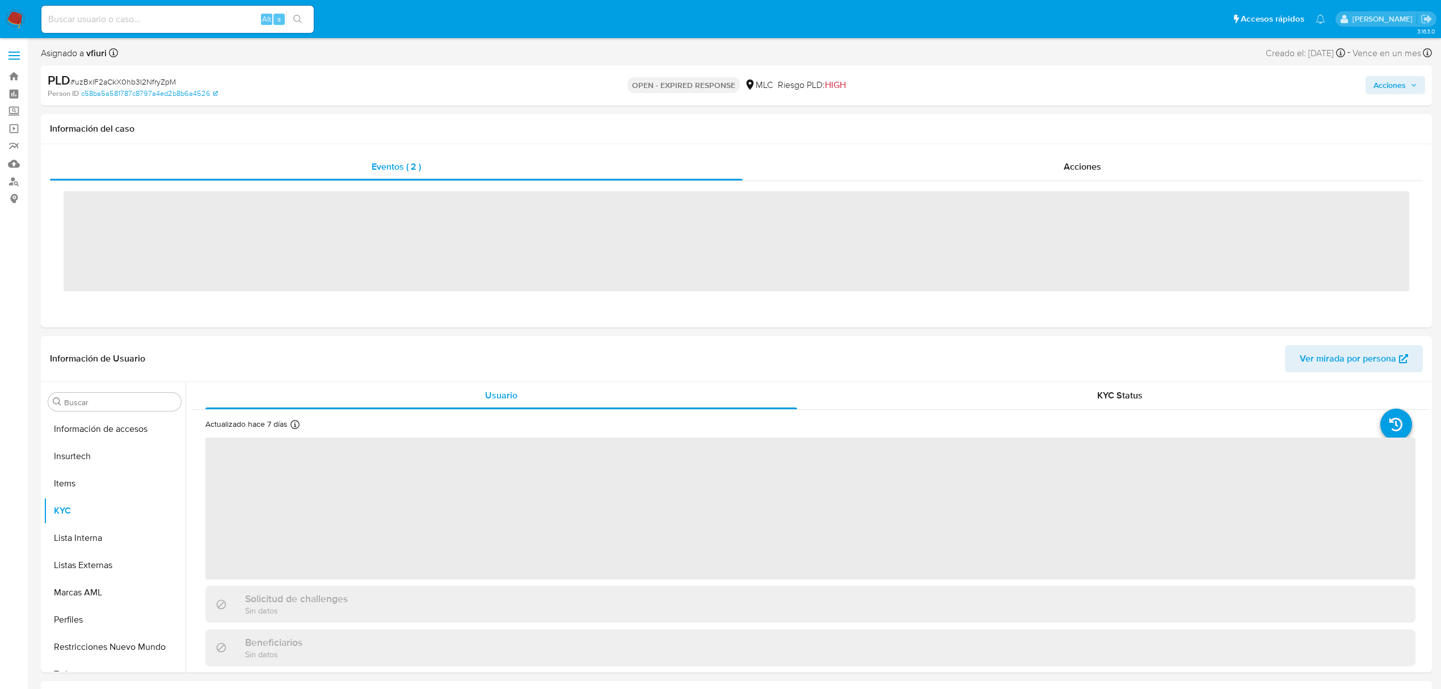
scroll to position [561, 0]
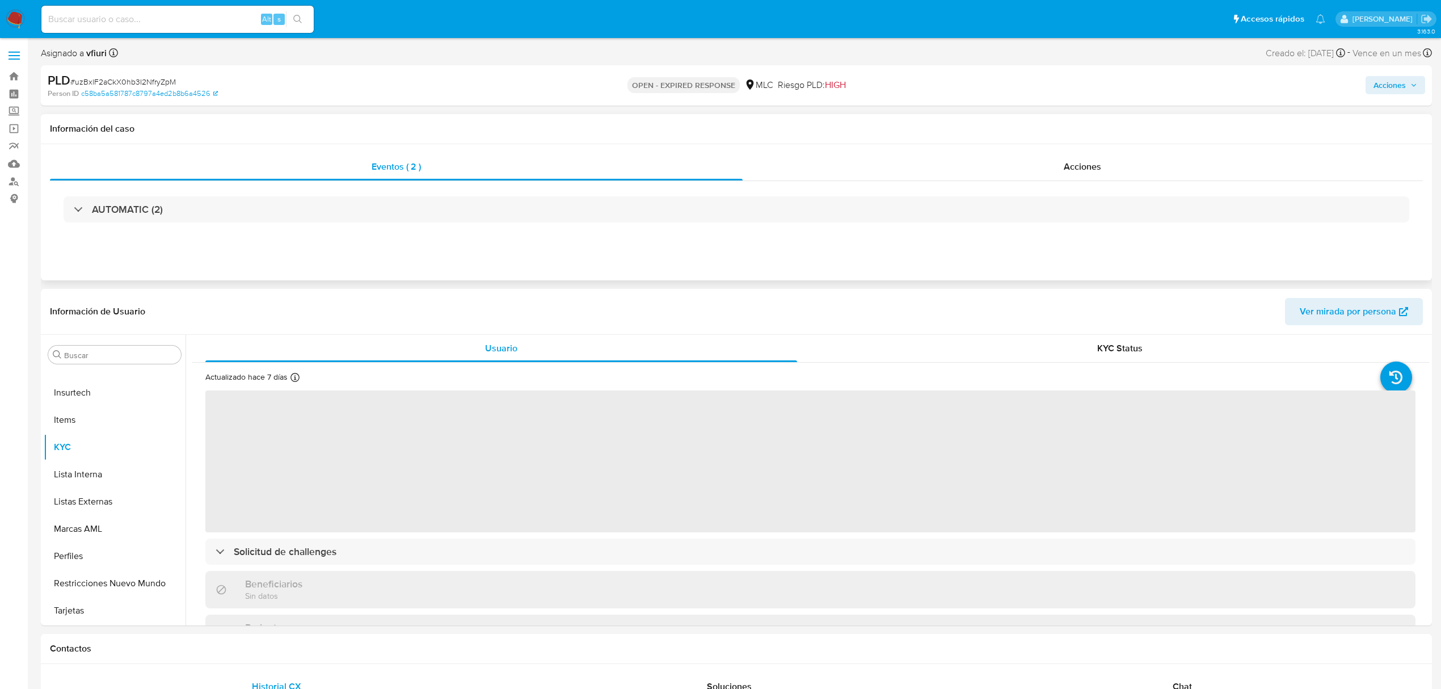
select select "10"
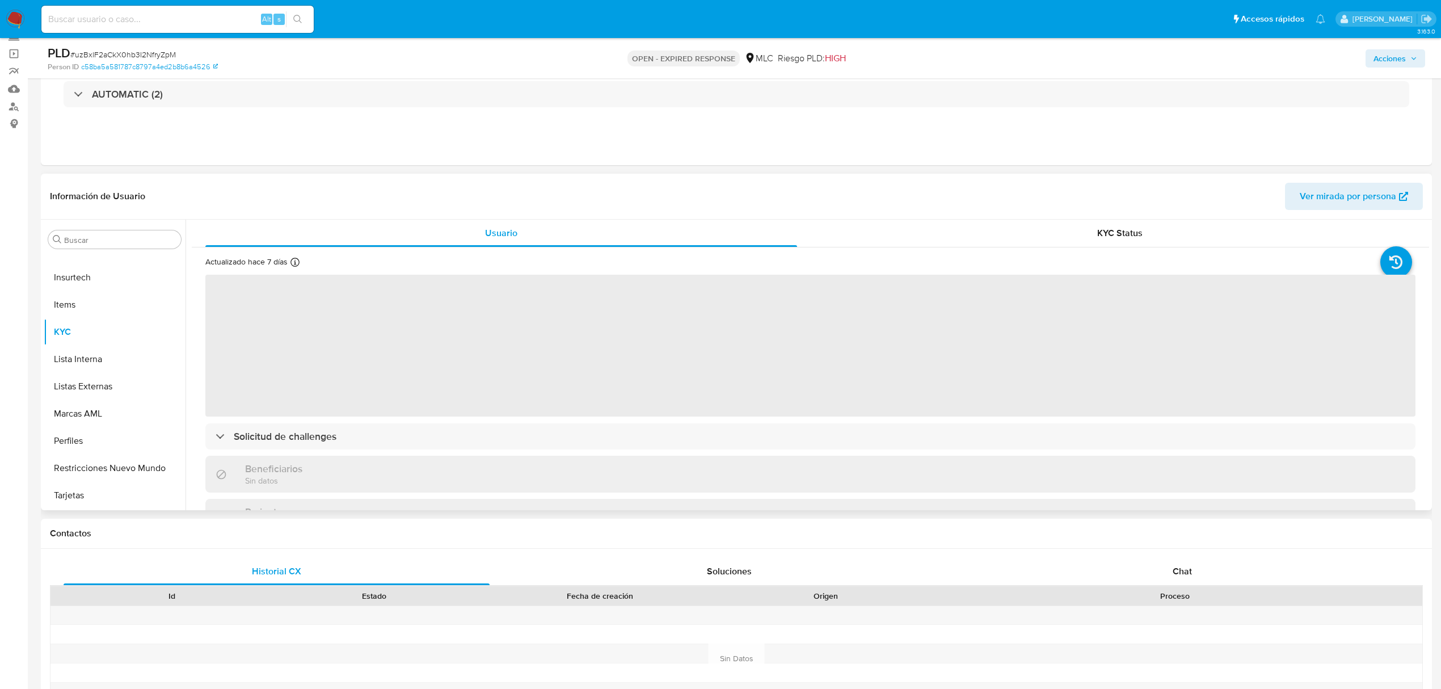
scroll to position [75, 0]
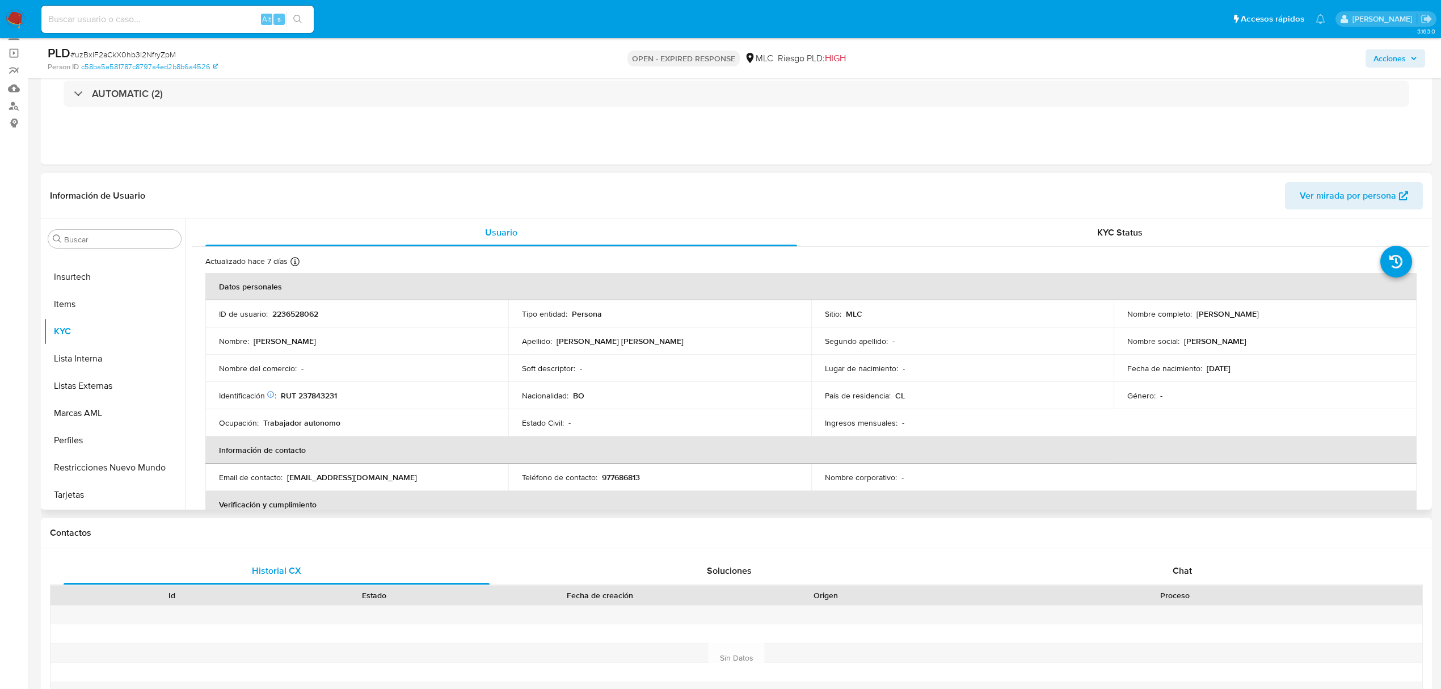
click at [295, 310] on p "2236528062" at bounding box center [295, 314] width 46 height 10
copy p "2236528062"
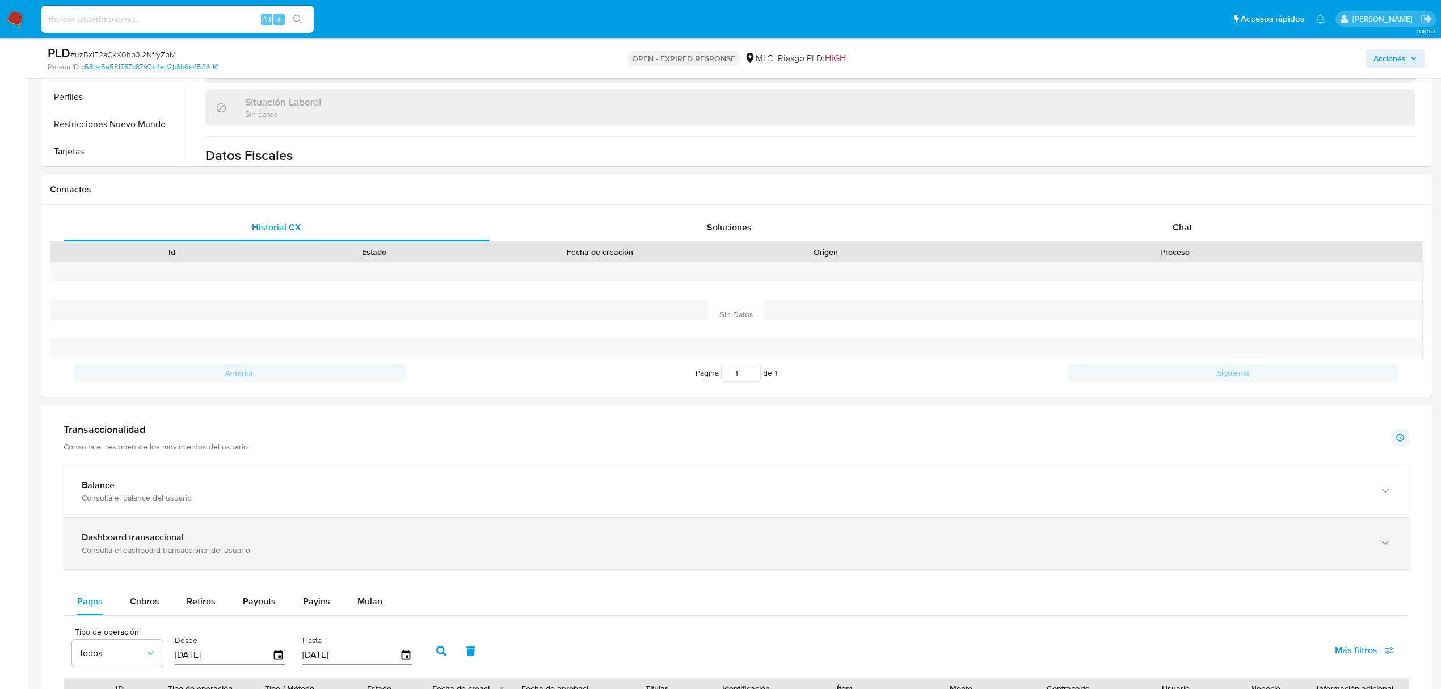
scroll to position [681, 0]
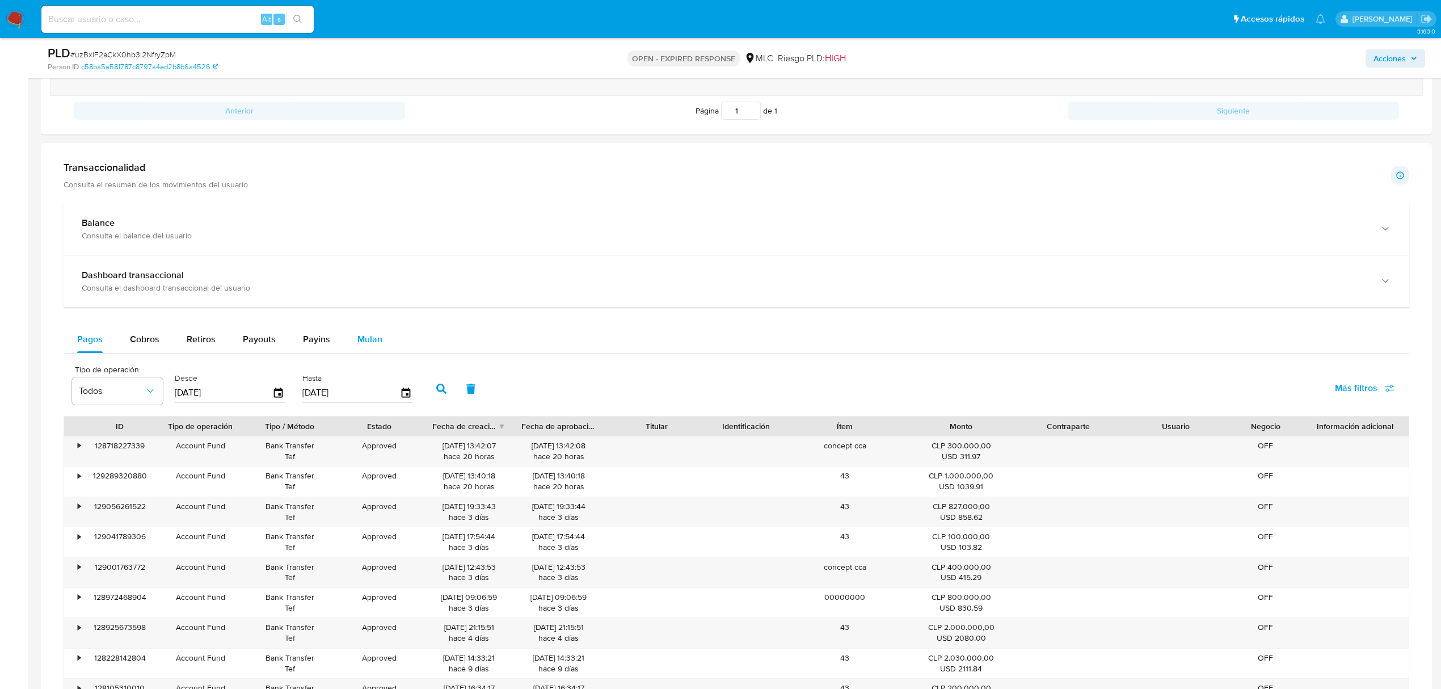
click at [357, 353] on div "Mulan" at bounding box center [369, 339] width 25 height 27
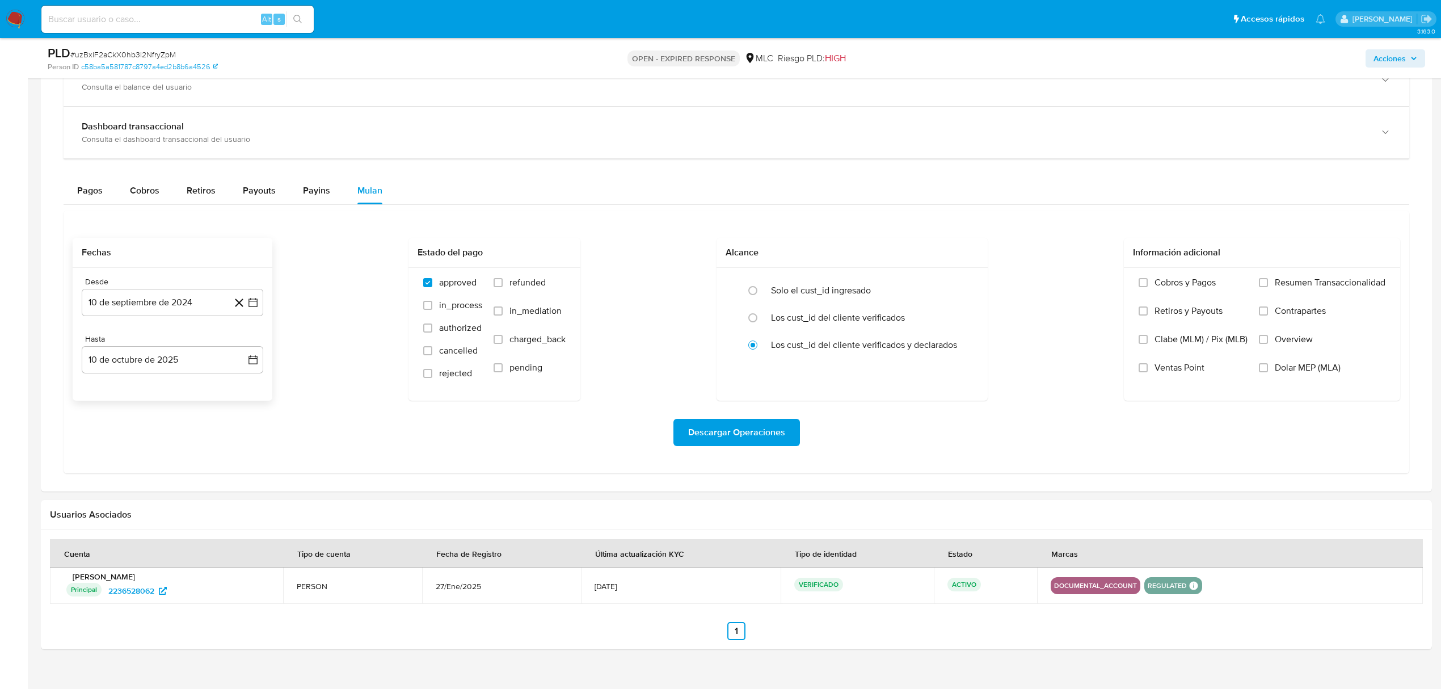
scroll to position [850, 0]
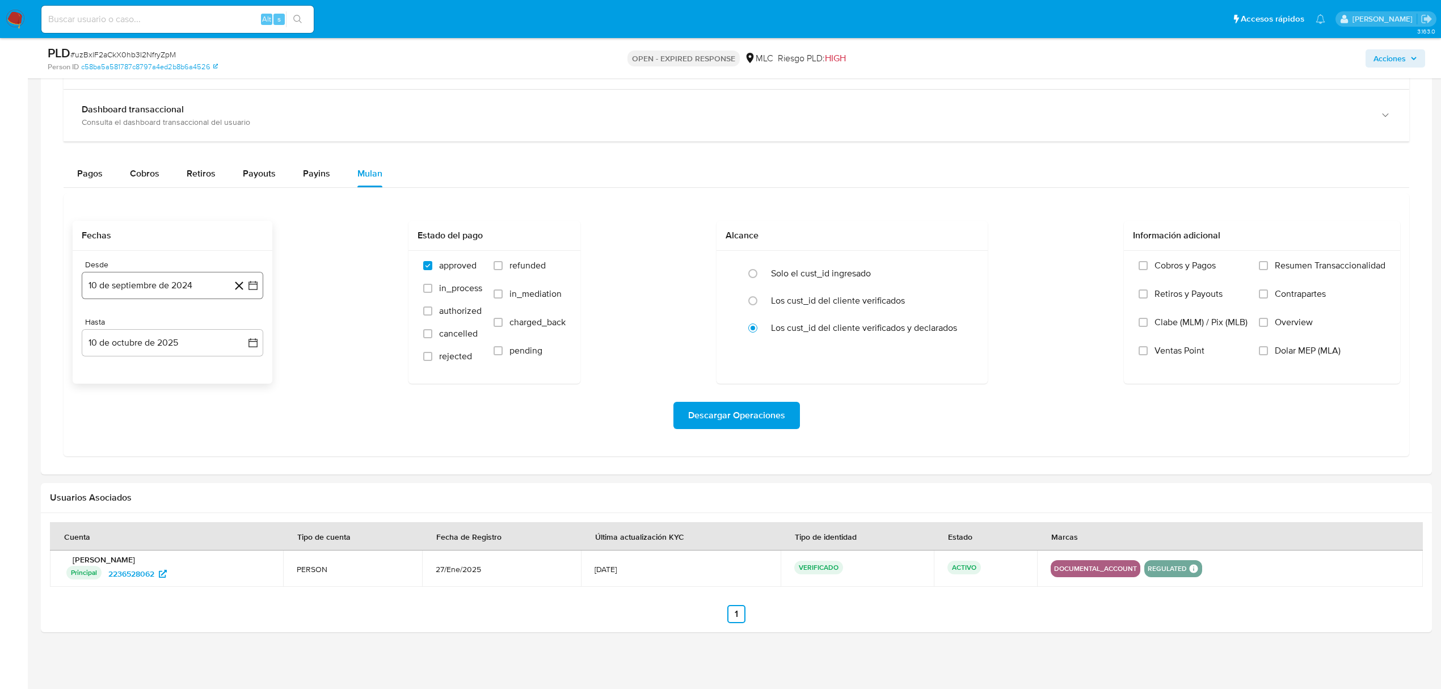
click at [250, 289] on icon "button" at bounding box center [252, 285] width 11 height 11
click at [153, 456] on button "25" at bounding box center [150, 459] width 18 height 18
click at [250, 340] on icon "button" at bounding box center [252, 342] width 11 height 11
click at [103, 382] on icon "Mes anterior" at bounding box center [102, 384] width 14 height 14
click at [153, 495] on button "24" at bounding box center [150, 494] width 18 height 18
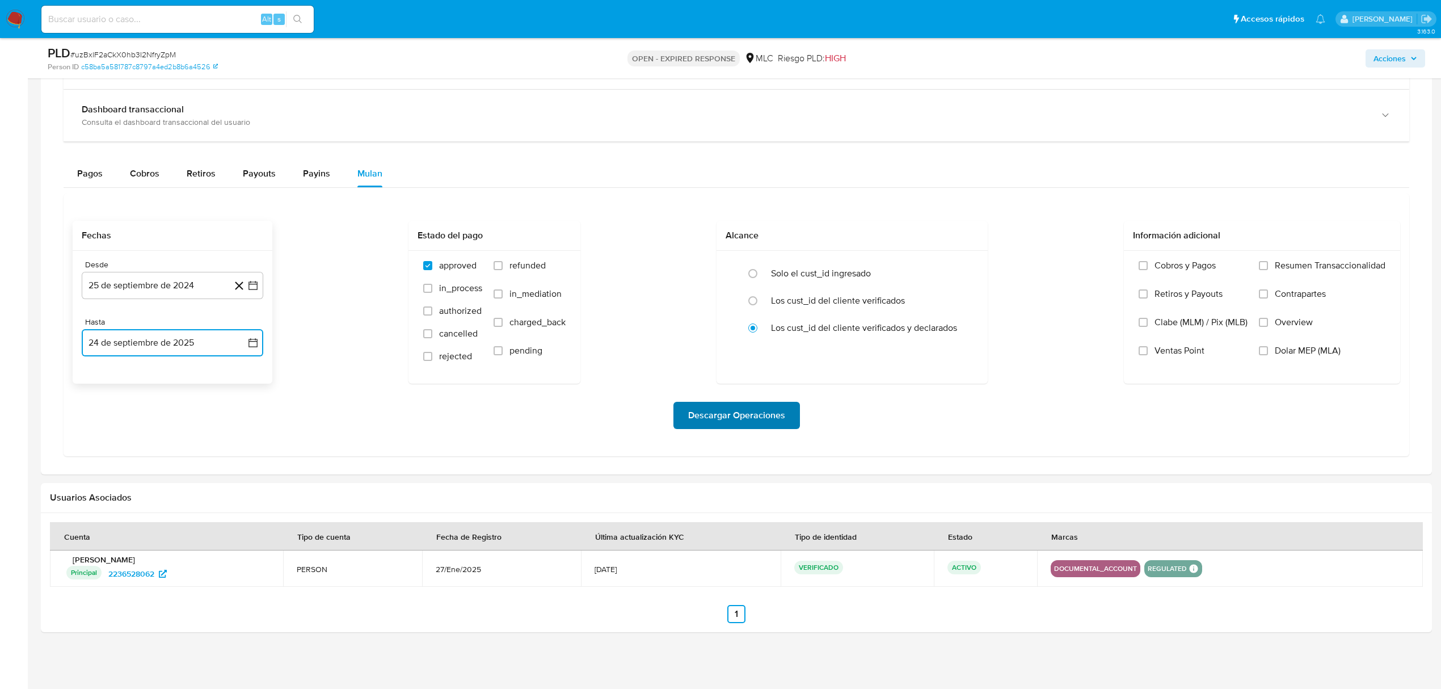
click at [713, 419] on span "Descargar Operaciones" at bounding box center [736, 415] width 97 height 25
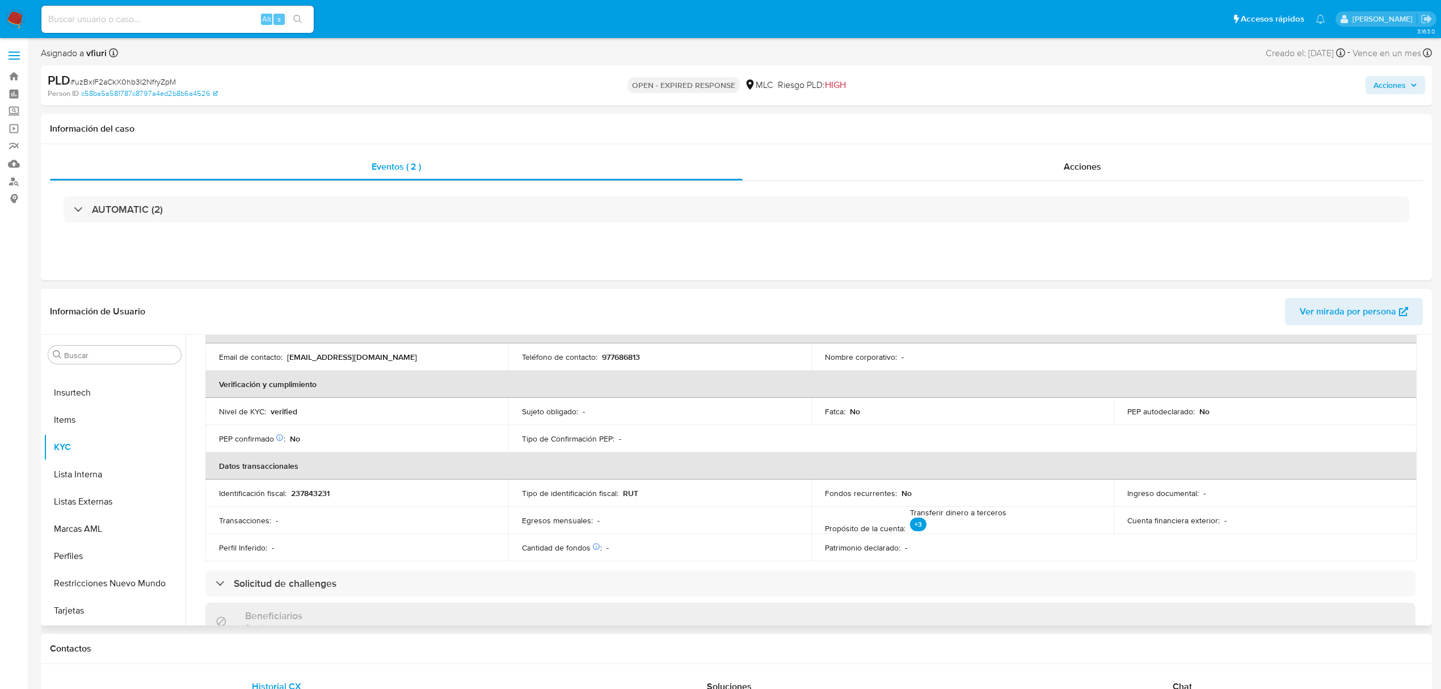
scroll to position [0, 0]
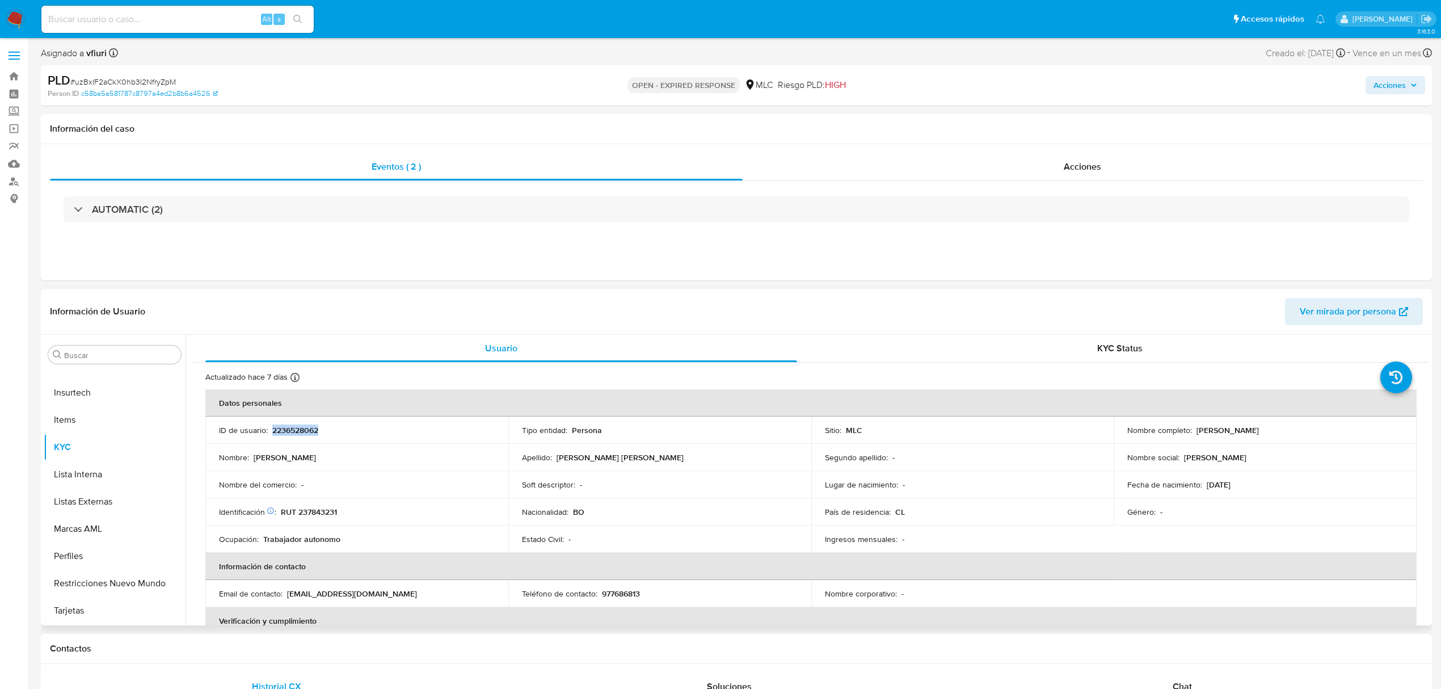
copy p "2236528062"
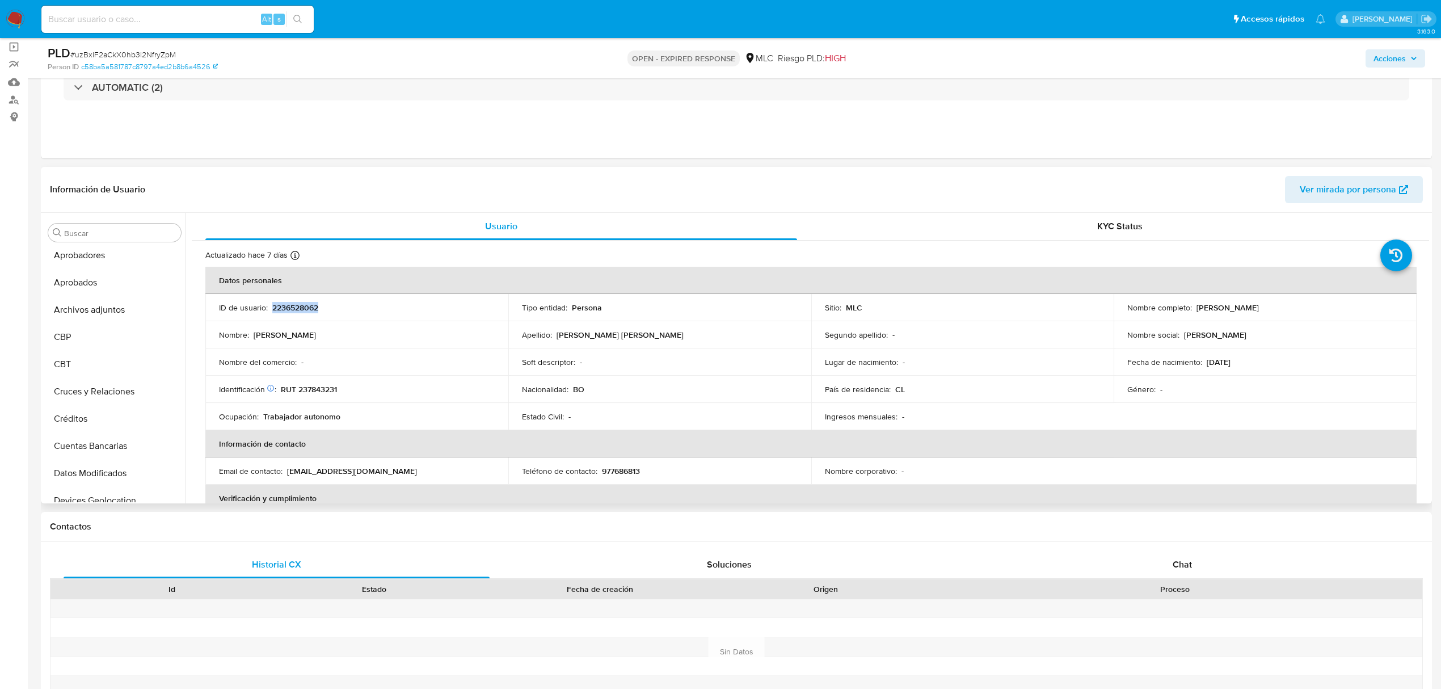
scroll to position [73, 0]
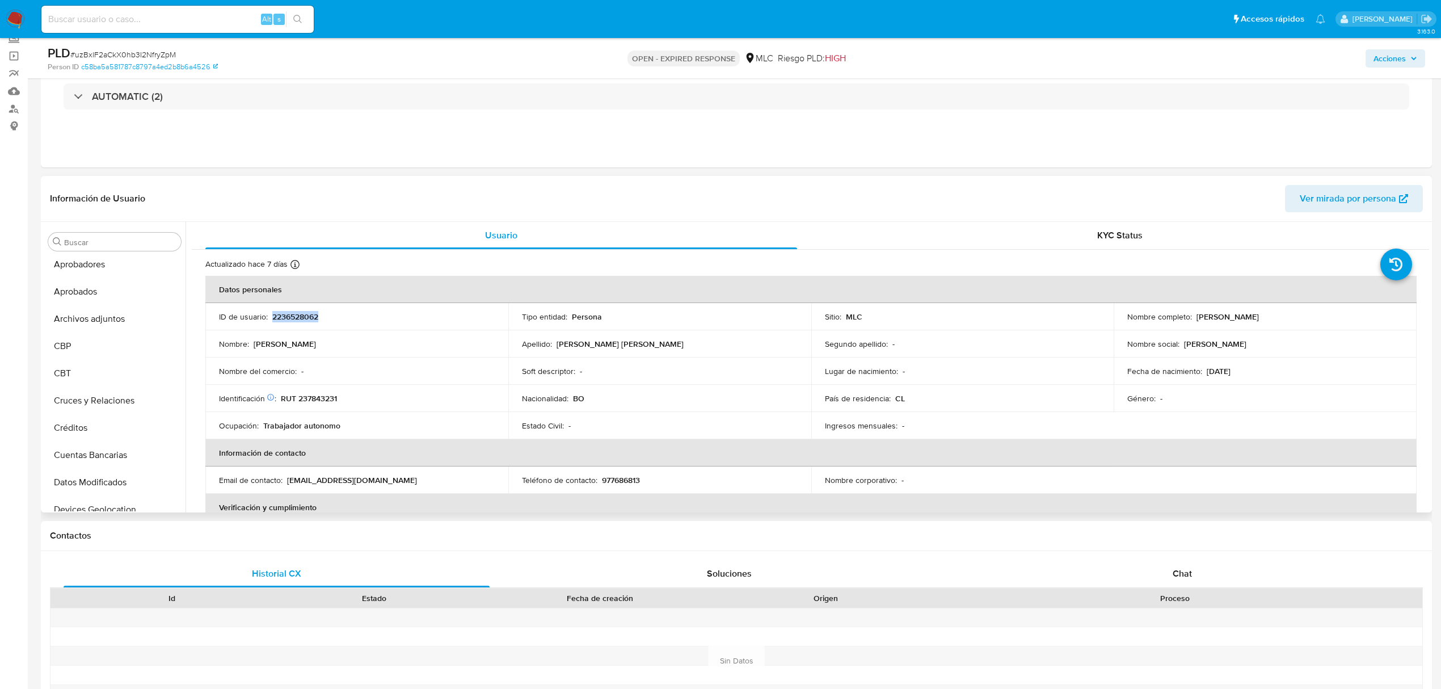
copy p "2236528062"
click at [312, 401] on p "RUT 237843231" at bounding box center [309, 398] width 56 height 10
copy p "237843231"
click at [148, 57] on span "# uzBxlF2aCkX0hb3I2NfryZpM" at bounding box center [123, 54] width 106 height 11
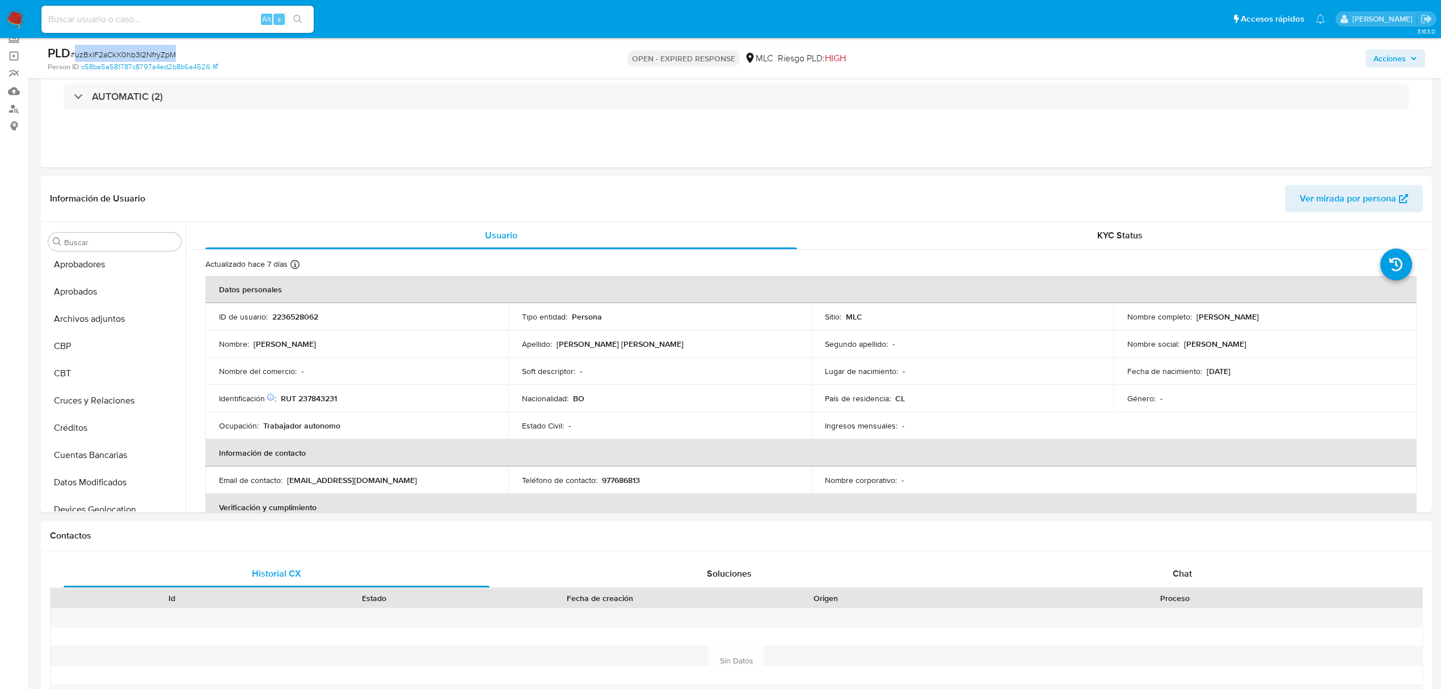
click at [148, 57] on span "# uzBxlF2aCkX0hb3I2NfryZpM" at bounding box center [123, 54] width 106 height 11
copy span "uzBxlF2aCkX0hb3I2NfryZpM"
click at [316, 398] on p "RUT 237843231" at bounding box center [309, 398] width 56 height 10
copy p "237843231"
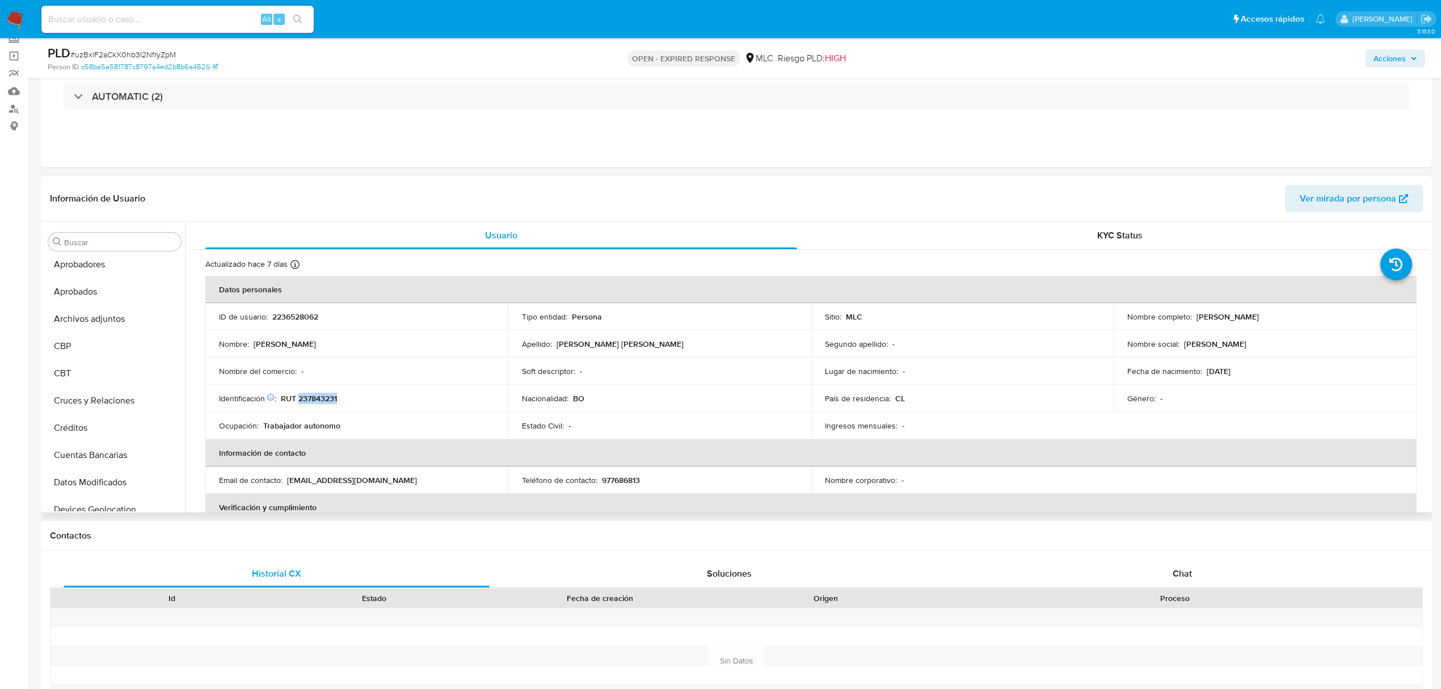
copy p "237843231"
click at [89, 433] on button "KYC" at bounding box center [110, 441] width 133 height 27
click at [537, 328] on td "Tipo entidad : Persona" at bounding box center [659, 316] width 303 height 27
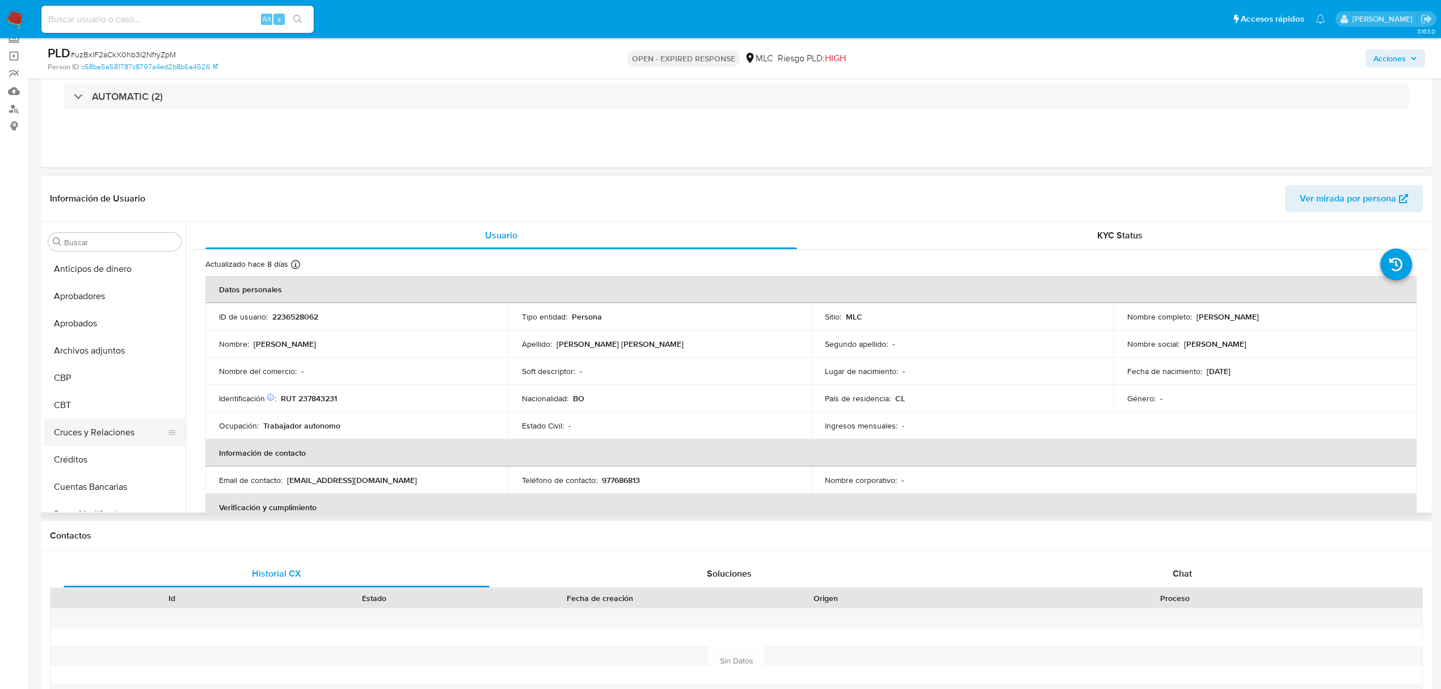
click at [111, 428] on button "Cruces y Relaciones" at bounding box center [110, 432] width 133 height 27
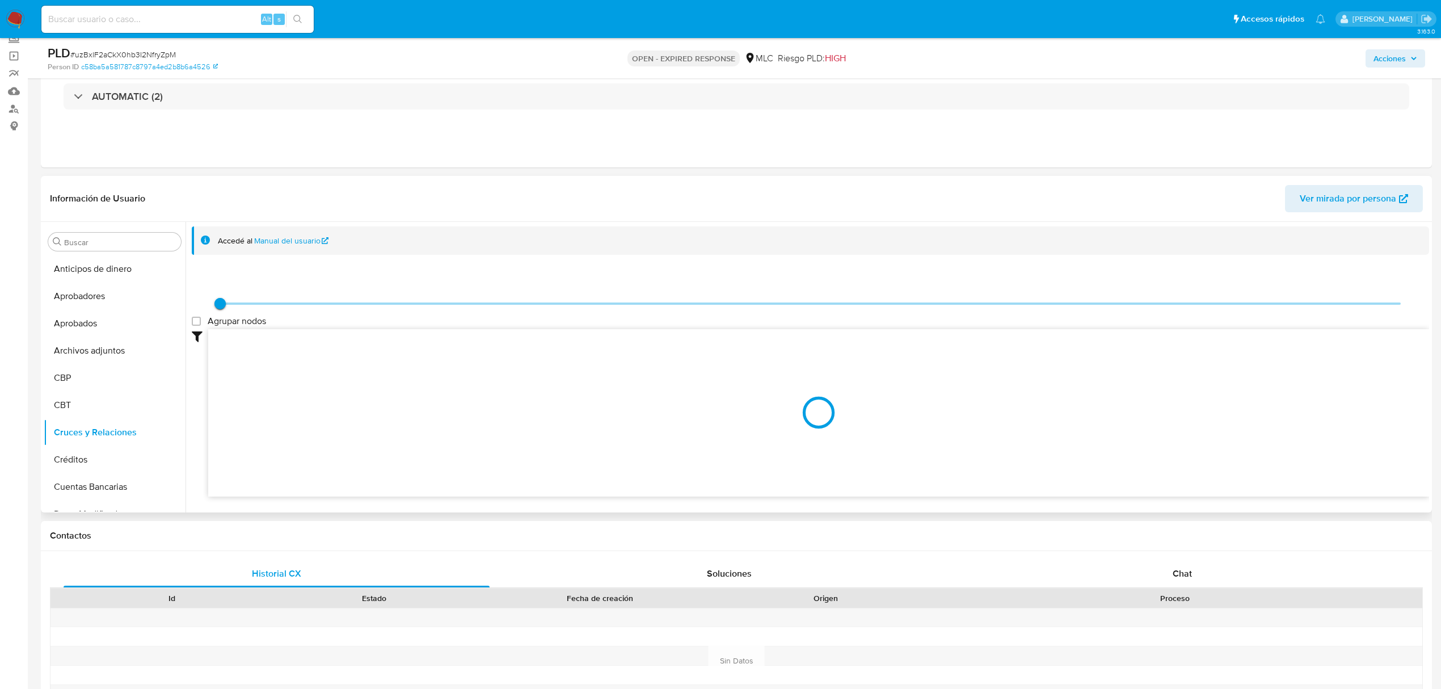
scroll to position [224, 0]
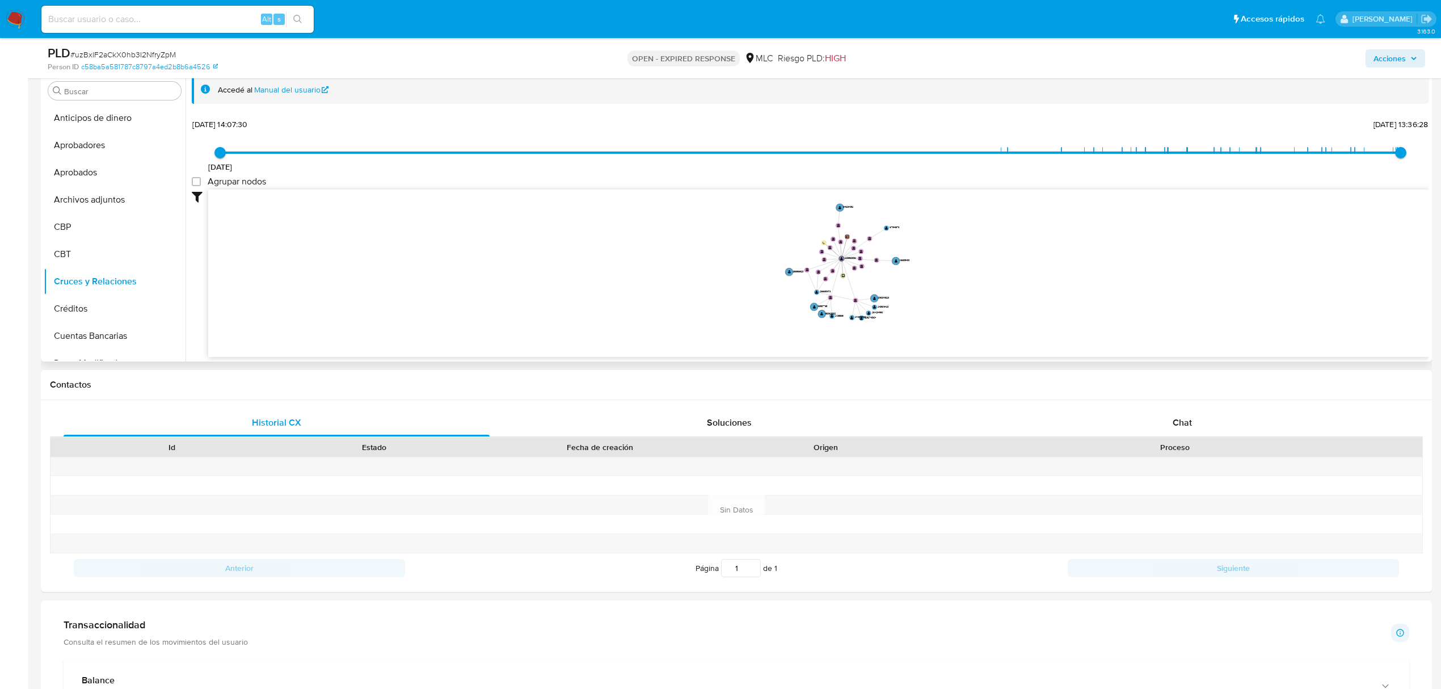
drag, startPoint x: 1064, startPoint y: 264, endPoint x: 928, endPoint y: 275, distance: 136.6
click at [928, 275] on icon "device-6797bd5399728213466b7424  user-2236528062  2236528062 person-c58ba5a58…" at bounding box center [818, 271] width 1221 height 165
drag, startPoint x: 896, startPoint y: 287, endPoint x: 890, endPoint y: 294, distance: 9.7
click at [890, 294] on icon "device-6797bd5399728213466b7424  user-2236528062  2236528062 person-c58ba5a58…" at bounding box center [818, 271] width 1221 height 165
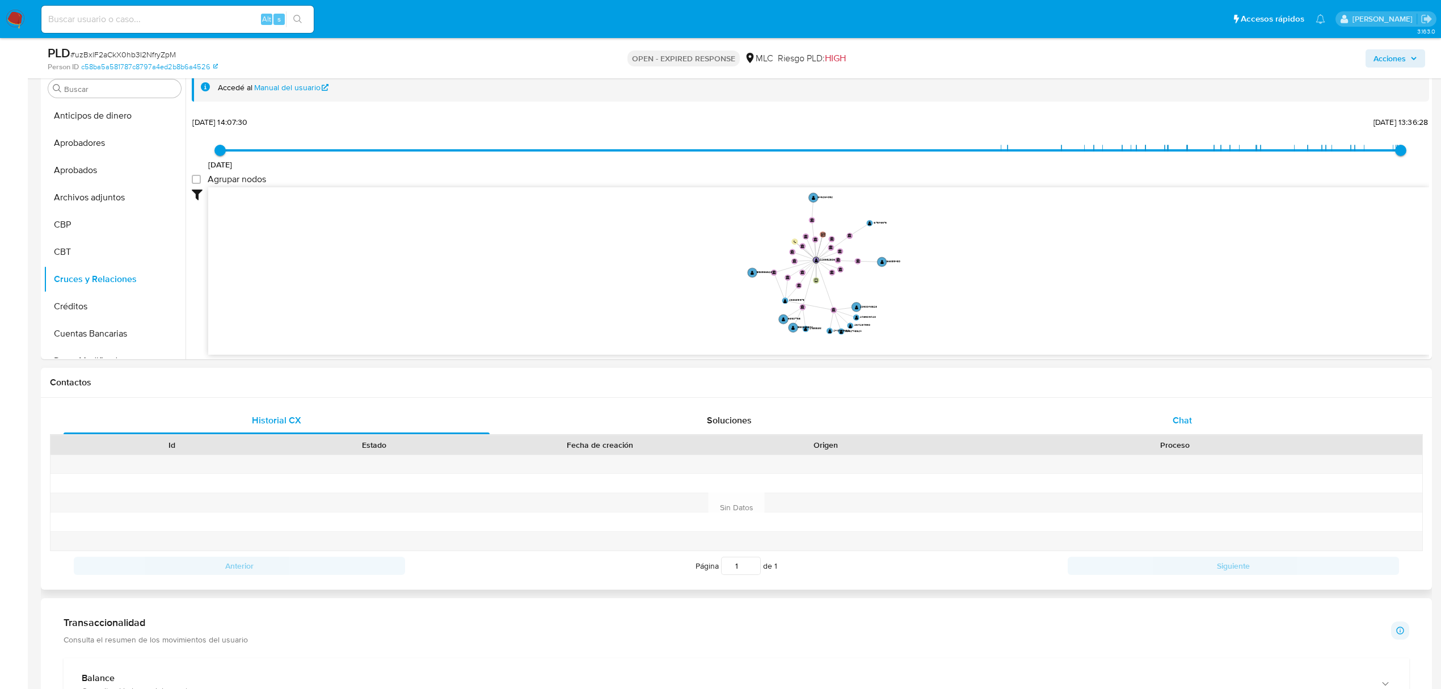
scroll to position [227, 0]
click at [1176, 427] on div "Chat" at bounding box center [1183, 419] width 426 height 27
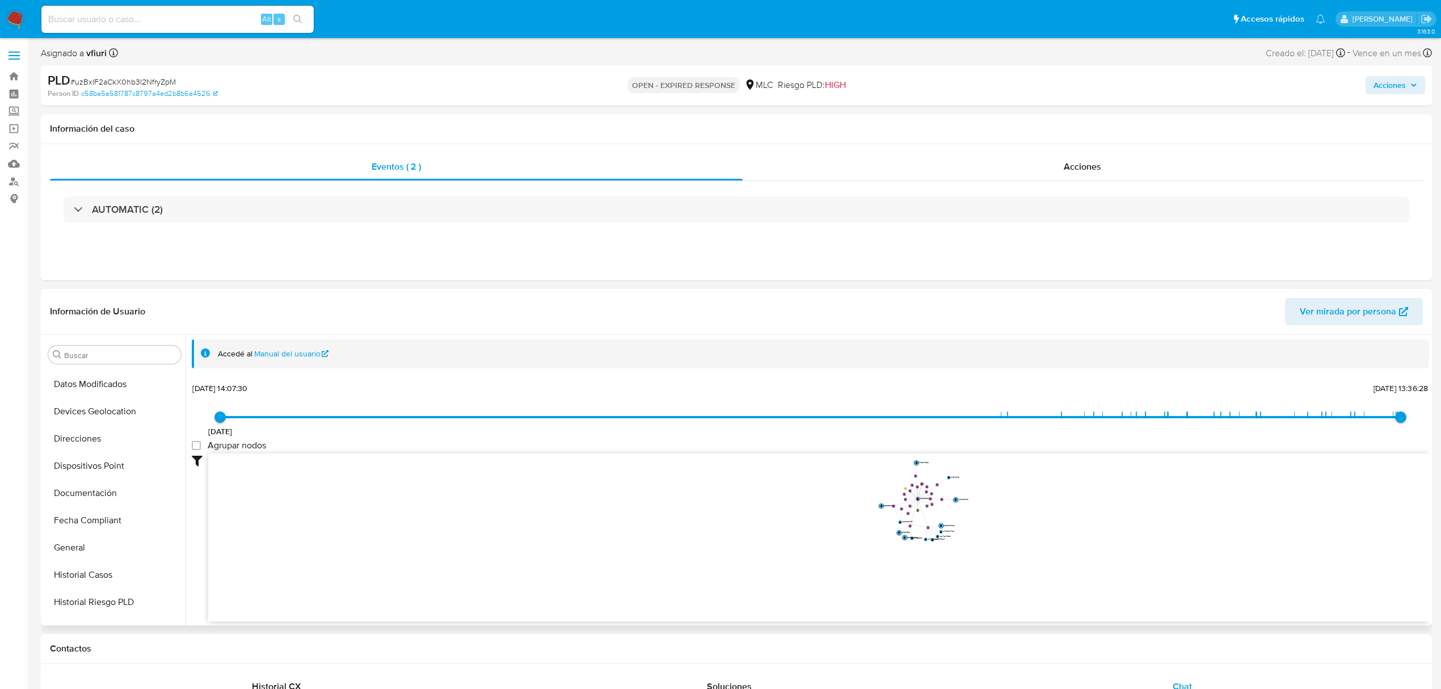
scroll to position [454, 0]
click at [81, 547] on button "KYC" at bounding box center [110, 554] width 133 height 27
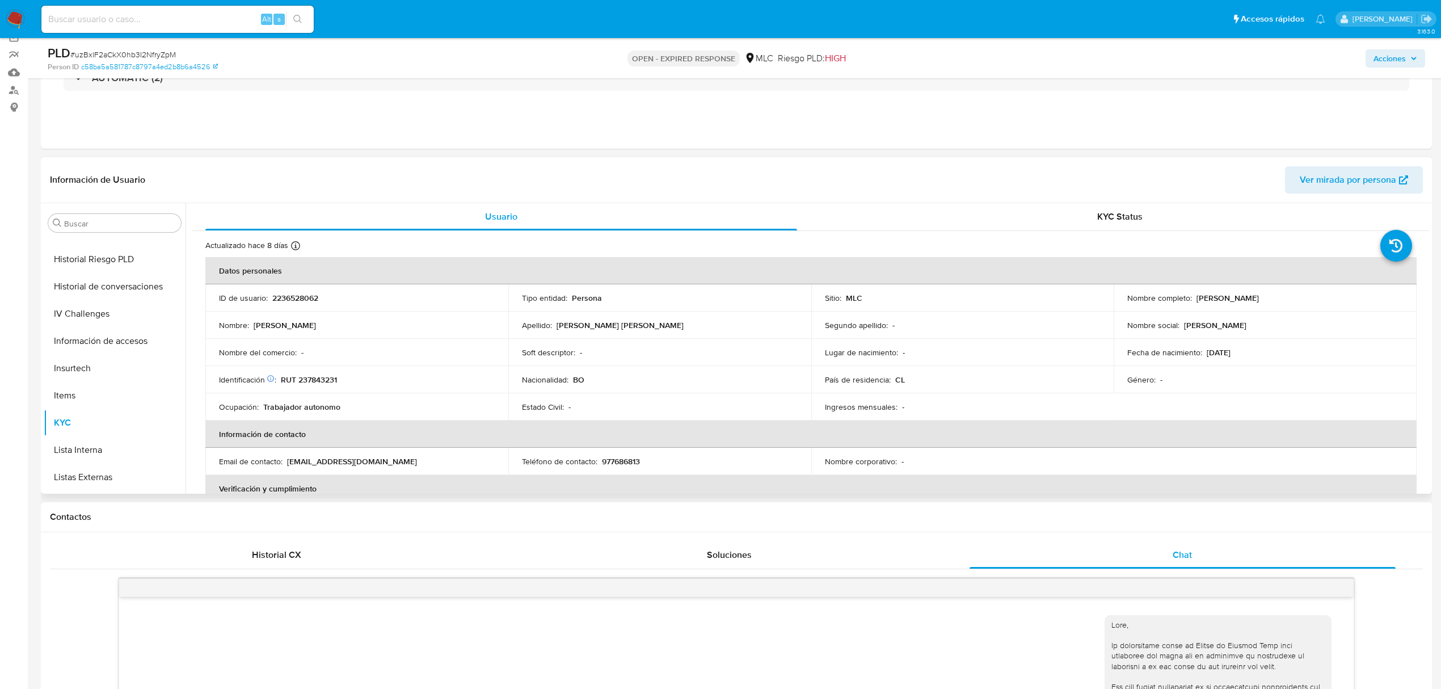
scroll to position [151, 0]
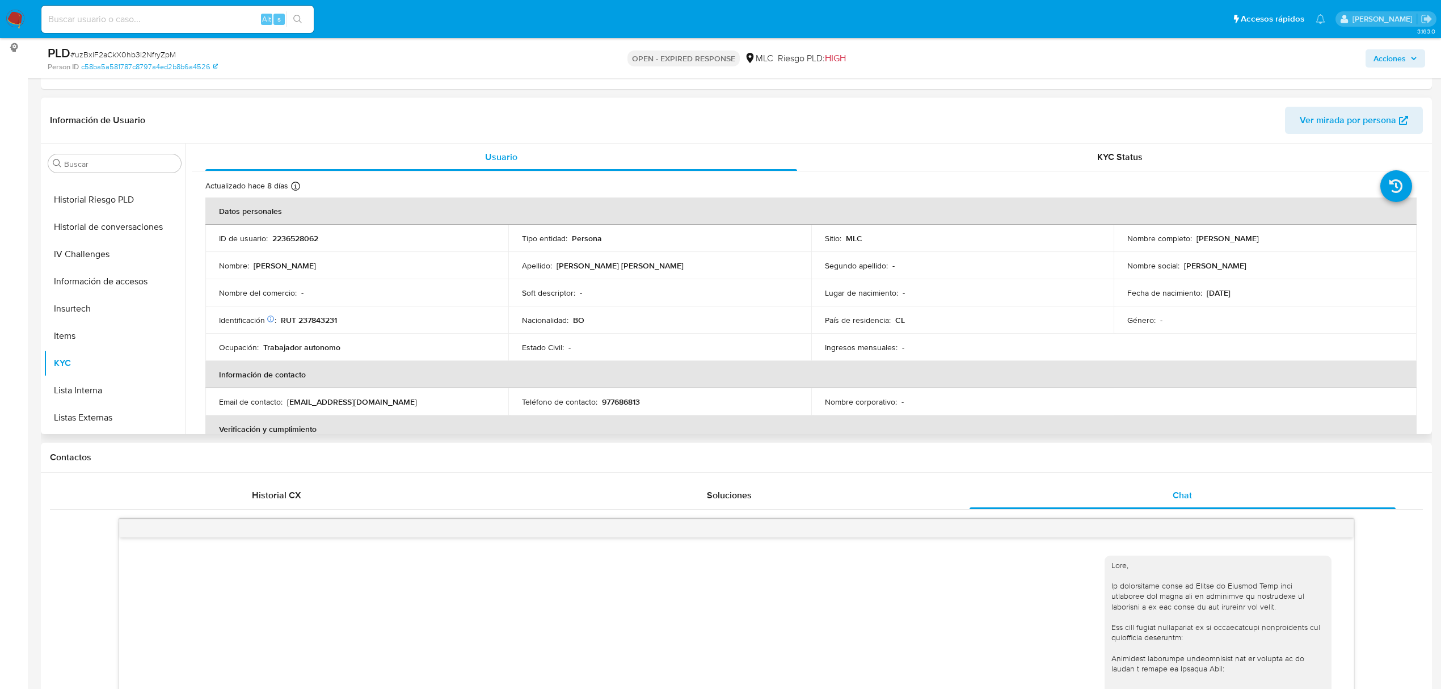
drag, startPoint x: 1195, startPoint y: 237, endPoint x: 1287, endPoint y: 235, distance: 91.9
click at [1287, 235] on div "Nombre completo : Jose Ignacio Pinto Pinto" at bounding box center [1265, 238] width 276 height 10
drag, startPoint x: 1194, startPoint y: 243, endPoint x: 1281, endPoint y: 241, distance: 87.4
click at [1281, 241] on div "Nombre completo : Jose Ignacio Pinto Pinto" at bounding box center [1265, 238] width 276 height 10
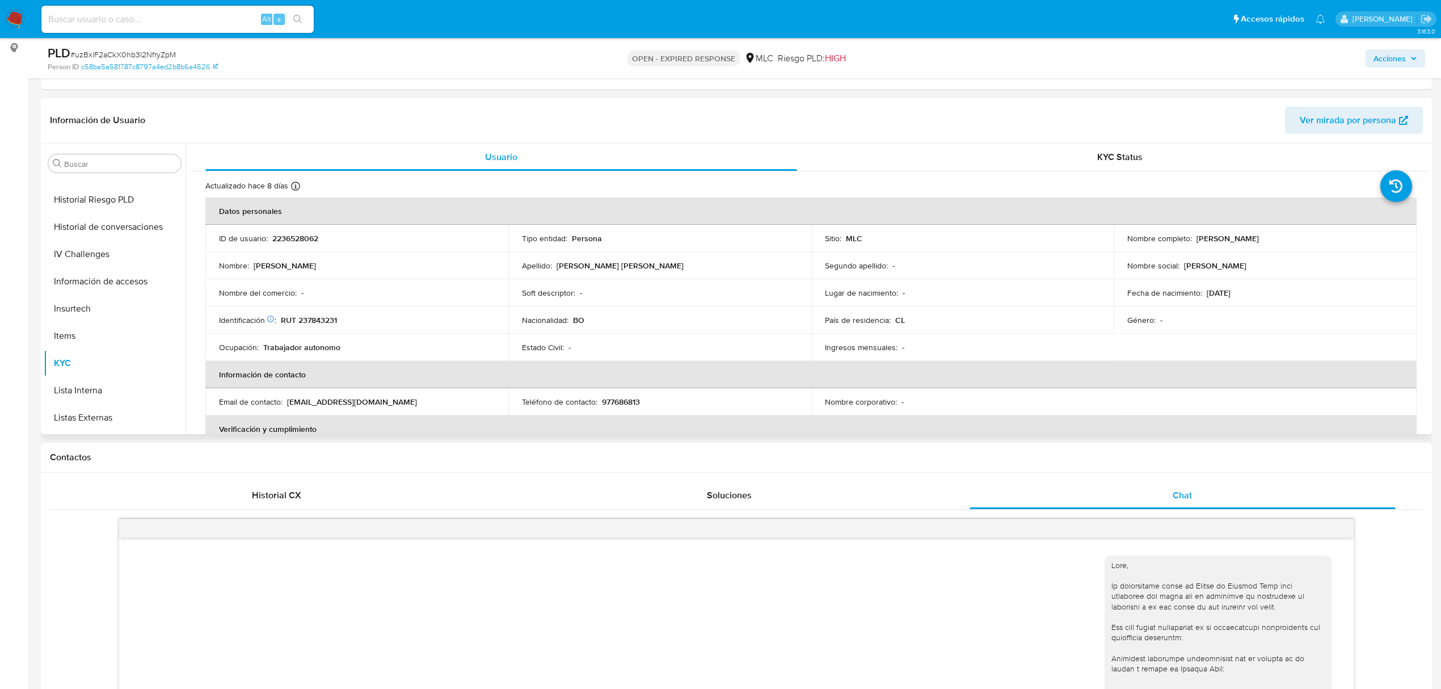
copy p "Jose Ignacio Pinto Pinto"
click at [103, 310] on button "Historial Casos" at bounding box center [110, 323] width 133 height 27
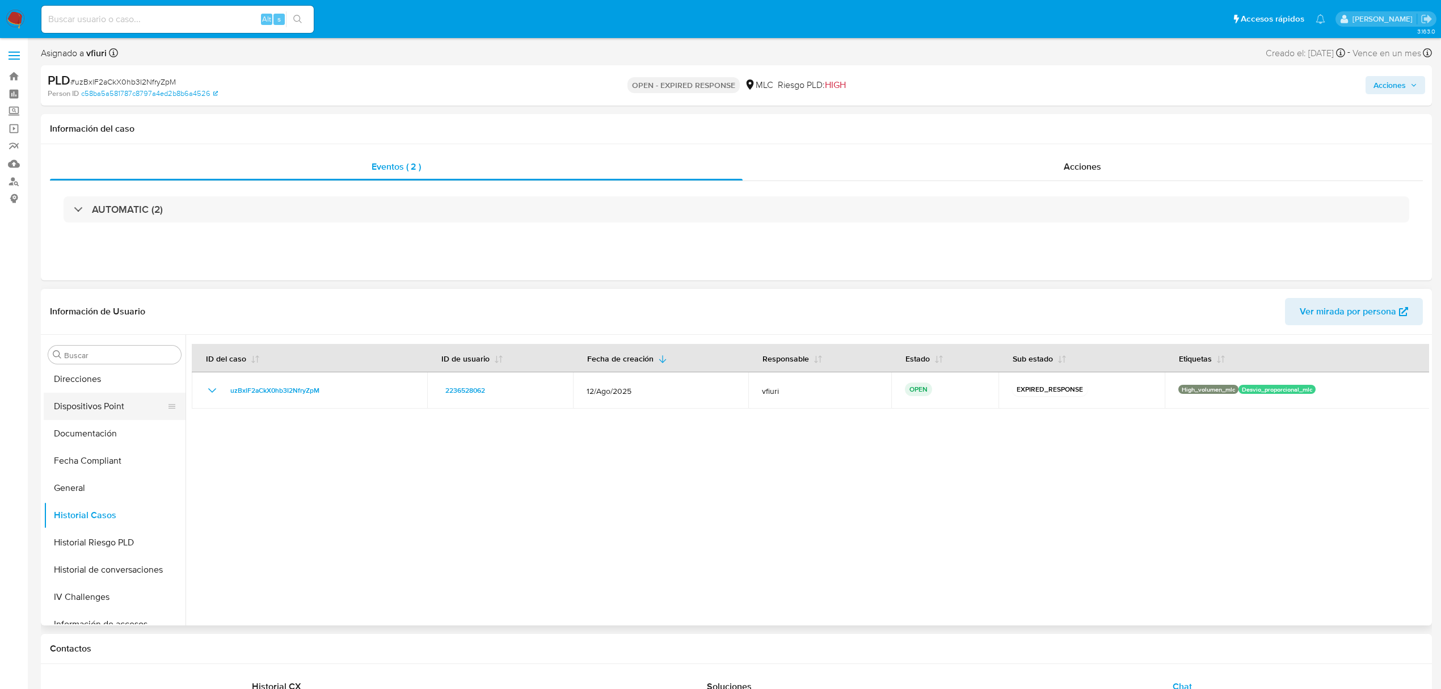
scroll to position [561, 0]
click at [94, 443] on button "KYC" at bounding box center [110, 446] width 133 height 27
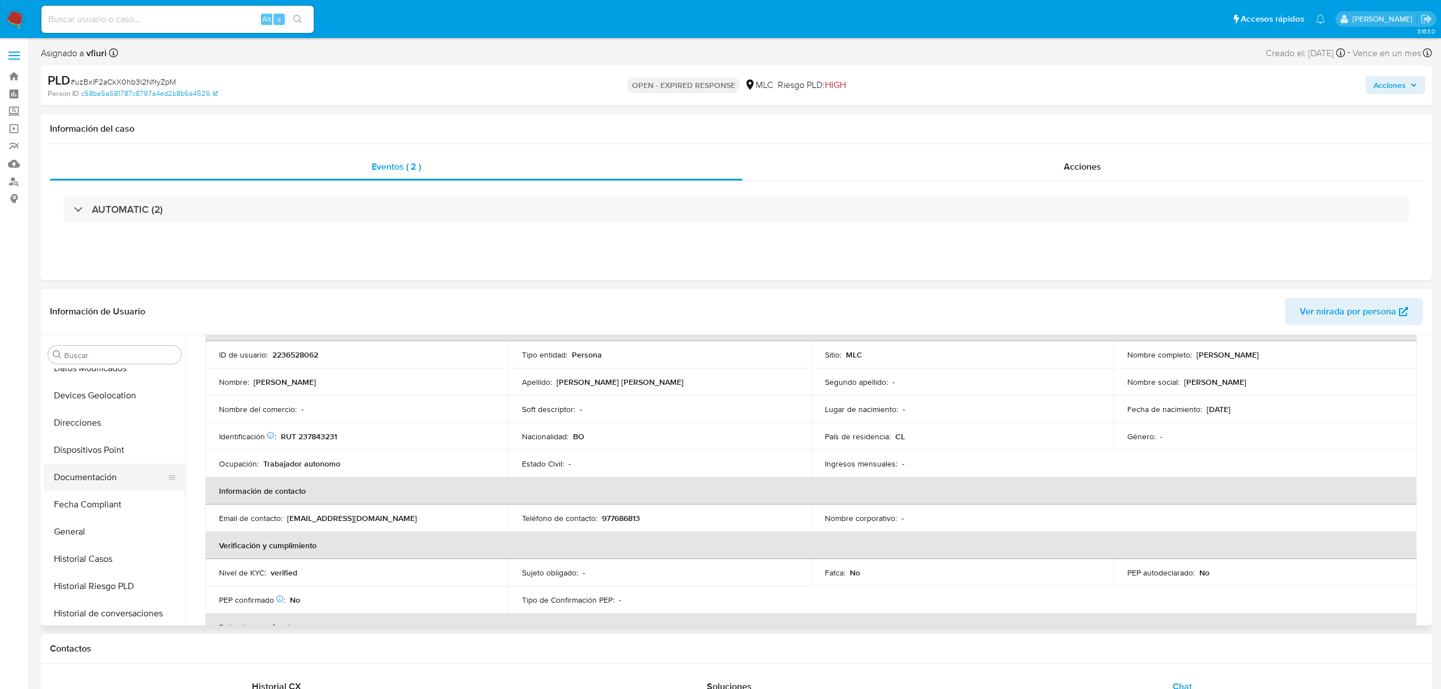
scroll to position [183, 0]
click at [95, 555] on button "Documentación" at bounding box center [110, 553] width 133 height 27
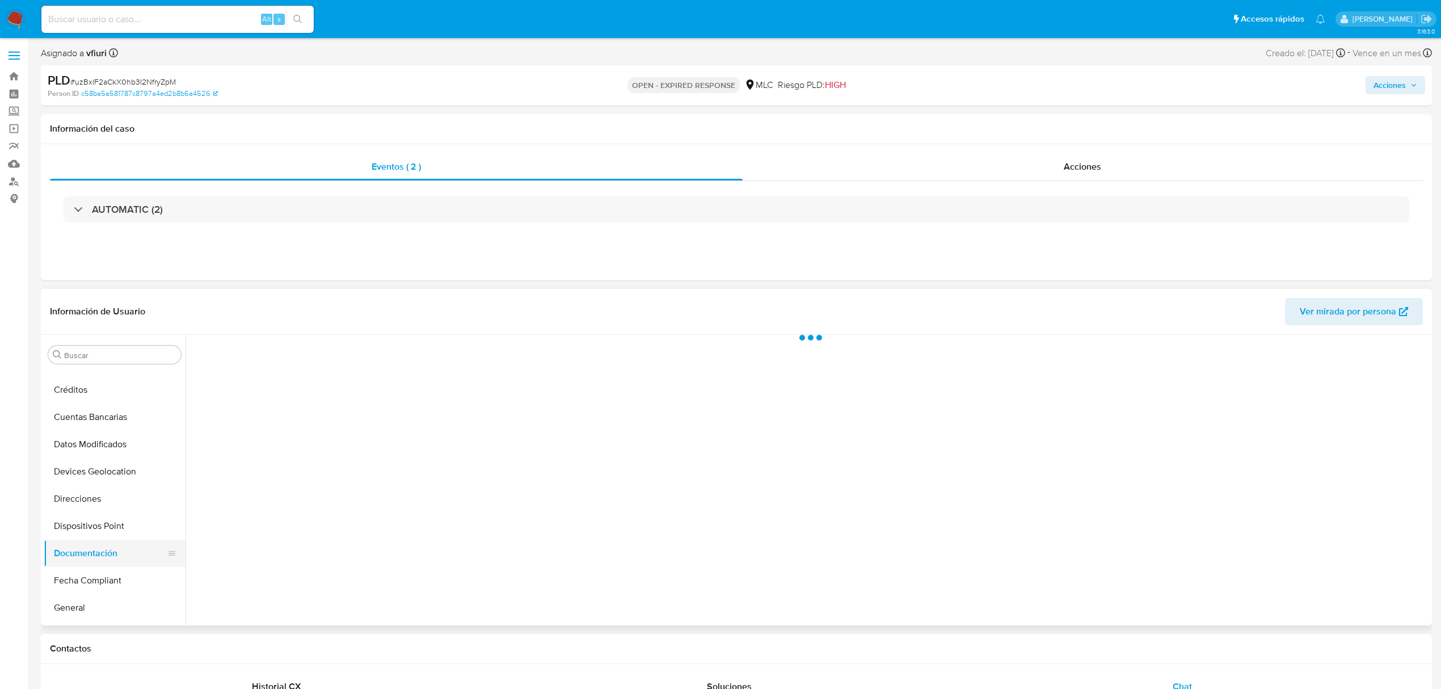
scroll to position [0, 0]
click at [309, 384] on button "Identificación" at bounding box center [337, 390] width 291 height 29
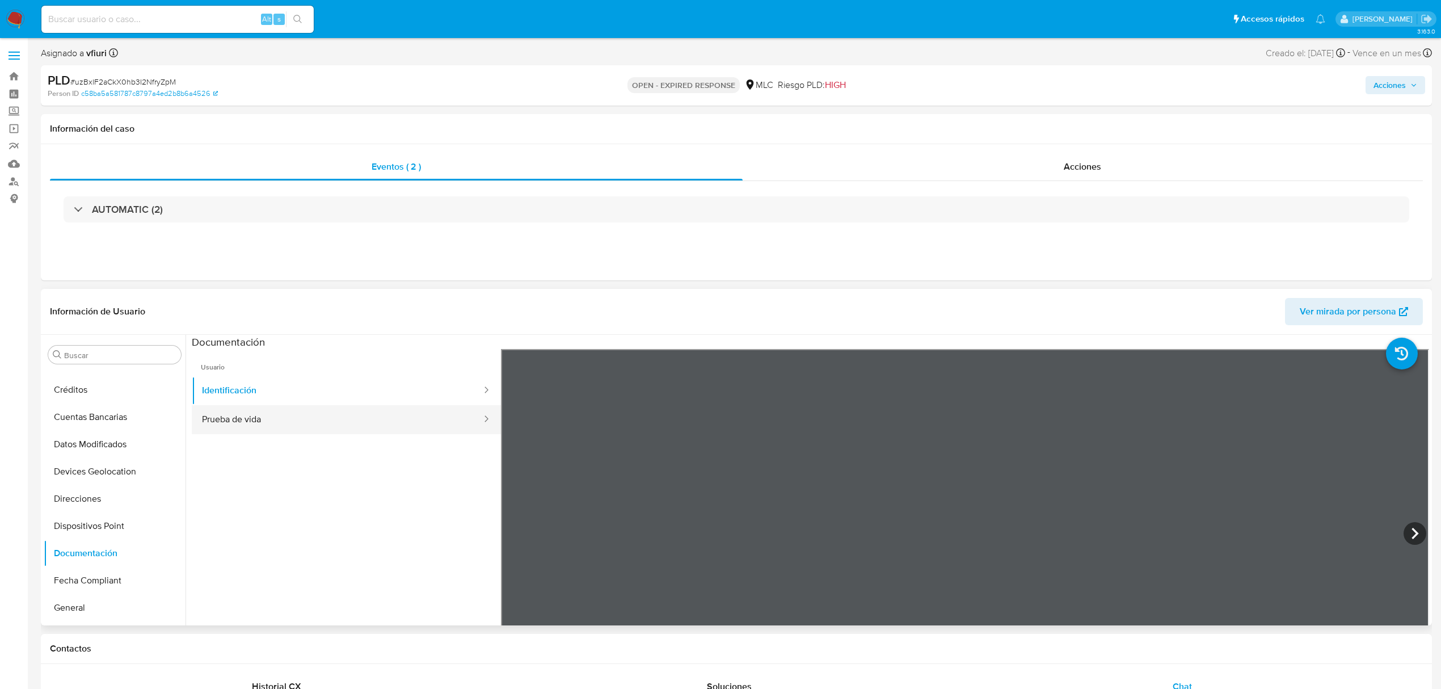
click at [306, 413] on button "Prueba de vida" at bounding box center [337, 419] width 291 height 29
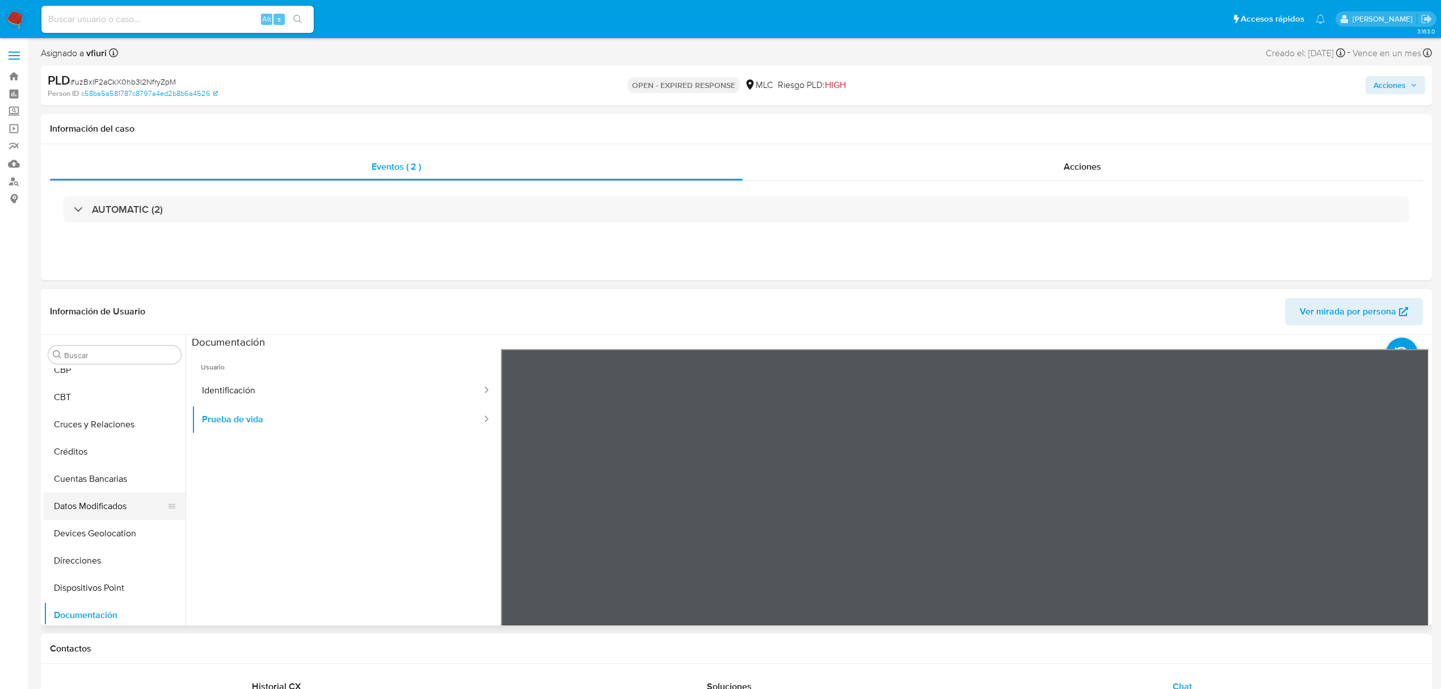
scroll to position [32, 0]
click at [100, 507] on button "Cruces y Relaciones" at bounding box center [110, 513] width 133 height 27
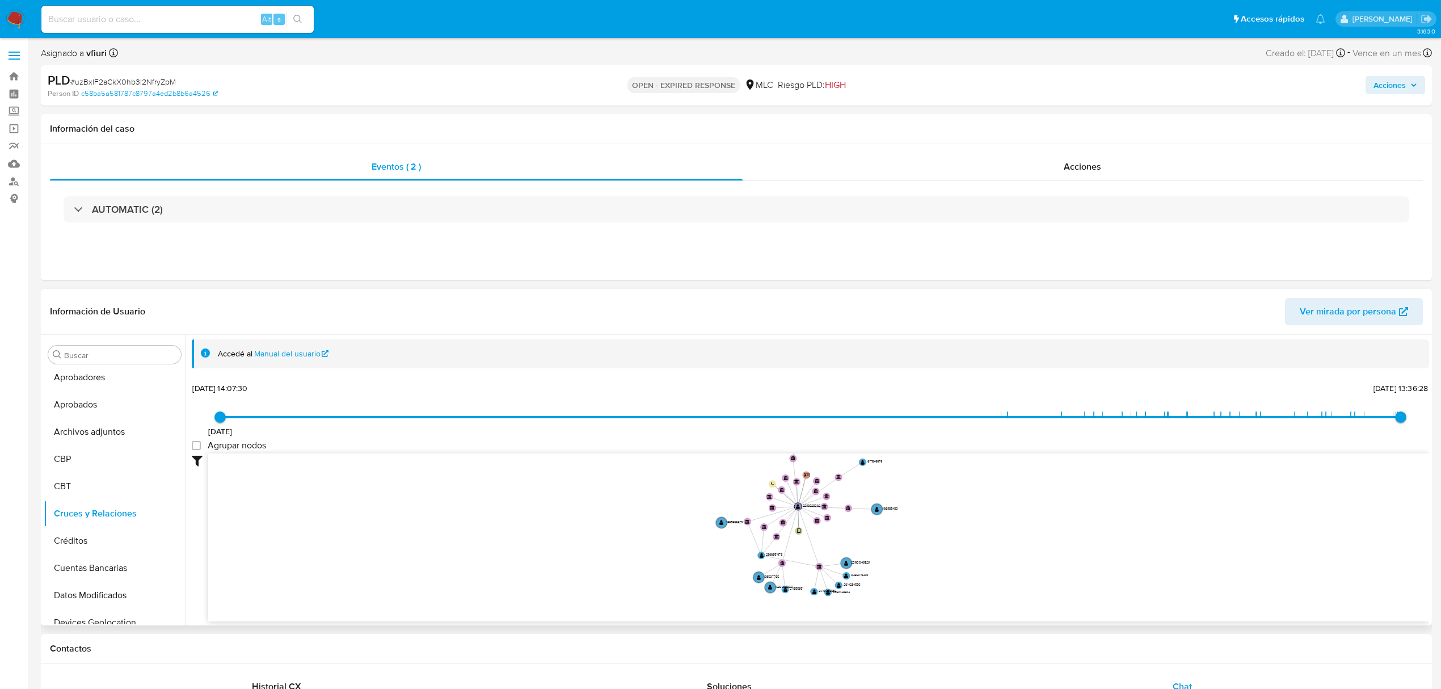
drag, startPoint x: 862, startPoint y: 500, endPoint x: 883, endPoint y: 532, distance: 37.8
click at [883, 532] on icon "device-6797bd5399728213466b7424  user-2236528062  2236528062 person-c58ba5a58…" at bounding box center [818, 535] width 1221 height 165
click at [98, 502] on button "Items" at bounding box center [110, 495] width 133 height 27
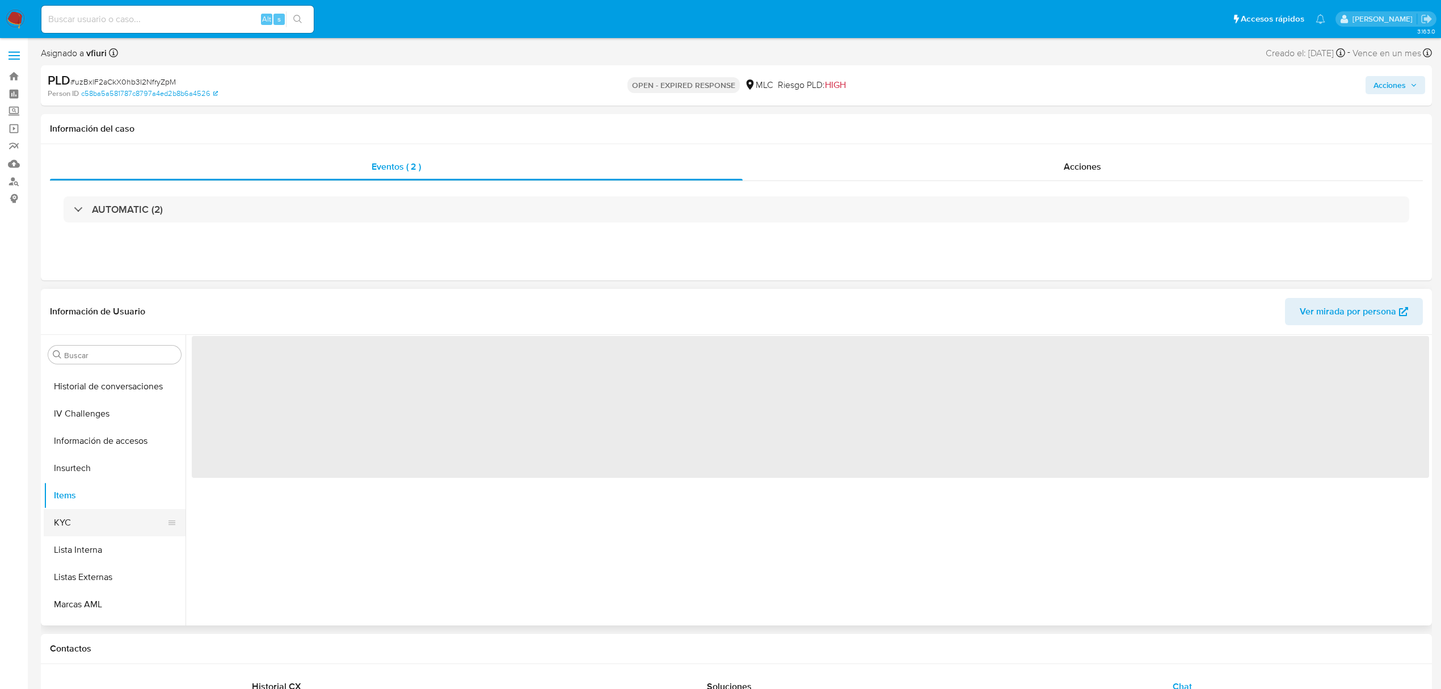
click at [94, 518] on button "KYC" at bounding box center [110, 522] width 133 height 27
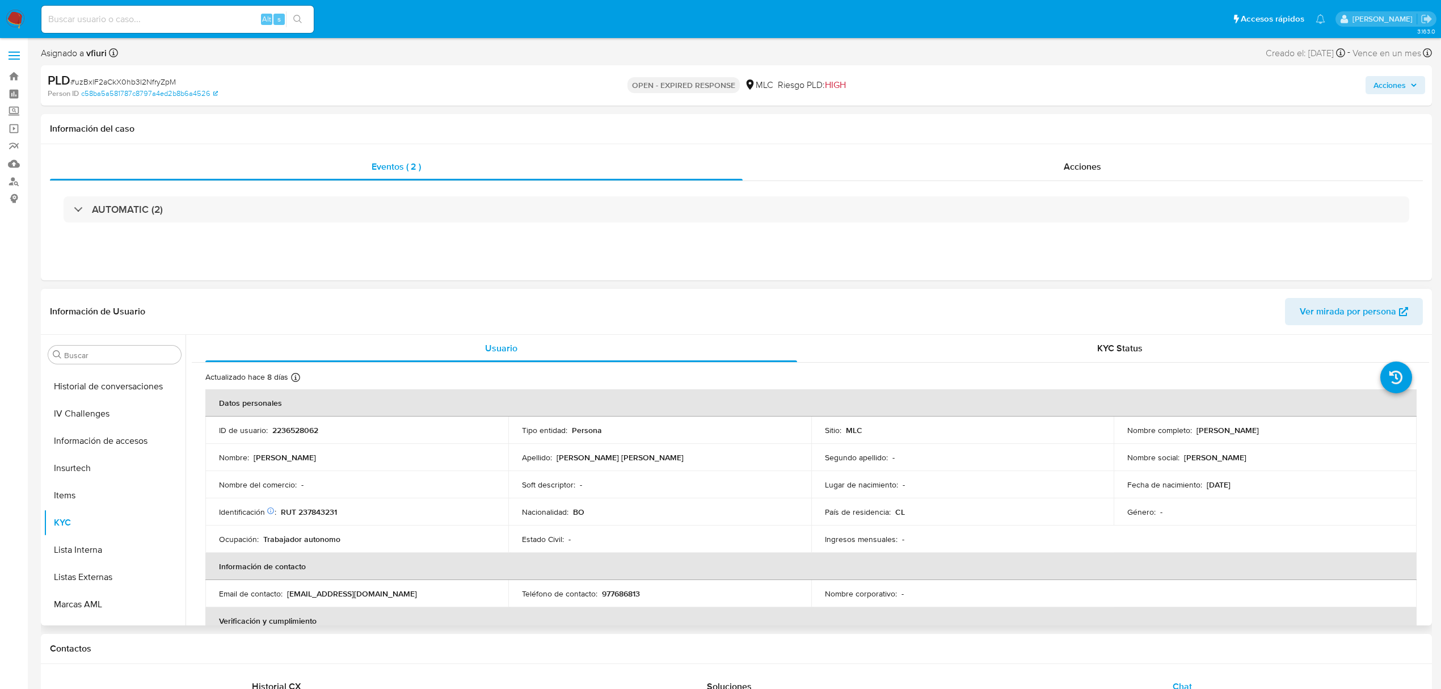
drag, startPoint x: 1190, startPoint y: 431, endPoint x: 1314, endPoint y: 429, distance: 123.7
click at [1314, 429] on div "Nombre completo : Jose Ignacio Pinto Pinto" at bounding box center [1265, 430] width 276 height 10
click at [86, 480] on button "Documentación" at bounding box center [110, 477] width 133 height 27
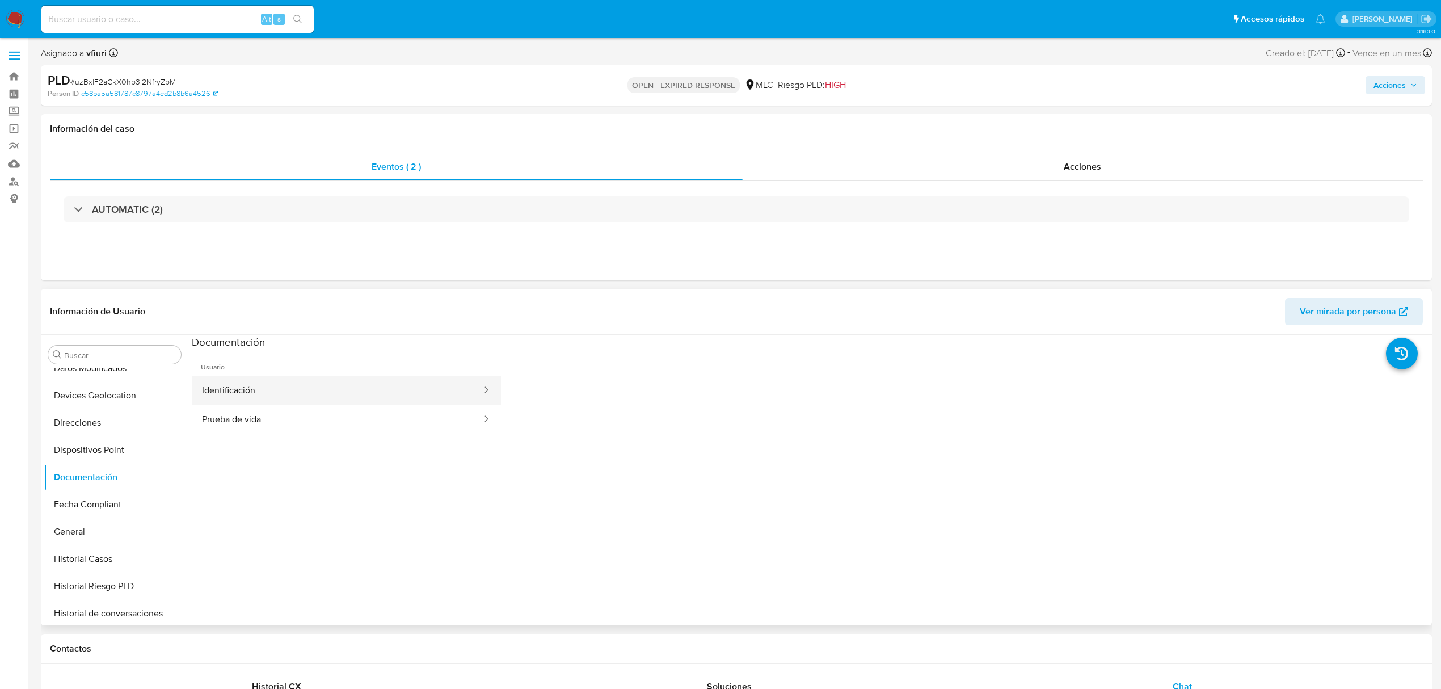
click at [247, 389] on button "Identificación" at bounding box center [337, 390] width 291 height 29
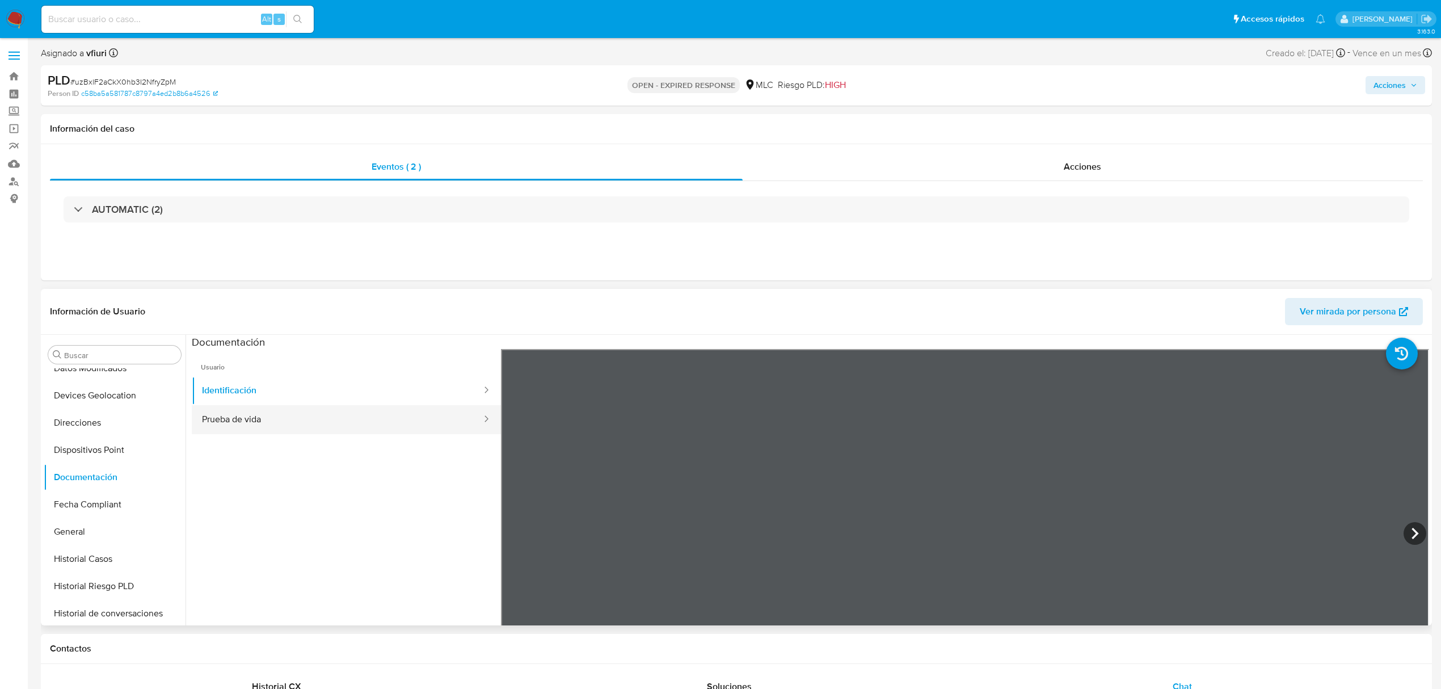
click at [255, 425] on button "Prueba de vida" at bounding box center [337, 419] width 291 height 29
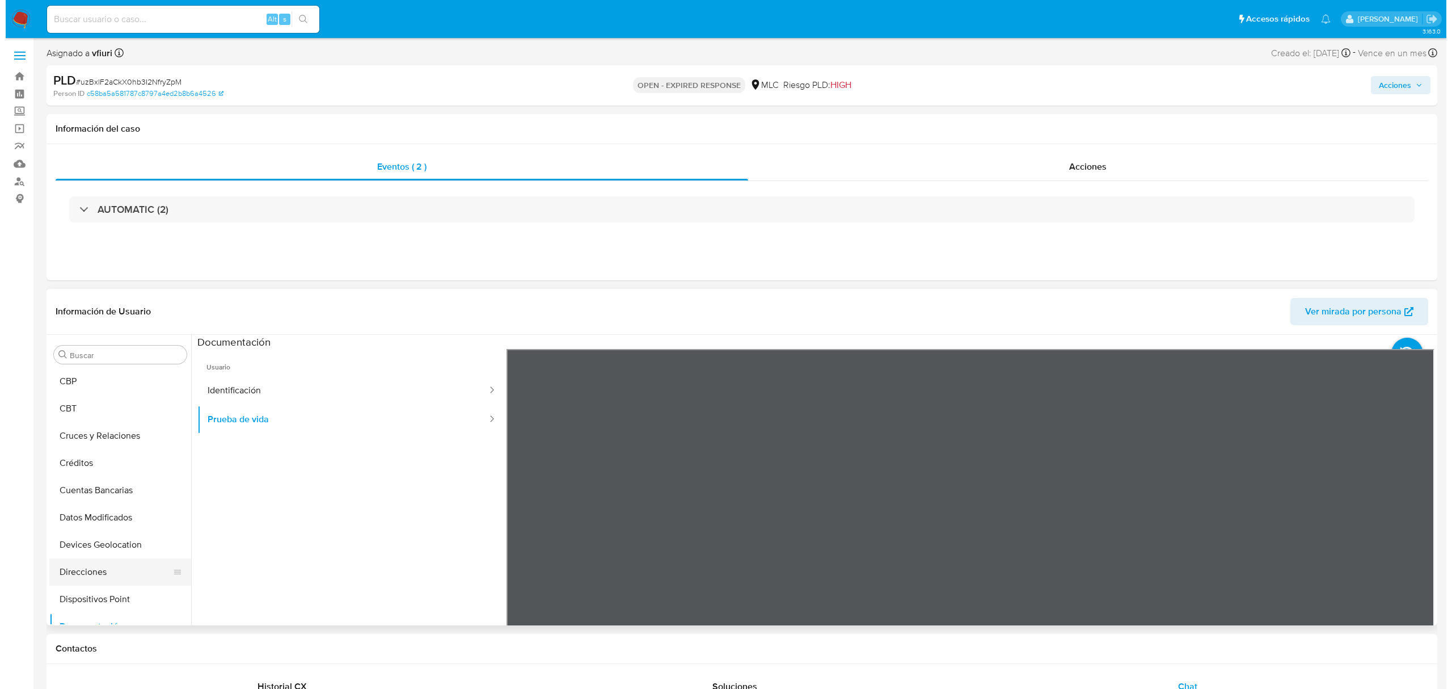
scroll to position [0, 0]
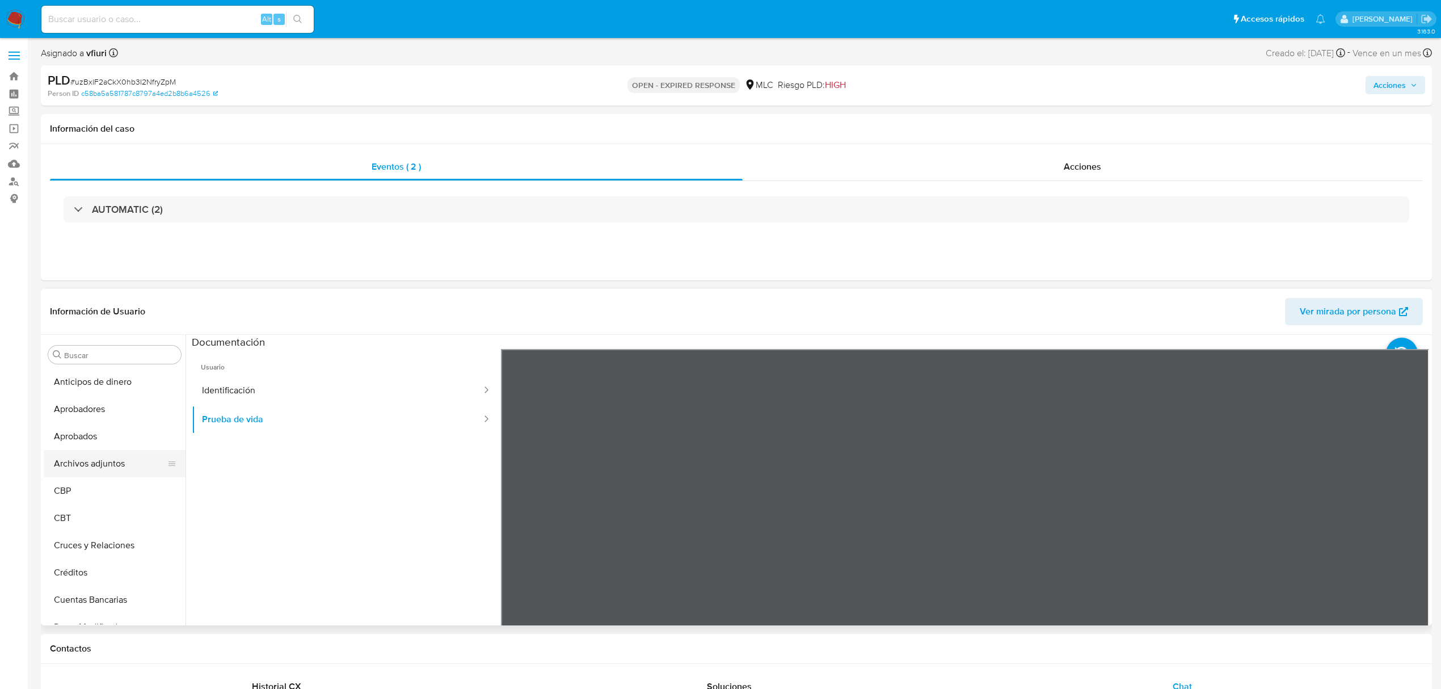
click at [95, 461] on button "Archivos adjuntos" at bounding box center [110, 463] width 133 height 27
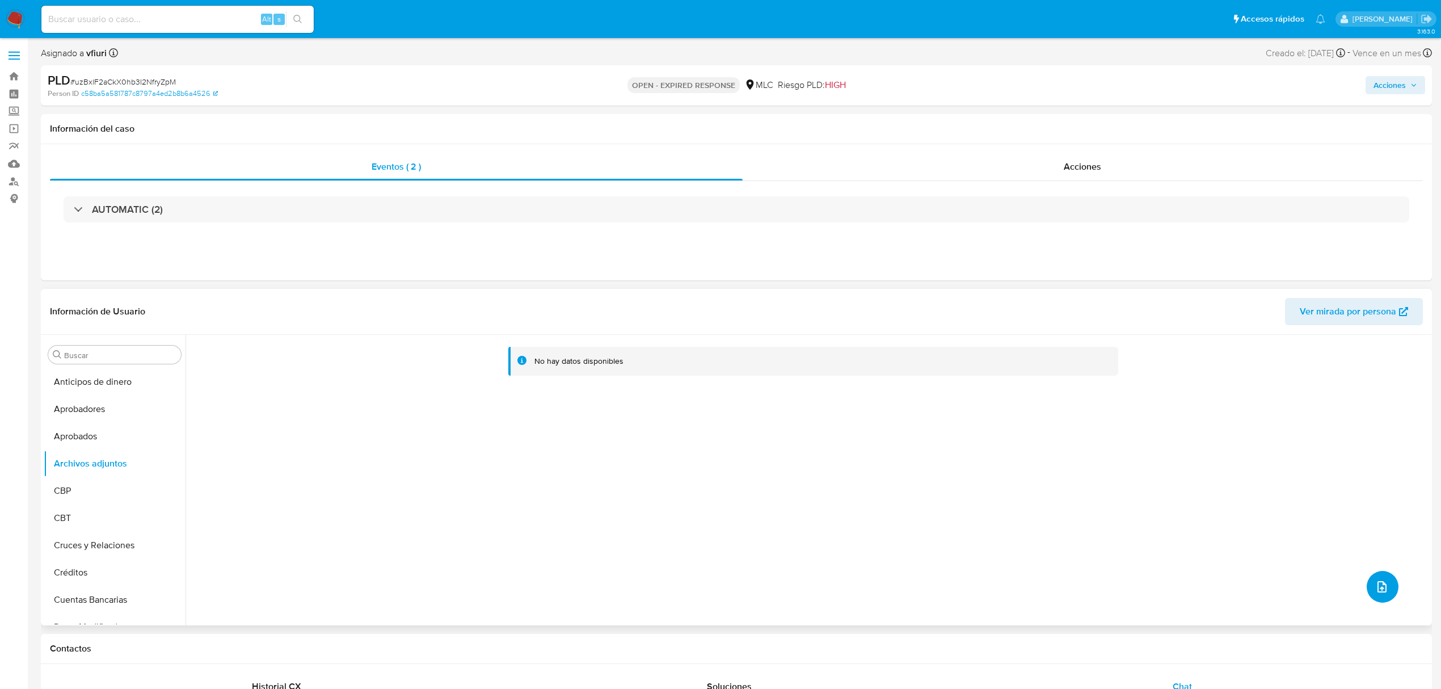
click at [1367, 590] on button "upload-file" at bounding box center [1383, 587] width 32 height 32
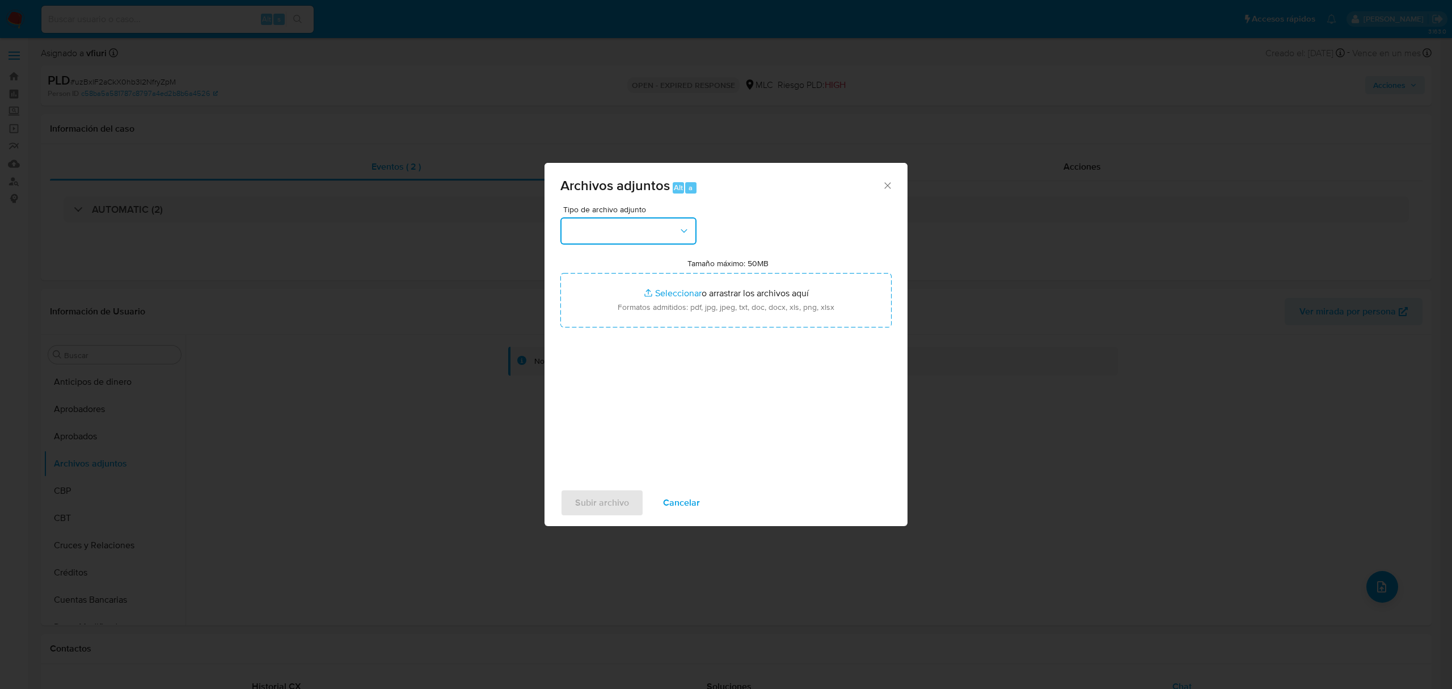
click at [667, 239] on button "button" at bounding box center [629, 230] width 136 height 27
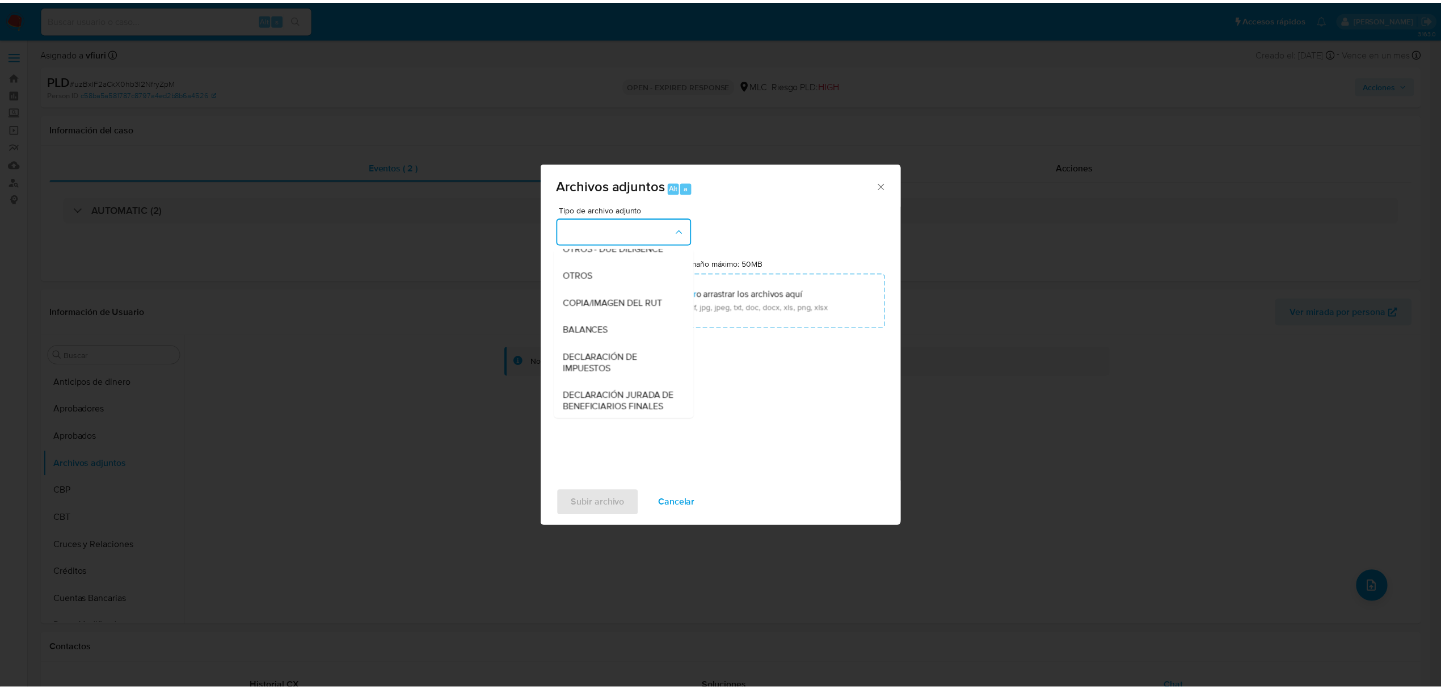
scroll to position [169, 0]
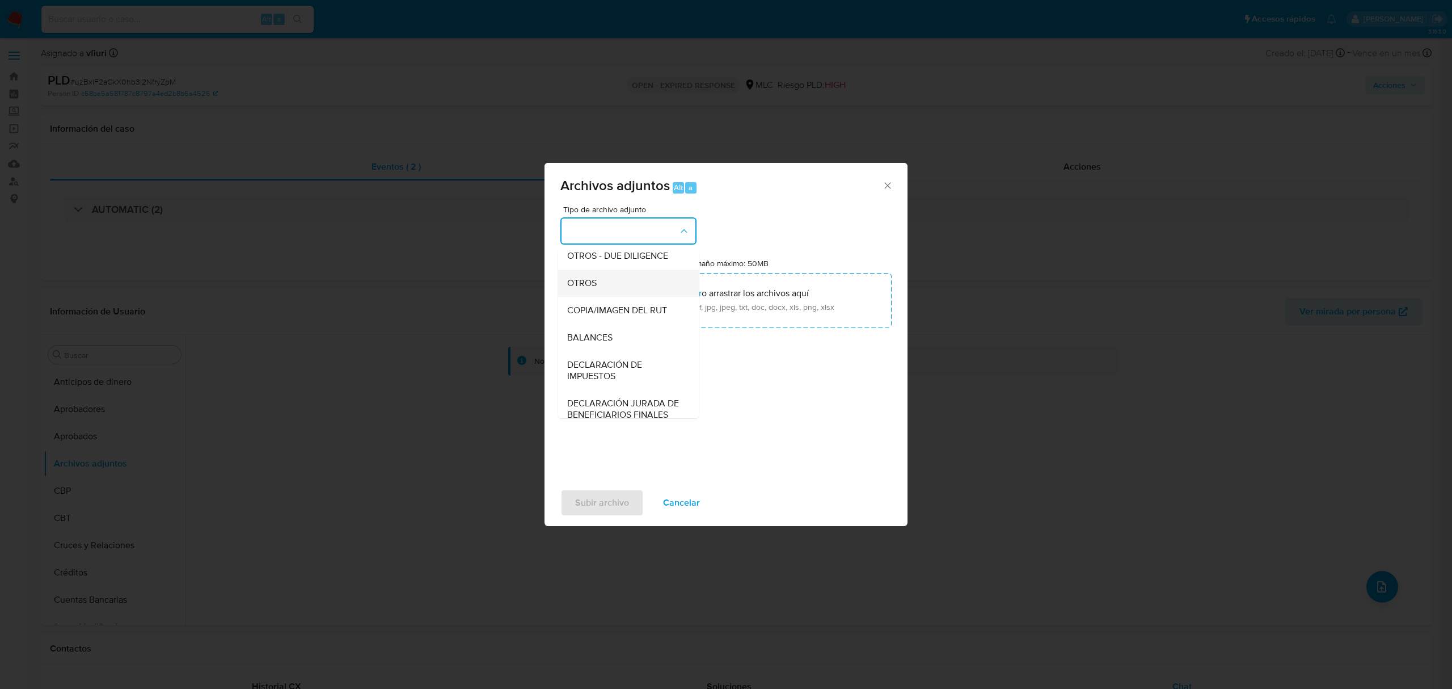
click at [596, 289] on span "OTROS" at bounding box center [582, 282] width 30 height 11
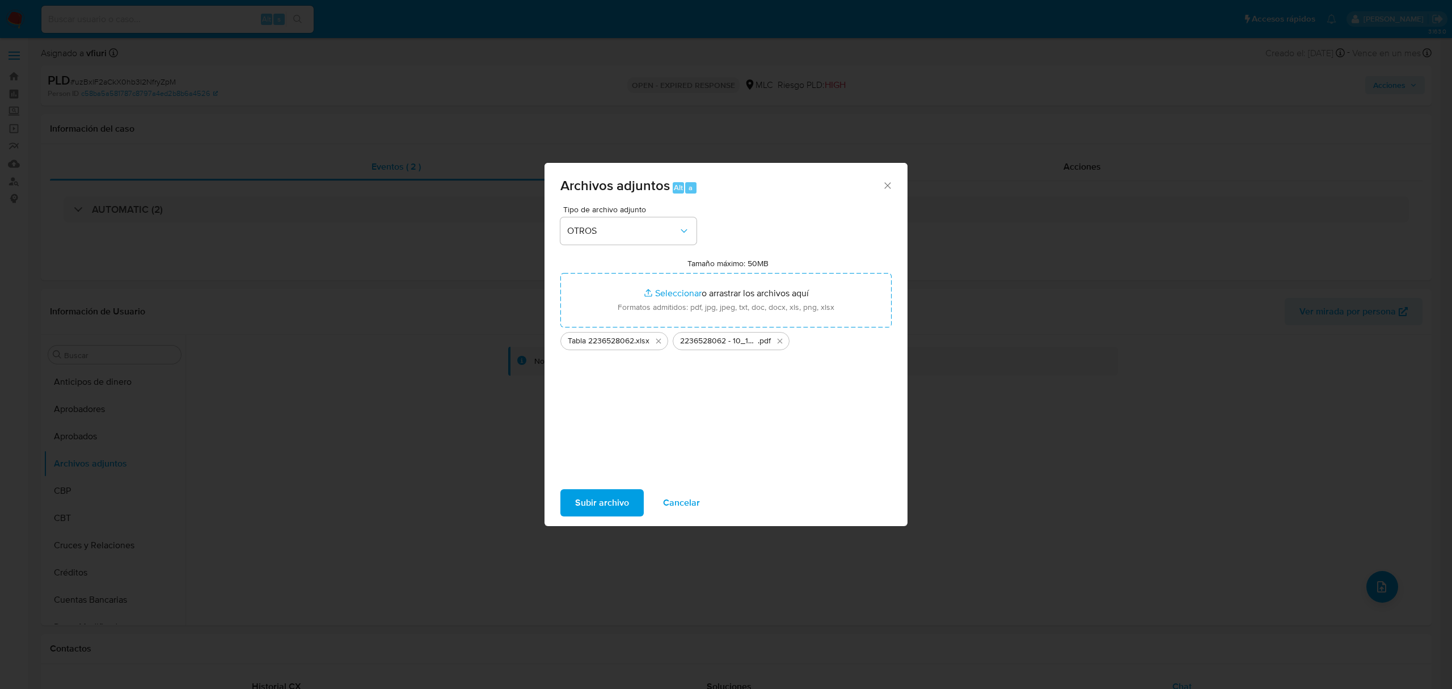
click at [600, 499] on span "Subir archivo" at bounding box center [602, 502] width 54 height 25
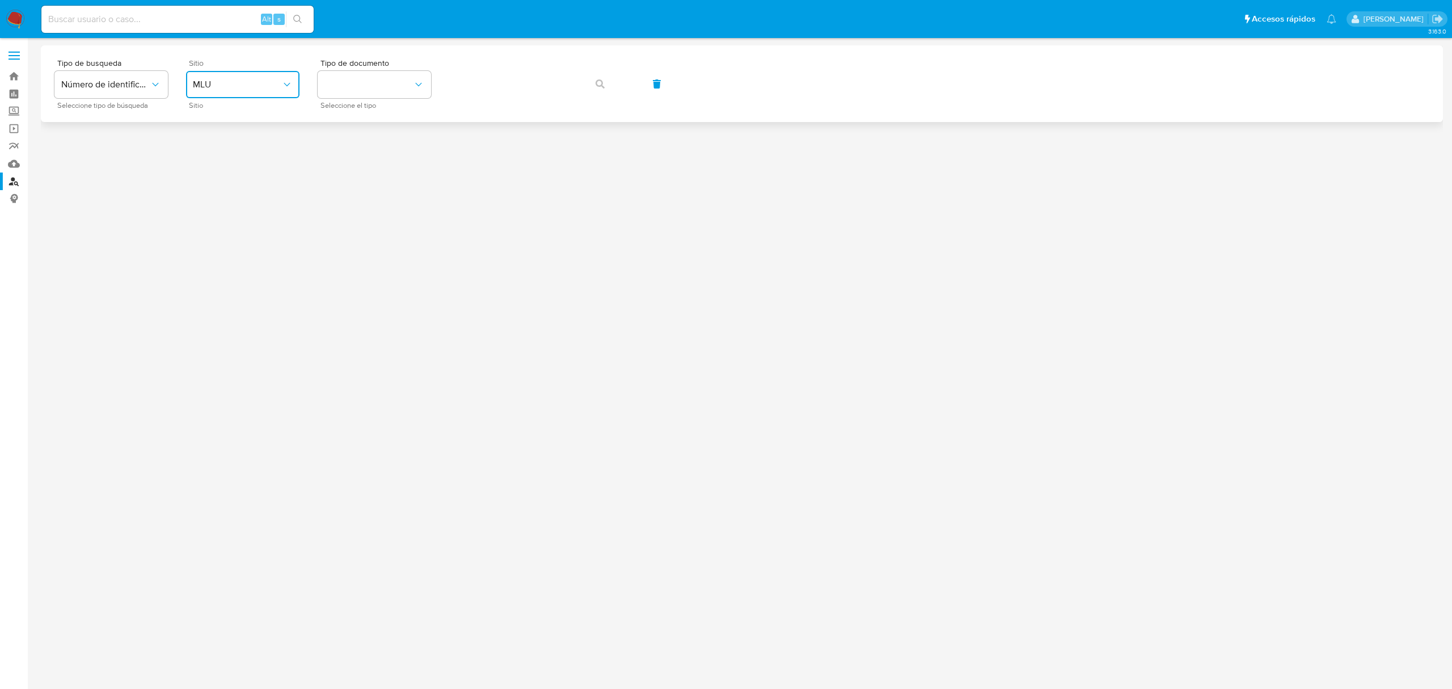
click at [214, 91] on button "MLU" at bounding box center [242, 84] width 113 height 27
click at [214, 269] on div "MLC" at bounding box center [239, 278] width 93 height 27
click at [354, 67] on span "Tipo de documento" at bounding box center [377, 63] width 113 height 8
click at [355, 75] on button "identificationType" at bounding box center [374, 84] width 113 height 27
click at [357, 120] on div "RUT RUT" at bounding box center [371, 121] width 93 height 39
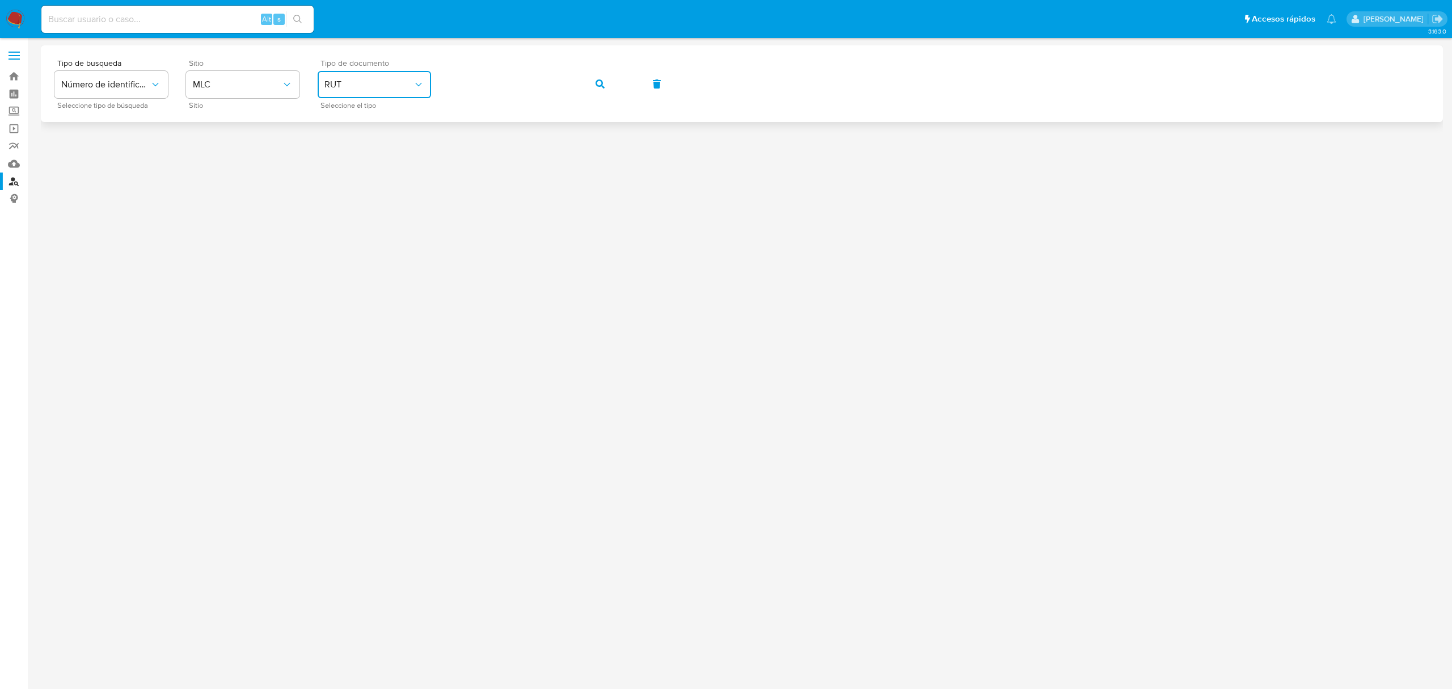
click at [625, 91] on div "Tipo de busqueda Número de identificación Seleccione tipo de búsqueda Sitio MLC…" at bounding box center [741, 83] width 1375 height 49
click at [600, 85] on icon "button" at bounding box center [600, 83] width 9 height 9
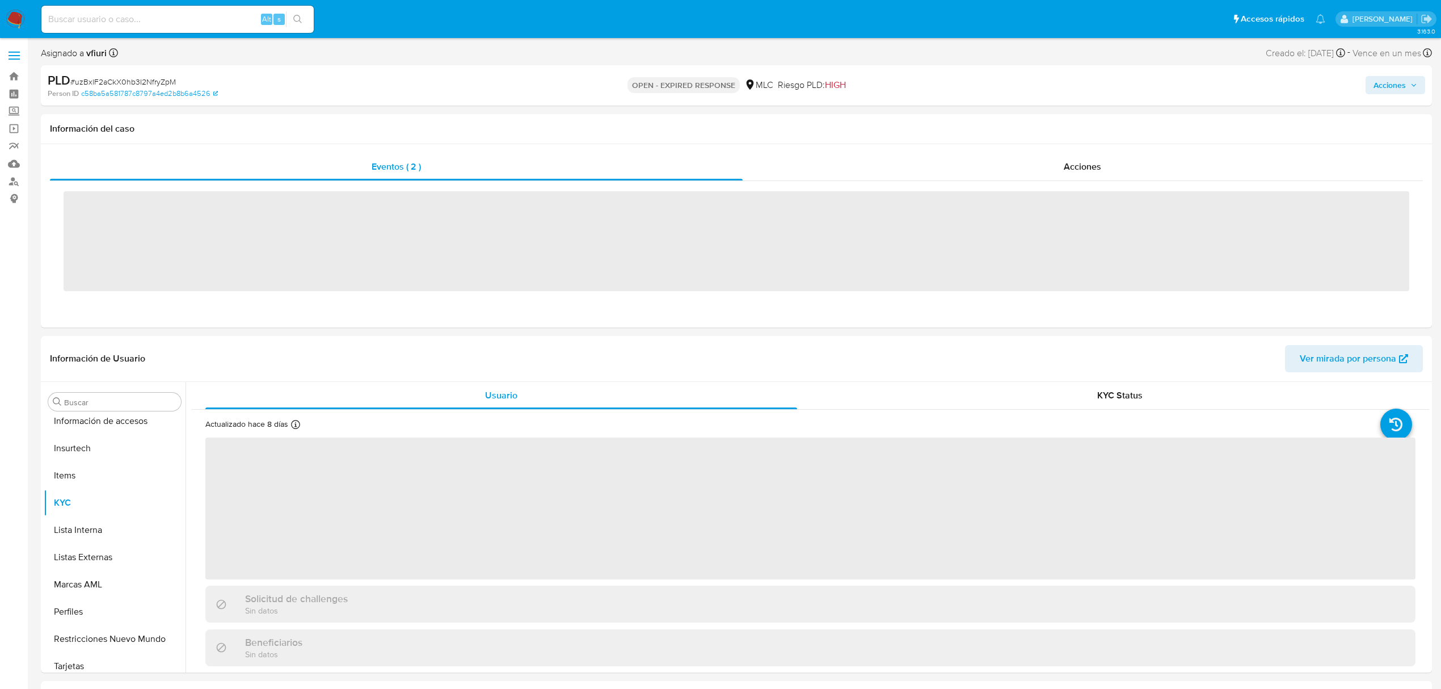
scroll to position [561, 0]
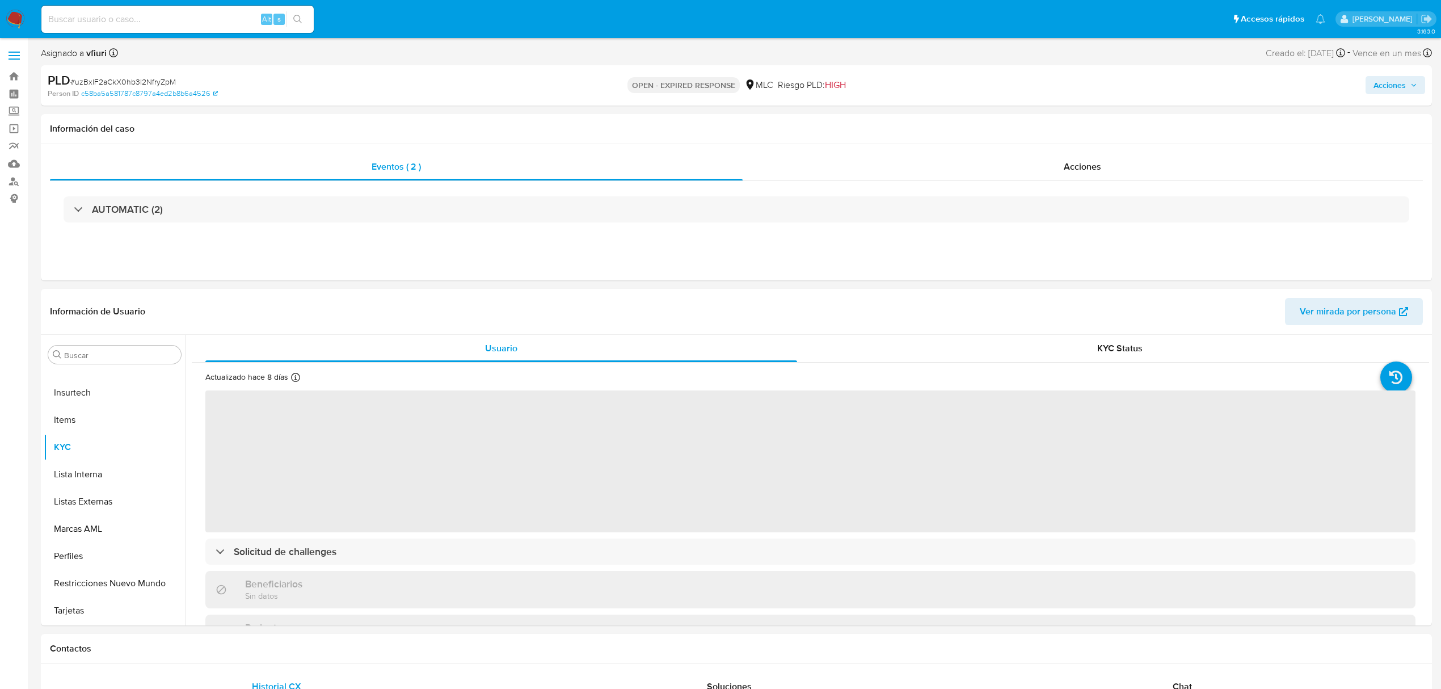
select select "10"
click at [143, 79] on span "# uzBxlF2aCkX0hb3I2NfryZpM" at bounding box center [123, 81] width 106 height 11
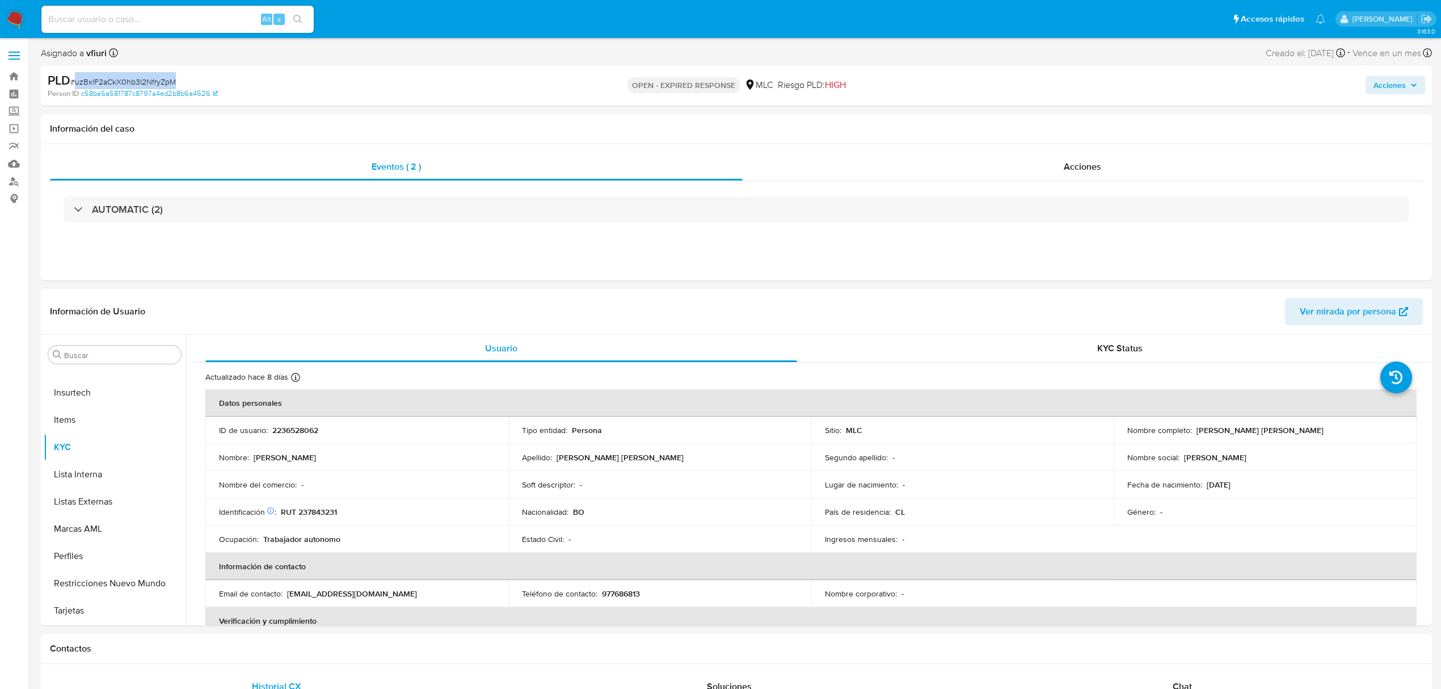
click at [143, 79] on span "# uzBxlF2aCkX0hb3I2NfryZpM" at bounding box center [123, 81] width 106 height 11
copy span "uzBxlF2aCkX0hb3I2NfryZpM"
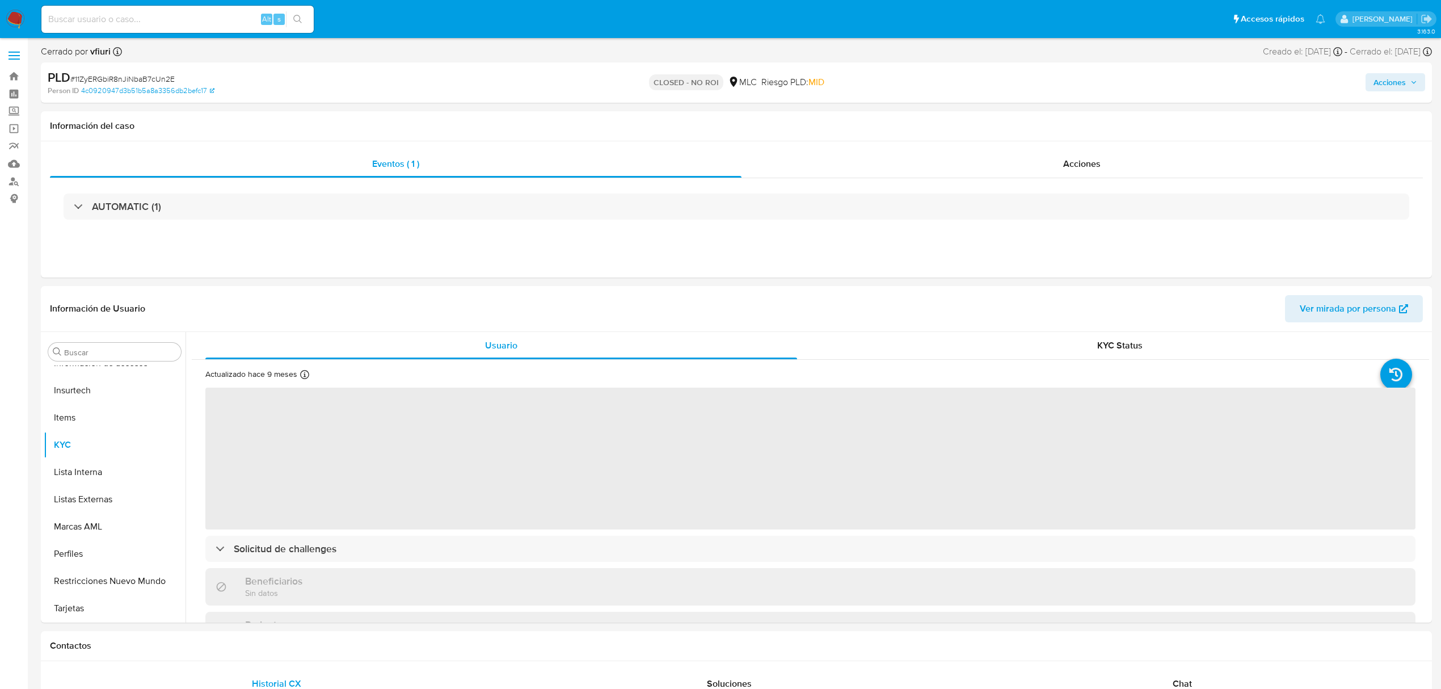
scroll to position [561, 0]
select select "10"
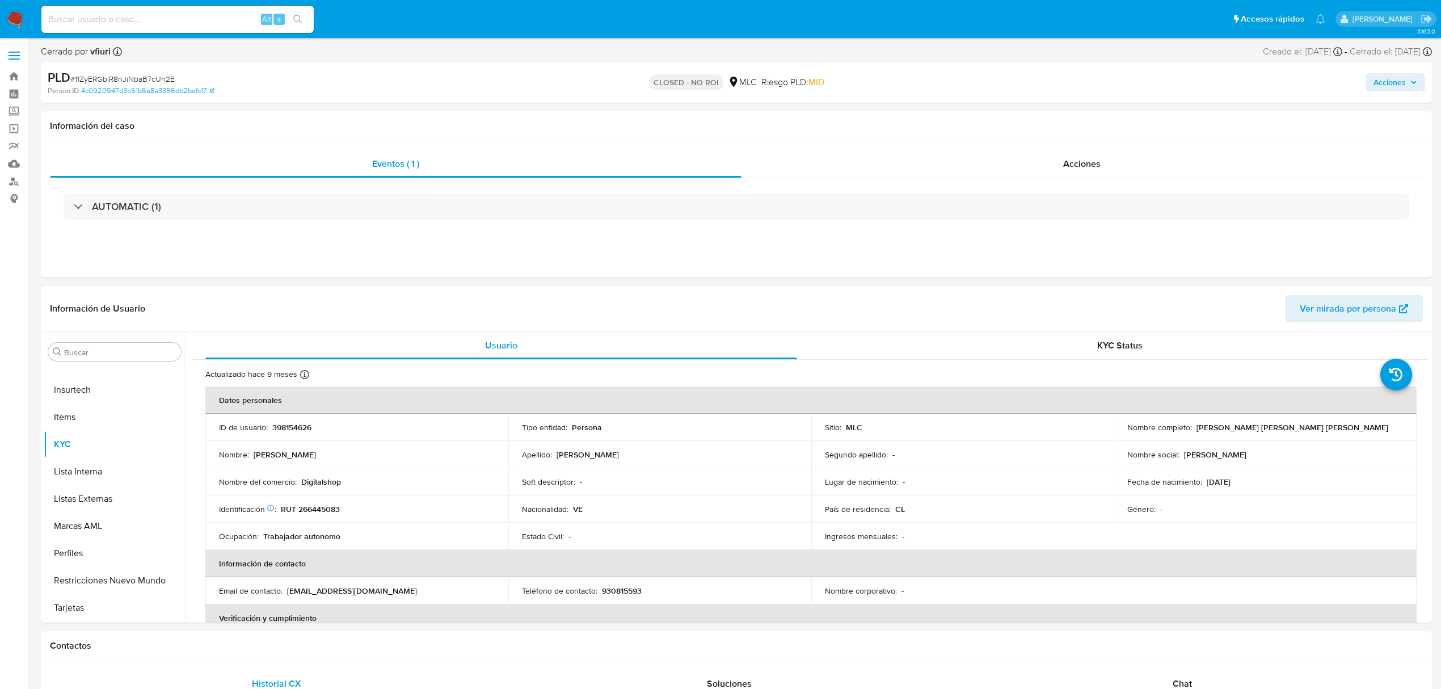
click at [8, 66] on label at bounding box center [14, 56] width 28 height 24
click at [0, 0] on input "checkbox" at bounding box center [0, 0] width 0 height 0
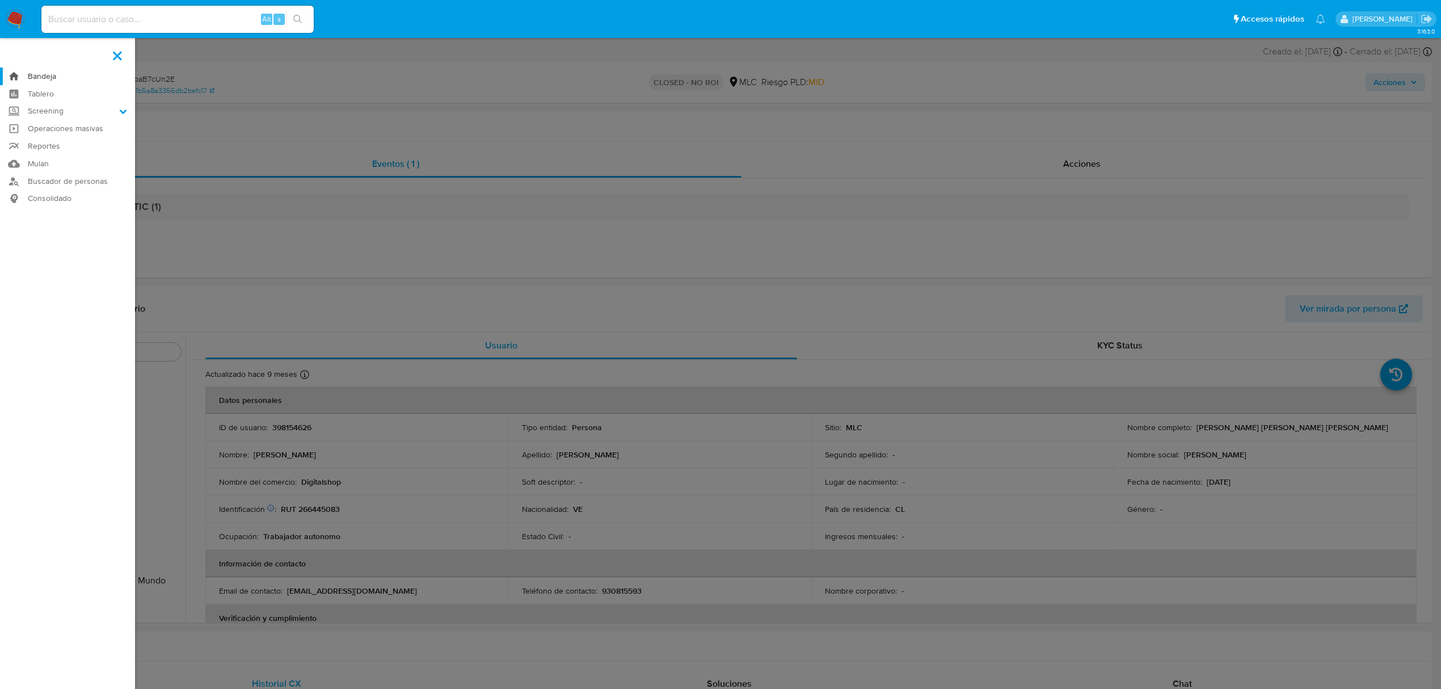
click at [33, 71] on link "Bandeja" at bounding box center [67, 77] width 135 height 18
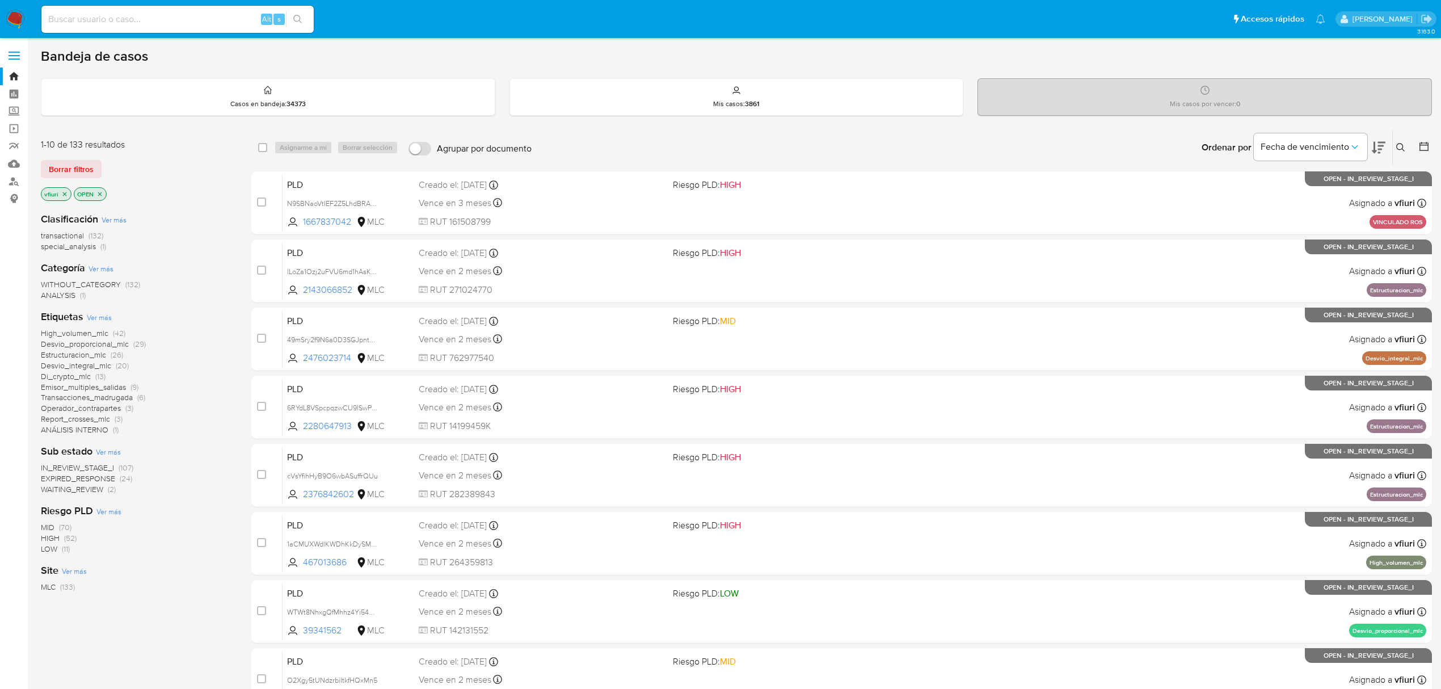
click at [1391, 144] on div "Ordenar por Fecha de vencimiento" at bounding box center [1293, 147] width 200 height 35
drag, startPoint x: 1393, startPoint y: 146, endPoint x: 1400, endPoint y: 149, distance: 7.2
click at [1395, 148] on button at bounding box center [1402, 148] width 19 height 14
click at [1294, 199] on div at bounding box center [1307, 190] width 192 height 27
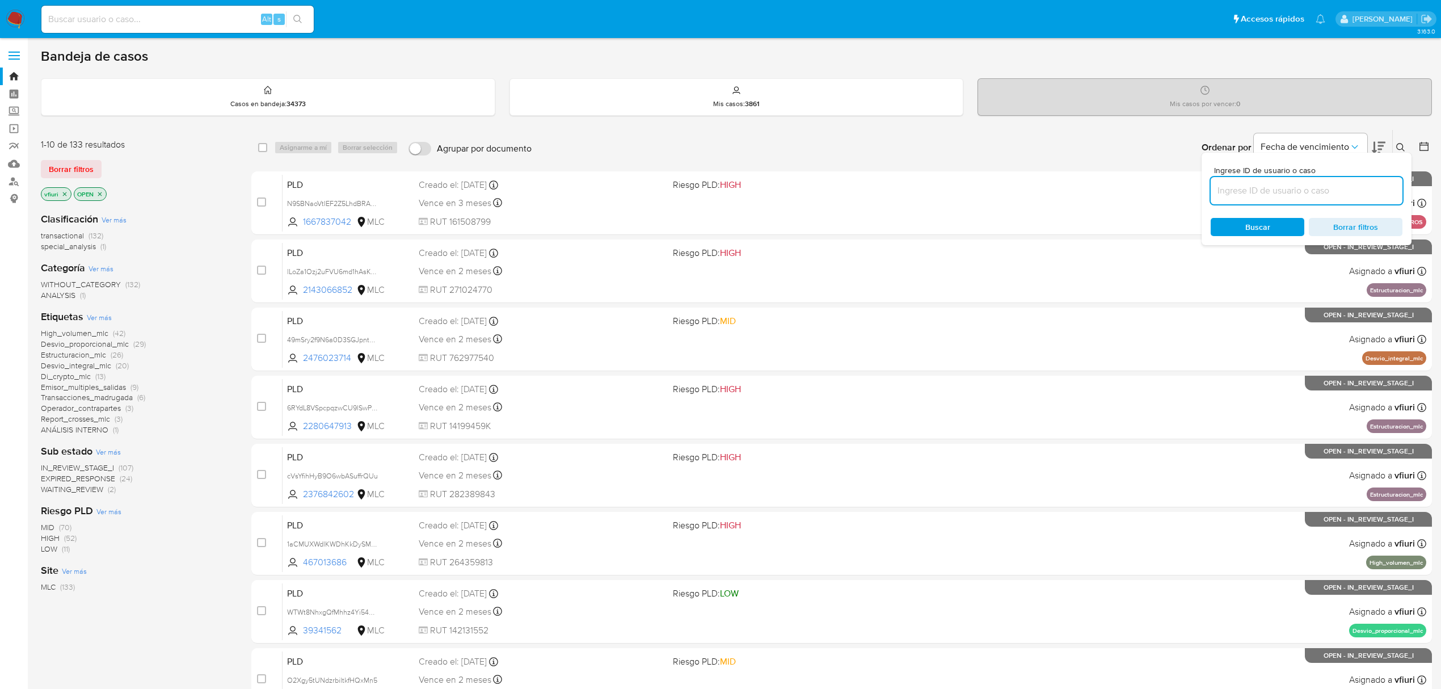
click at [1291, 193] on input at bounding box center [1307, 190] width 192 height 15
paste input "uzBxlF2aCkX0hb3I2NfryZpM"
type input "uzBxlF2aCkX0hb3I2NfryZpM"
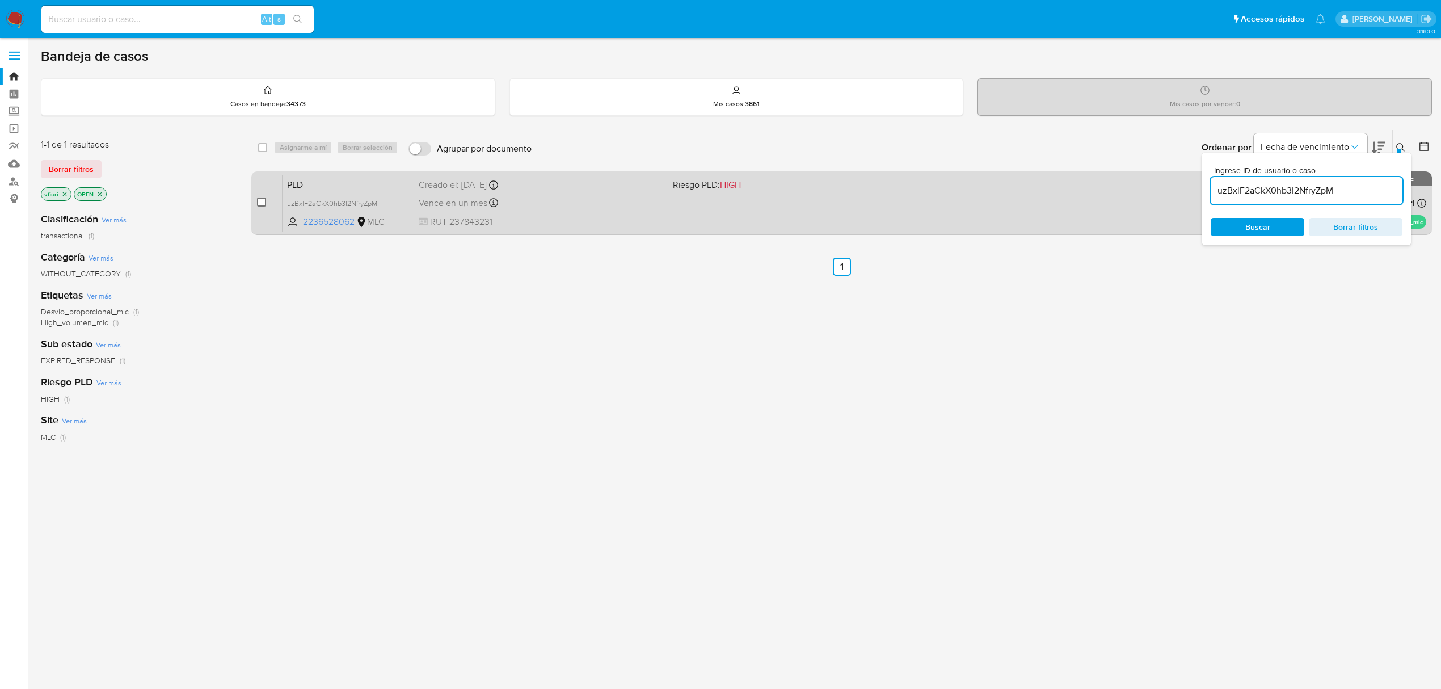
click at [260, 200] on input "checkbox" at bounding box center [261, 201] width 9 height 9
checkbox input "true"
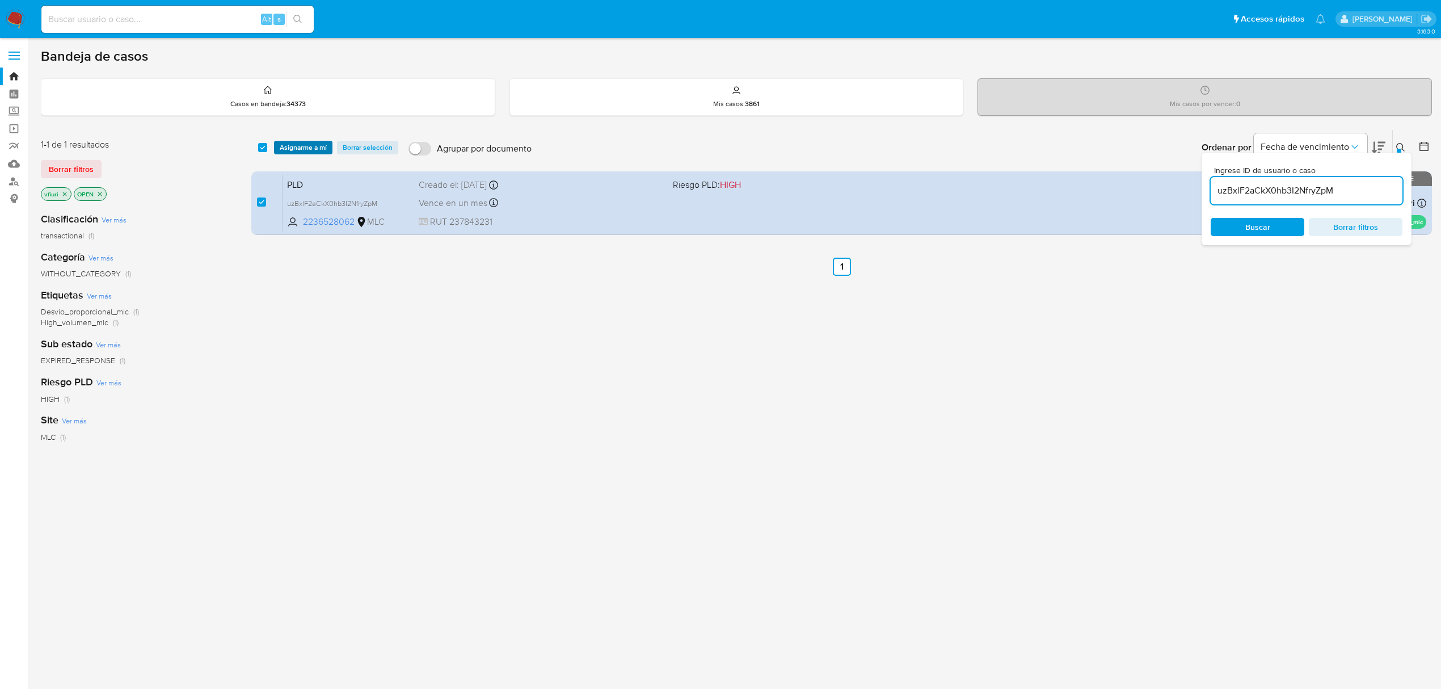
click at [302, 146] on span "Asignarme a mí" at bounding box center [303, 147] width 47 height 11
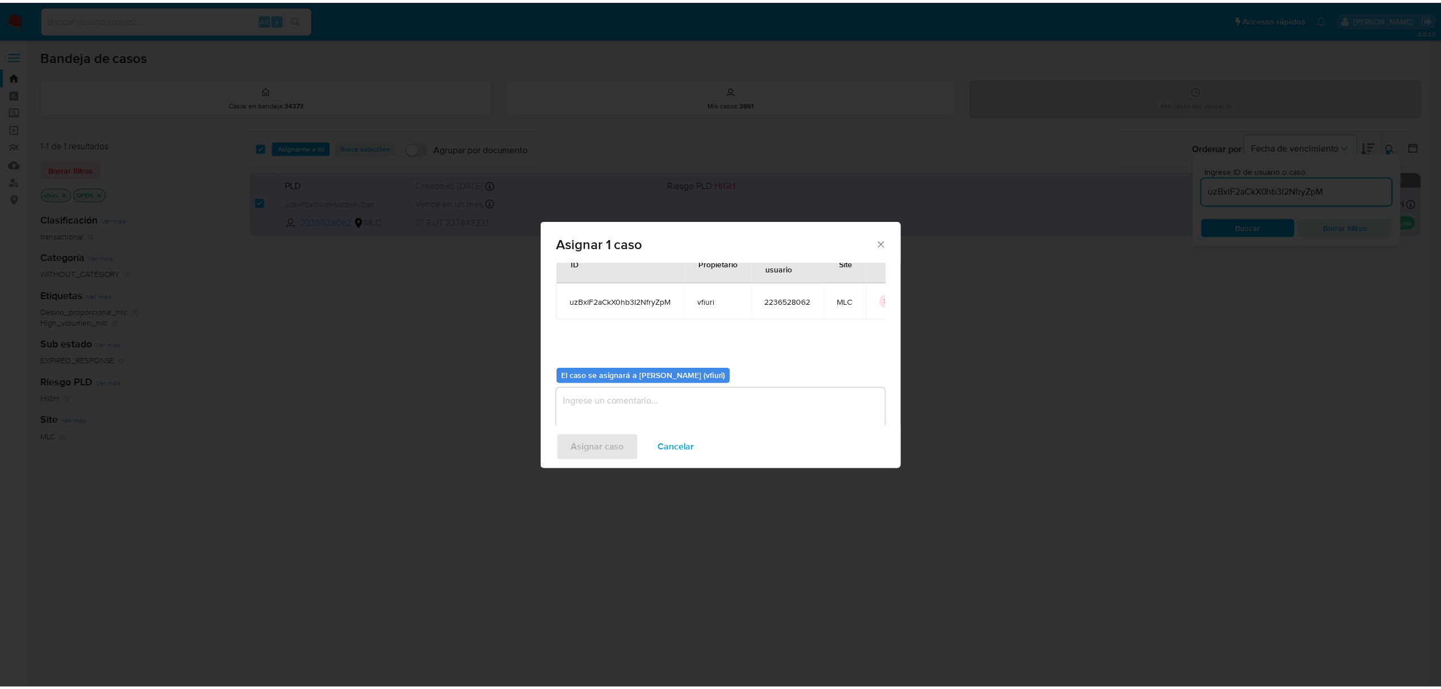
scroll to position [58, 0]
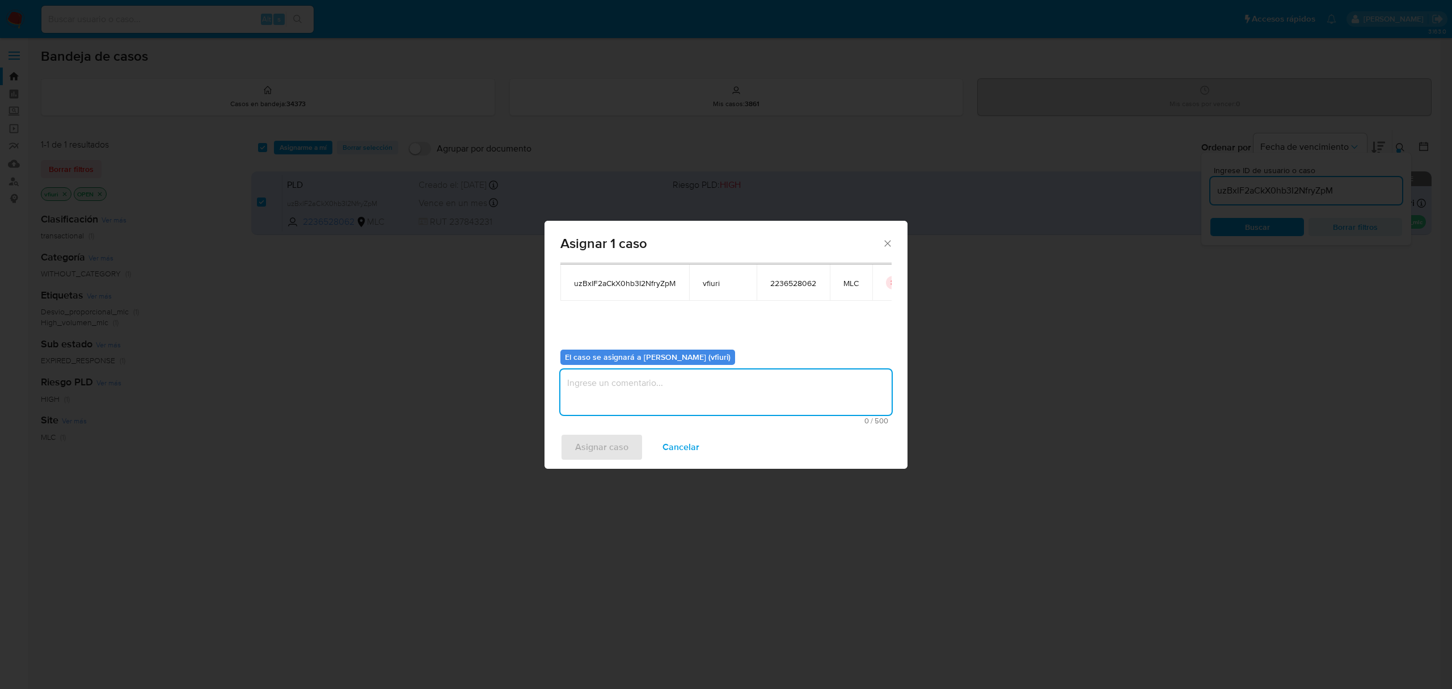
click at [646, 384] on textarea "assign-modal" at bounding box center [726, 391] width 331 height 45
type textarea "-"
click at [604, 448] on span "Asignar caso" at bounding box center [601, 447] width 53 height 25
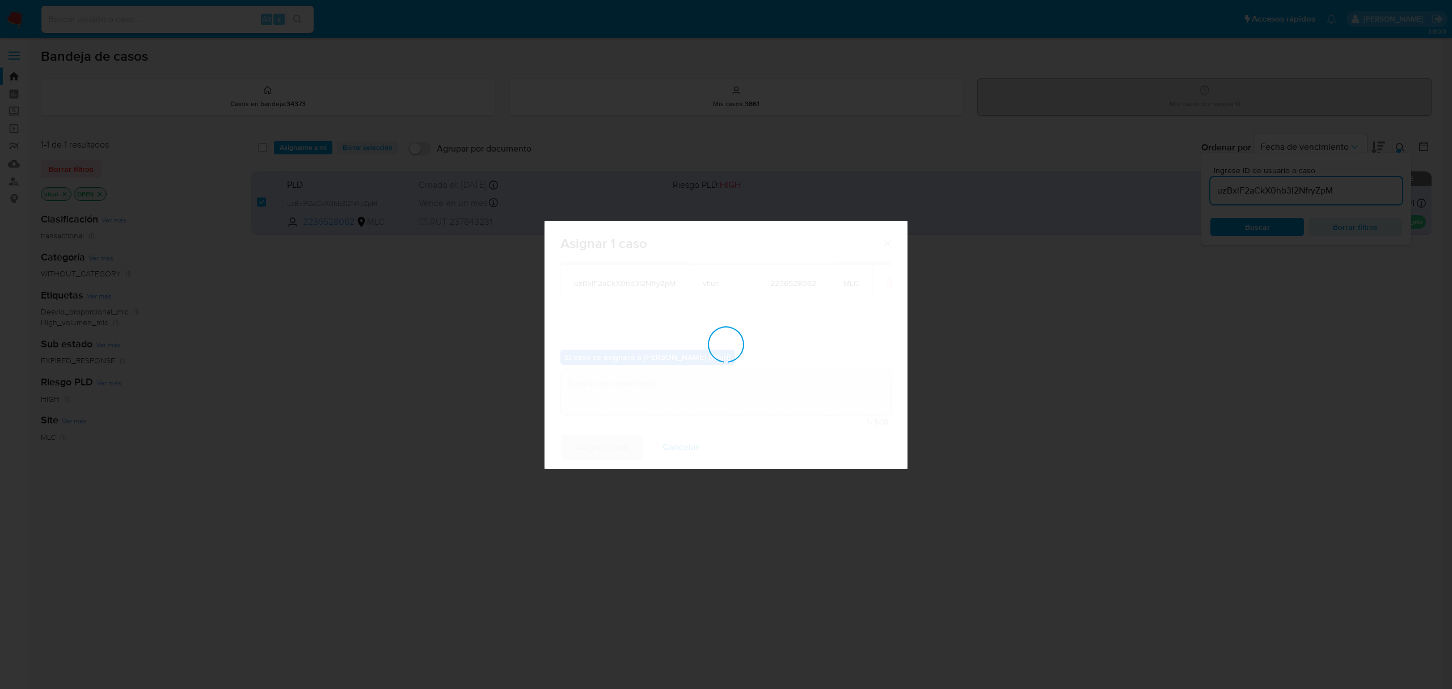
checkbox input "false"
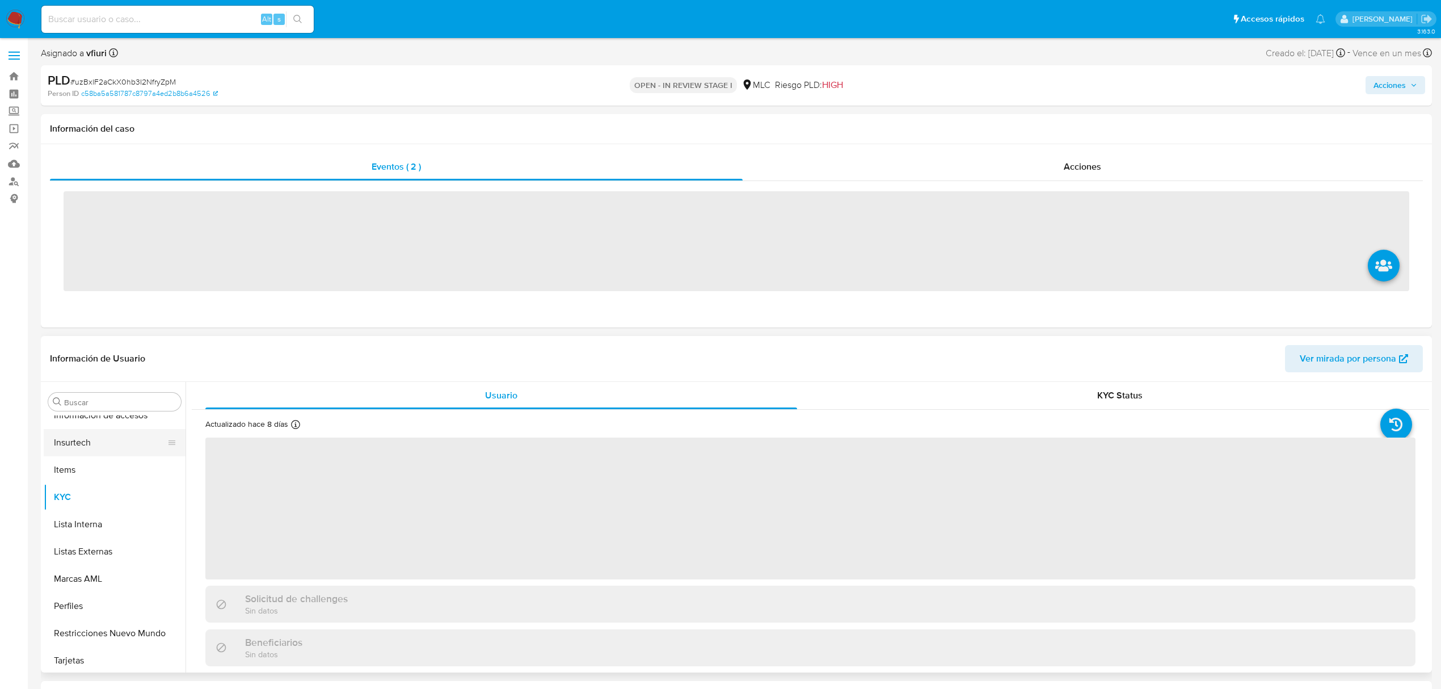
scroll to position [561, 0]
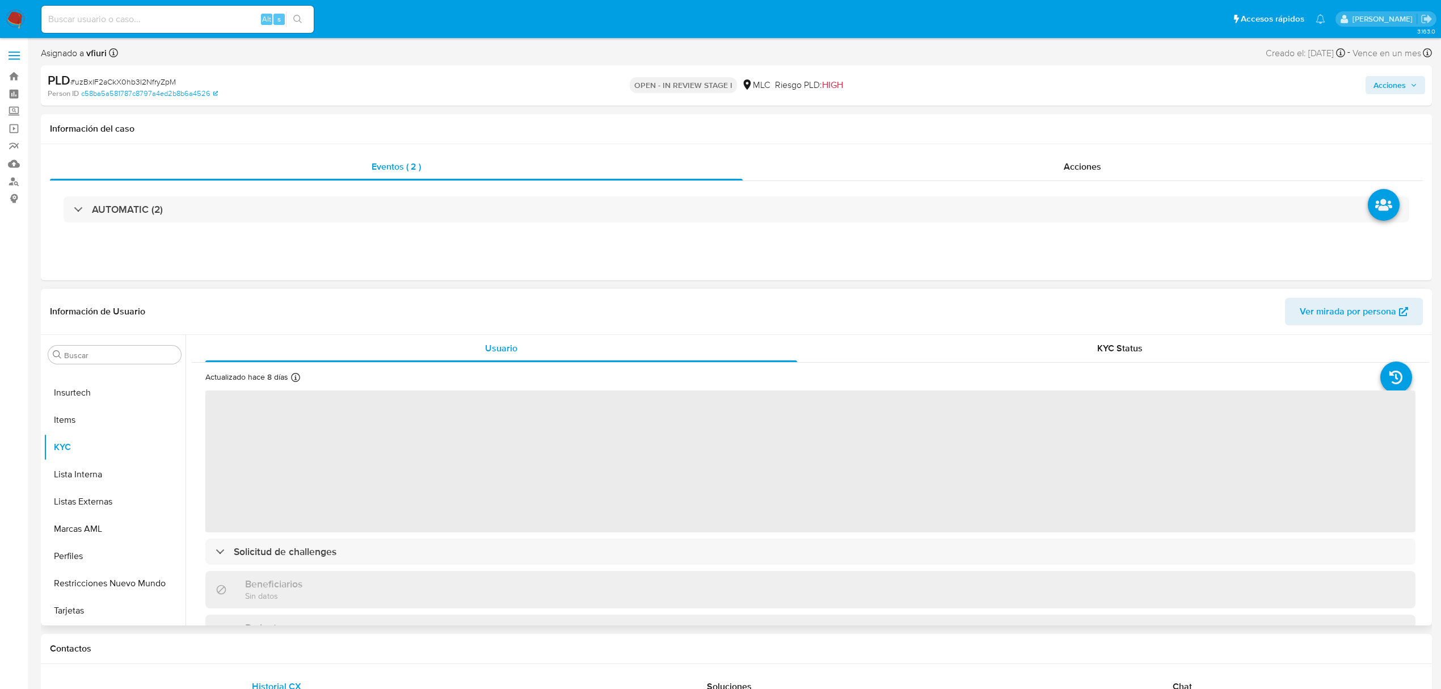
select select "10"
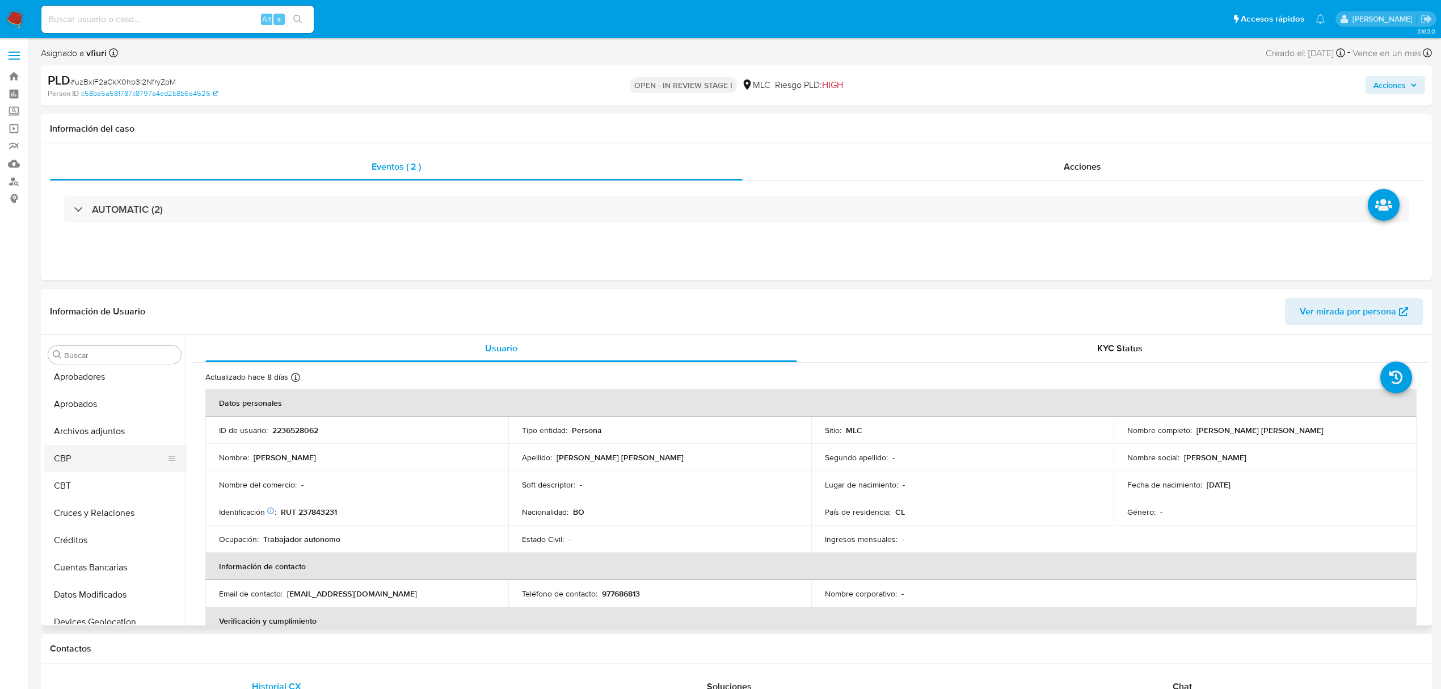
scroll to position [32, 0]
click at [98, 434] on button "Archivos adjuntos" at bounding box center [110, 431] width 133 height 27
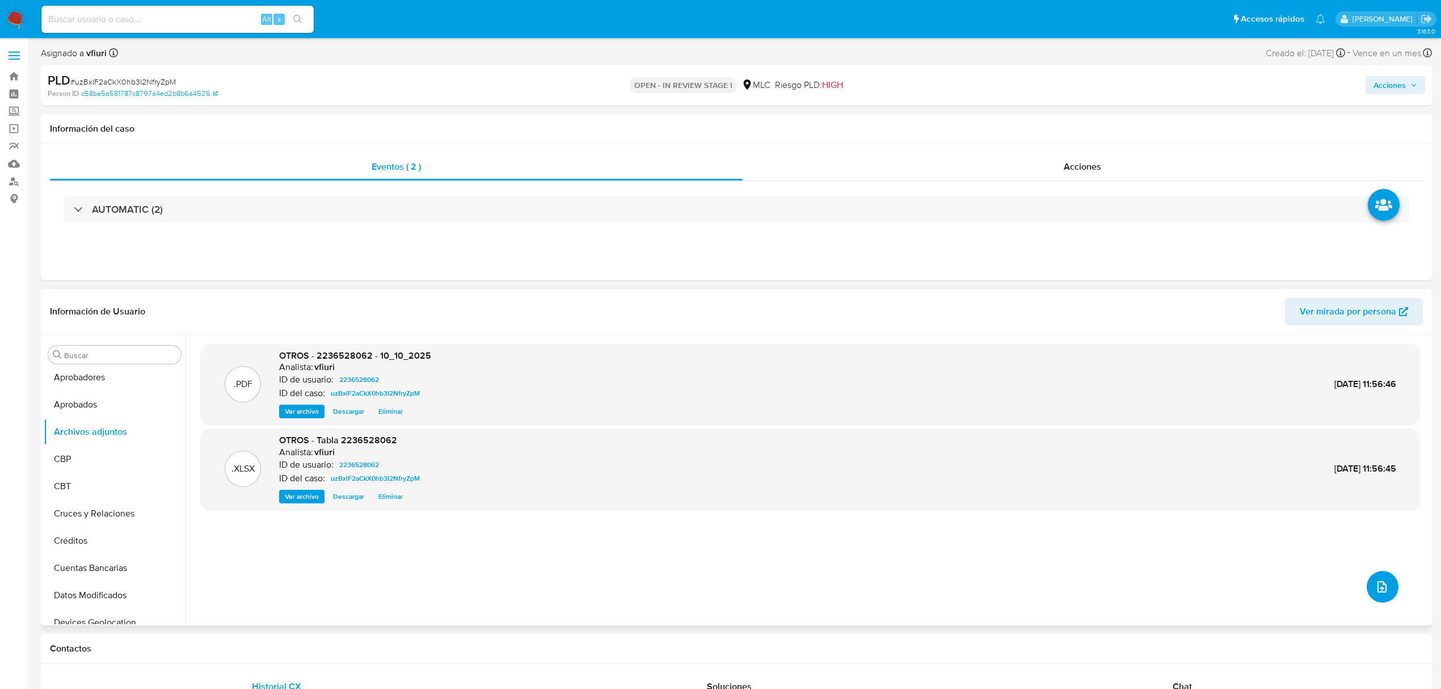
click at [1392, 587] on button "upload-file" at bounding box center [1383, 587] width 32 height 32
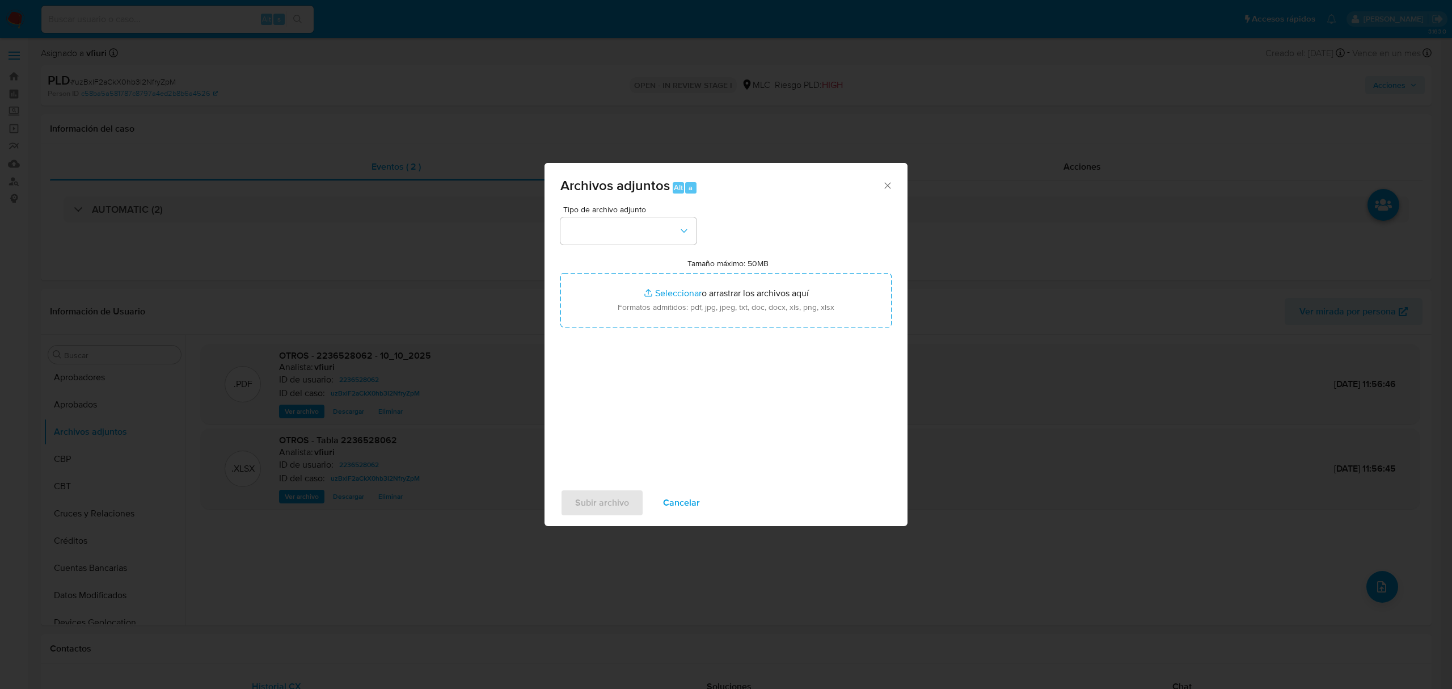
click at [681, 491] on span "Cancelar" at bounding box center [681, 502] width 37 height 25
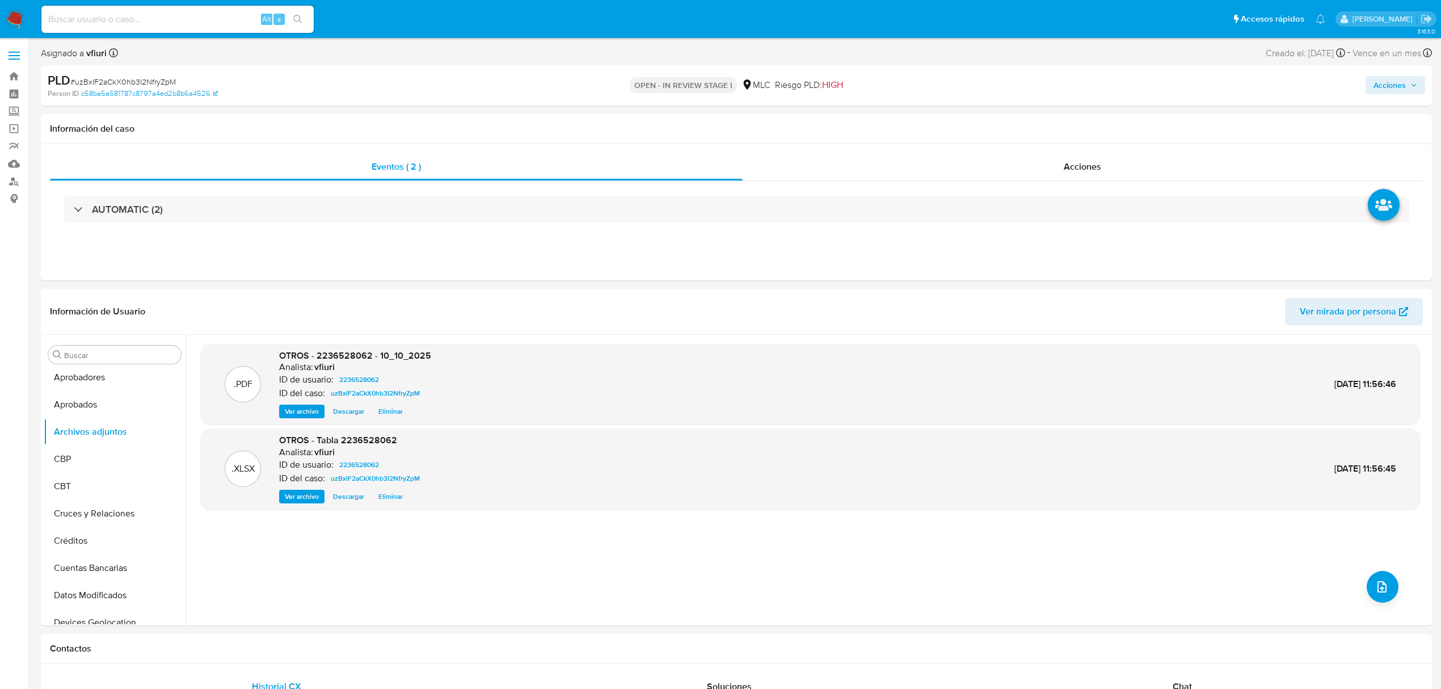
click at [1396, 91] on span "Acciones" at bounding box center [1390, 85] width 32 height 18
click at [1068, 126] on span "Resolución del caso" at bounding box center [1073, 121] width 81 height 13
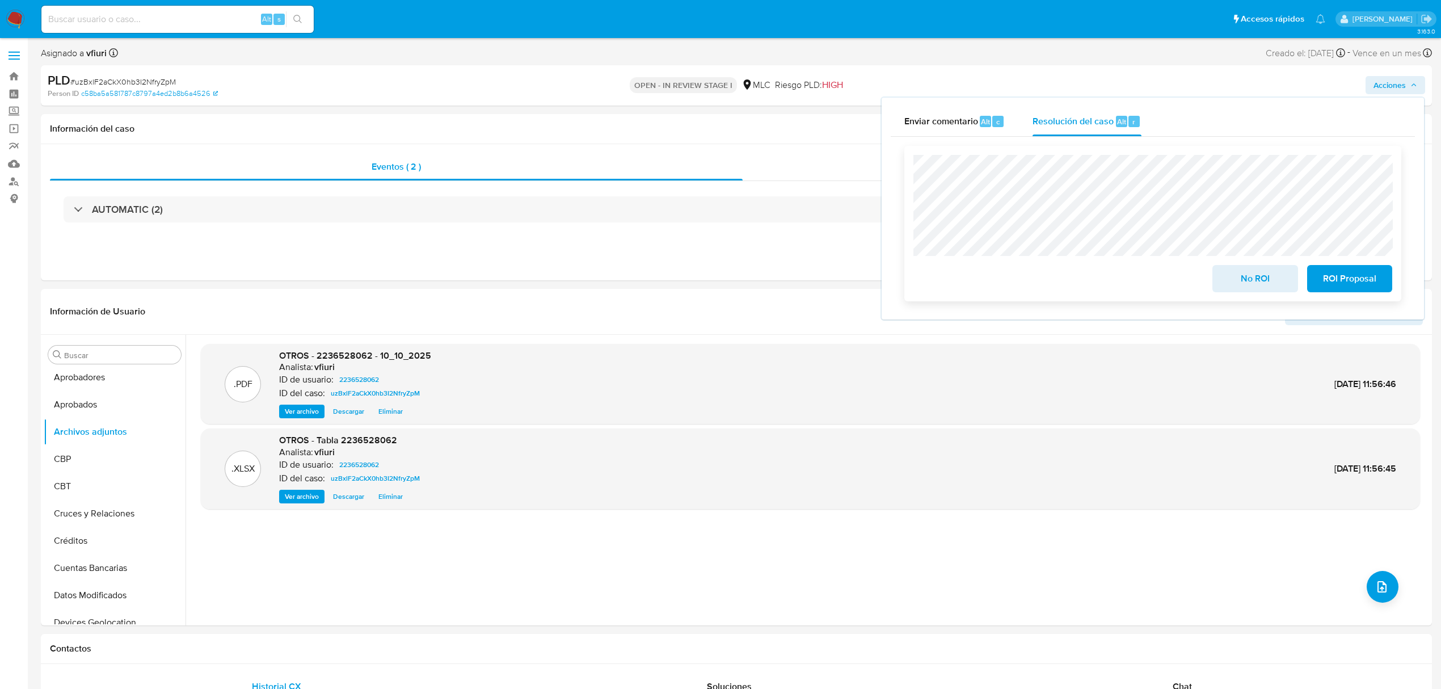
click at [1244, 275] on span "No ROI" at bounding box center [1255, 278] width 56 height 25
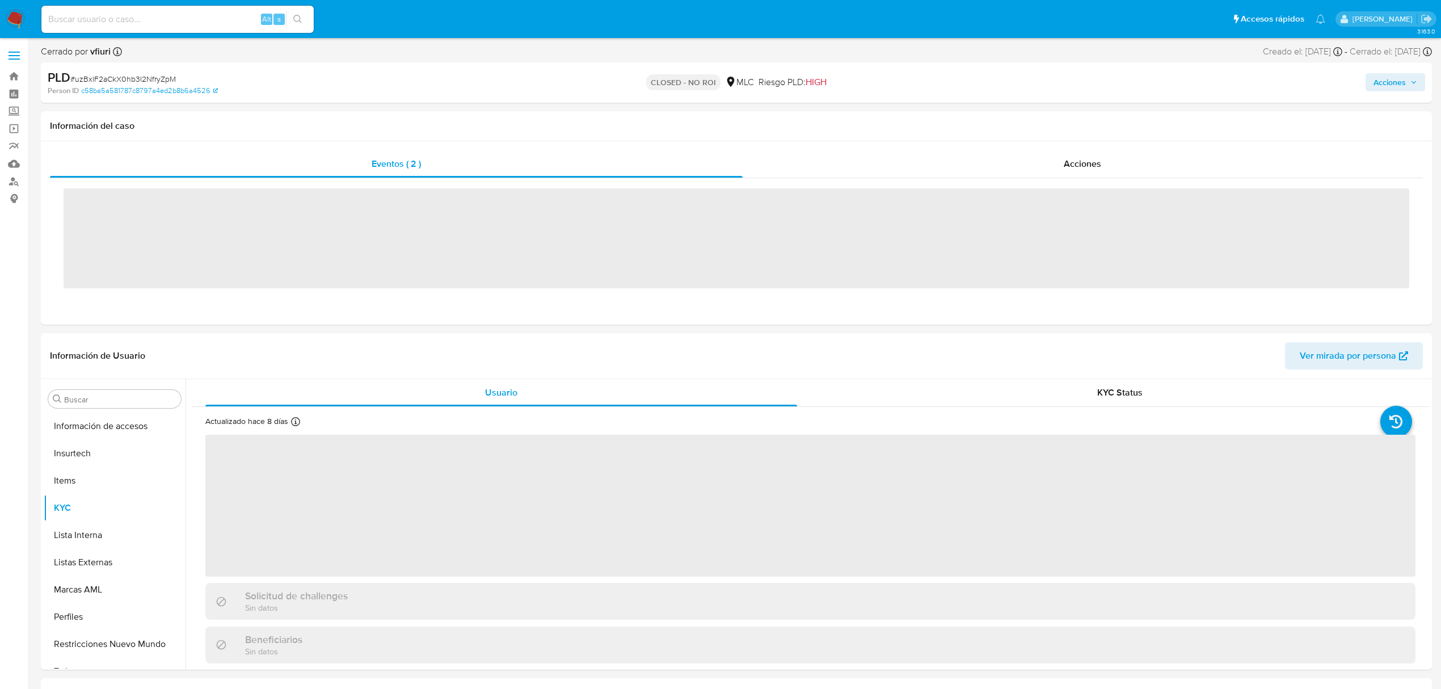
scroll to position [561, 0]
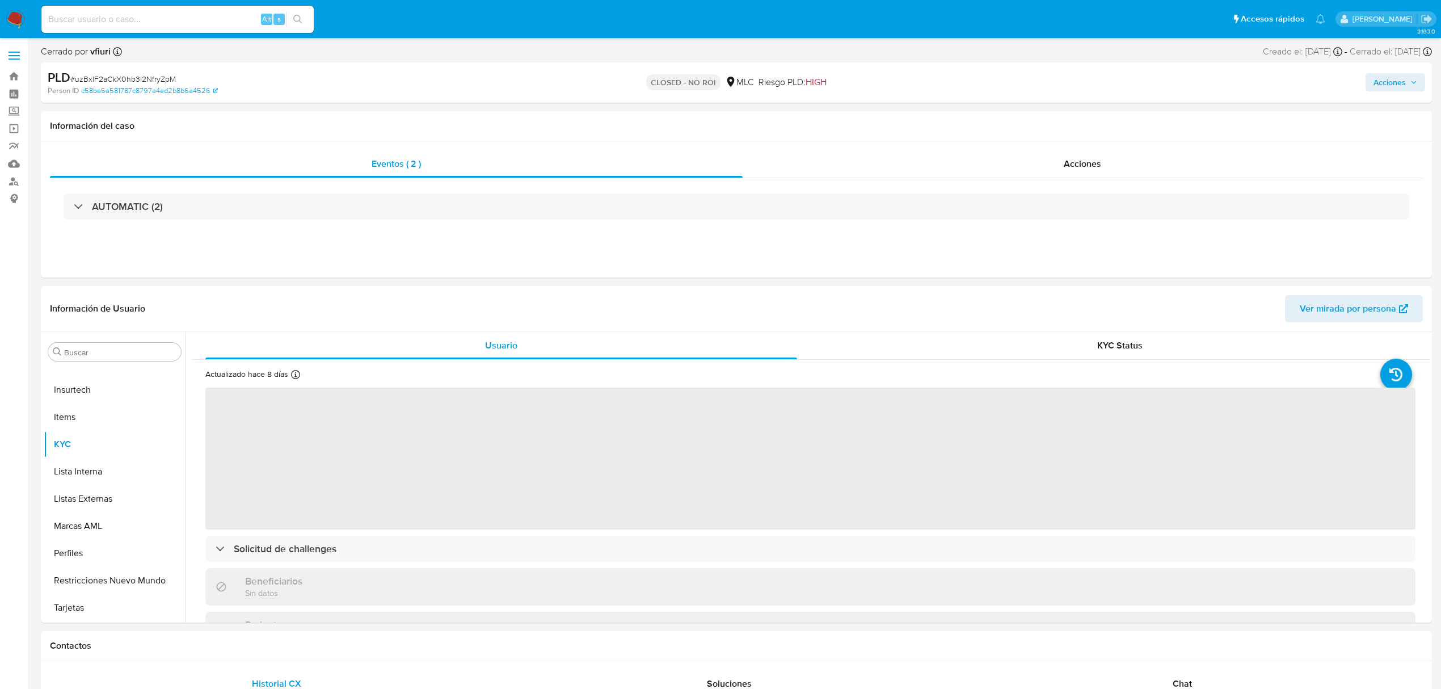
select select "10"
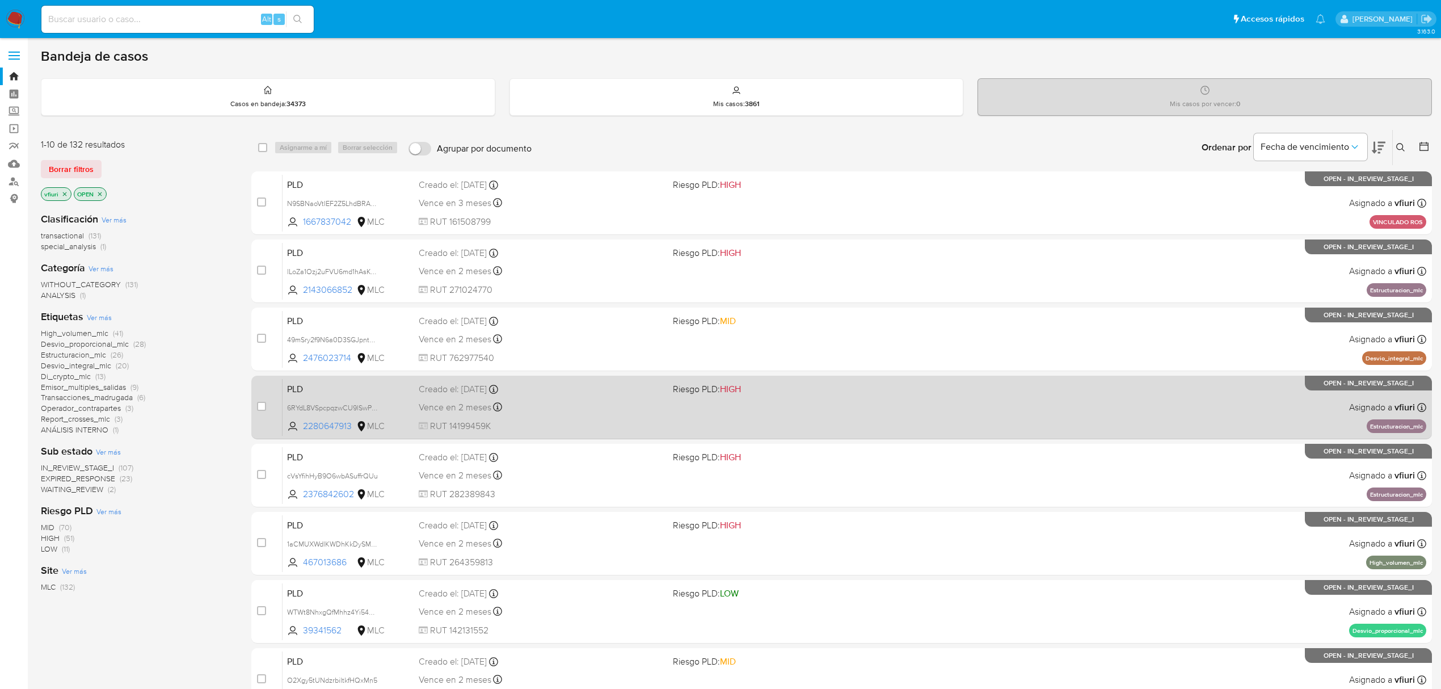
scroll to position [247, 0]
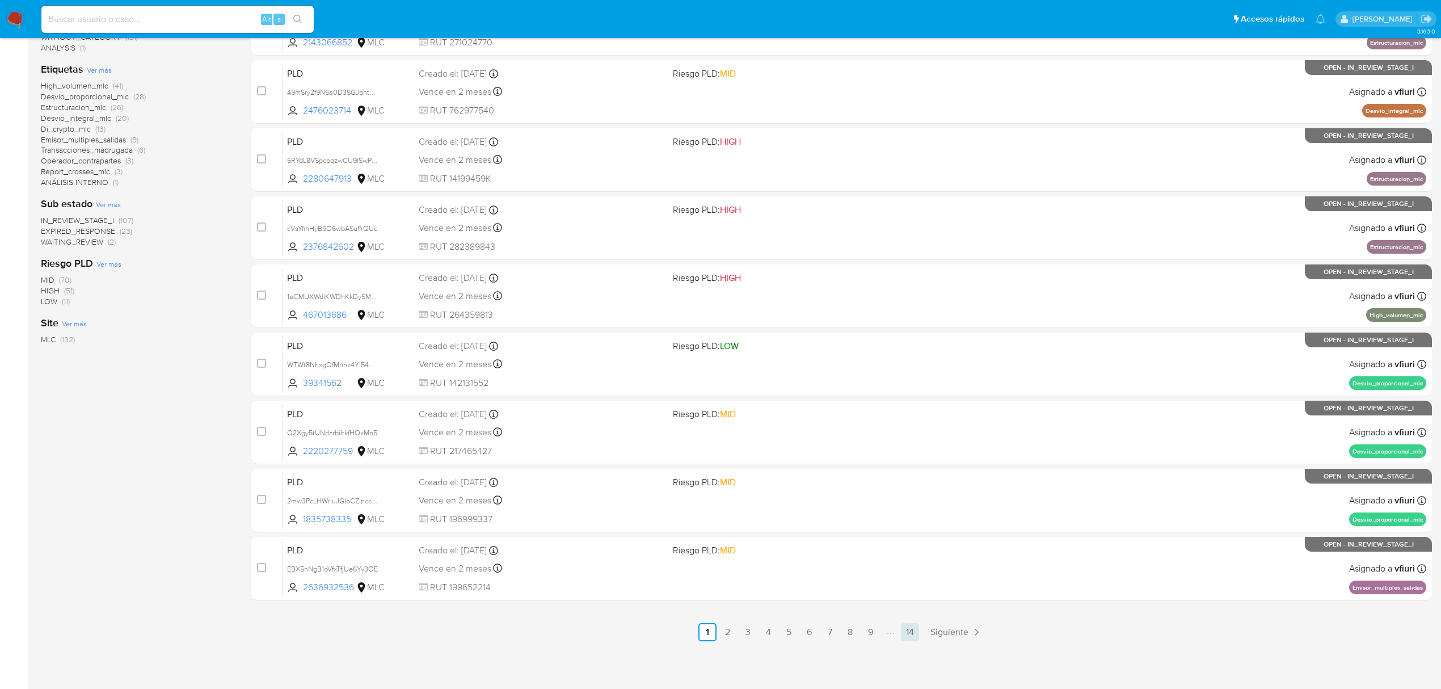
click at [917, 627] on link "14" at bounding box center [910, 632] width 18 height 18
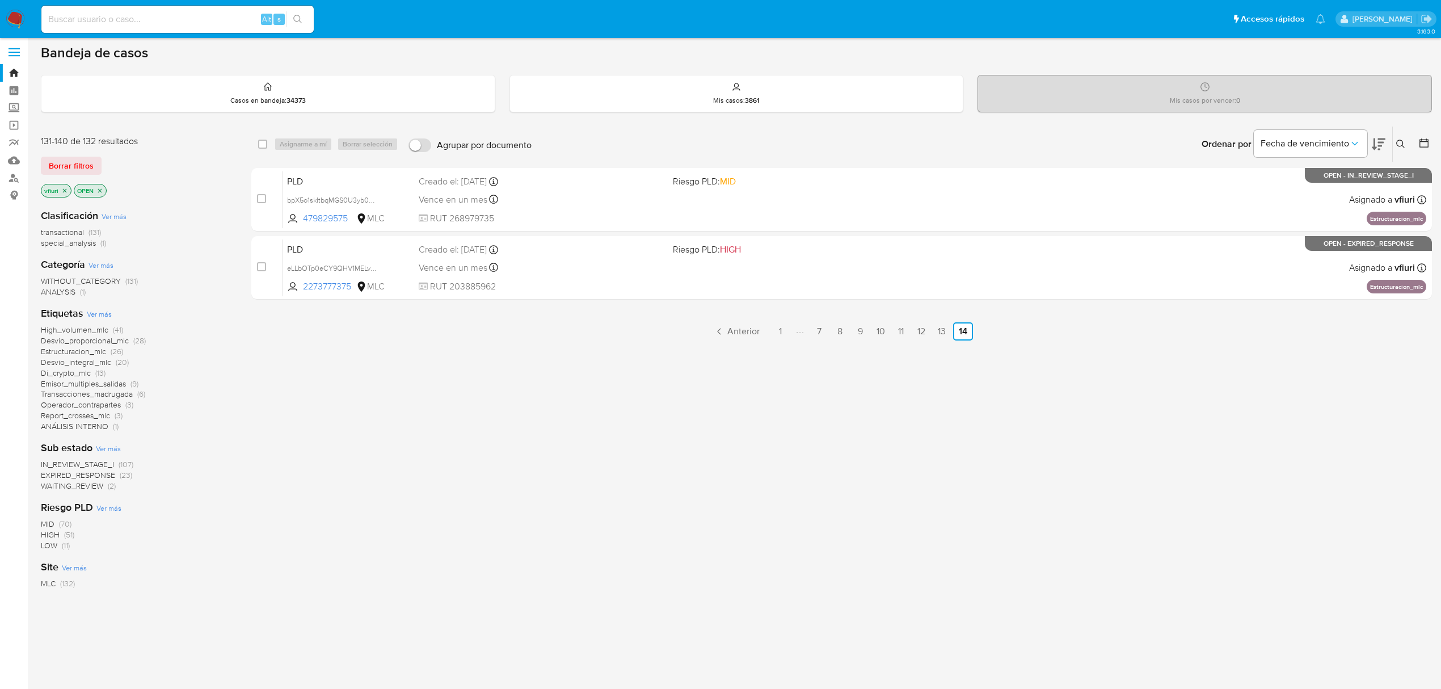
scroll to position [5, 0]
click at [942, 334] on link "13" at bounding box center [942, 330] width 18 height 18
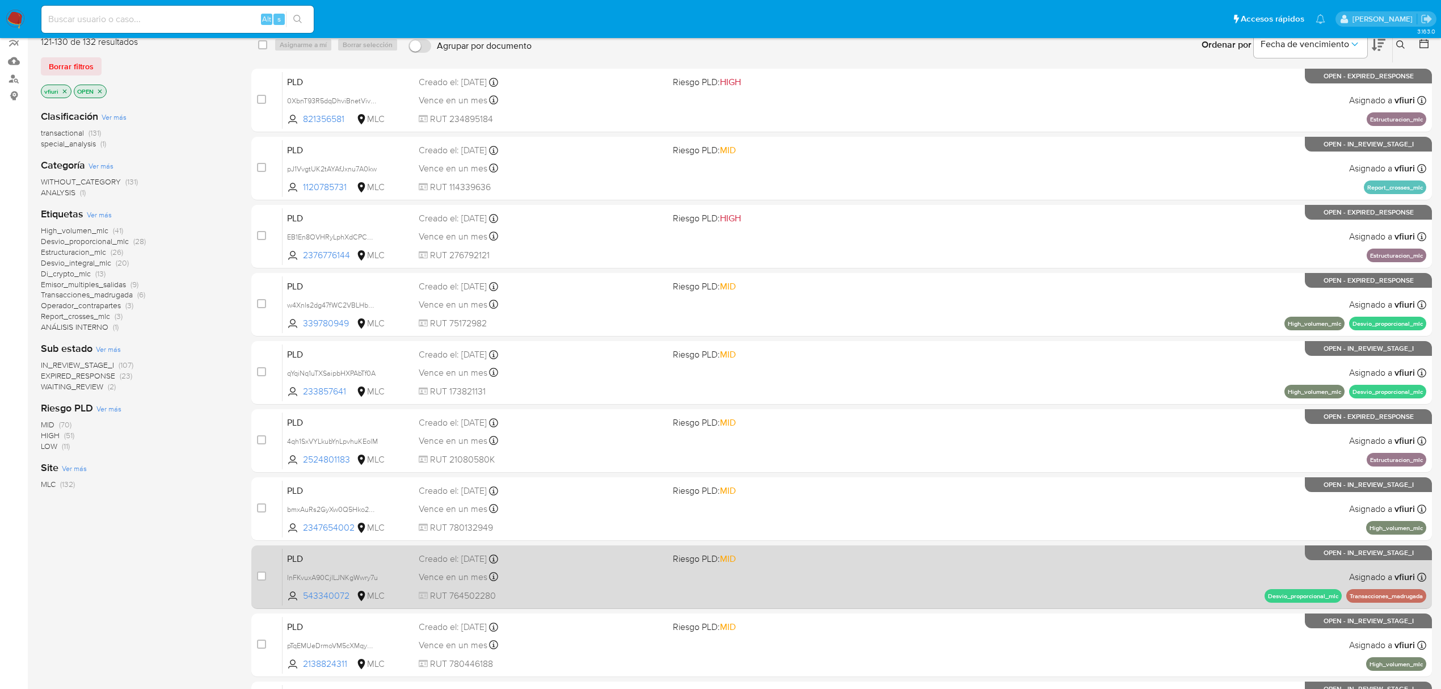
scroll to position [247, 0]
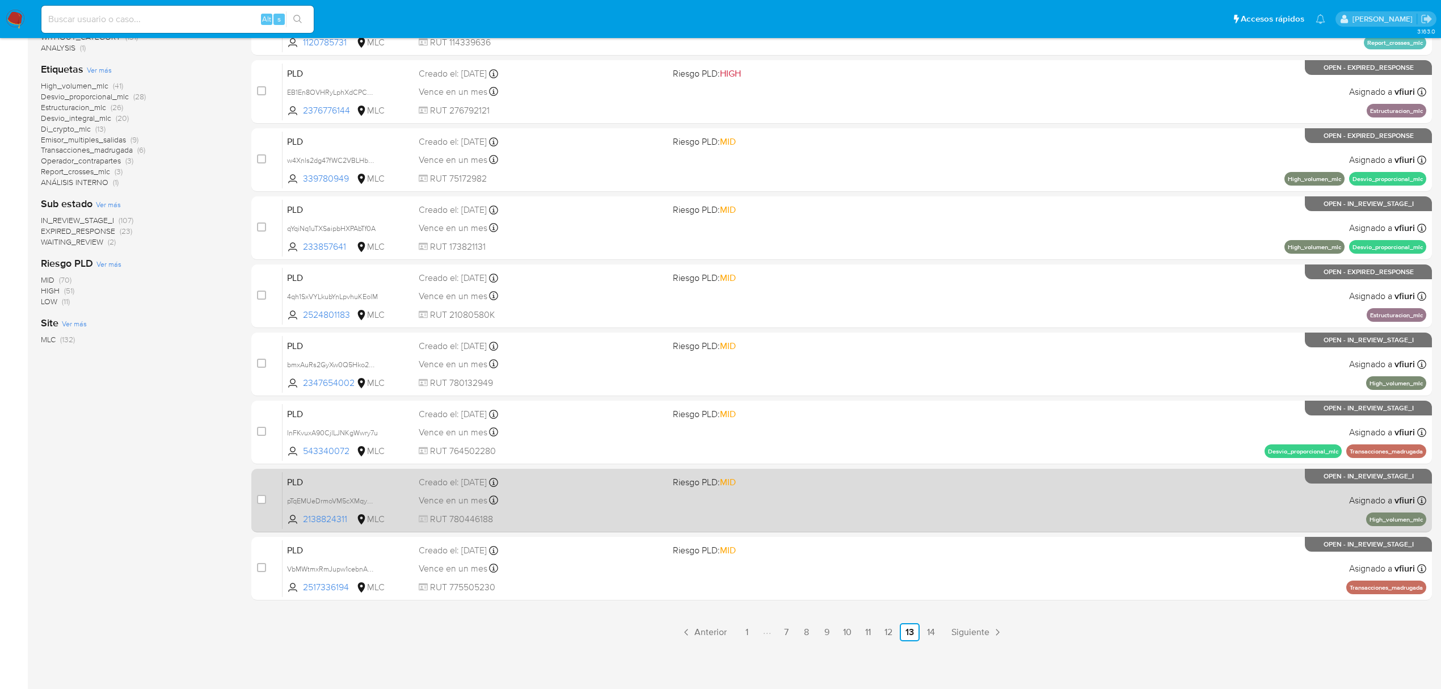
click at [772, 516] on div "PLD pTqEMUeDrmoVM5cXMqyH9F08 2138824311 MLC Riesgo PLD: MID Creado el: 12/08/20…" at bounding box center [855, 499] width 1144 height 57
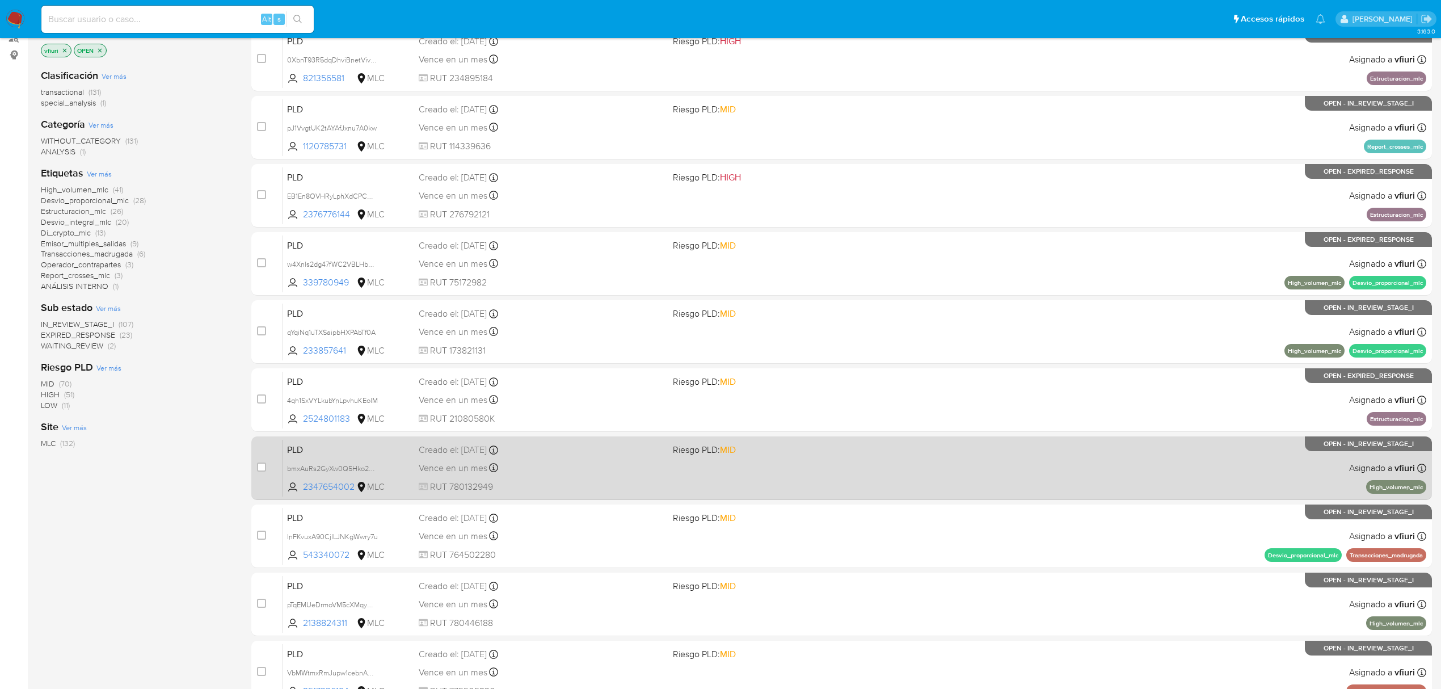
scroll to position [0, 0]
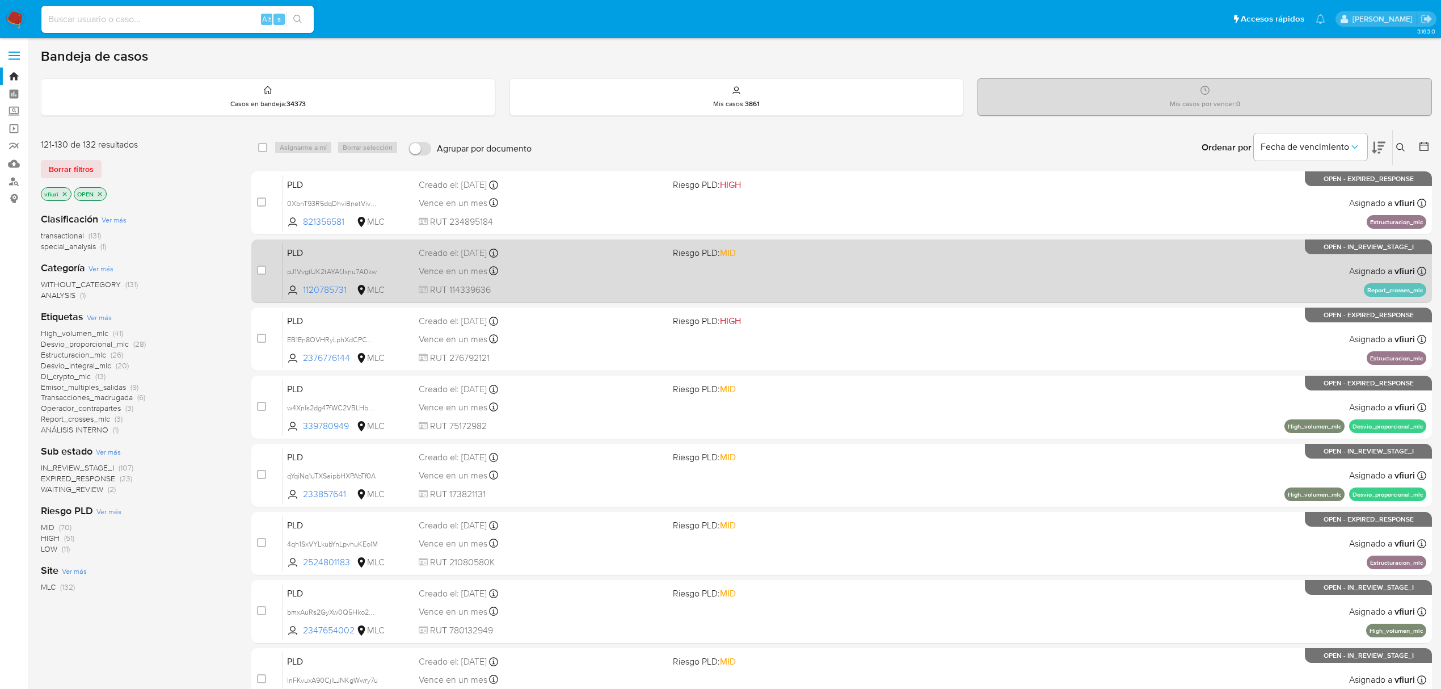
click at [858, 281] on div "PLD pJ1VvgtUK2tAYAfJxnu7A0kw 1120785731 MLC Riesgo PLD: MID Creado el: 12/08/20…" at bounding box center [855, 270] width 1144 height 57
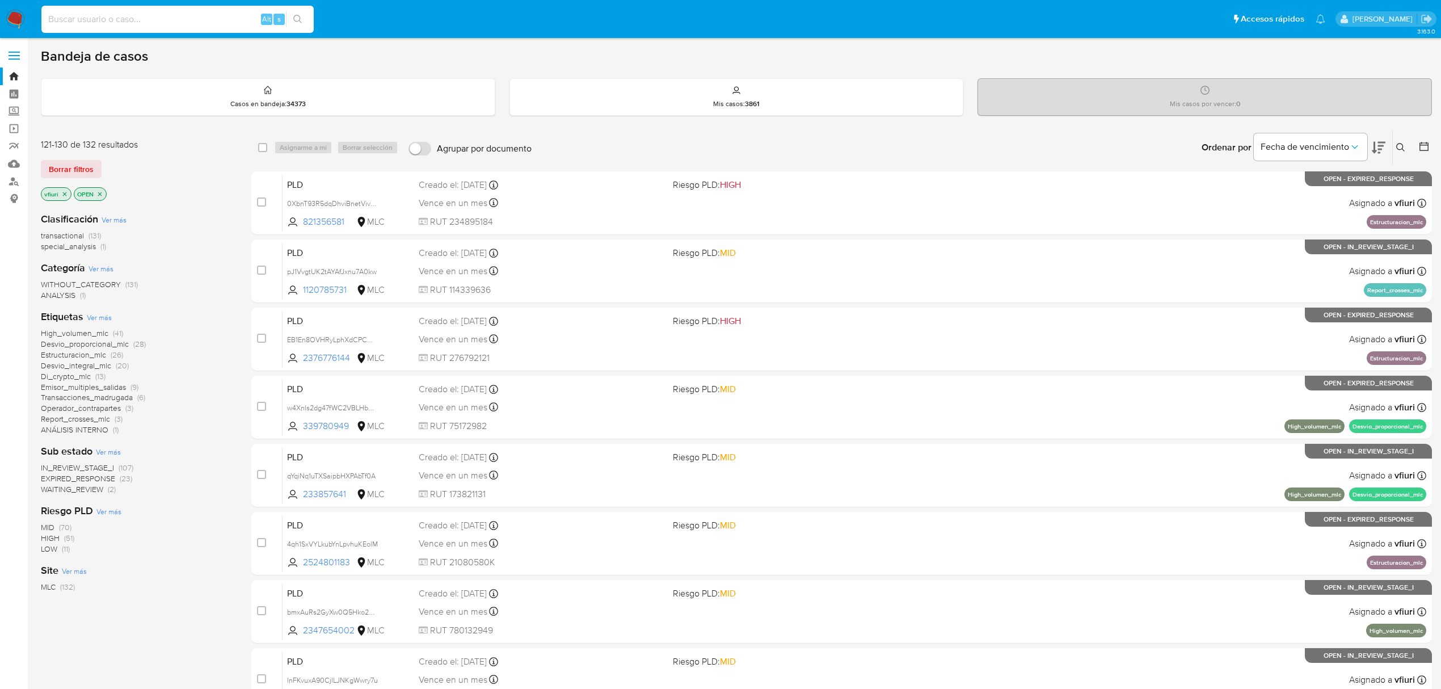
click at [116, 12] on input at bounding box center [177, 19] width 272 height 15
paste input "153413880"
type input "153413880"
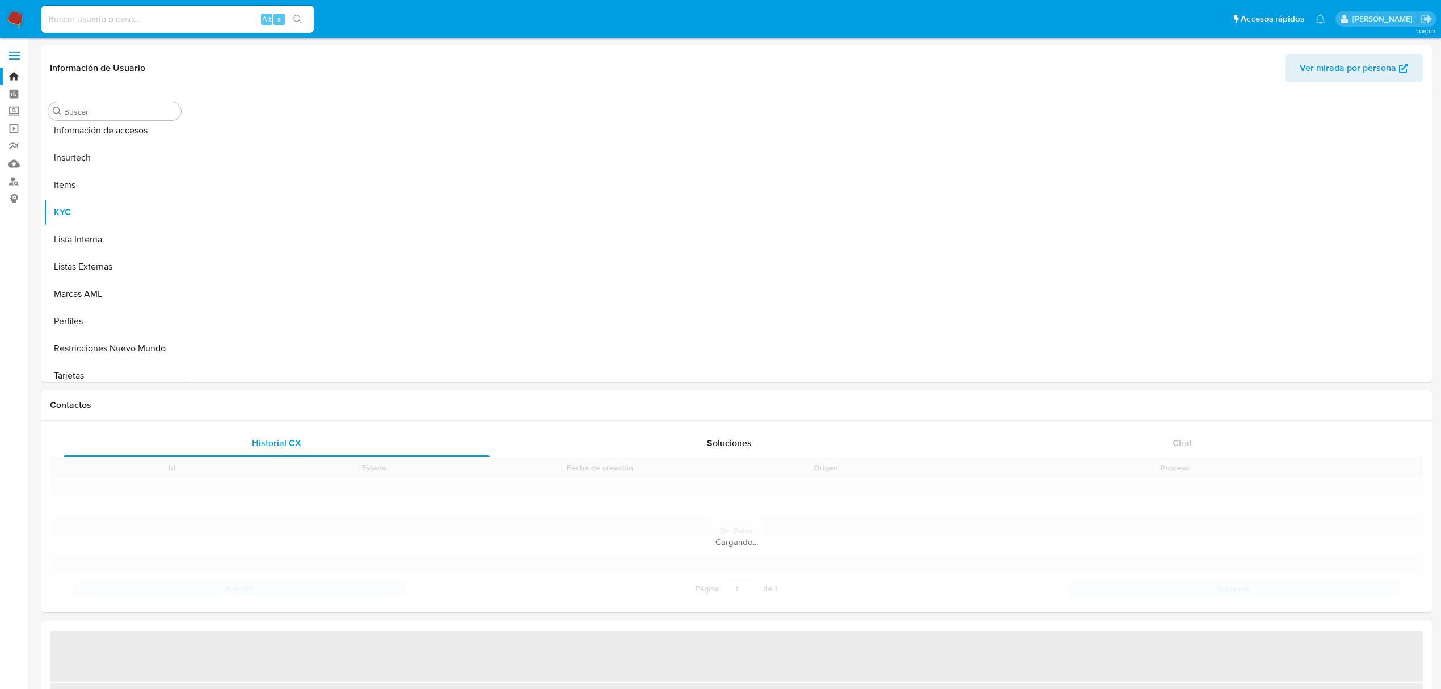
scroll to position [561, 0]
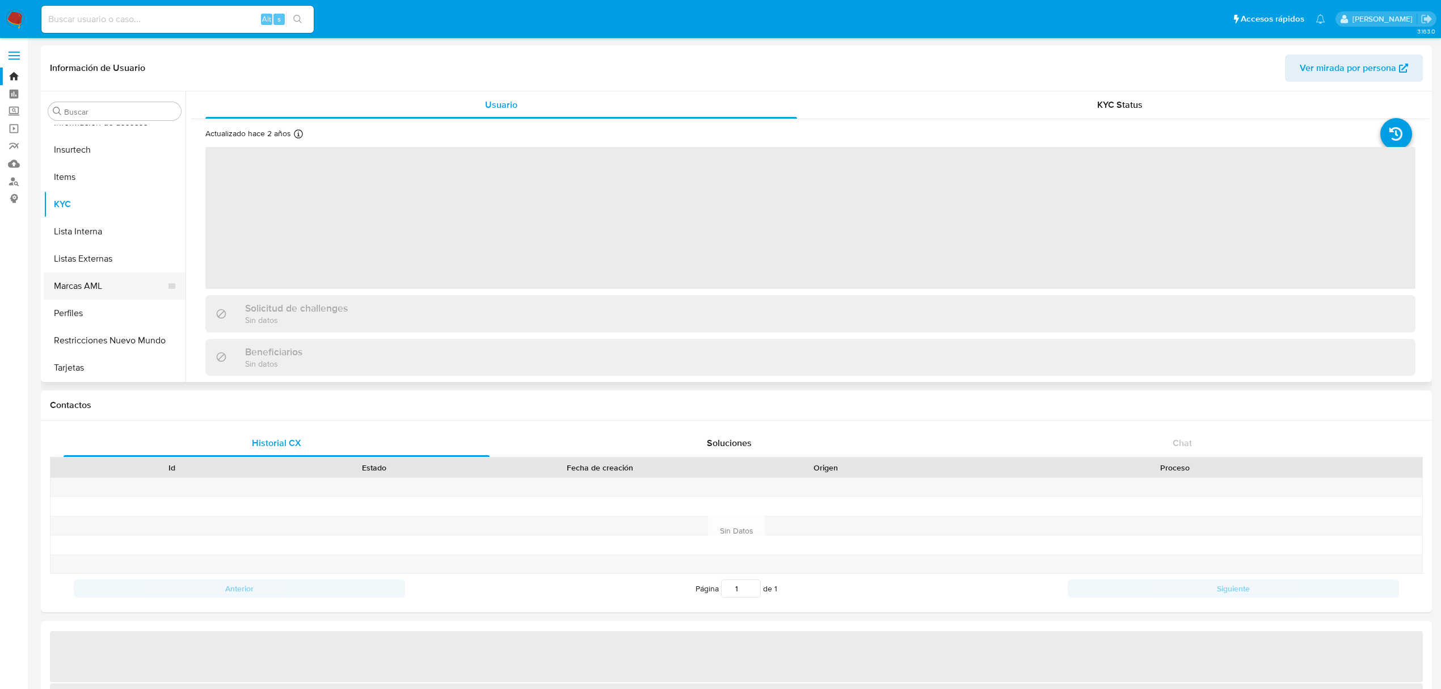
select select "10"
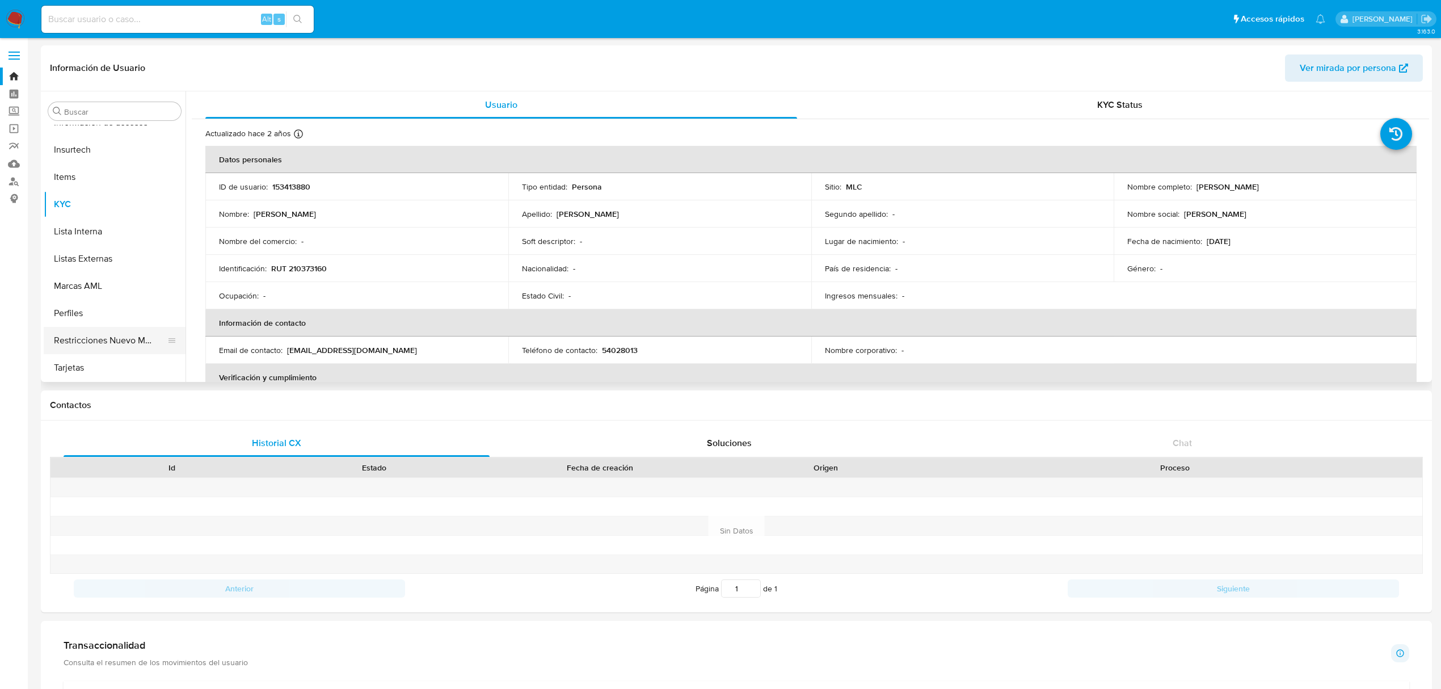
click at [110, 337] on button "Restricciones Nuevo Mundo" at bounding box center [110, 340] width 133 height 27
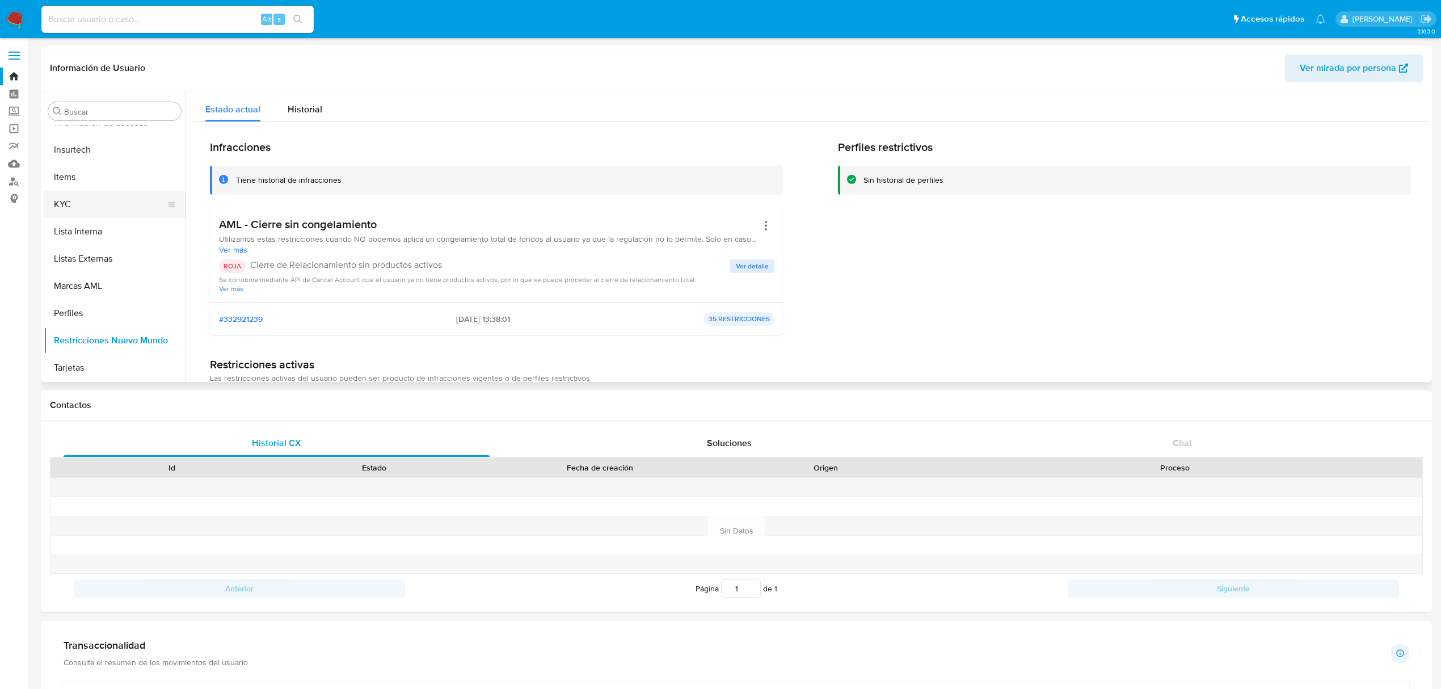
click at [107, 196] on button "KYC" at bounding box center [110, 204] width 133 height 27
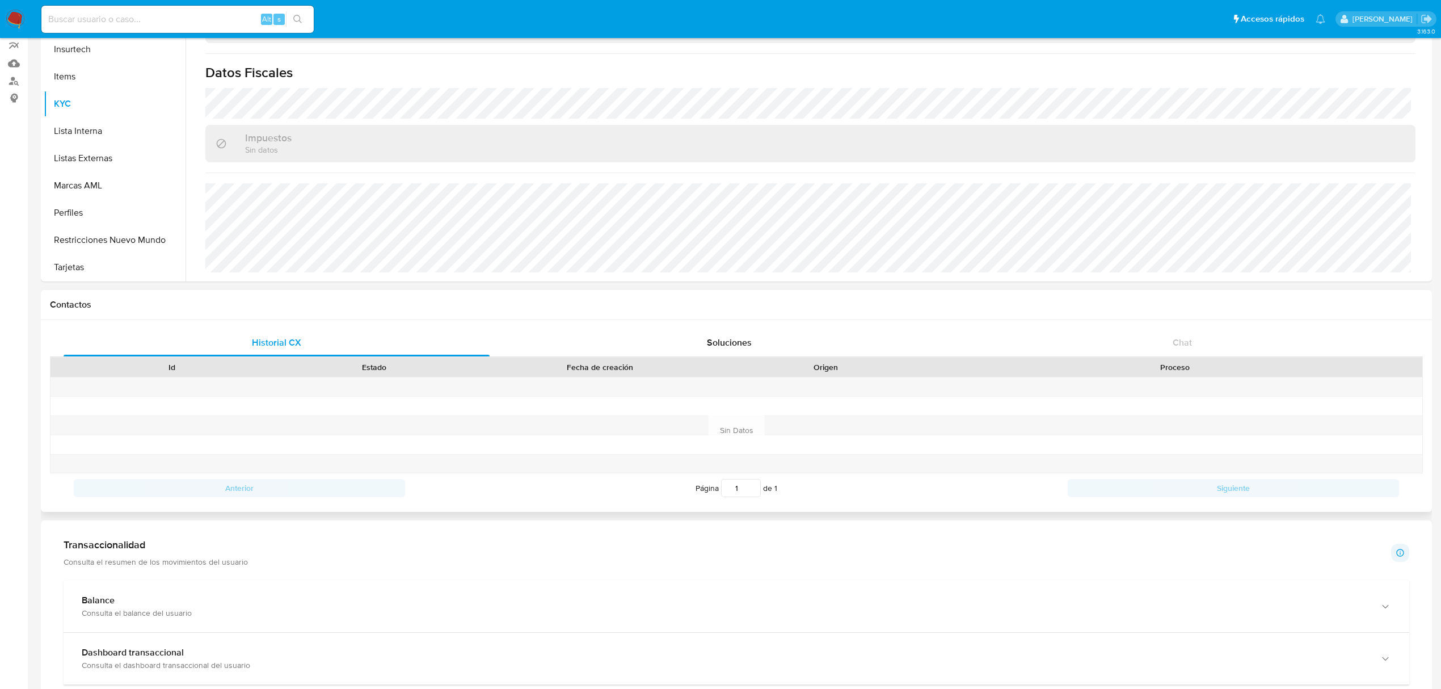
scroll to position [0, 0]
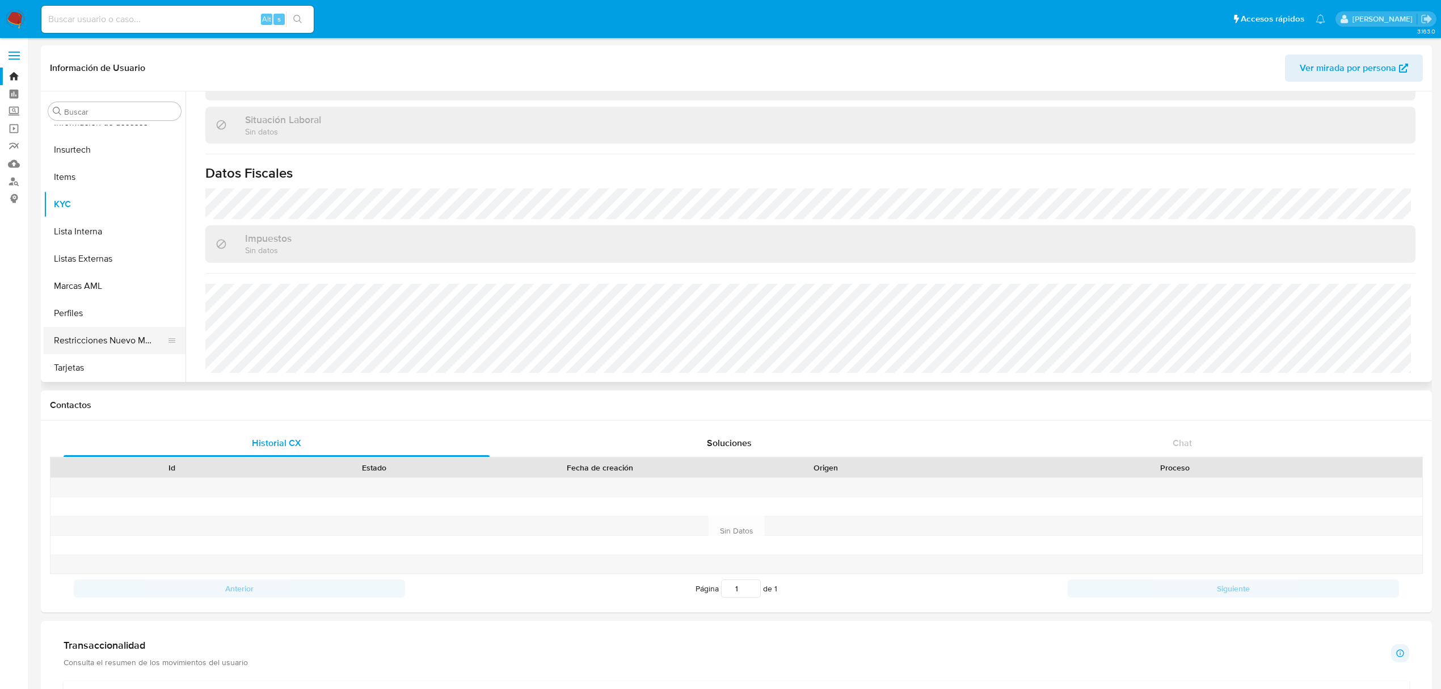
click at [136, 346] on button "Restricciones Nuevo Mundo" at bounding box center [110, 340] width 133 height 27
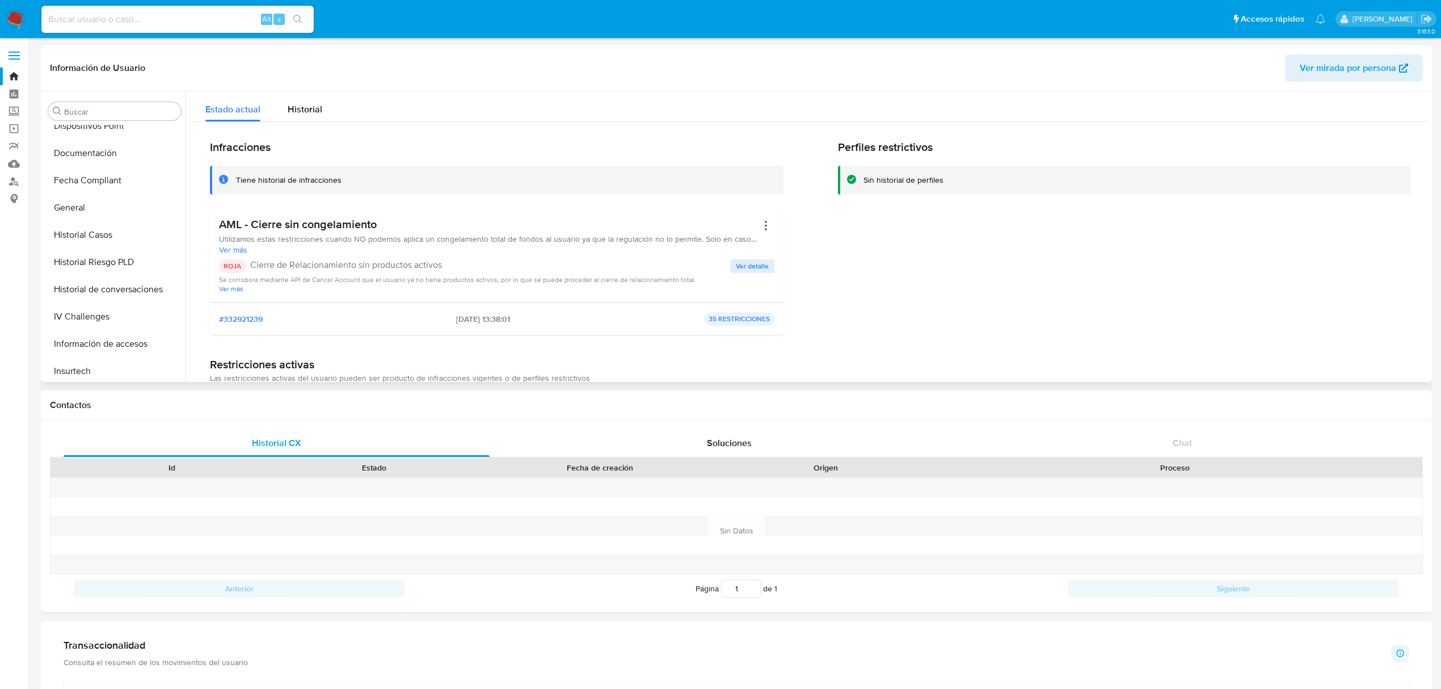
scroll to position [334, 0]
click at [87, 243] on button "Historial Casos" at bounding box center [110, 240] width 133 height 27
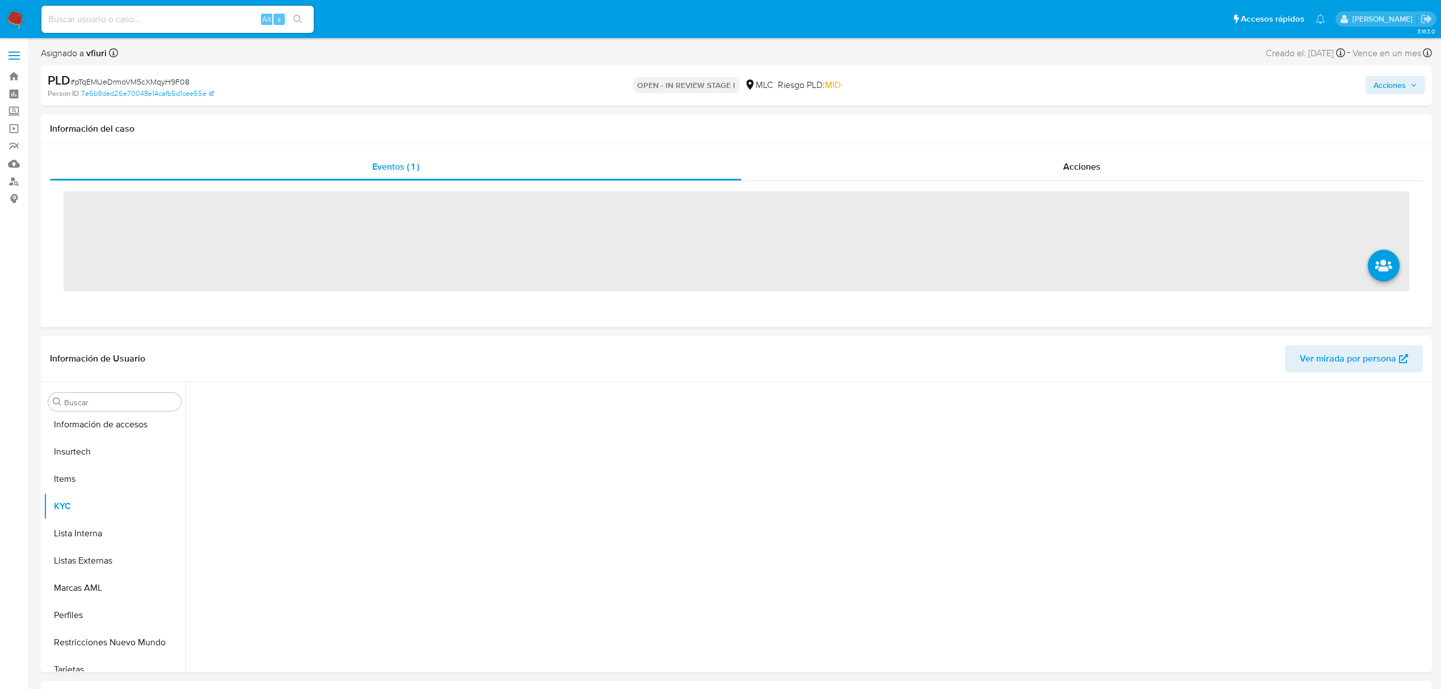
scroll to position [561, 0]
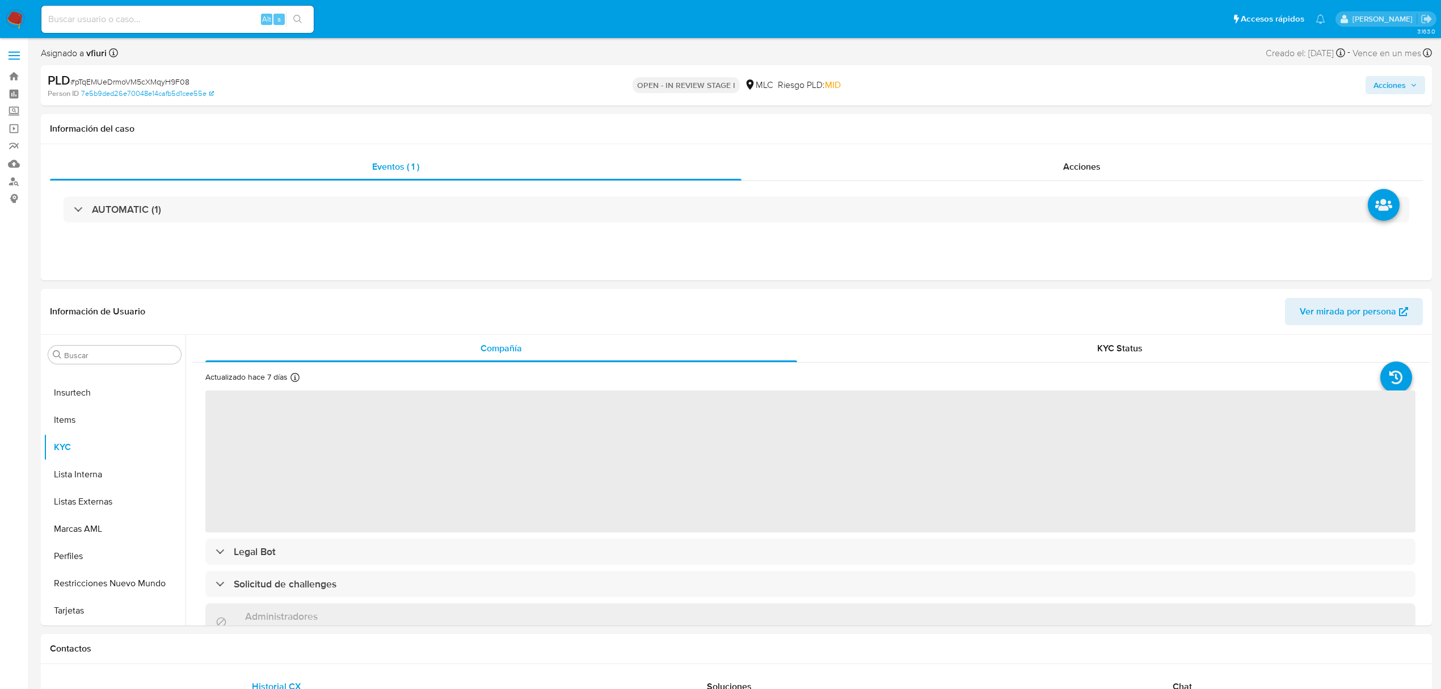
select select "10"
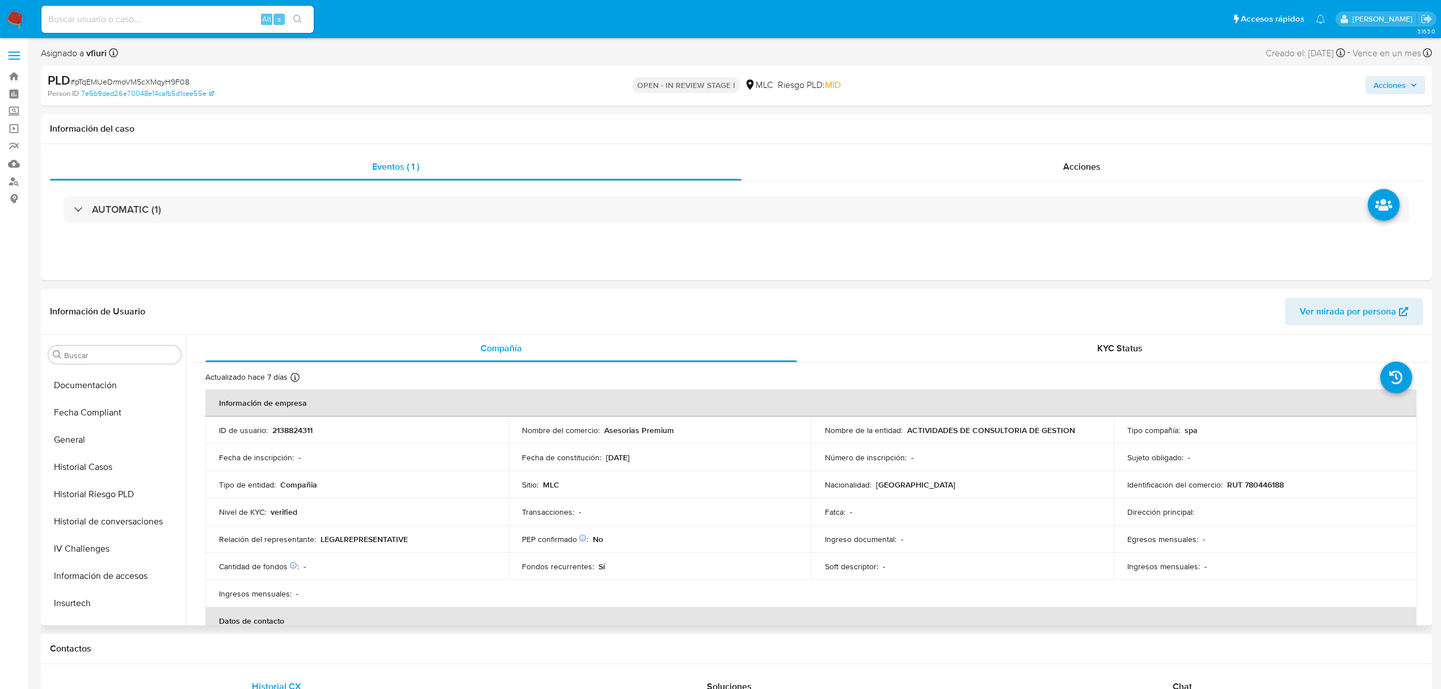
scroll to position [334, 0]
click at [104, 500] on button "Historial Riesgo PLD" at bounding box center [110, 510] width 133 height 27
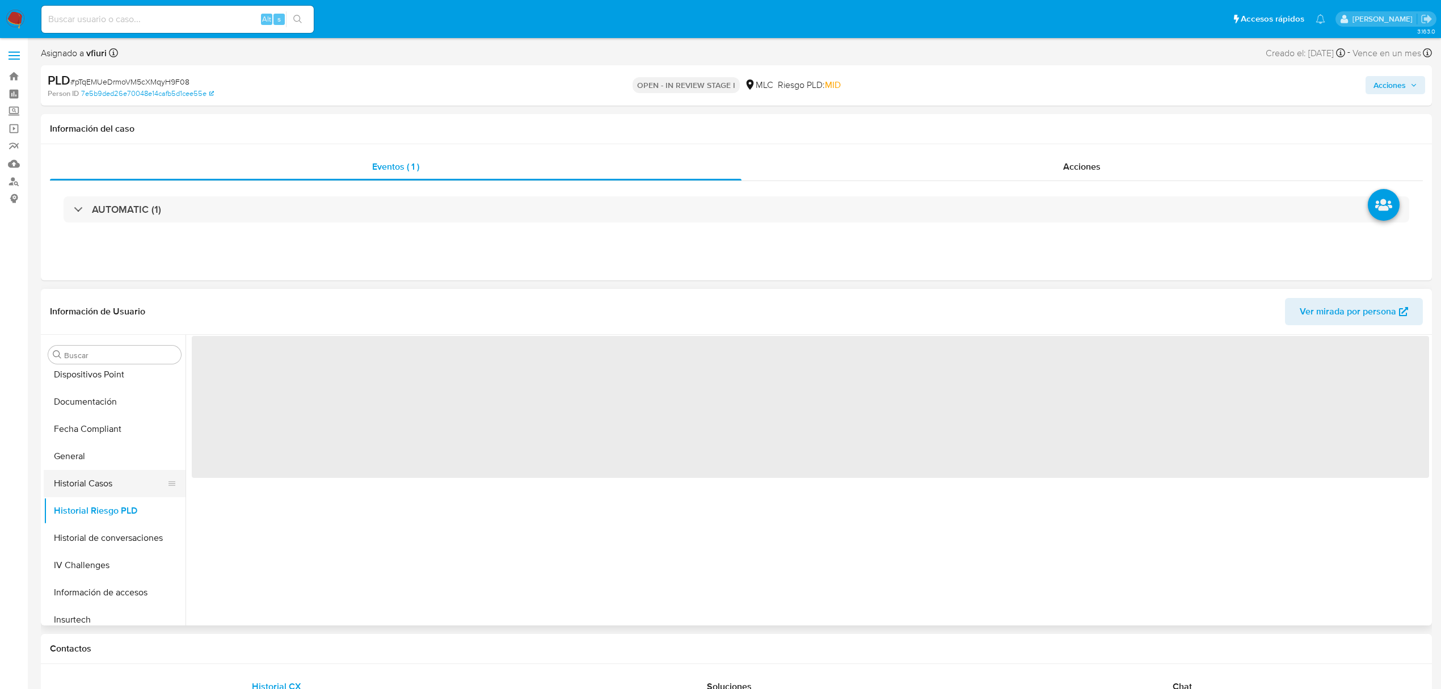
click at [104, 485] on button "Historial Casos" at bounding box center [110, 483] width 133 height 27
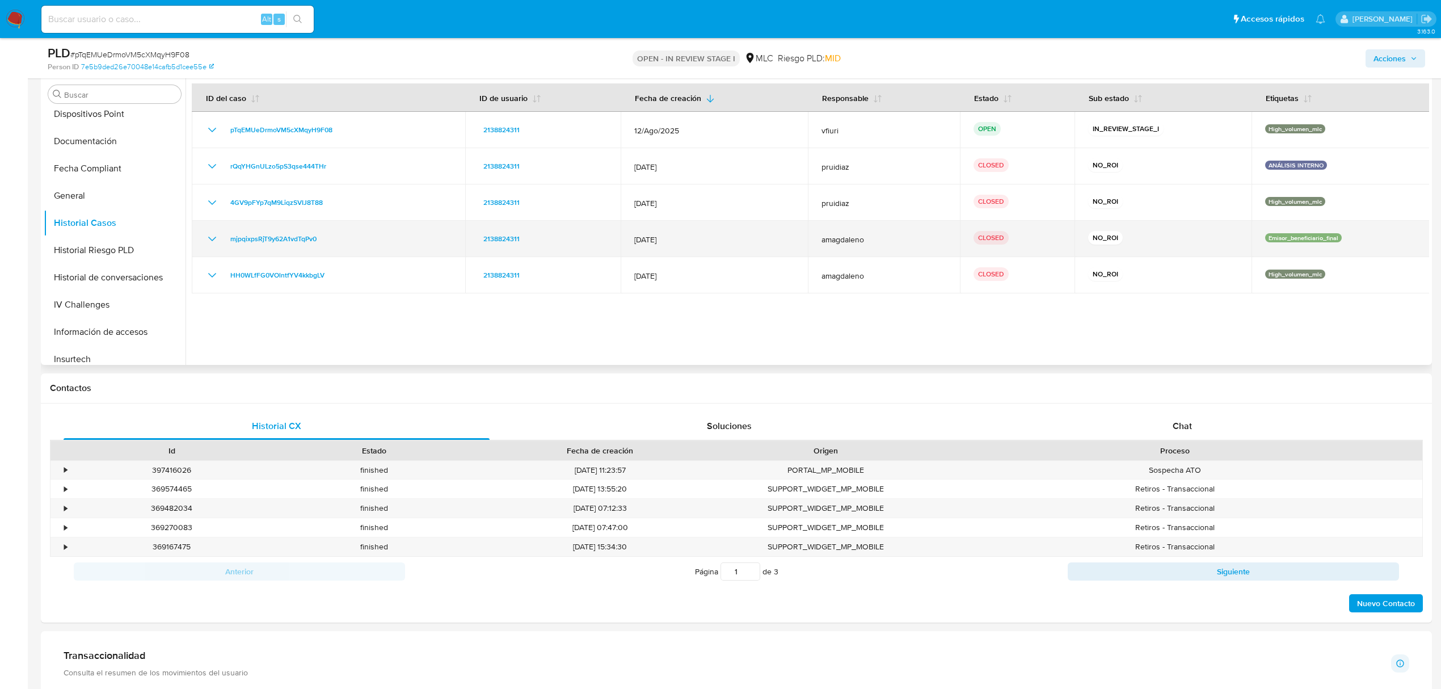
scroll to position [227, 0]
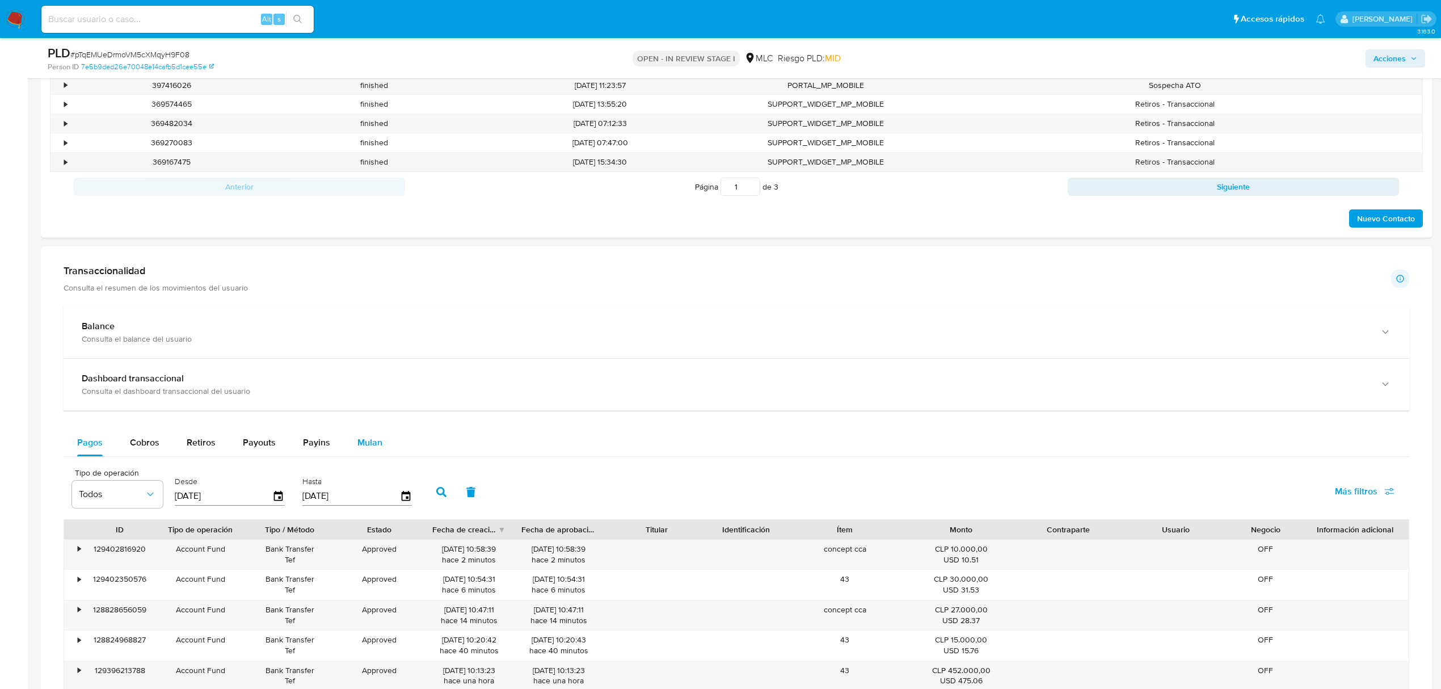
click at [372, 440] on span "Mulan" at bounding box center [369, 442] width 25 height 13
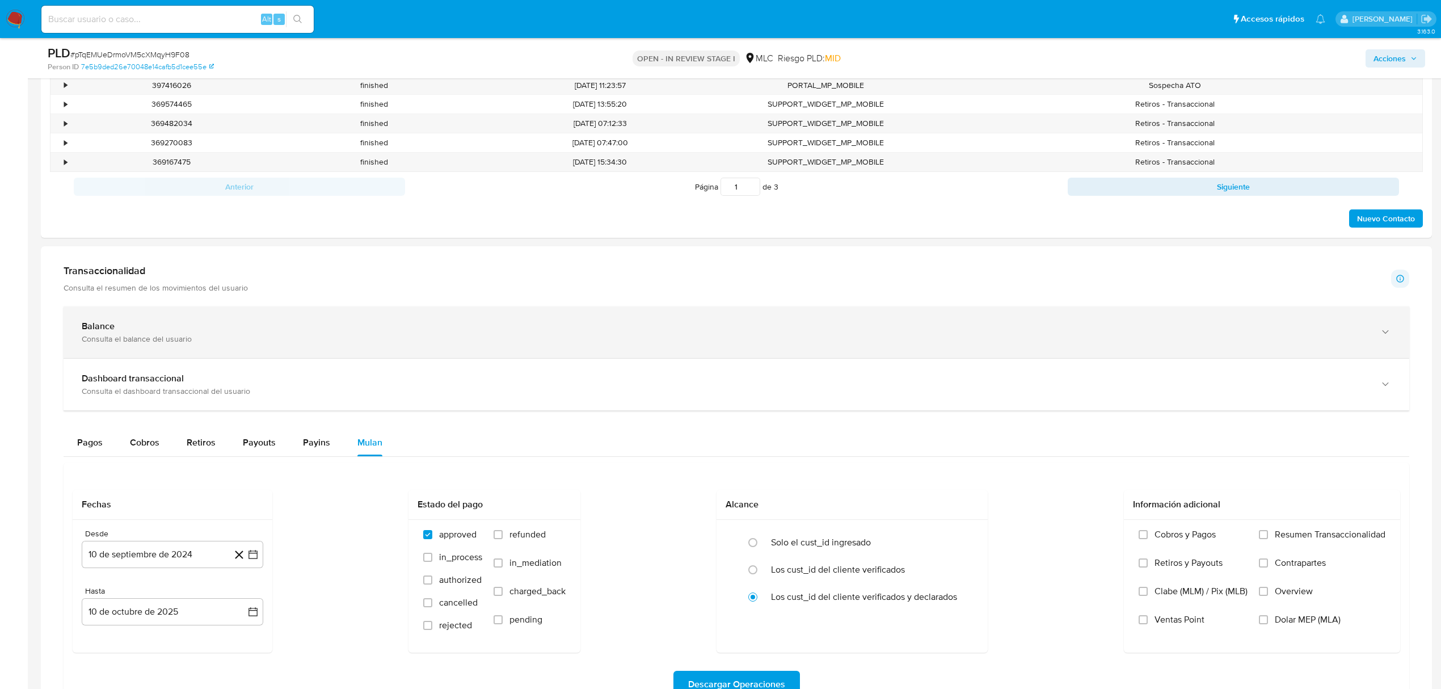
scroll to position [832, 0]
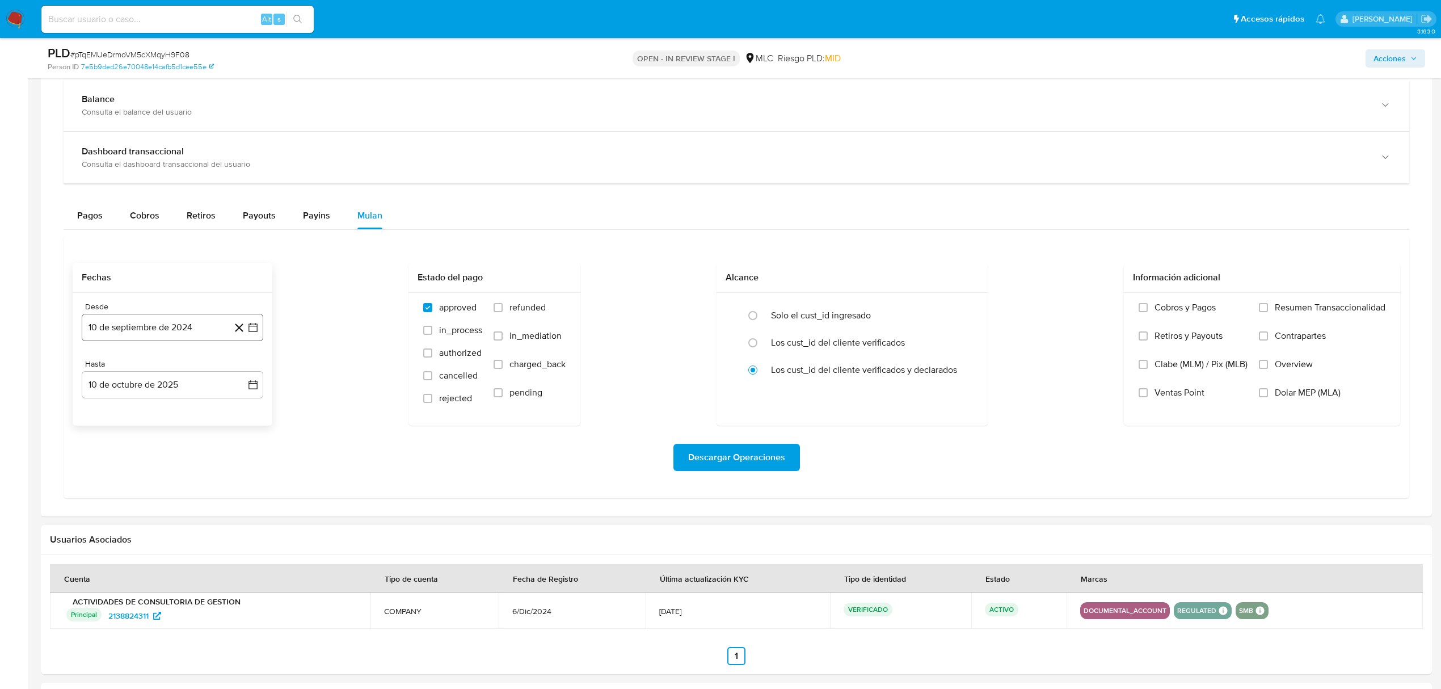
click at [248, 340] on button "10 de septiembre de 2024" at bounding box center [173, 327] width 182 height 27
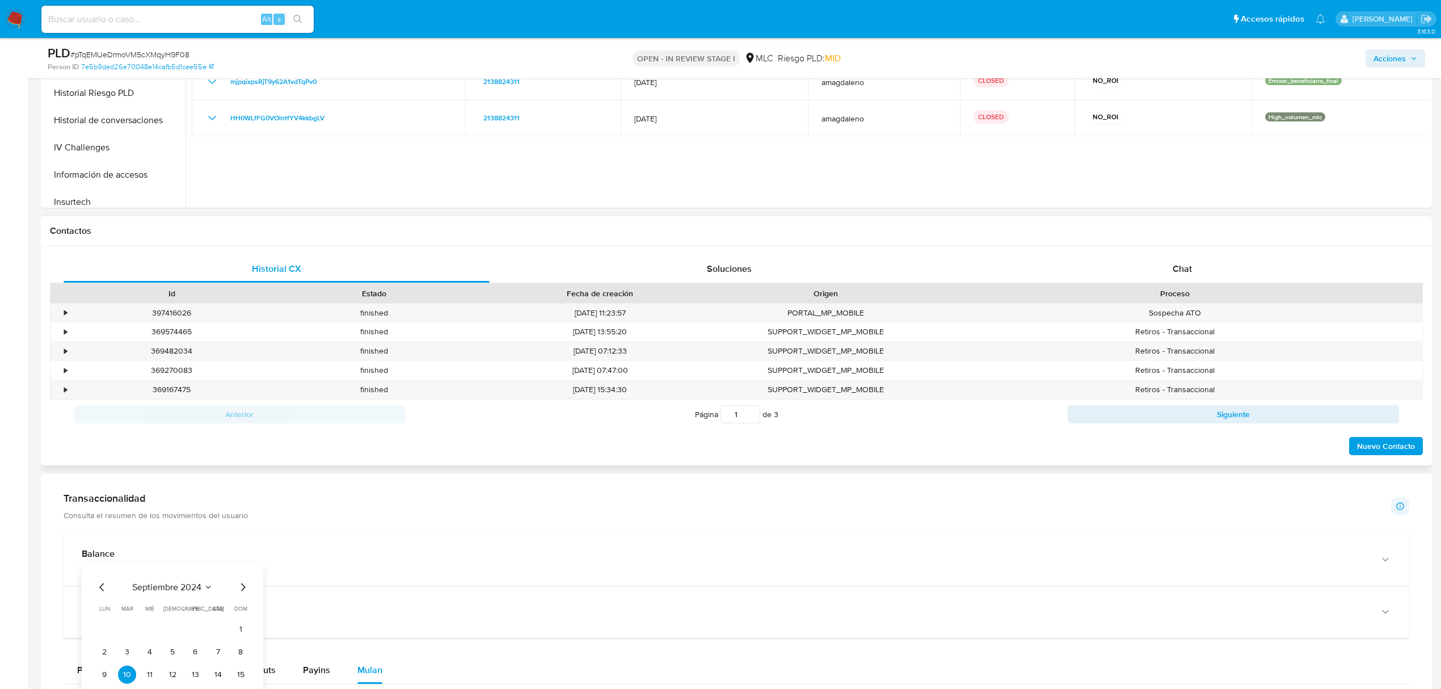
scroll to position [605, 0]
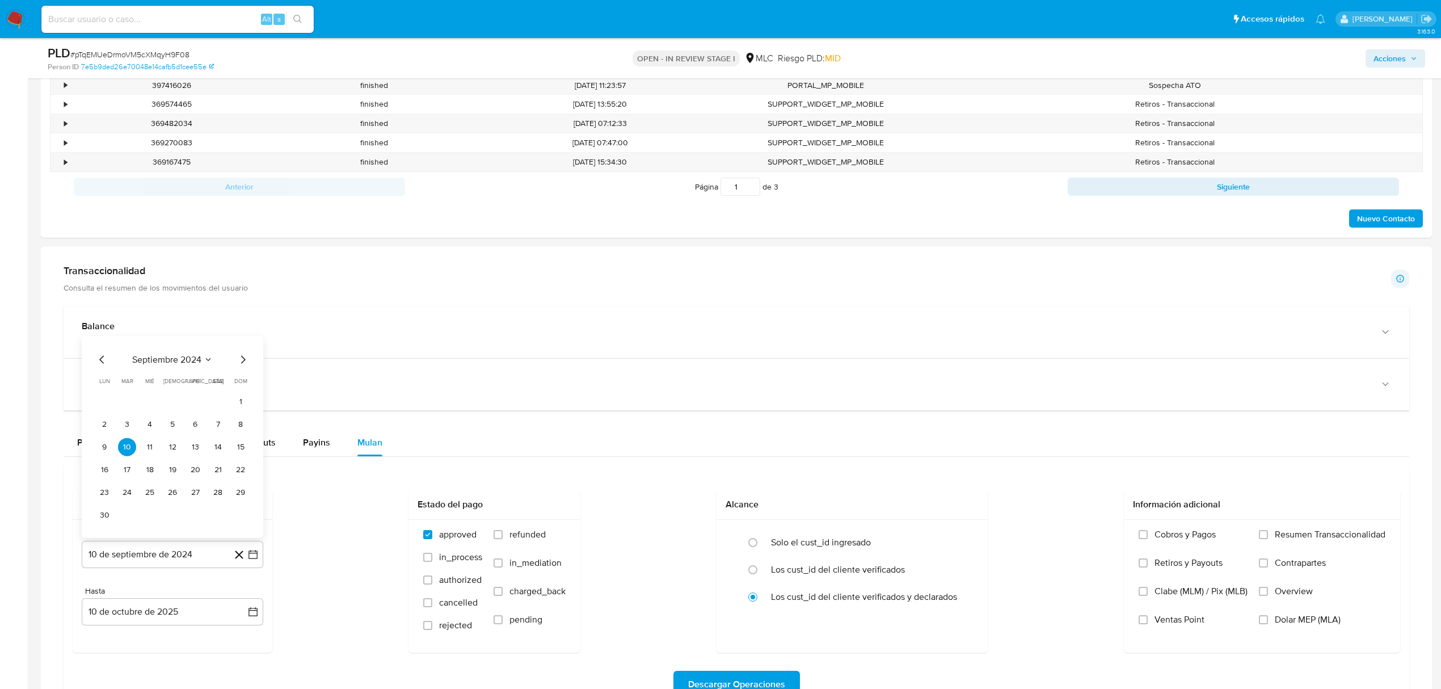
click at [370, 307] on div "Transaccionalidad Consulta el resumen de los movimientos del usuario Informació…" at bounding box center [736, 494] width 1373 height 479
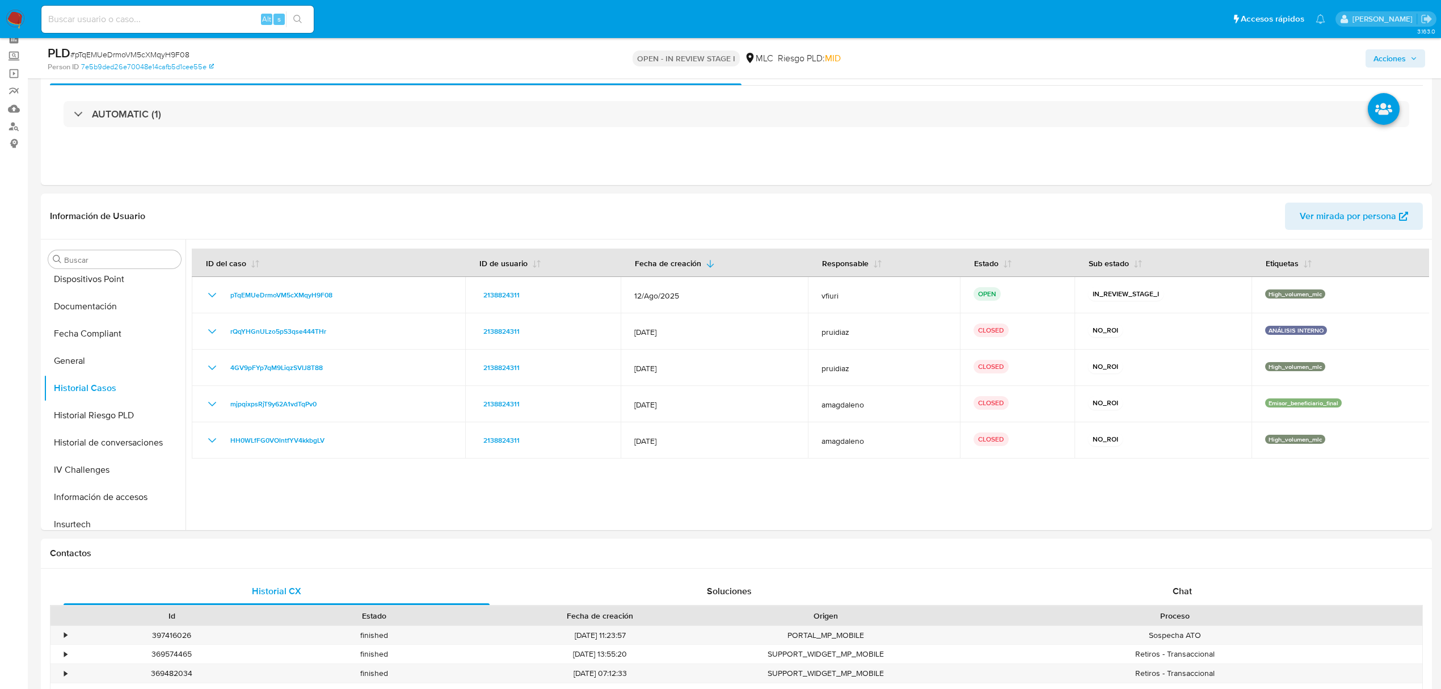
scroll to position [0, 0]
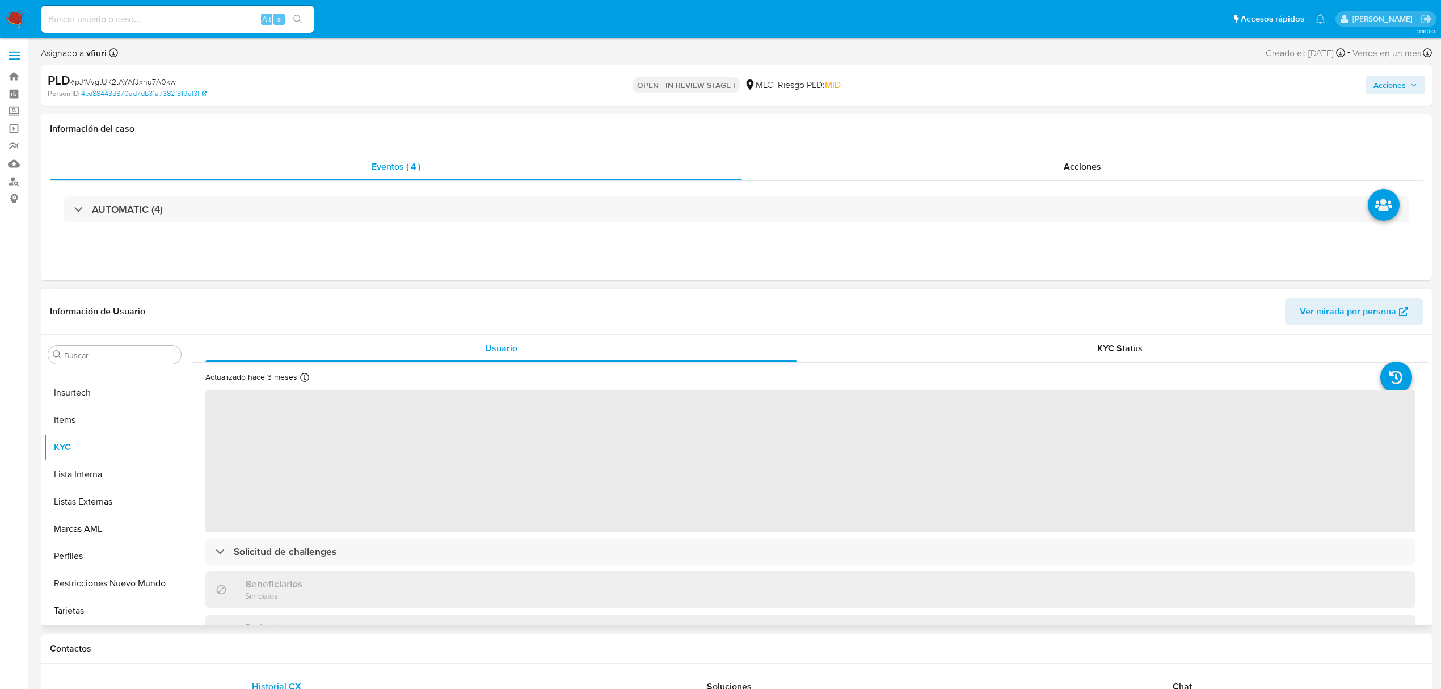
scroll to position [347, 0]
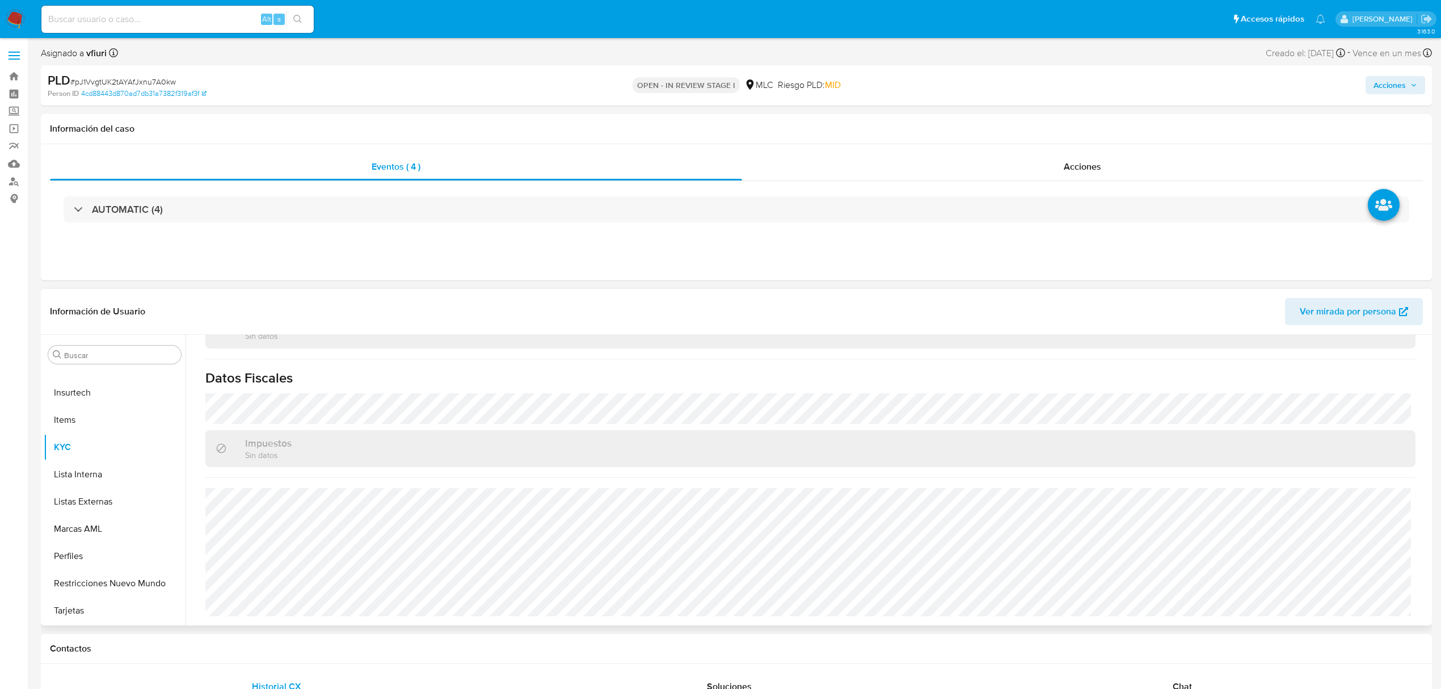
select select "10"
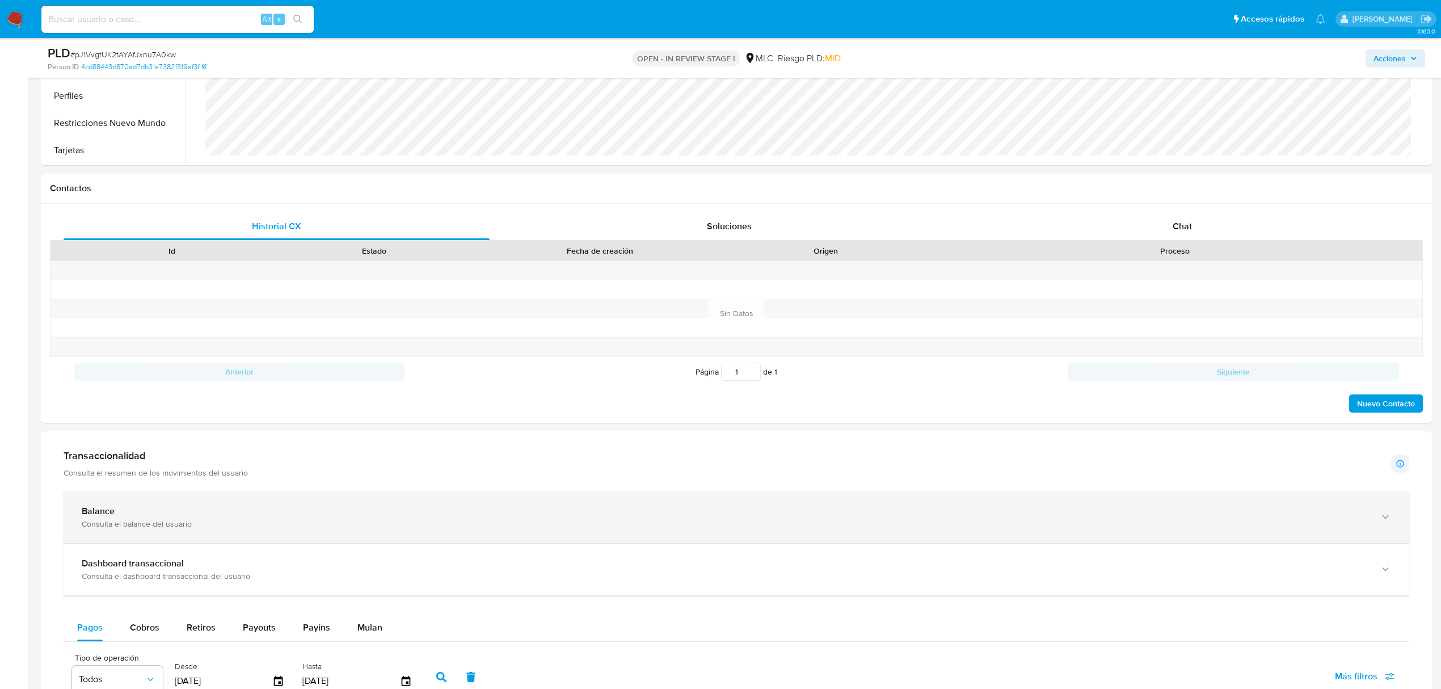
scroll to position [529, 0]
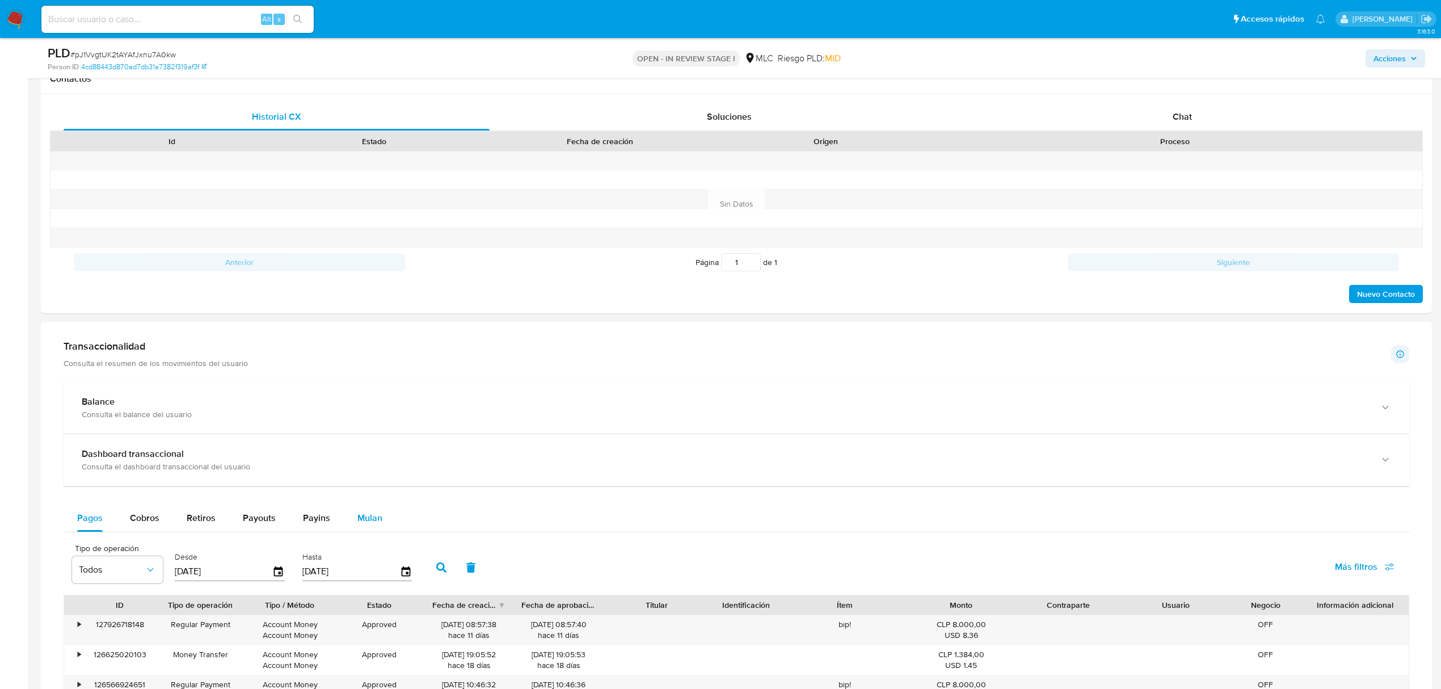
click at [357, 520] on span "Mulan" at bounding box center [369, 517] width 25 height 13
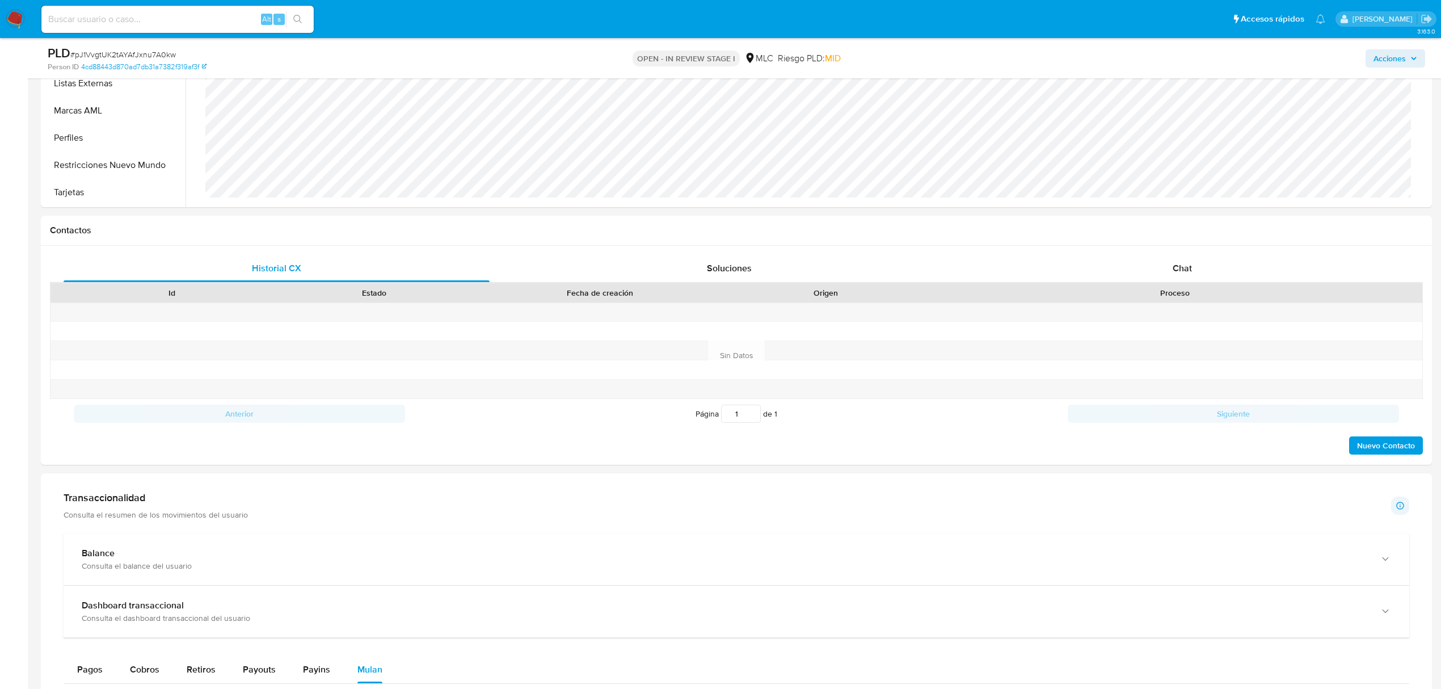
scroll to position [681, 0]
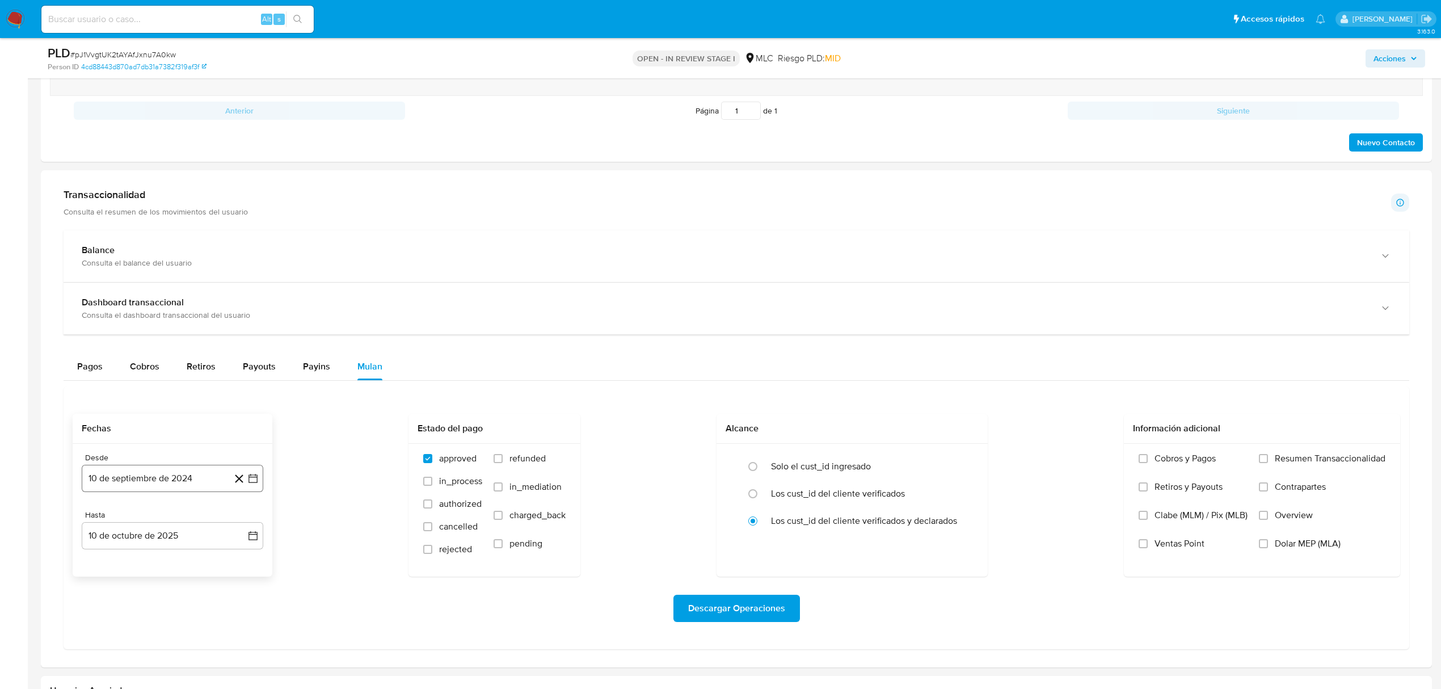
click at [257, 481] on icon "button" at bounding box center [252, 478] width 9 height 9
click at [144, 423] on button "25" at bounding box center [150, 416] width 18 height 18
click at [253, 541] on icon "button" at bounding box center [252, 535] width 11 height 11
click at [99, 370] on icon "Mes anterior" at bounding box center [102, 364] width 14 height 14
click at [150, 478] on button "24" at bounding box center [150, 474] width 18 height 18
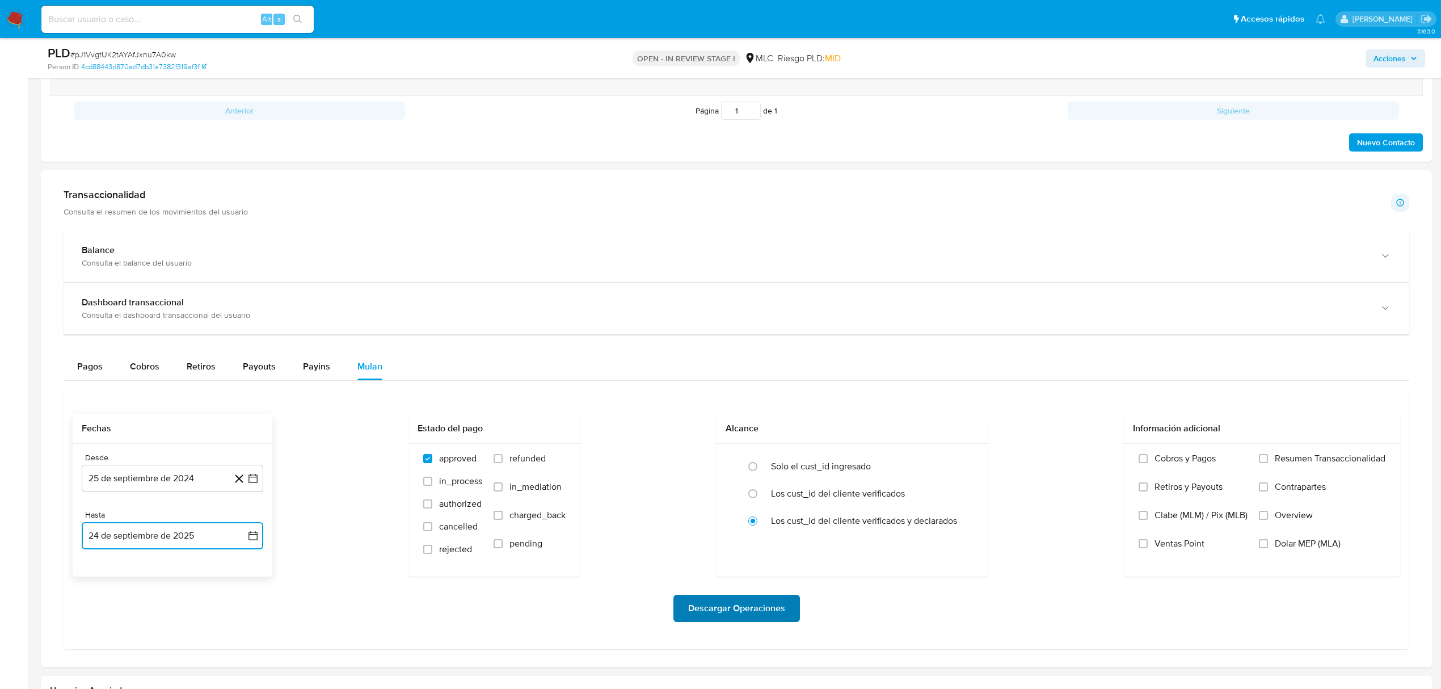
click at [735, 607] on span "Descargar Operaciones" at bounding box center [736, 608] width 97 height 25
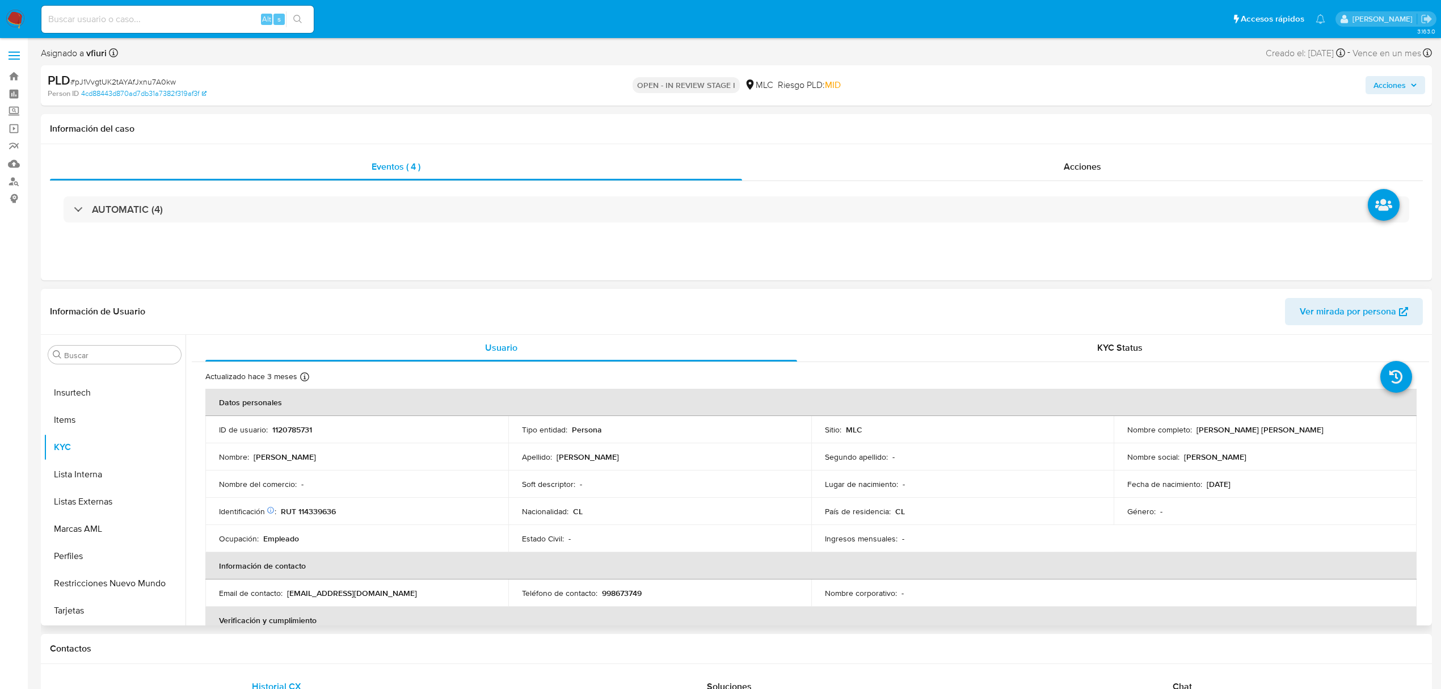
scroll to position [0, 0]
click at [289, 435] on p "1120785731" at bounding box center [292, 430] width 40 height 10
copy p "1120785731"
drag, startPoint x: 298, startPoint y: 439, endPoint x: 271, endPoint y: 429, distance: 29.1
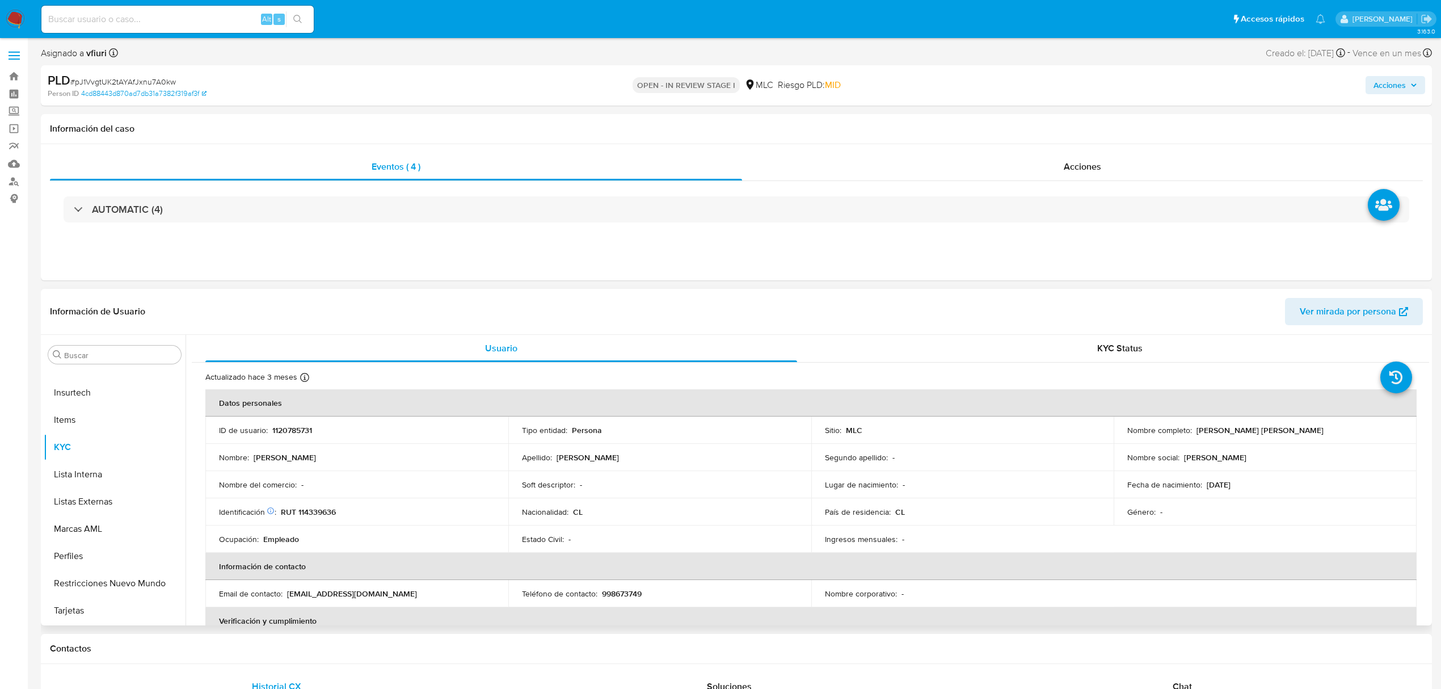
click at [272, 429] on p "1120785731" at bounding box center [292, 430] width 40 height 10
copy p "1120785731"
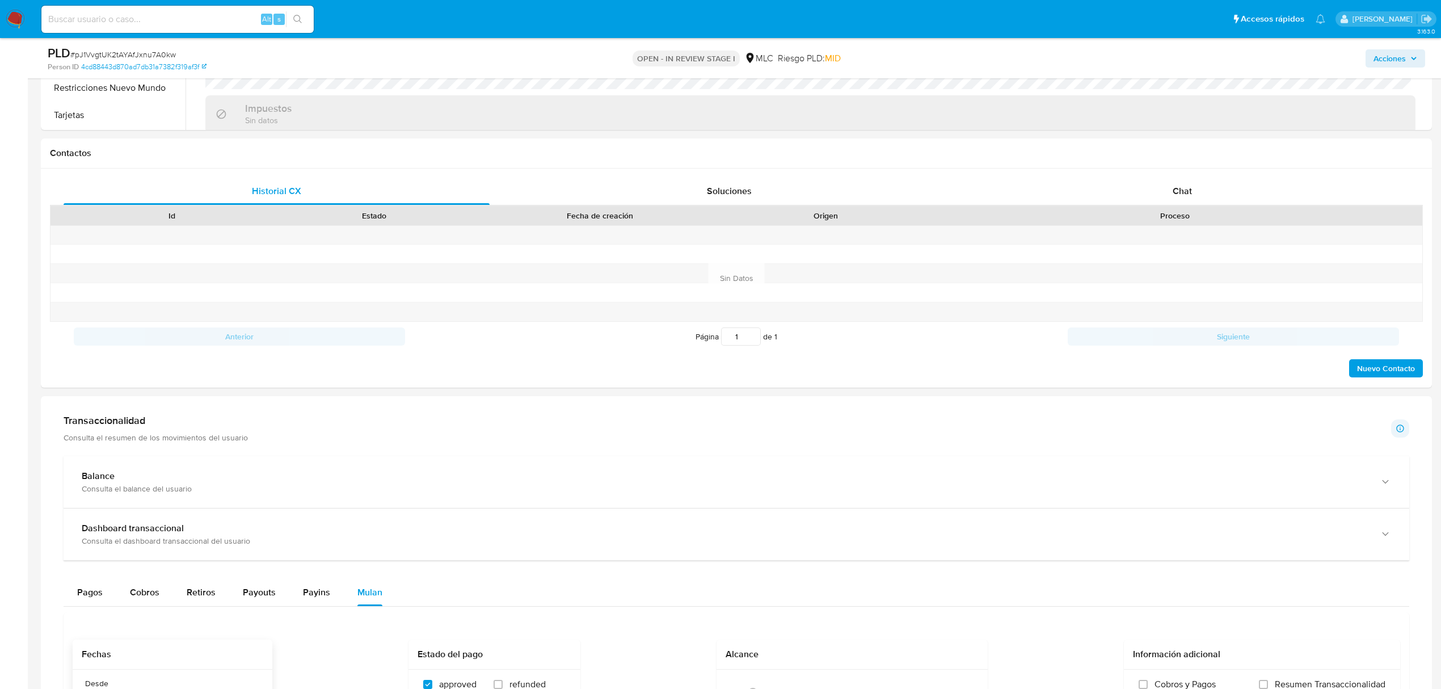
scroll to position [75, 0]
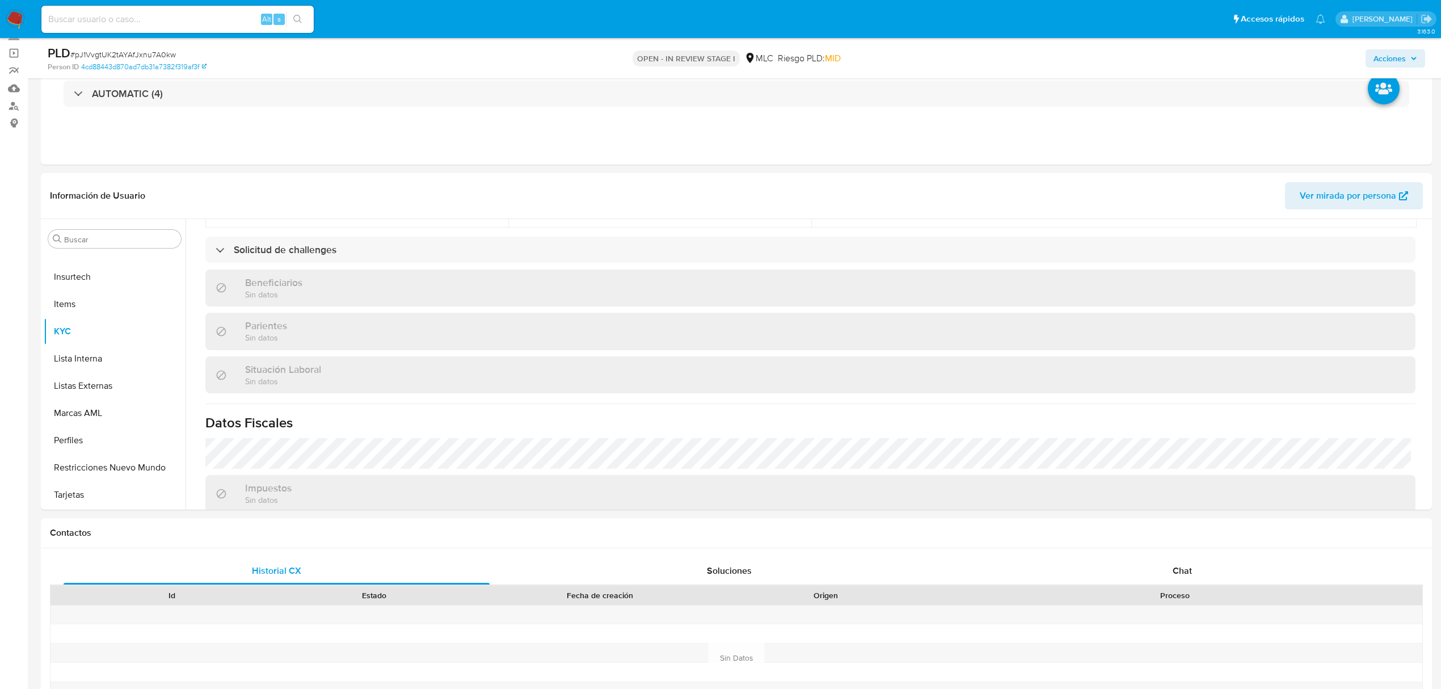
click at [162, 57] on span "# pJ1VvgtUK2tAYAfJxnu7A0kw" at bounding box center [123, 54] width 106 height 11
copy span "pJ1VvgtUK2tAYAfJxnu7A0kw"
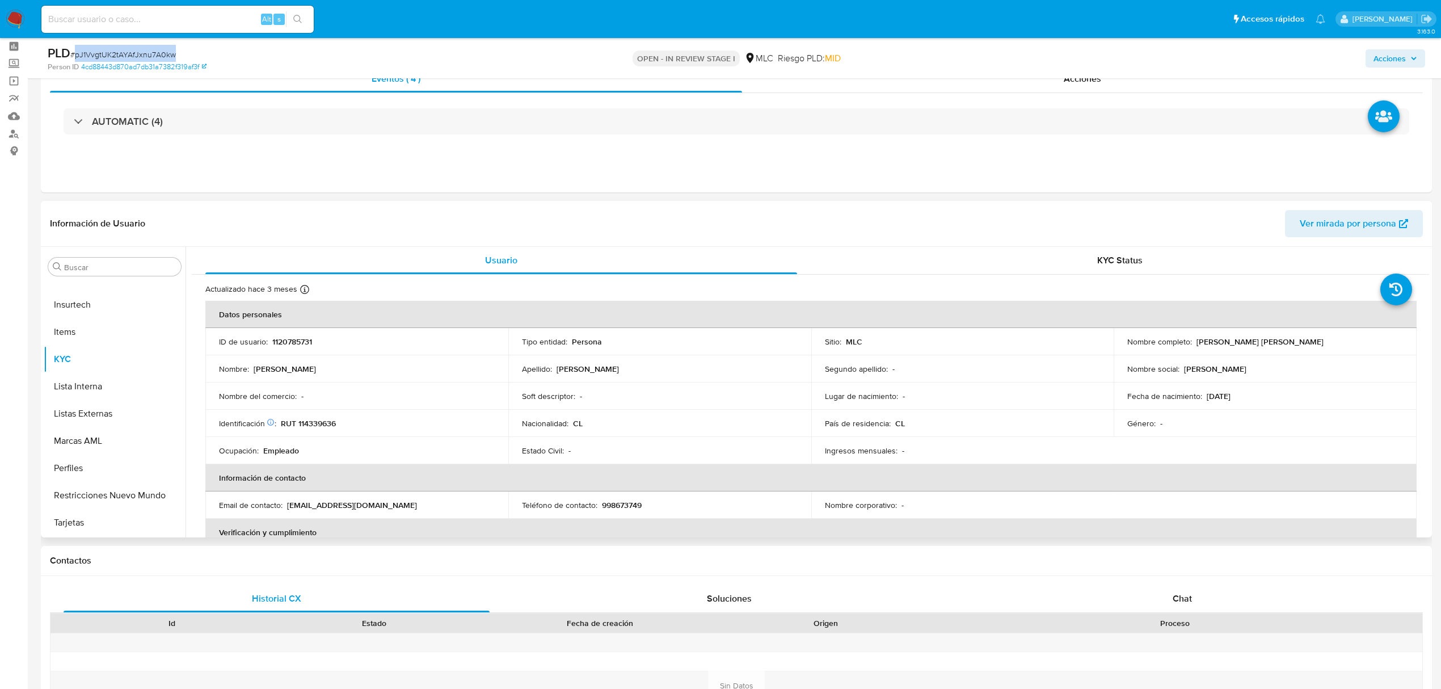
scroll to position [0, 0]
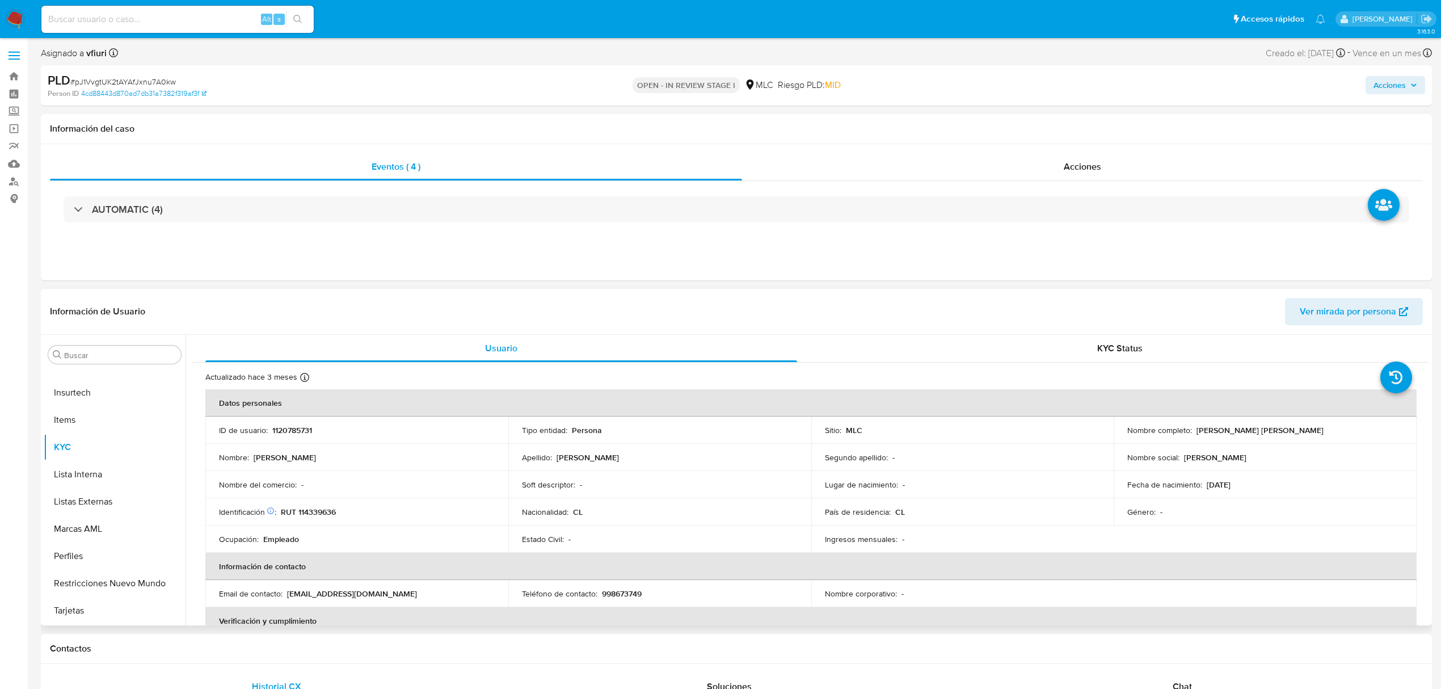
click at [330, 508] on p "RUT 114339636" at bounding box center [308, 512] width 55 height 10
copy p "114339636"
click at [295, 432] on p "1120785731" at bounding box center [292, 430] width 40 height 10
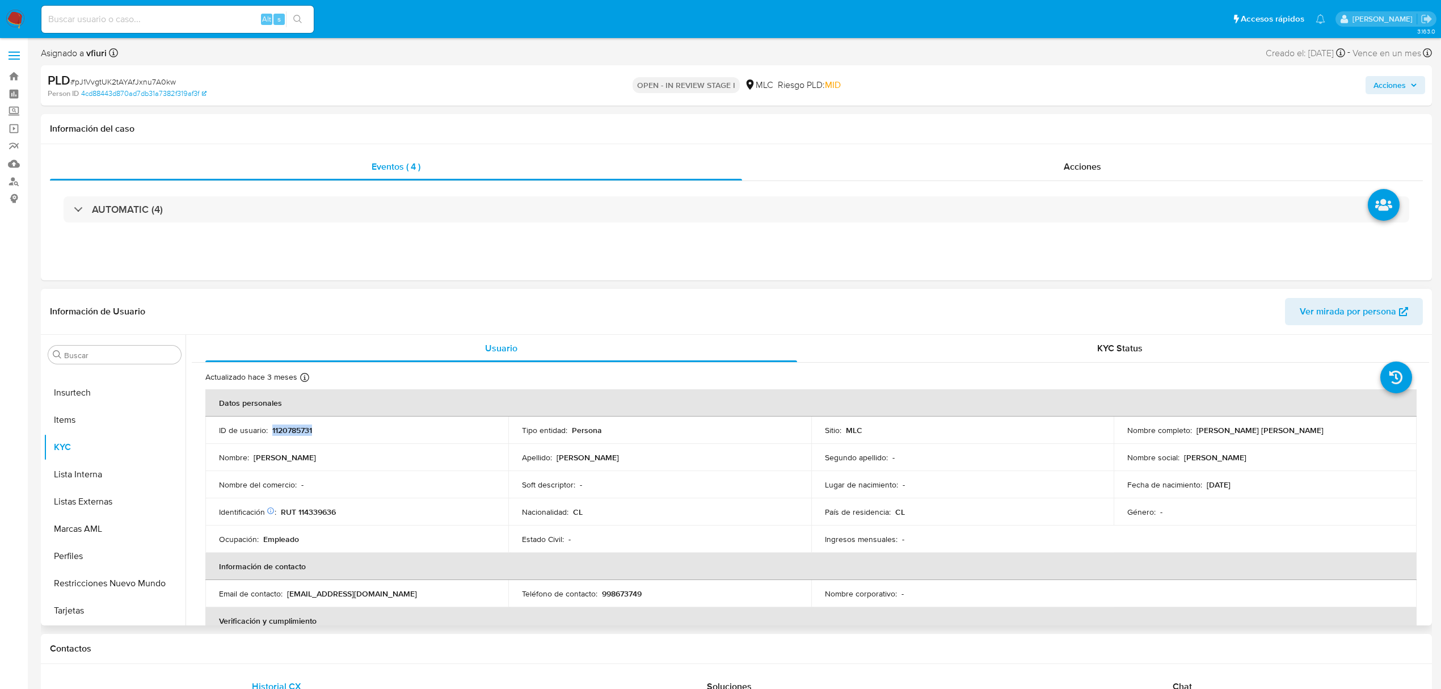
click at [295, 432] on p "1120785731" at bounding box center [292, 430] width 40 height 10
copy p "1120785731"
click at [89, 444] on button "KYC" at bounding box center [110, 446] width 133 height 27
click at [293, 454] on p "Luis Eduardo" at bounding box center [285, 457] width 62 height 10
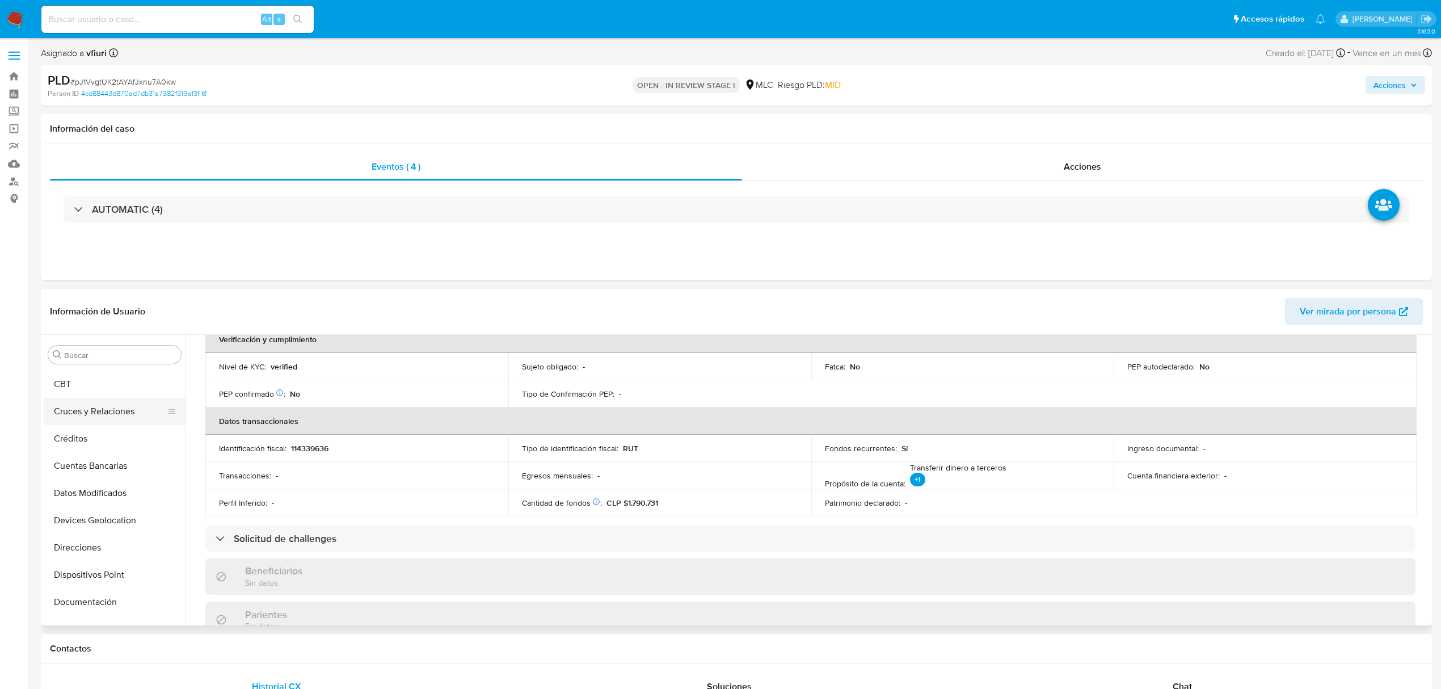
scroll to position [107, 0]
click at [98, 445] on button "Cruces y Relaciones" at bounding box center [110, 437] width 133 height 27
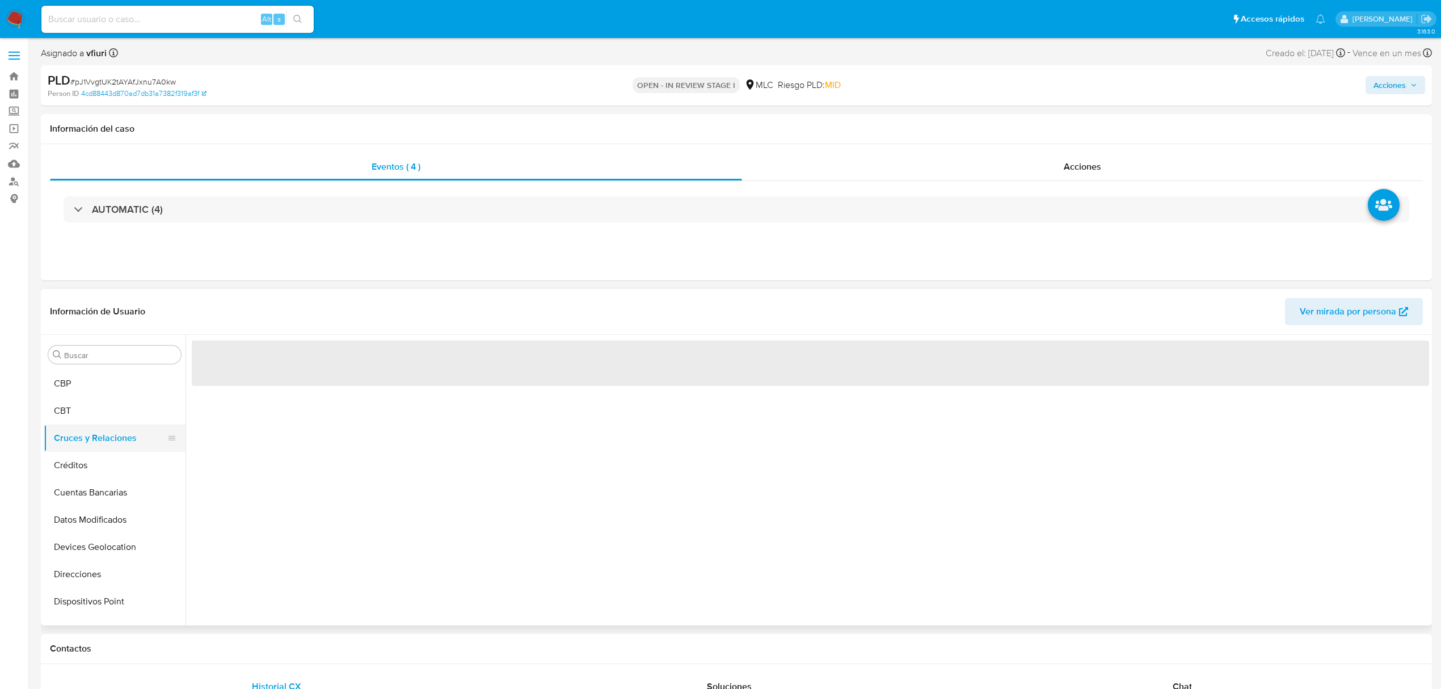
scroll to position [0, 0]
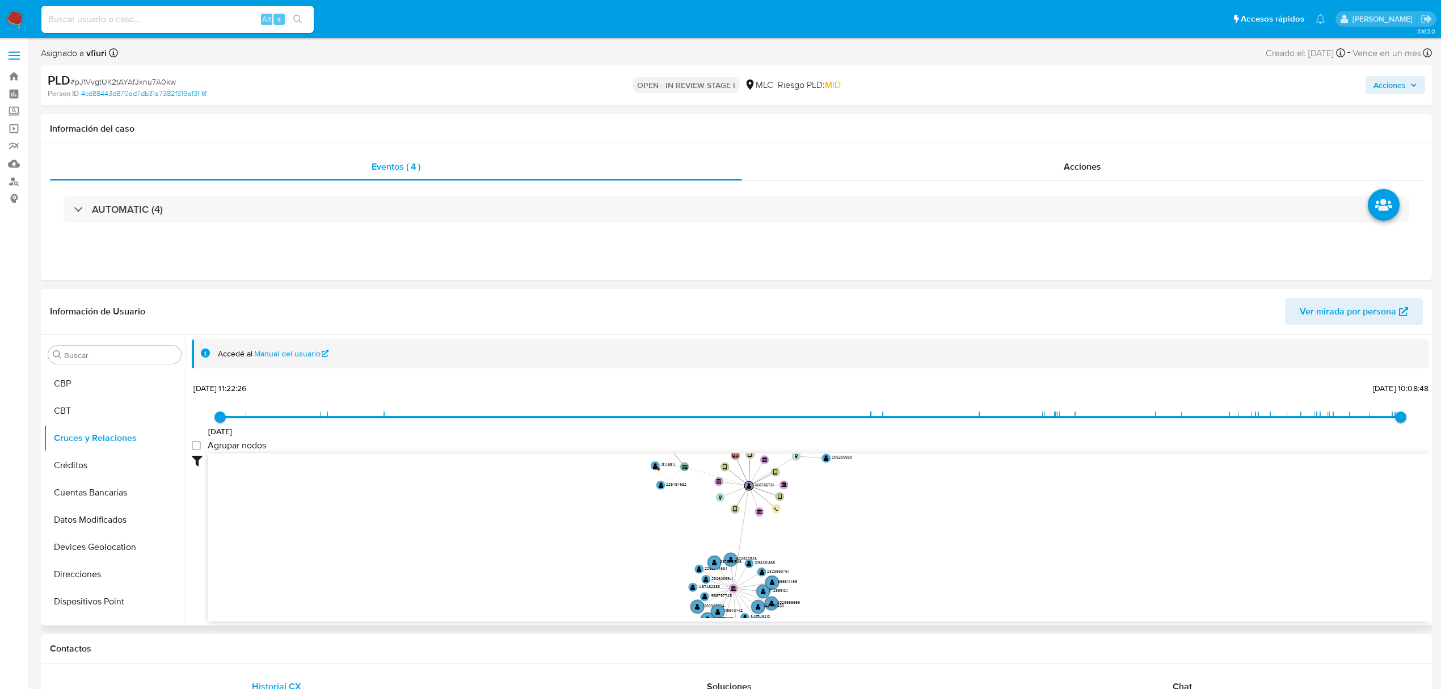
drag, startPoint x: 856, startPoint y: 529, endPoint x: 865, endPoint y: 549, distance: 22.4
click at [865, 549] on icon "device-68d5141395d0b0b0eefec981  device-668df4b4bd9ef0f04e688705  user-112078…" at bounding box center [818, 535] width 1221 height 165
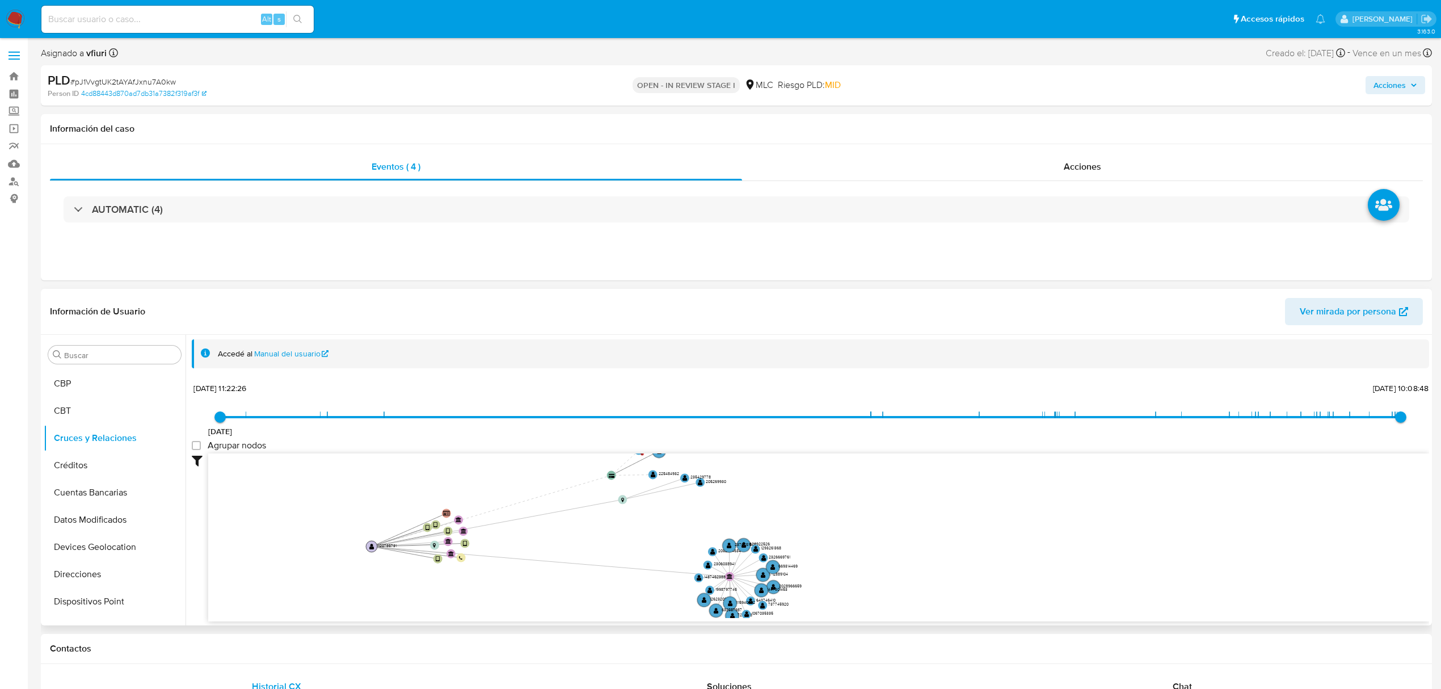
drag, startPoint x: 749, startPoint y: 482, endPoint x: 372, endPoint y: 543, distance: 382.1
click at [372, 543] on circle at bounding box center [371, 546] width 11 height 11
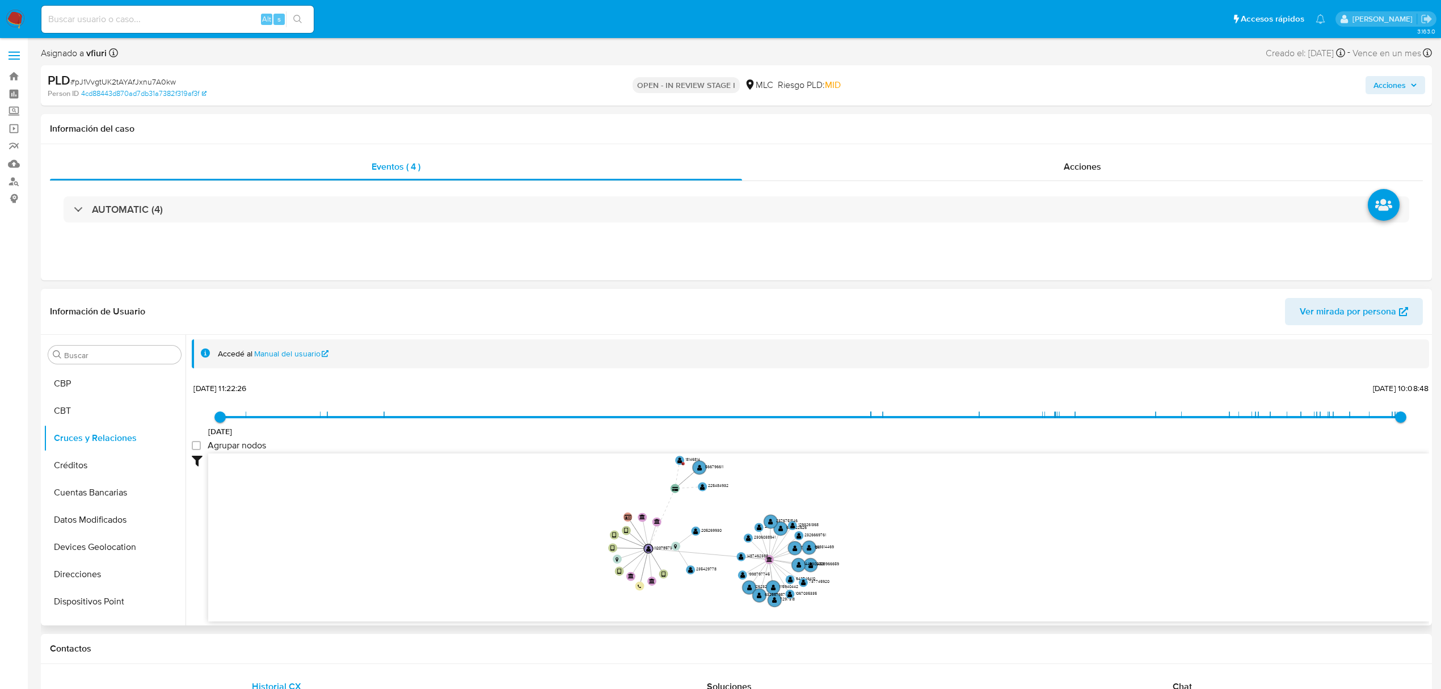
drag, startPoint x: 860, startPoint y: 562, endPoint x: 886, endPoint y: 570, distance: 27.3
click at [886, 570] on icon "device-68d5141395d0b0b0eefec981  device-668df4b4bd9ef0f04e688705  user-112078…" at bounding box center [818, 535] width 1221 height 165
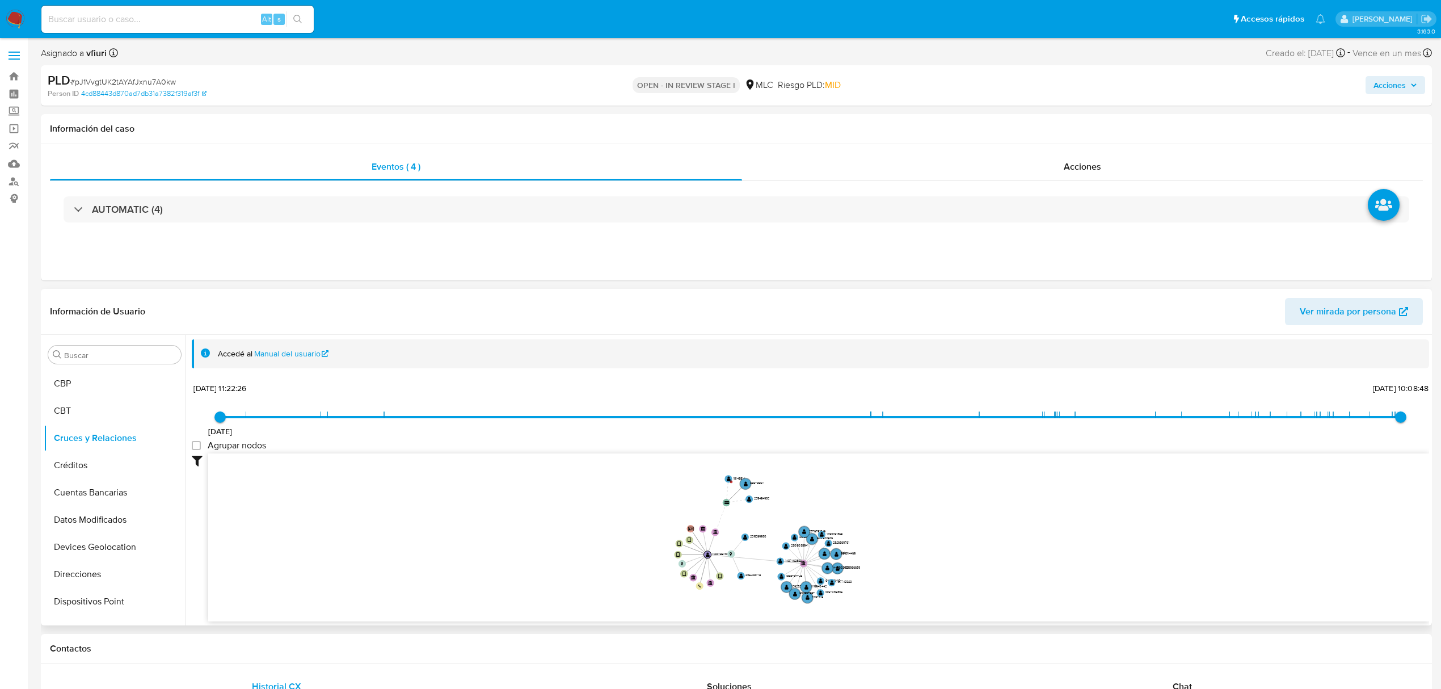
drag, startPoint x: 888, startPoint y: 570, endPoint x: 899, endPoint y: 572, distance: 10.6
click at [899, 572] on icon "device-68d5141395d0b0b0eefec981  device-668df4b4bd9ef0f04e688705  user-112078…" at bounding box center [818, 535] width 1221 height 165
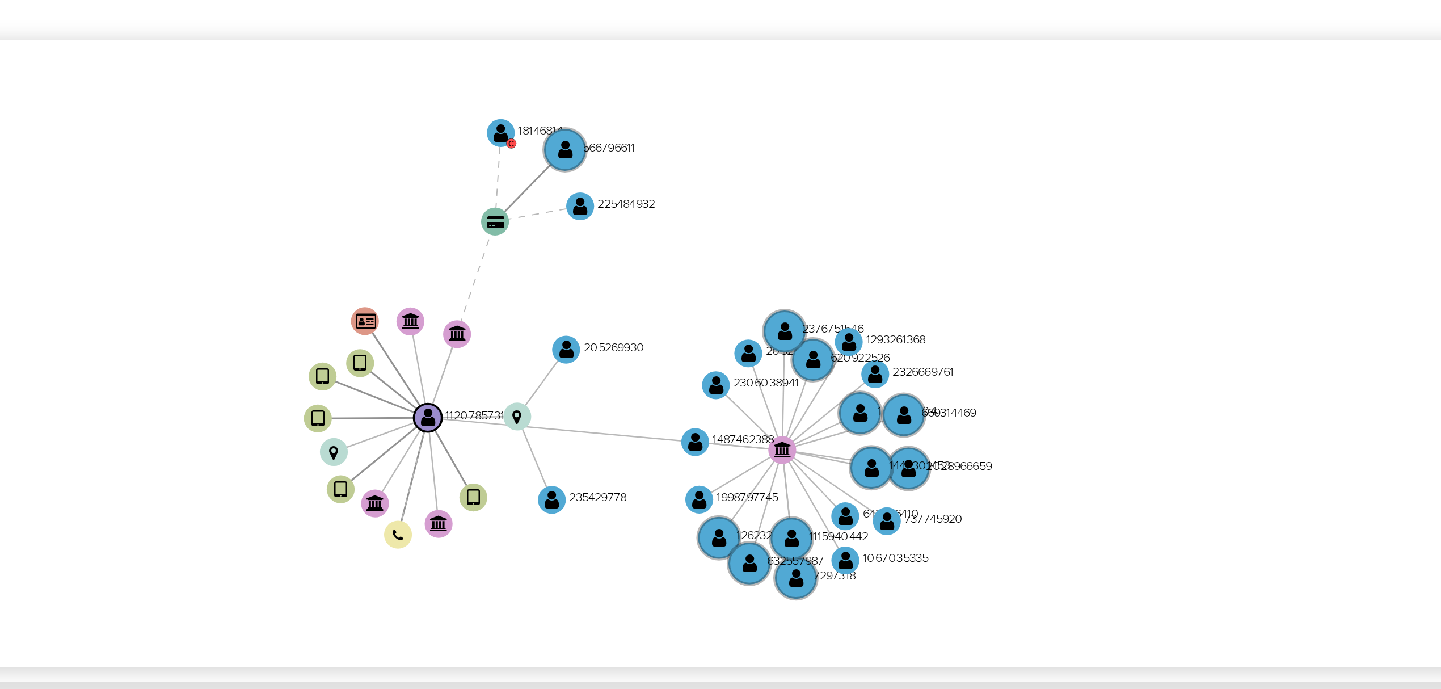
click at [890, 572] on icon "device-68d5141395d0b0b0eefec981  device-668df4b4bd9ef0f04e688705  user-112078…" at bounding box center [818, 535] width 1221 height 165
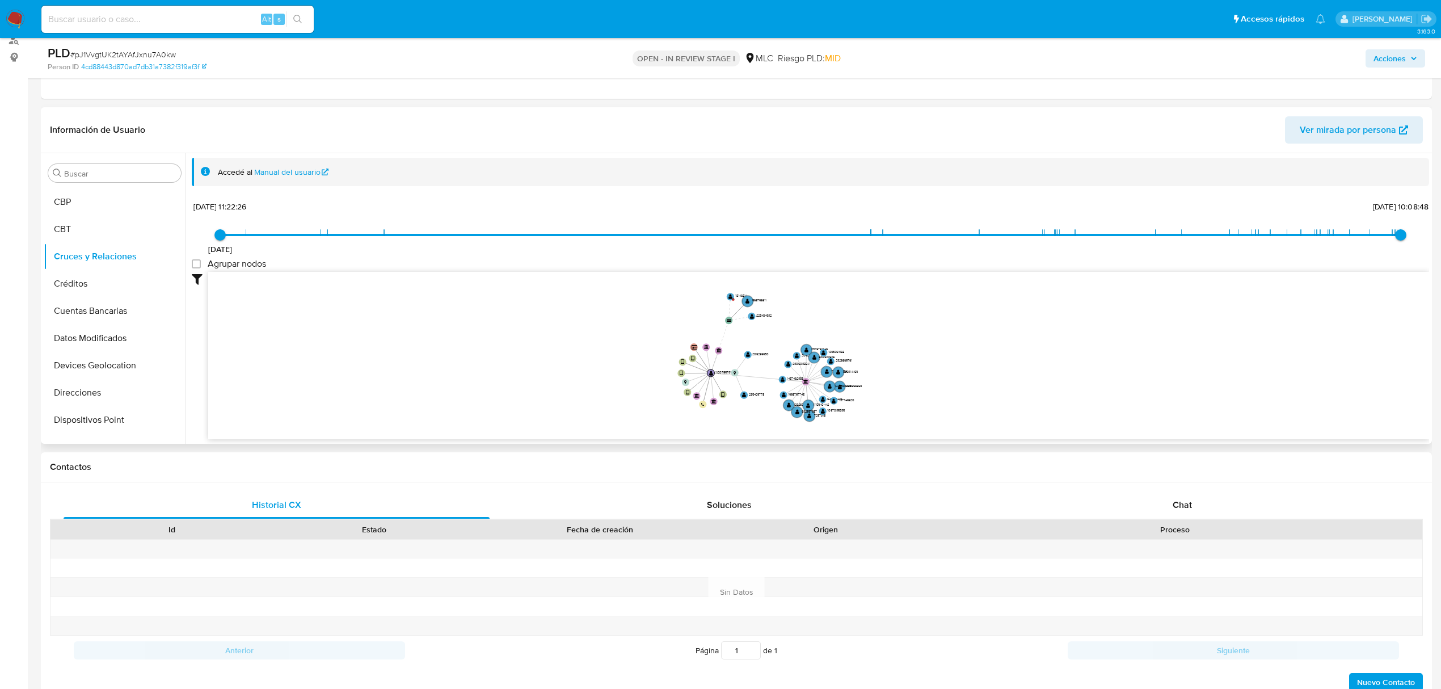
scroll to position [151, 0]
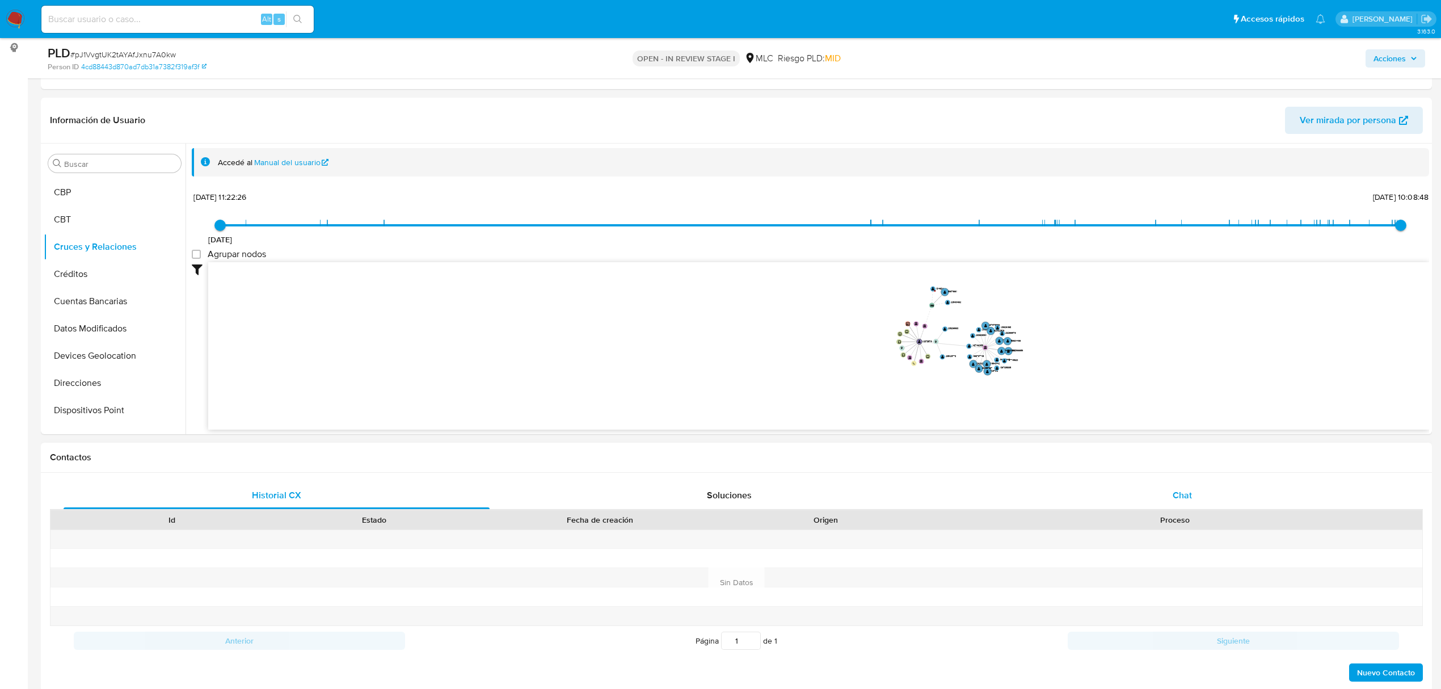
click at [1185, 487] on div "Chat" at bounding box center [1183, 495] width 426 height 27
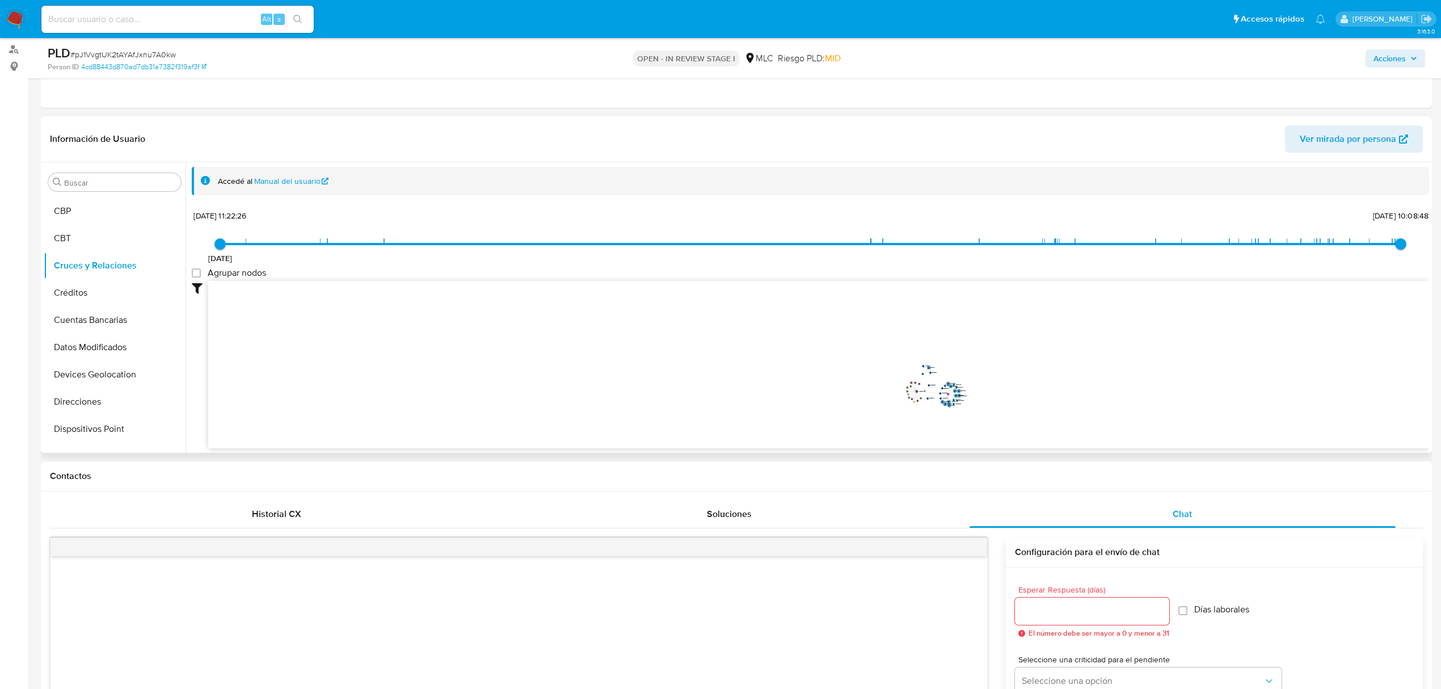
scroll to position [75, 0]
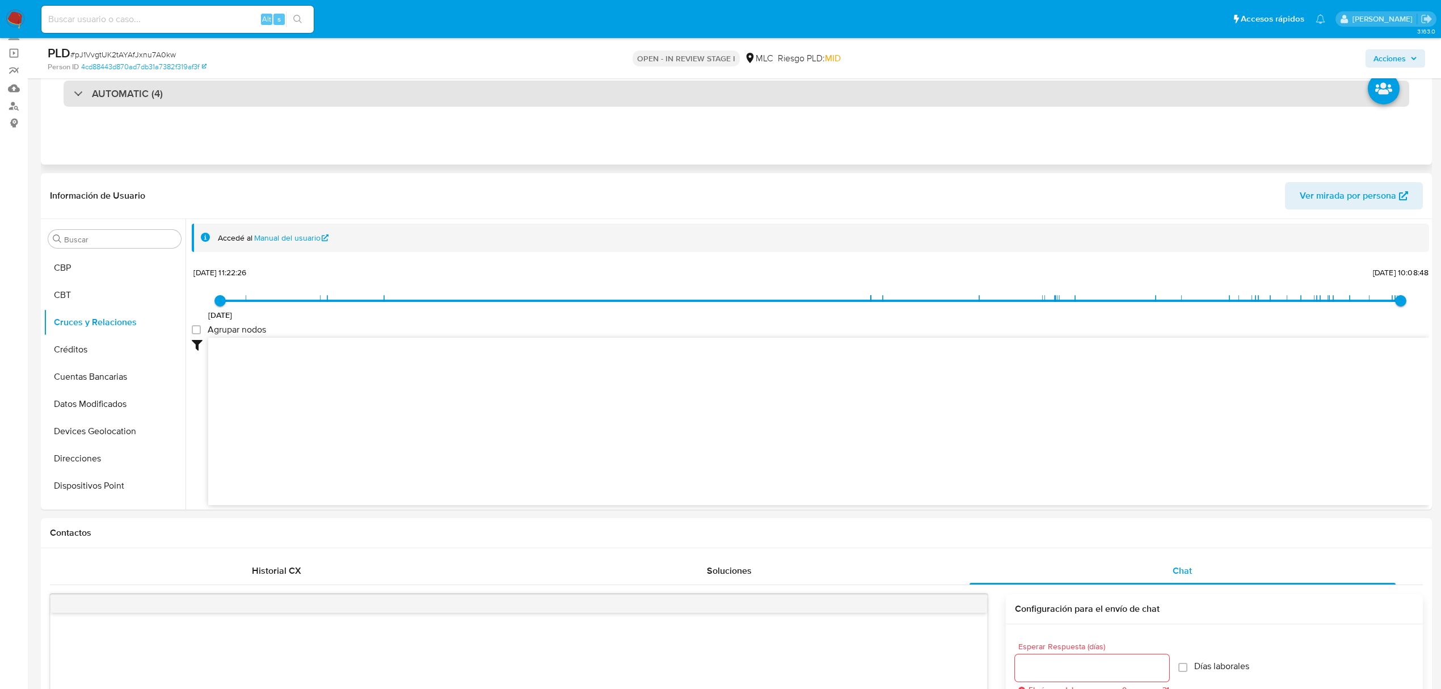
click at [296, 85] on div "AUTOMATIC (4)" at bounding box center [737, 94] width 1346 height 26
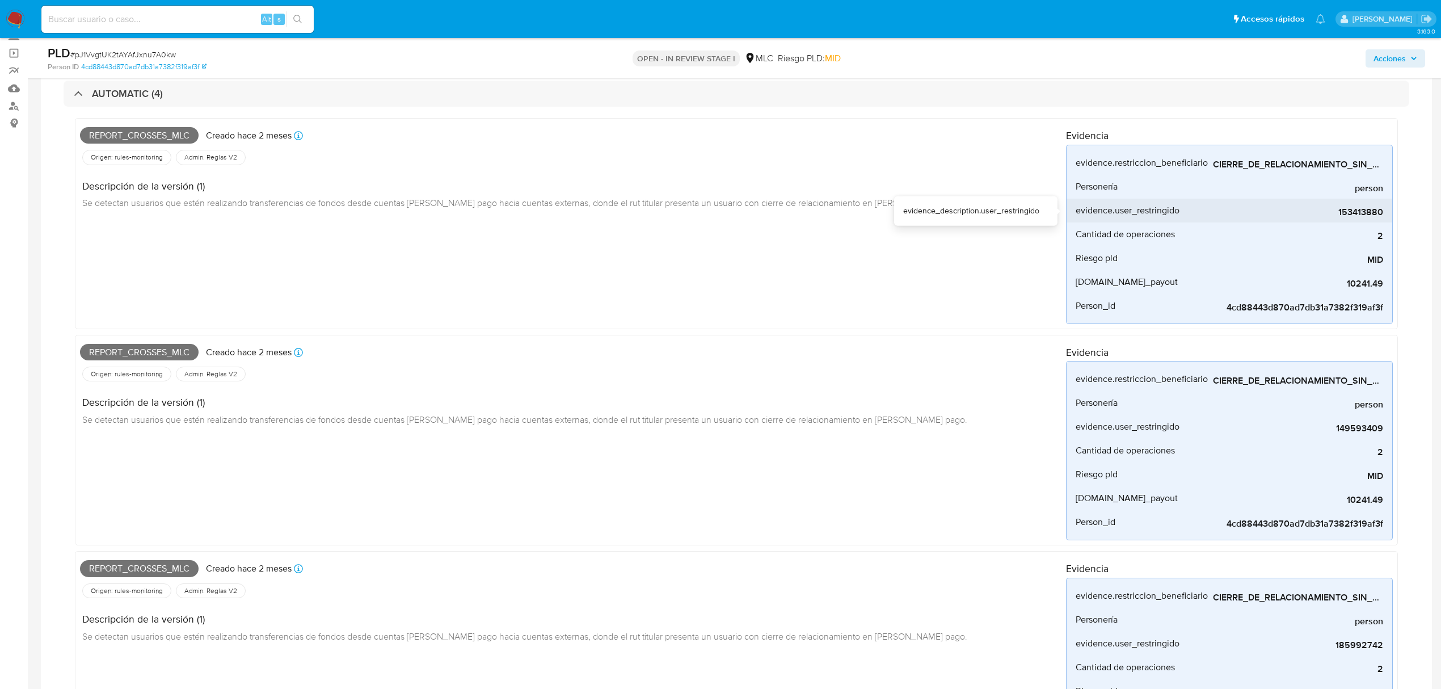
drag, startPoint x: 1332, startPoint y: 212, endPoint x: 1379, endPoint y: 214, distance: 46.6
click at [1379, 214] on span "153413880" at bounding box center [1298, 212] width 170 height 11
drag, startPoint x: 1391, startPoint y: 214, endPoint x: 1336, endPoint y: 212, distance: 55.6
click at [1336, 212] on li "evidence.user_restringido 153413880" at bounding box center [1230, 211] width 326 height 24
drag, startPoint x: 1328, startPoint y: 432, endPoint x: 1390, endPoint y: 428, distance: 62.0
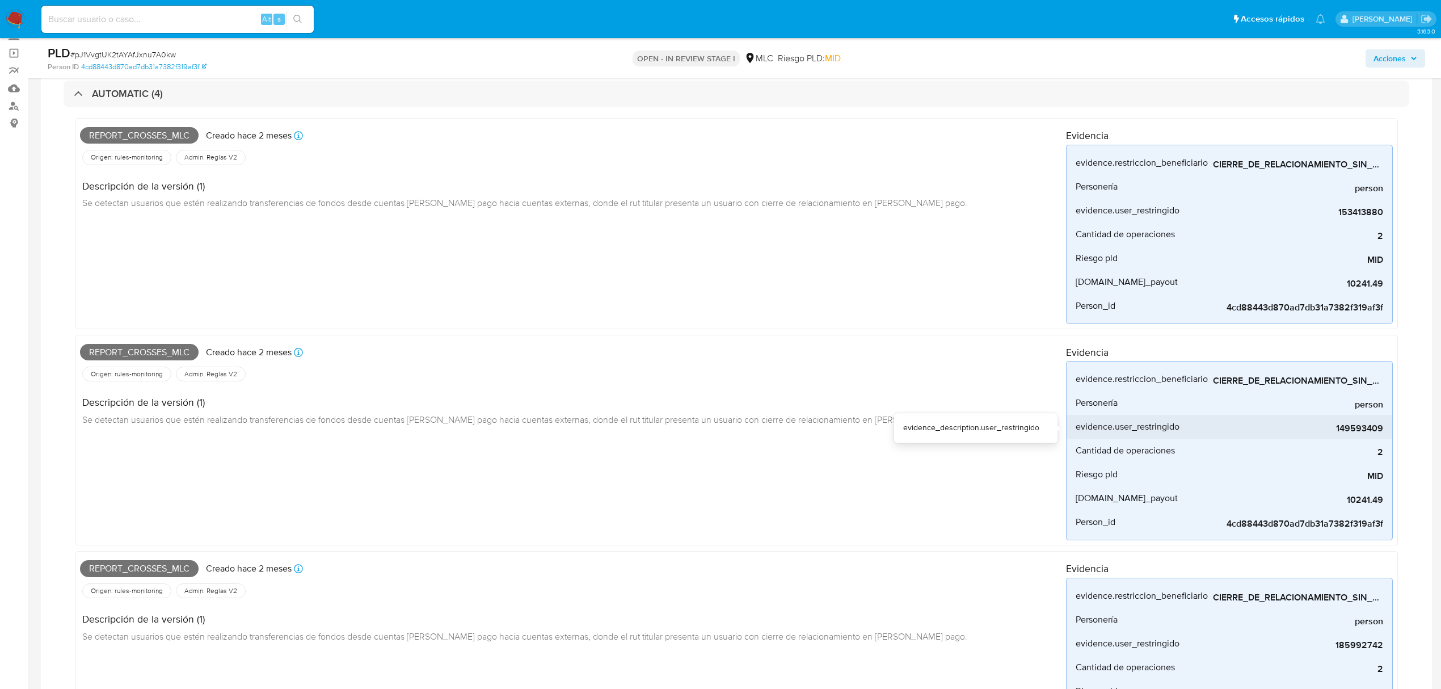
click at [1390, 428] on li "evidence.user_restringido 149593409" at bounding box center [1230, 427] width 326 height 24
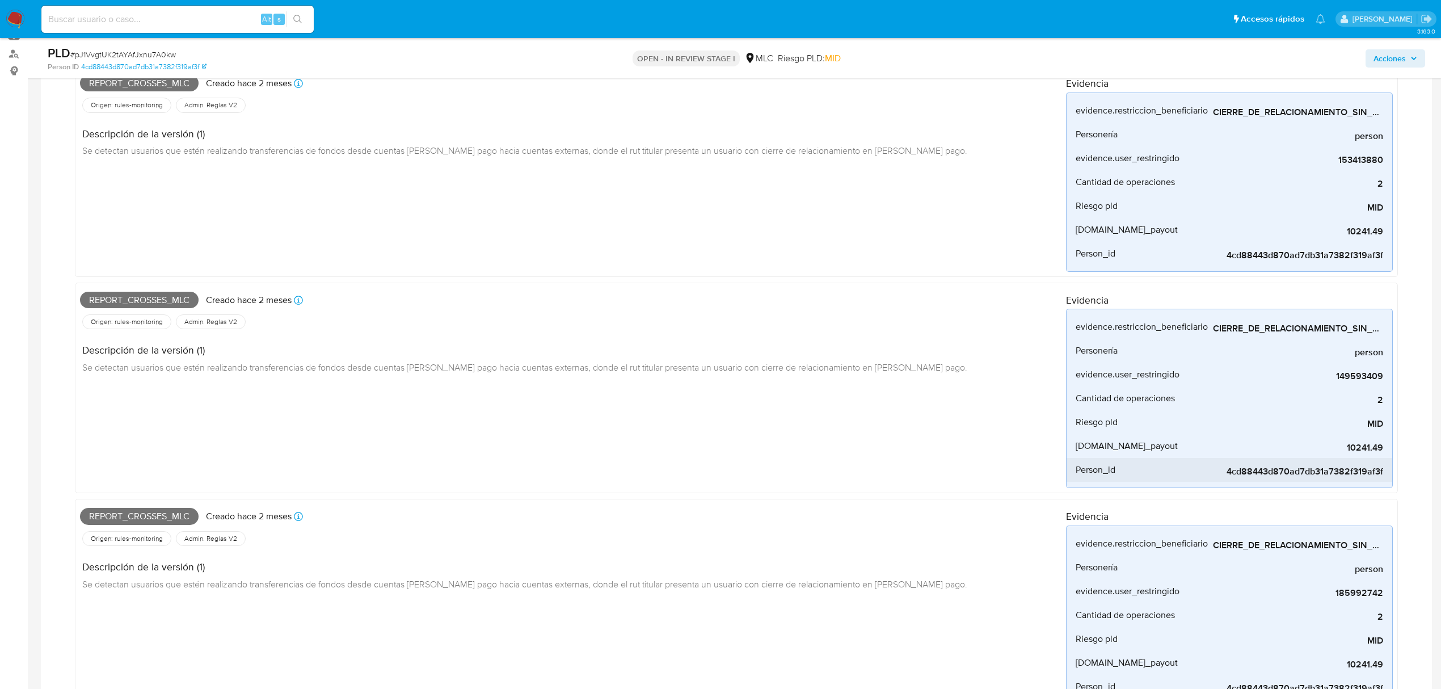
scroll to position [151, 0]
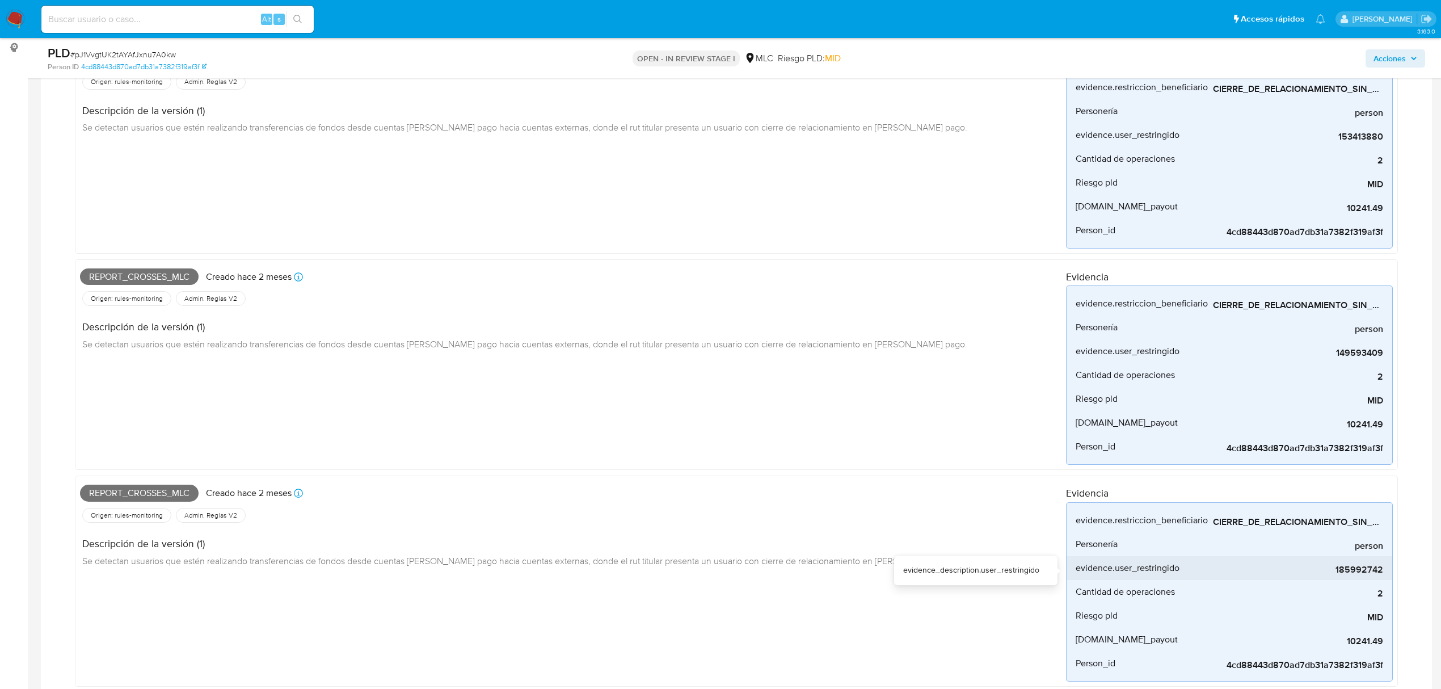
drag, startPoint x: 1335, startPoint y: 578, endPoint x: 1385, endPoint y: 574, distance: 50.6
click at [1385, 574] on li "evidence.user_restringido 185992742" at bounding box center [1230, 568] width 326 height 24
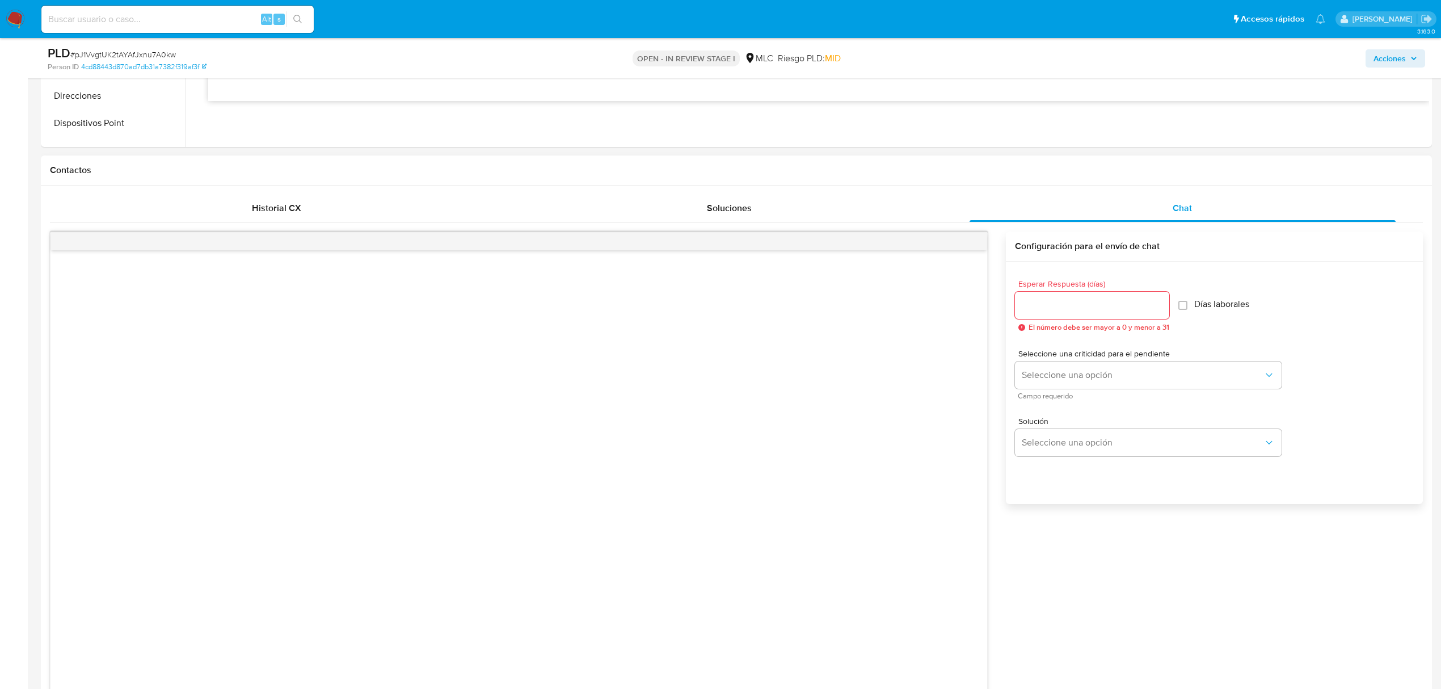
scroll to position [1286, 0]
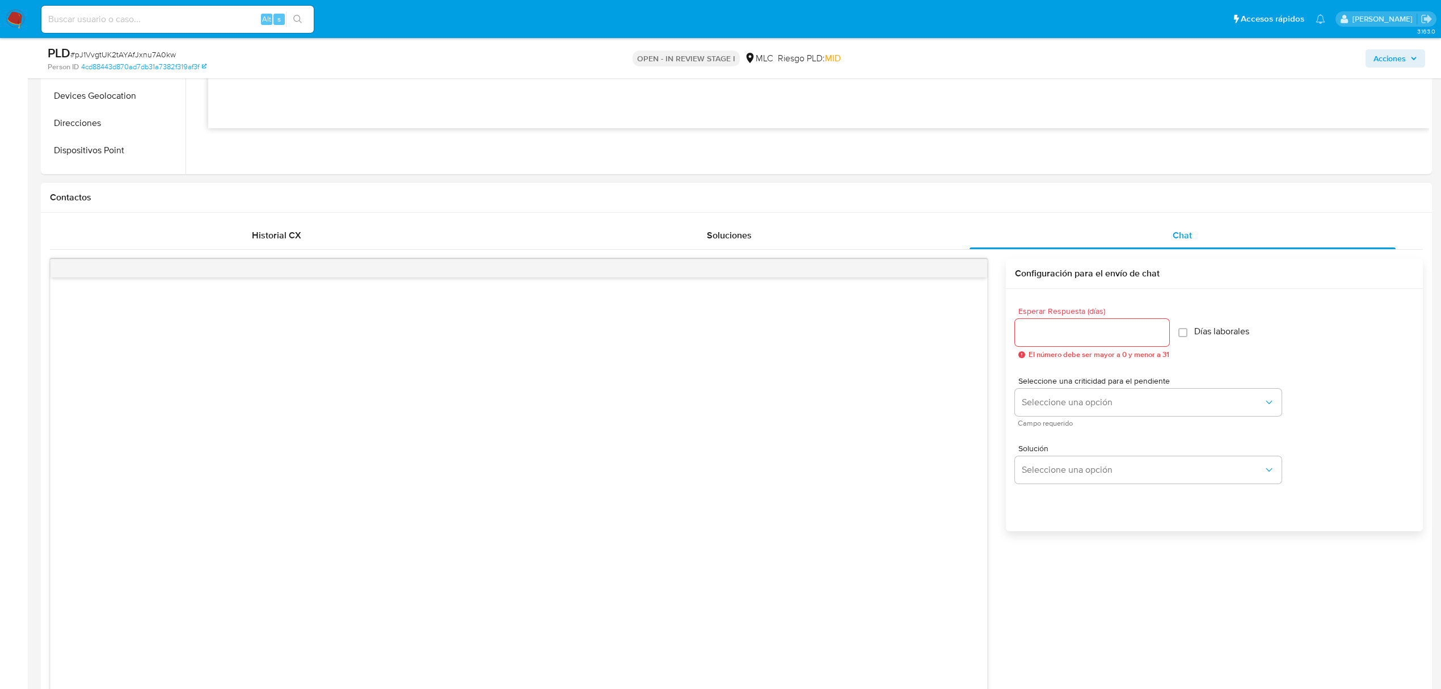
click at [1056, 345] on div at bounding box center [1092, 332] width 154 height 27
click at [1055, 335] on input "Esperar Respuesta (días)" at bounding box center [1092, 332] width 154 height 15
type input "3"
click at [1067, 400] on span "Seleccione una opción" at bounding box center [1143, 402] width 242 height 11
click at [1069, 407] on div "LOW" at bounding box center [1146, 404] width 248 height 23
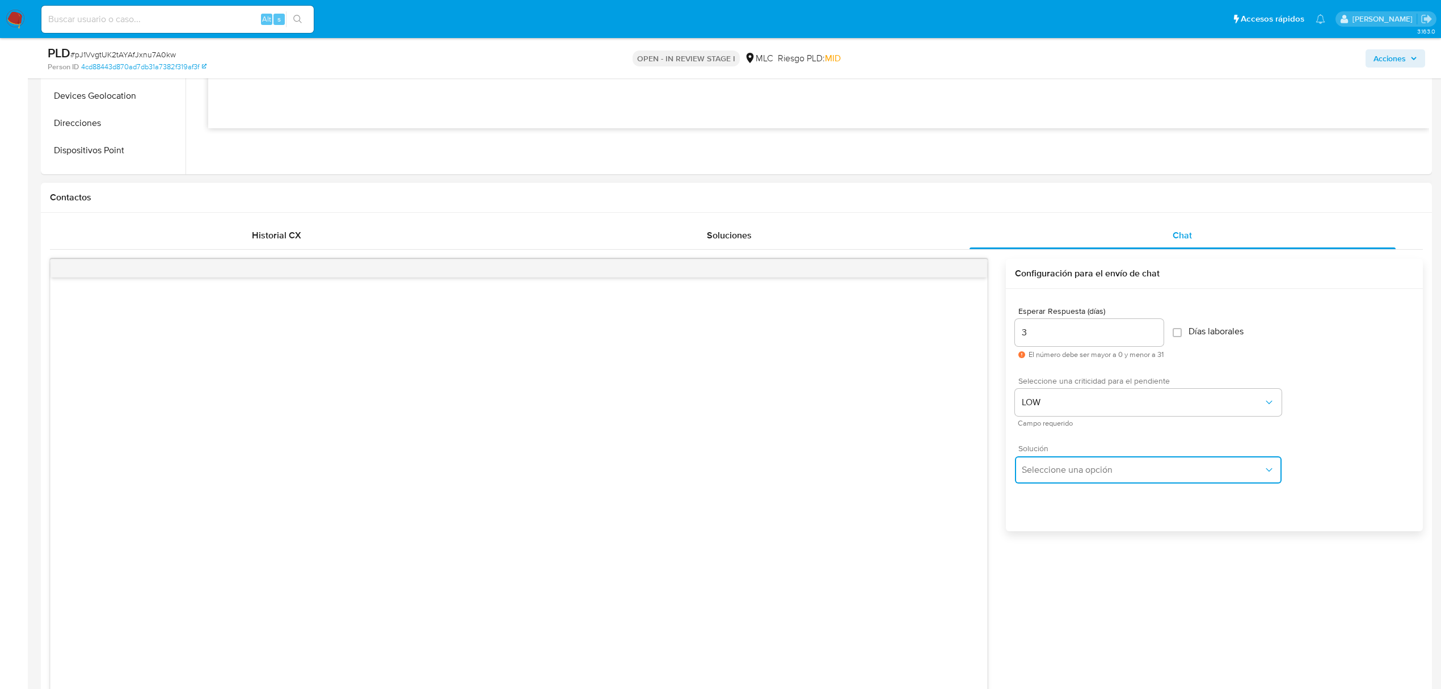
click at [1068, 472] on span "Seleccione una opción" at bounding box center [1143, 469] width 242 height 11
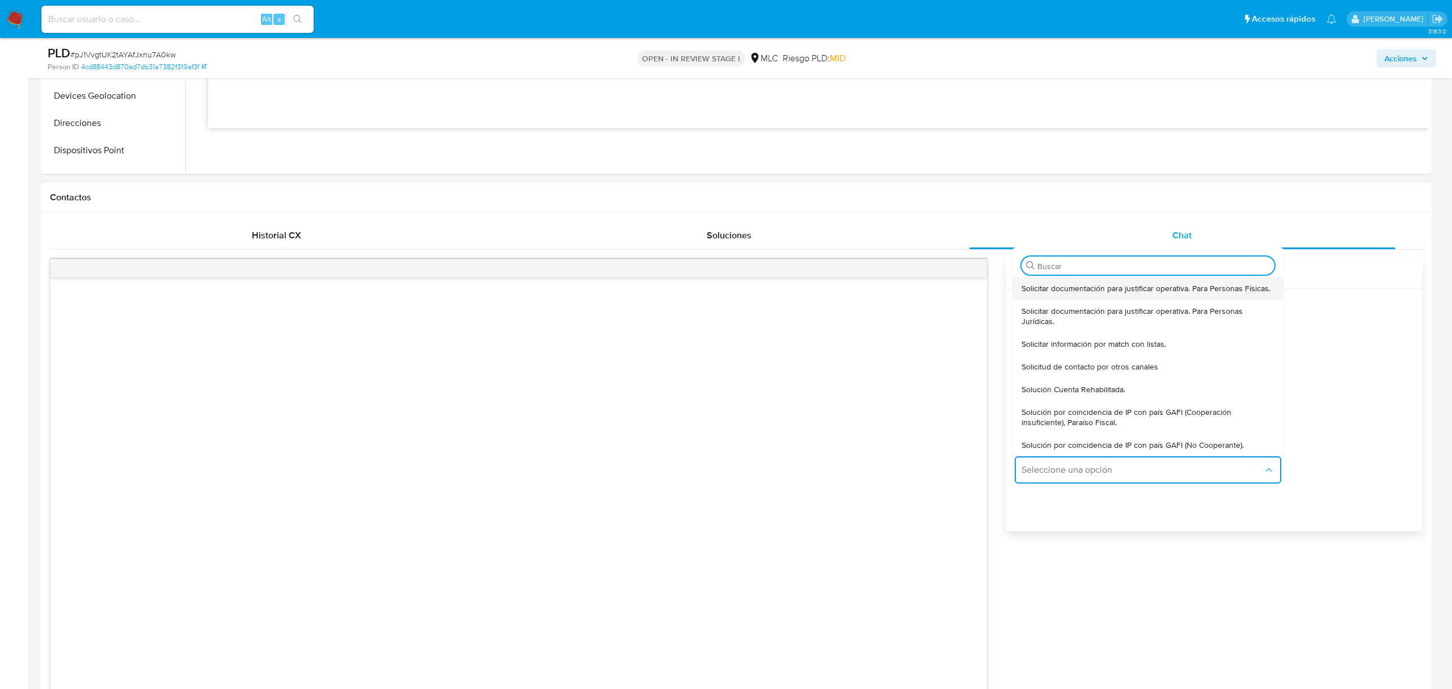
click at [1065, 293] on span "Solicitar documentación para justificar operativa. Para Personas Físicas." at bounding box center [1146, 288] width 249 height 10
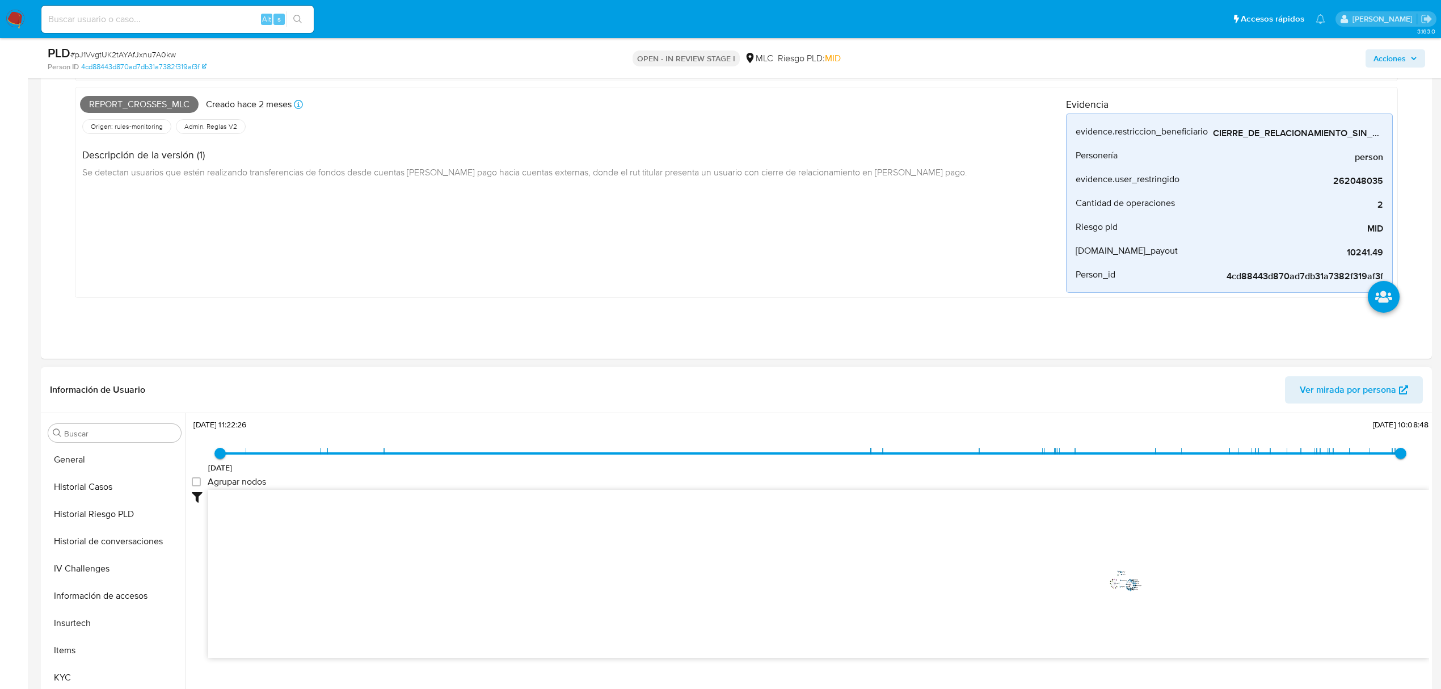
scroll to position [410, 0]
click at [99, 673] on button "KYC" at bounding box center [110, 676] width 133 height 27
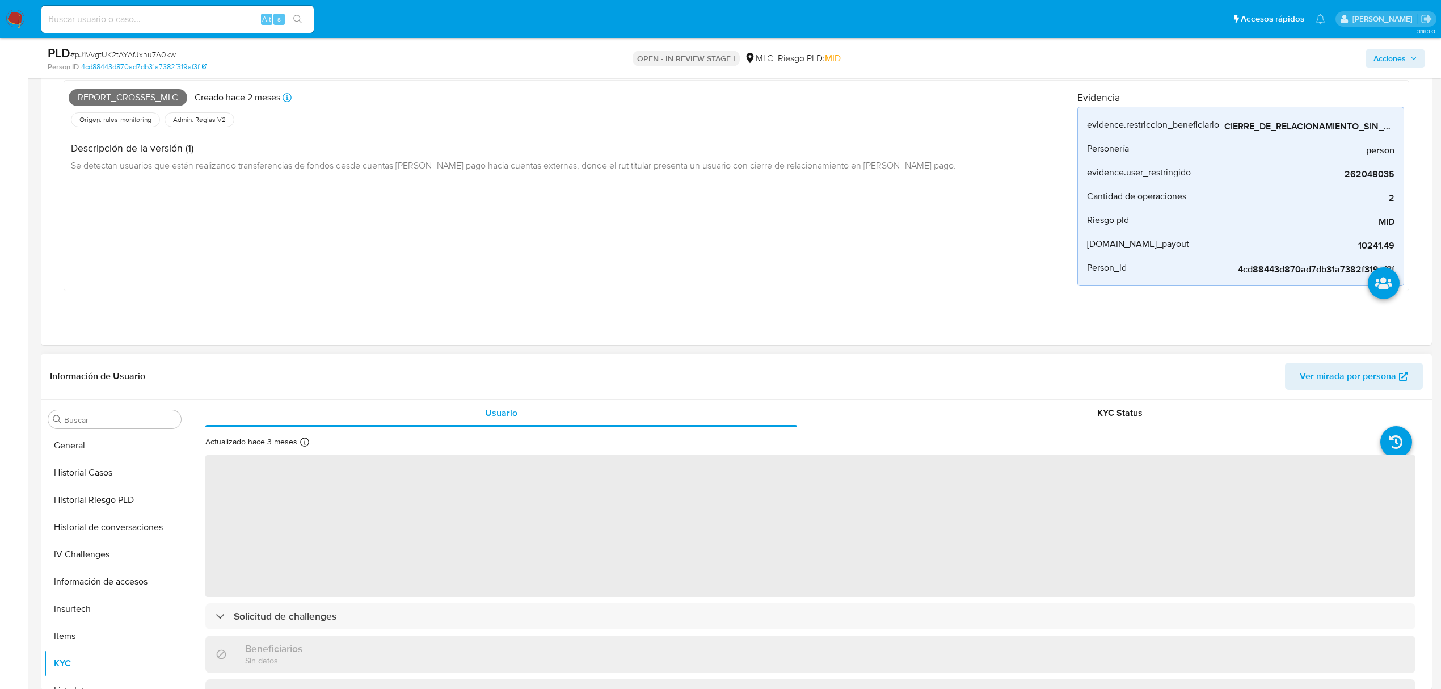
scroll to position [832, 0]
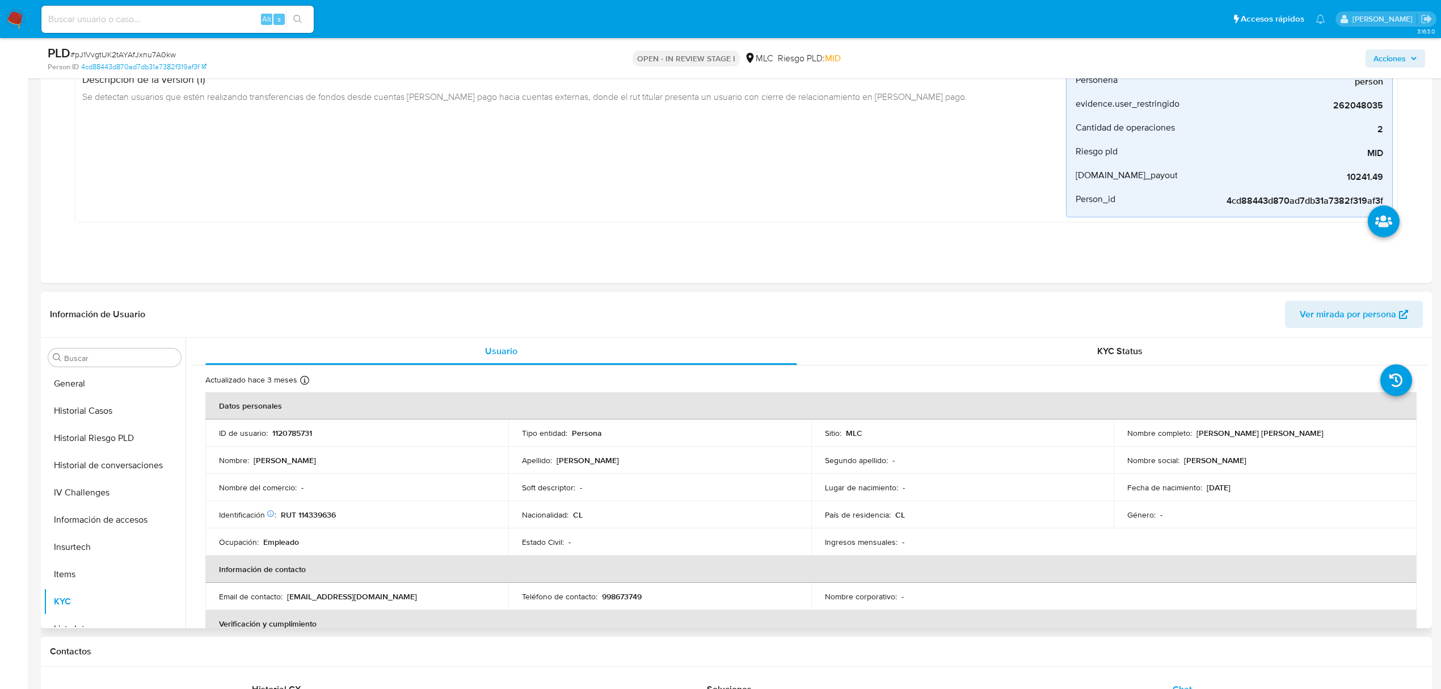
drag, startPoint x: 1190, startPoint y: 437, endPoint x: 1301, endPoint y: 448, distance: 111.8
click at [1301, 447] on td "Nombre completo : Luis Eduardo Cisternas Marín" at bounding box center [1265, 432] width 303 height 27
click at [1229, 437] on p "Luis Eduardo Cisternas Marín" at bounding box center [1260, 433] width 127 height 10
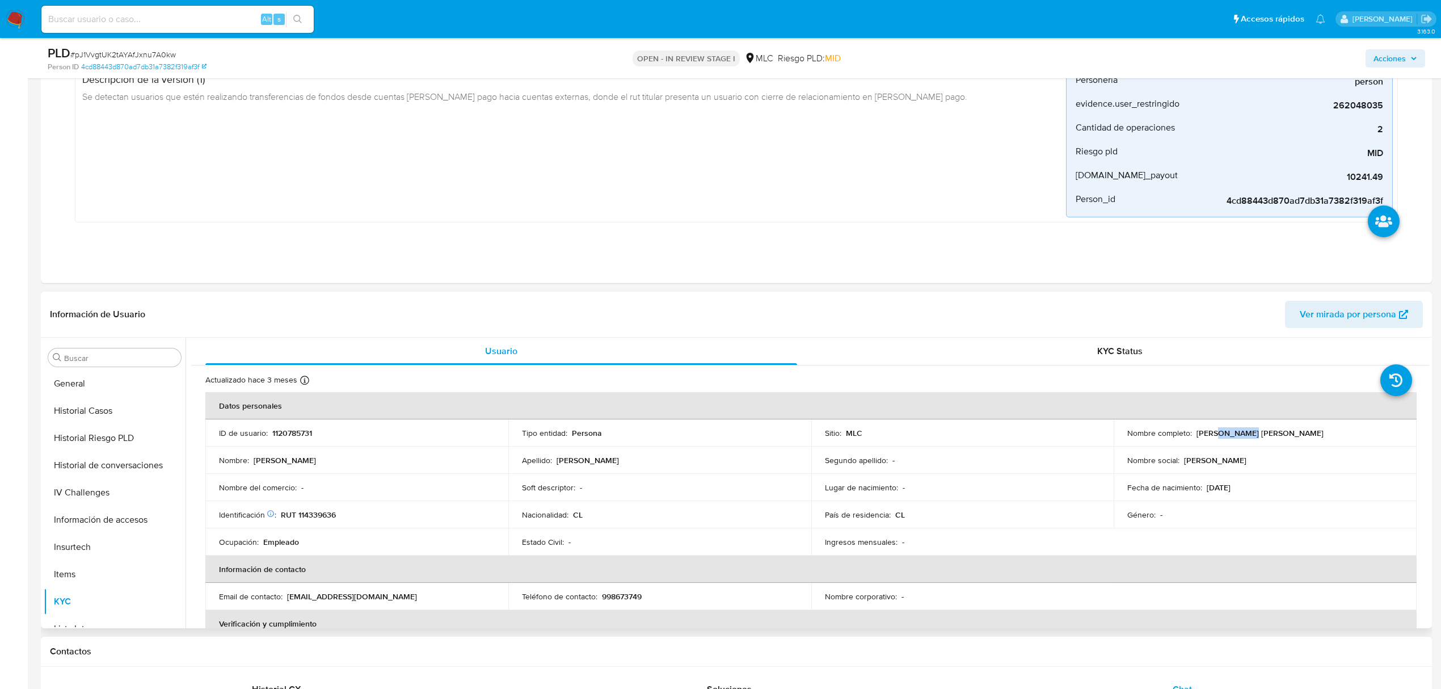
click at [1214, 436] on p "Luis Eduardo Cisternas Marín" at bounding box center [1260, 433] width 127 height 10
drag, startPoint x: 1194, startPoint y: 434, endPoint x: 1310, endPoint y: 435, distance: 116.3
click at [1310, 435] on div "Nombre completo : Luis Eduardo Cisternas Marín" at bounding box center [1265, 433] width 276 height 10
copy p "Luis Eduardo Cisternas Marín"
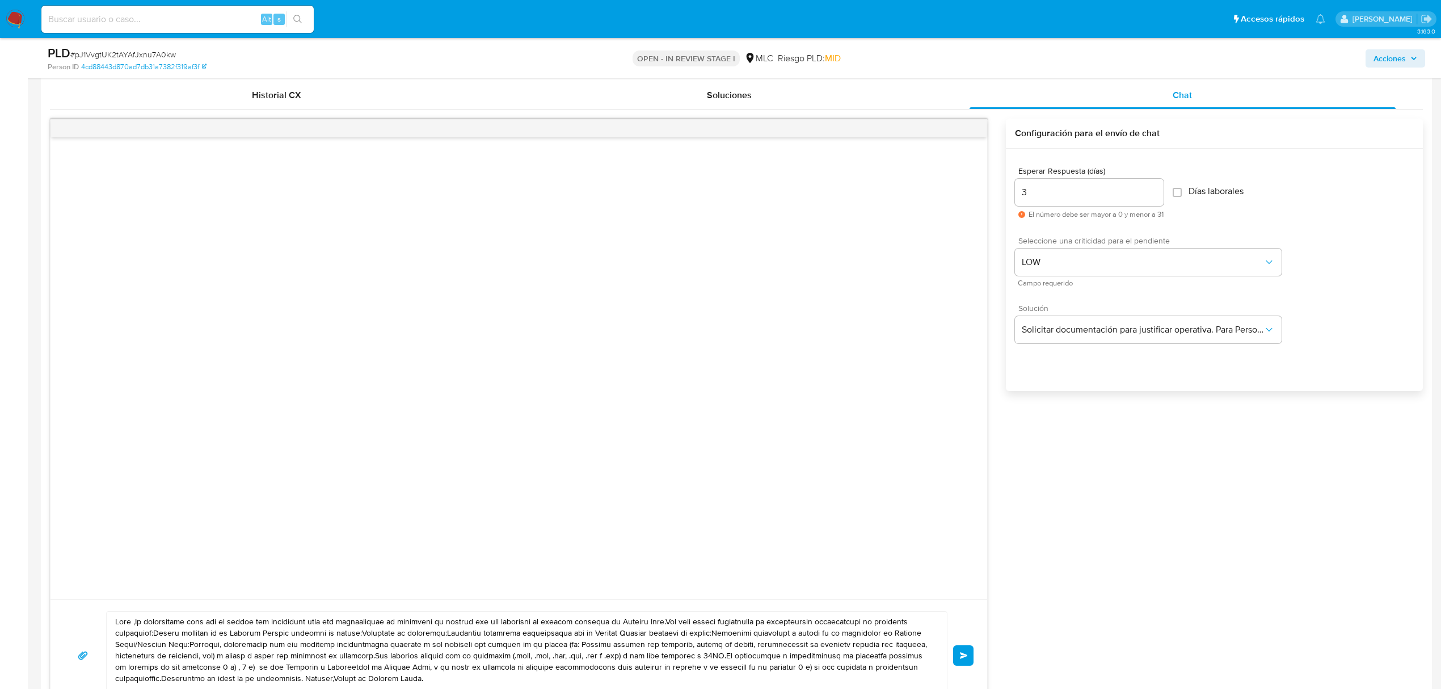
scroll to position [1513, 0]
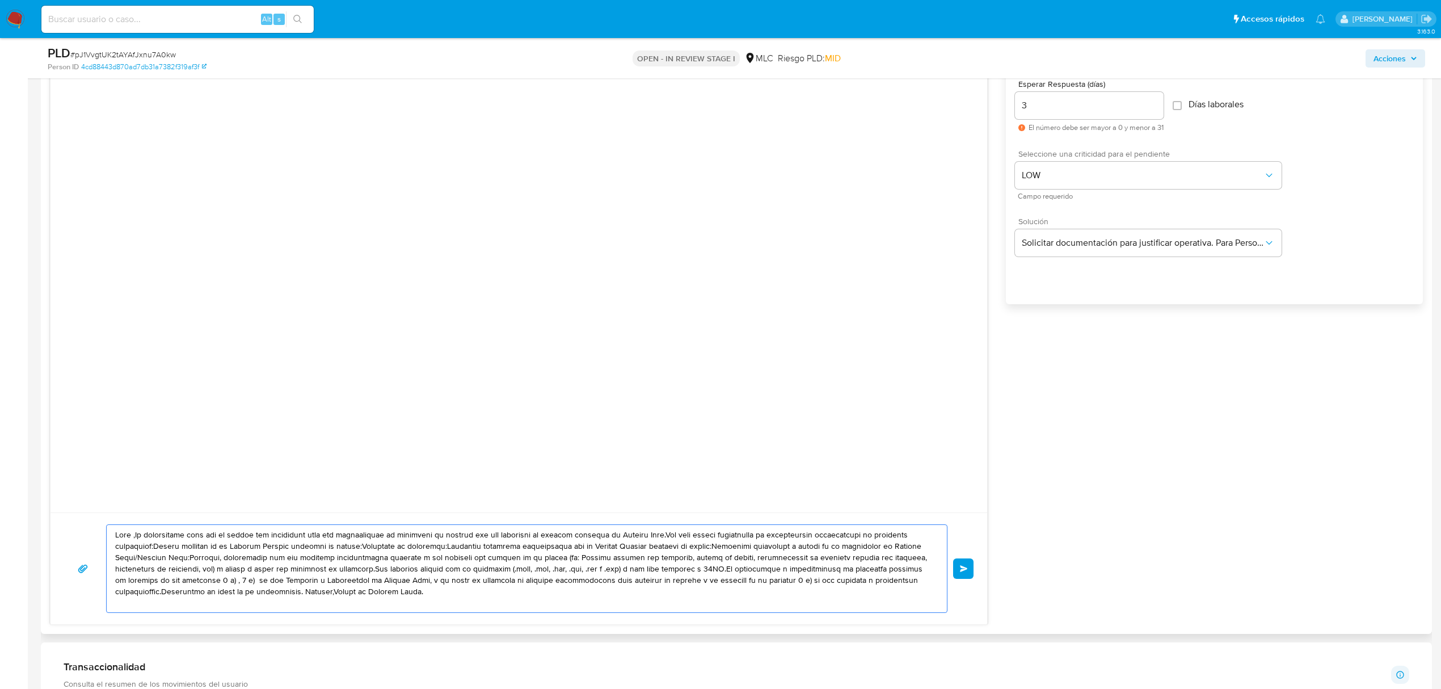
drag, startPoint x: 424, startPoint y: 596, endPoint x: 87, endPoint y: 534, distance: 343.1
click at [87, 534] on div "Enviar" at bounding box center [518, 568] width 909 height 89
paste textarea "Luis, Te contactamos desde el Equipo de Mercado Pago para verificar tus datos c…"
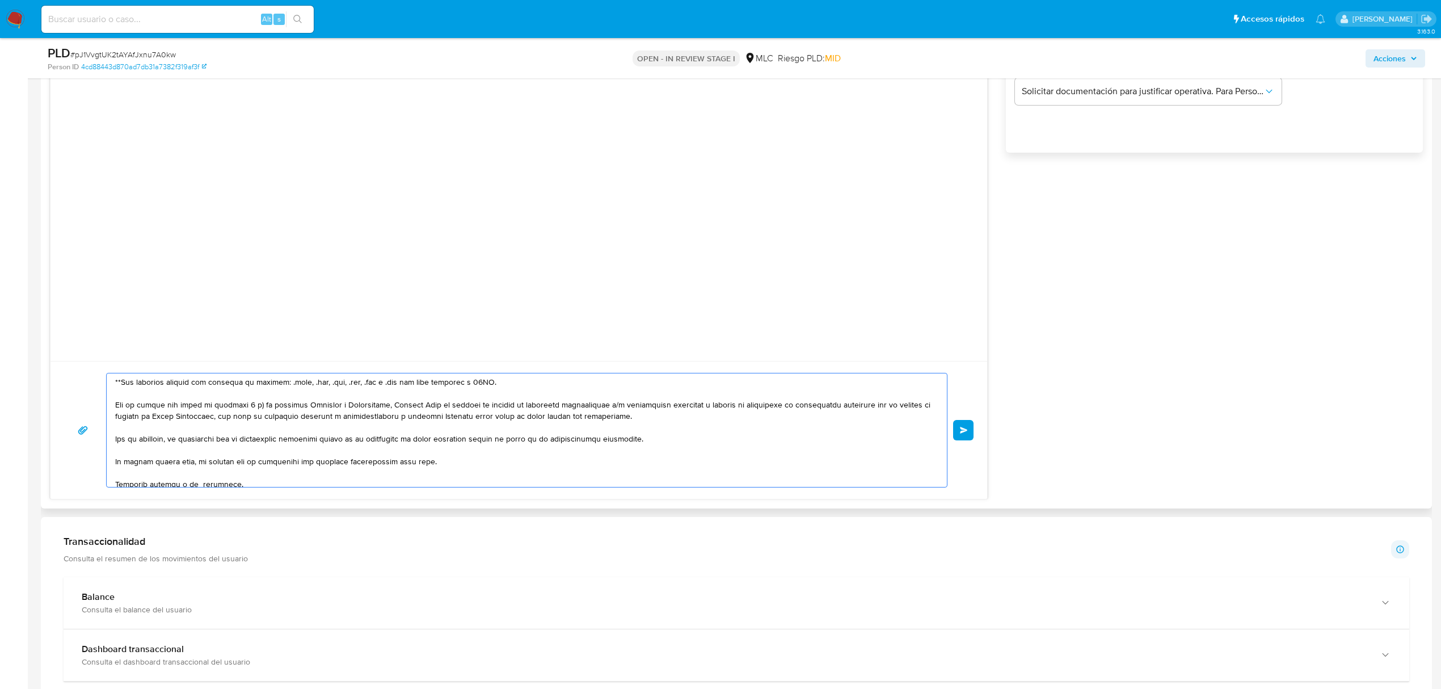
scroll to position [200, 0]
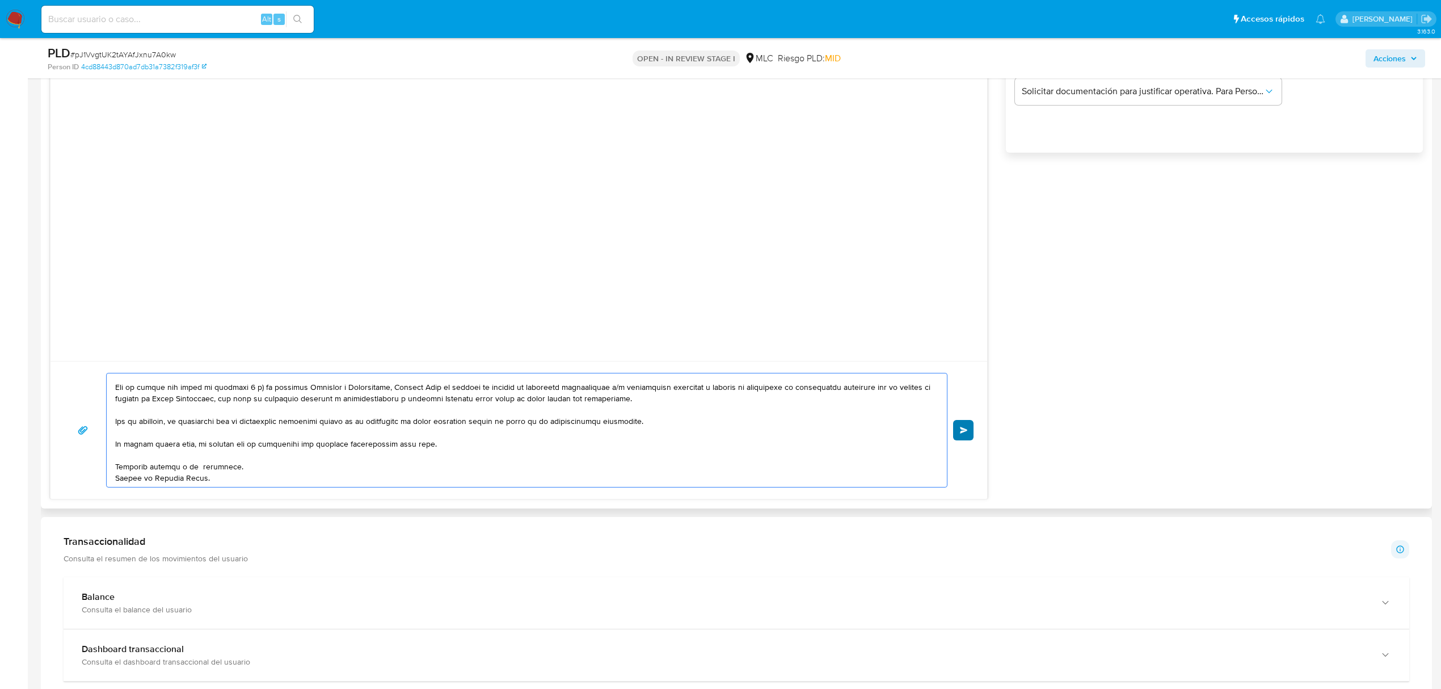
type textarea "Hola Luis, Te contactamos desde el Equipo de Mercado Pago para verificar tus da…"
click at [960, 439] on button "Enviar" at bounding box center [963, 430] width 20 height 20
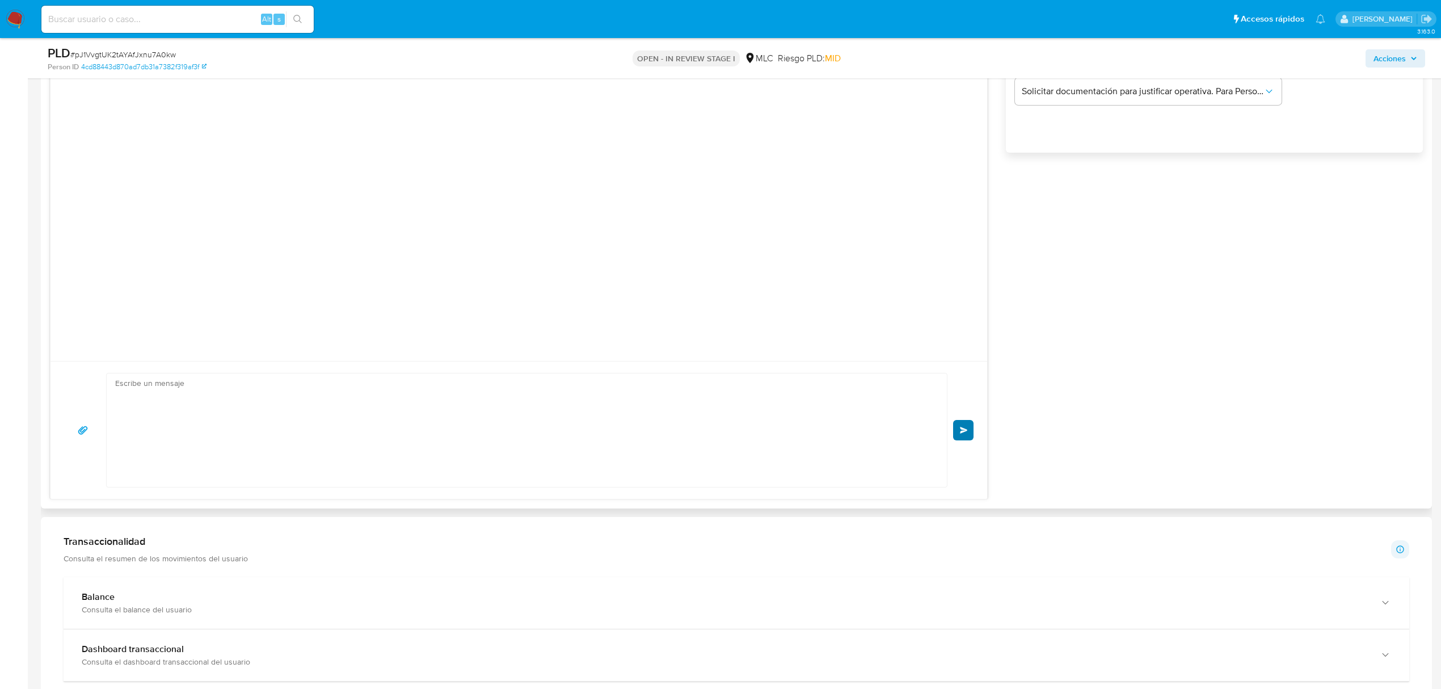
scroll to position [36, 0]
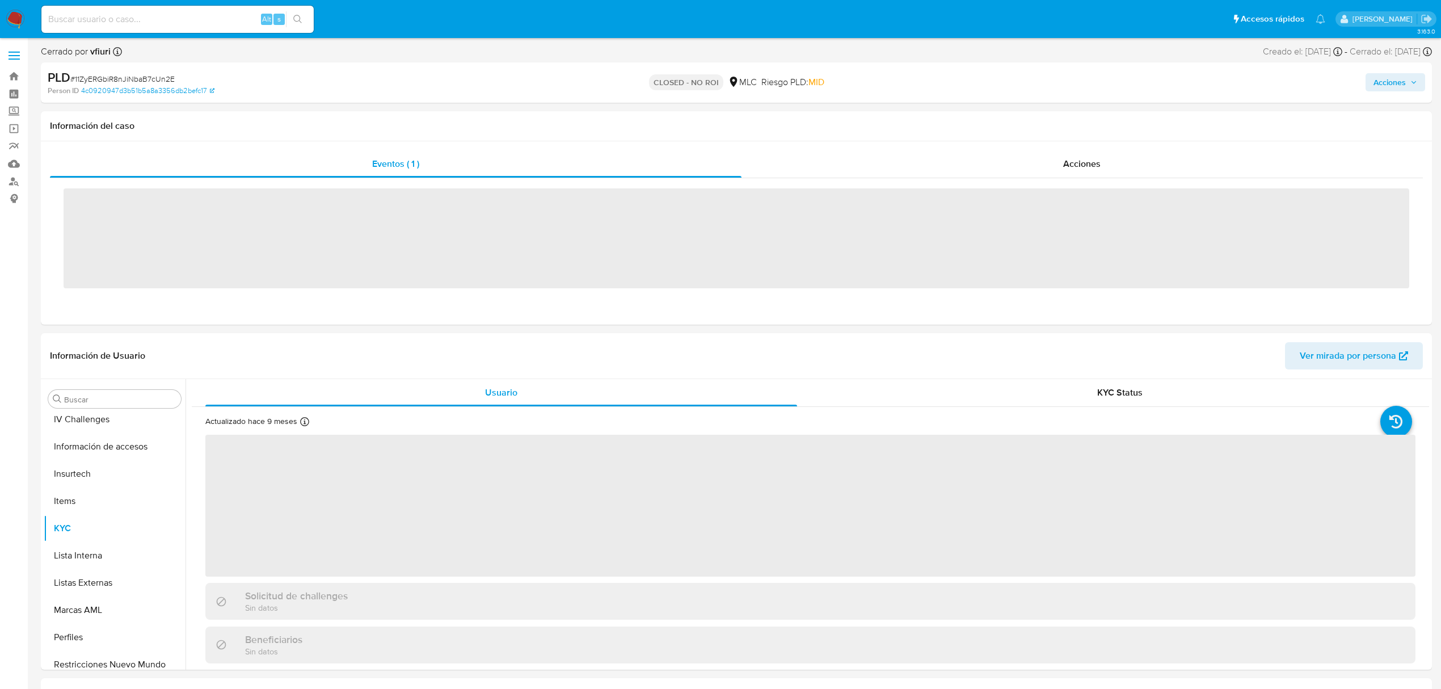
scroll to position [561, 0]
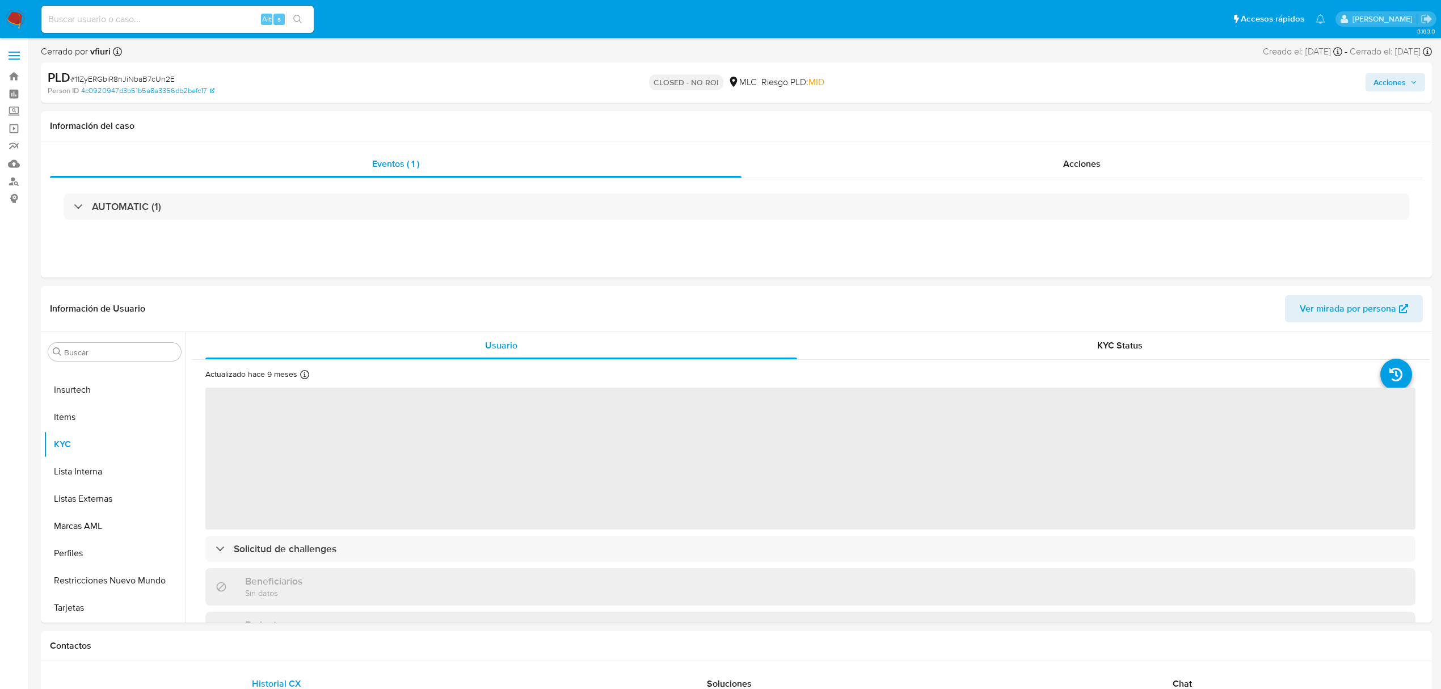
select select "10"
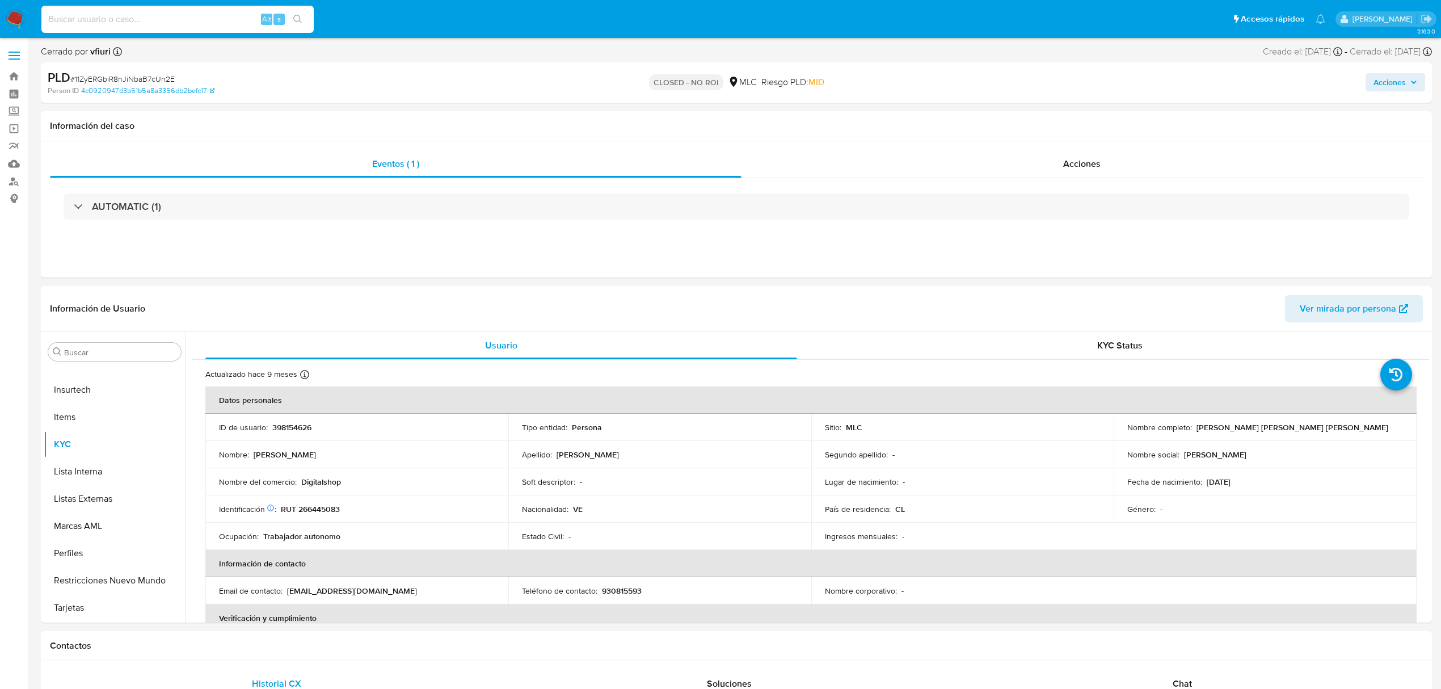
click at [166, 14] on input at bounding box center [177, 19] width 272 height 15
paste input "149593409"
type input "149593409"
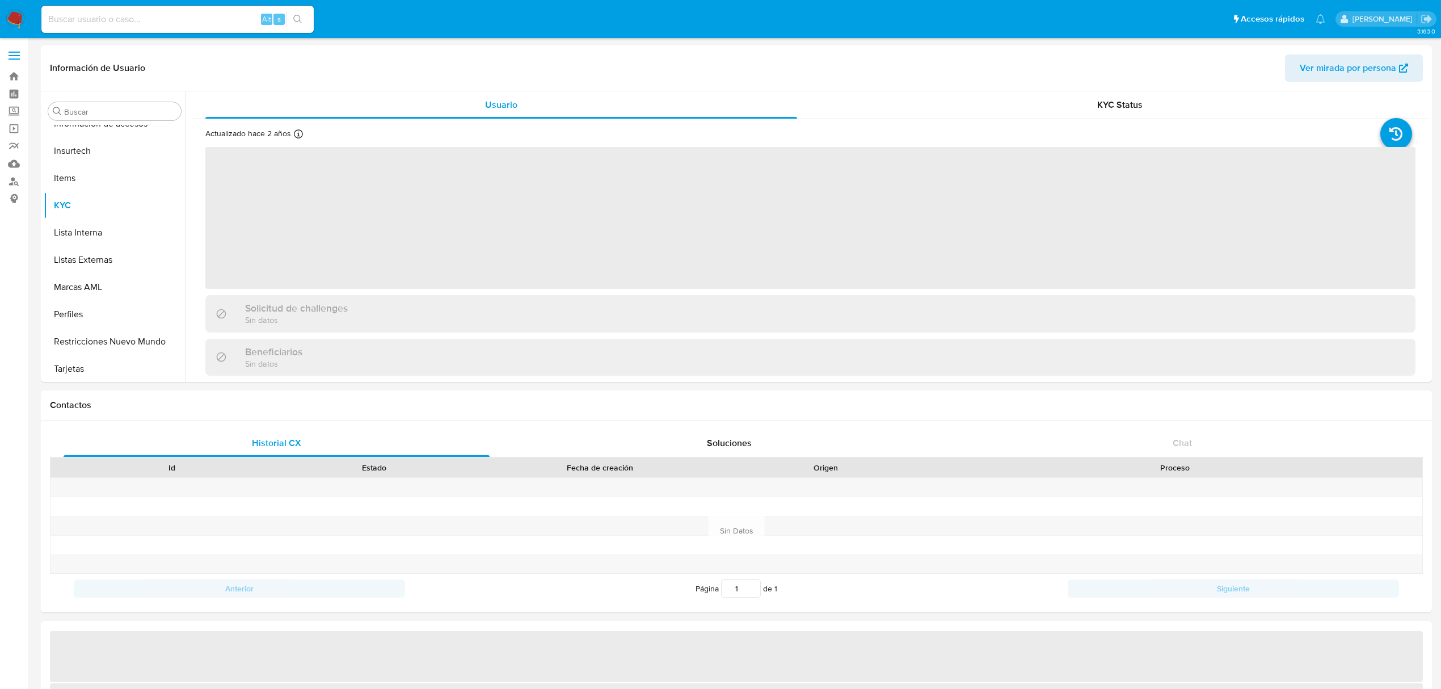
scroll to position [561, 0]
select select "10"
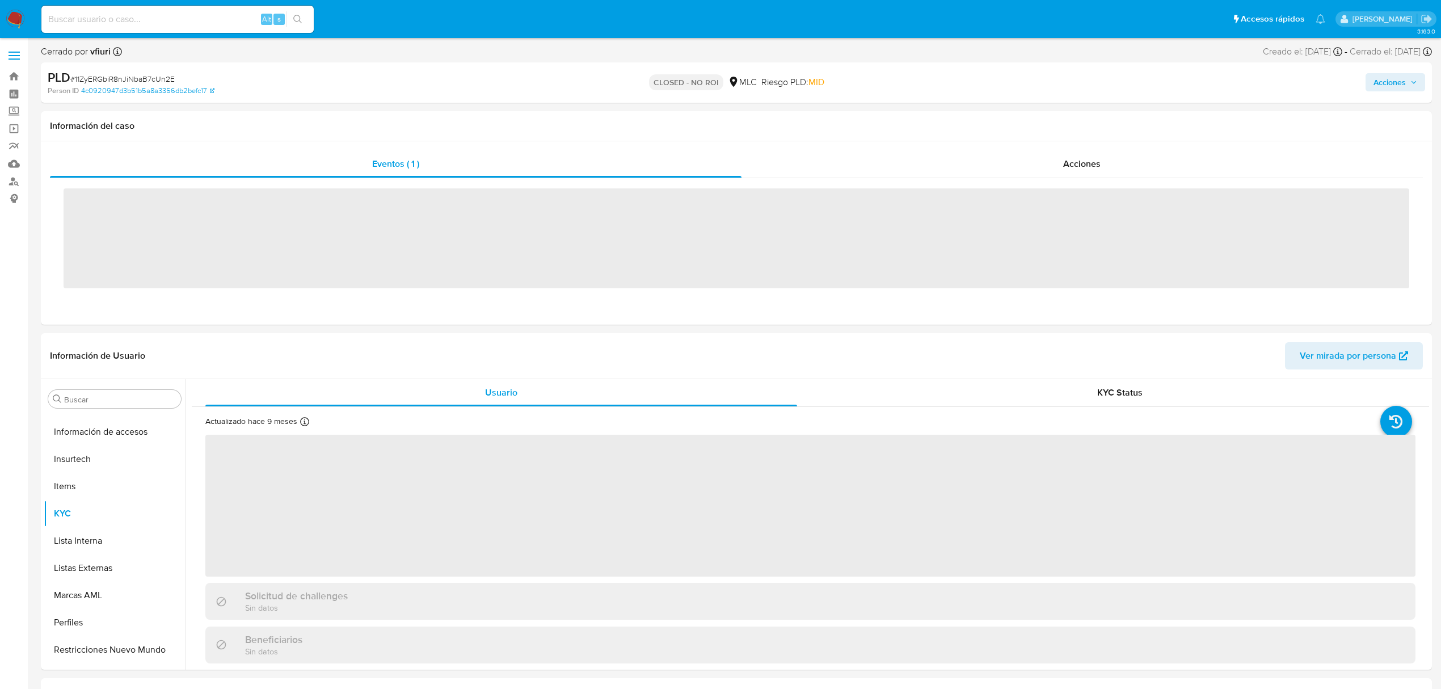
scroll to position [561, 0]
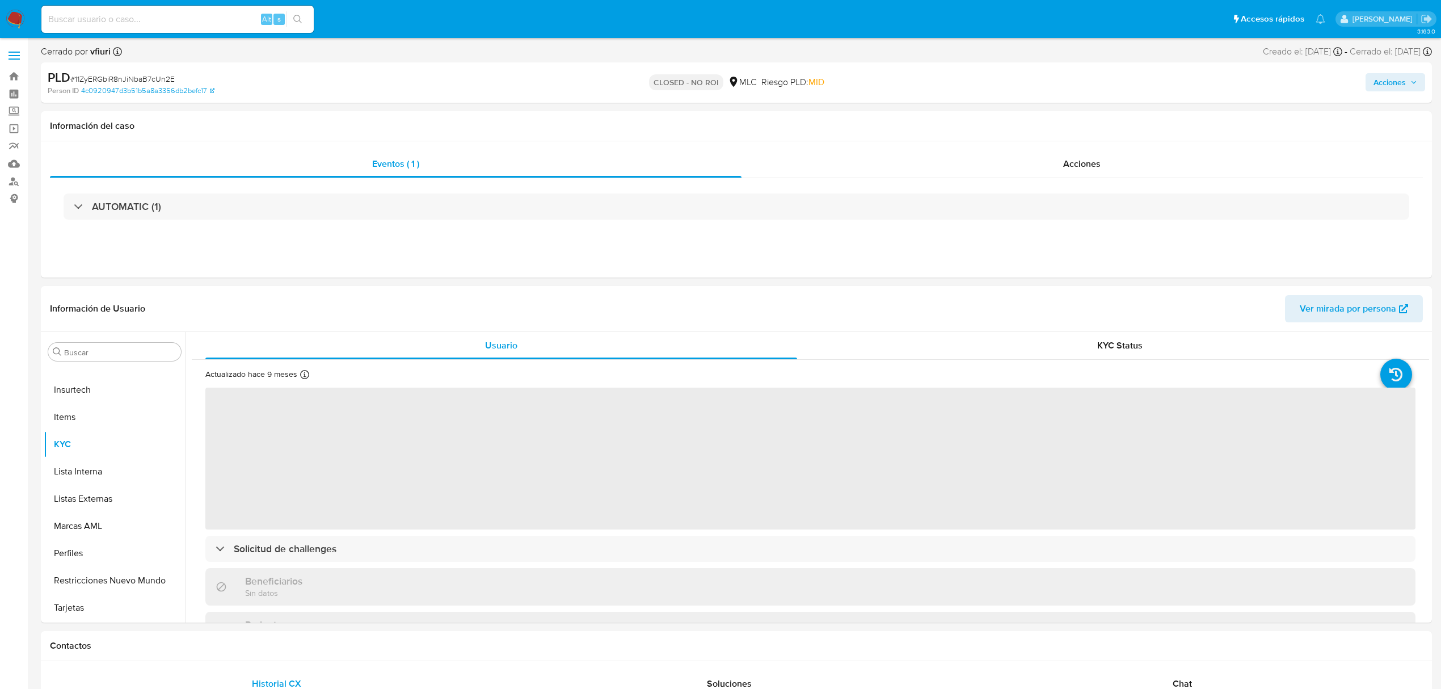
select select "10"
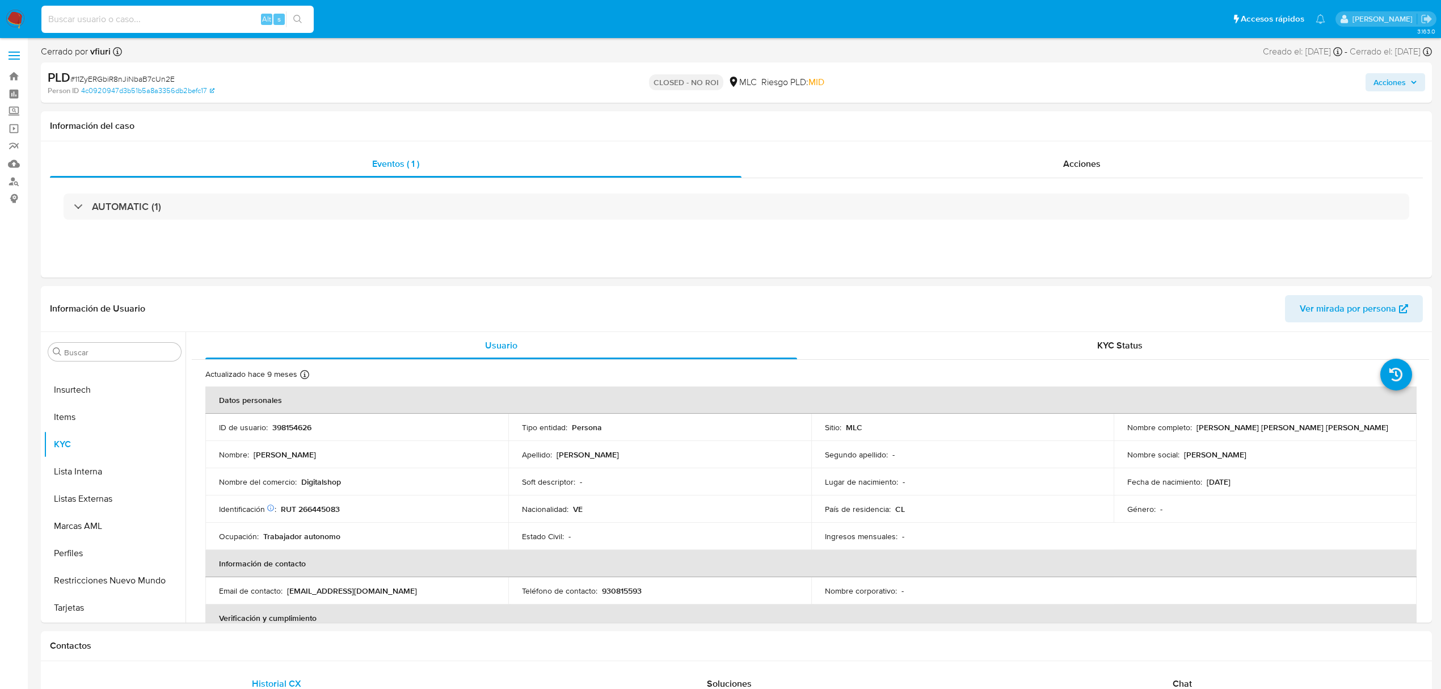
click at [216, 25] on input at bounding box center [177, 19] width 272 height 15
paste input "149593409"
type input "149593409"
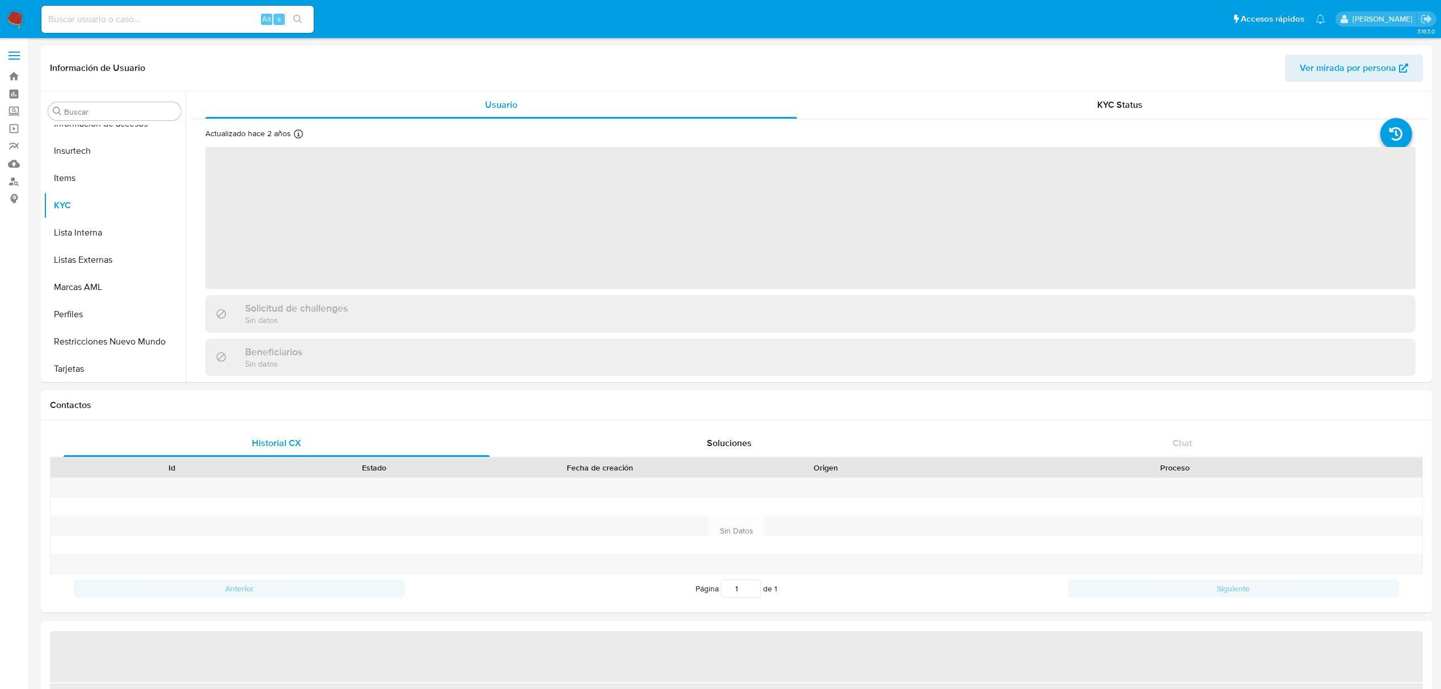
scroll to position [561, 0]
select select "10"
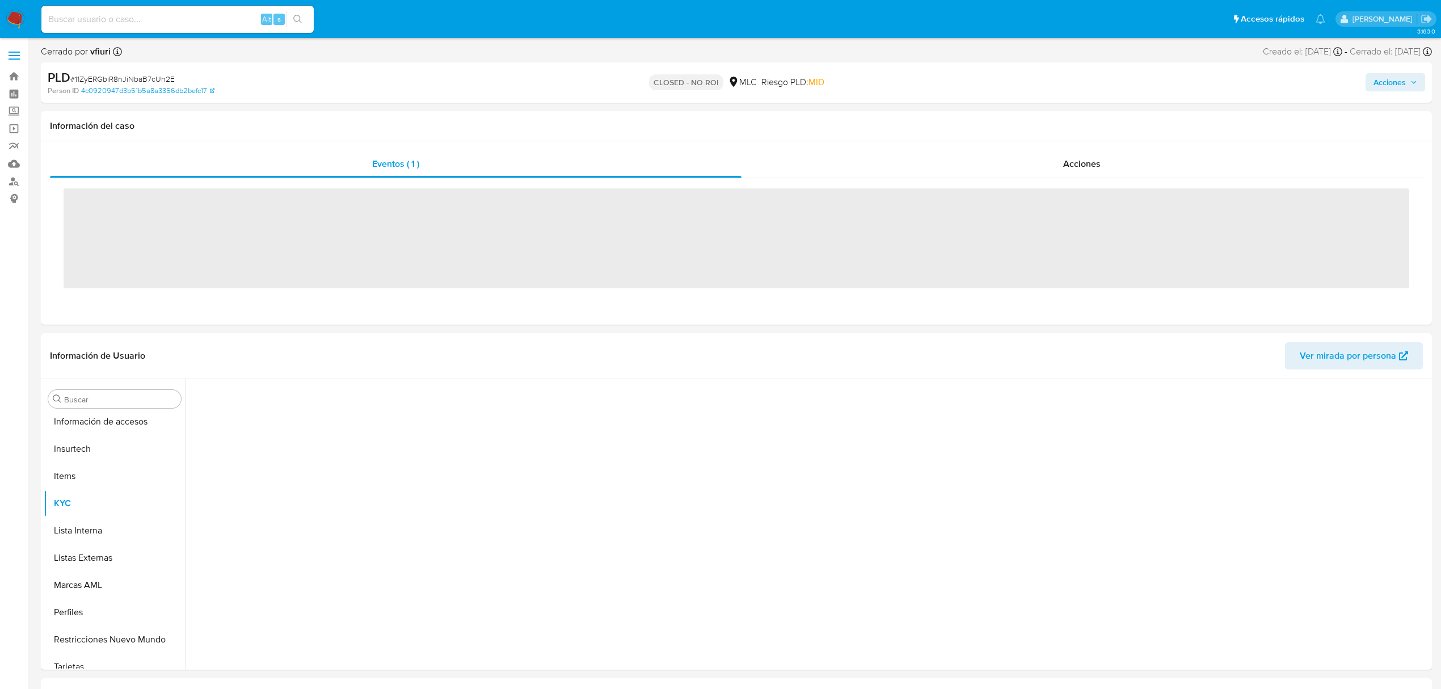
scroll to position [561, 0]
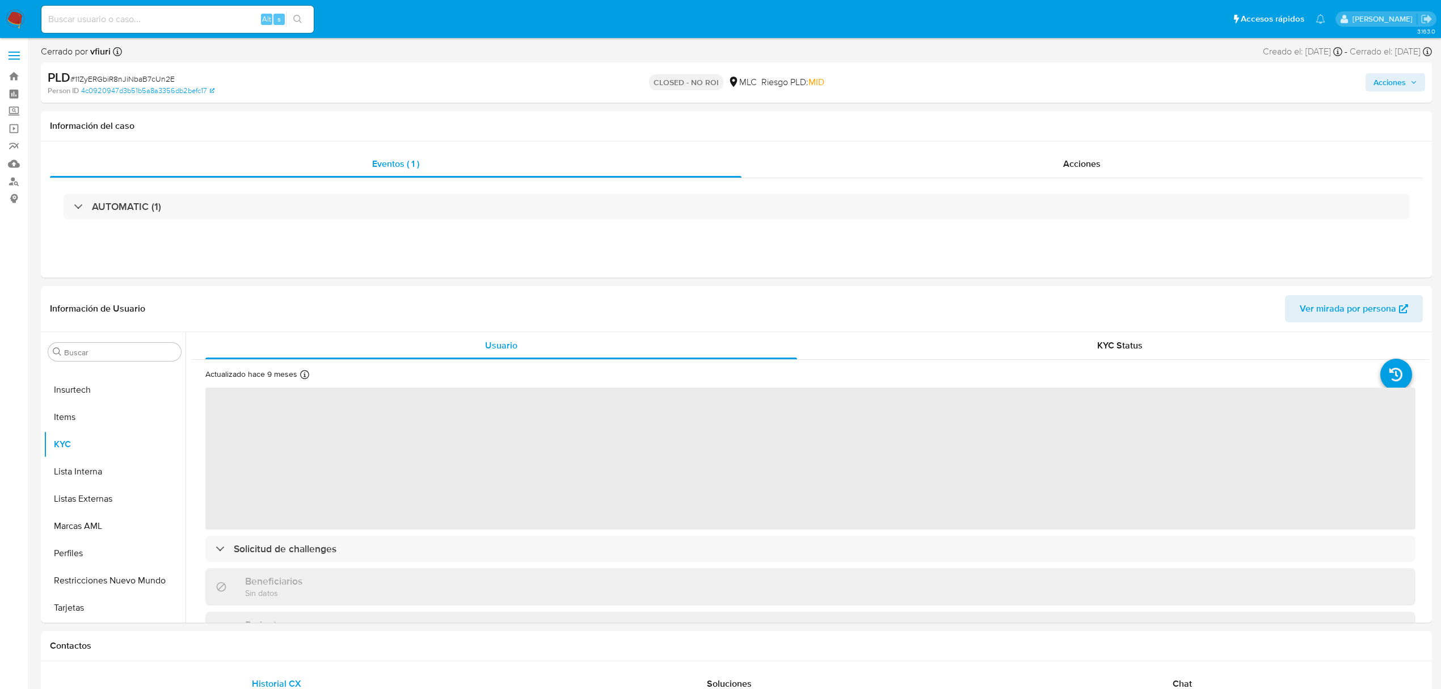
select select "10"
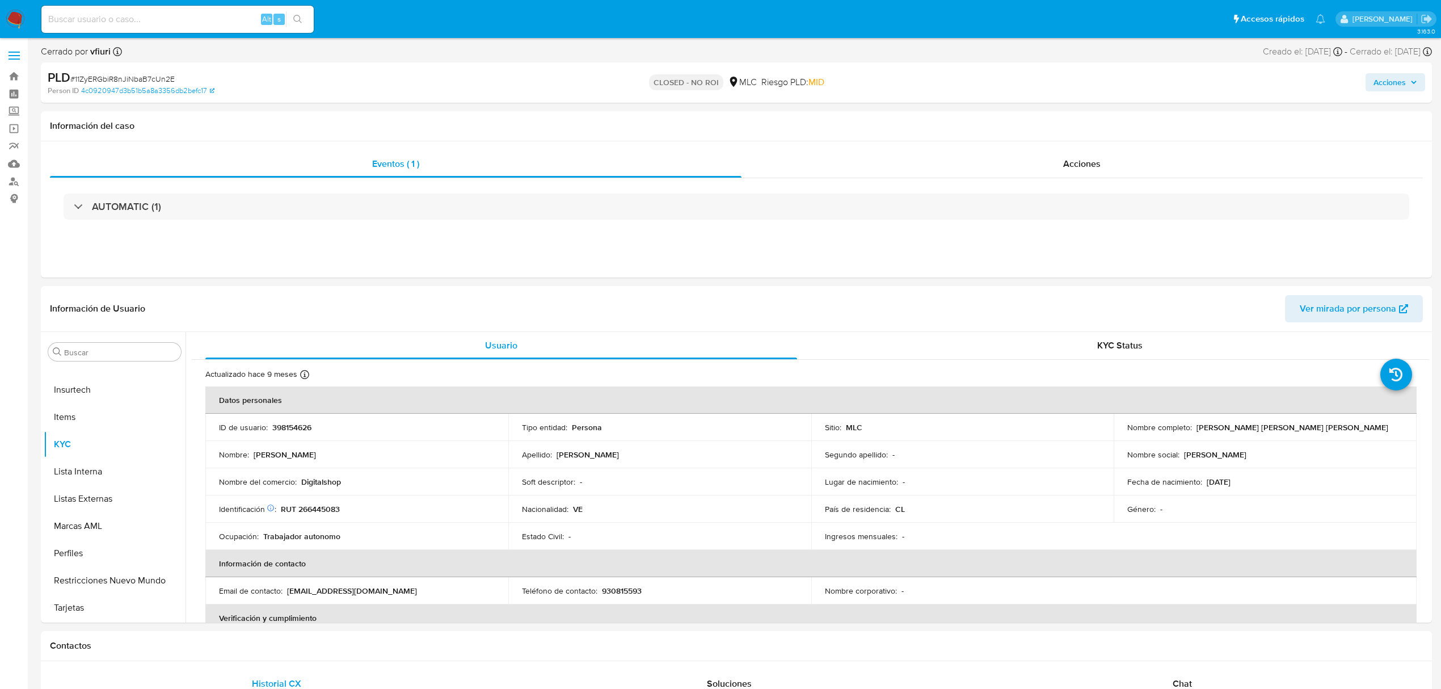
click at [108, 32] on div "Alt s" at bounding box center [177, 19] width 272 height 27
click at [109, 23] on input at bounding box center [177, 19] width 272 height 15
paste input "185992742"
type input "185992742"
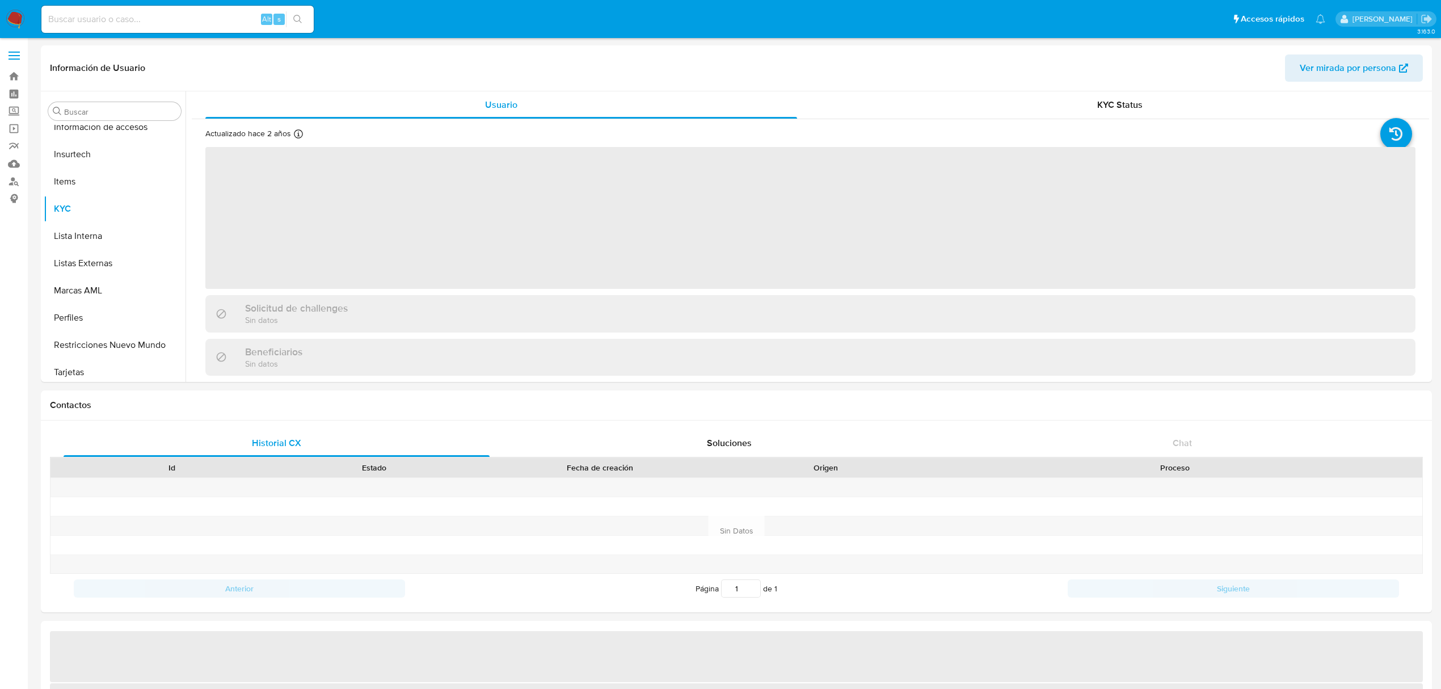
scroll to position [561, 0]
select select "10"
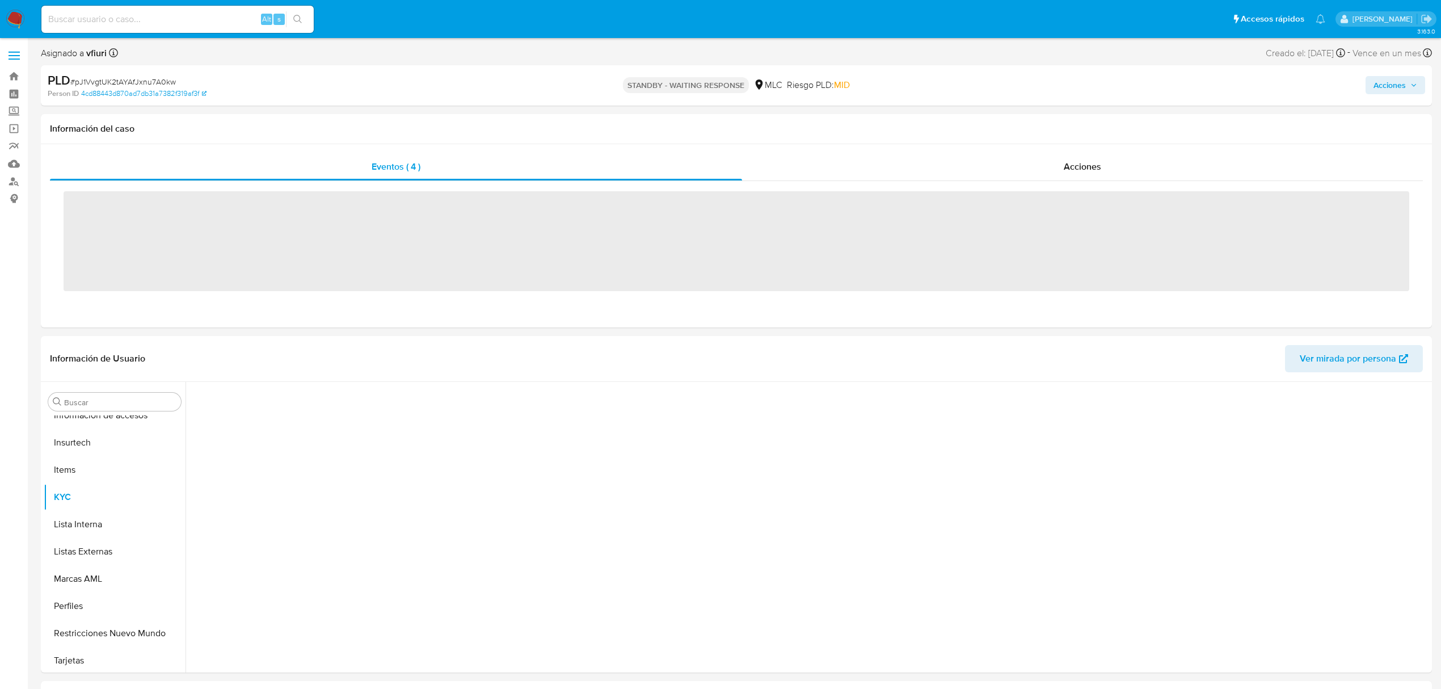
scroll to position [561, 0]
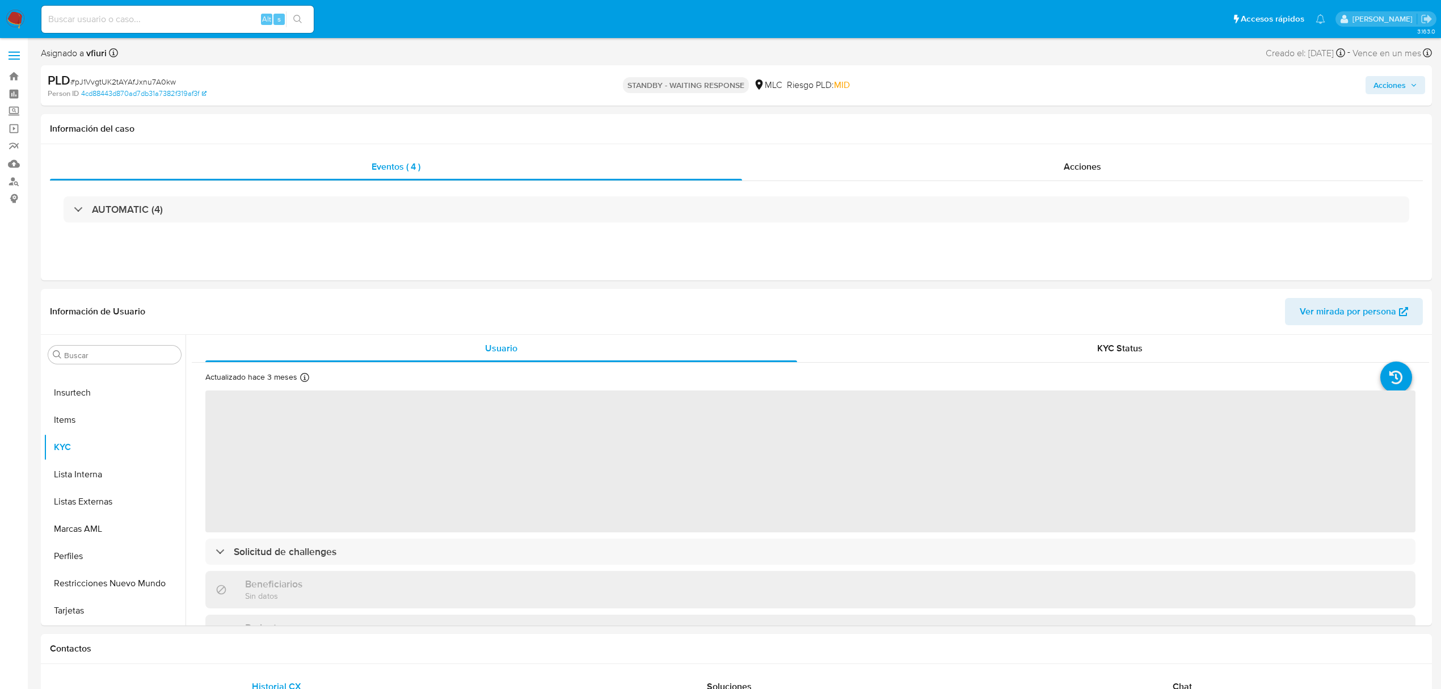
select select "10"
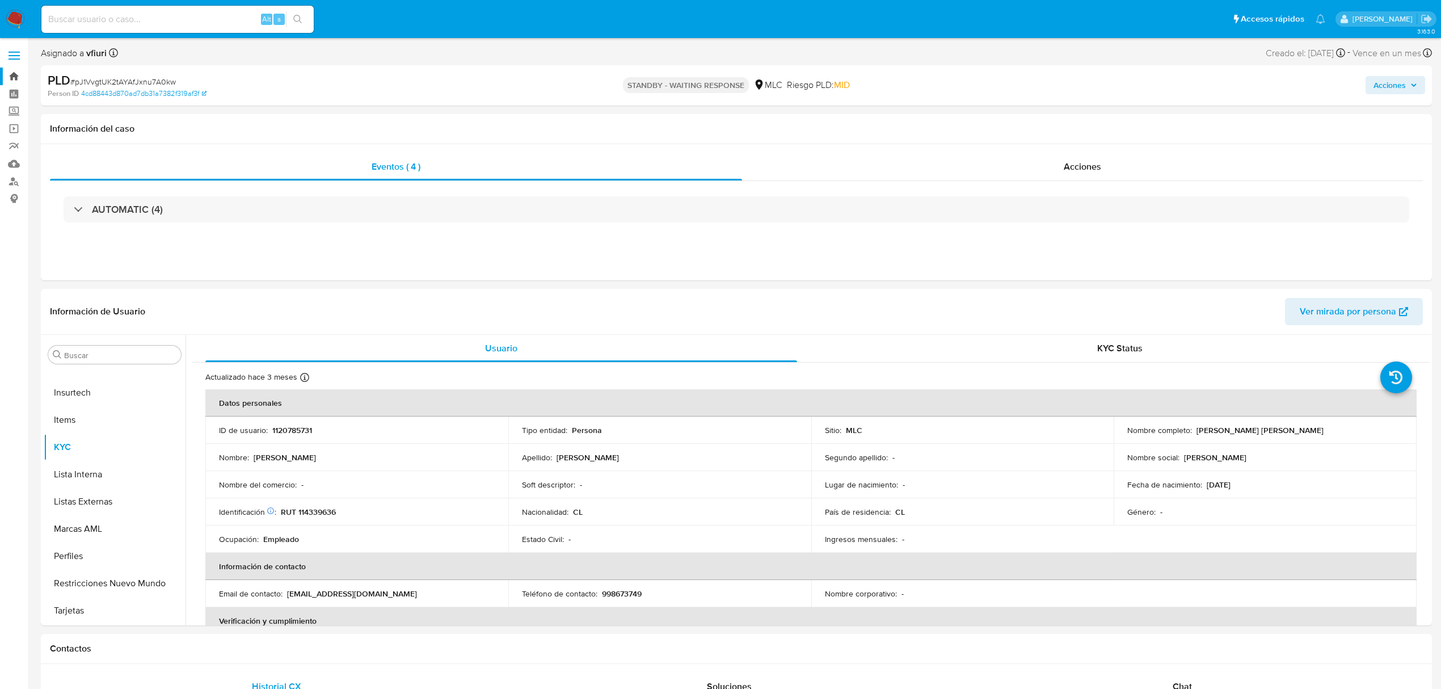
click at [14, 78] on link "Bandeja" at bounding box center [67, 77] width 135 height 18
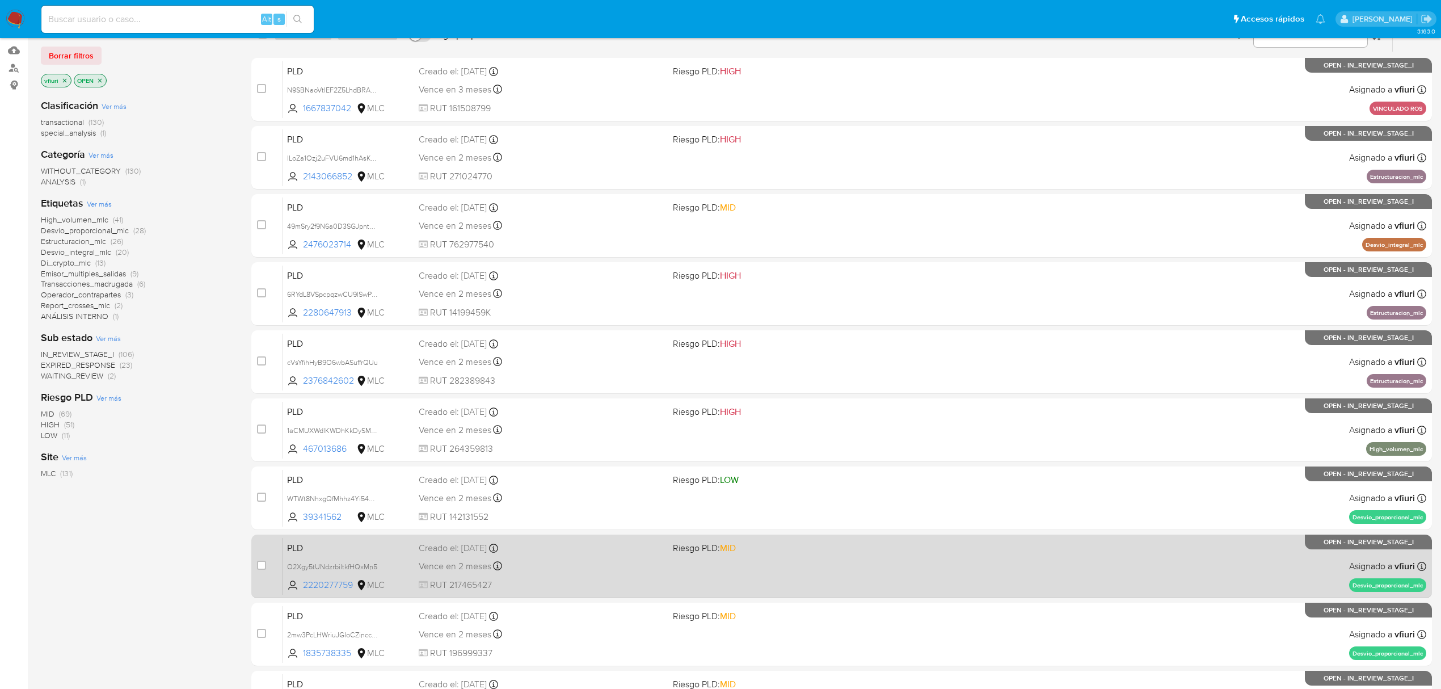
scroll to position [247, 0]
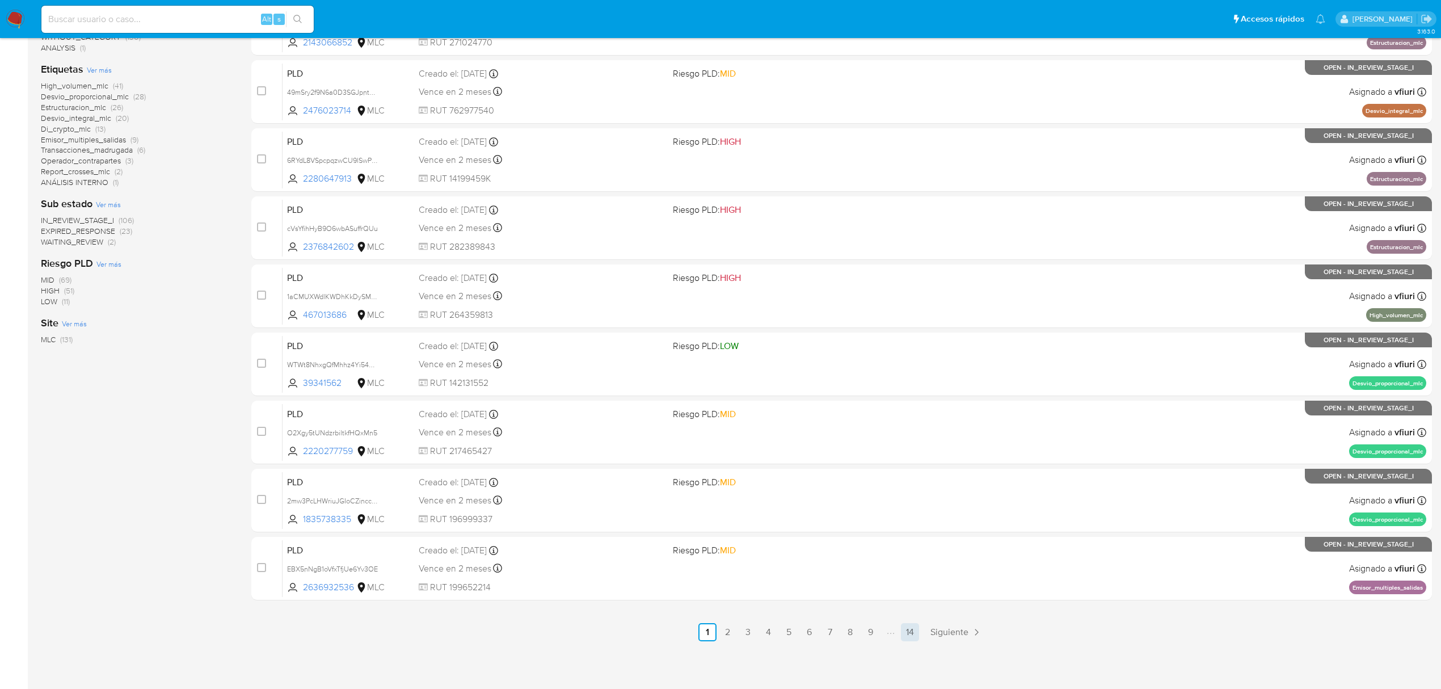
click at [911, 639] on link "14" at bounding box center [910, 632] width 18 height 18
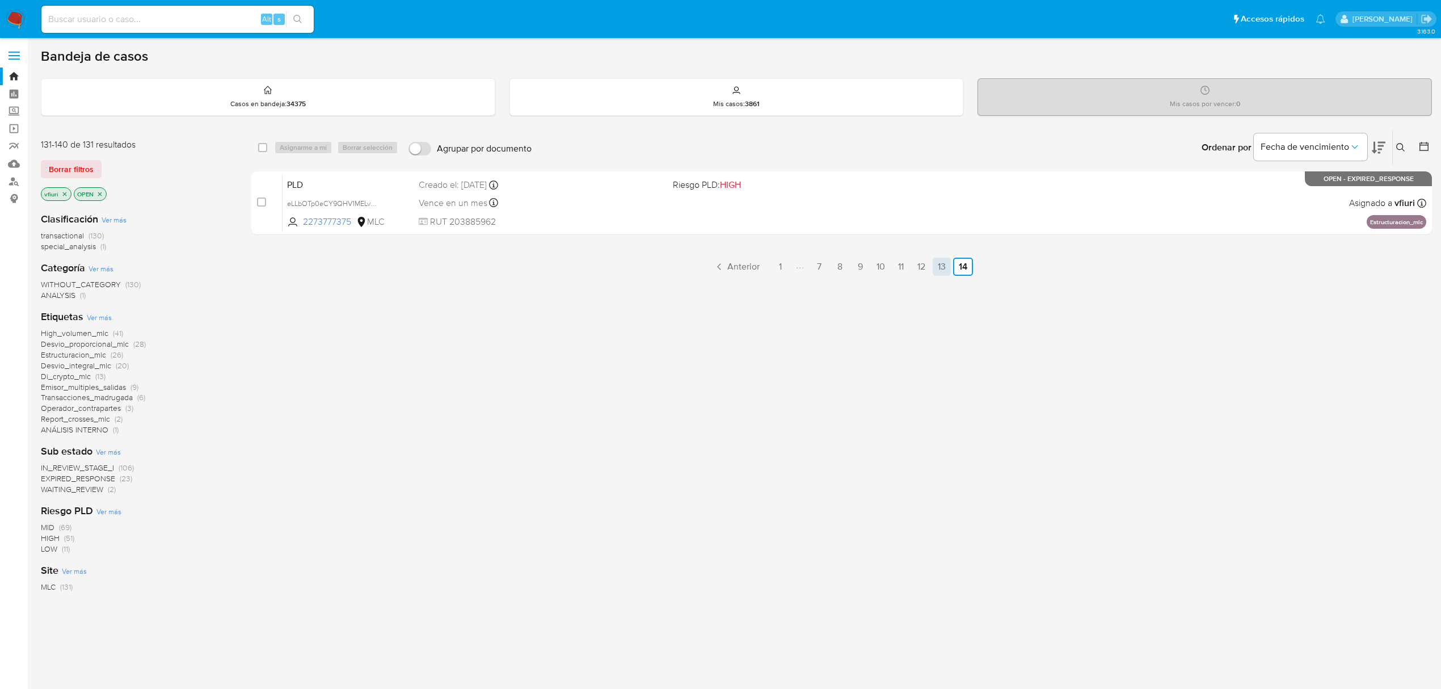
click at [944, 258] on link "13" at bounding box center [942, 267] width 18 height 18
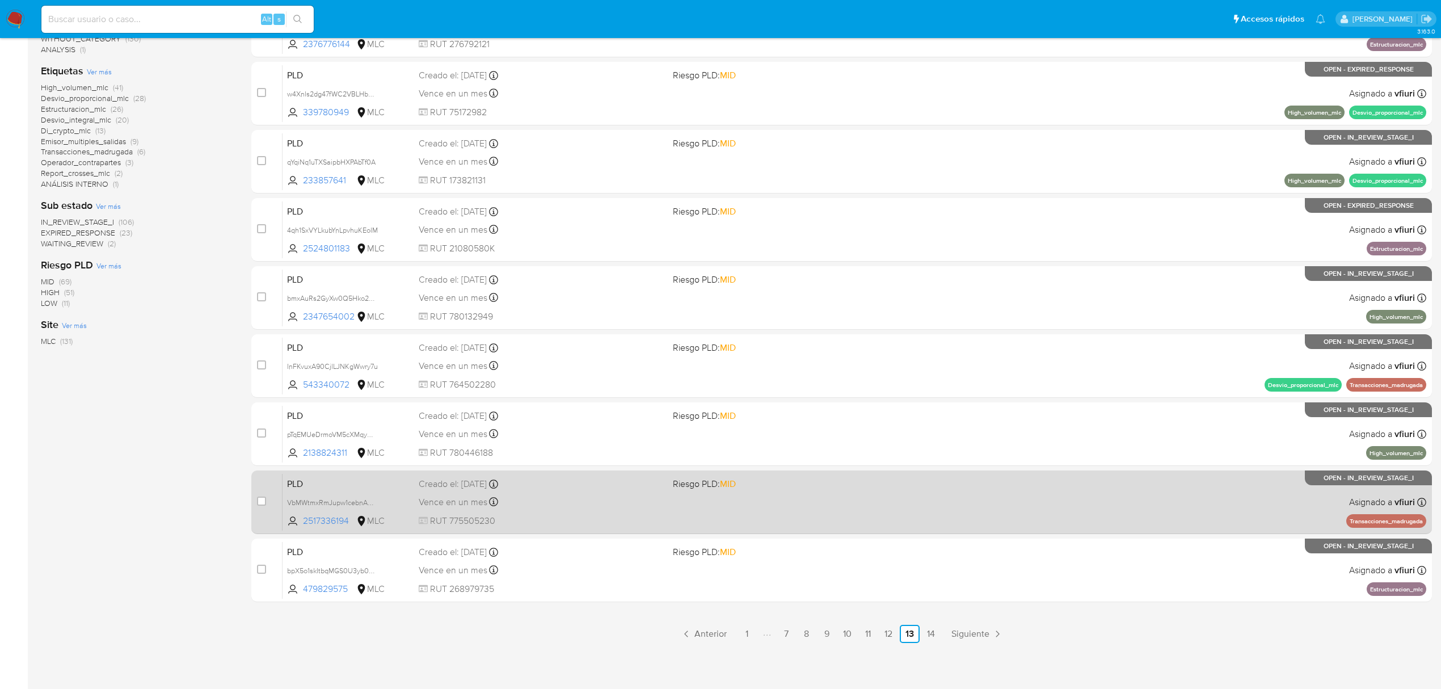
scroll to position [247, 0]
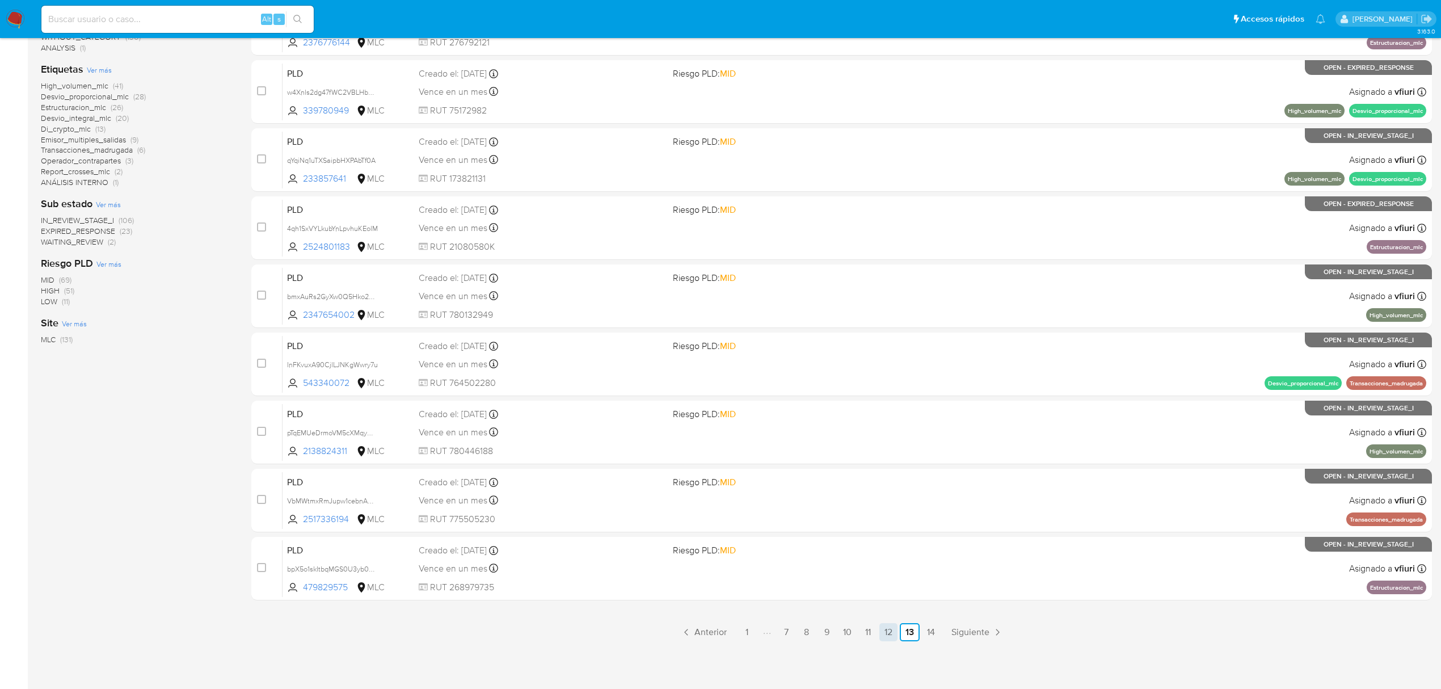
click at [882, 629] on link "12" at bounding box center [888, 632] width 18 height 18
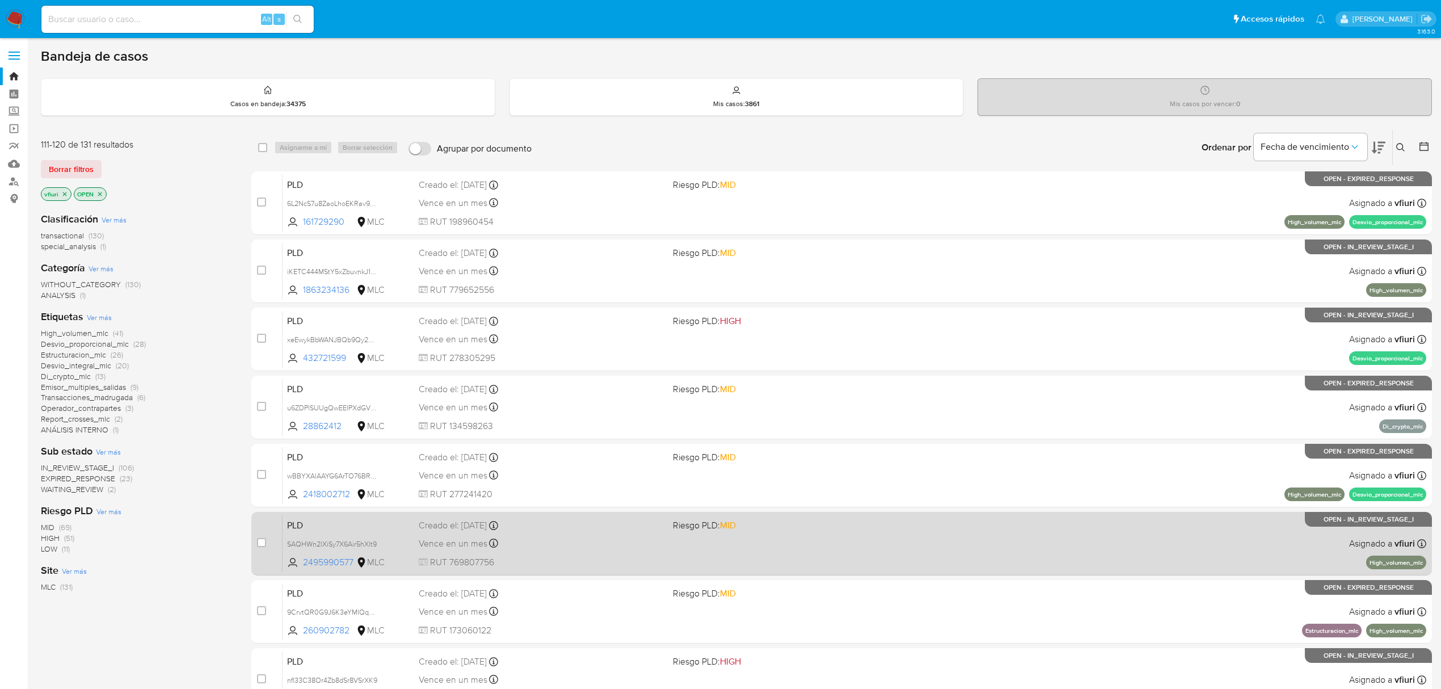
scroll to position [247, 0]
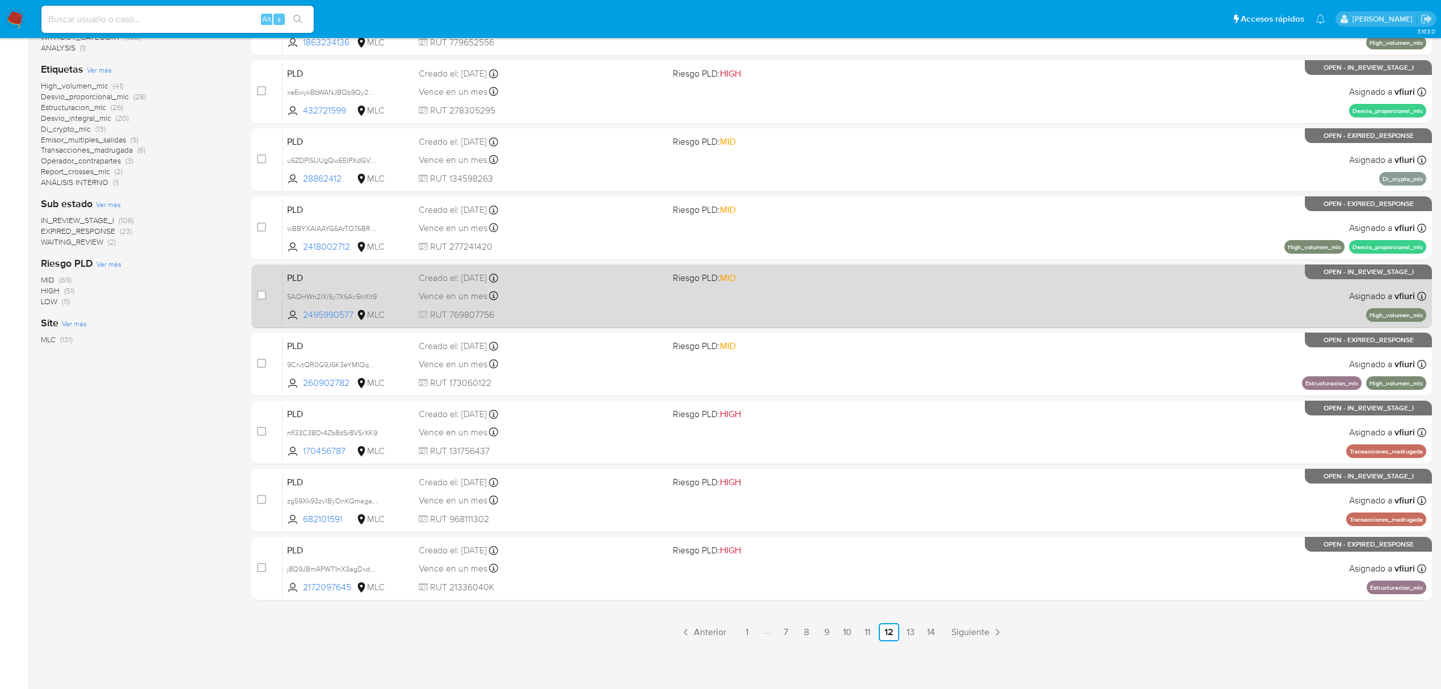
click at [970, 318] on div "PLD SAQHWn2lXiSy7X6Air5hXlt9 2495990577 MLC Riesgo PLD: MID Creado el: 12/08/20…" at bounding box center [855, 295] width 1144 height 57
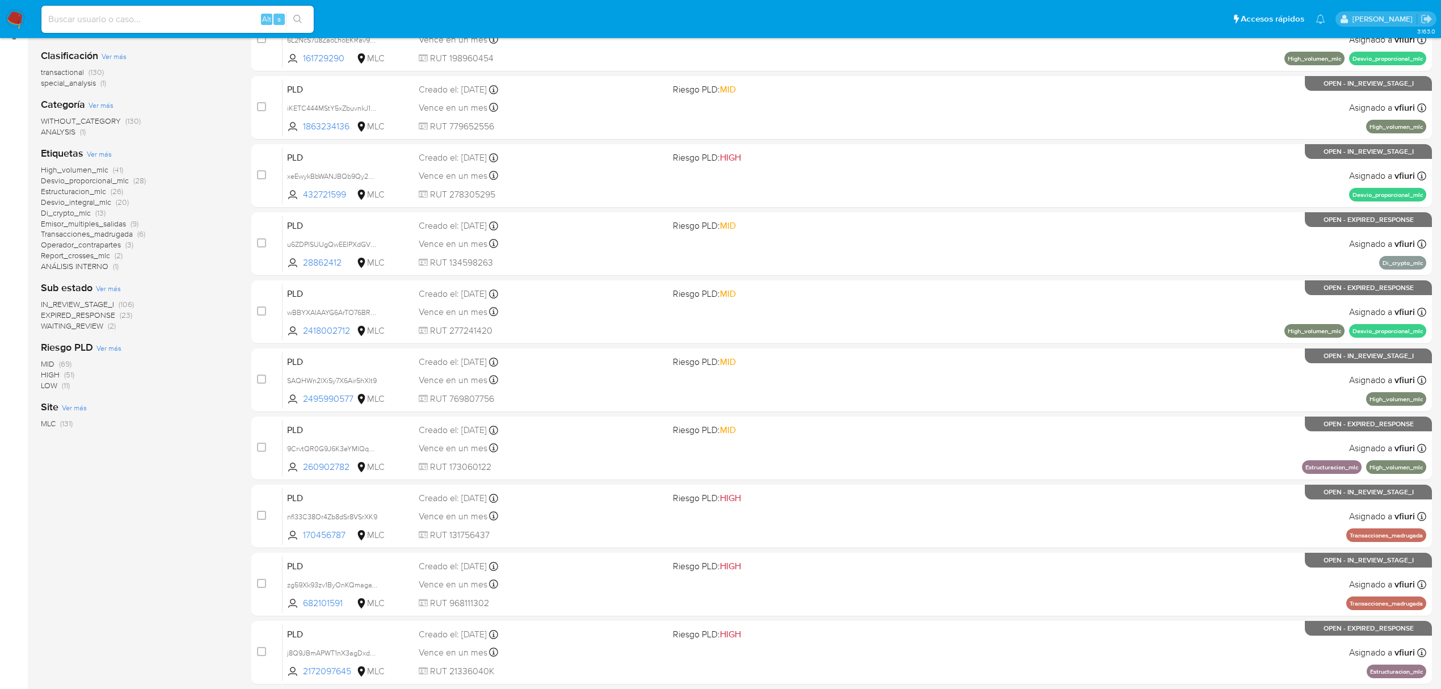
scroll to position [0, 0]
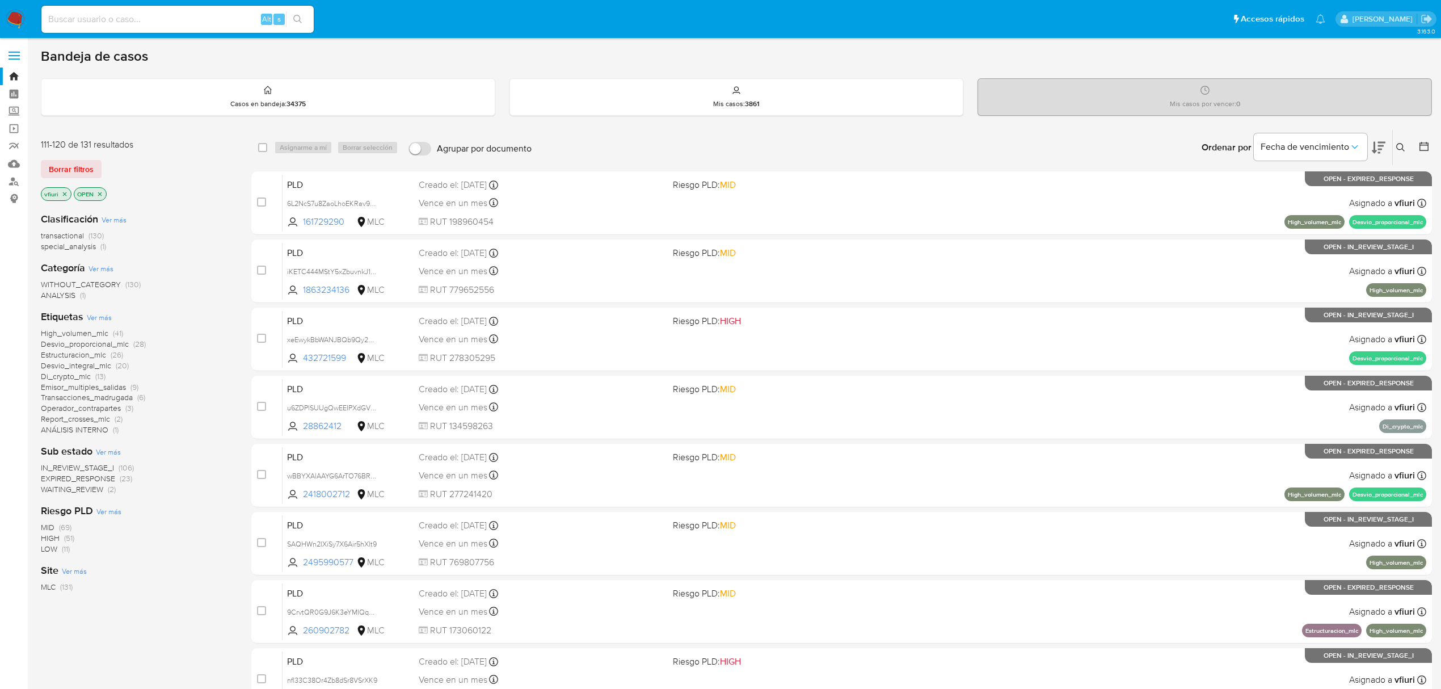
click at [67, 193] on icon "close-filter" at bounding box center [64, 194] width 7 height 7
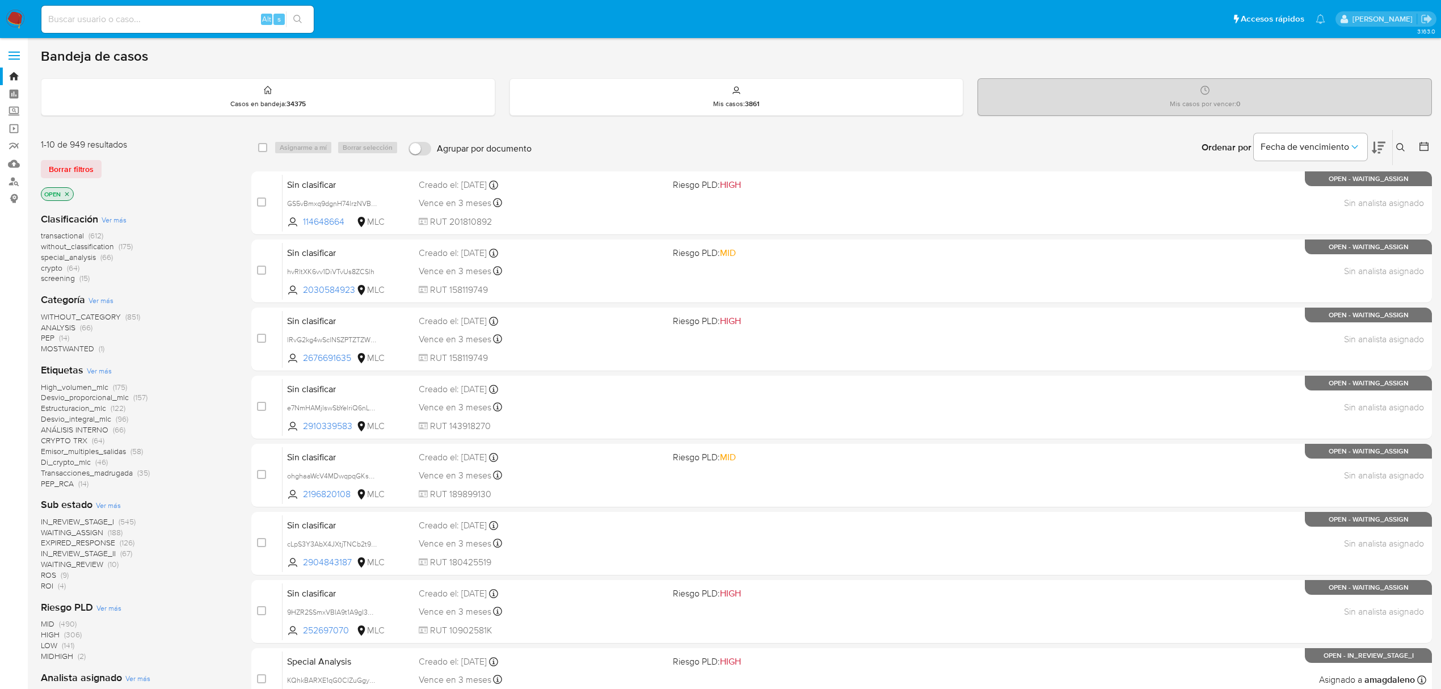
click at [1419, 148] on icon at bounding box center [1423, 146] width 9 height 9
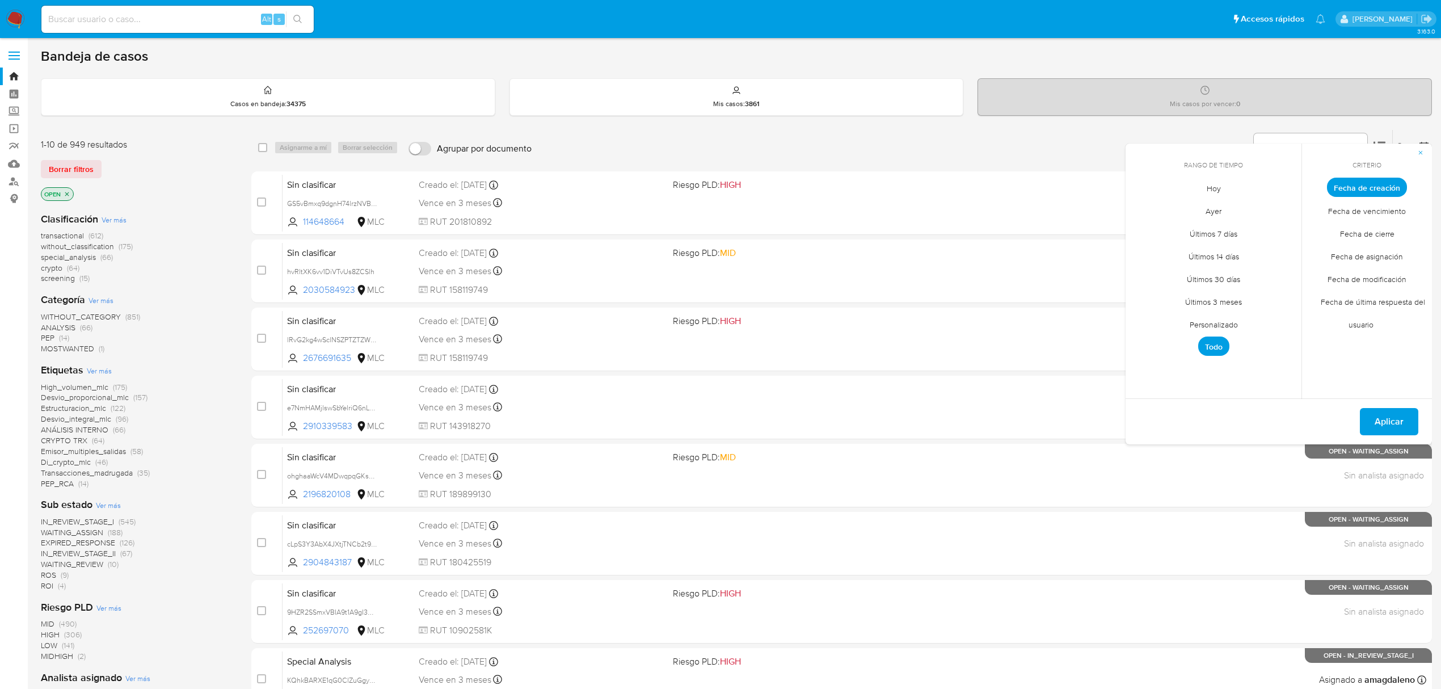
click at [1187, 323] on span "Personalizado" at bounding box center [1214, 324] width 72 height 23
click at [1140, 211] on icon "Mes anterior" at bounding box center [1143, 208] width 14 height 14
click at [1263, 272] on button "12" at bounding box center [1259, 273] width 18 height 18
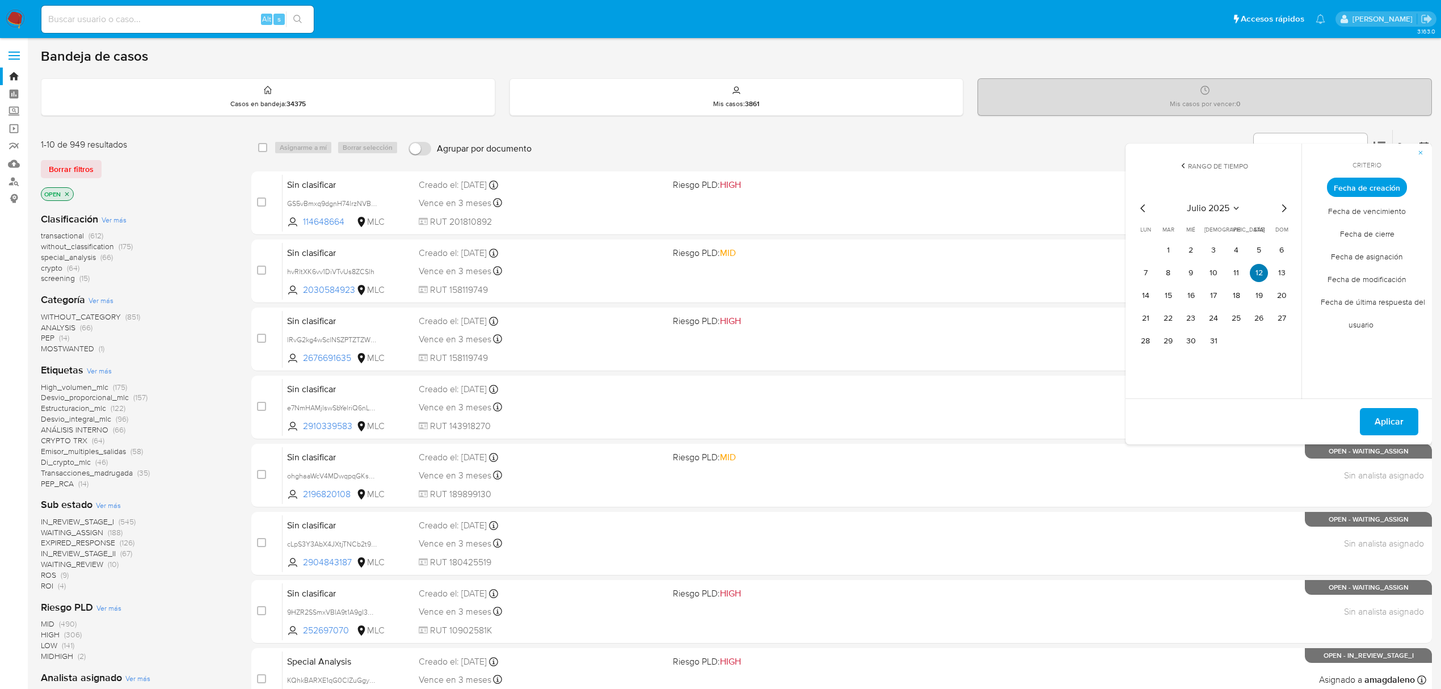
click at [1263, 272] on button "12" at bounding box center [1259, 273] width 18 height 18
click at [1415, 427] on button "Aplicar" at bounding box center [1389, 421] width 58 height 27
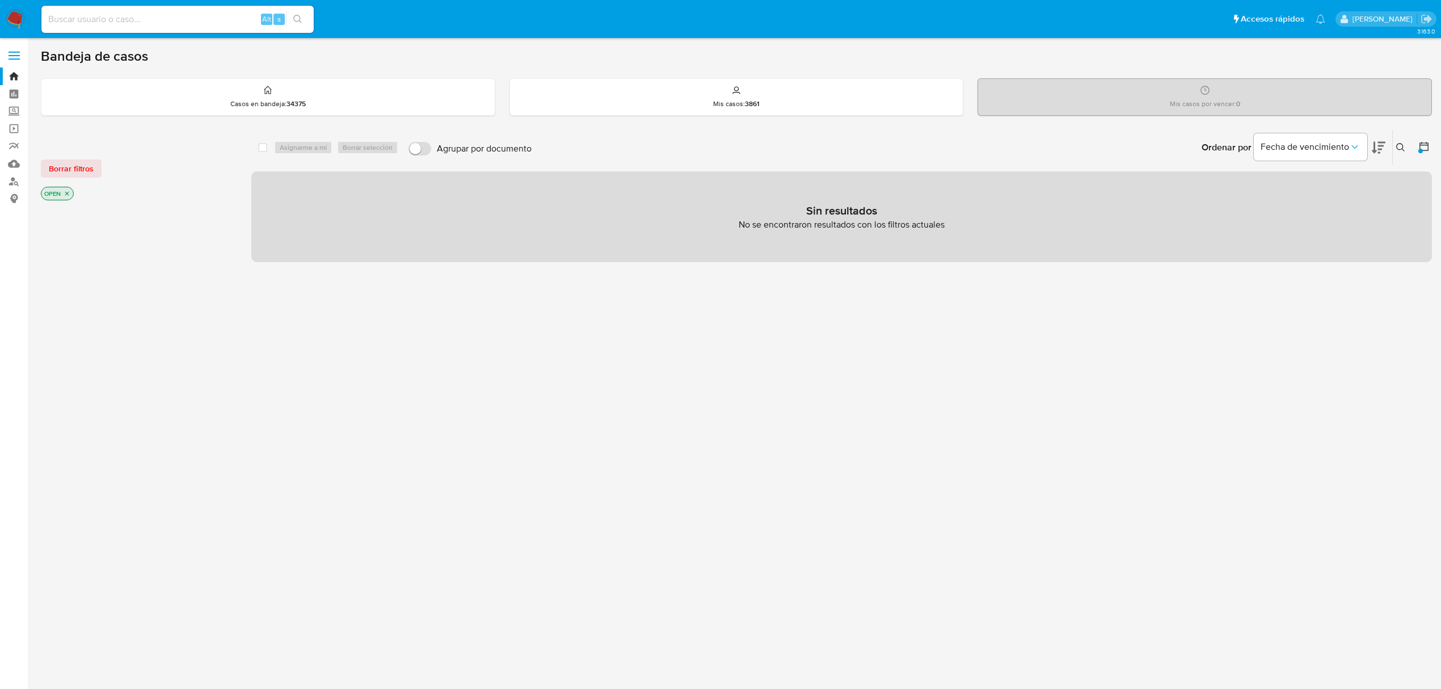
click at [65, 196] on icon "close-filter" at bounding box center [67, 193] width 7 height 7
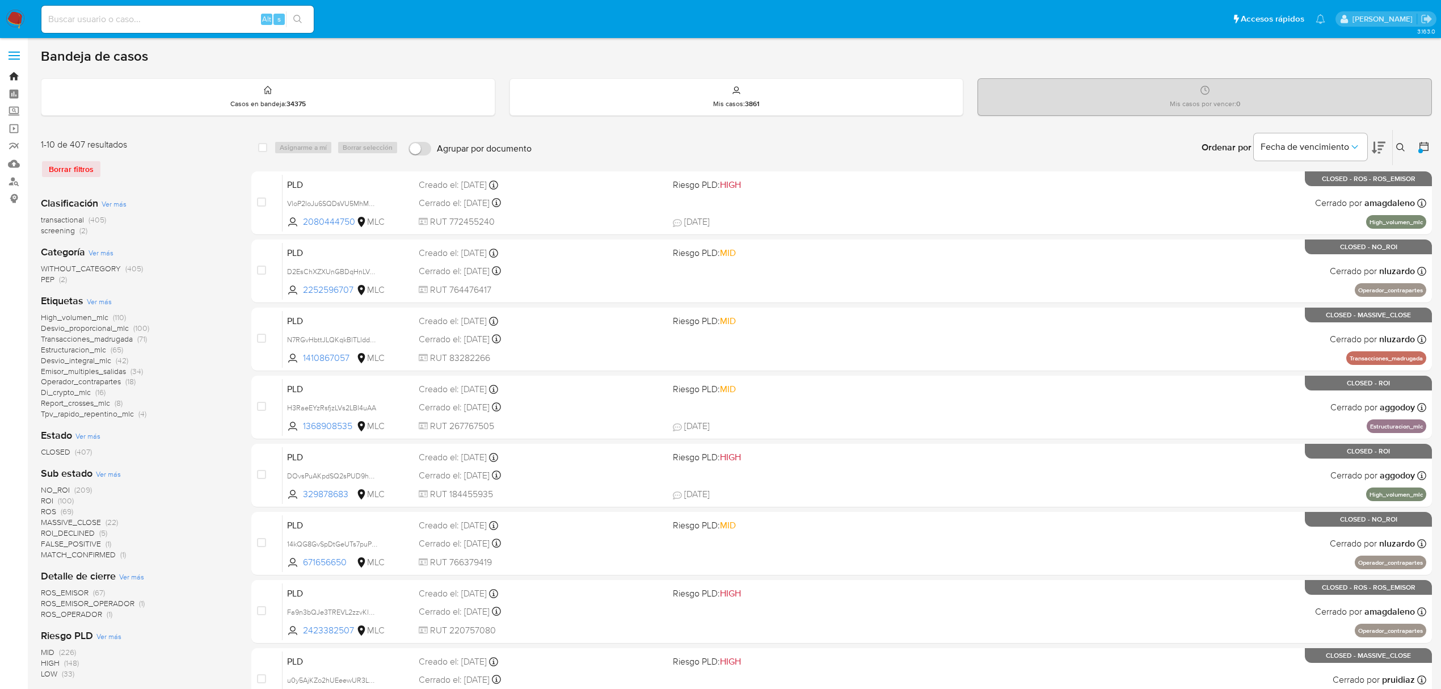
click at [12, 76] on link "Bandeja" at bounding box center [67, 77] width 135 height 18
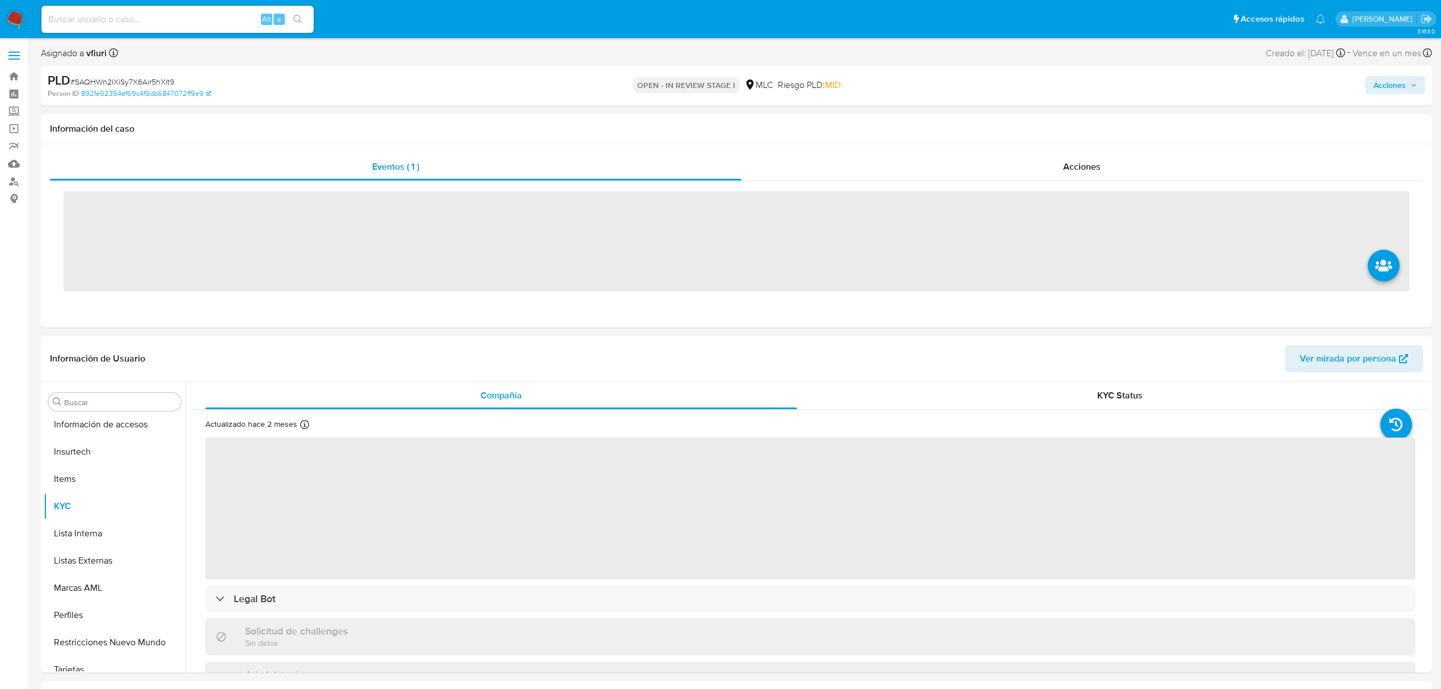
scroll to position [561, 0]
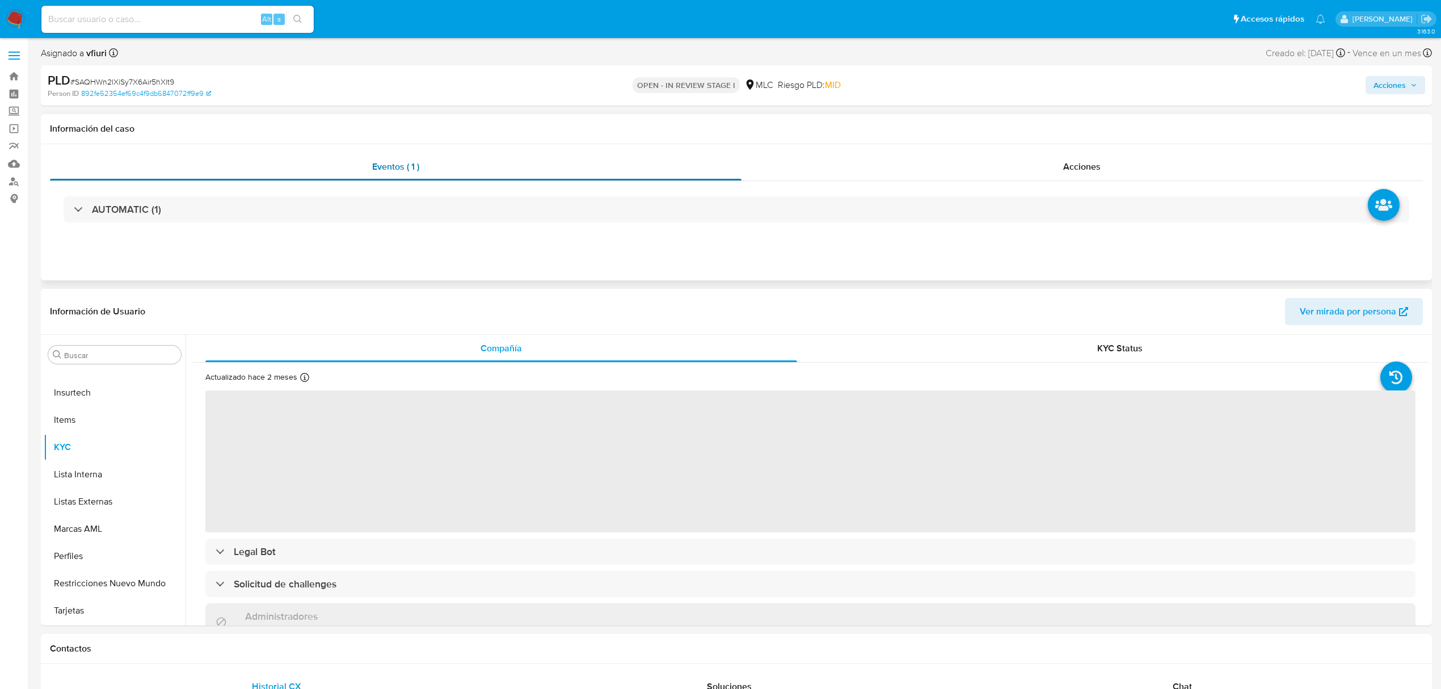
select select "10"
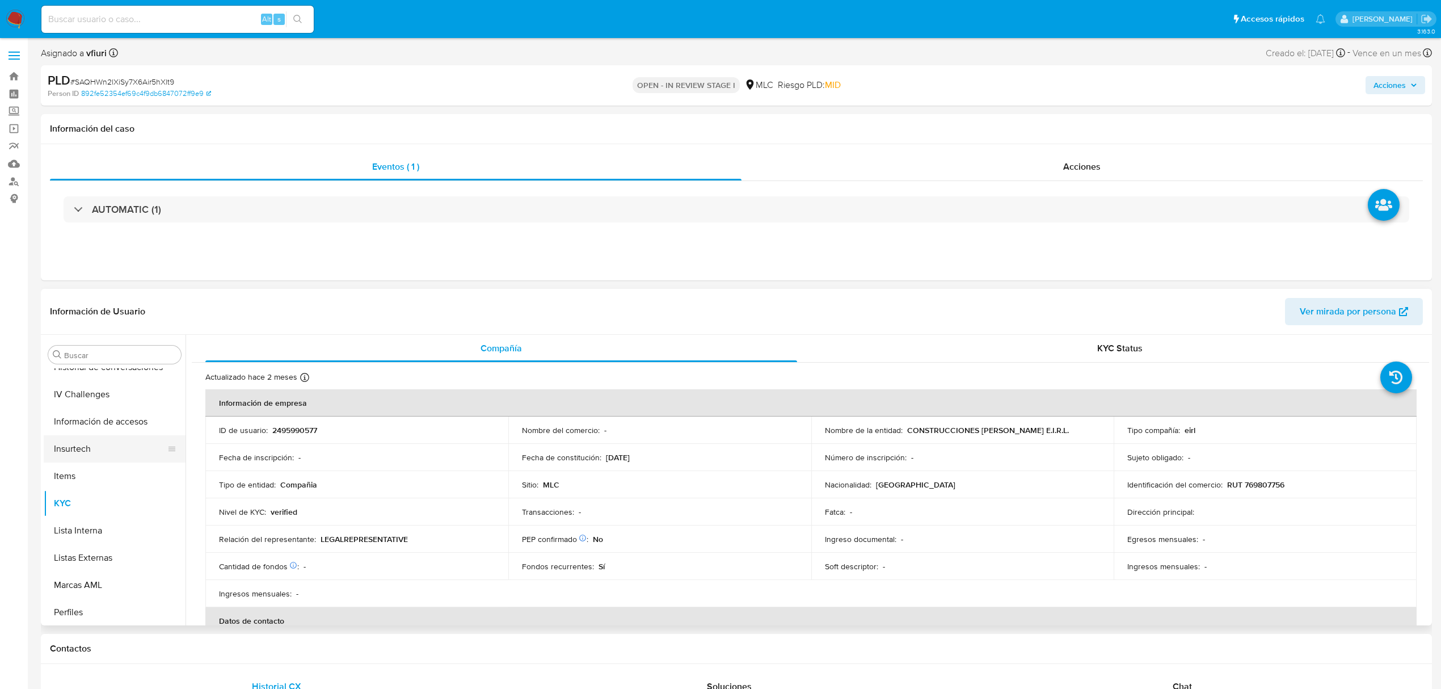
scroll to position [410, 0]
click at [95, 411] on button "Historial Casos" at bounding box center [110, 407] width 133 height 27
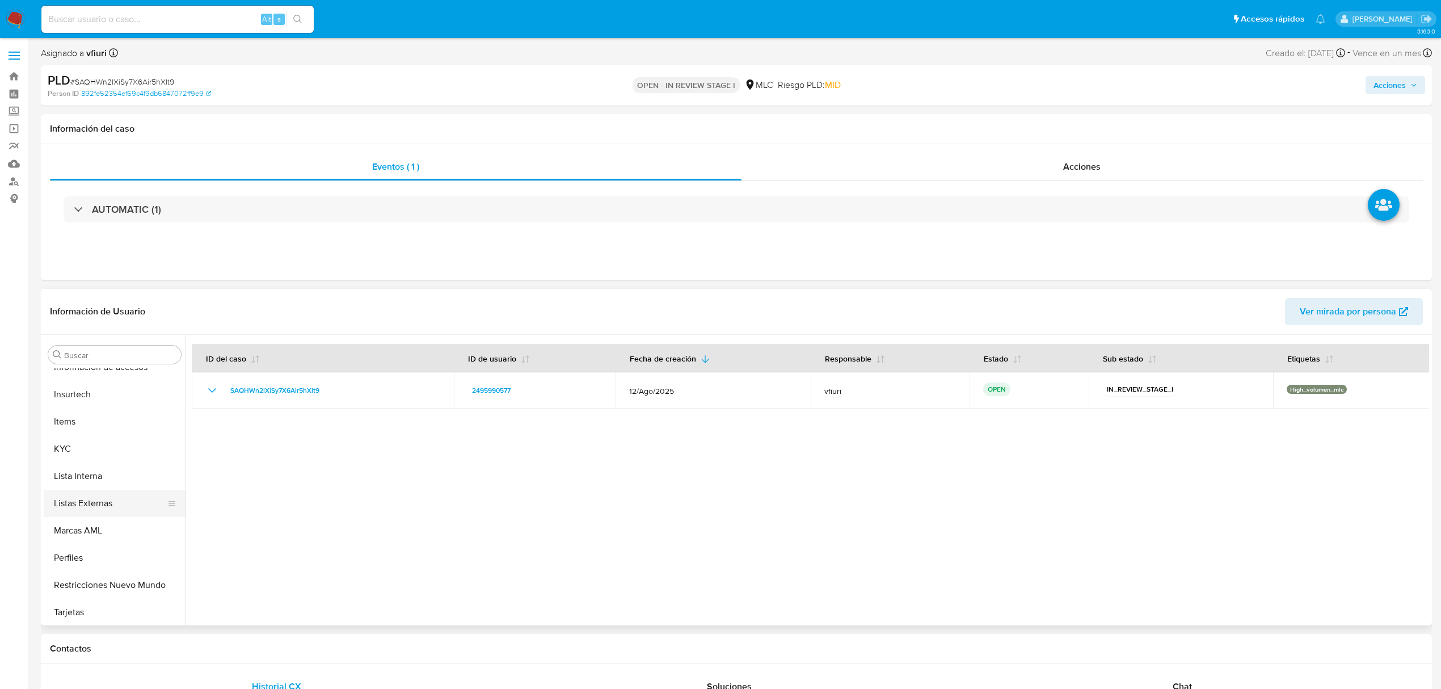
scroll to position [561, 0]
click at [85, 448] on button "KYC" at bounding box center [110, 446] width 133 height 27
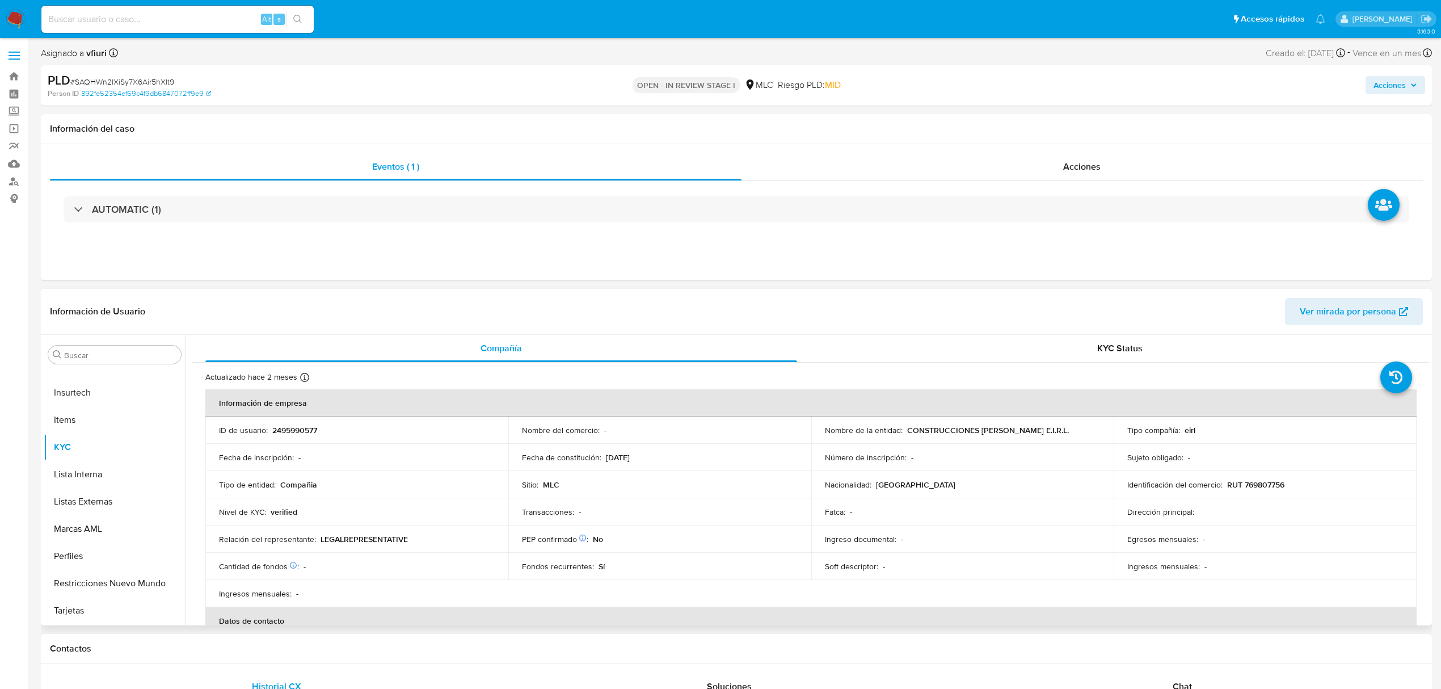
click at [293, 428] on p "2495990577" at bounding box center [294, 430] width 45 height 10
copy p "2495990577"
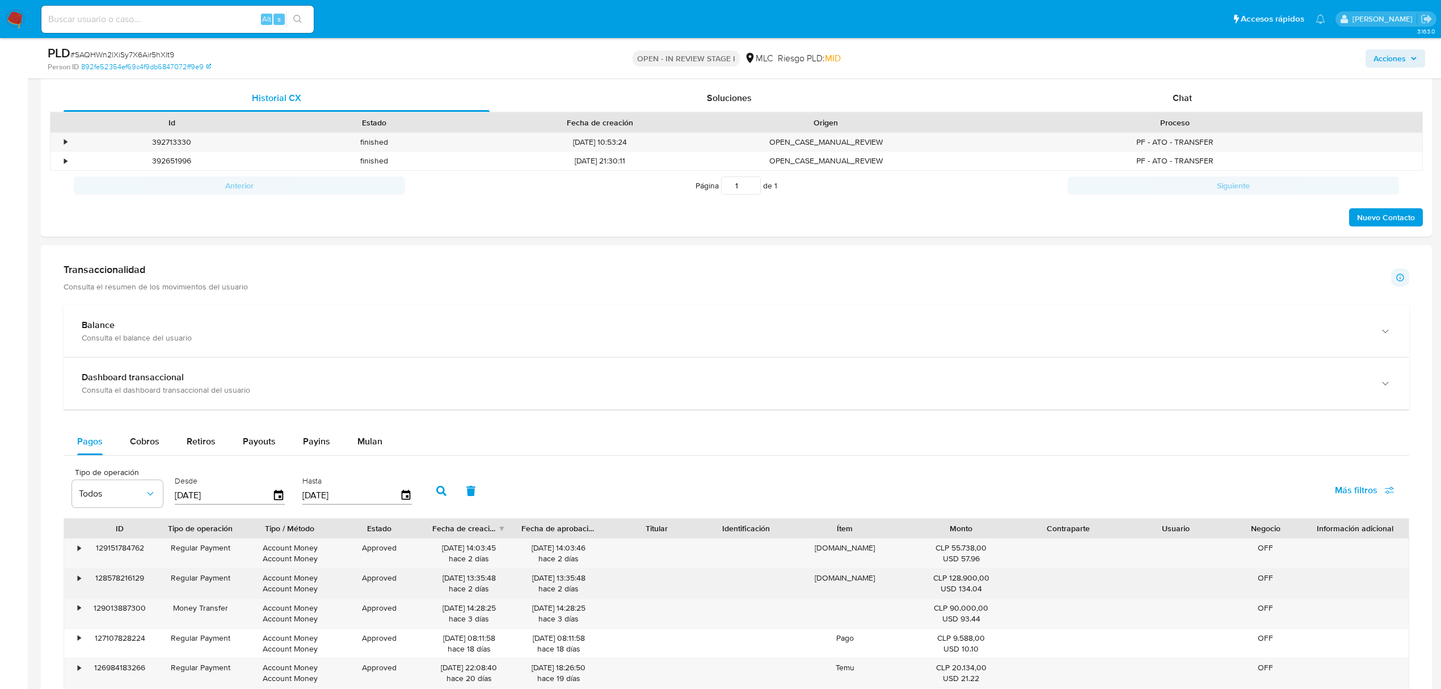
scroll to position [756, 0]
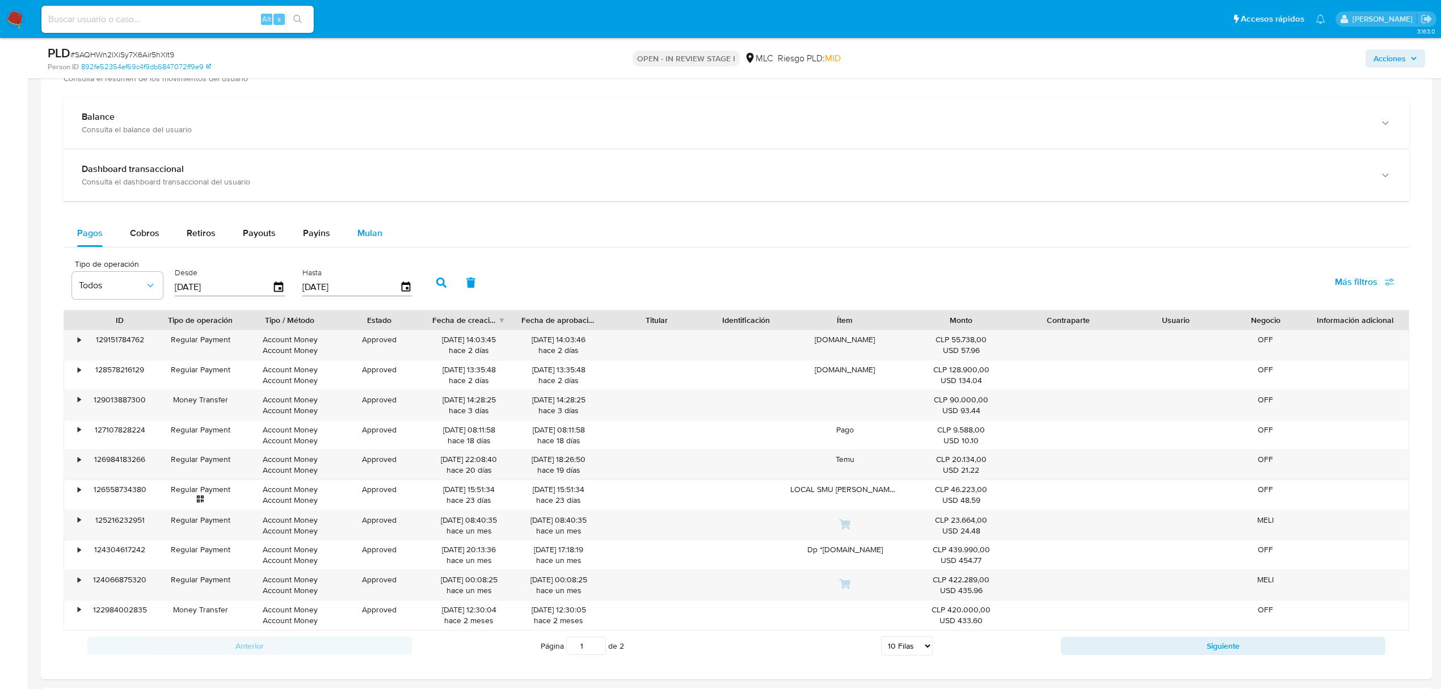
click at [372, 237] on span "Mulan" at bounding box center [369, 232] width 25 height 13
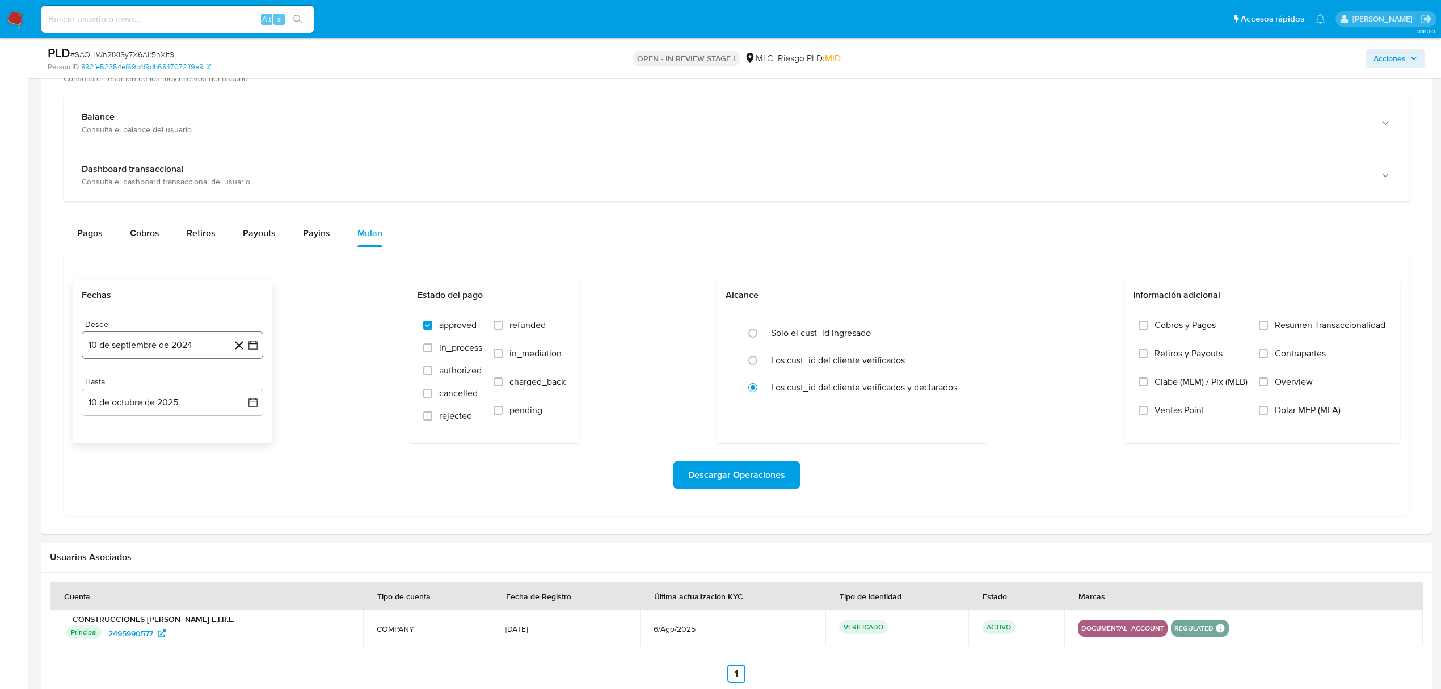
click at [255, 351] on icon "button" at bounding box center [252, 344] width 11 height 11
click at [145, 528] on button "25" at bounding box center [150, 519] width 18 height 18
click at [250, 407] on icon "button" at bounding box center [252, 402] width 11 height 11
click at [98, 449] on icon "Mes anterior" at bounding box center [102, 444] width 14 height 14
click at [152, 559] on button "24" at bounding box center [150, 554] width 18 height 18
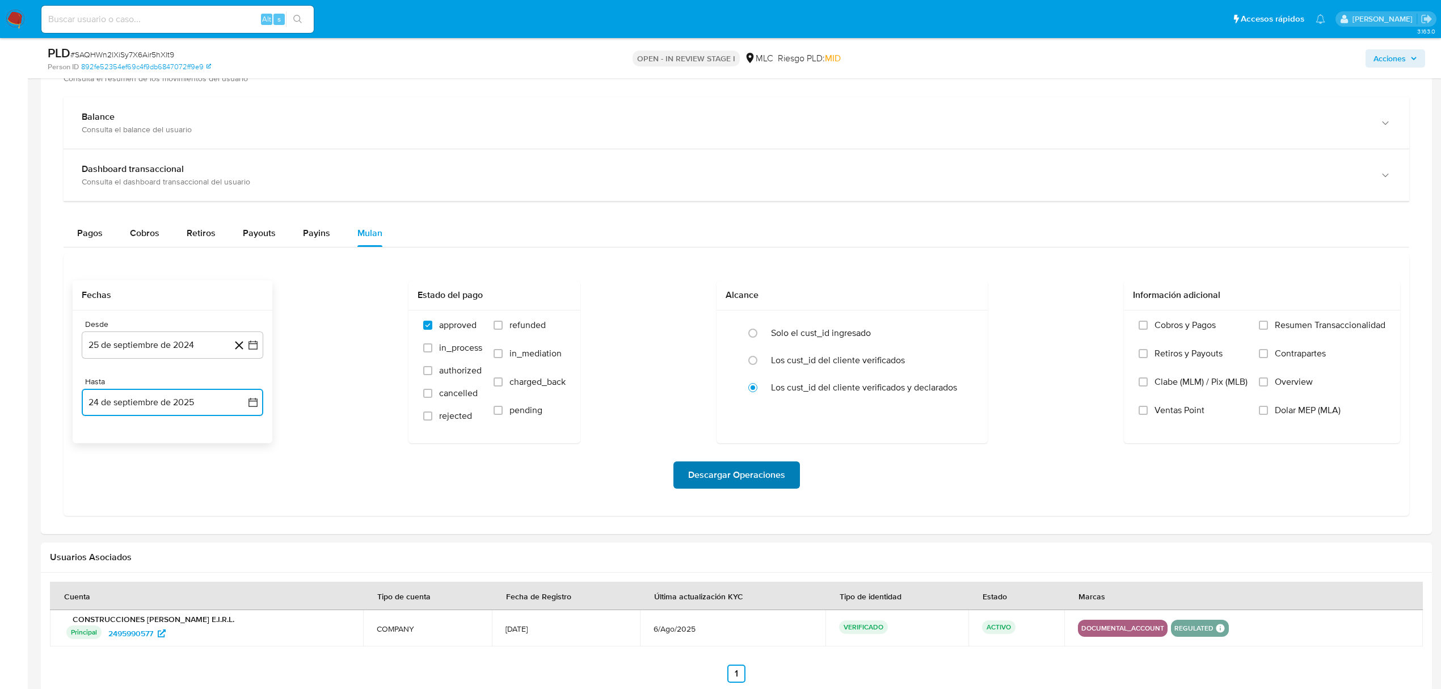
click at [704, 483] on span "Descargar Operaciones" at bounding box center [736, 474] width 97 height 25
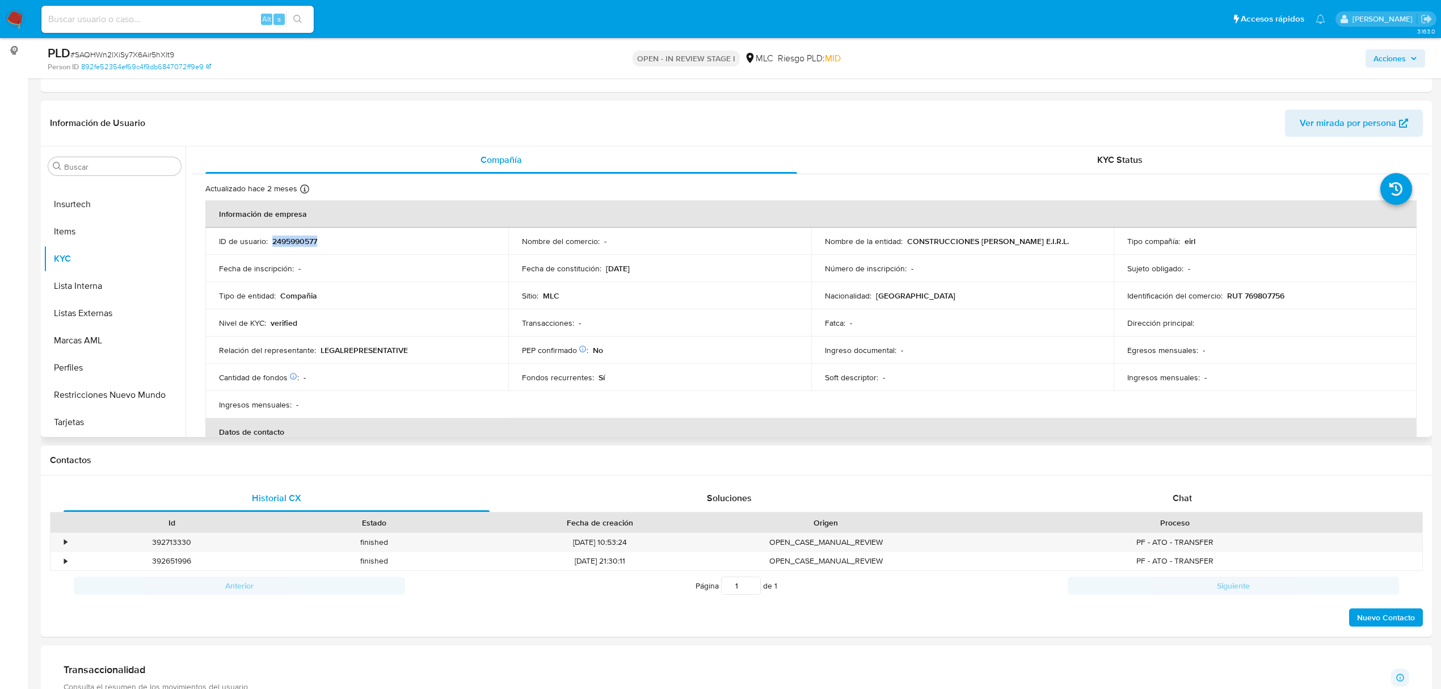
scroll to position [75, 0]
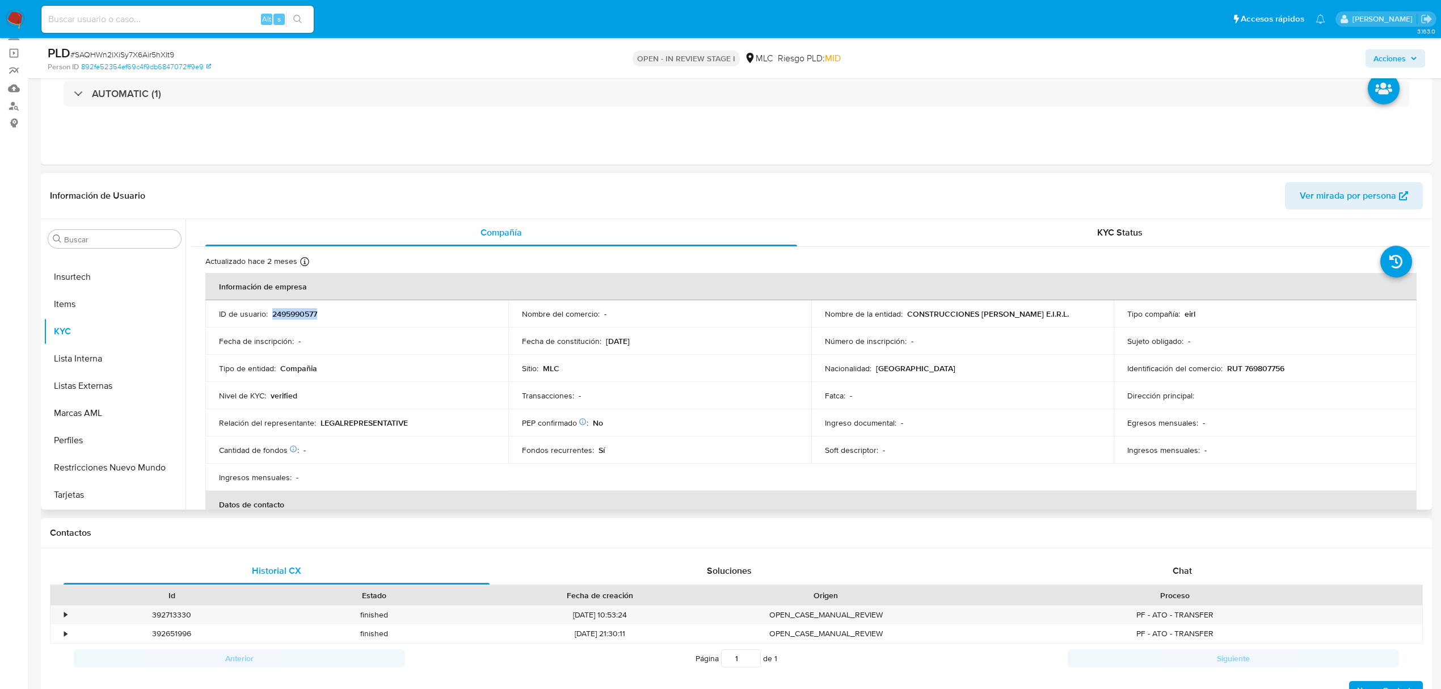
copy p "2495990577"
drag, startPoint x: 308, startPoint y: 320, endPoint x: 291, endPoint y: 312, distance: 18.3
click at [291, 312] on p "2495990577" at bounding box center [294, 314] width 45 height 10
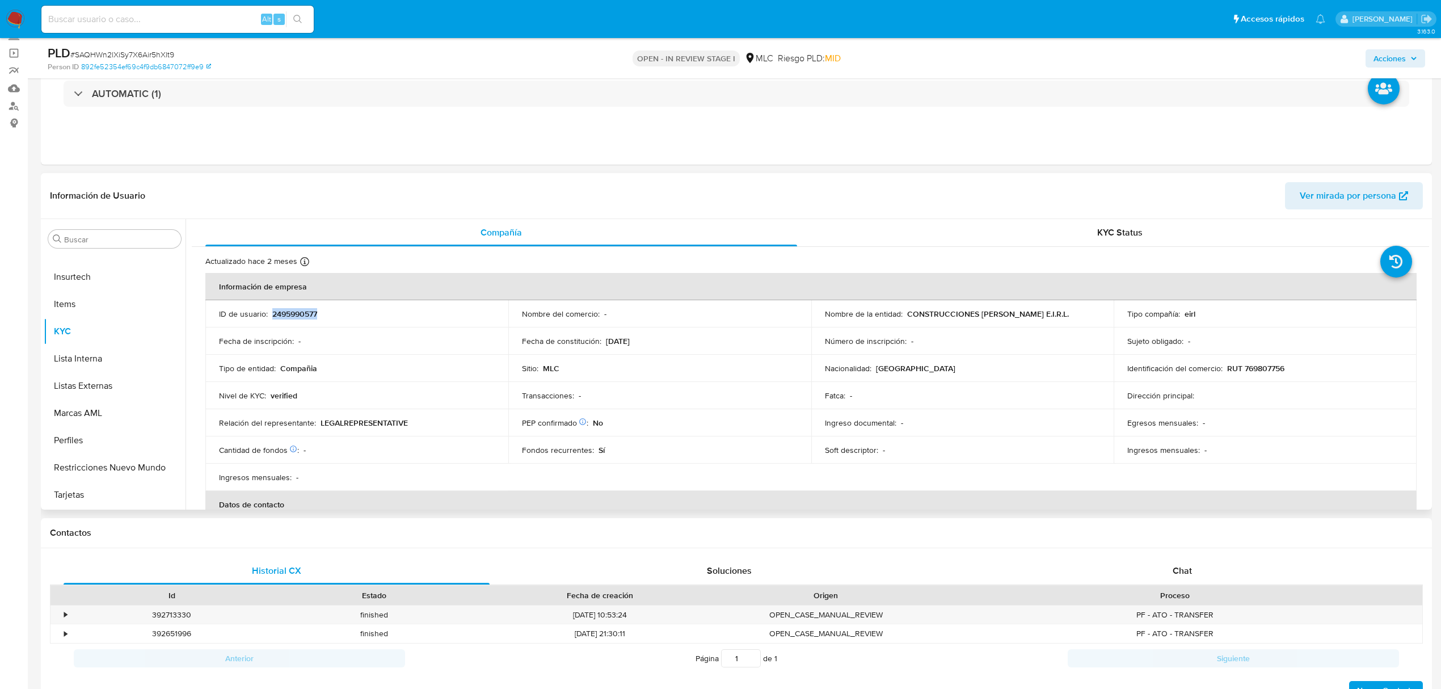
copy p "2495990577"
click at [166, 55] on span "# SAQHWn2lXiSy7X6Air5hXlt9" at bounding box center [122, 54] width 104 height 11
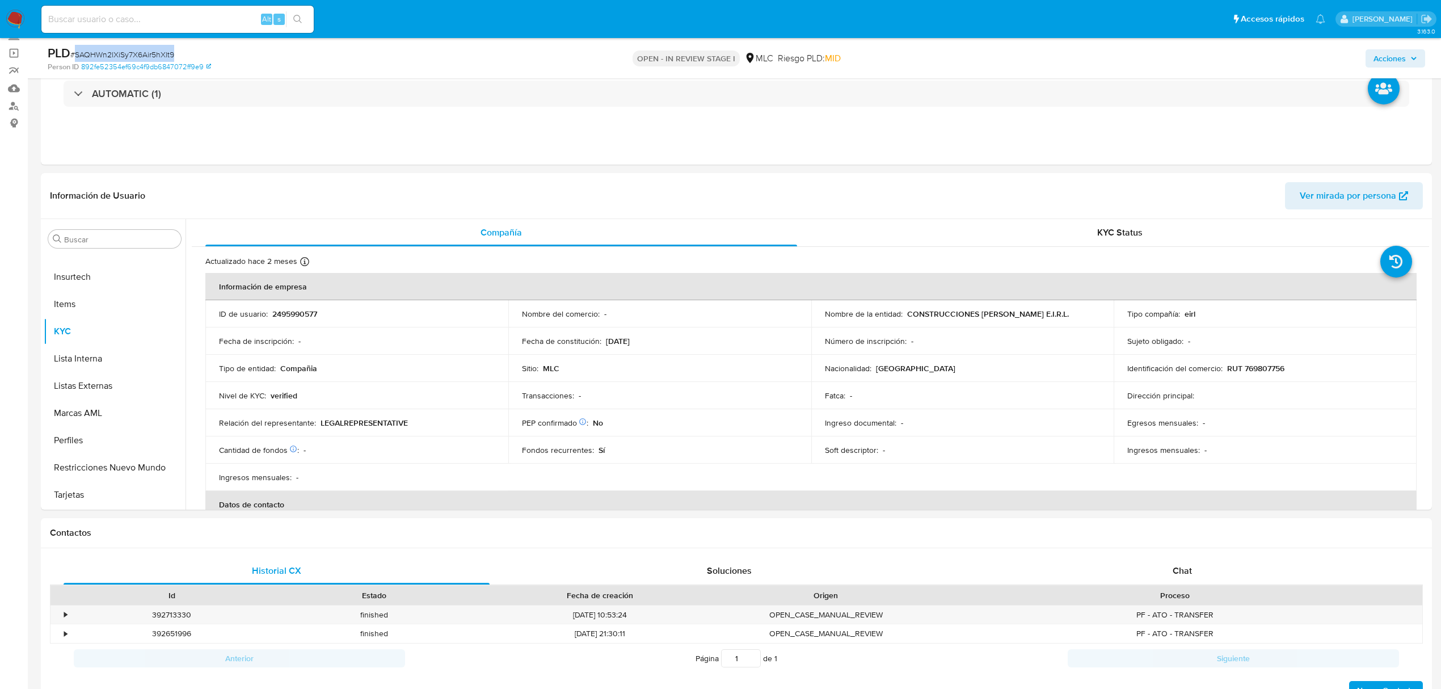
click at [166, 55] on span "# SAQHWn2lXiSy7X6Air5hXlt9" at bounding box center [122, 54] width 104 height 11
copy span "SAQHWn2lXiSy7X6Air5hXlt9"
click at [1254, 367] on p "RUT 769807756" at bounding box center [1255, 368] width 57 height 10
copy p "769807756"
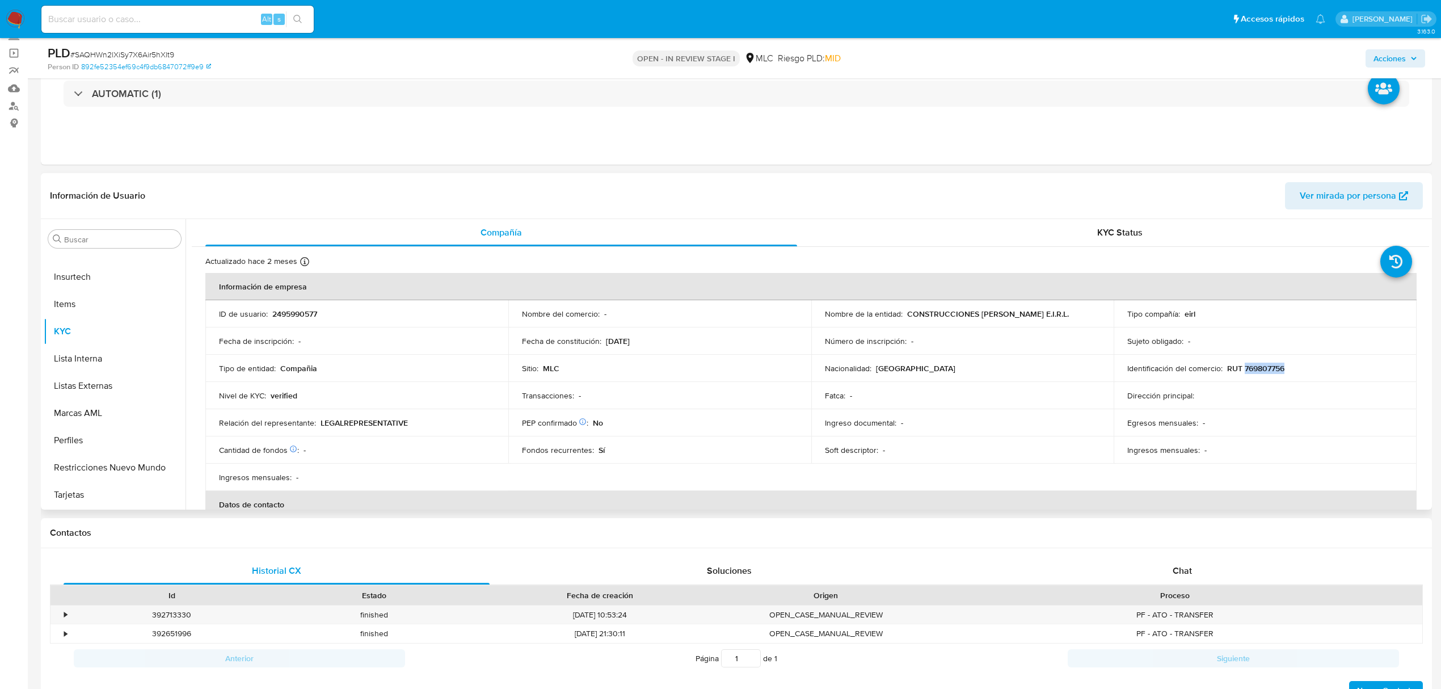
copy p "769807756"
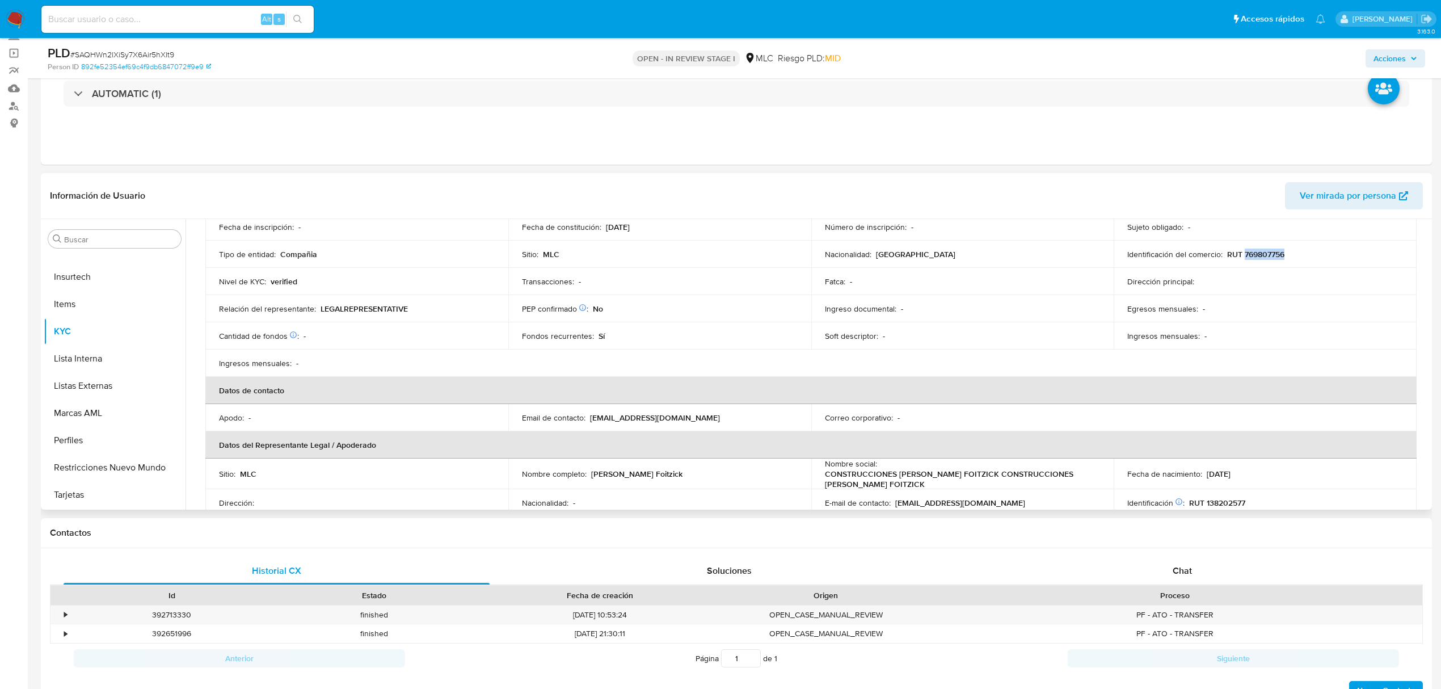
scroll to position [151, 0]
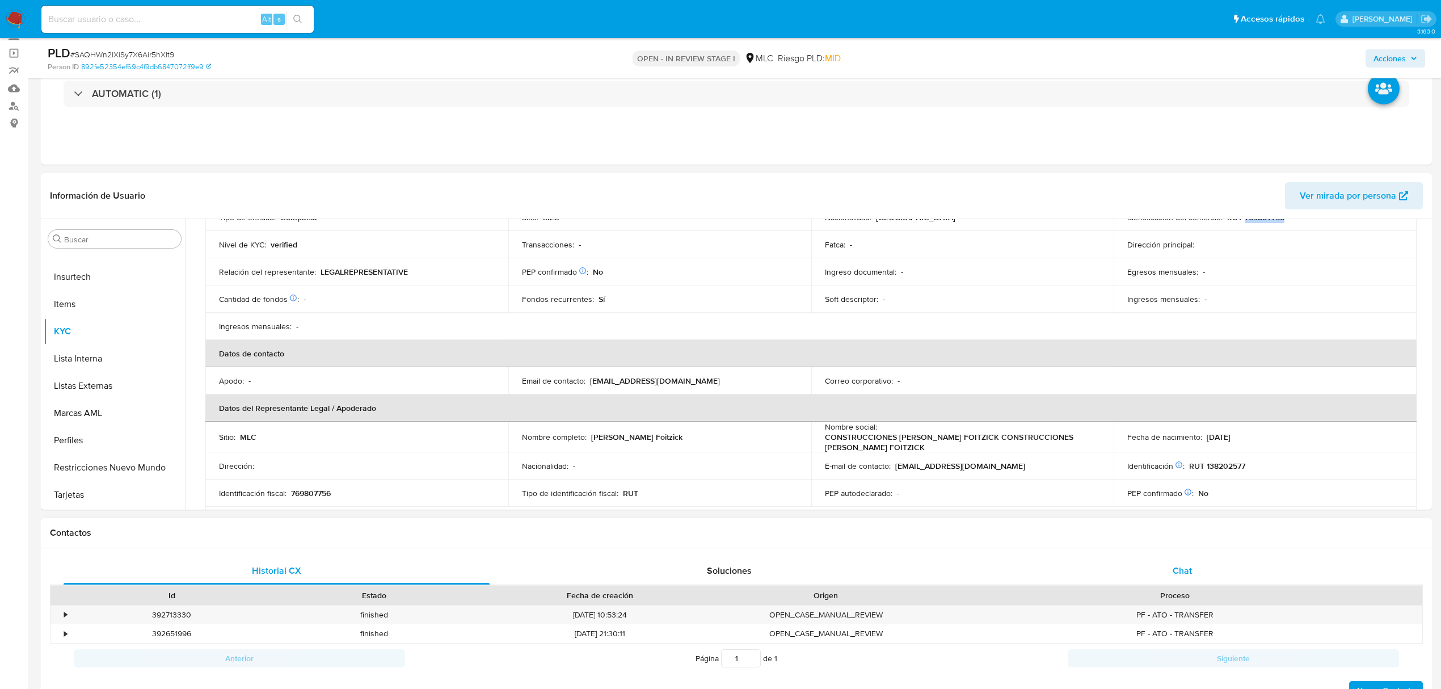
click at [1188, 563] on div "Chat" at bounding box center [1183, 570] width 426 height 27
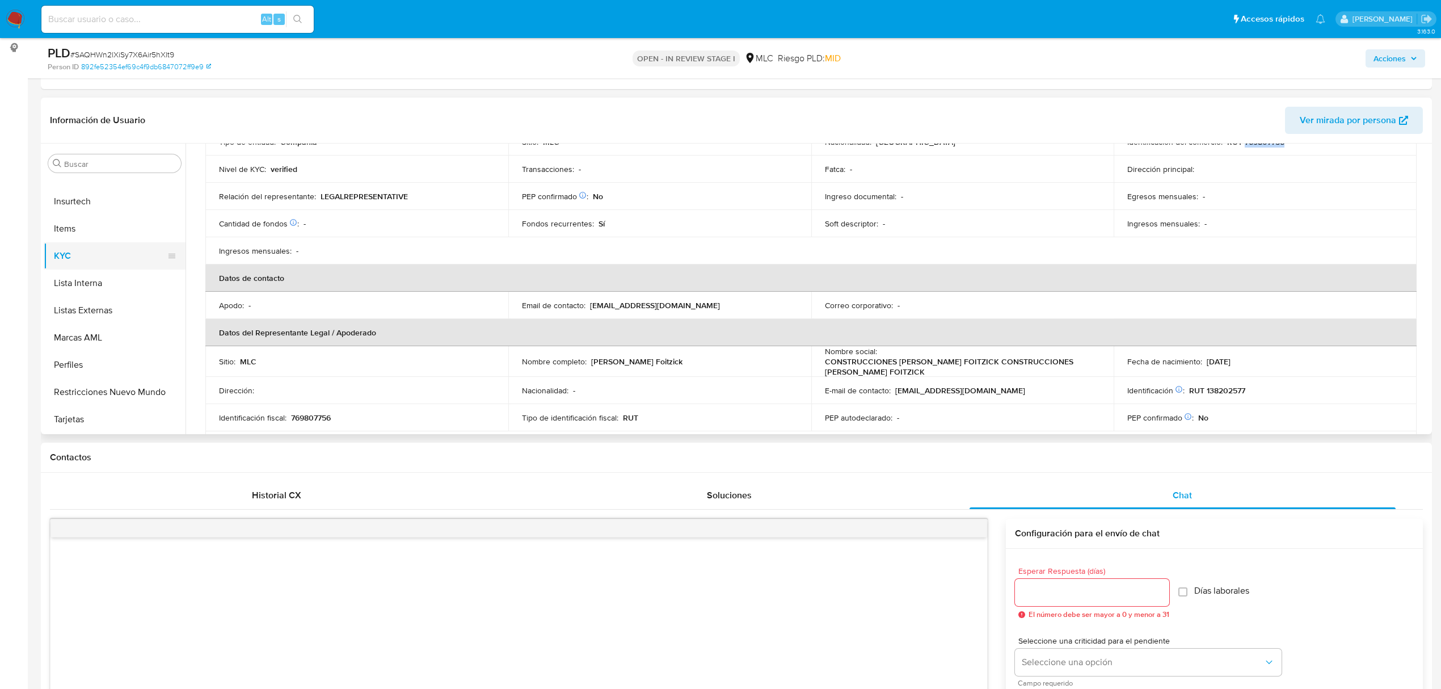
click at [110, 247] on button "KYC" at bounding box center [110, 255] width 133 height 27
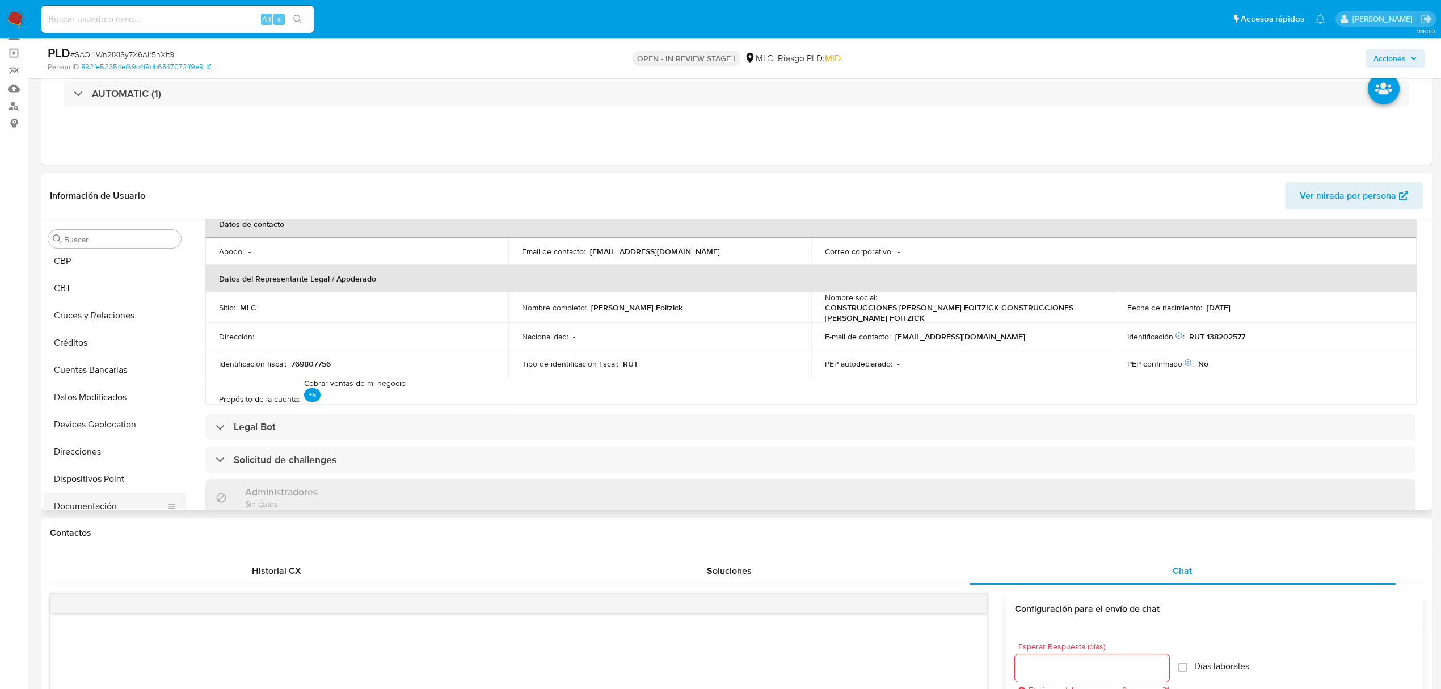
scroll to position [107, 0]
click at [89, 320] on button "Cruces y Relaciones" at bounding box center [110, 322] width 133 height 27
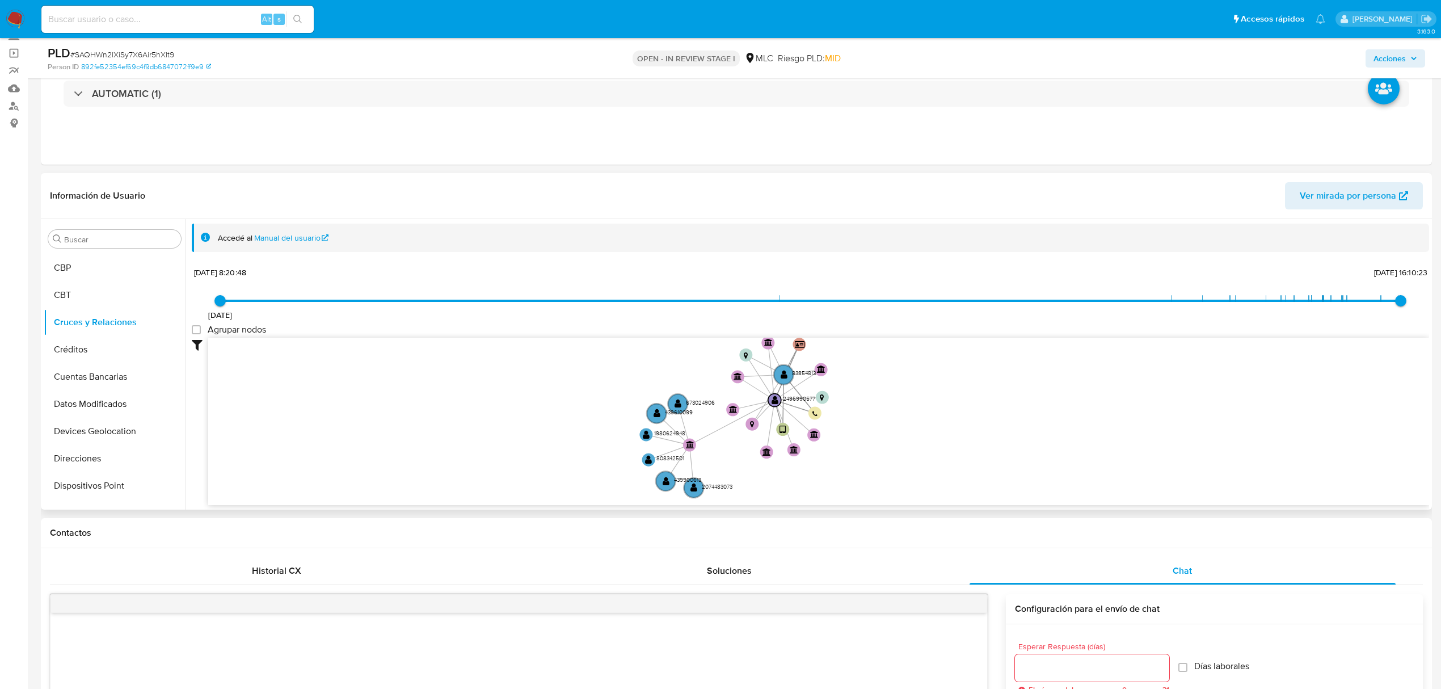
drag, startPoint x: 1075, startPoint y: 360, endPoint x: 1097, endPoint y: 402, distance: 47.7
click at [1097, 402] on icon "user-2495990577  2495990577 device-684adf05034650253bfd18d3  person-d04fd4dbb…" at bounding box center [818, 420] width 1221 height 165
drag, startPoint x: 689, startPoint y: 440, endPoint x: 650, endPoint y: 412, distance: 47.9
click at [650, 412] on circle at bounding box center [651, 416] width 16 height 16
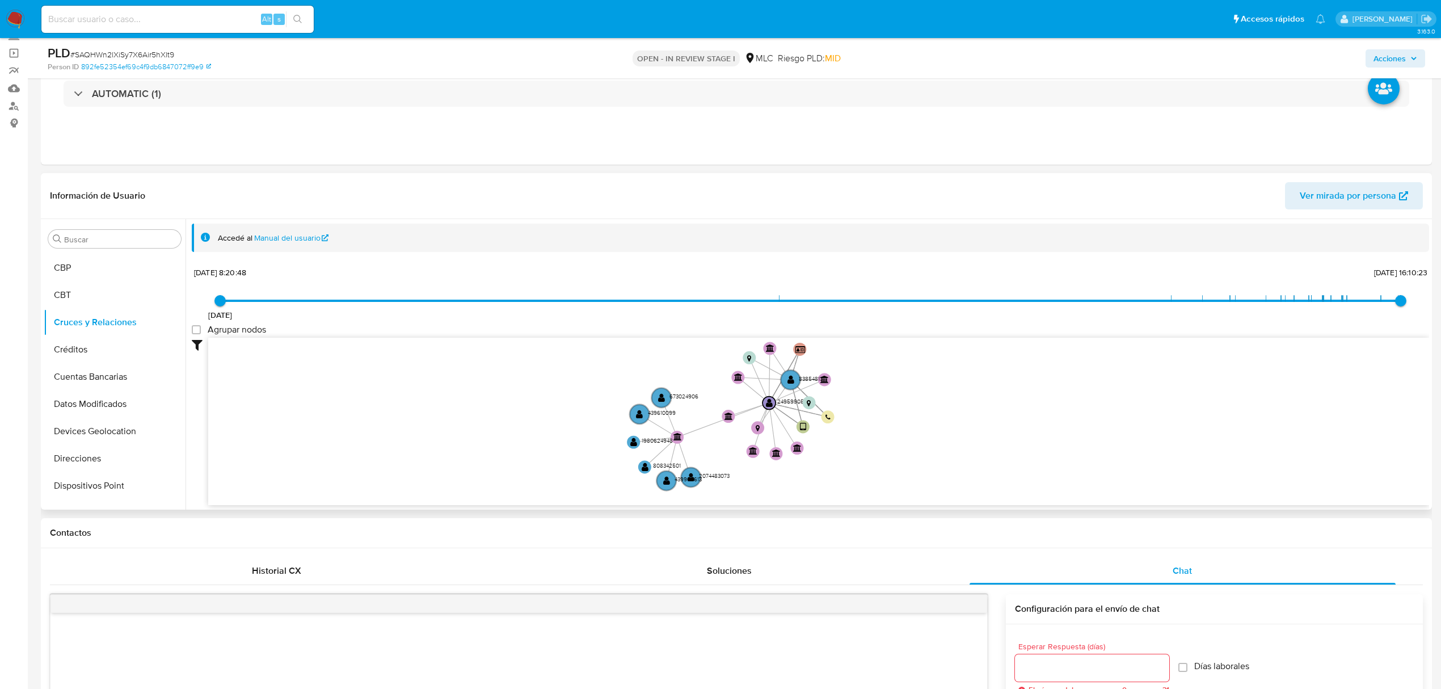
drag, startPoint x: 1088, startPoint y: 416, endPoint x: 1089, endPoint y: 428, distance: 11.5
click at [1089, 428] on icon "user-2495990577  2495990577 device-684adf05034650253bfd18d3  person-d04fd4dbb…" at bounding box center [818, 420] width 1221 height 165
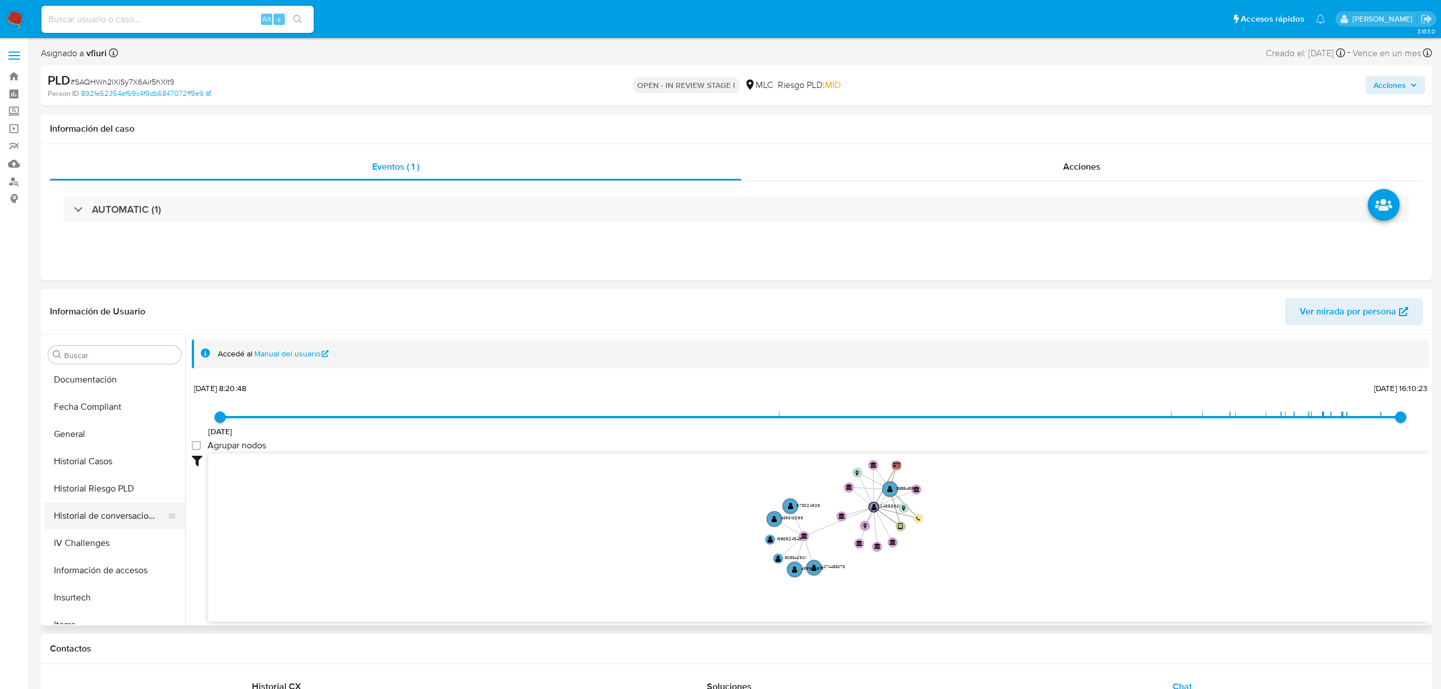
scroll to position [410, 0]
click at [92, 411] on button "Historial Casos" at bounding box center [110, 407] width 133 height 27
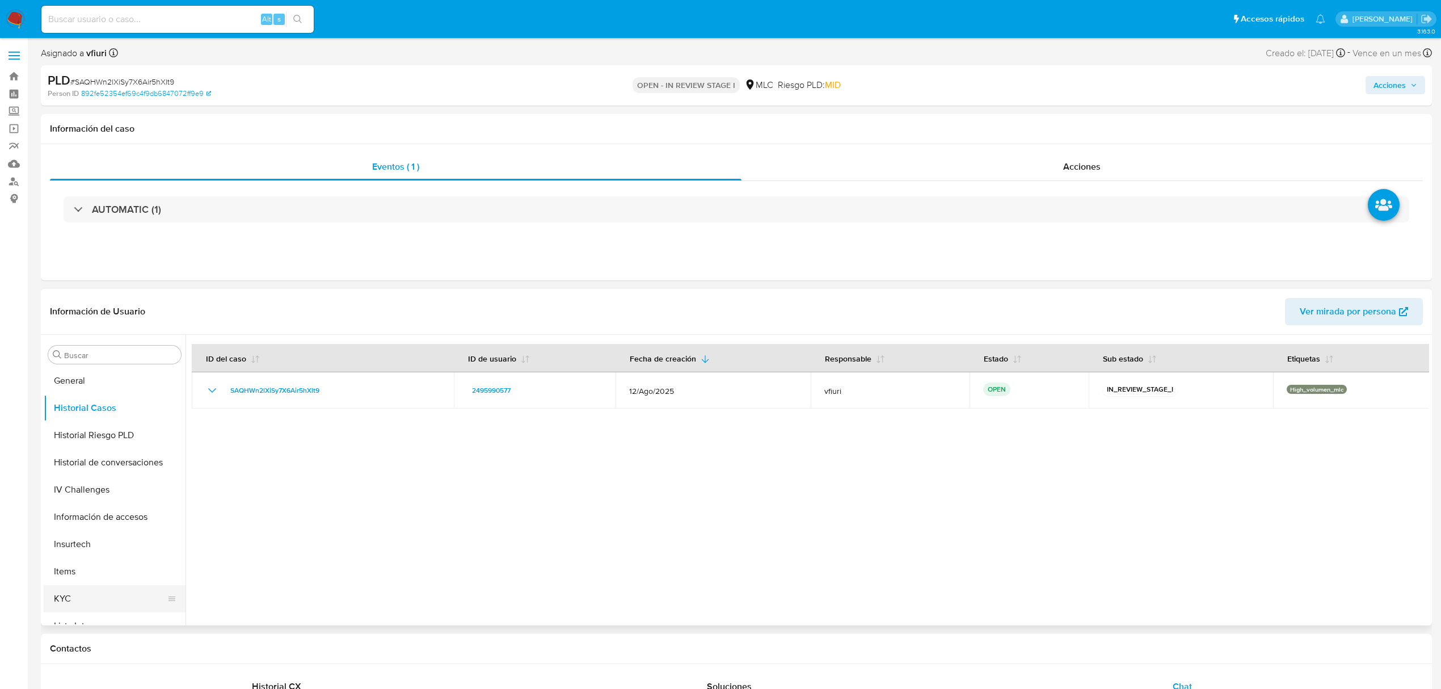
click at [84, 593] on button "KYC" at bounding box center [110, 598] width 133 height 27
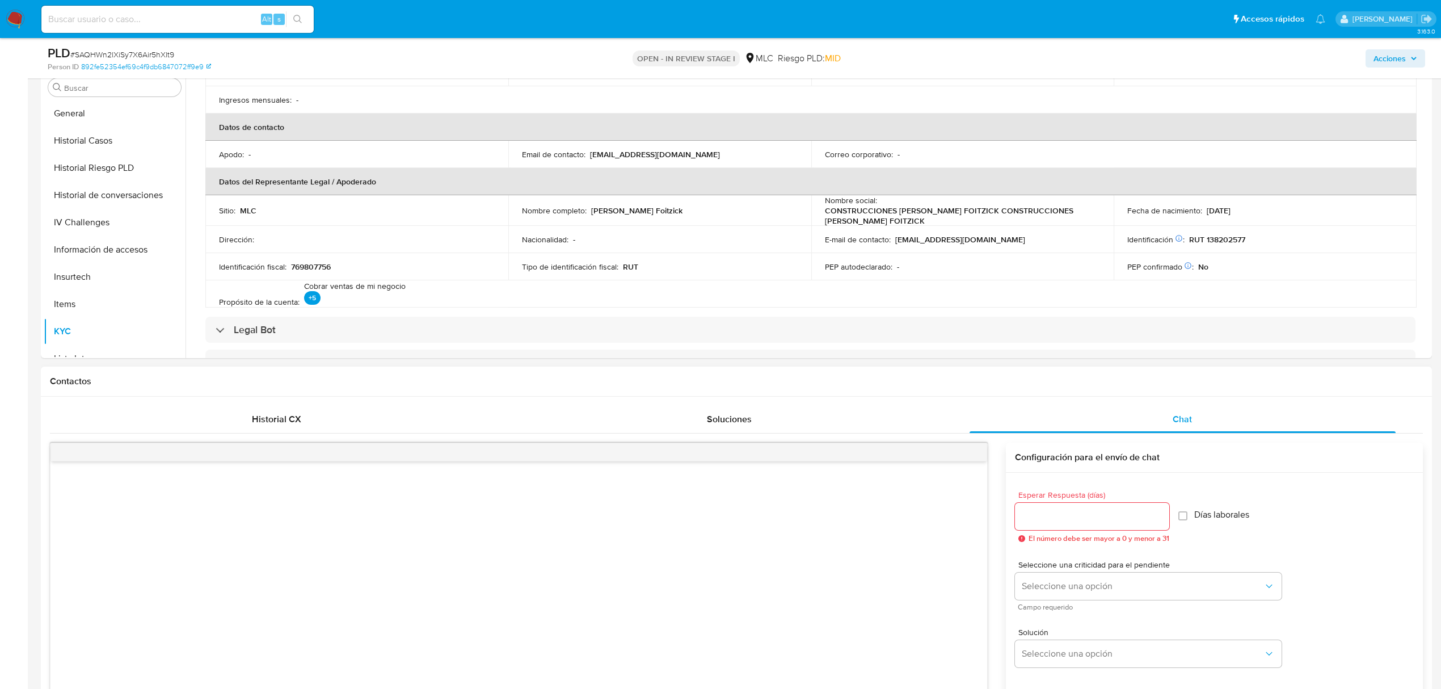
scroll to position [227, 0]
click at [1054, 525] on div at bounding box center [1092, 516] width 154 height 27
click at [1054, 516] on input "Esperar Respuesta (días)" at bounding box center [1092, 516] width 154 height 15
type input "3"
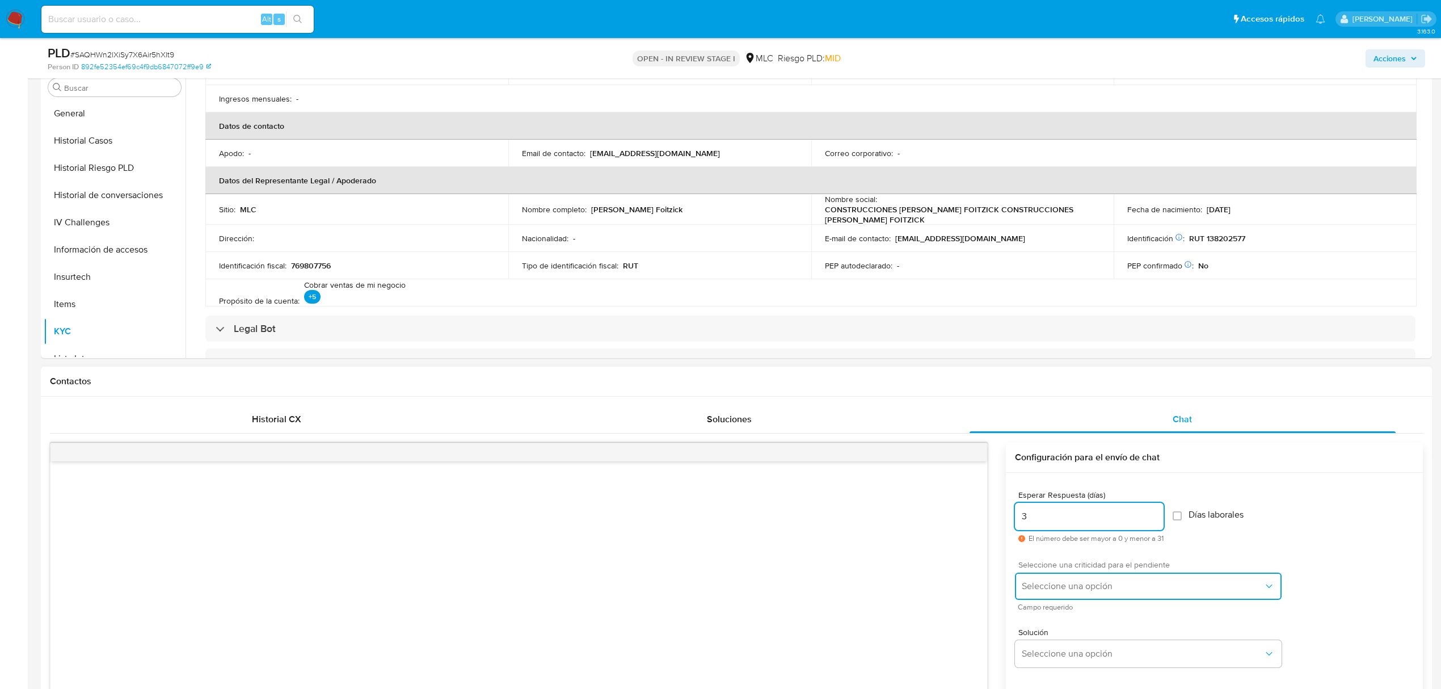
click at [1045, 580] on span "Seleccione una opción" at bounding box center [1143, 585] width 242 height 11
click at [1048, 583] on div "LOW" at bounding box center [1146, 587] width 248 height 23
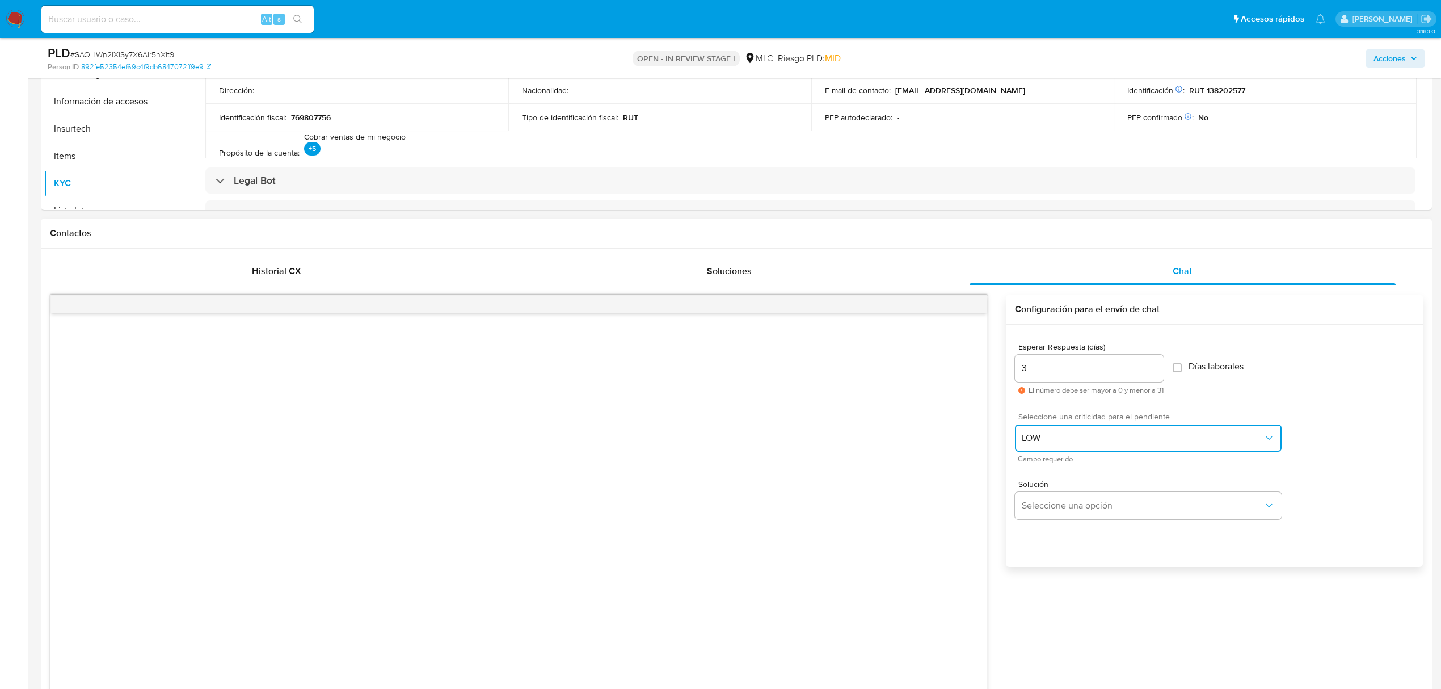
scroll to position [378, 0]
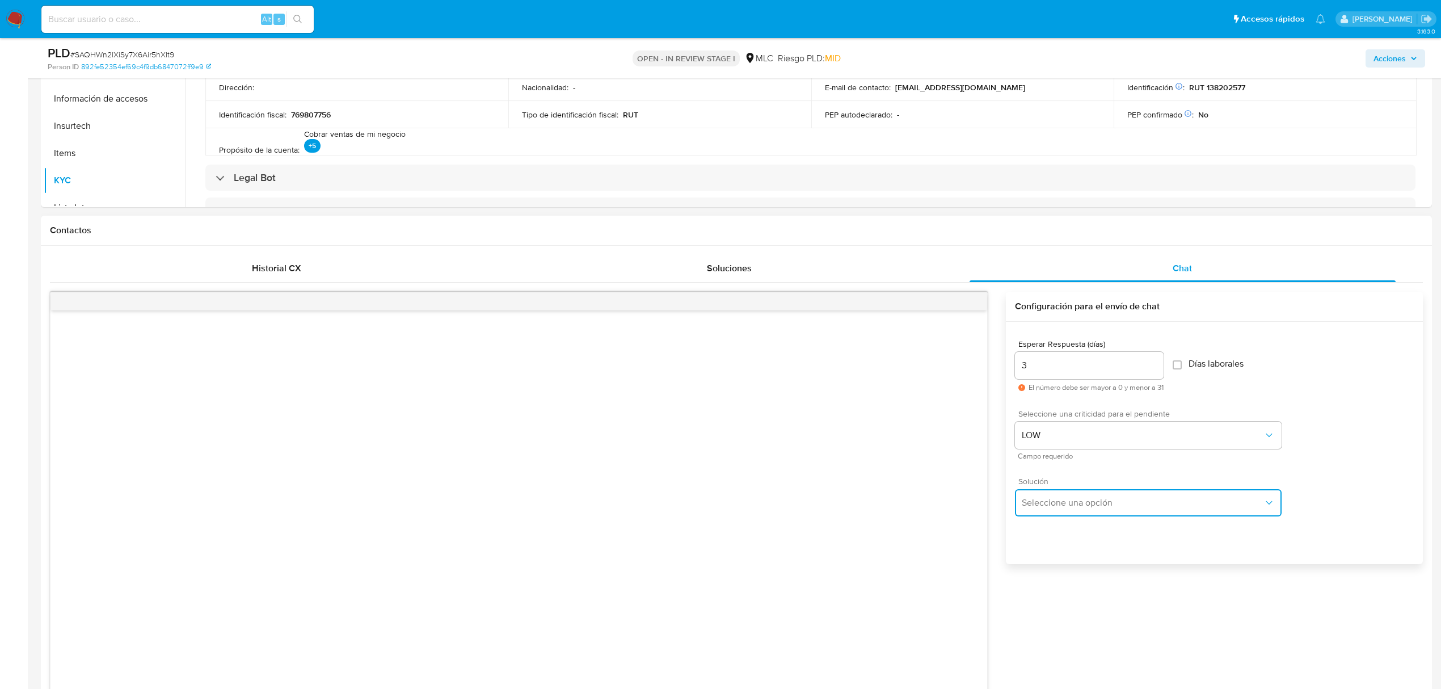
click at [1076, 500] on span "Seleccione una opción" at bounding box center [1143, 502] width 242 height 11
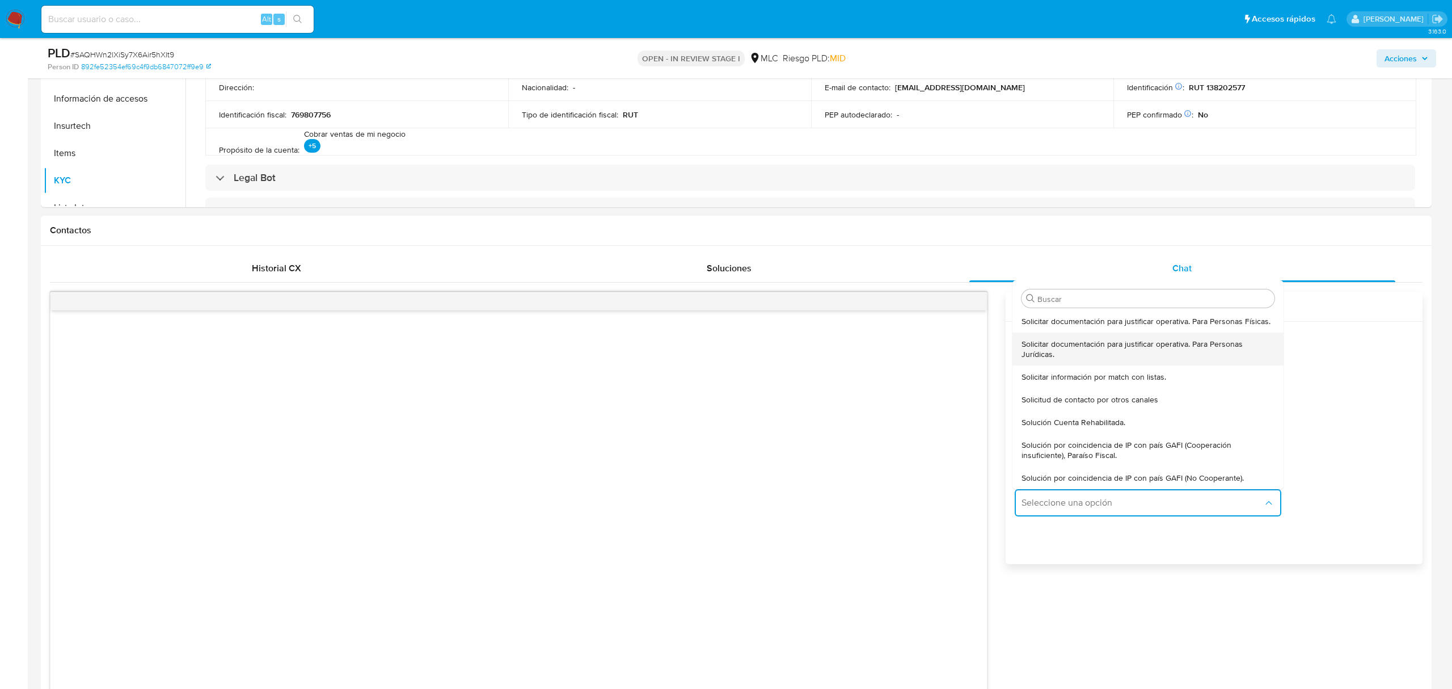
click at [1078, 346] on span "Solicitar documentación para justificar operativa. Para Personas Jurídicas." at bounding box center [1148, 349] width 253 height 20
type textarea "Lore ,Ip dolorsitame cons adi el seddoe tem incididunt utla etd magnaaliquae ad…"
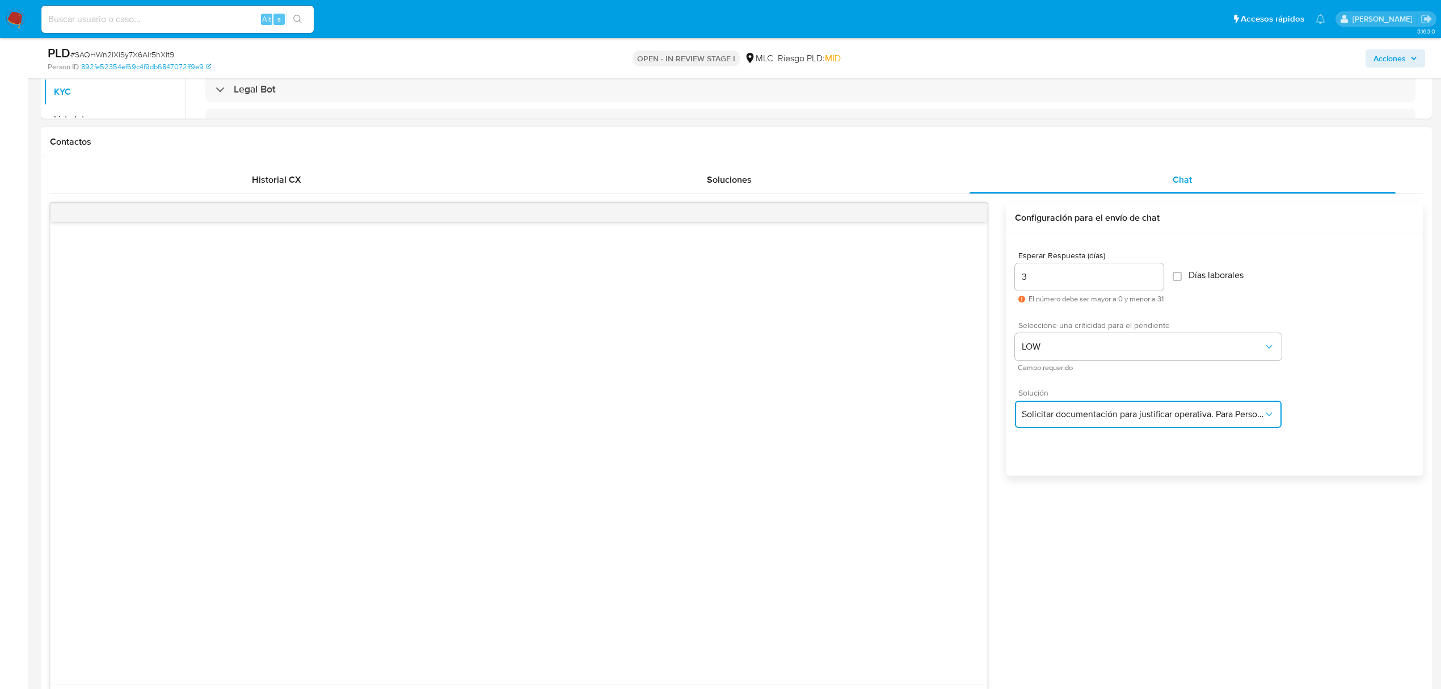
scroll to position [605, 0]
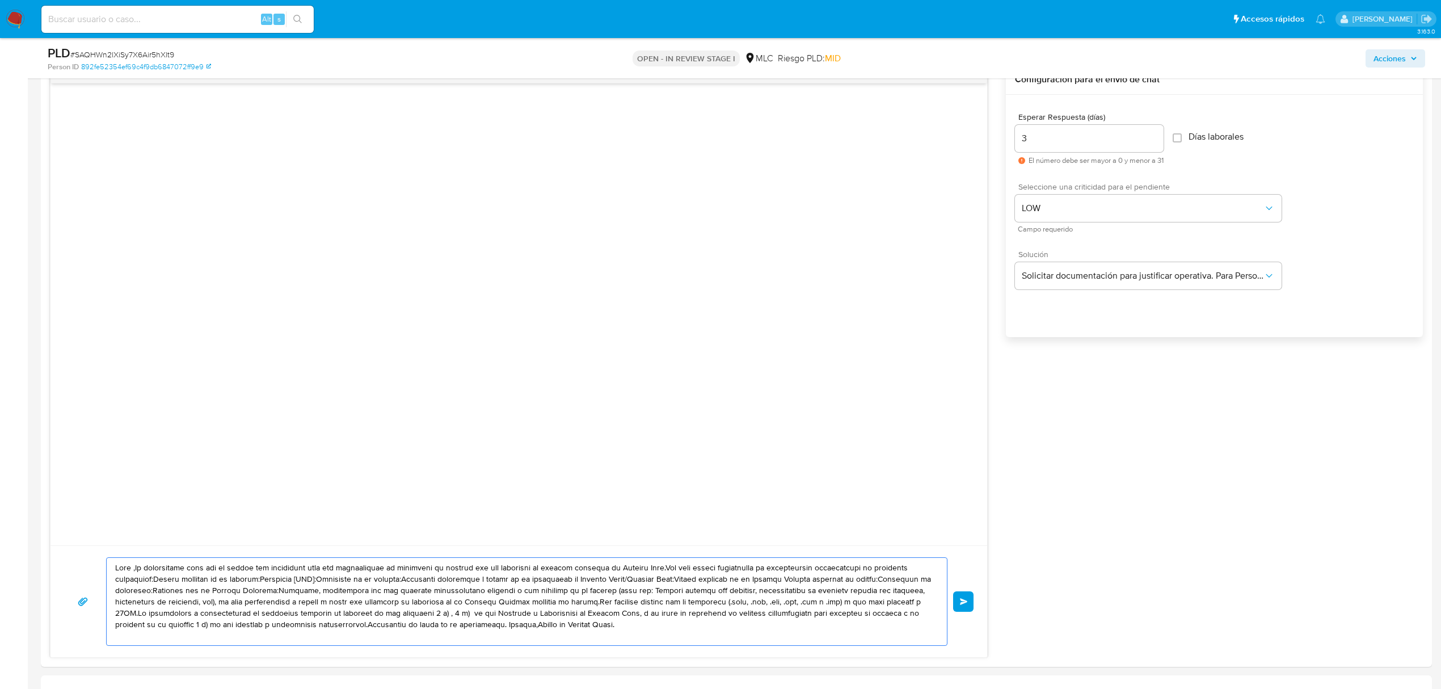
drag, startPoint x: 690, startPoint y: 631, endPoint x: 0, endPoint y: 563, distance: 693.8
click at [0, 563] on section "Bandeja Tablero Screening Búsqueda en Listas Watchlist Herramientas Operaciones…" at bounding box center [720, 562] width 1441 height 2335
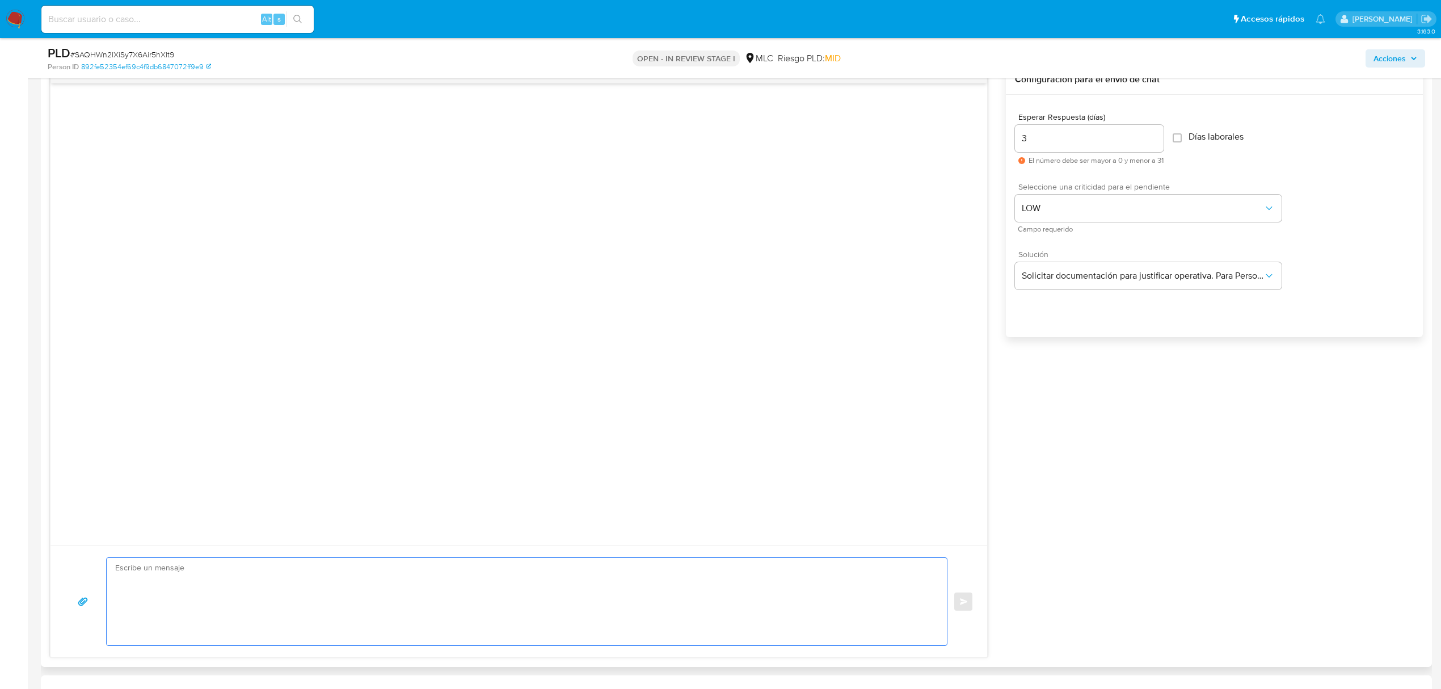
paste textarea "Lore IPS, Do sitametcons adipi el Seddoe te Incidid Utla etdo magnaaliq eni adm…"
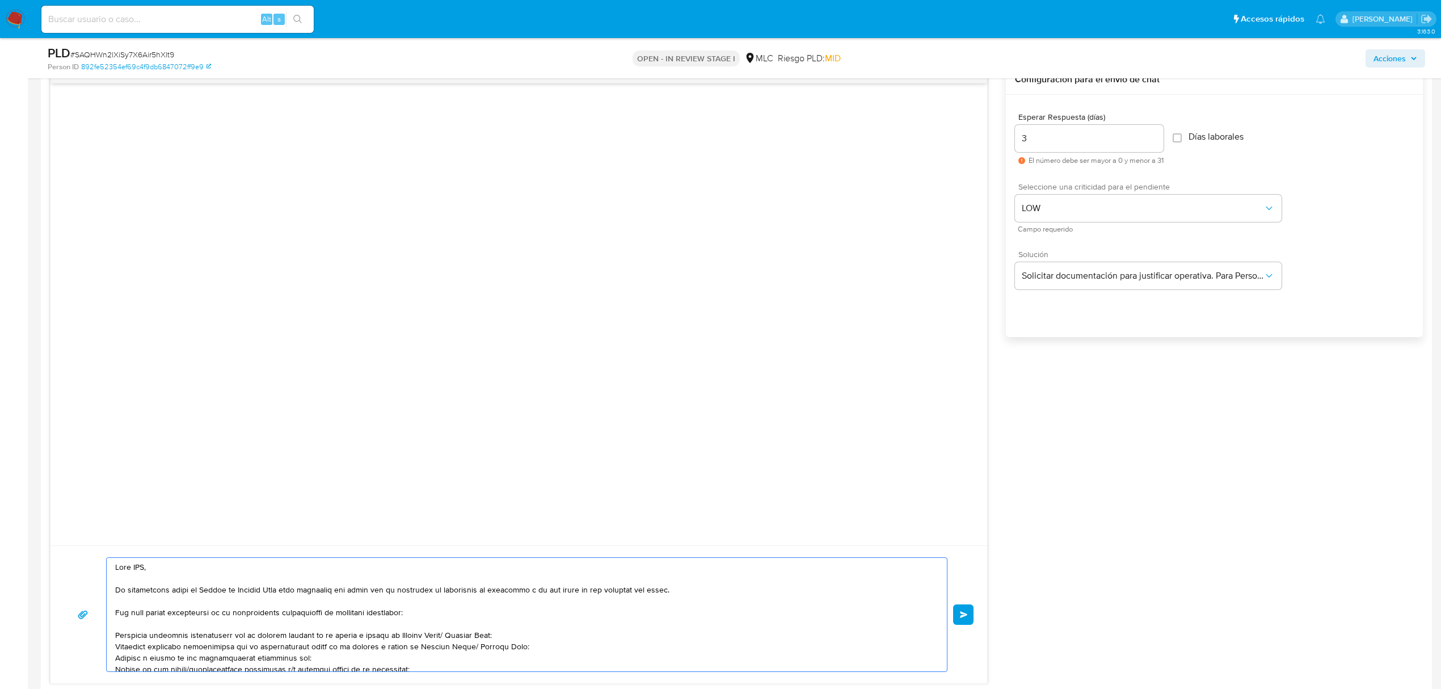
scroll to position [0, 0]
click at [143, 572] on textarea at bounding box center [524, 614] width 818 height 113
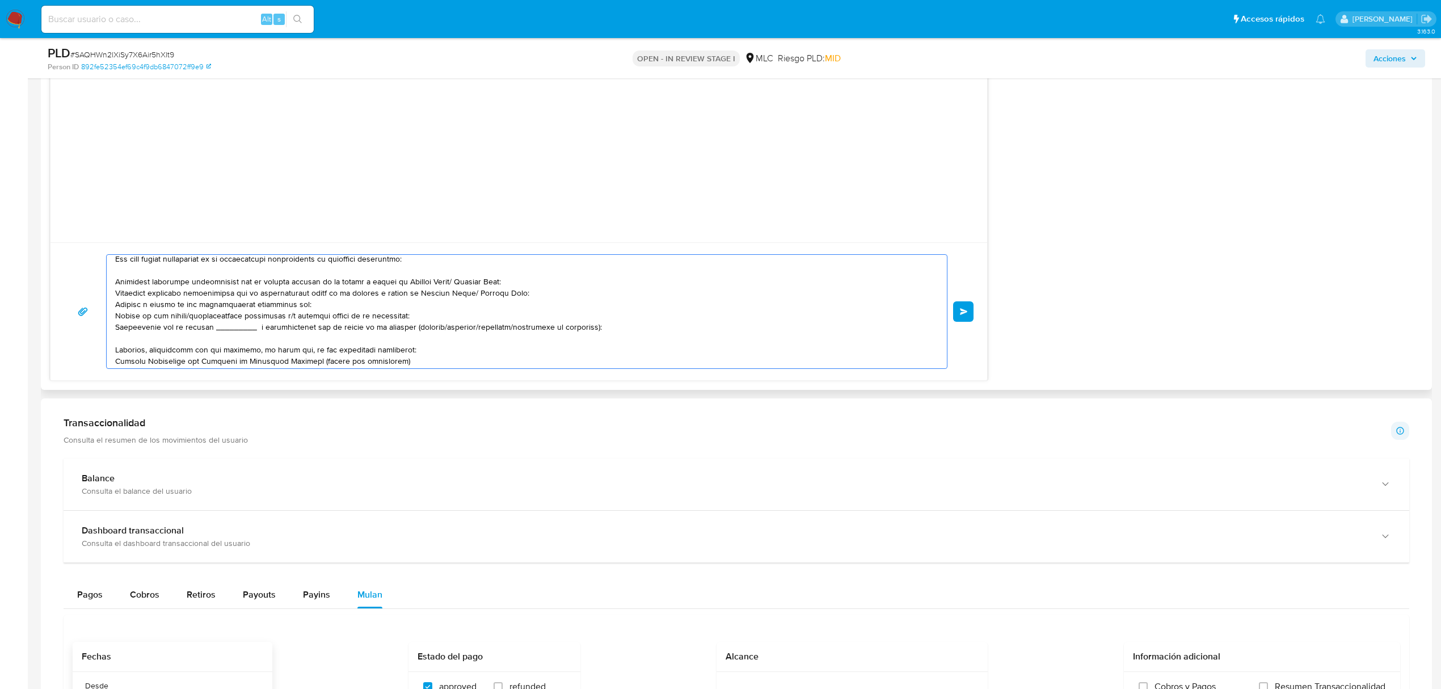
scroll to position [60, 0]
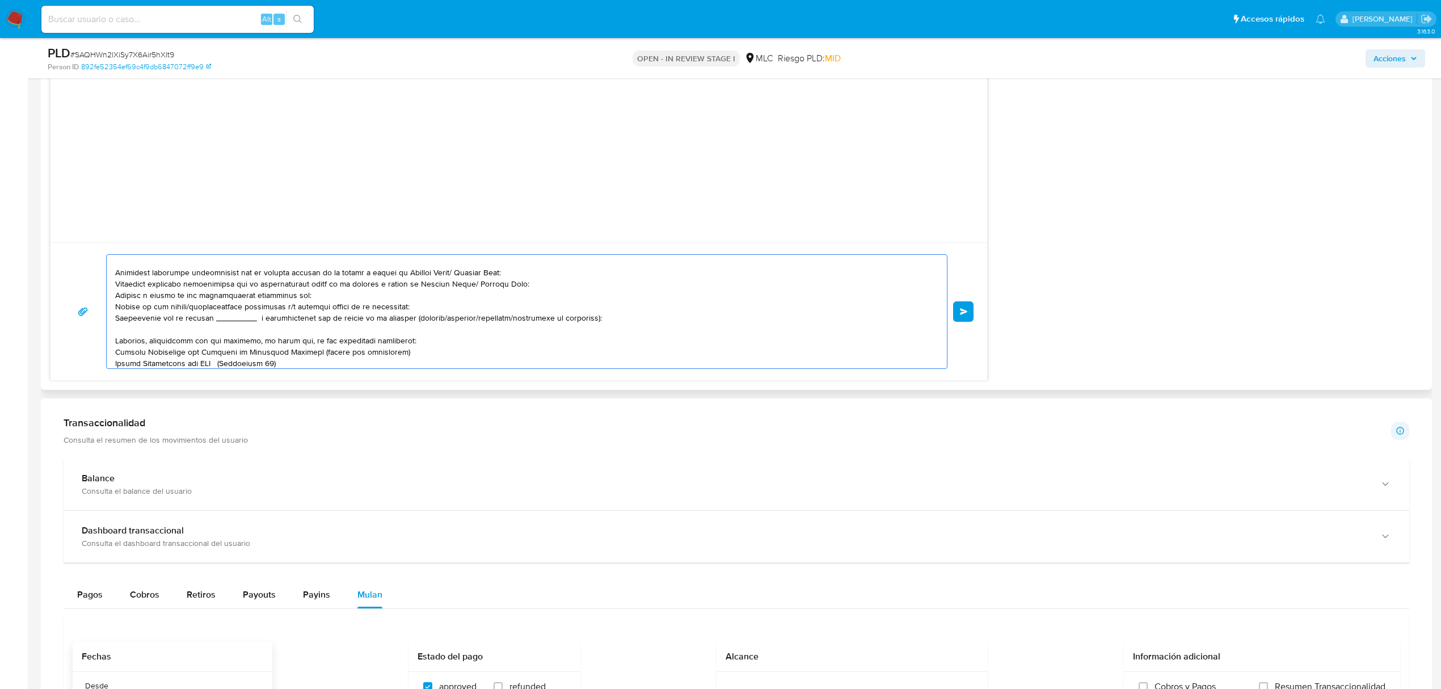
click at [290, 309] on textarea at bounding box center [524, 311] width 818 height 113
drag, startPoint x: 613, startPoint y: 321, endPoint x: 37, endPoint y: 322, distance: 575.9
click at [37, 322] on main "3.163.0 Asignado a vfiuri Asignado el: [DATE] 16:40:32 Creado el: [DATE] Creado…" at bounding box center [720, 272] width 1441 height 2361
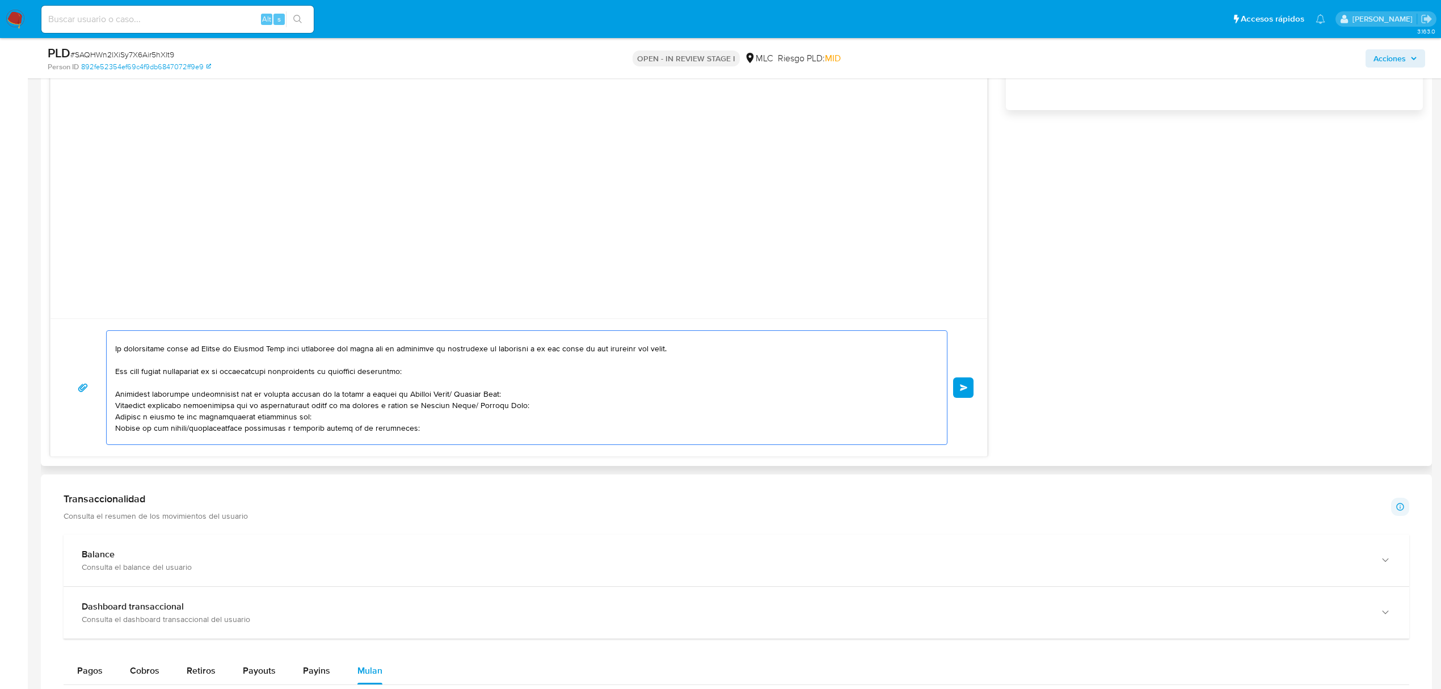
scroll to position [30, 0]
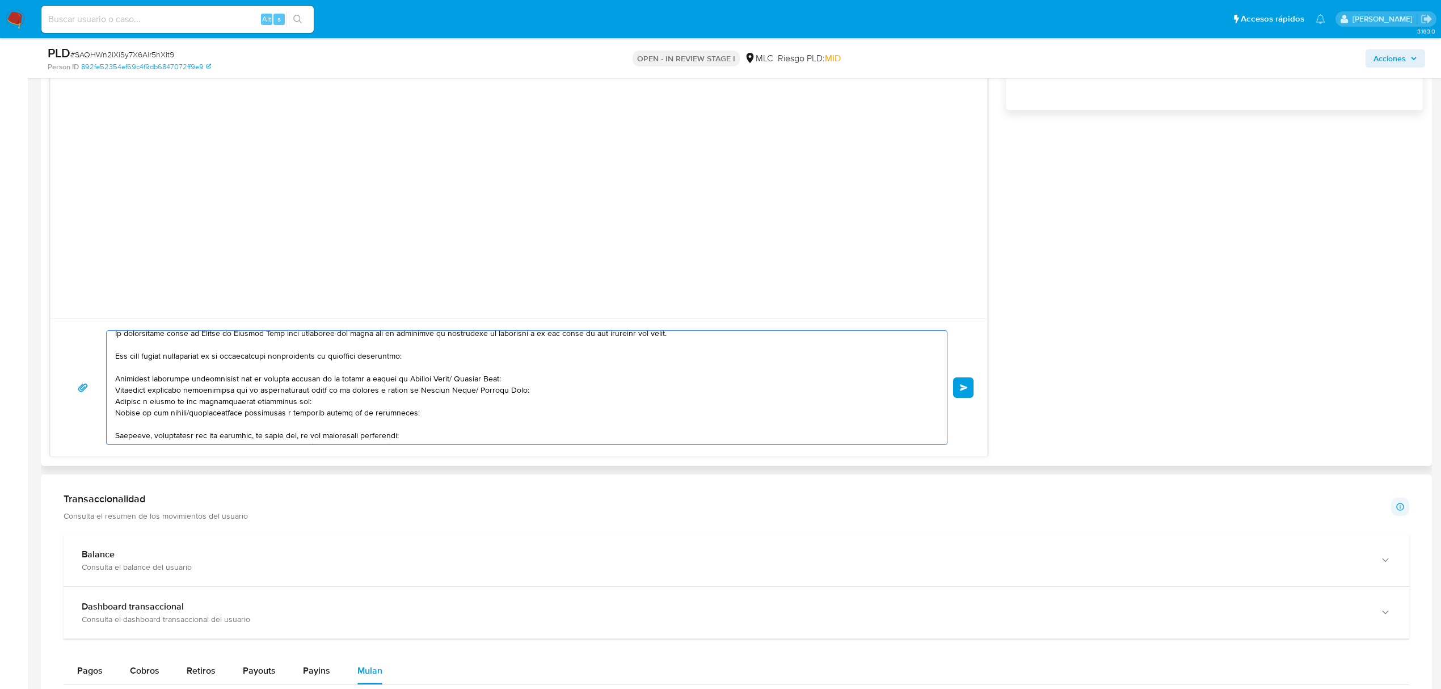
drag, startPoint x: 411, startPoint y: 414, endPoint x: 284, endPoint y: 359, distance: 139.0
click at [284, 359] on textarea at bounding box center [524, 387] width 818 height 113
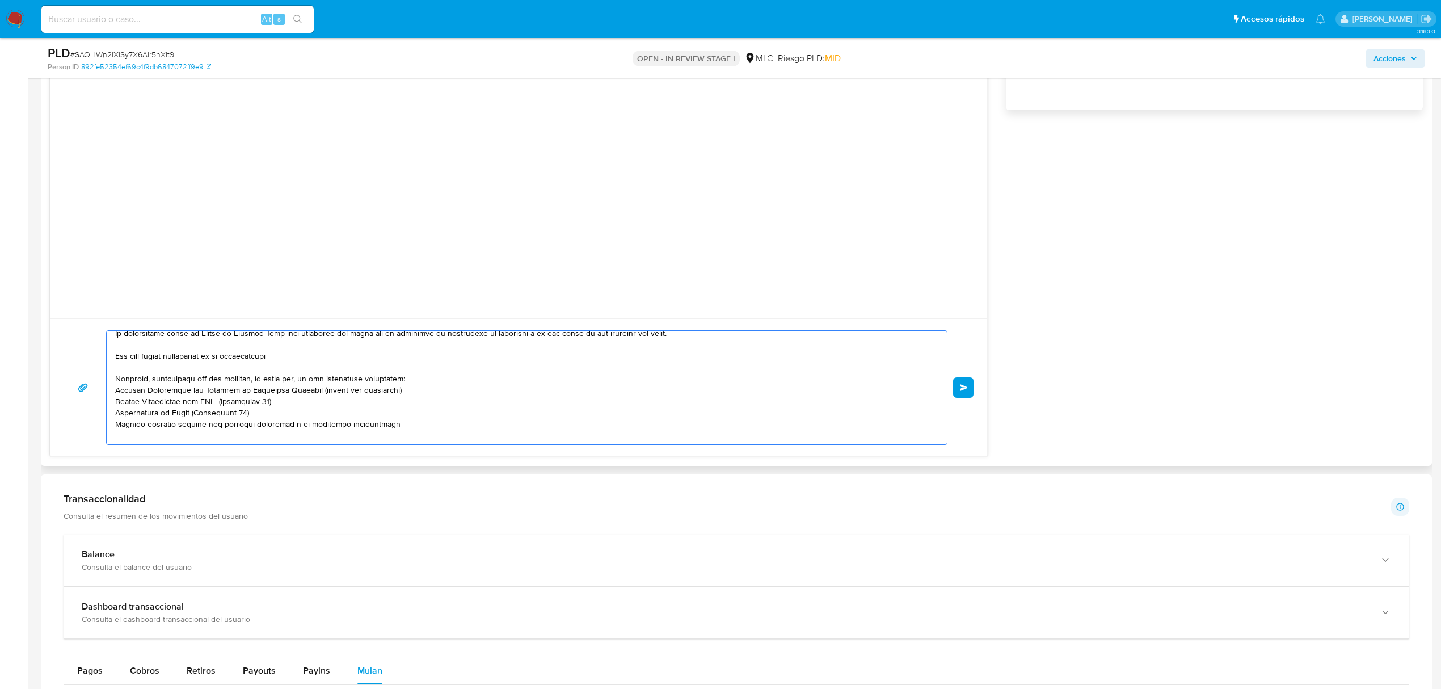
drag, startPoint x: 259, startPoint y: 377, endPoint x: 105, endPoint y: 379, distance: 153.8
click at [105, 379] on div "Enviar" at bounding box center [518, 387] width 909 height 115
click at [323, 357] on textarea at bounding box center [524, 387] width 818 height 113
click at [411, 376] on textarea at bounding box center [524, 387] width 818 height 113
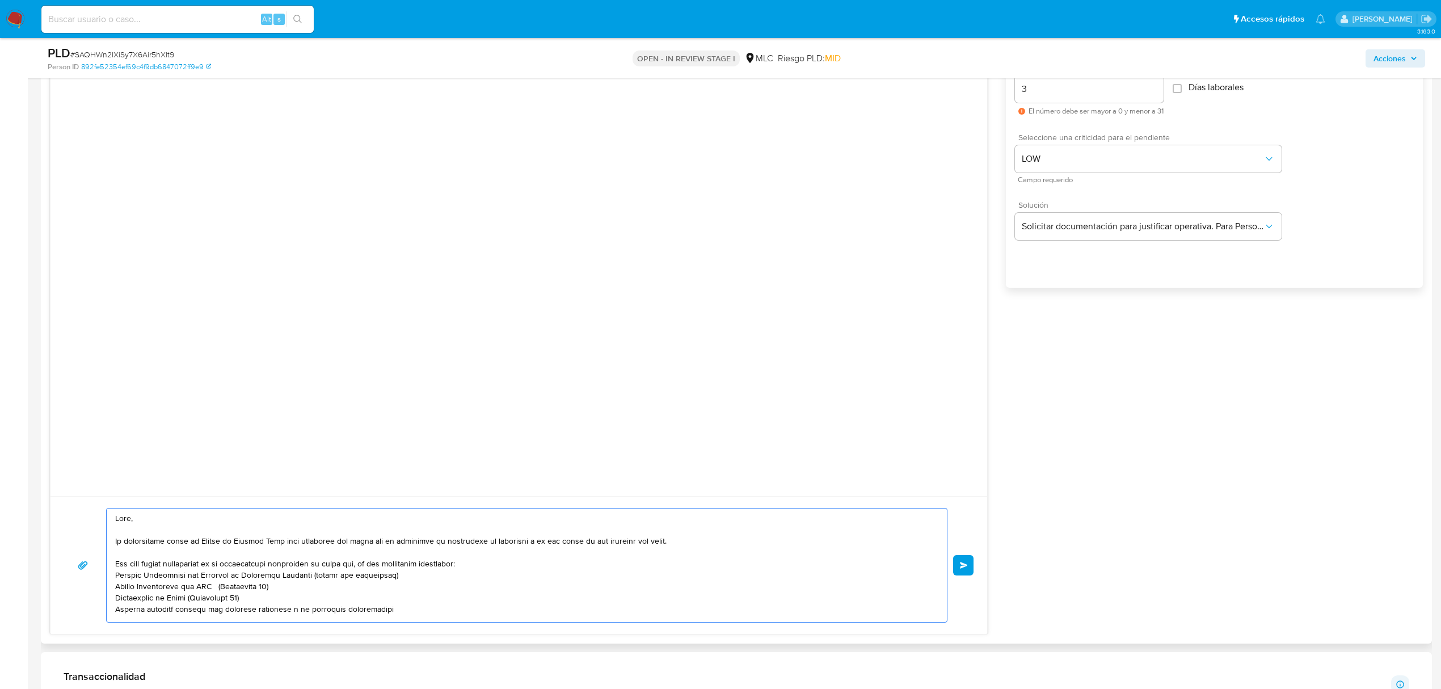
scroll to position [681, 0]
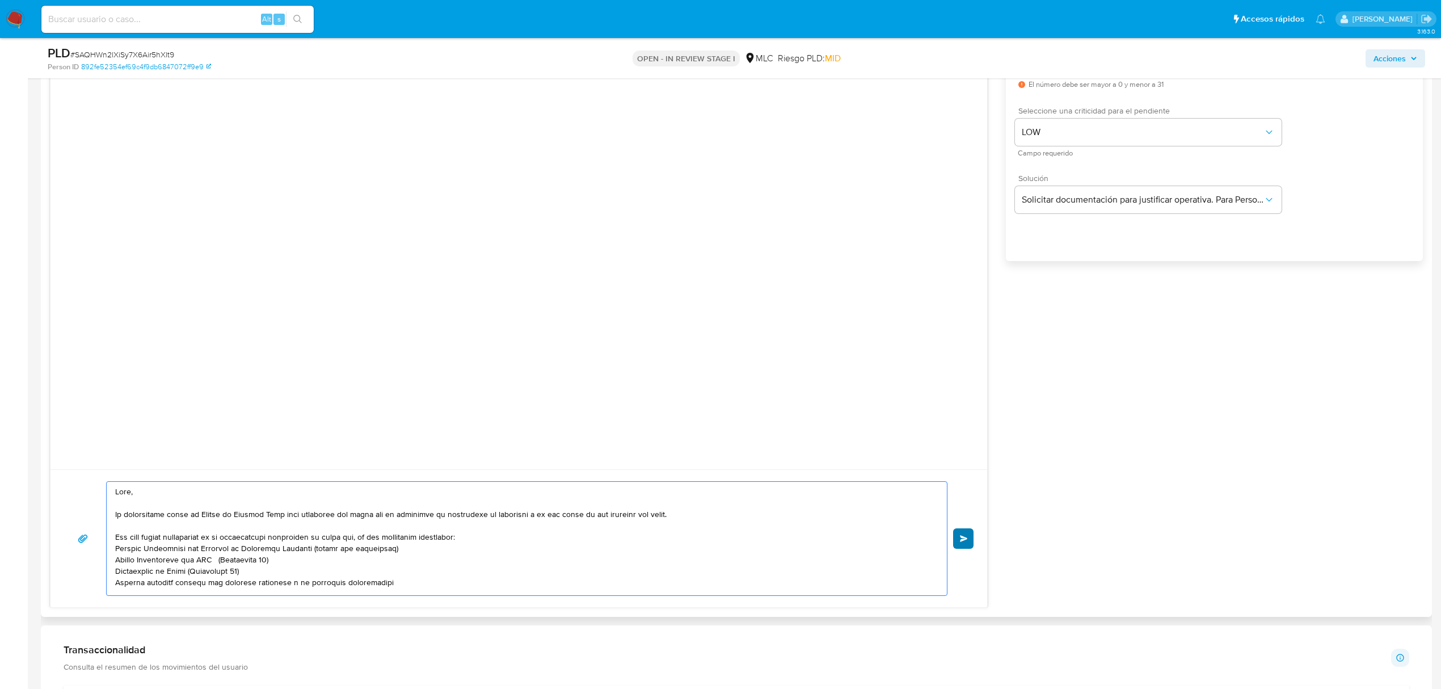
type textarea "Hola, Te contactamos desde el Equipo de Mercado Pago para verificar tus datos c…"
click at [961, 538] on span "Enviar" at bounding box center [964, 538] width 8 height 7
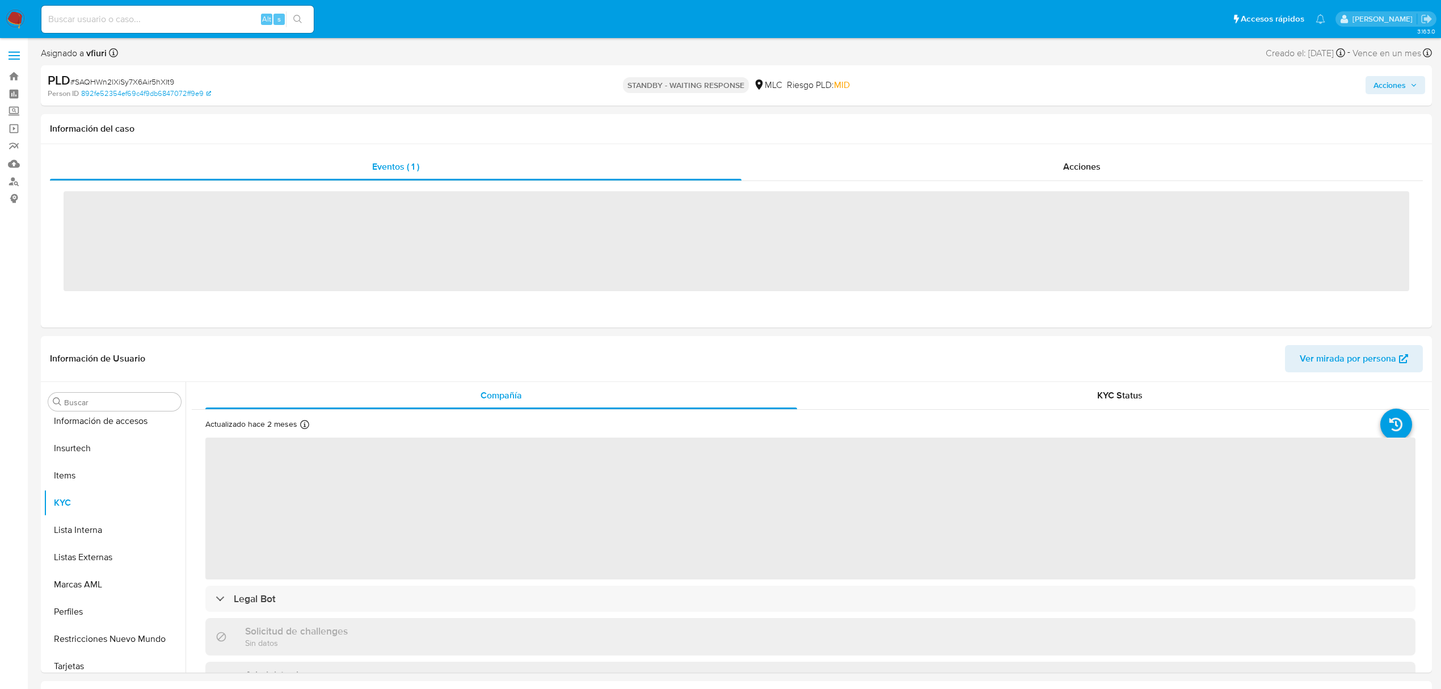
scroll to position [561, 0]
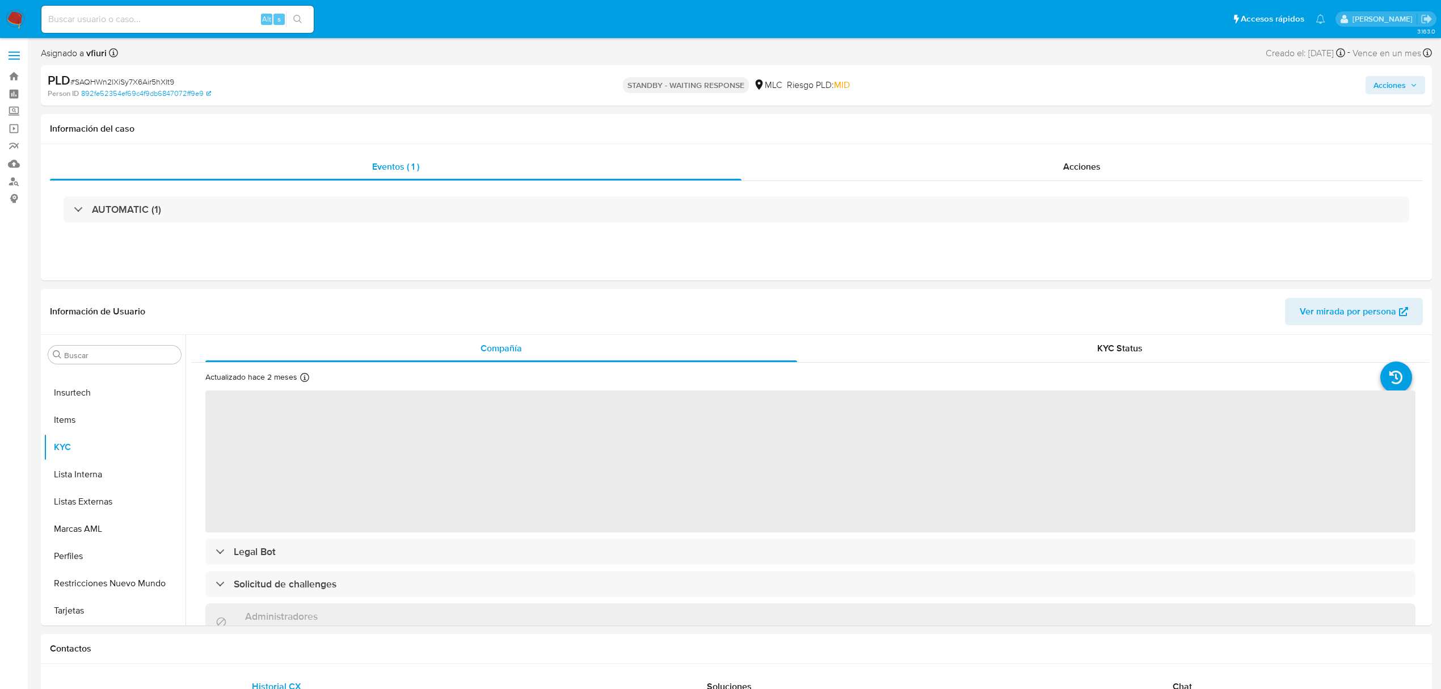
select select "10"
